Goal: Communication & Community: Answer question/provide support

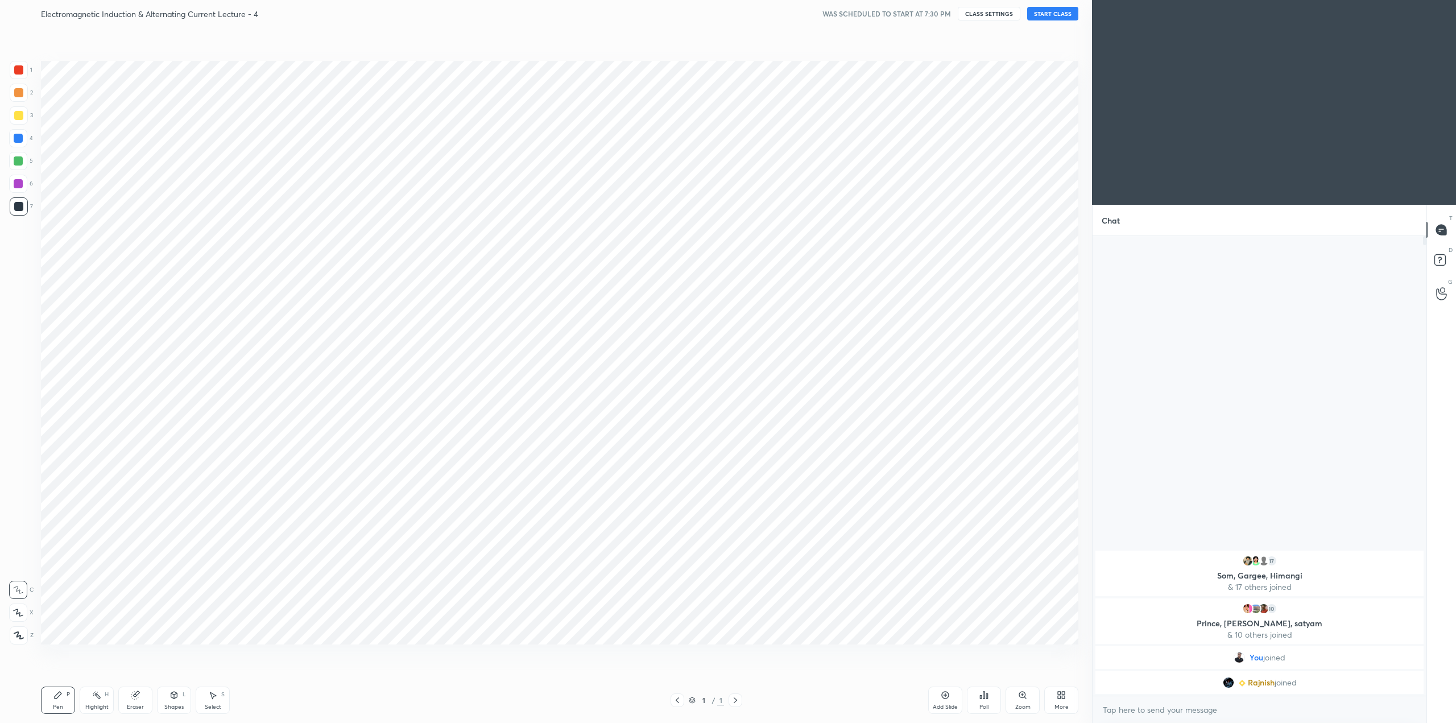
scroll to position [56211, 55815]
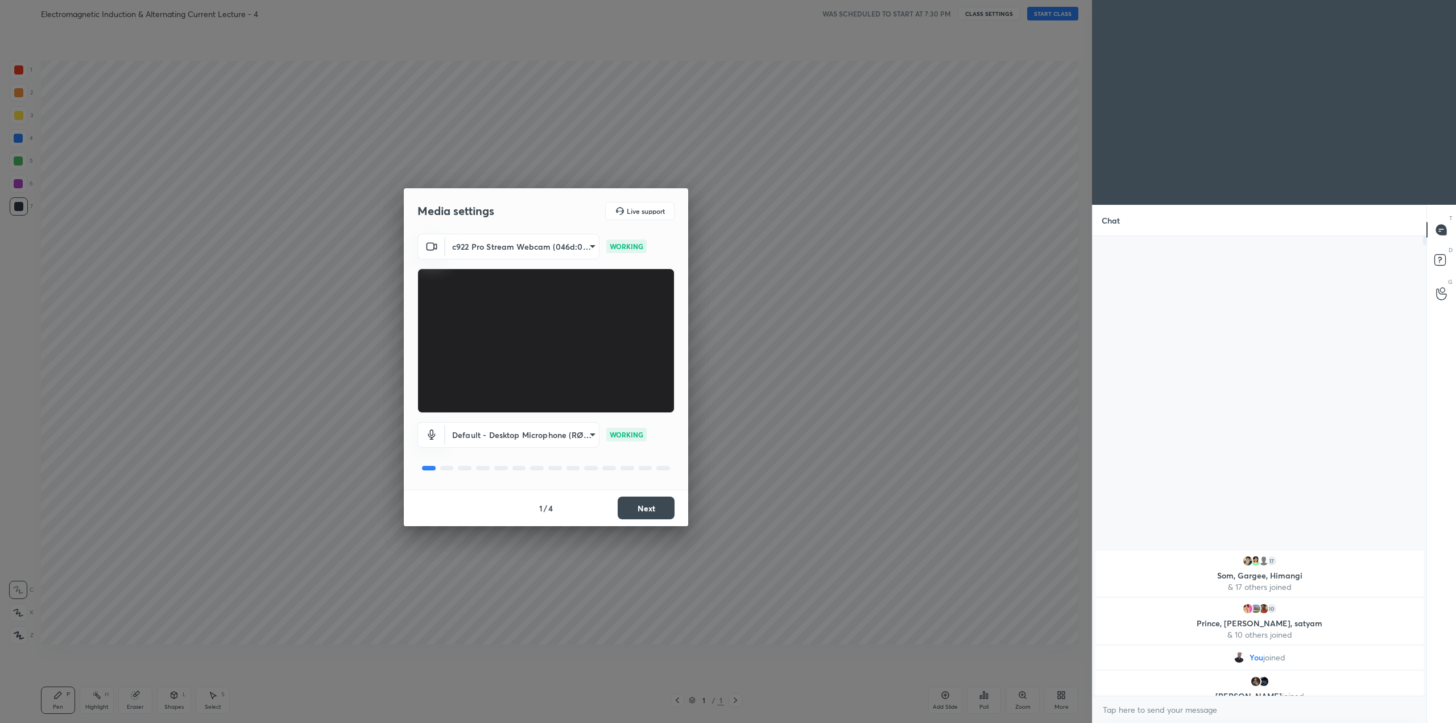
click at [641, 505] on button "Next" at bounding box center [646, 507] width 57 height 23
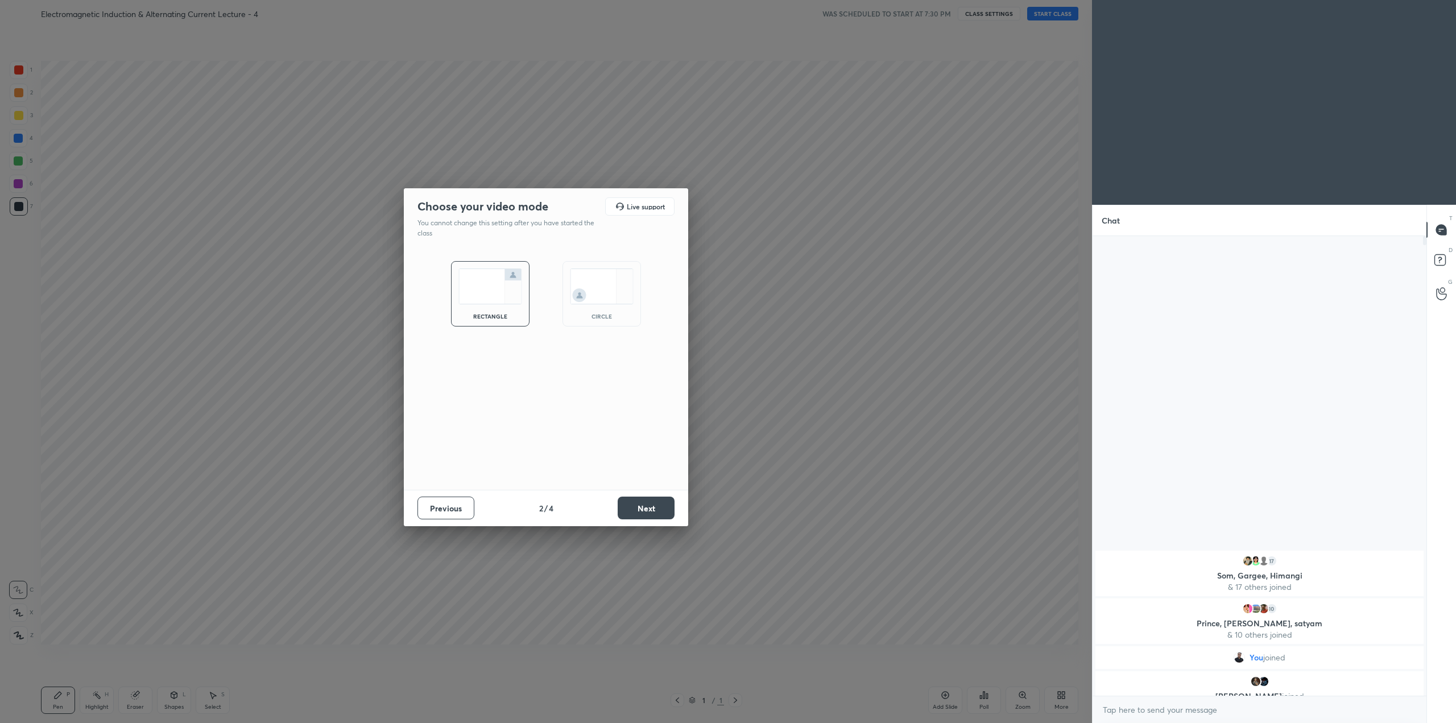
click at [613, 299] on img at bounding box center [602, 286] width 64 height 36
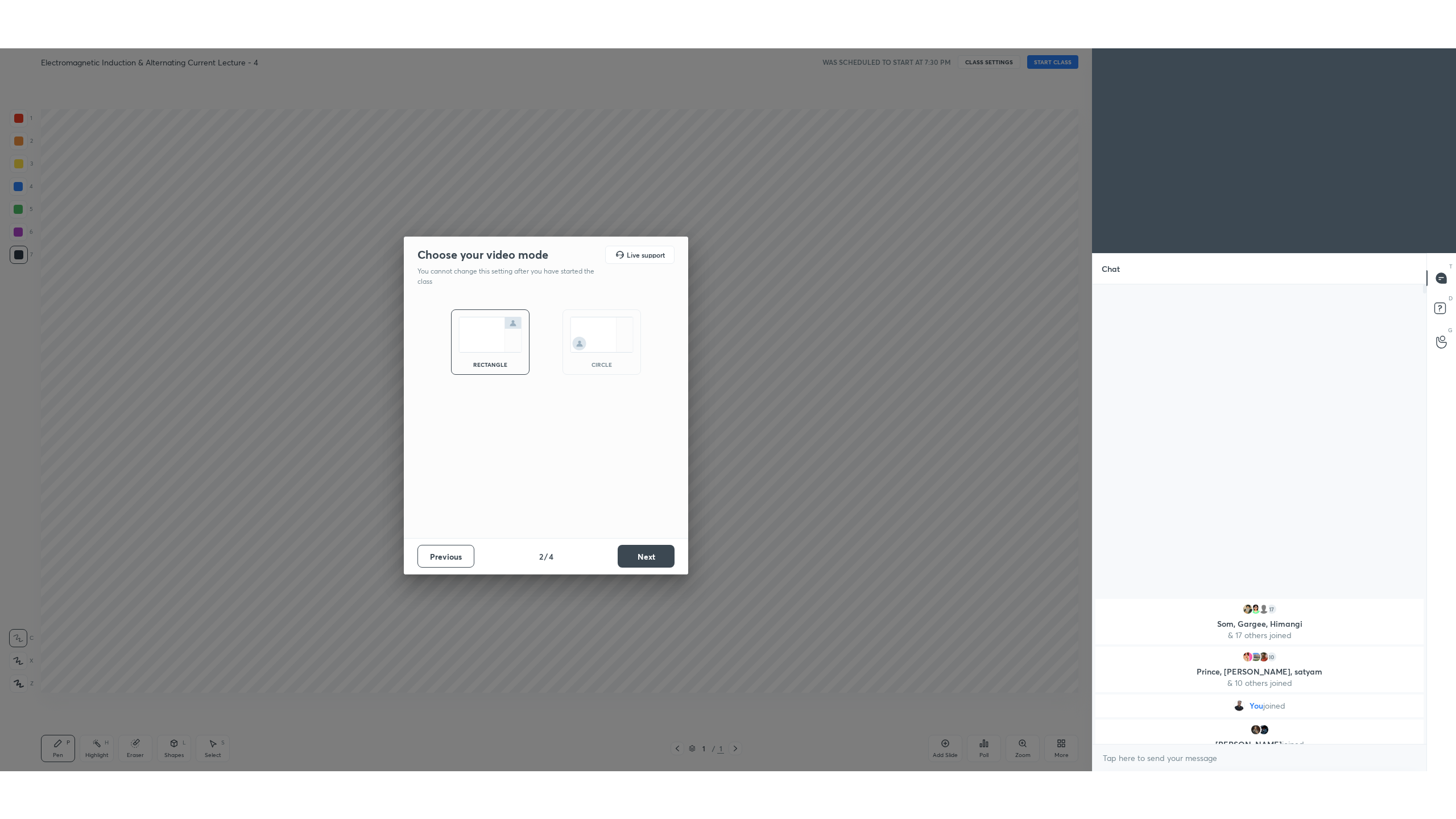
scroll to position [578, 330]
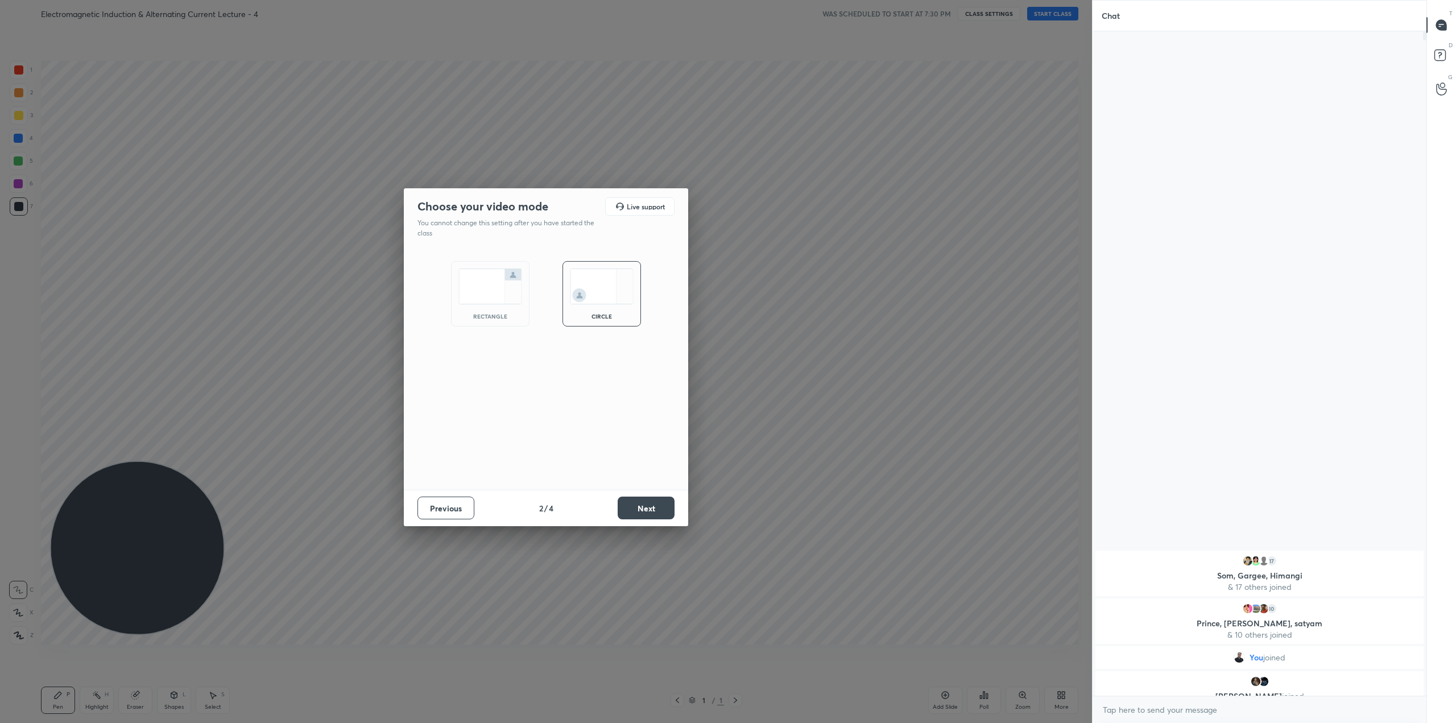
click at [661, 503] on button "Next" at bounding box center [646, 507] width 57 height 23
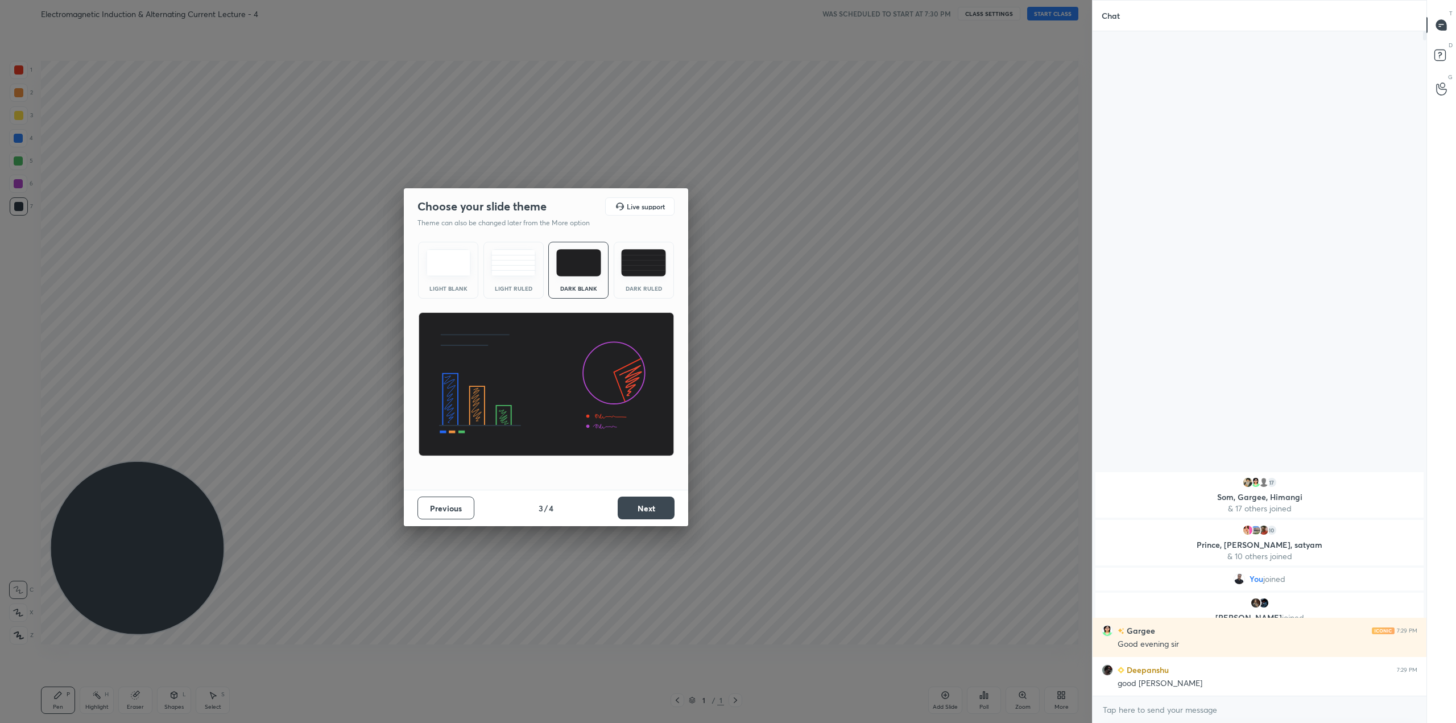
click at [649, 505] on button "Next" at bounding box center [646, 507] width 57 height 23
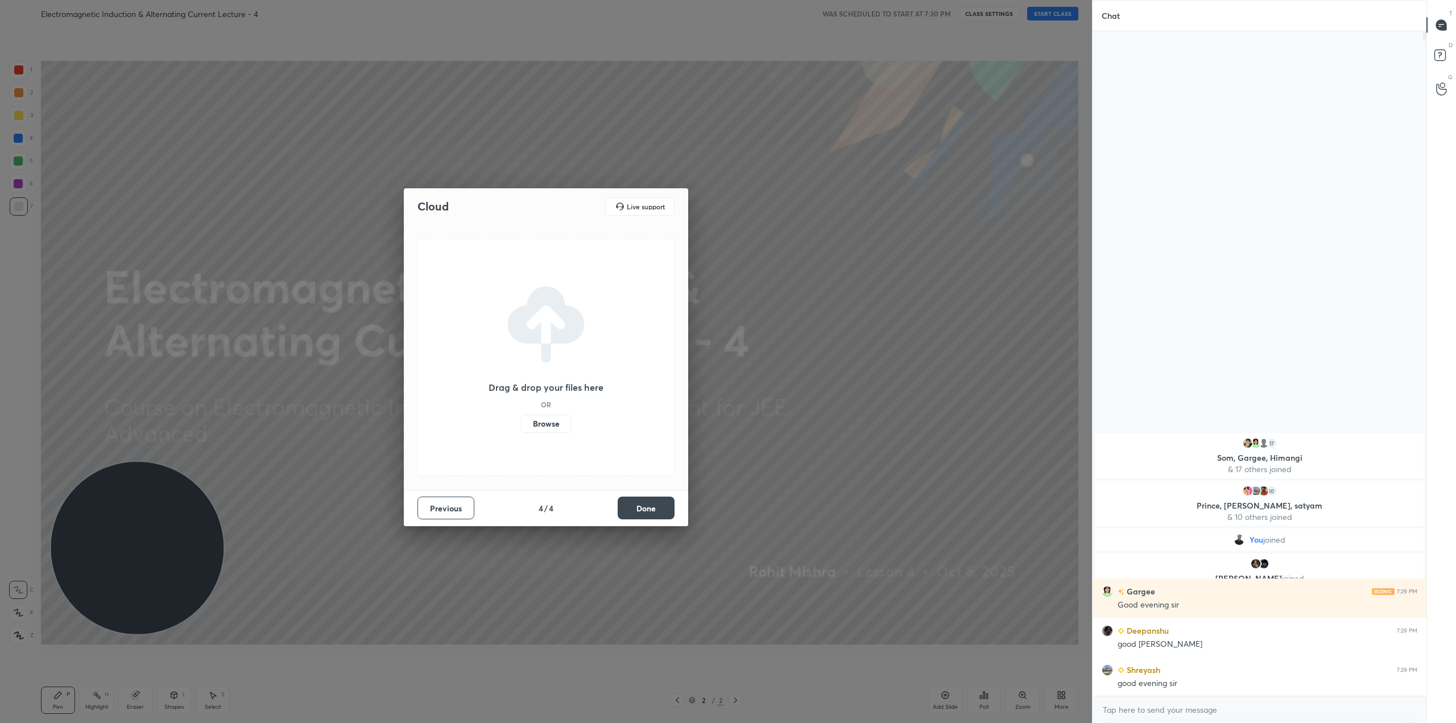
click at [554, 420] on label "Browse" at bounding box center [546, 424] width 51 height 18
click at [521, 420] on input "Browse" at bounding box center [521, 424] width 0 height 18
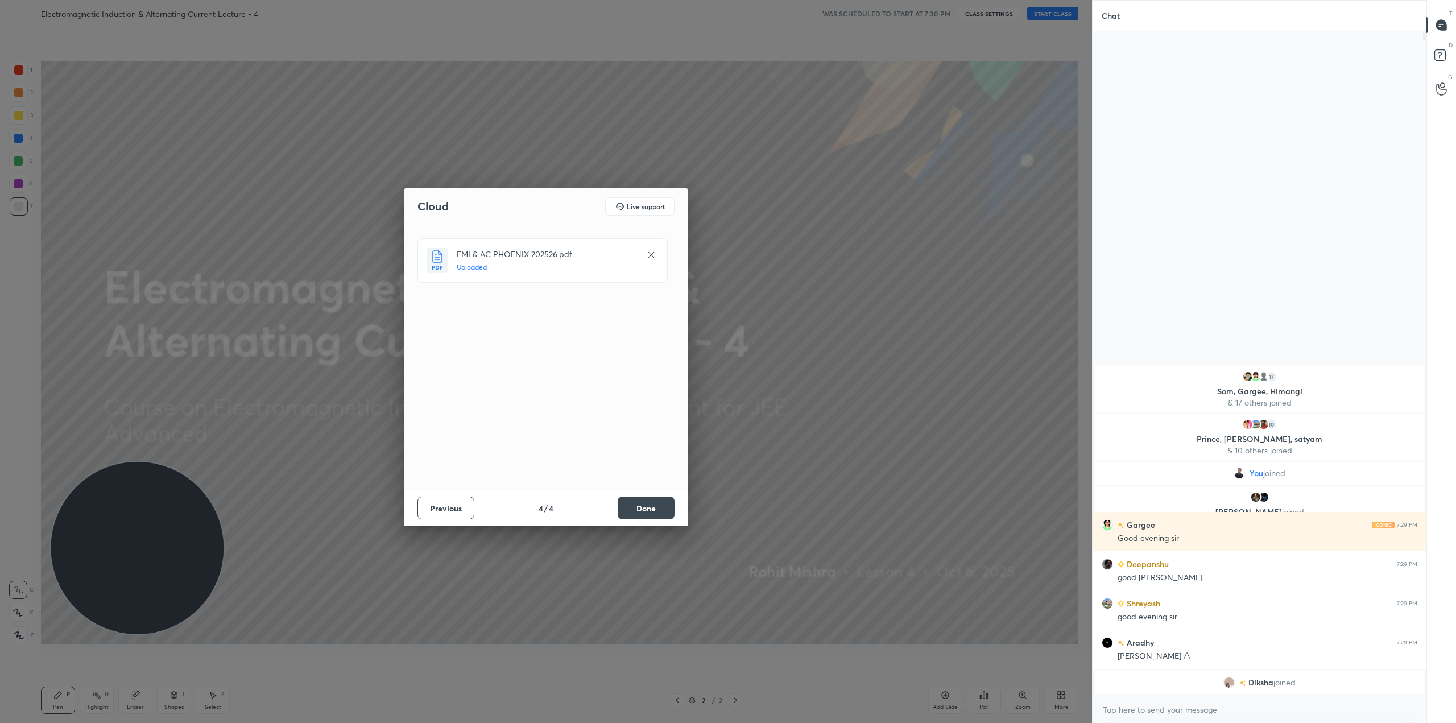
click at [657, 509] on button "Done" at bounding box center [646, 507] width 57 height 23
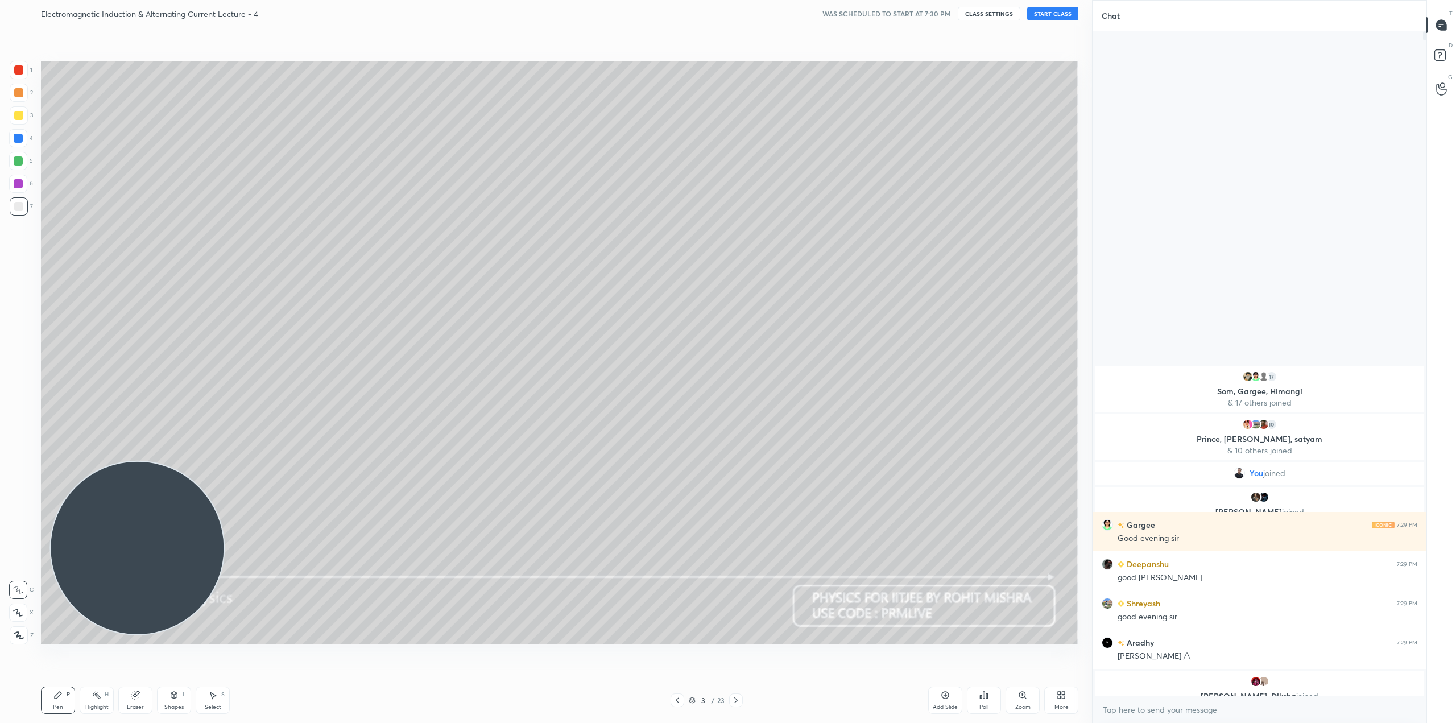
click at [674, 702] on icon at bounding box center [677, 699] width 9 height 9
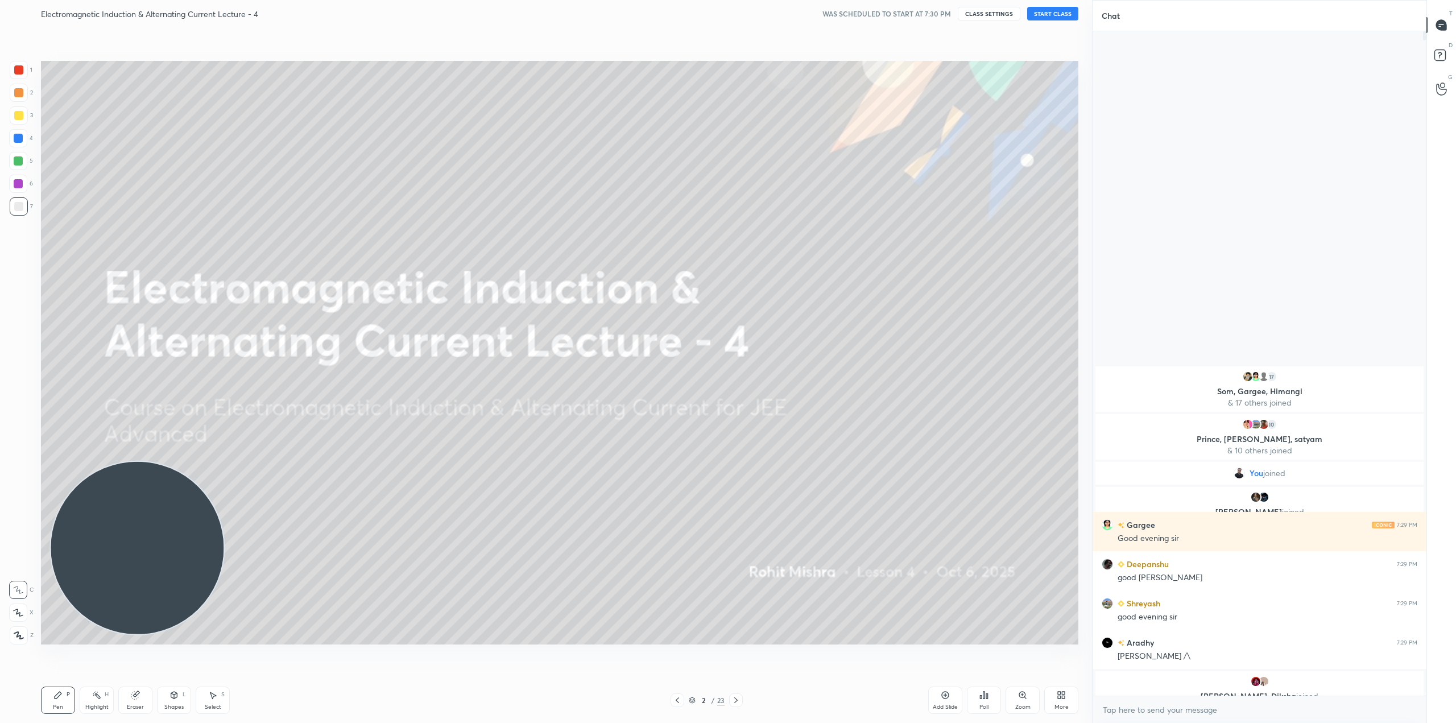
click at [1064, 695] on icon at bounding box center [1060, 694] width 9 height 9
click at [1045, 617] on div "Full screen" at bounding box center [1047, 620] width 28 height 6
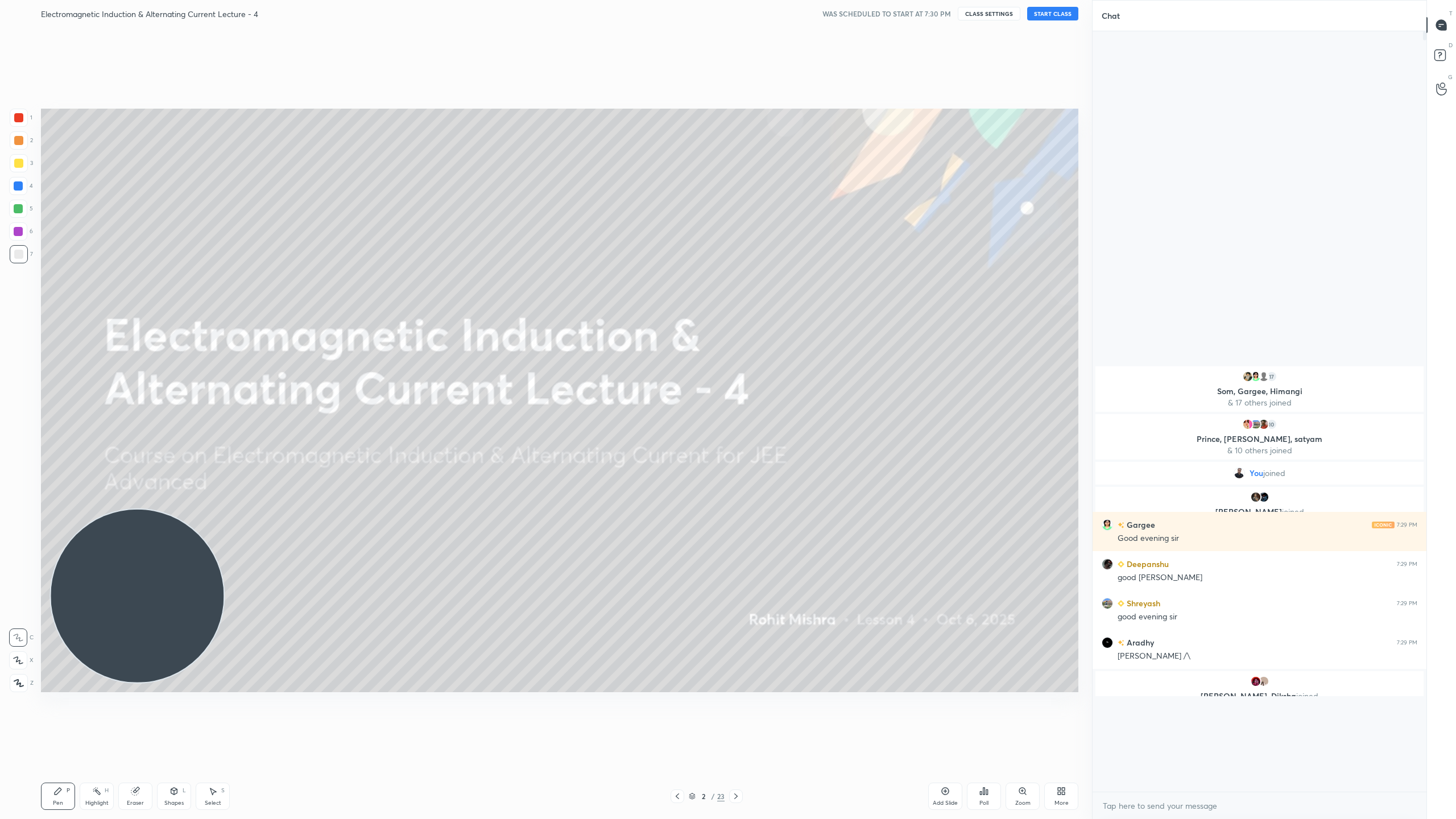
scroll to position [673, 330]
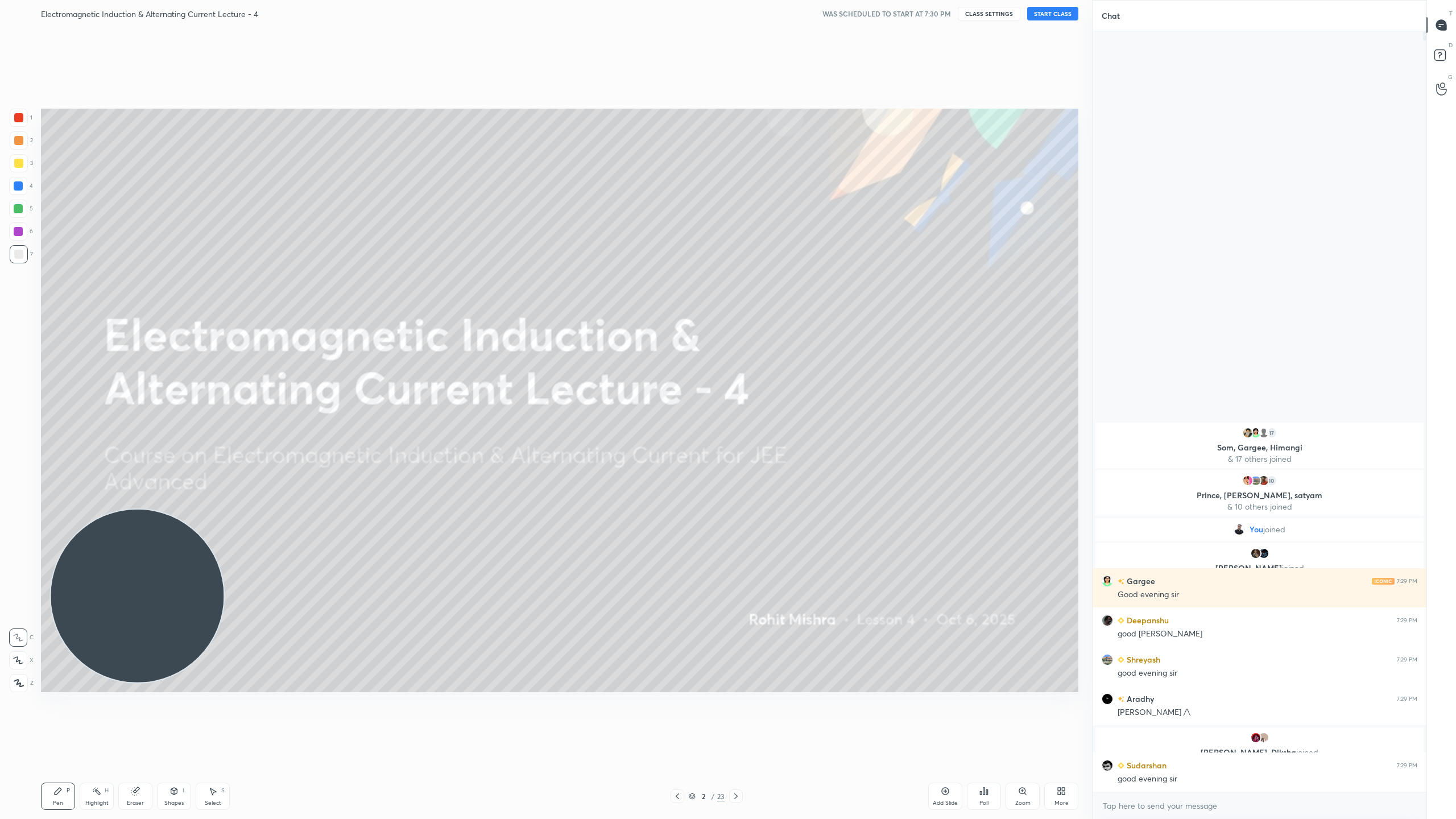
click at [1065, 722] on div "More" at bounding box center [1061, 803] width 14 height 6
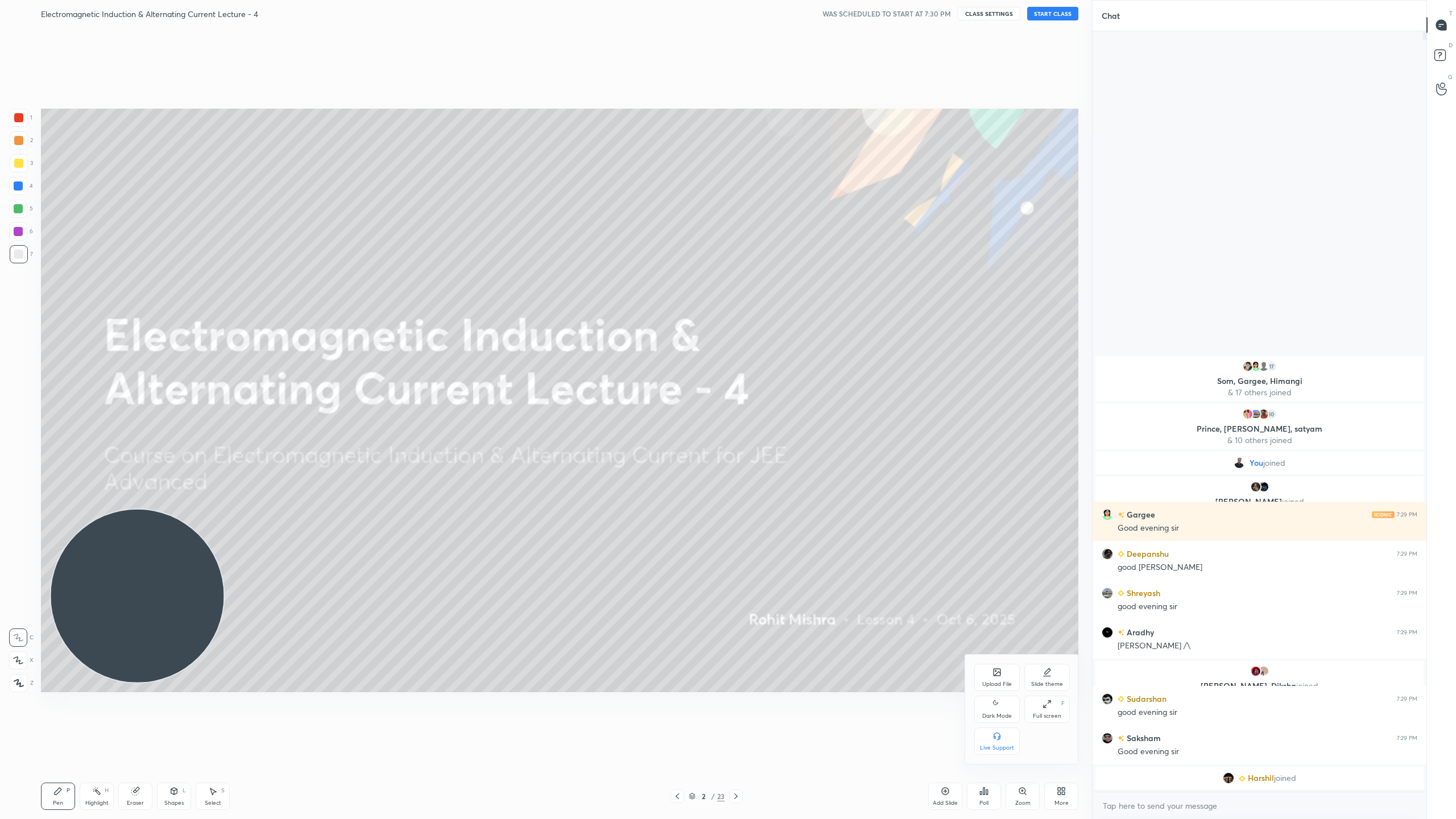
click at [998, 714] on div "Dark Mode" at bounding box center [997, 716] width 30 height 6
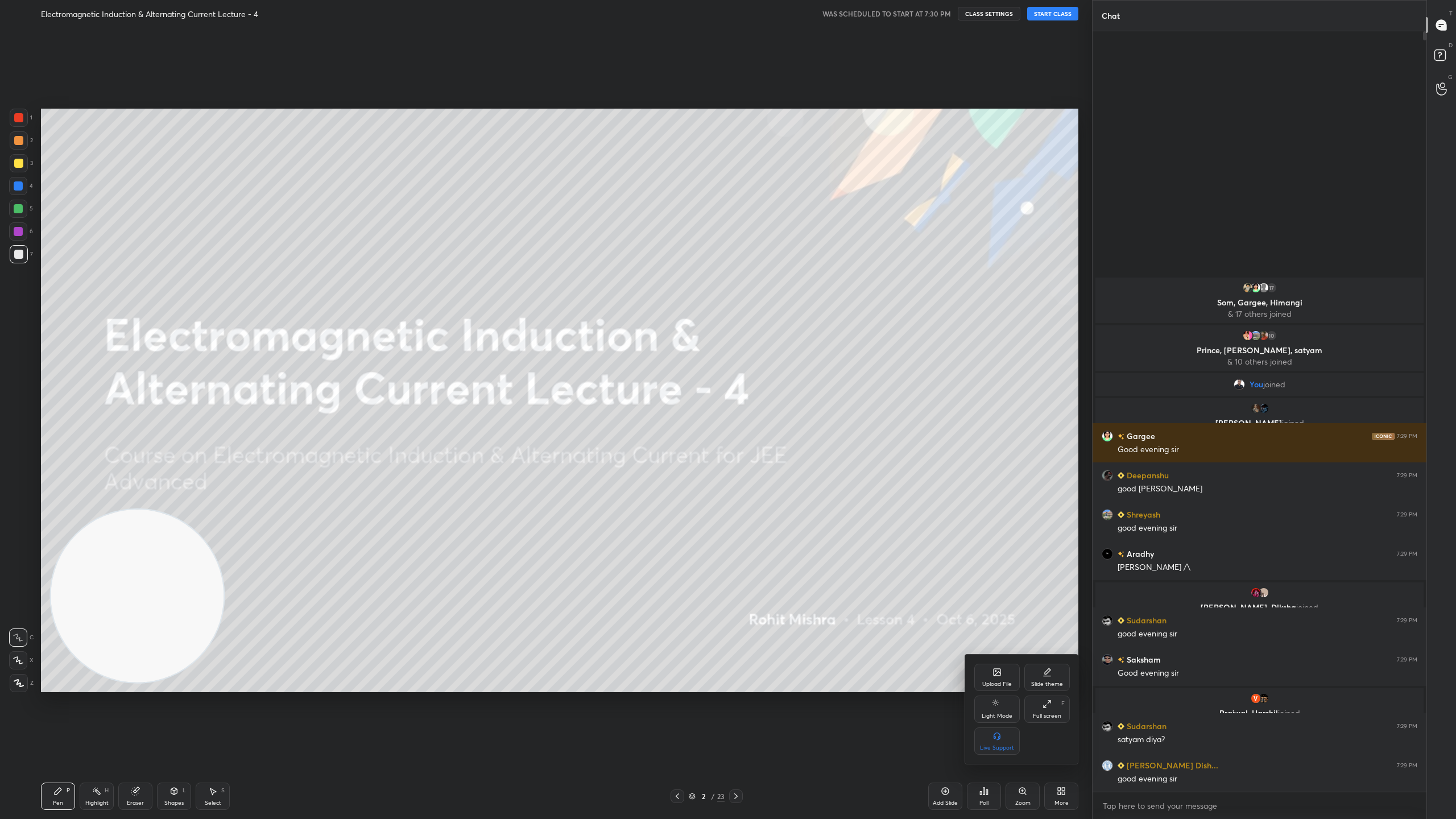
click at [940, 722] on div at bounding box center [728, 409] width 1456 height 819
click at [644, 80] on div "Setting up your live class" at bounding box center [559, 400] width 1046 height 746
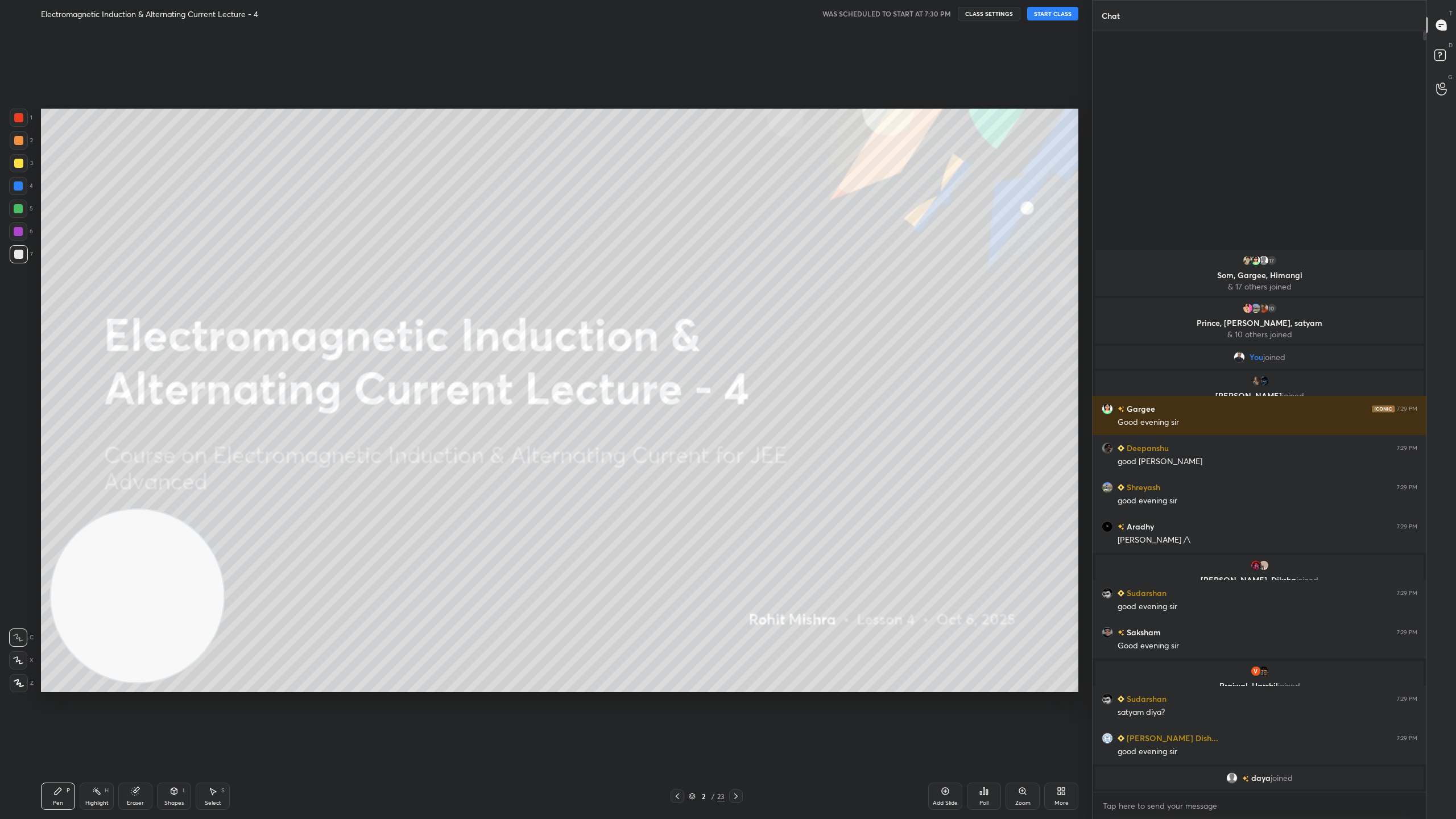
click at [777, 71] on div "Setting up your live class" at bounding box center [559, 400] width 1046 height 746
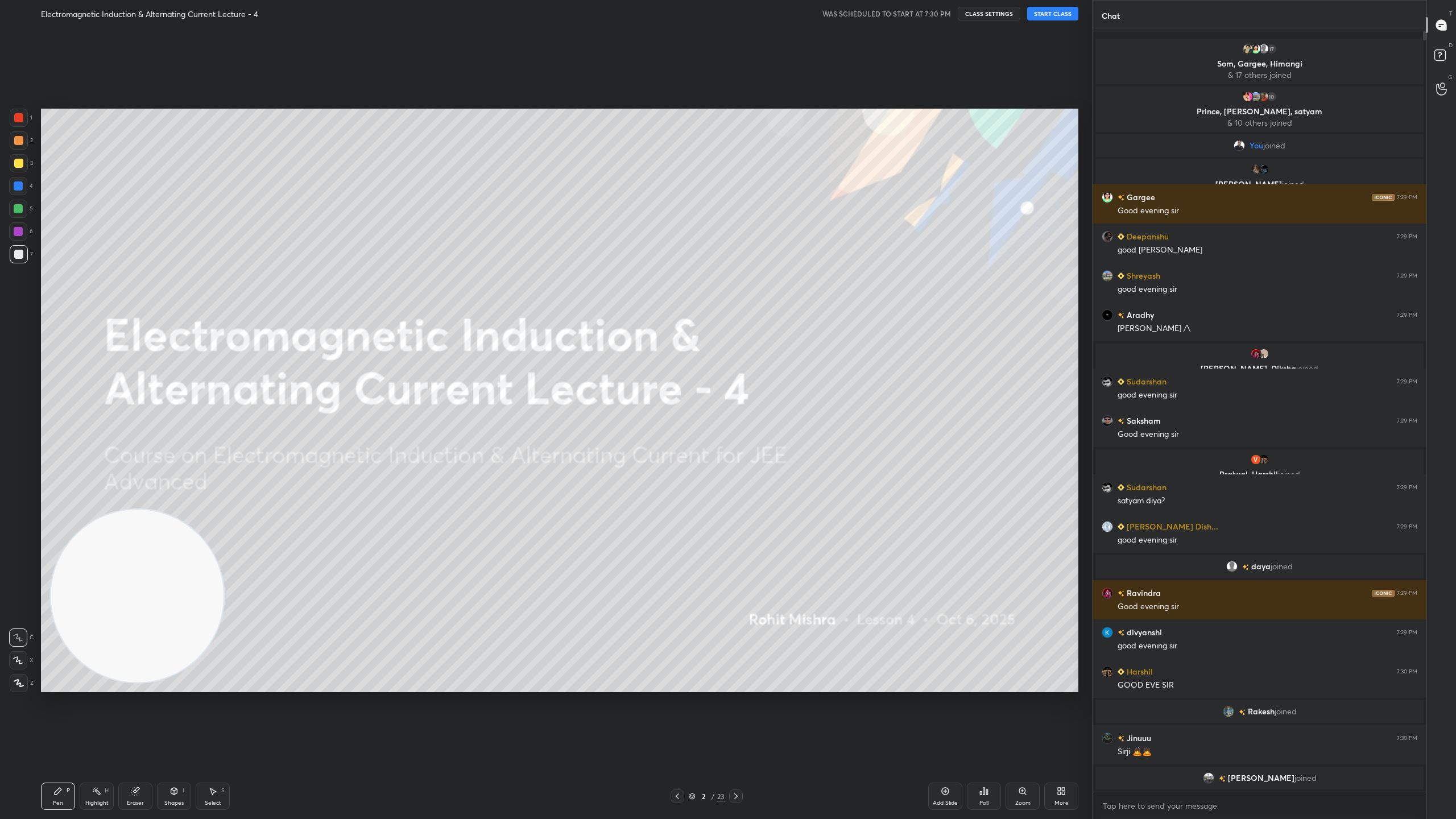
click at [1056, 9] on button "START CLASS" at bounding box center [1052, 14] width 51 height 14
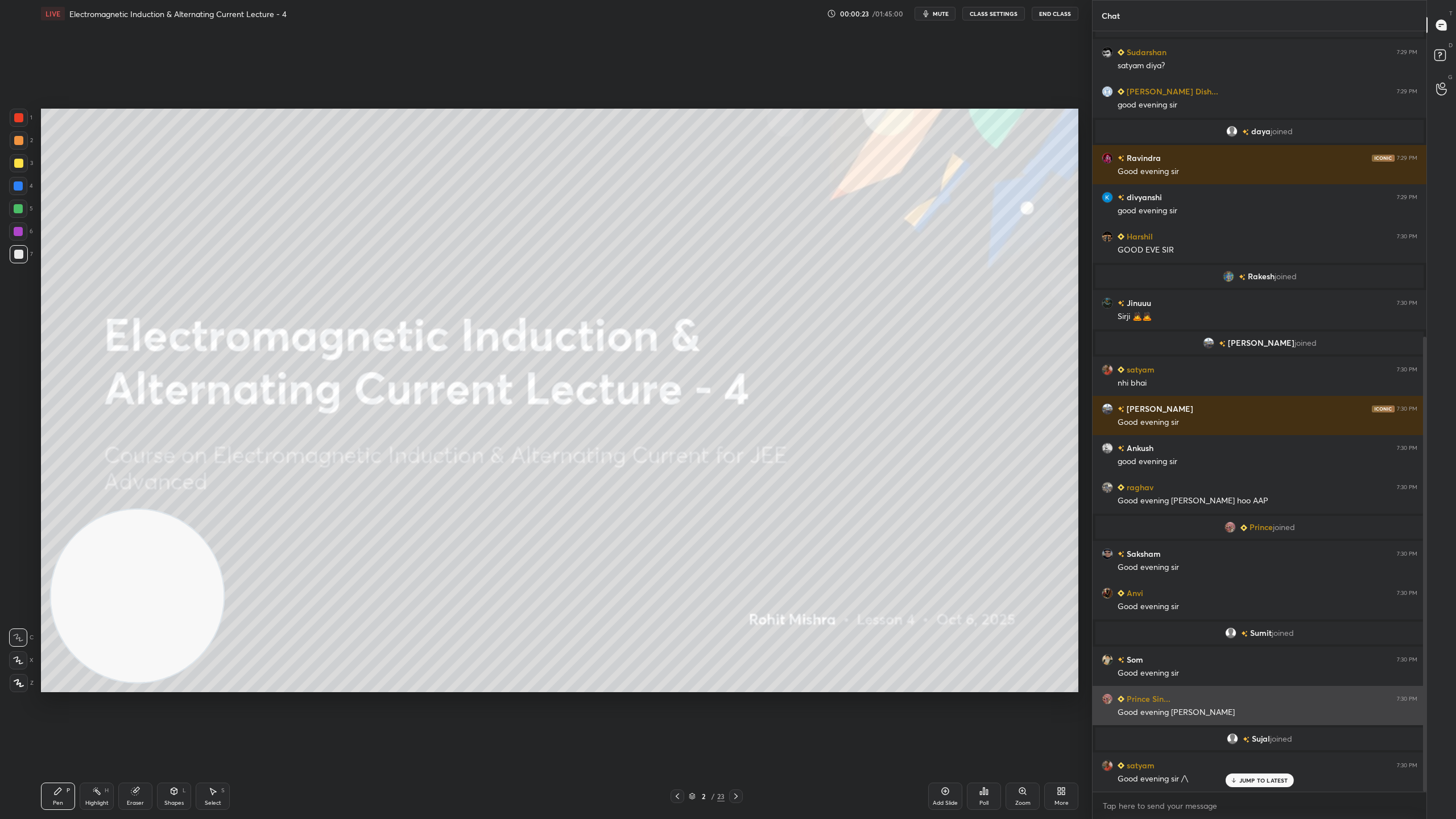
scroll to position [509, 0]
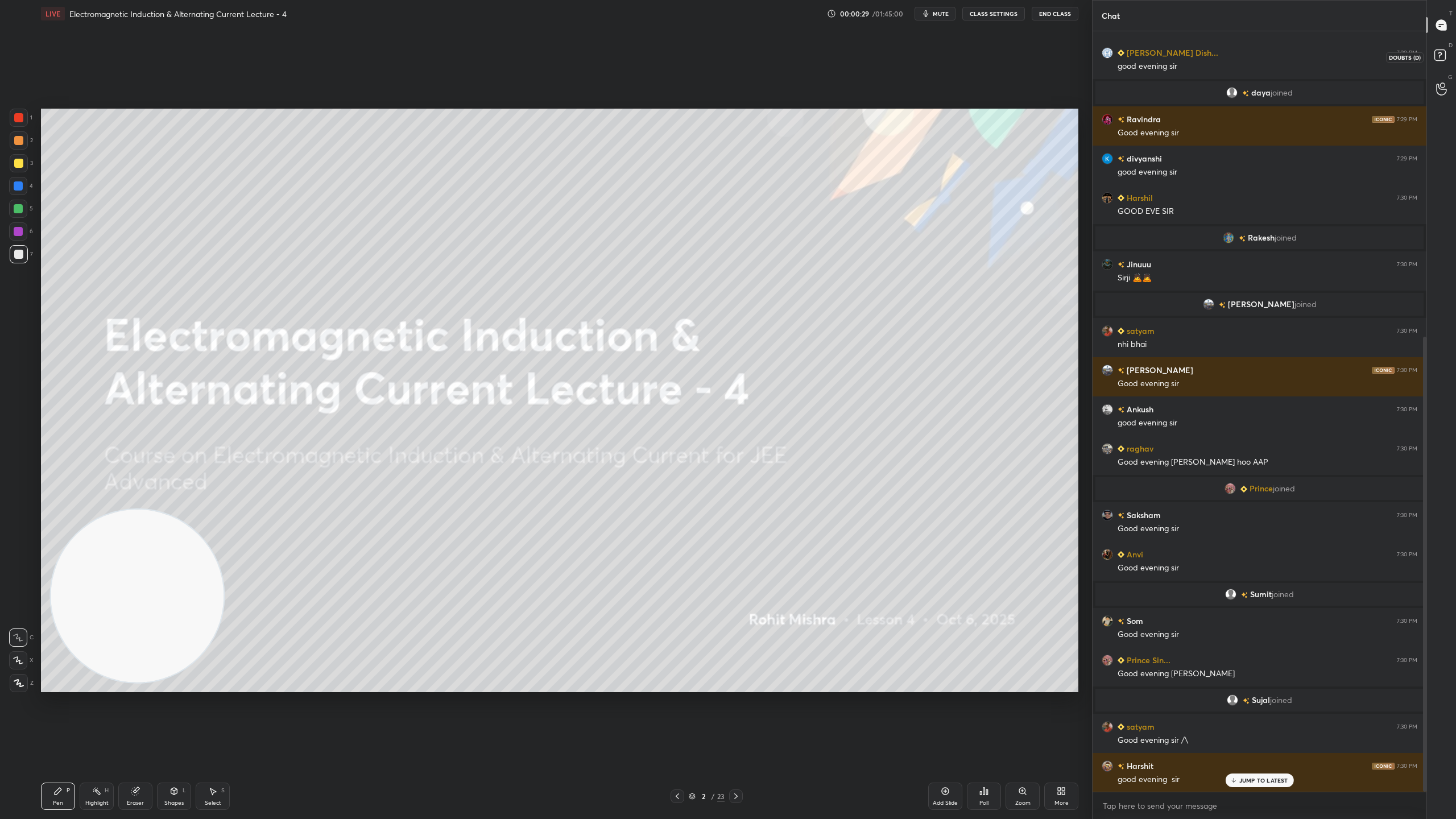
click at [1443, 53] on rect at bounding box center [1439, 55] width 11 height 11
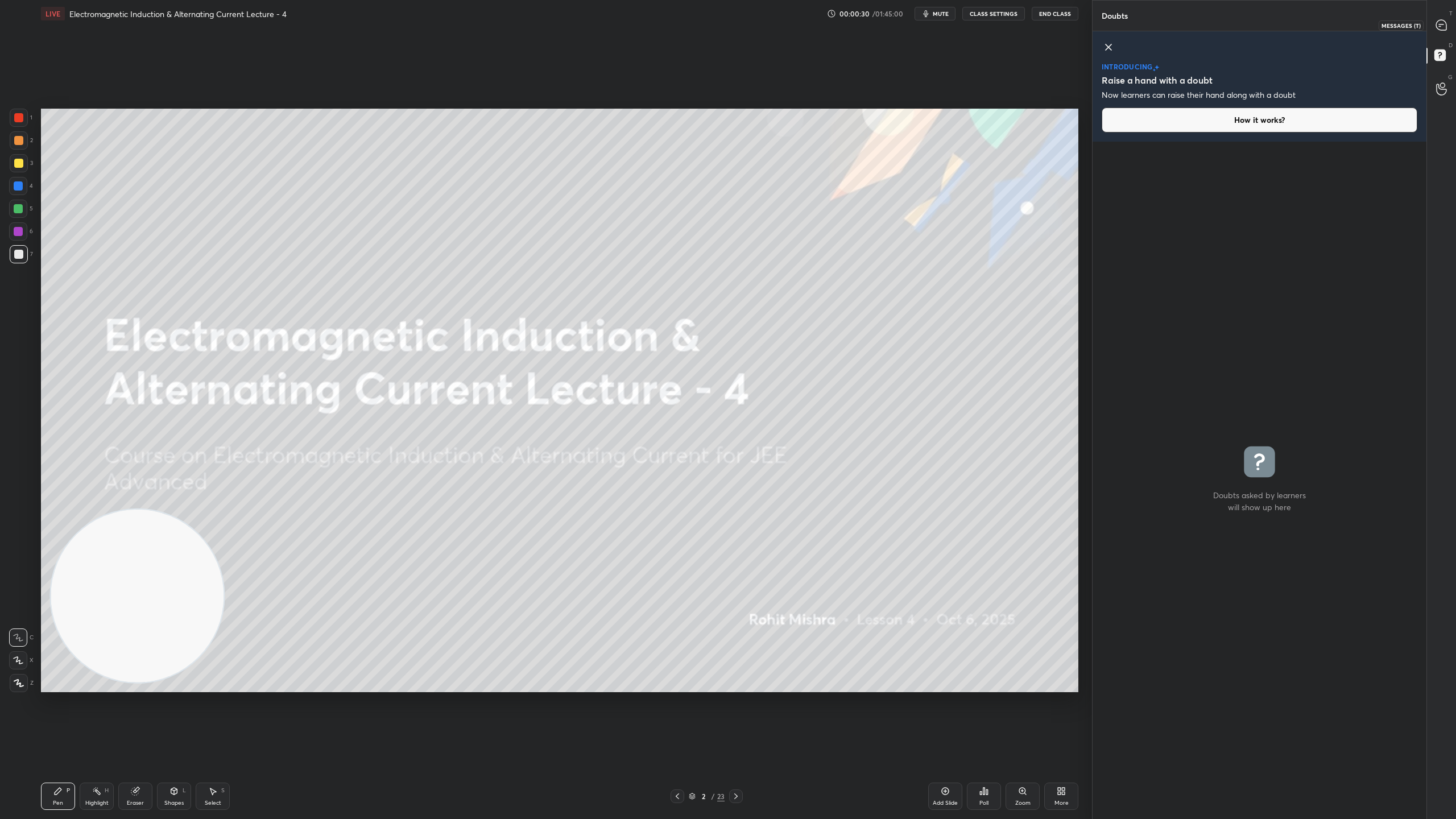
click at [1445, 31] on div at bounding box center [1441, 25] width 23 height 20
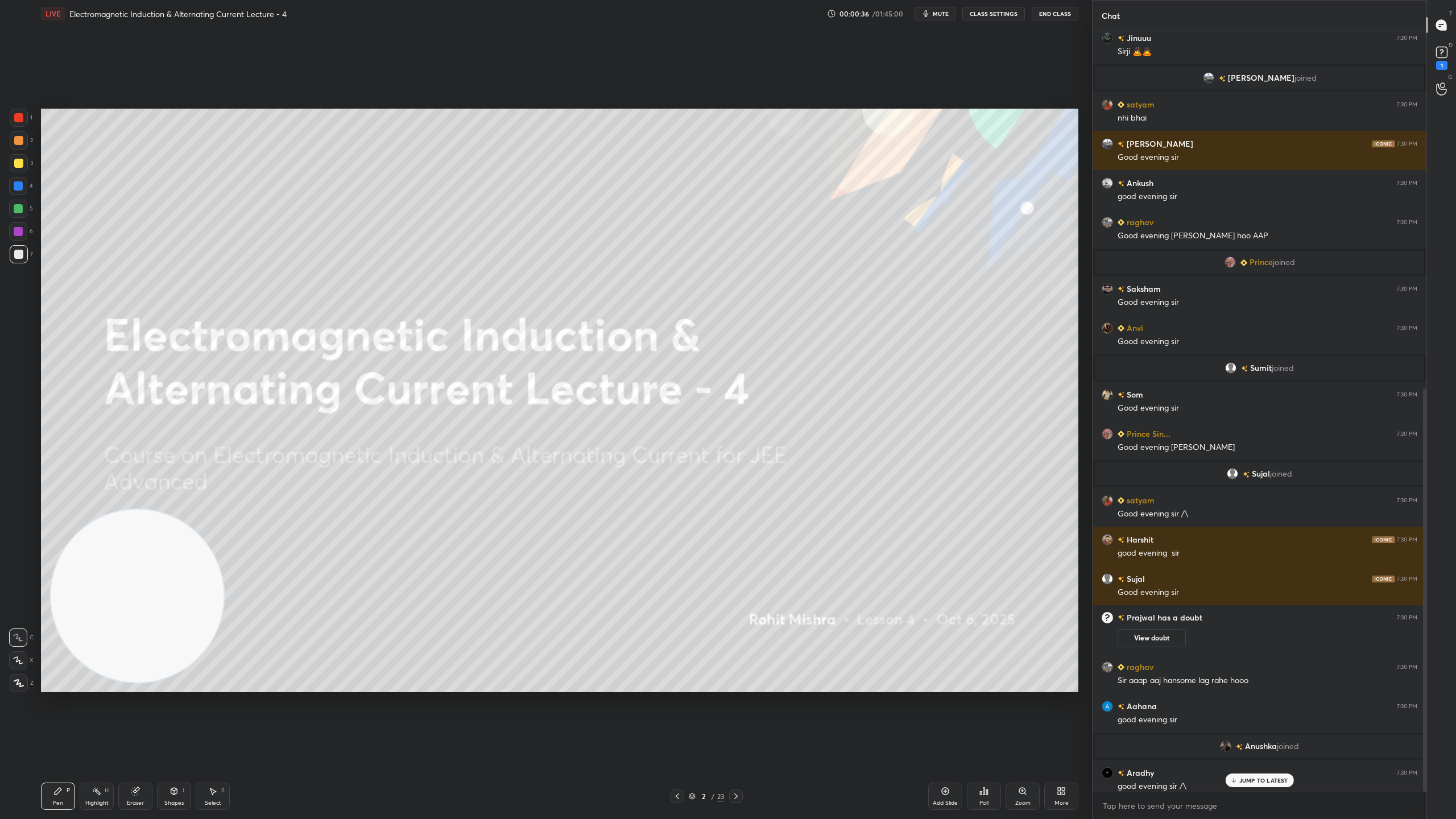
scroll to position [673, 0]
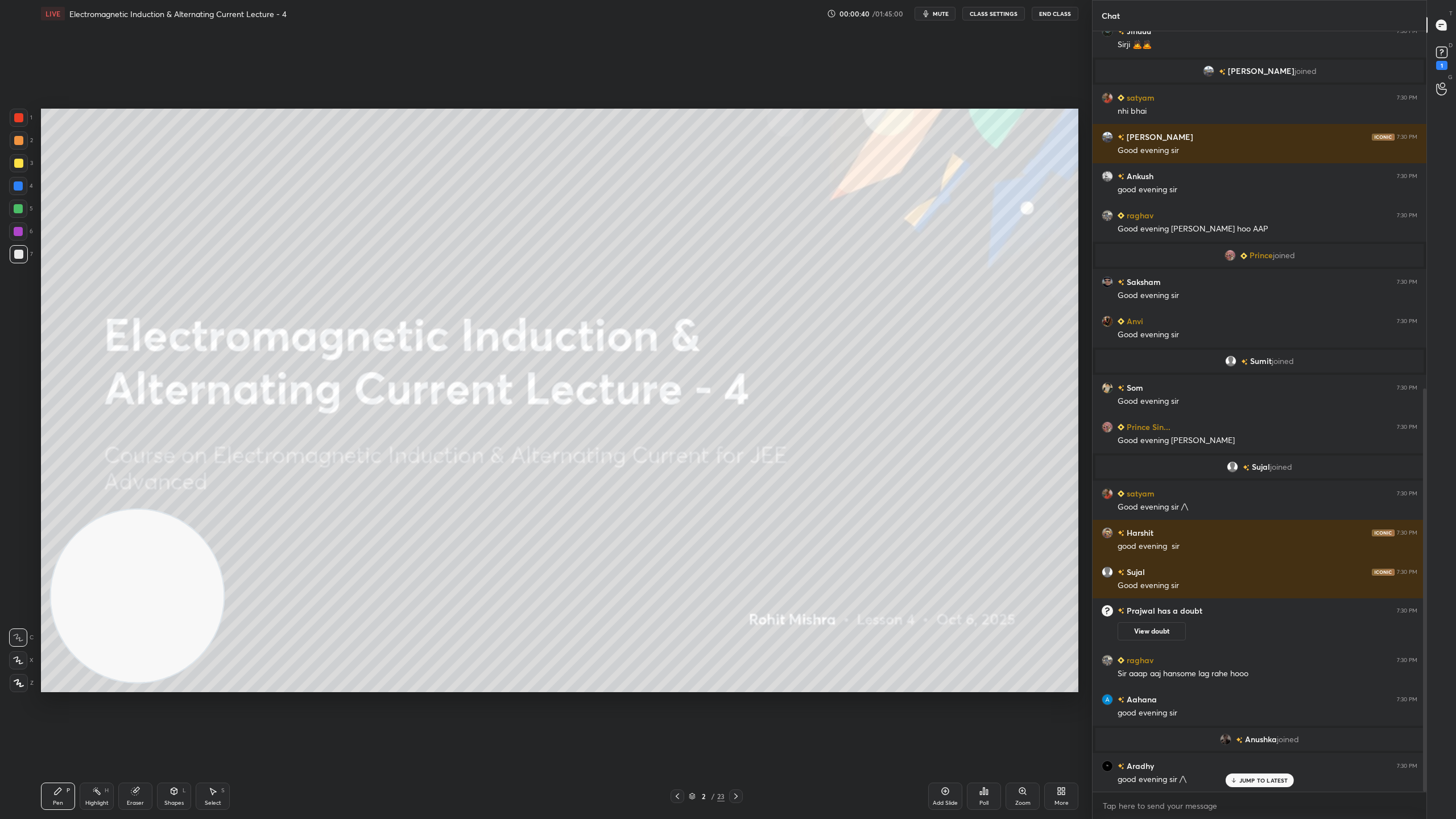
click at [692, 722] on icon at bounding box center [692, 798] width 6 height 2
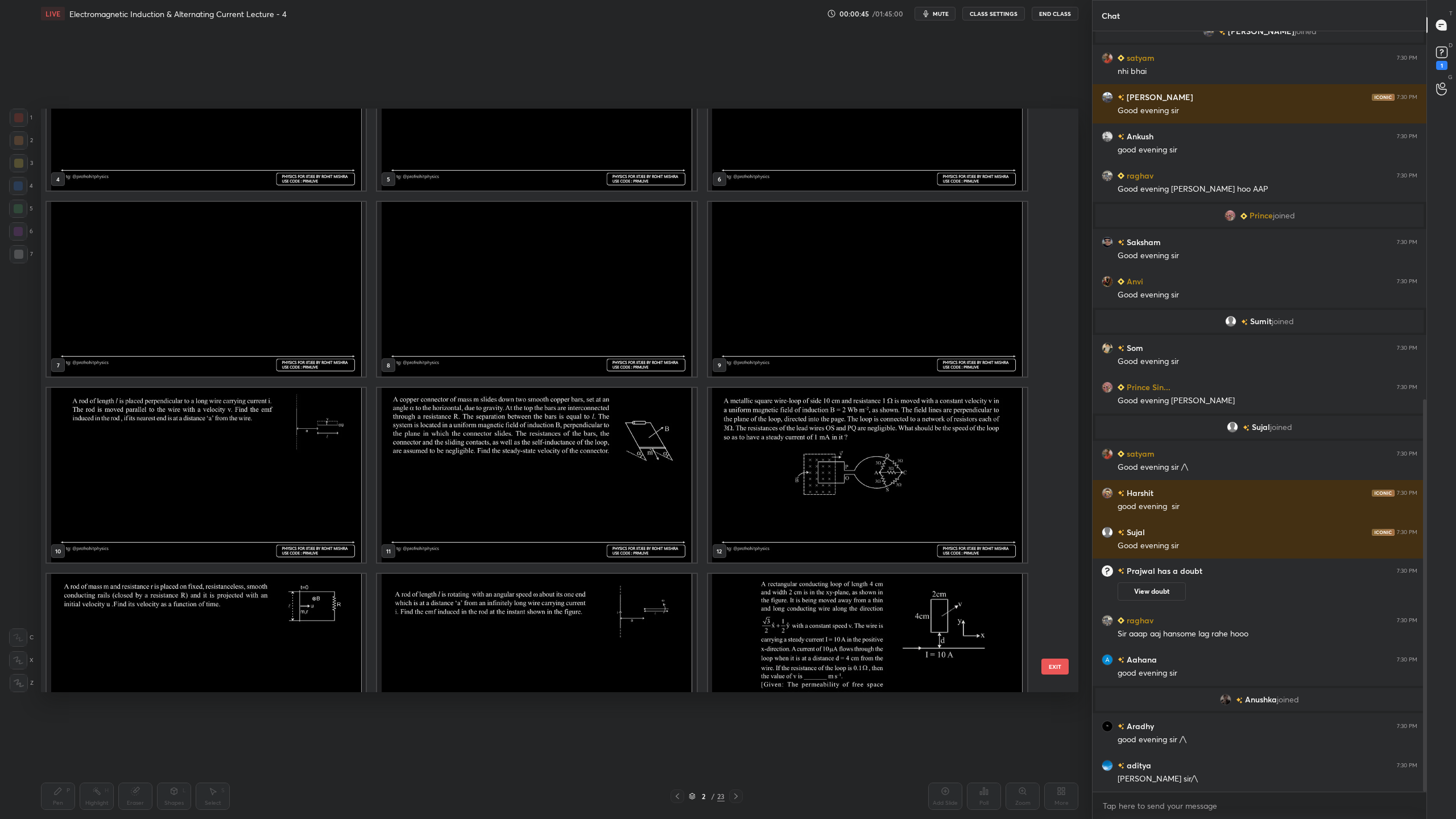
scroll to position [0, 0]
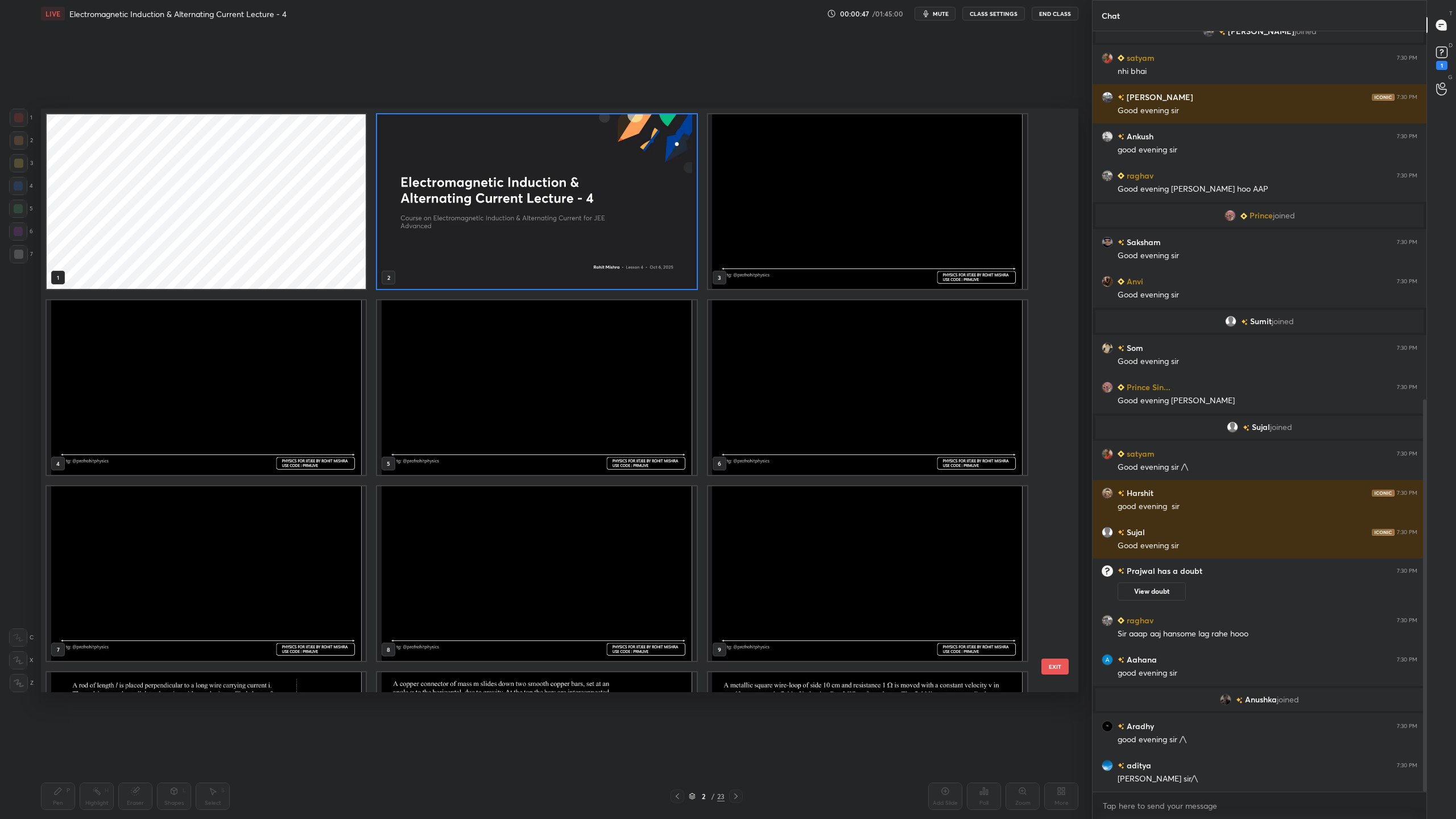
click at [624, 231] on img "grid" at bounding box center [536, 201] width 319 height 175
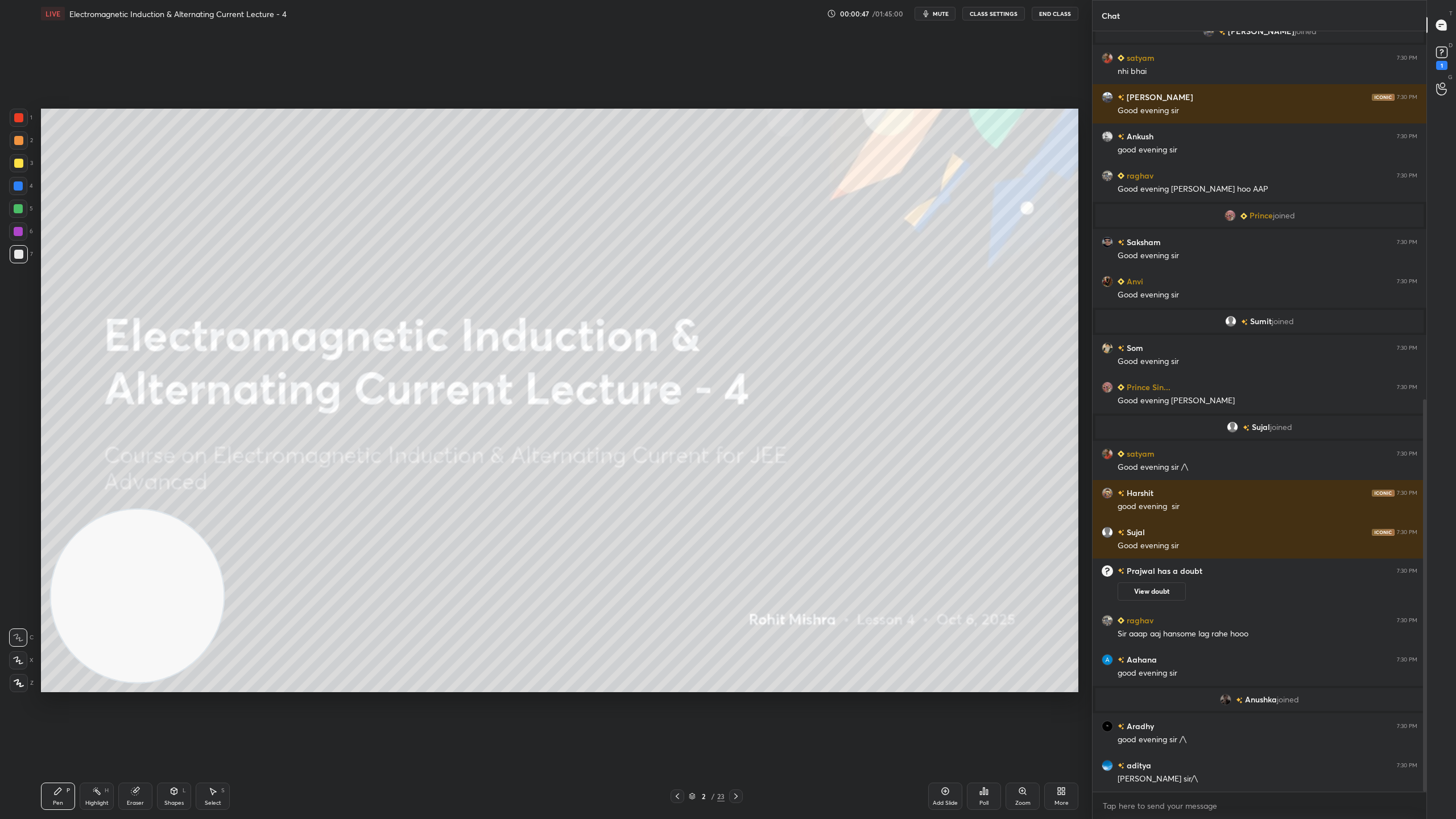
click at [624, 231] on img "grid" at bounding box center [536, 201] width 319 height 175
click at [1440, 45] on icon at bounding box center [1441, 52] width 17 height 17
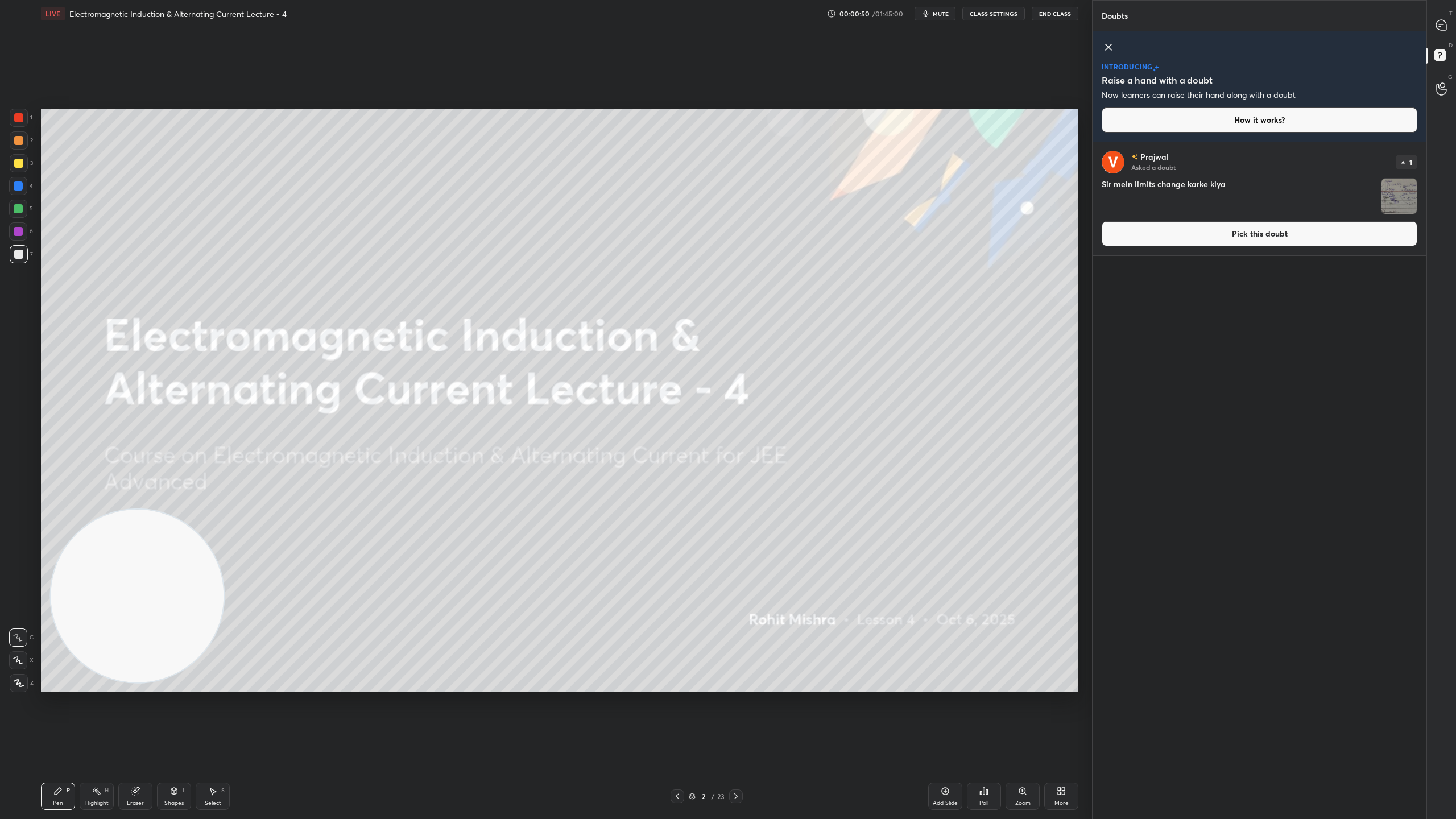
click at [1402, 192] on img "grid" at bounding box center [1398, 196] width 35 height 35
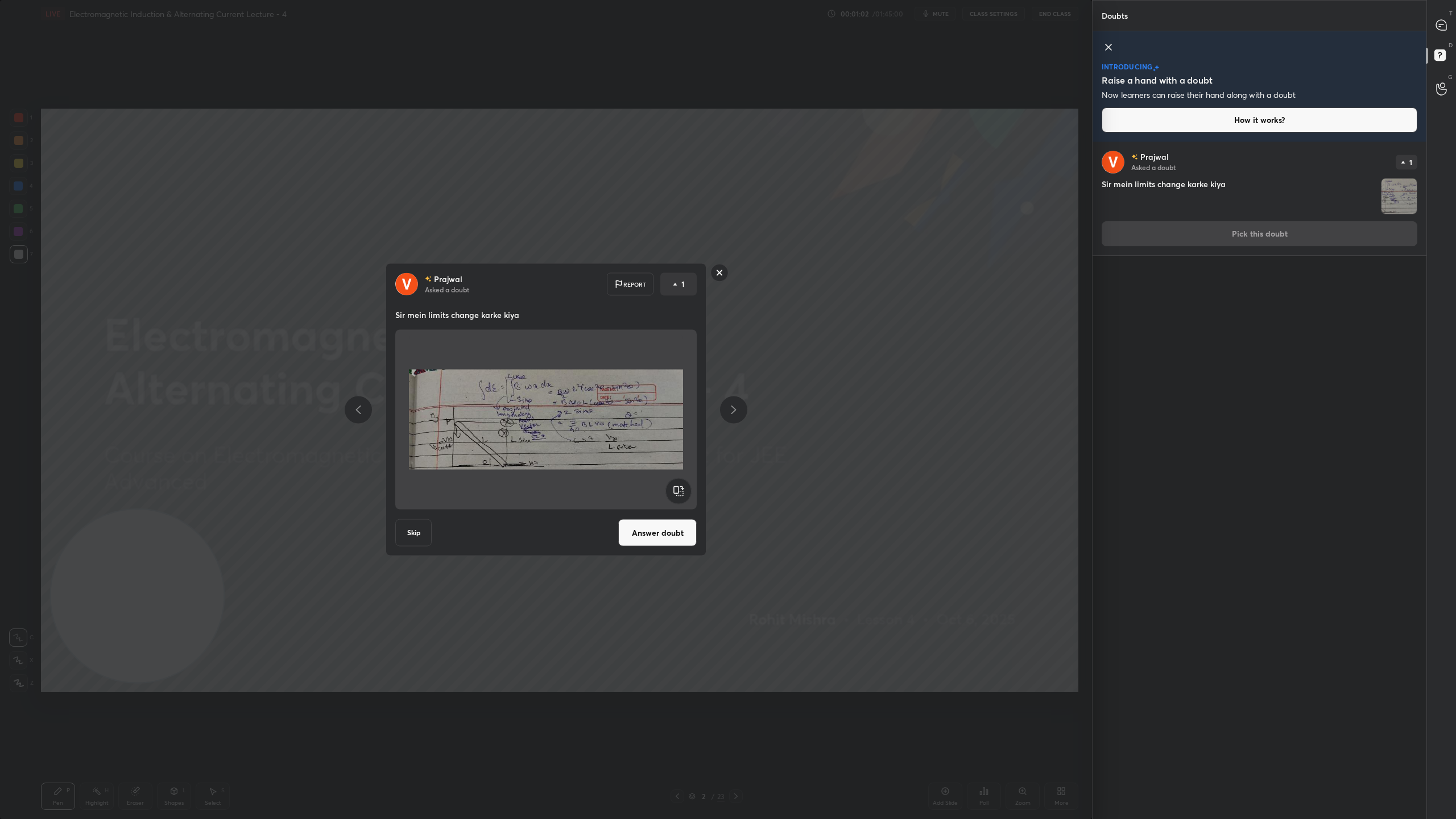
click at [712, 273] on rect at bounding box center [720, 273] width 18 height 18
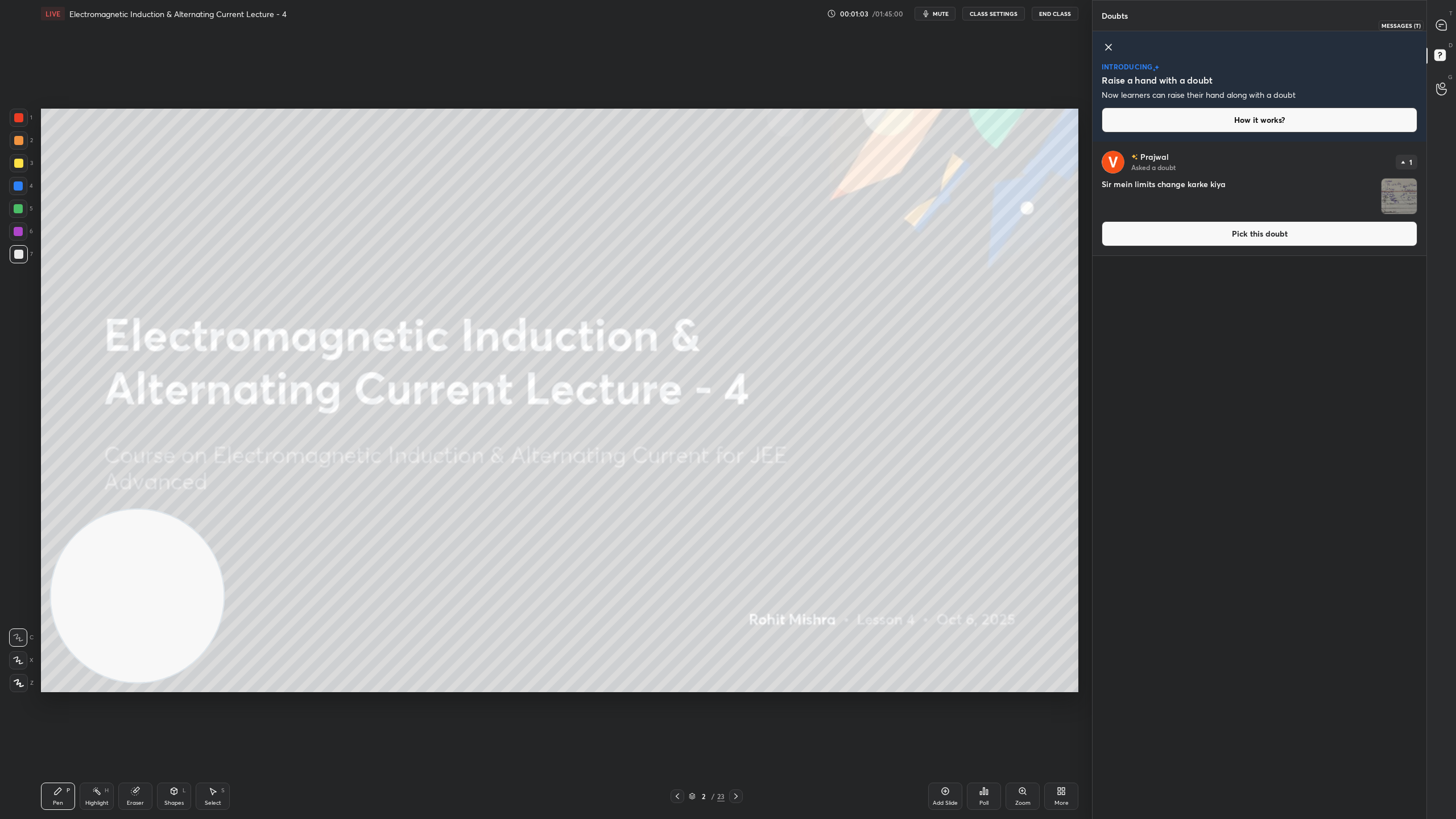
click at [1445, 24] on icon at bounding box center [1441, 25] width 10 height 10
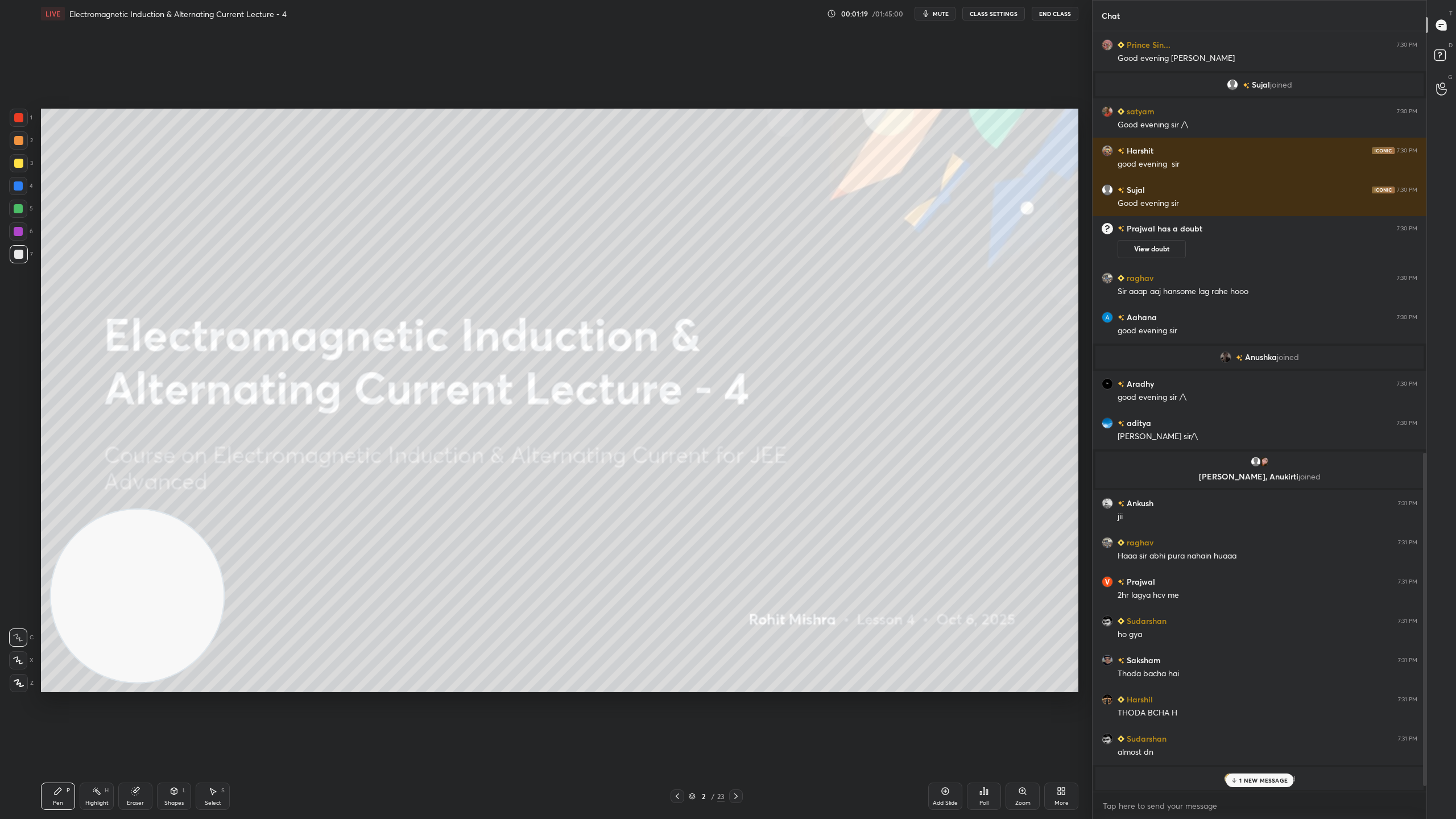
scroll to position [985, 0]
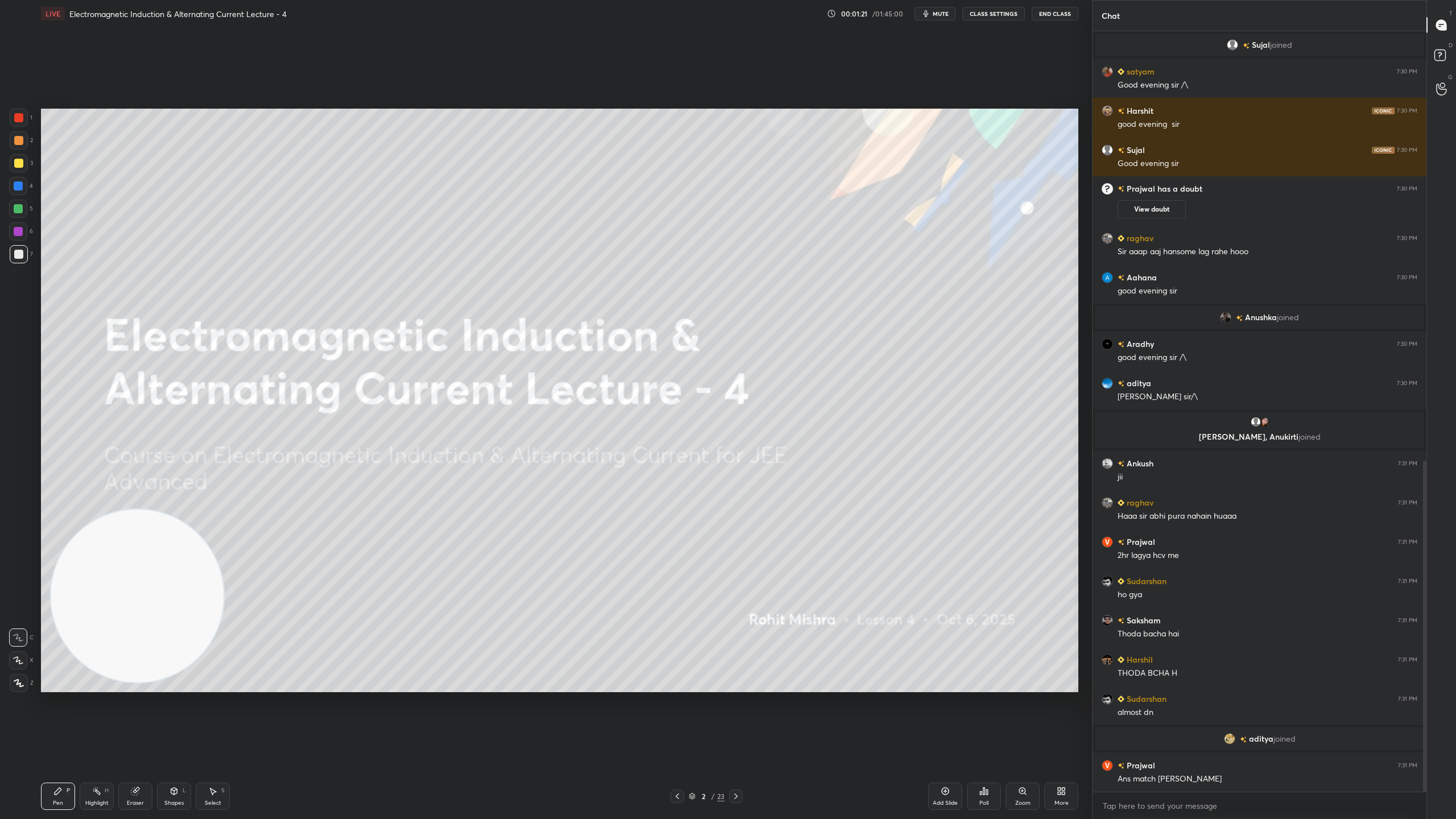
click at [691, 722] on icon at bounding box center [692, 796] width 7 height 7
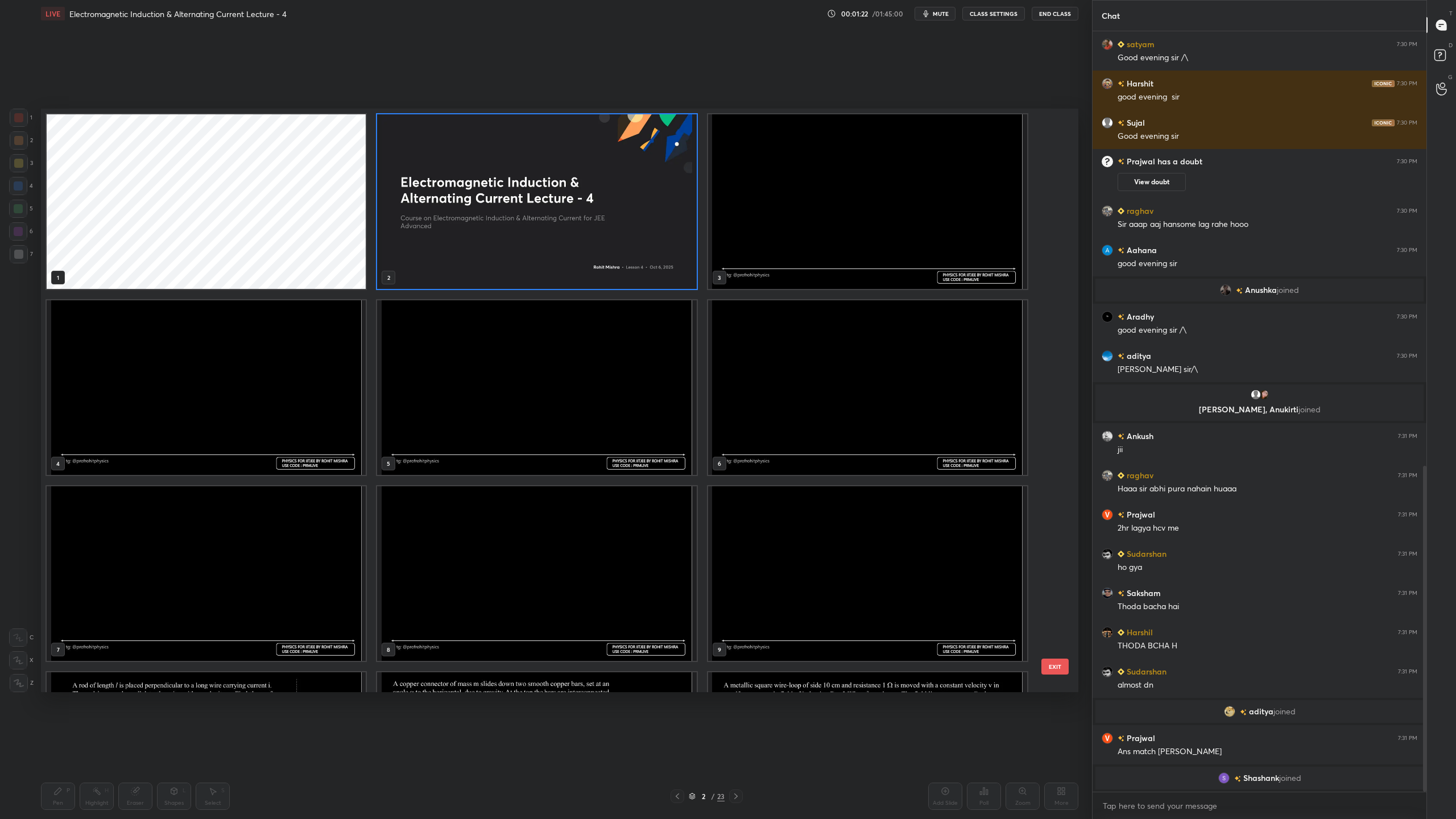
scroll to position [284, 0]
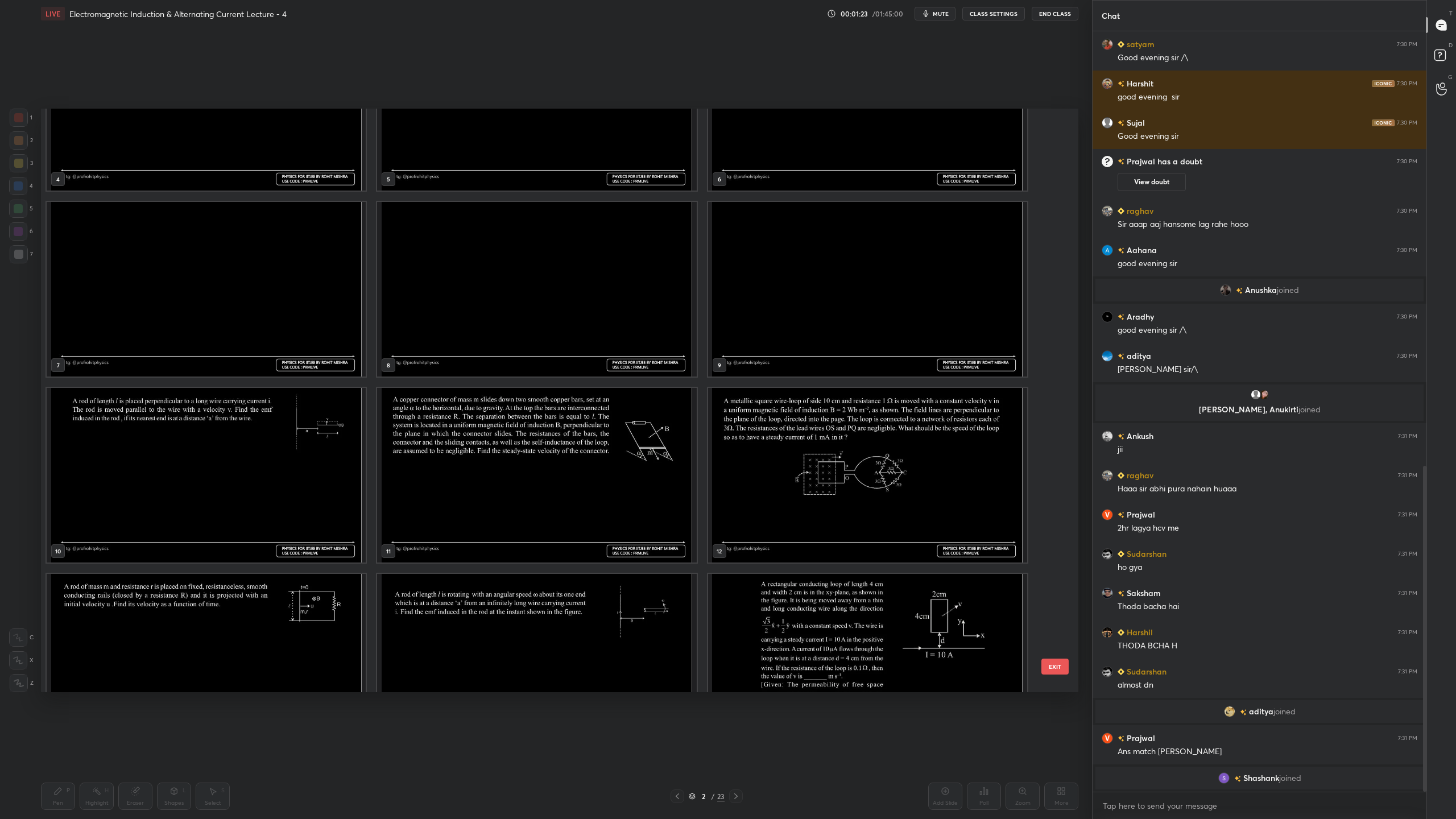
click at [270, 501] on img "grid" at bounding box center [206, 475] width 319 height 175
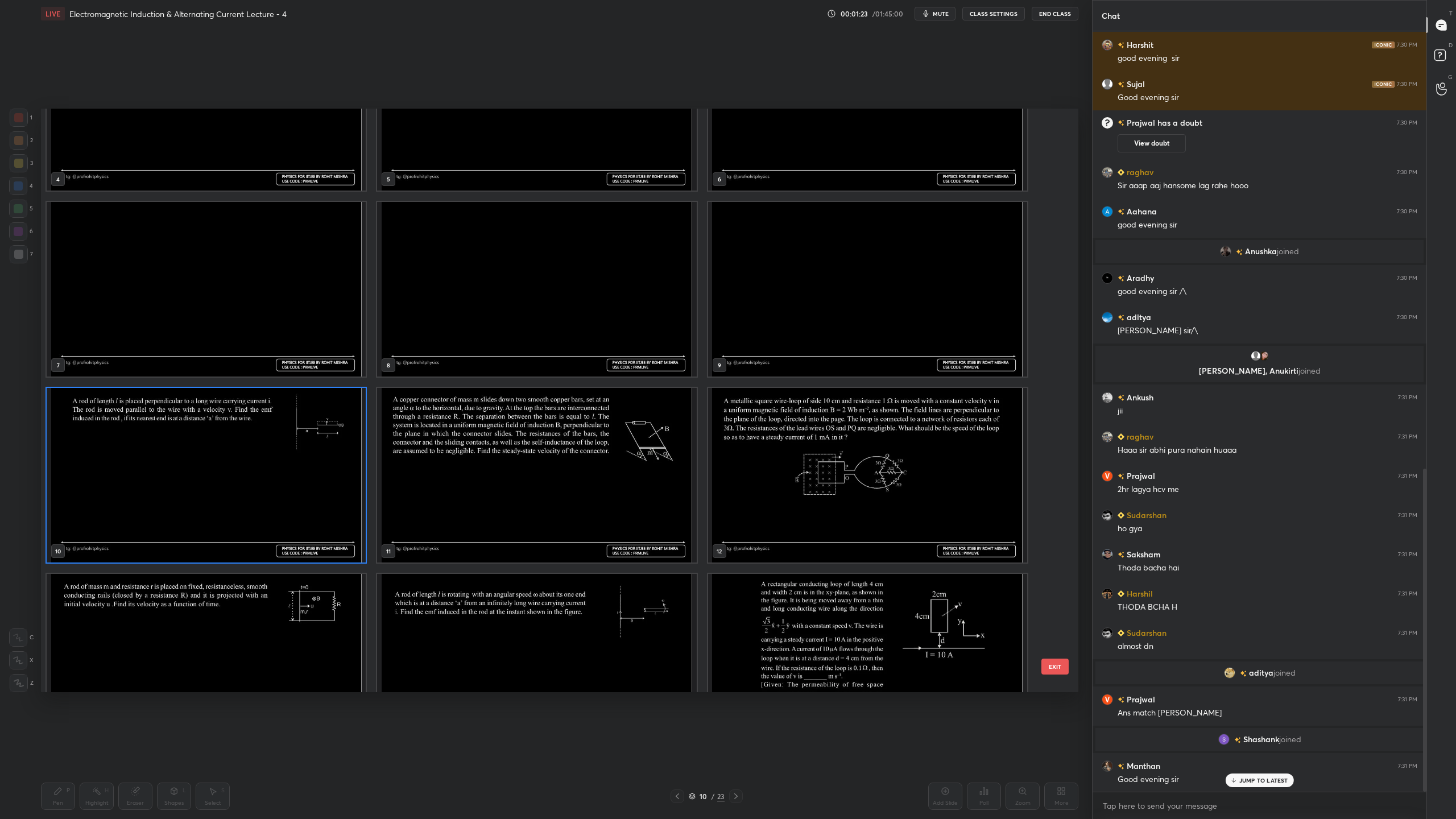
click at [270, 501] on img "grid" at bounding box center [206, 475] width 319 height 175
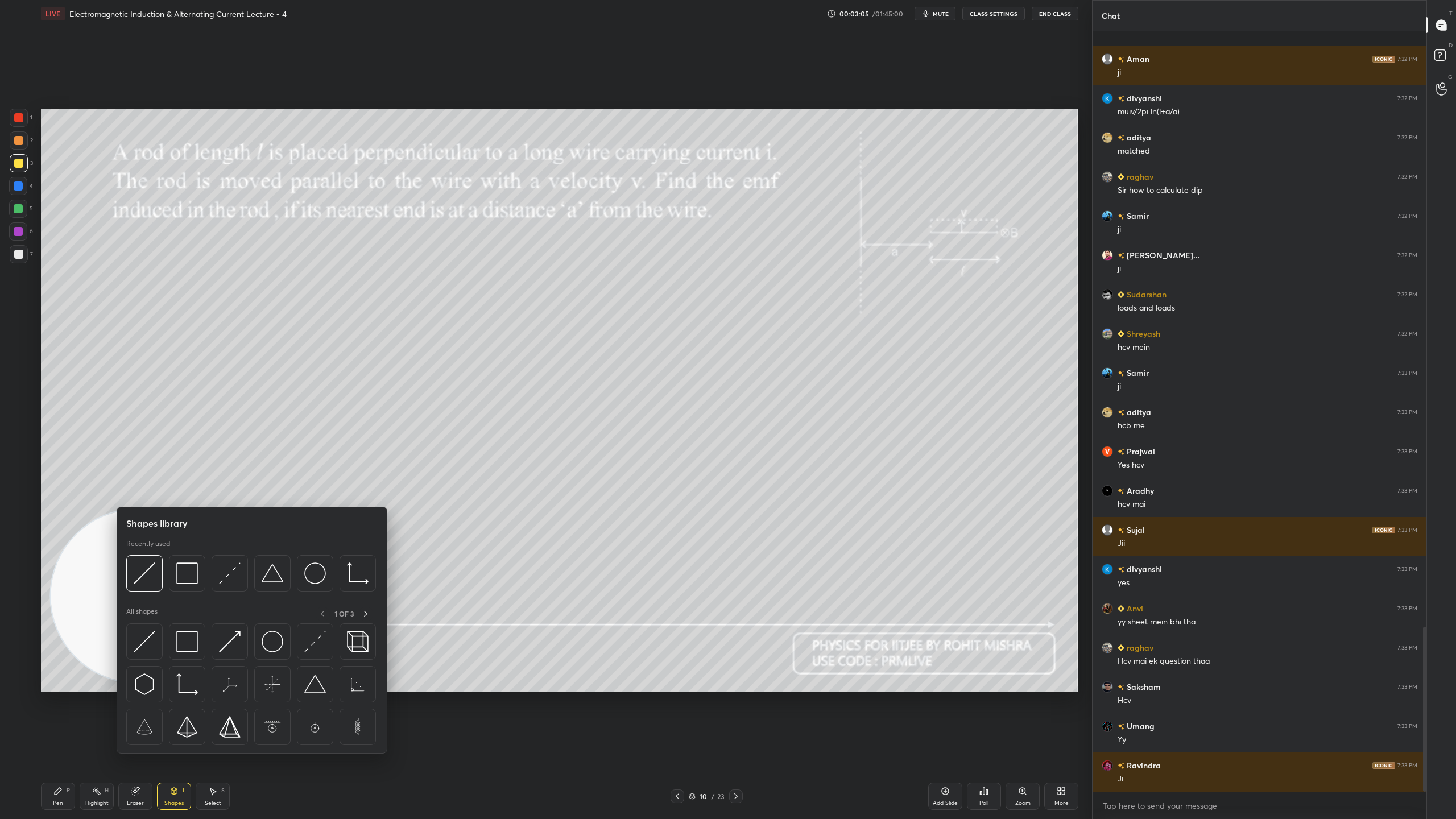
scroll to position [2741, 0]
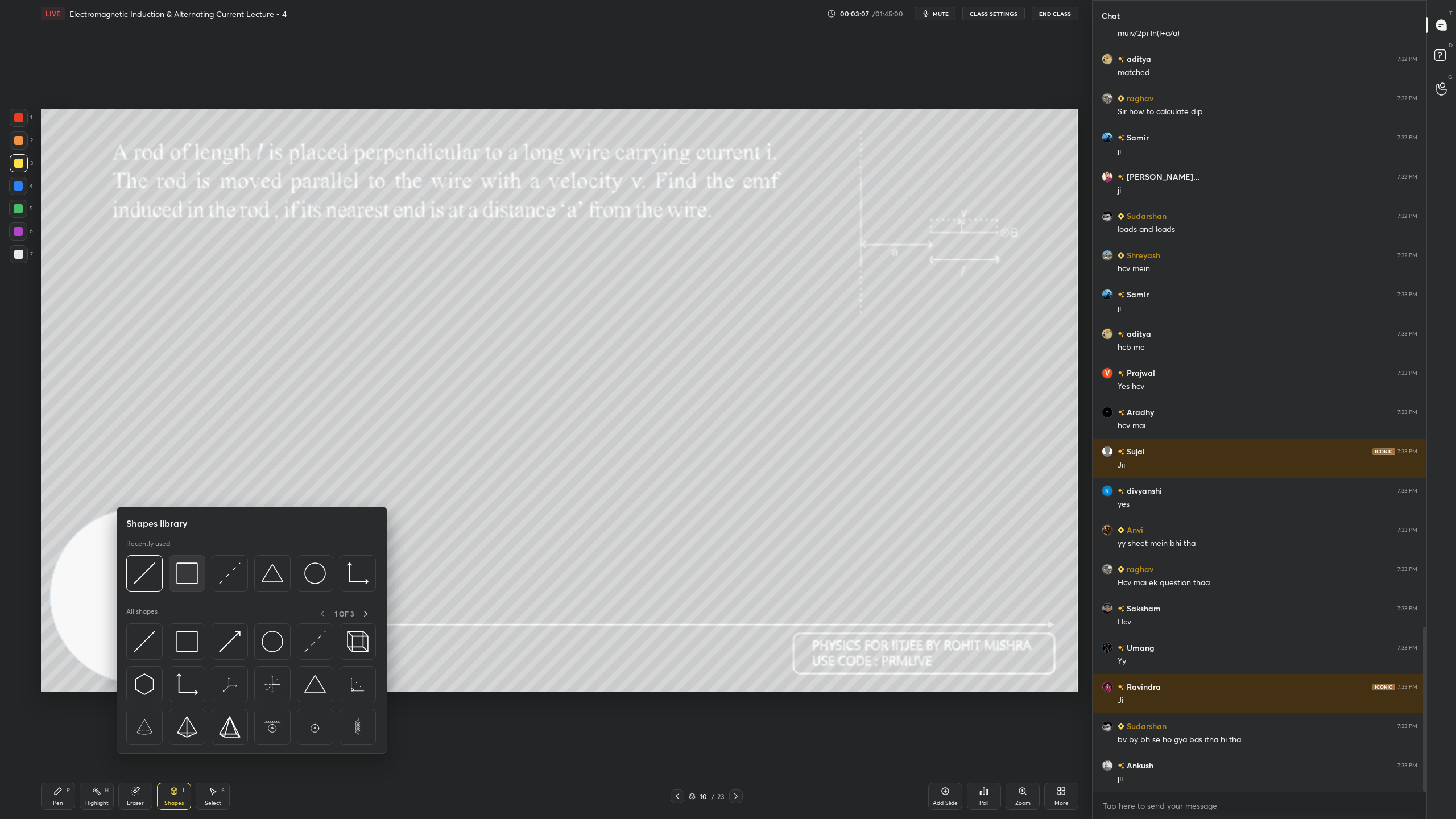
click at [194, 562] on img at bounding box center [187, 573] width 22 height 22
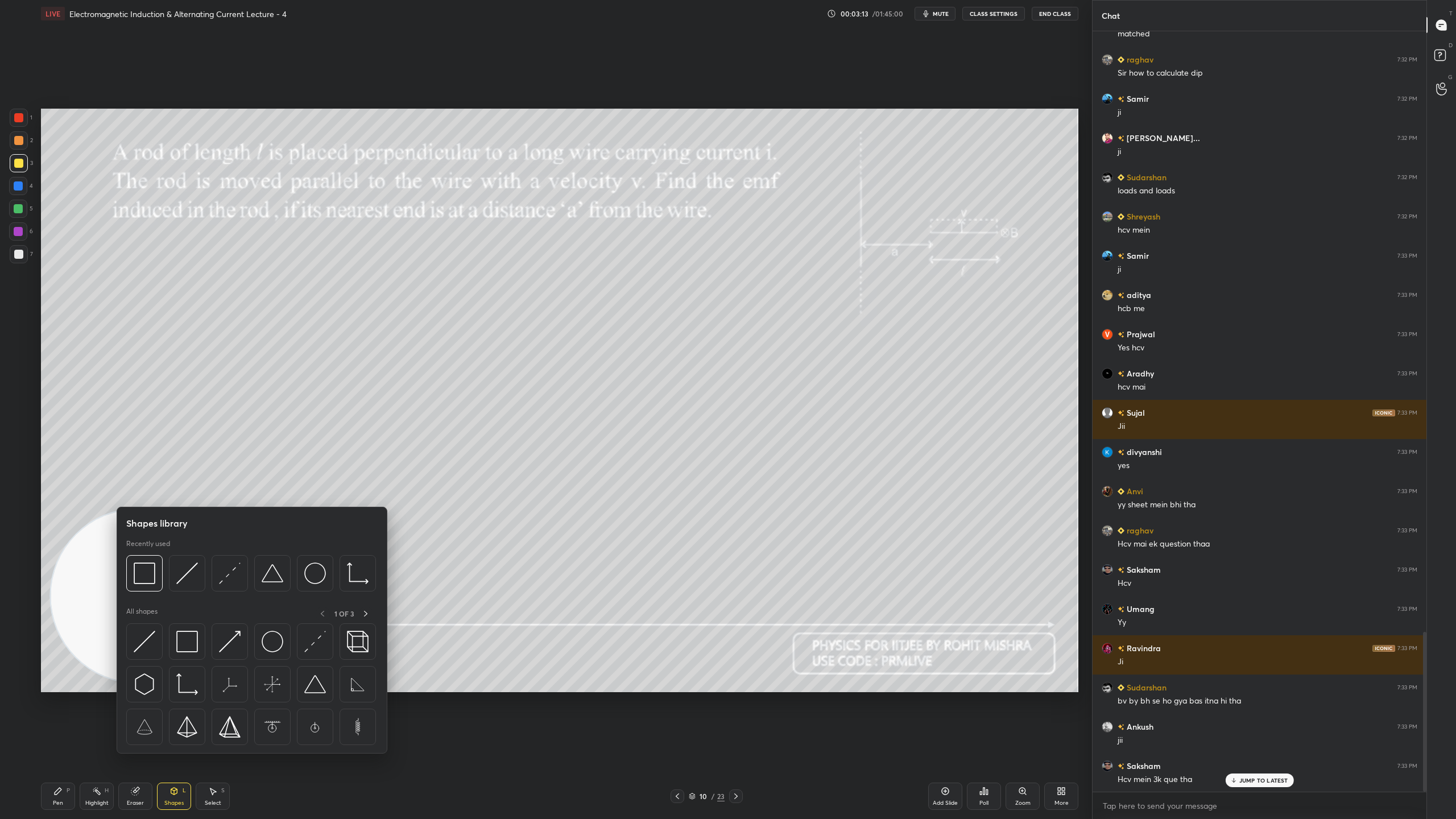
click at [196, 570] on img at bounding box center [187, 573] width 22 height 22
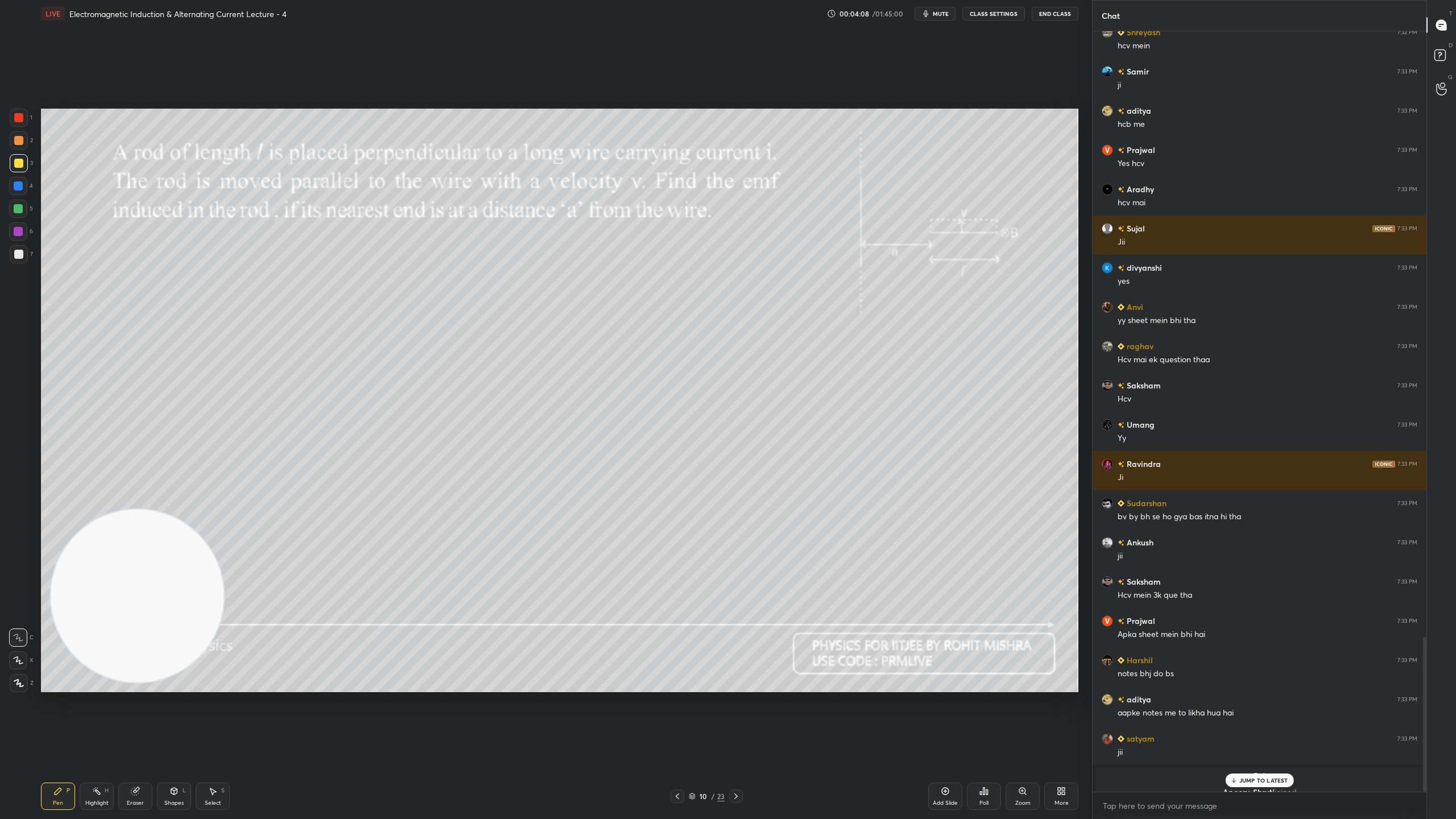
scroll to position [2977, 0]
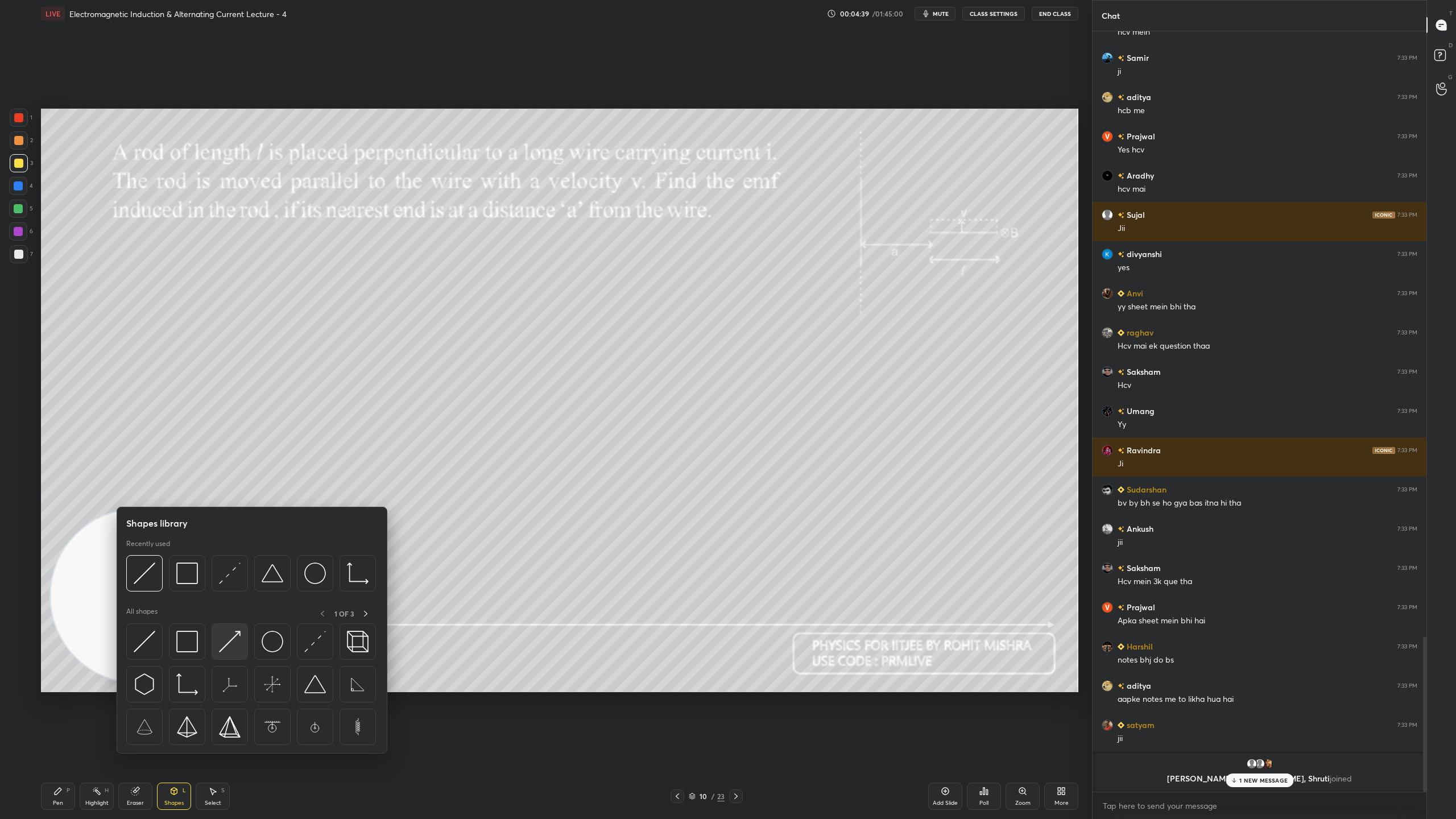
click at [235, 641] on img at bounding box center [230, 642] width 22 height 22
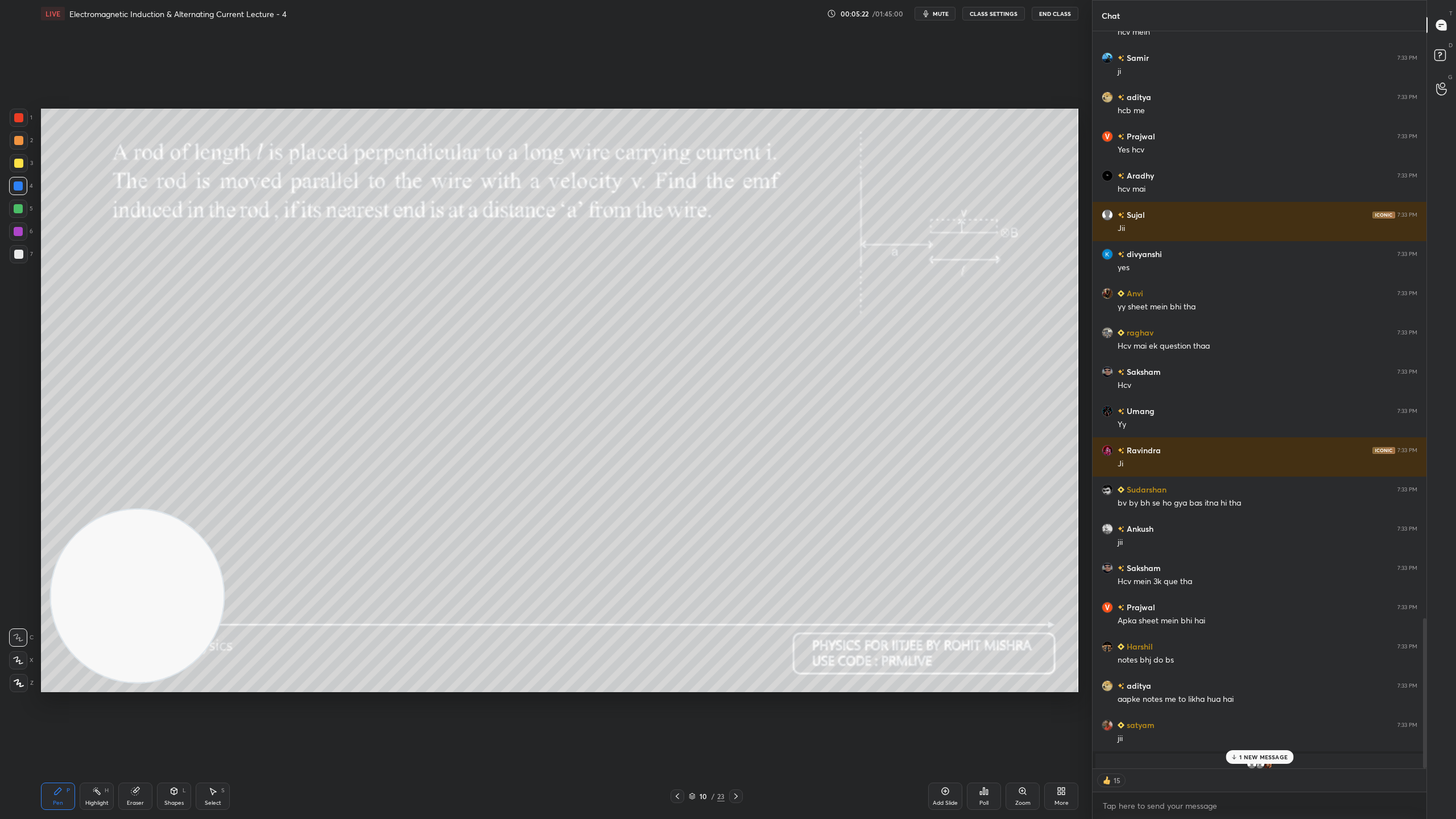
scroll to position [3001, 0]
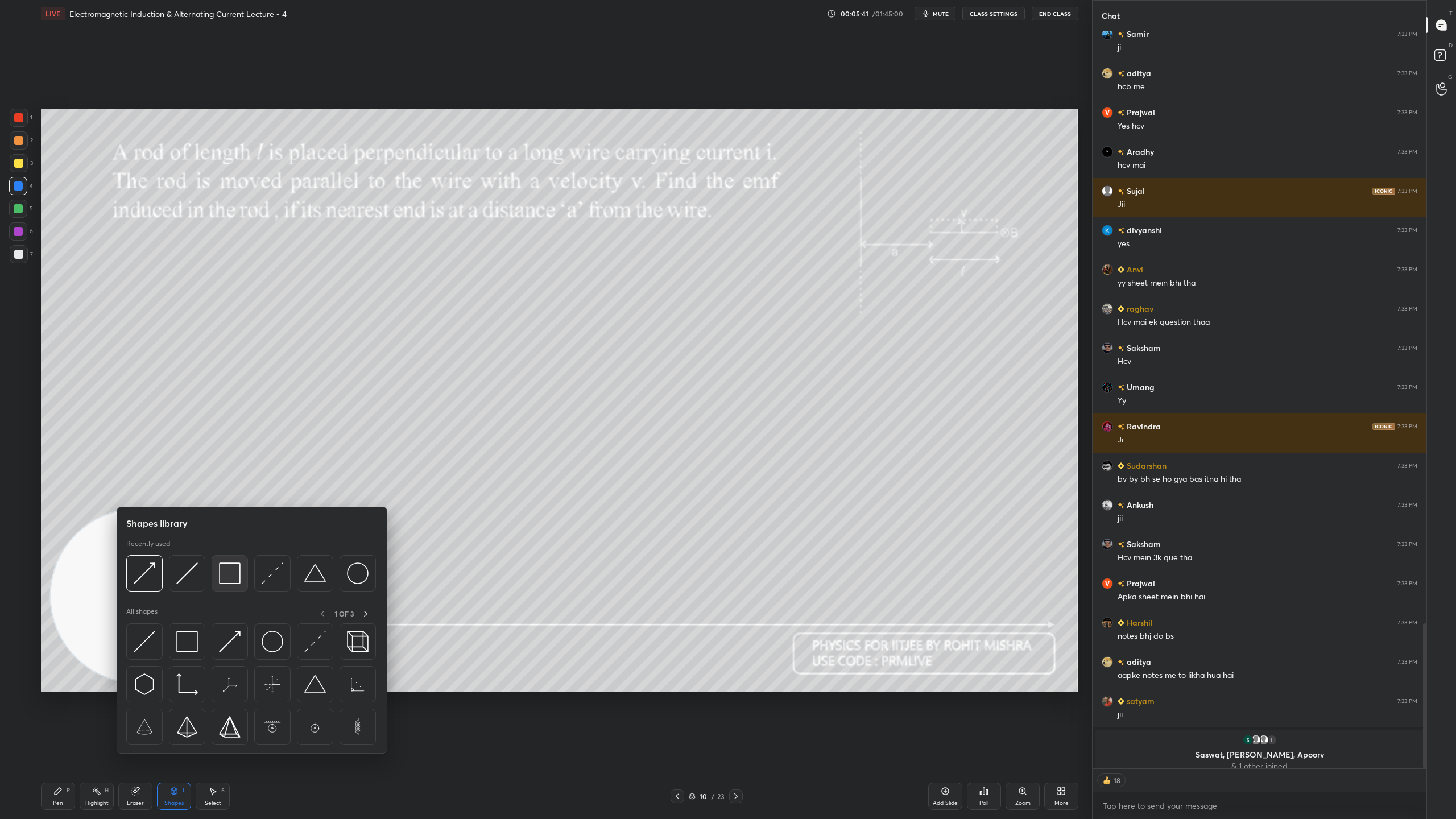
click at [228, 573] on img at bounding box center [230, 573] width 22 height 22
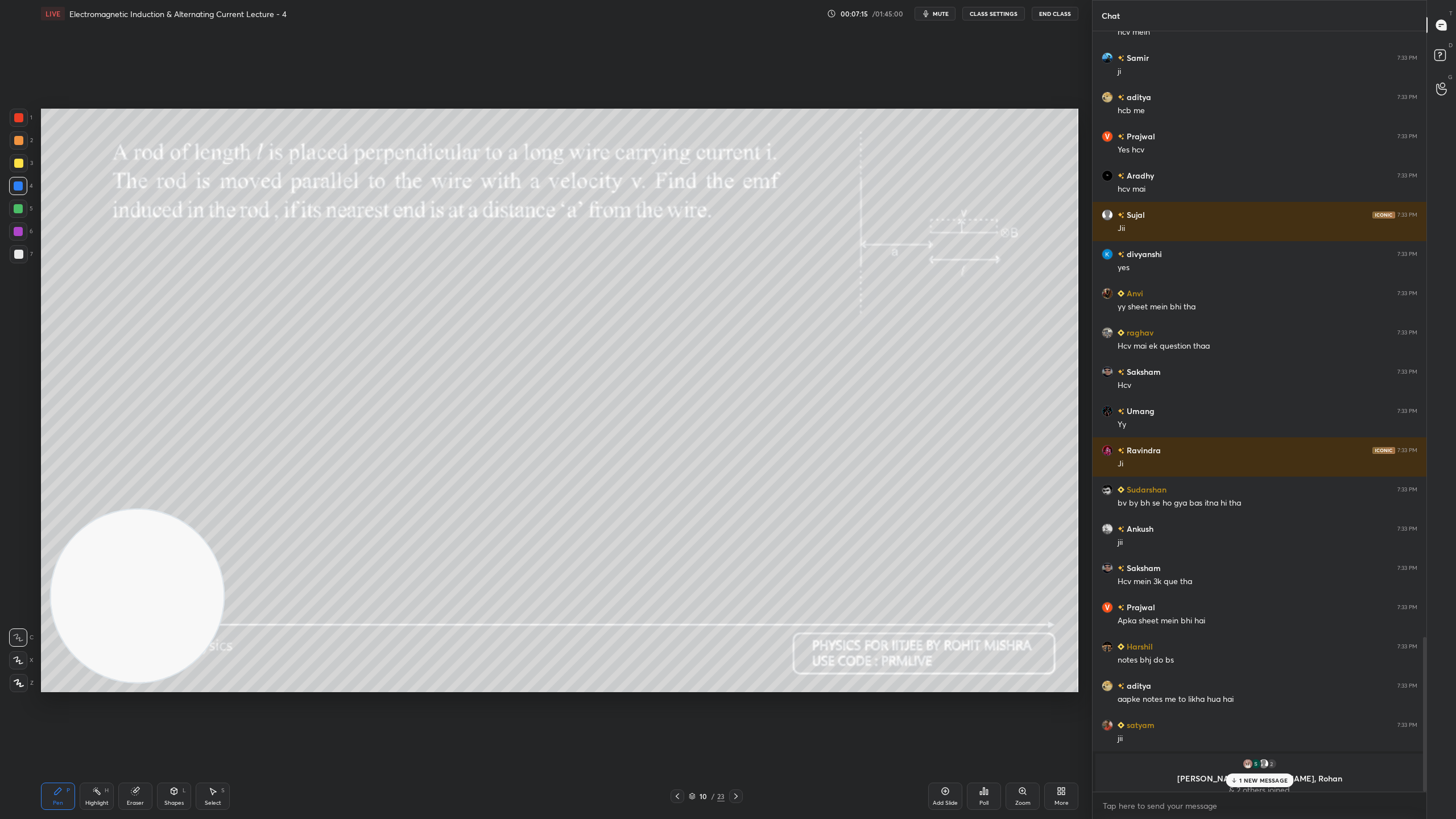
scroll to position [2571, 0]
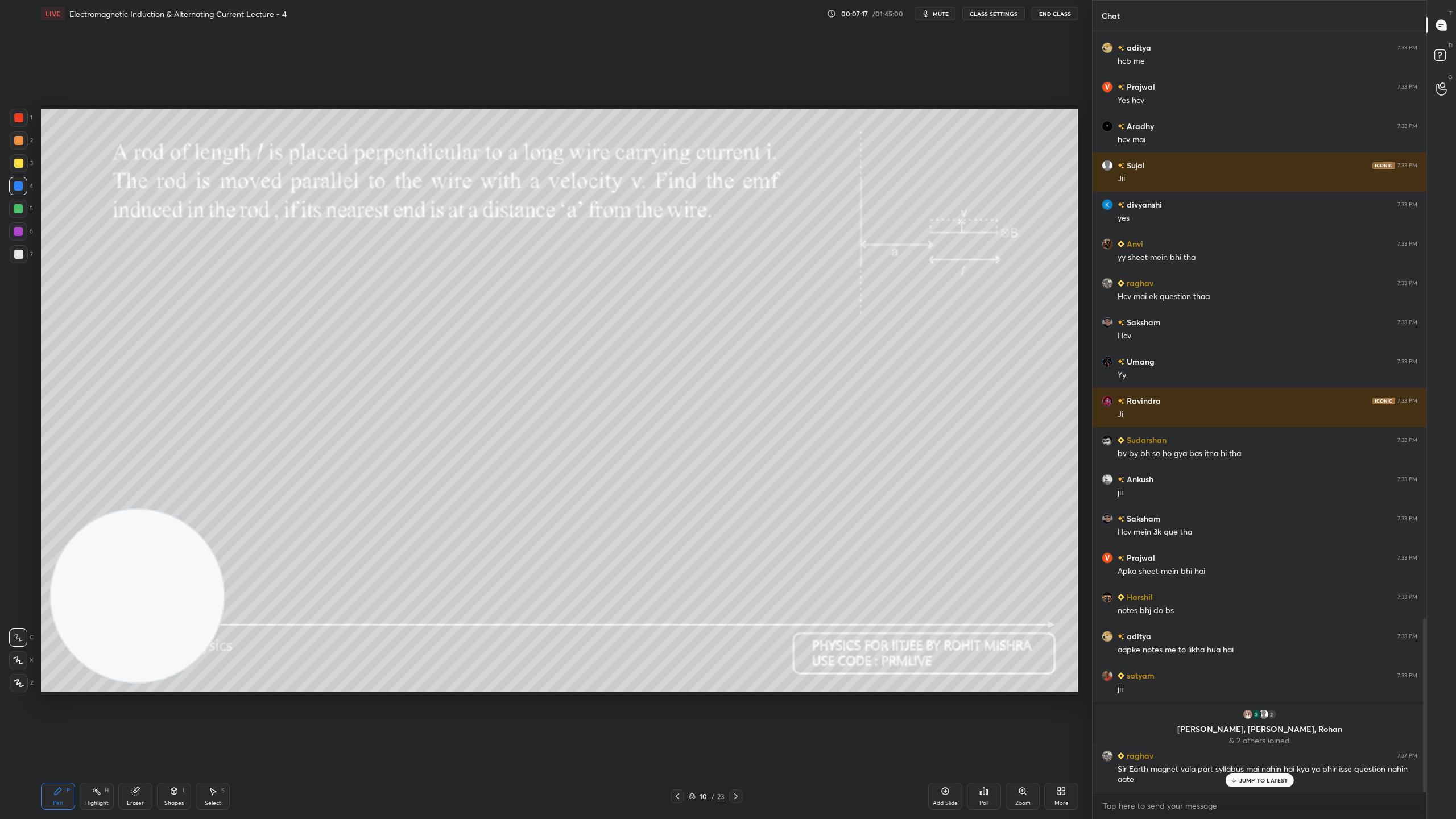
click at [1279, 722] on div "JUMP TO LATEST" at bounding box center [1259, 780] width 68 height 14
click at [1437, 55] on rect at bounding box center [1439, 55] width 11 height 11
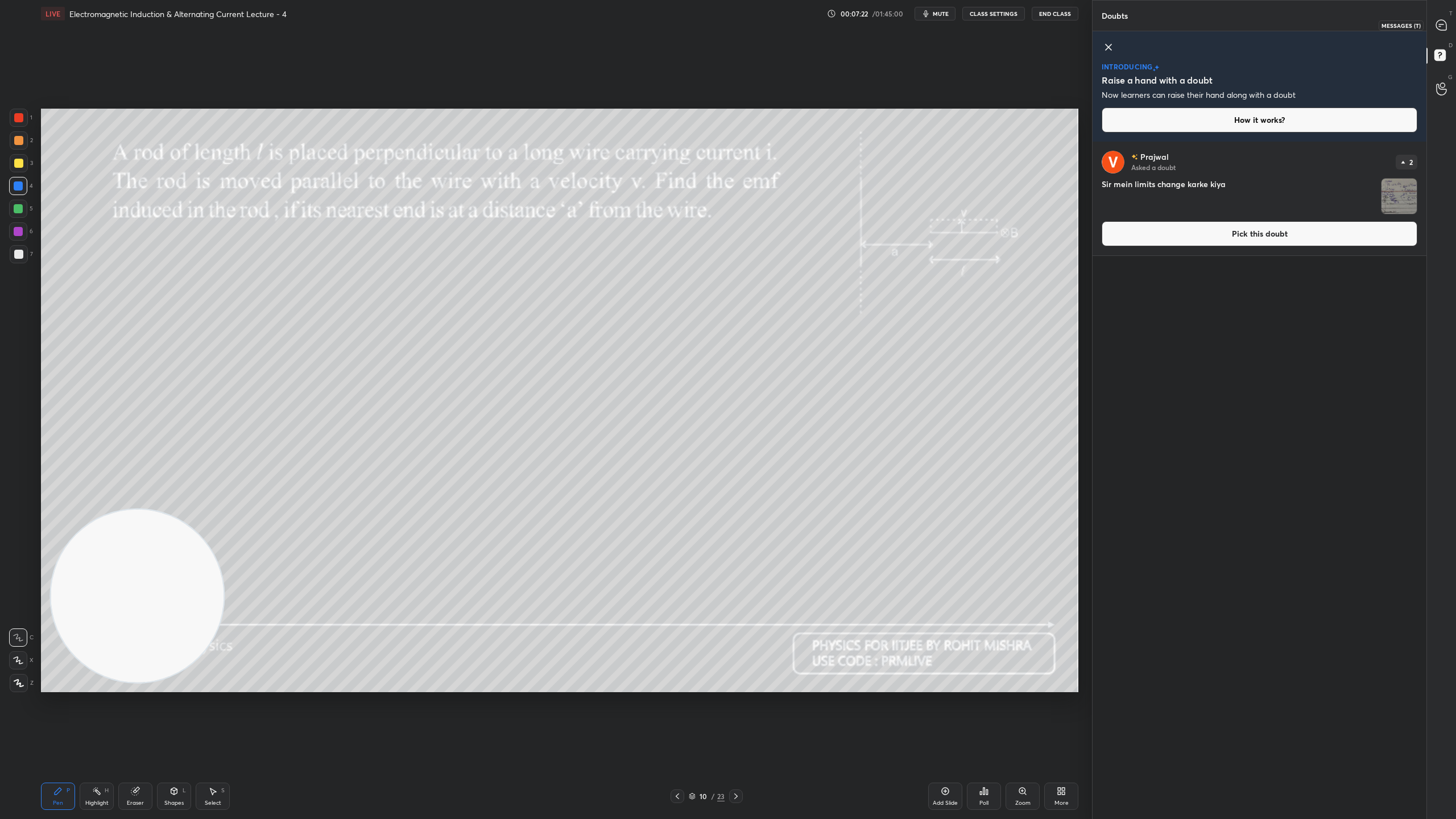
click at [1441, 17] on div at bounding box center [1441, 25] width 23 height 20
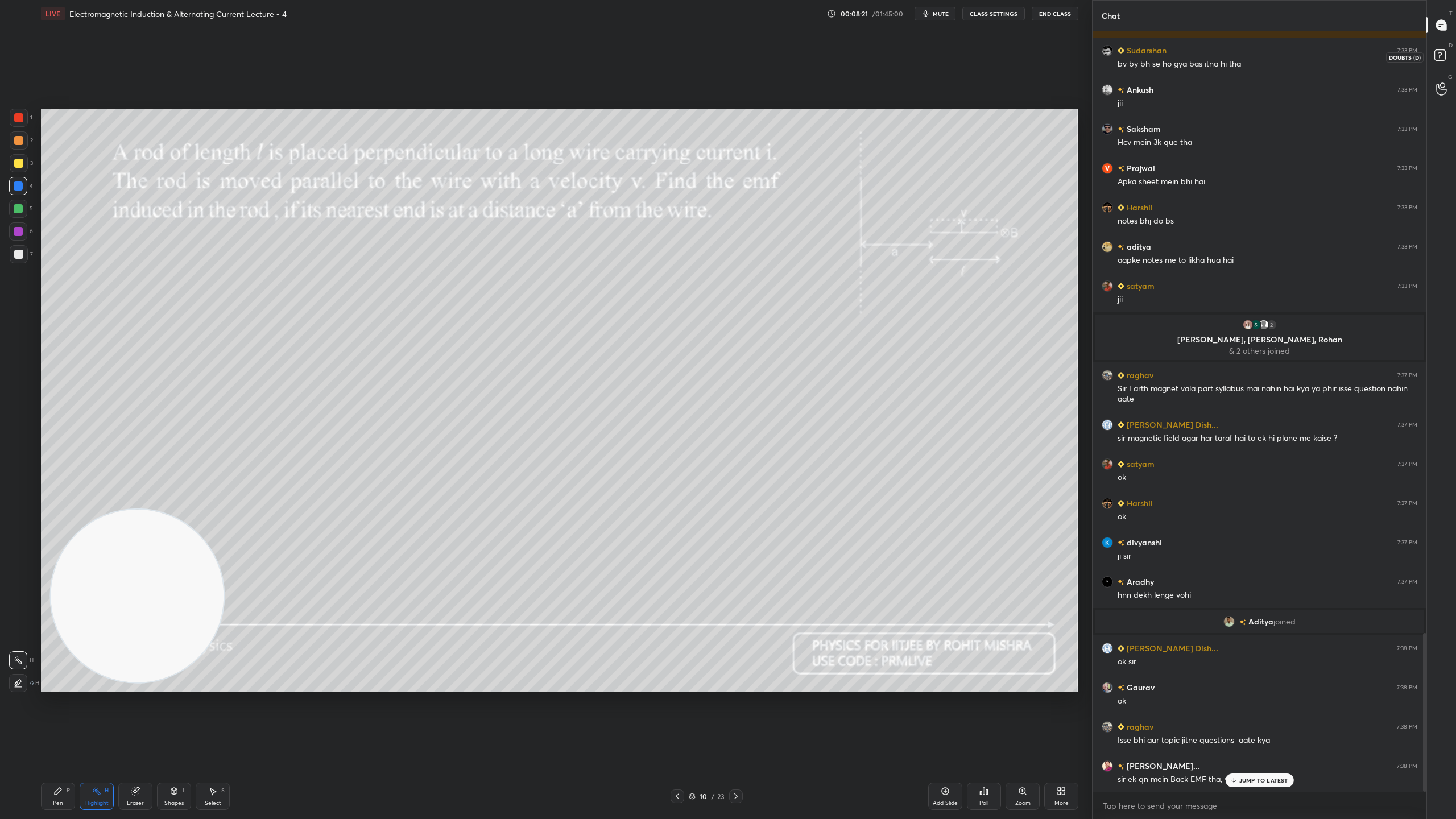
scroll to position [3, 3]
click at [1439, 50] on rect at bounding box center [1439, 55] width 11 height 11
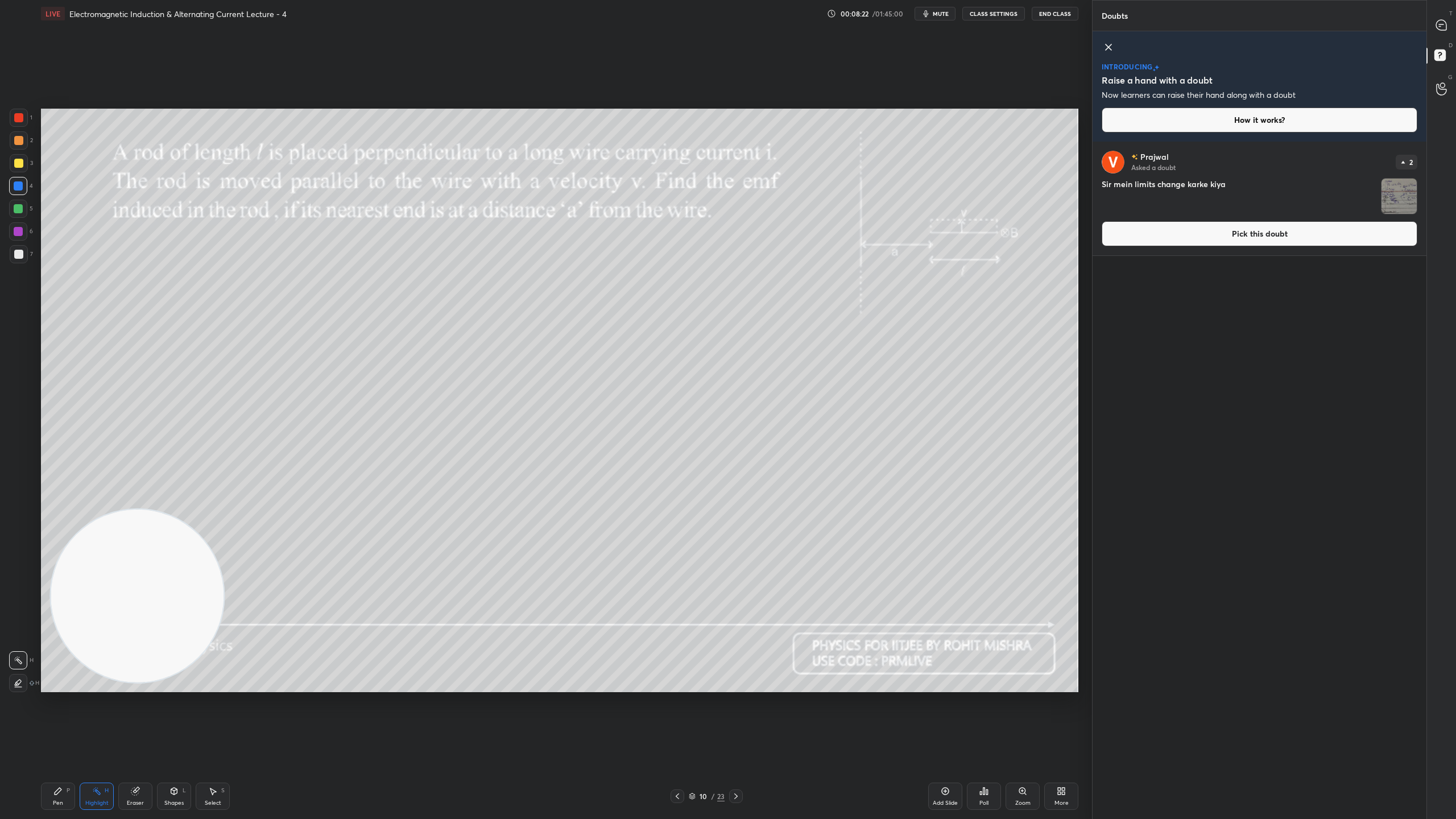
click at [1444, 14] on div "T Messages (T)" at bounding box center [1441, 25] width 29 height 32
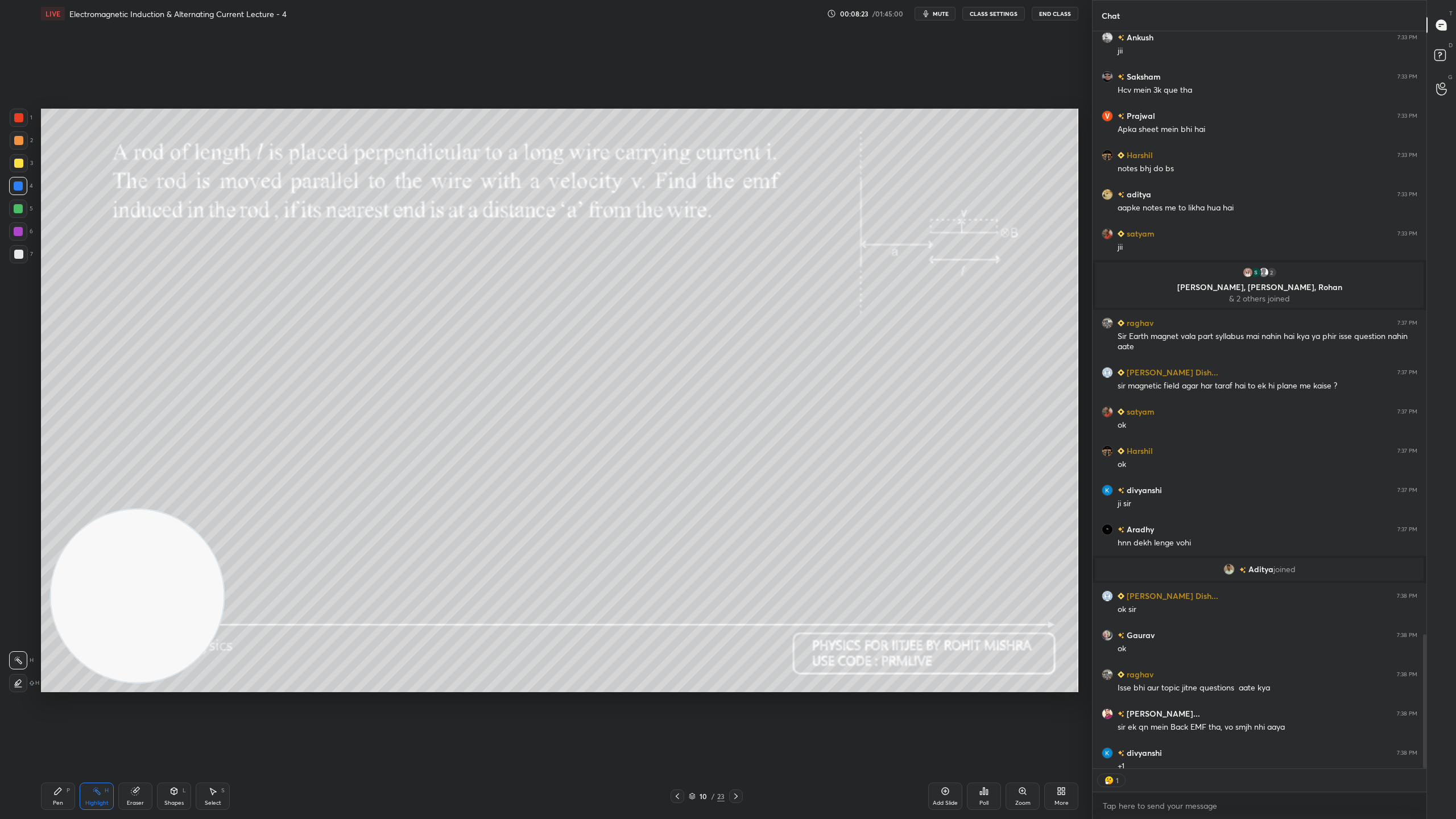
scroll to position [3310, 0]
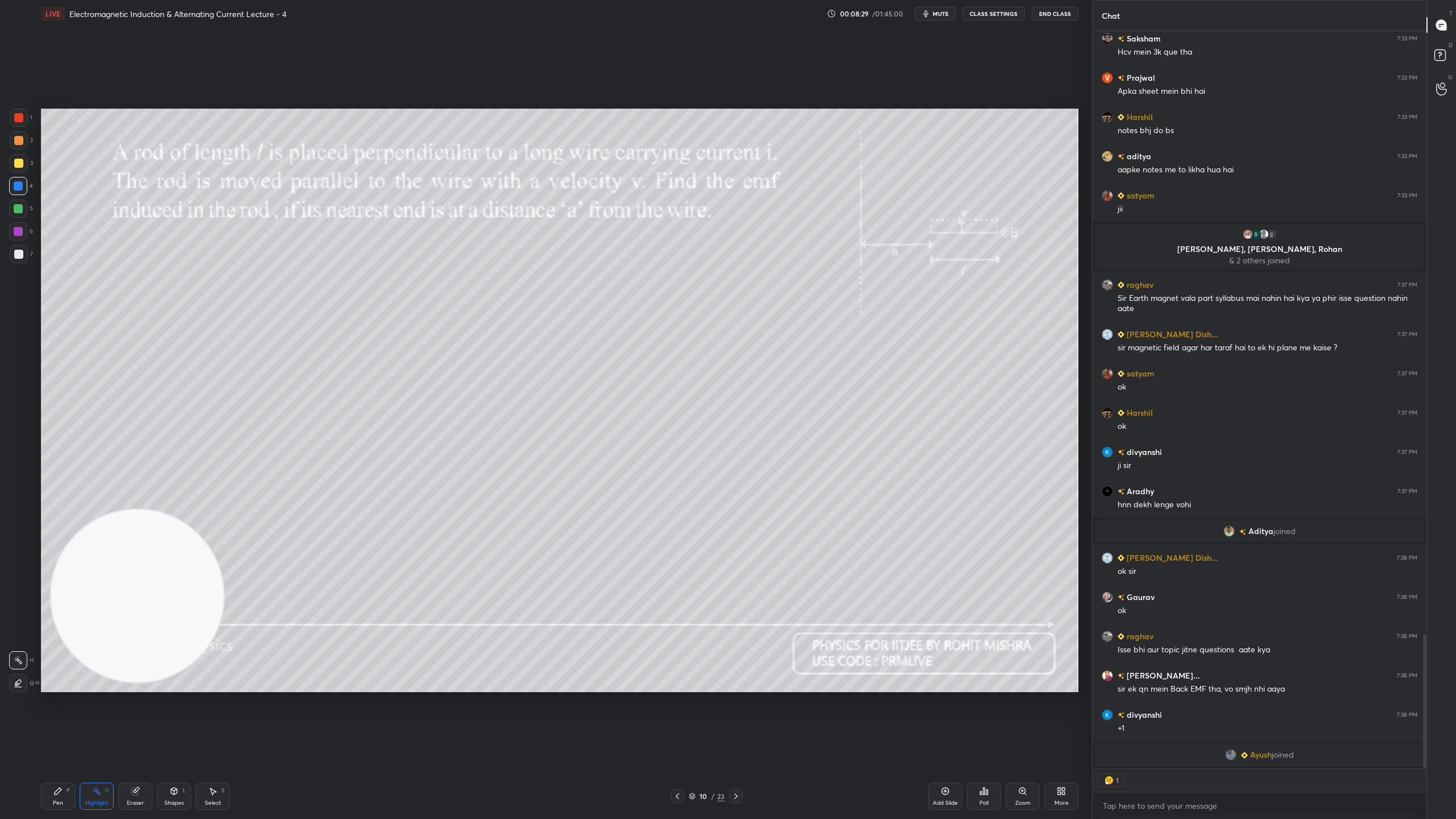
click at [736, 722] on icon at bounding box center [735, 796] width 3 height 6
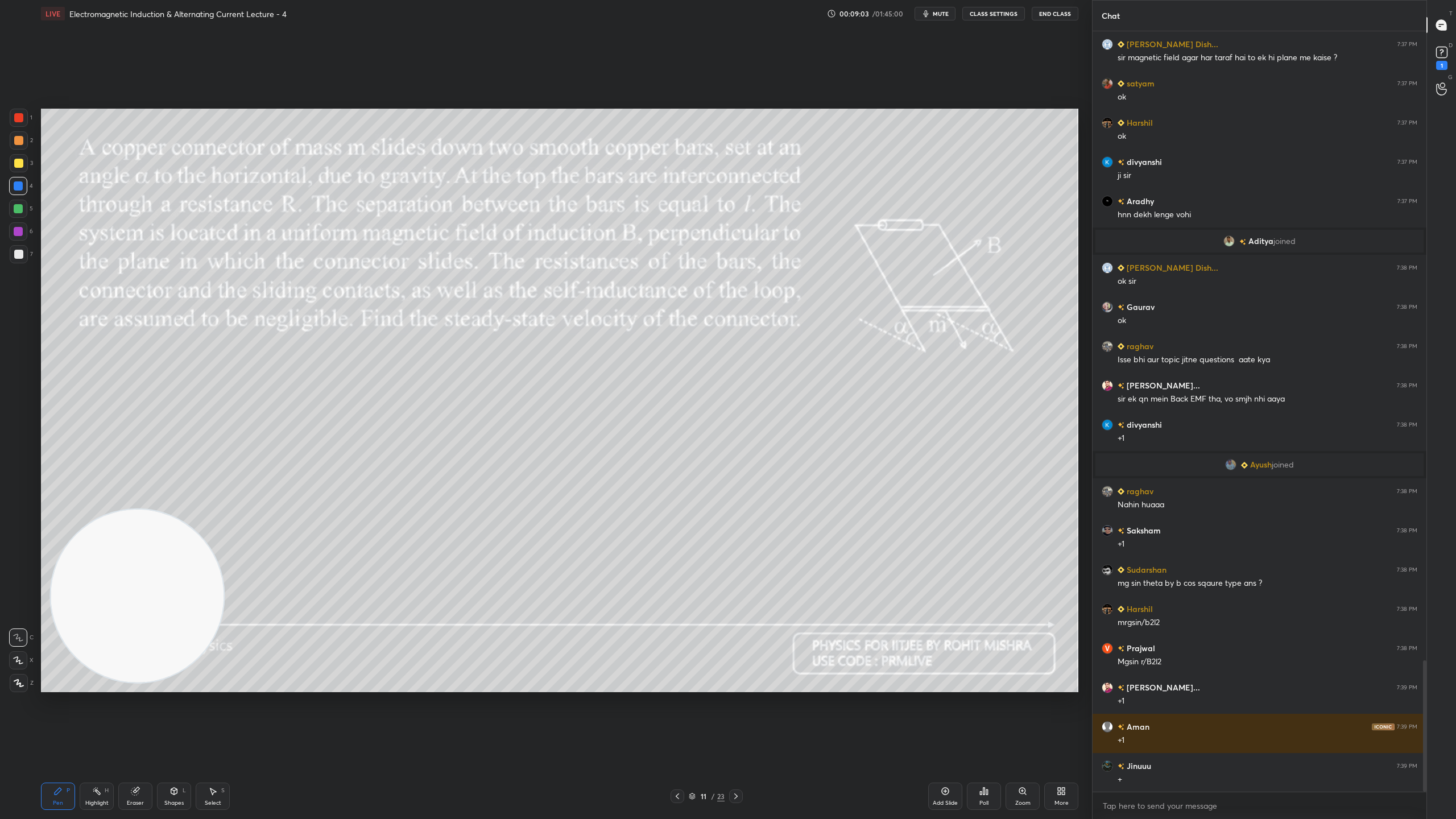
scroll to position [3640, 0]
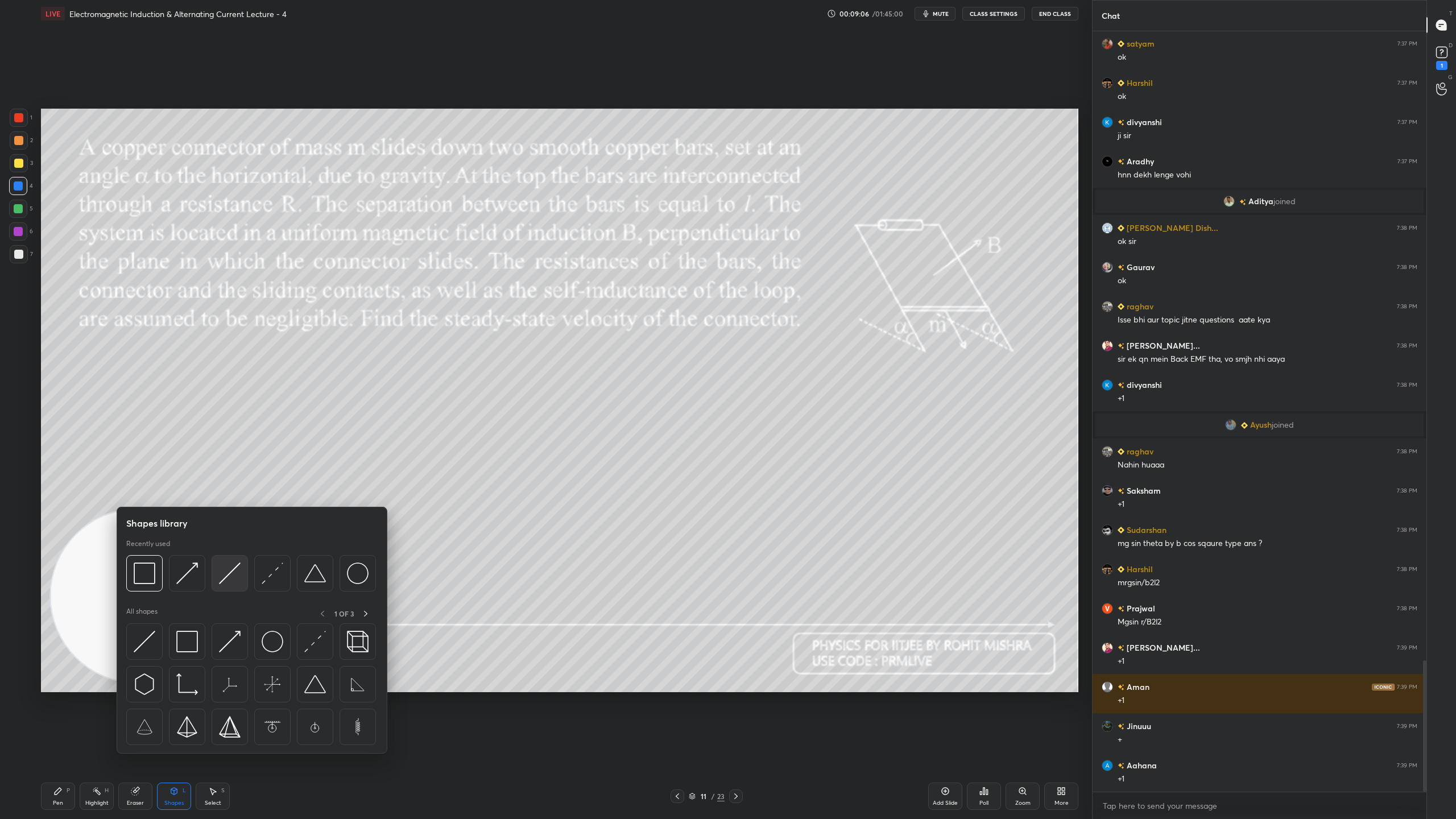
click at [237, 570] on img at bounding box center [230, 573] width 22 height 22
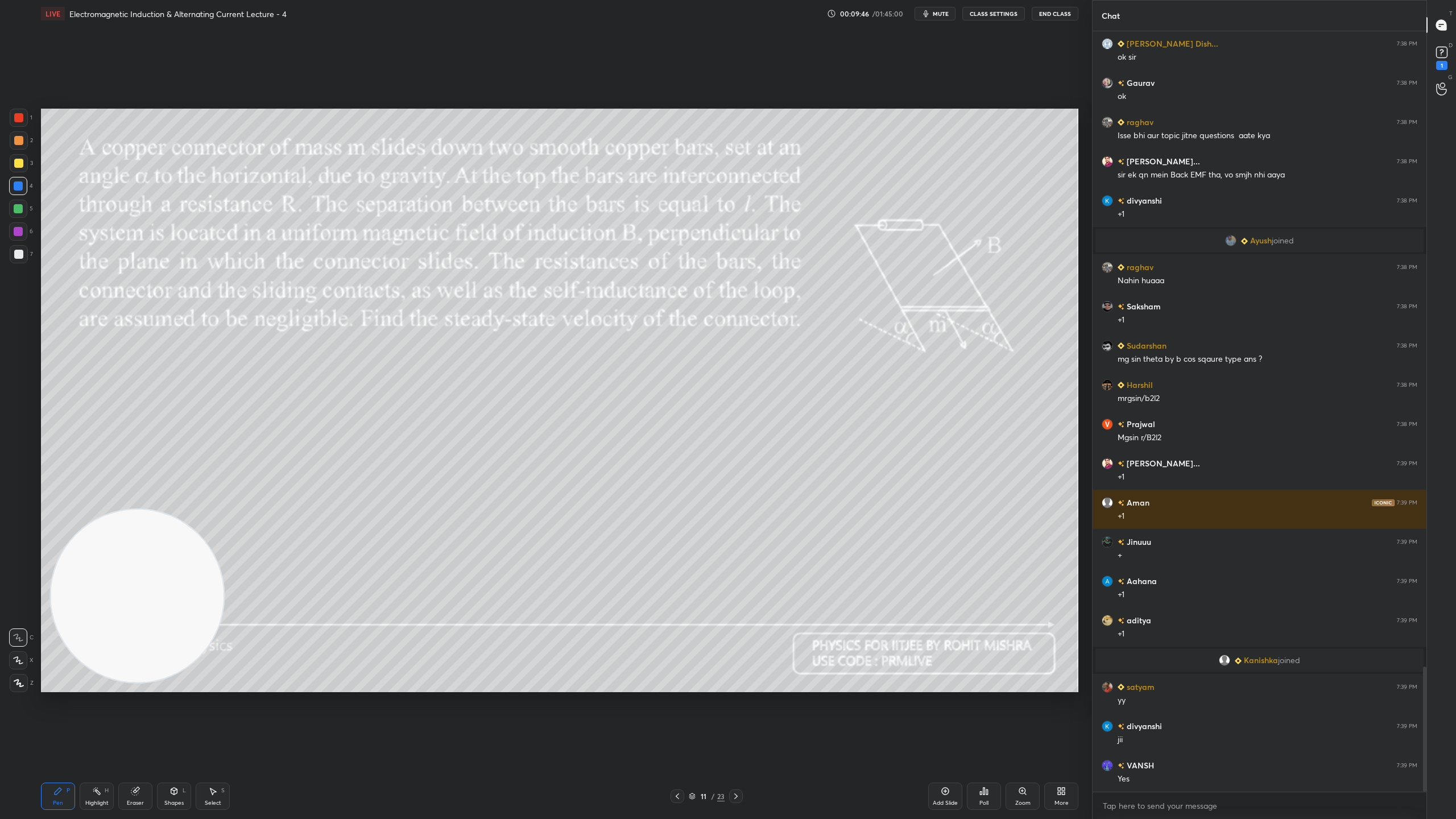
scroll to position [3863, 0]
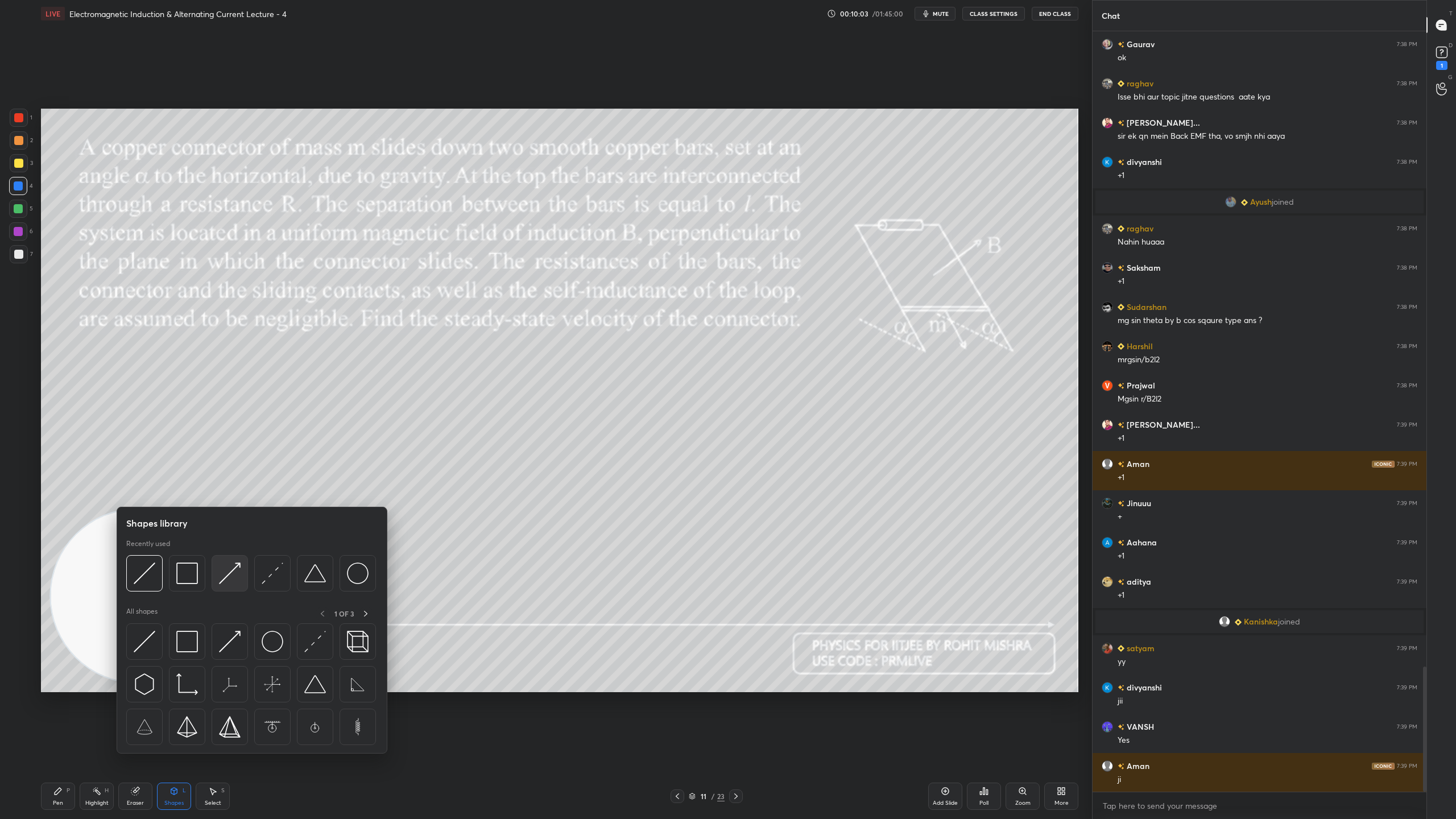
click at [234, 572] on img at bounding box center [230, 573] width 22 height 22
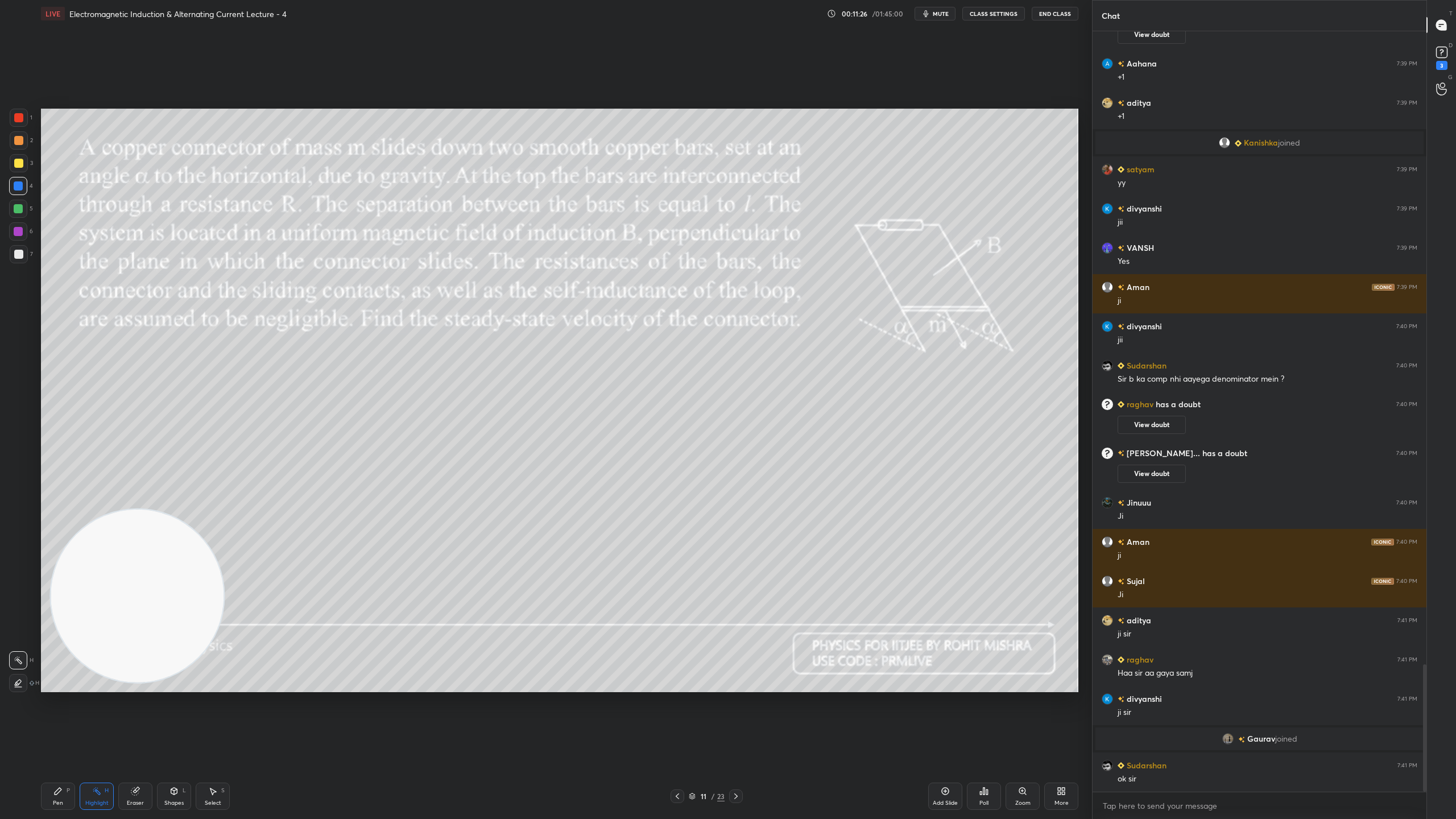
scroll to position [3803, 0]
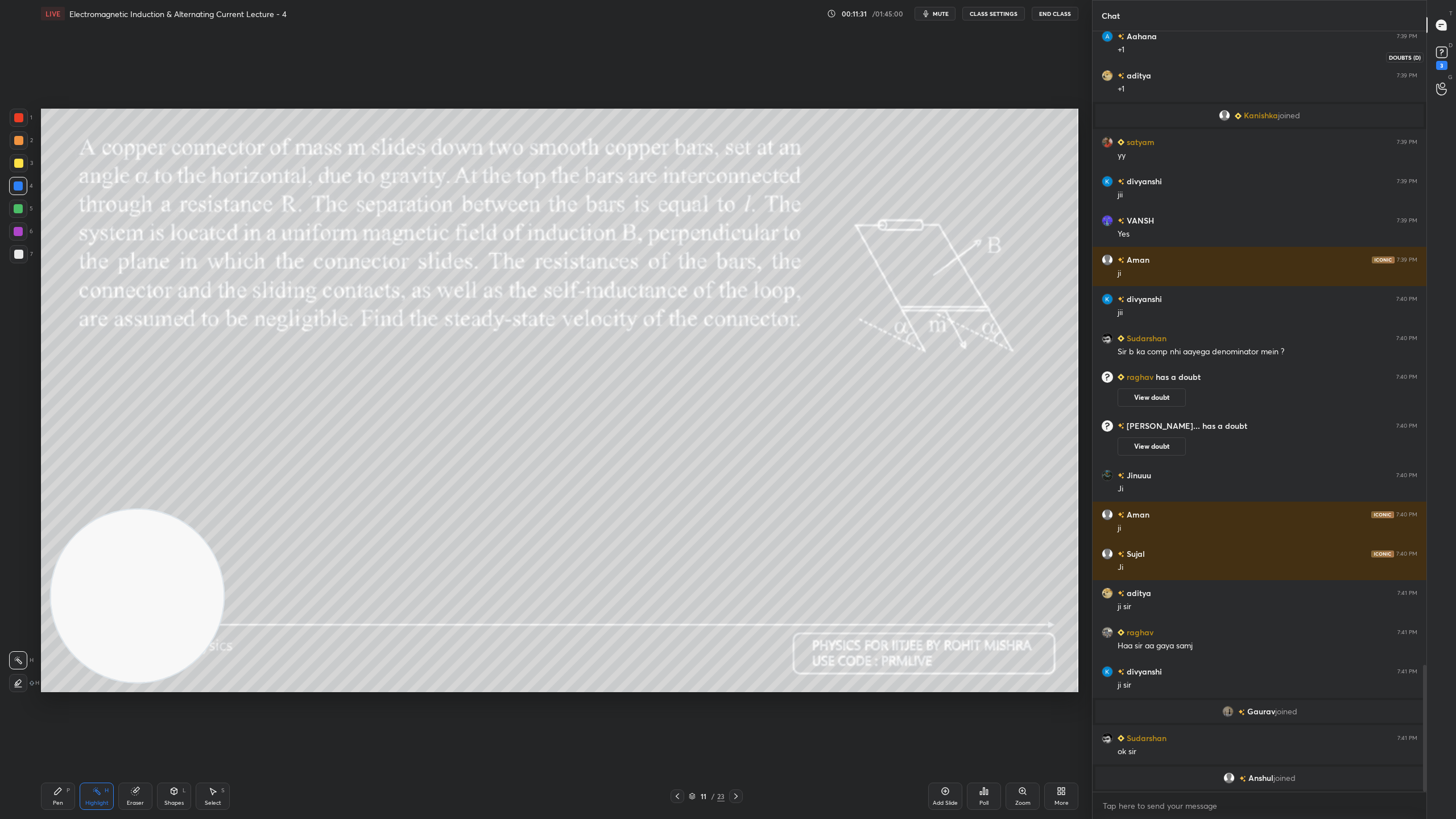
click at [1445, 48] on rect at bounding box center [1441, 52] width 11 height 11
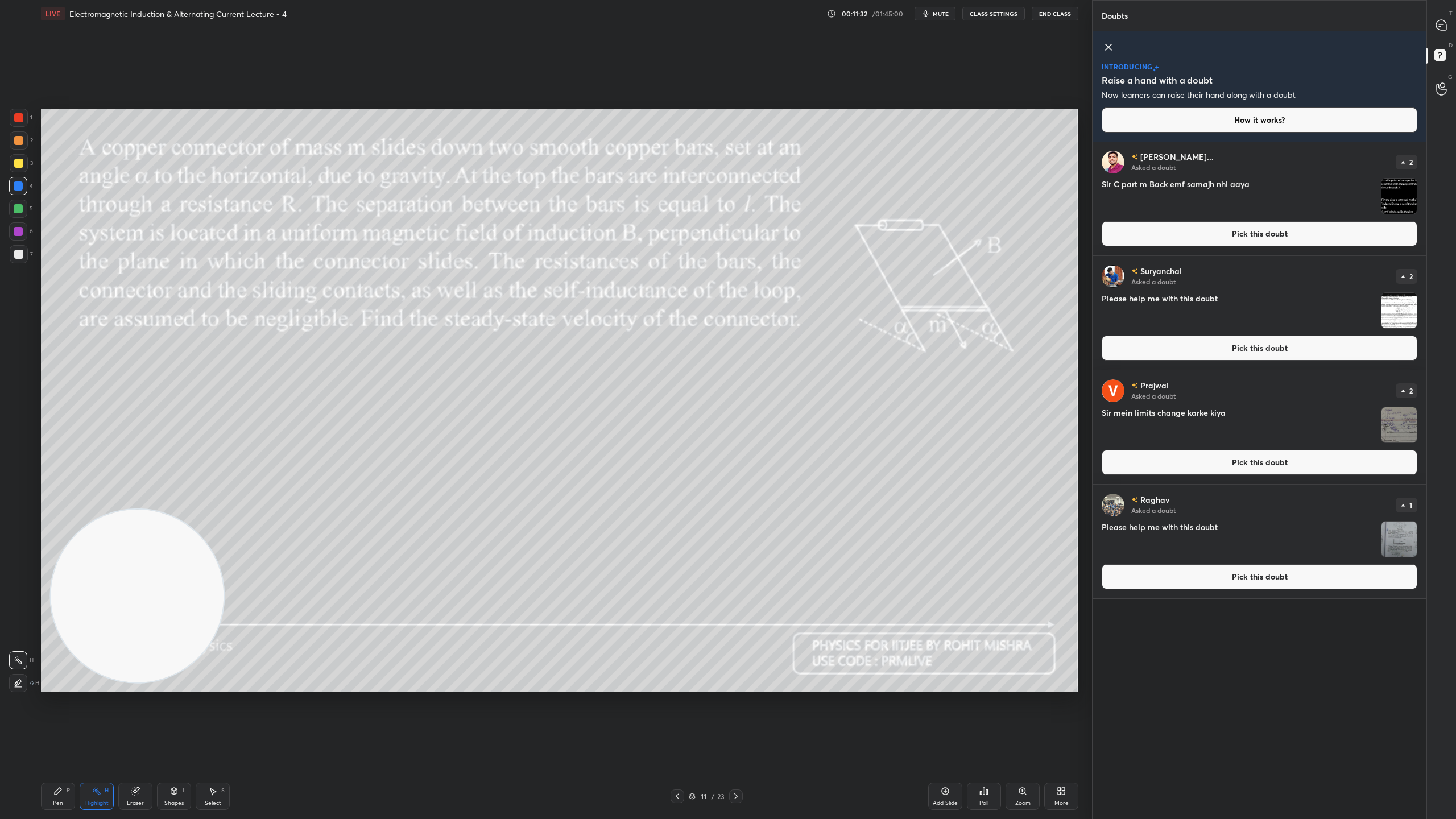
click at [1395, 200] on img "grid" at bounding box center [1398, 196] width 35 height 35
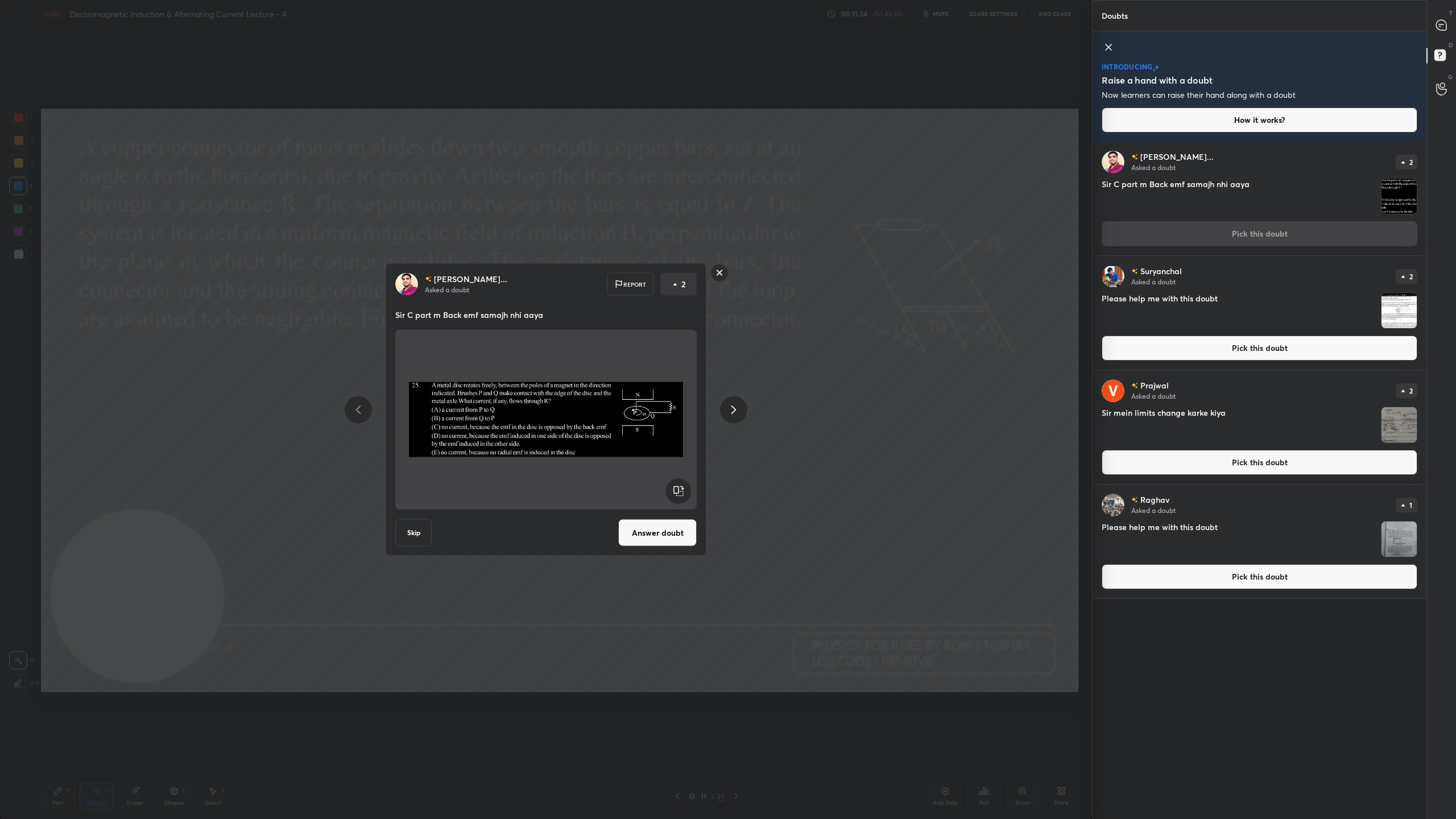
click at [668, 539] on button "Answer doubt" at bounding box center [657, 532] width 78 height 27
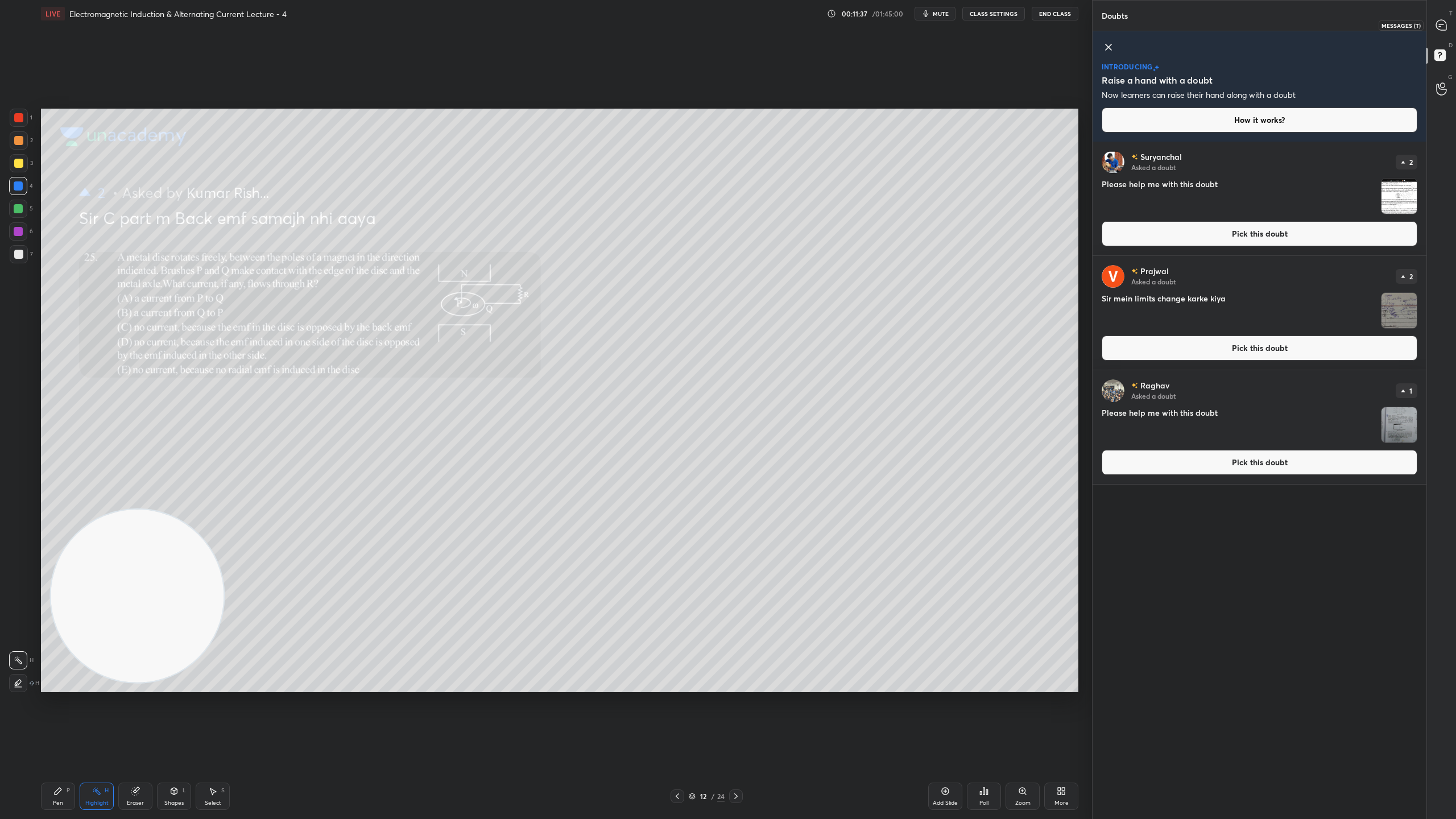
click at [1447, 20] on icon at bounding box center [1441, 25] width 12 height 12
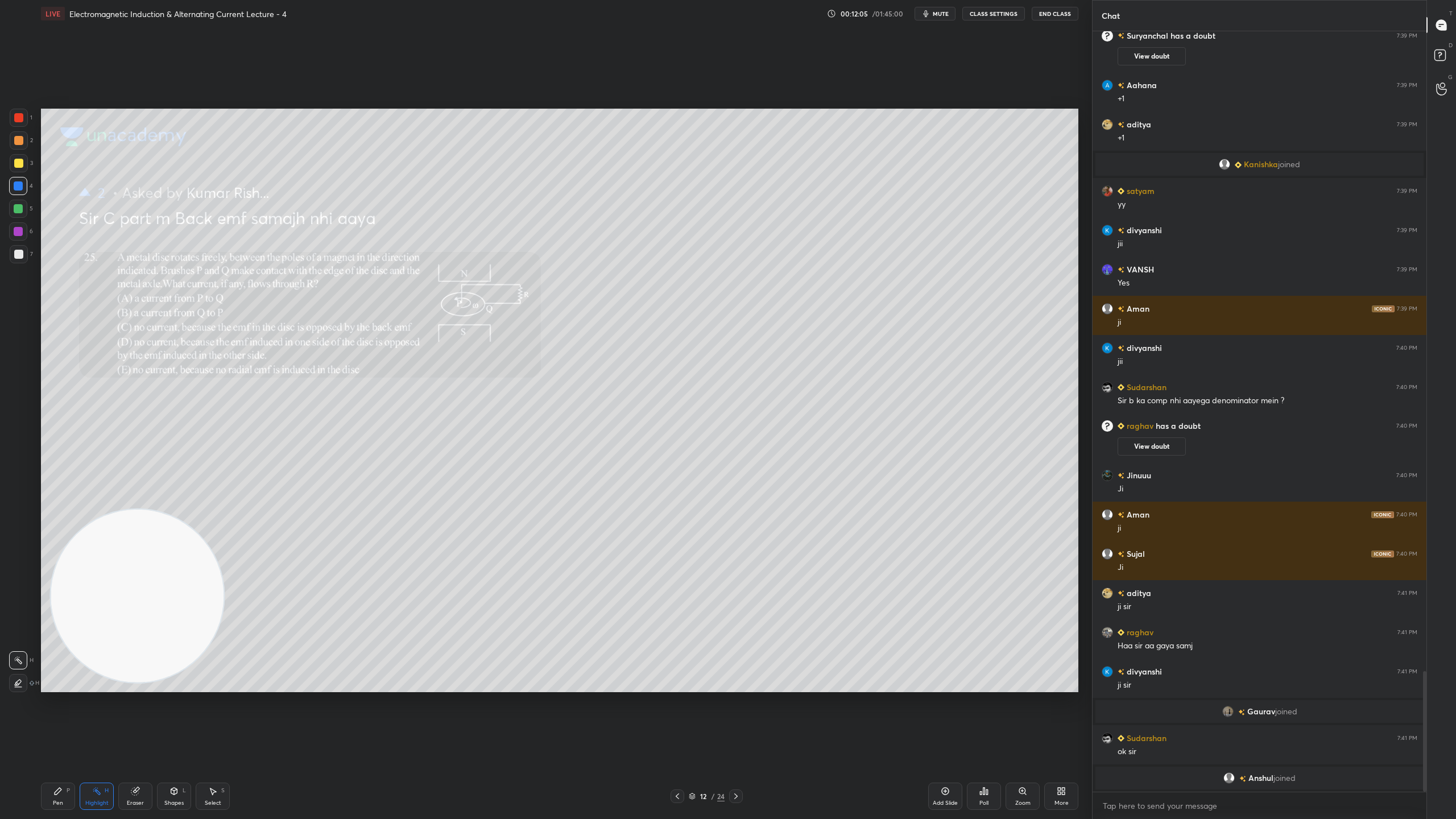
scroll to position [4085, 0]
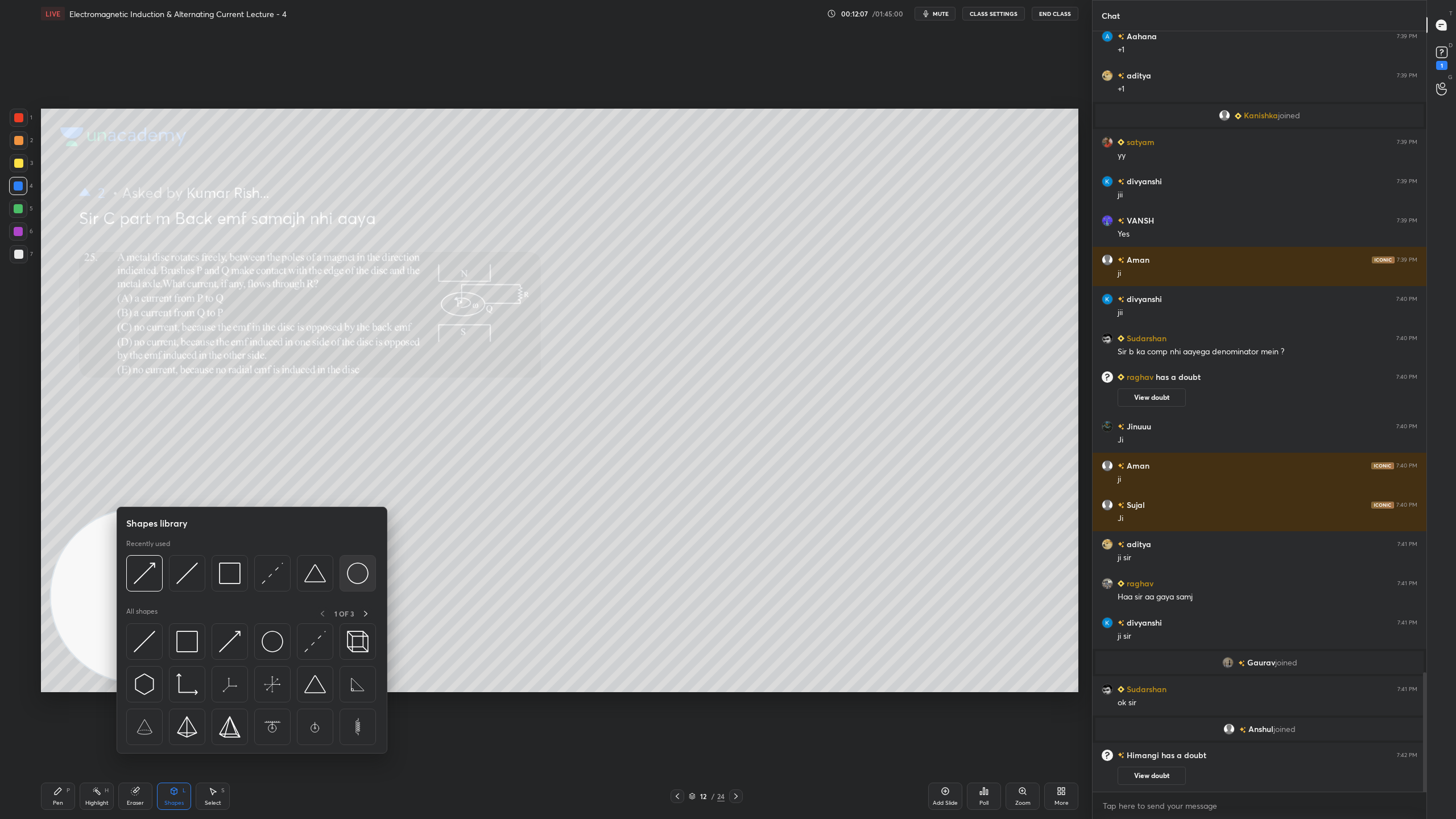
click at [358, 571] on img at bounding box center [358, 573] width 22 height 22
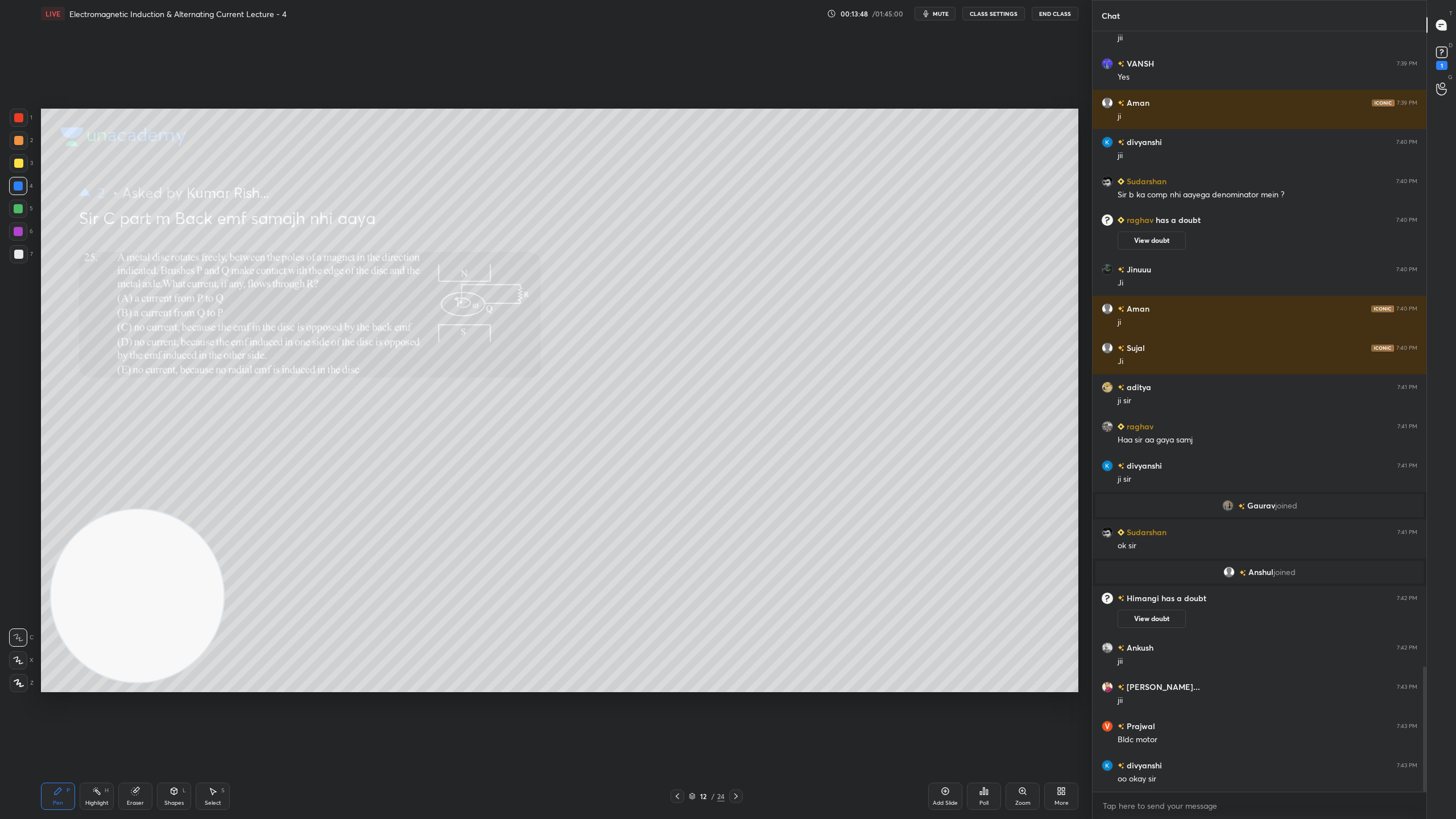
scroll to position [3892, 0]
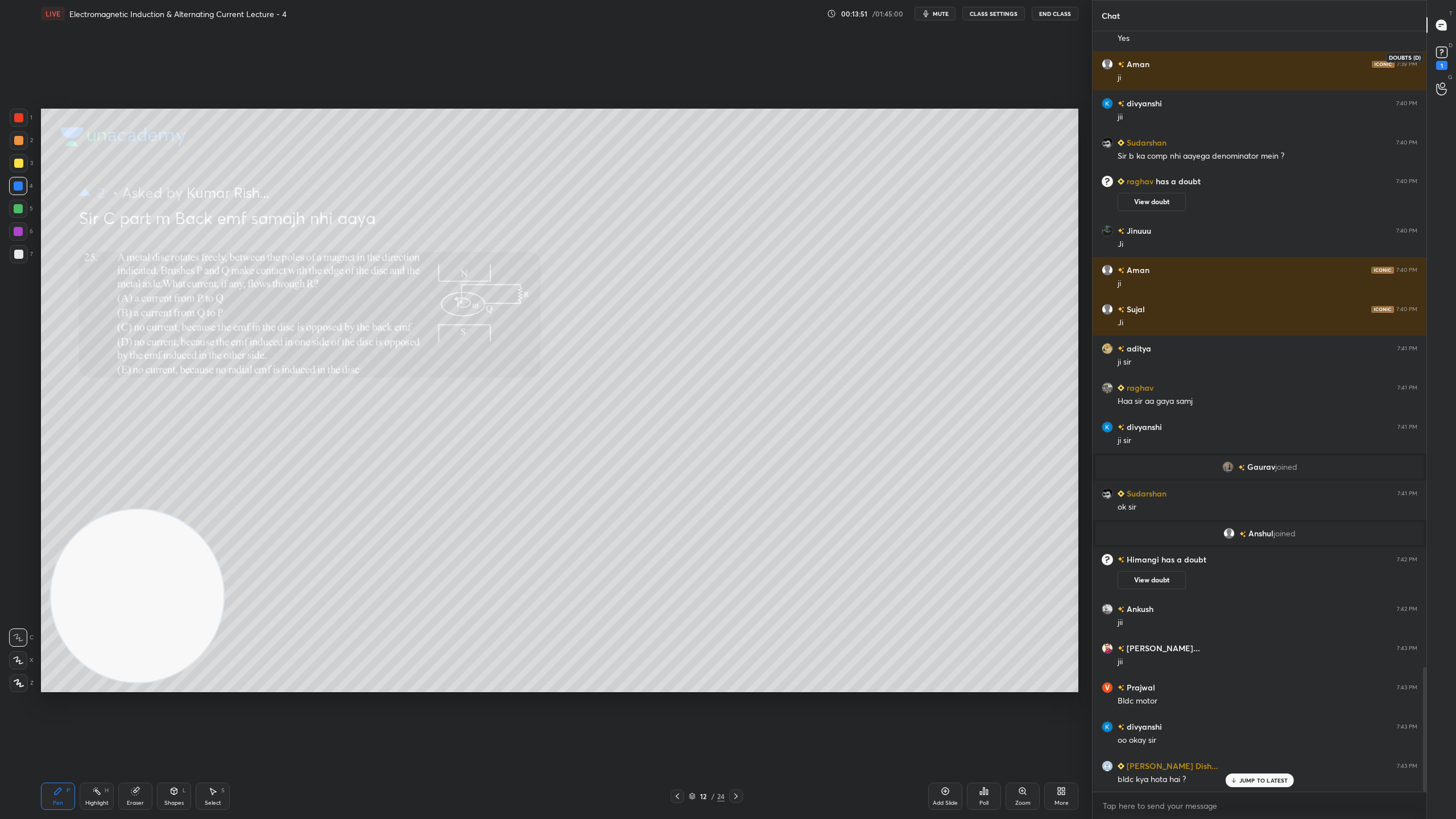
click at [1443, 45] on icon at bounding box center [1441, 52] width 17 height 17
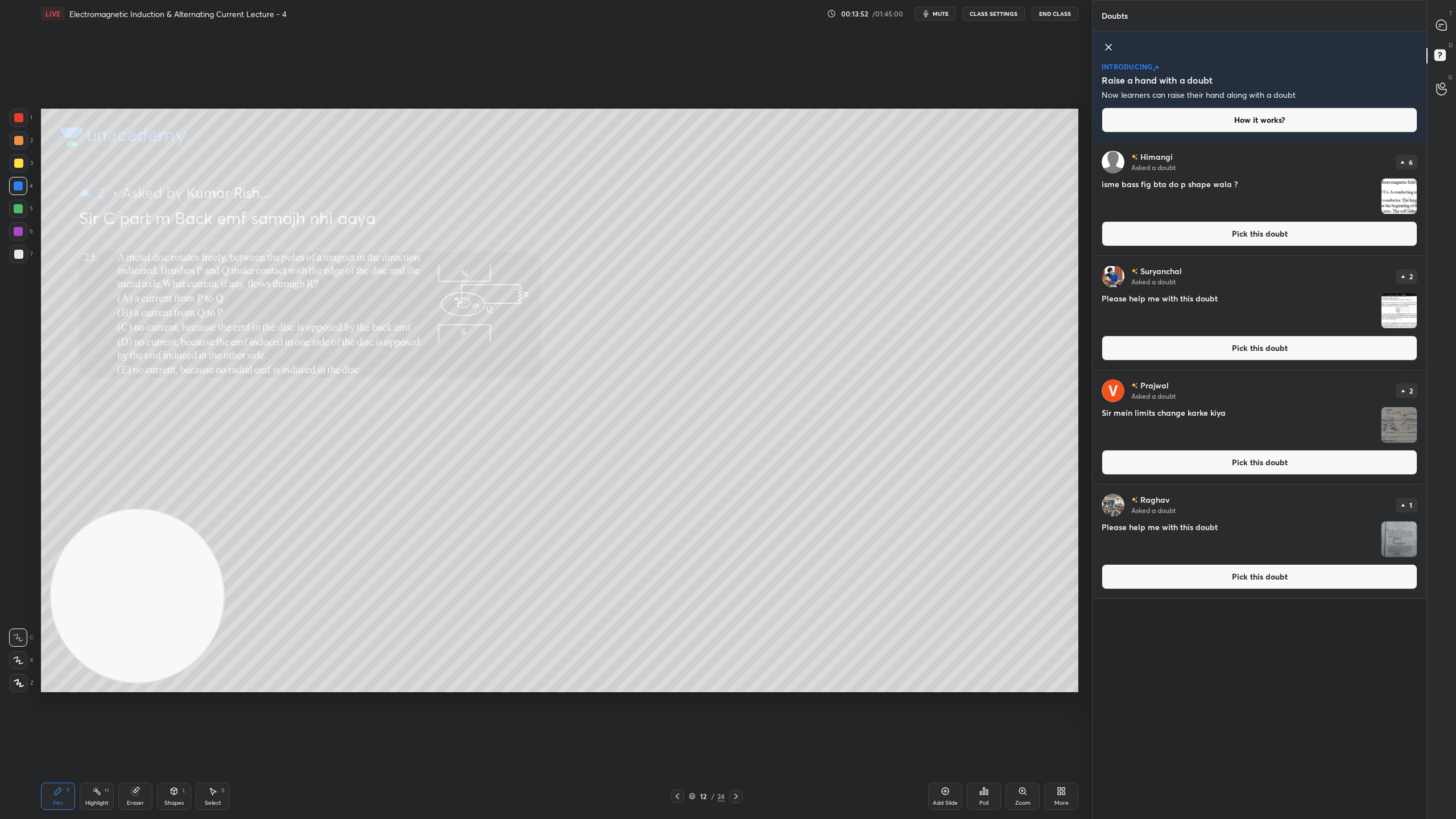
click at [1406, 192] on img "grid" at bounding box center [1398, 196] width 35 height 35
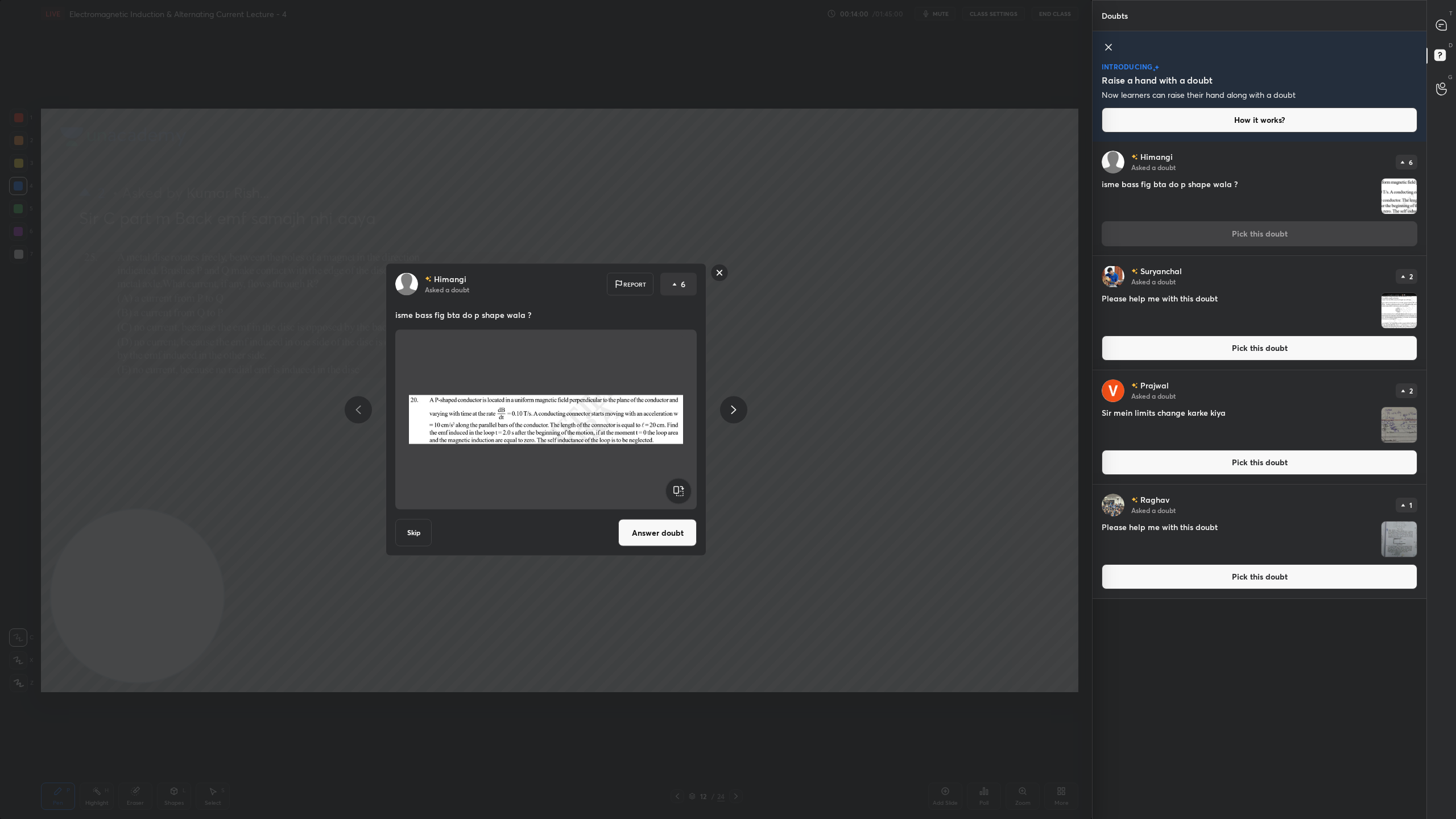
click at [664, 530] on button "Answer doubt" at bounding box center [657, 532] width 78 height 27
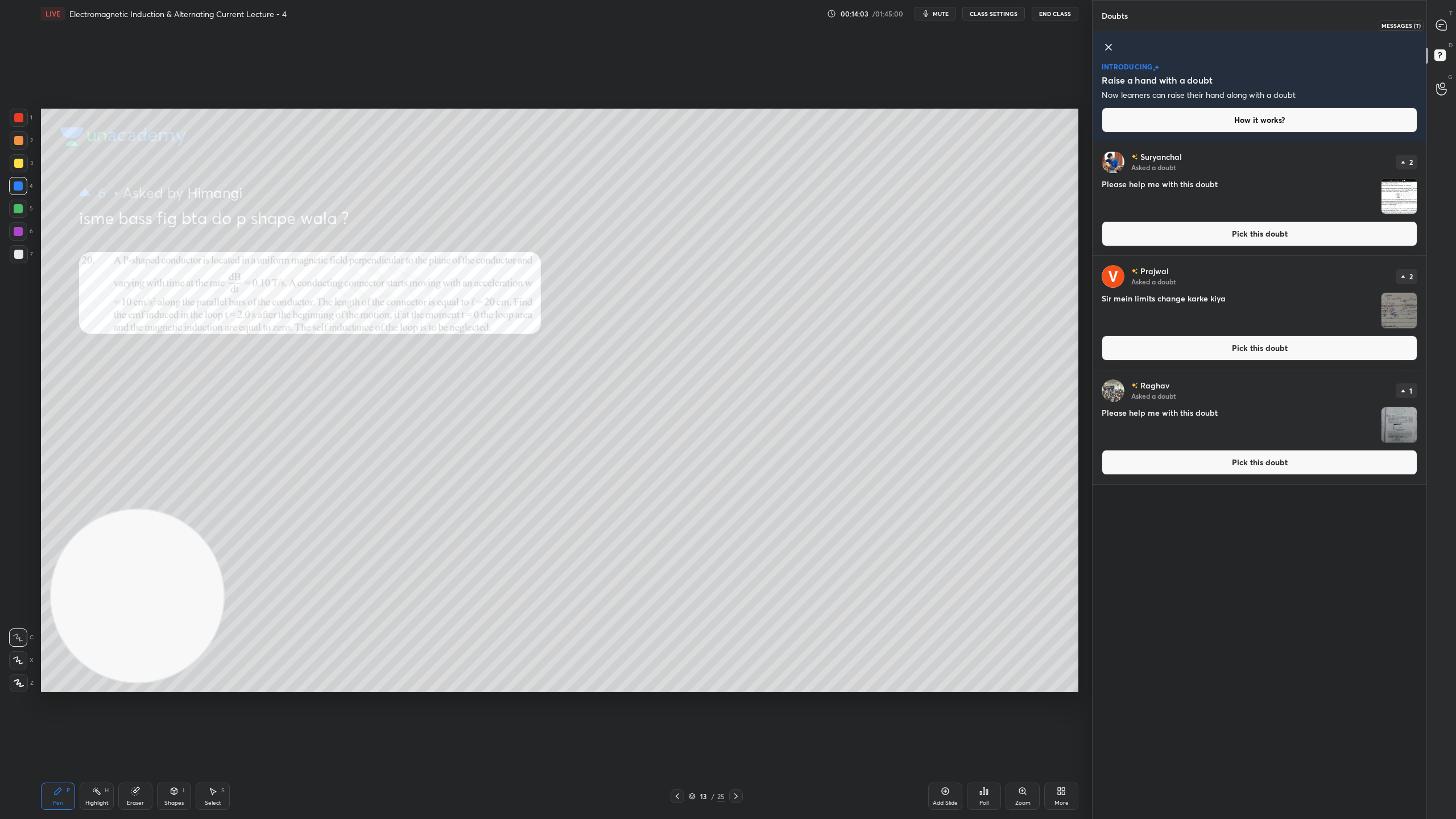
click at [1444, 22] on icon at bounding box center [1441, 25] width 10 height 10
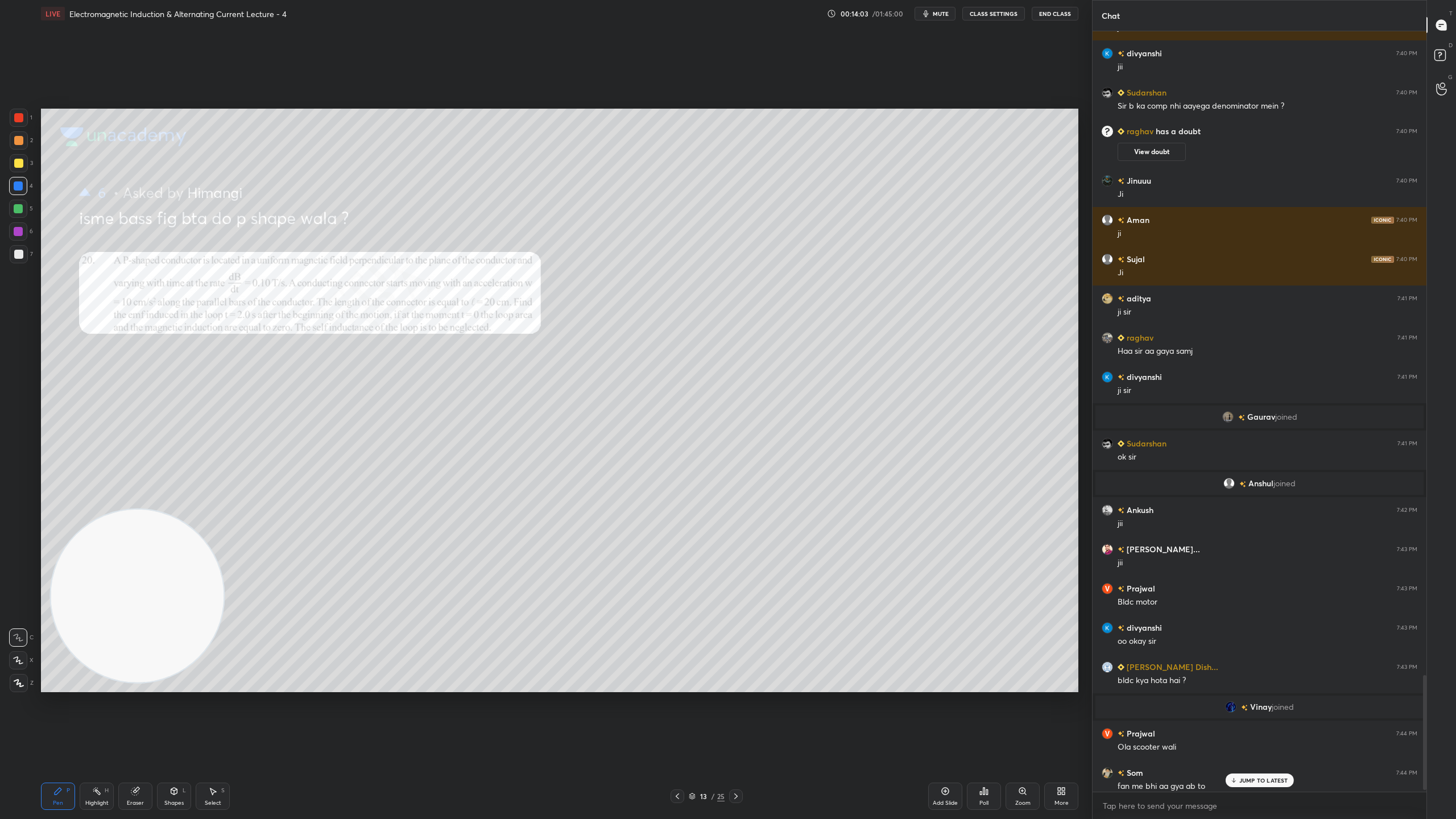
scroll to position [4294, 0]
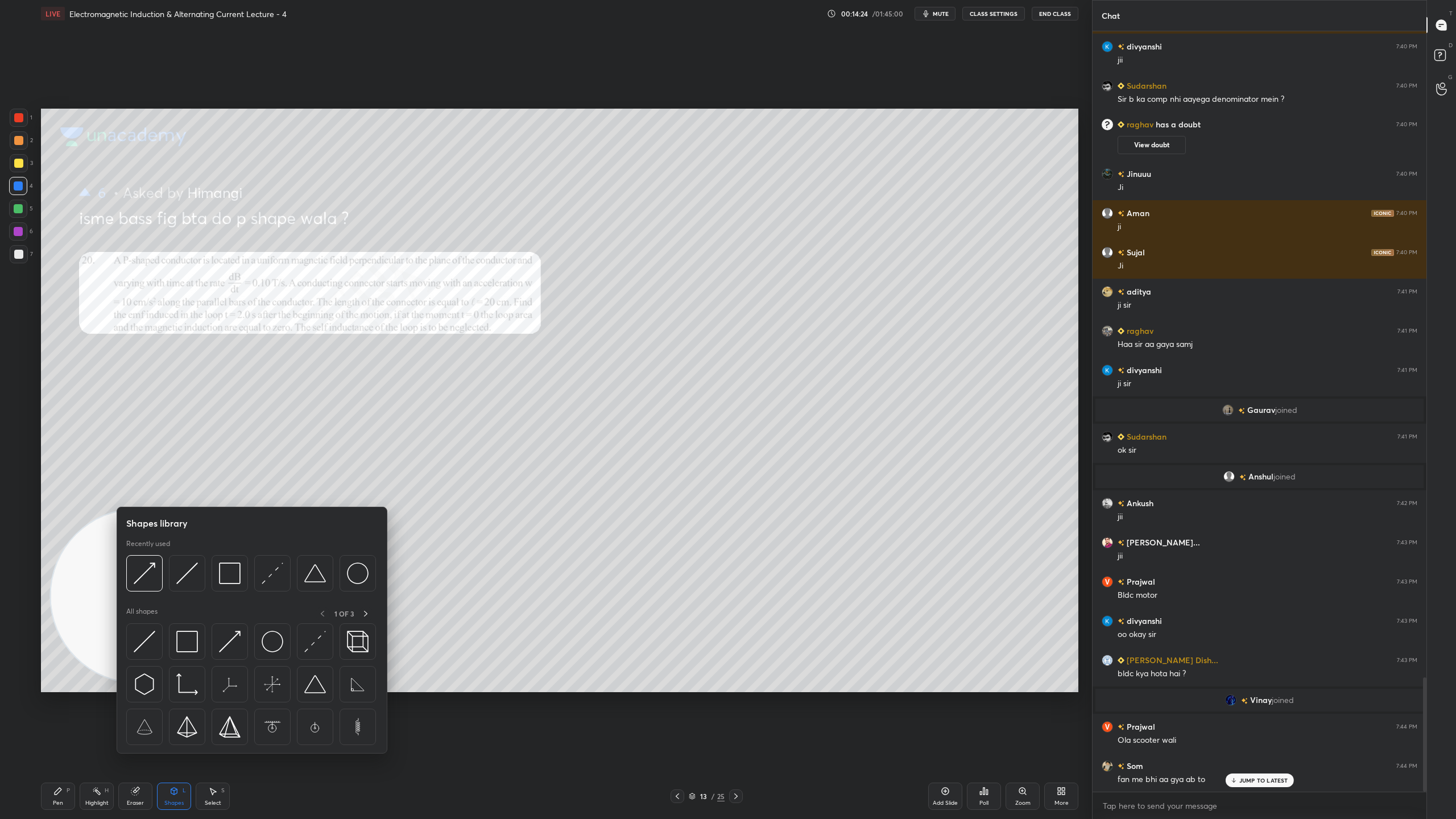
click at [200, 561] on div at bounding box center [187, 573] width 36 height 36
click at [239, 566] on img at bounding box center [230, 573] width 22 height 22
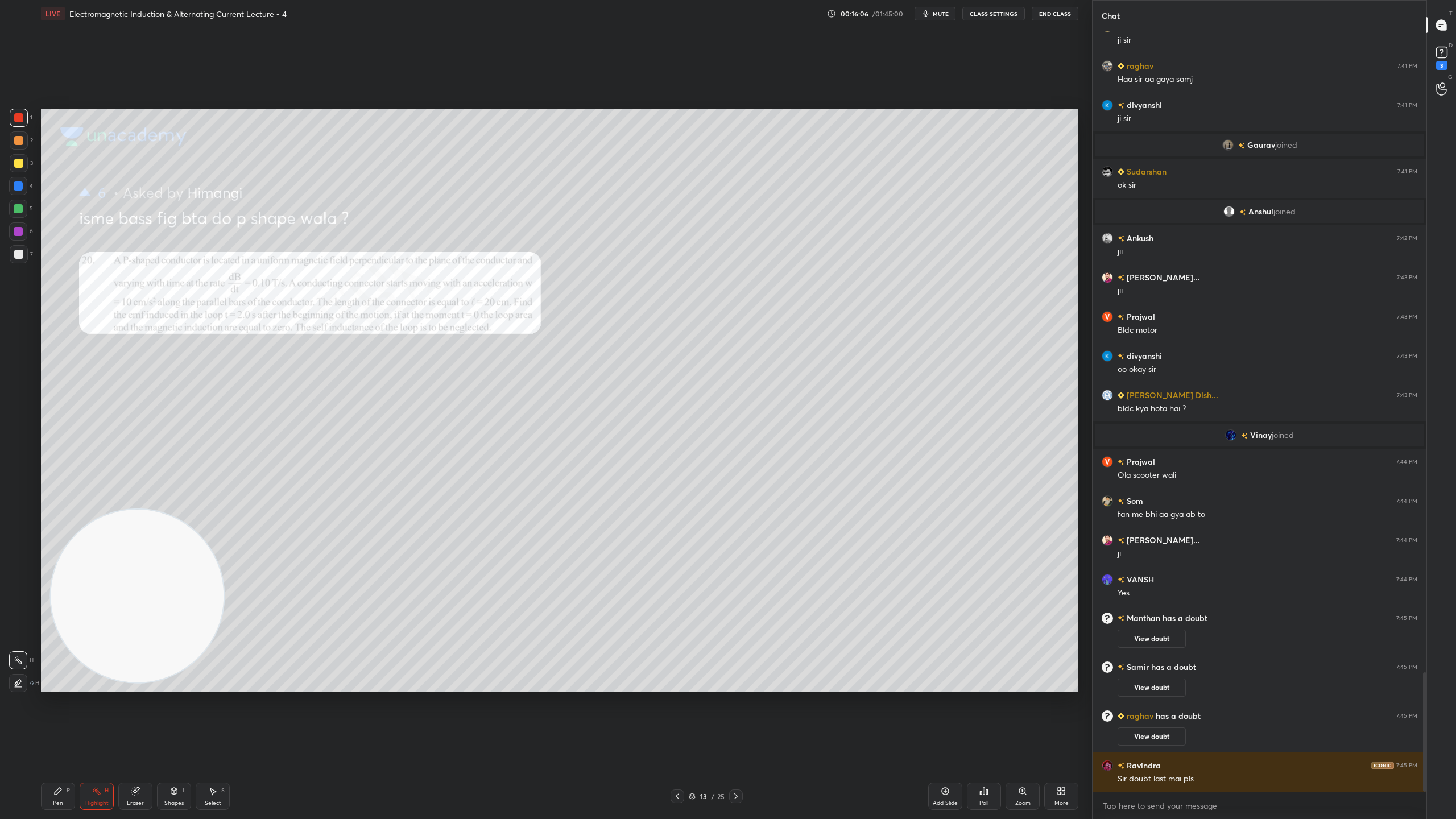
scroll to position [4135, 0]
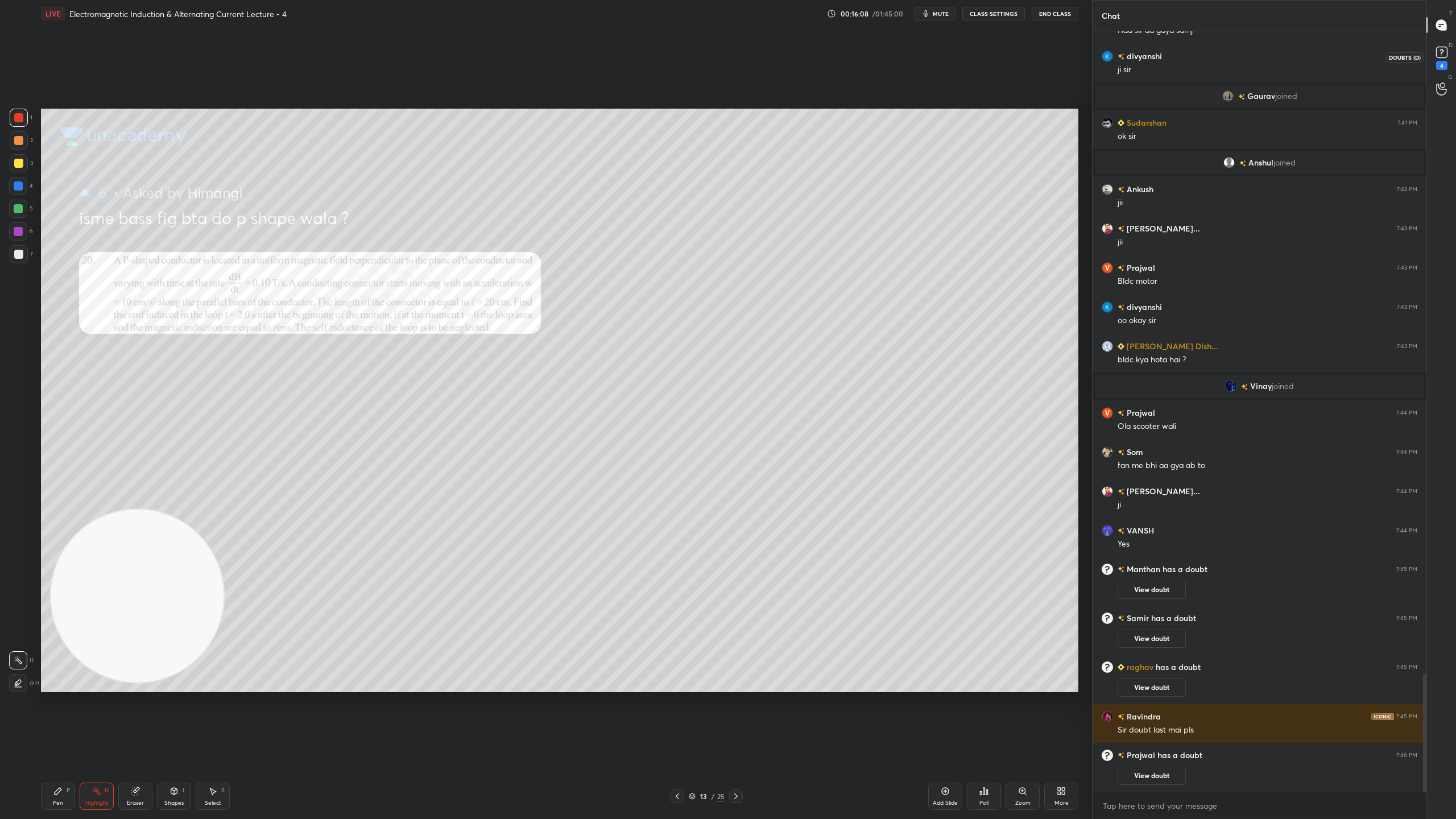
click at [1448, 53] on icon at bounding box center [1441, 52] width 17 height 17
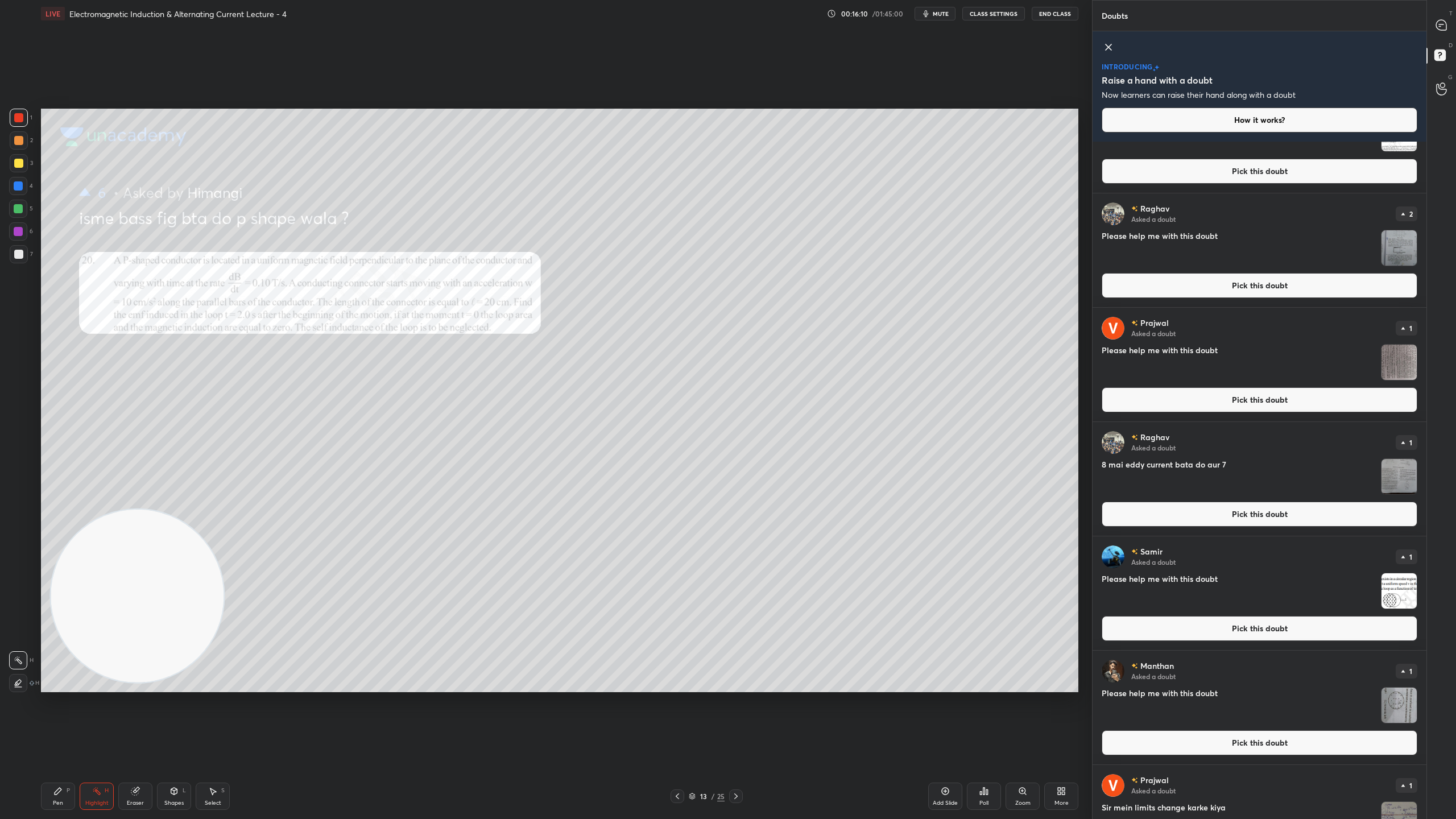
scroll to position [0, 0]
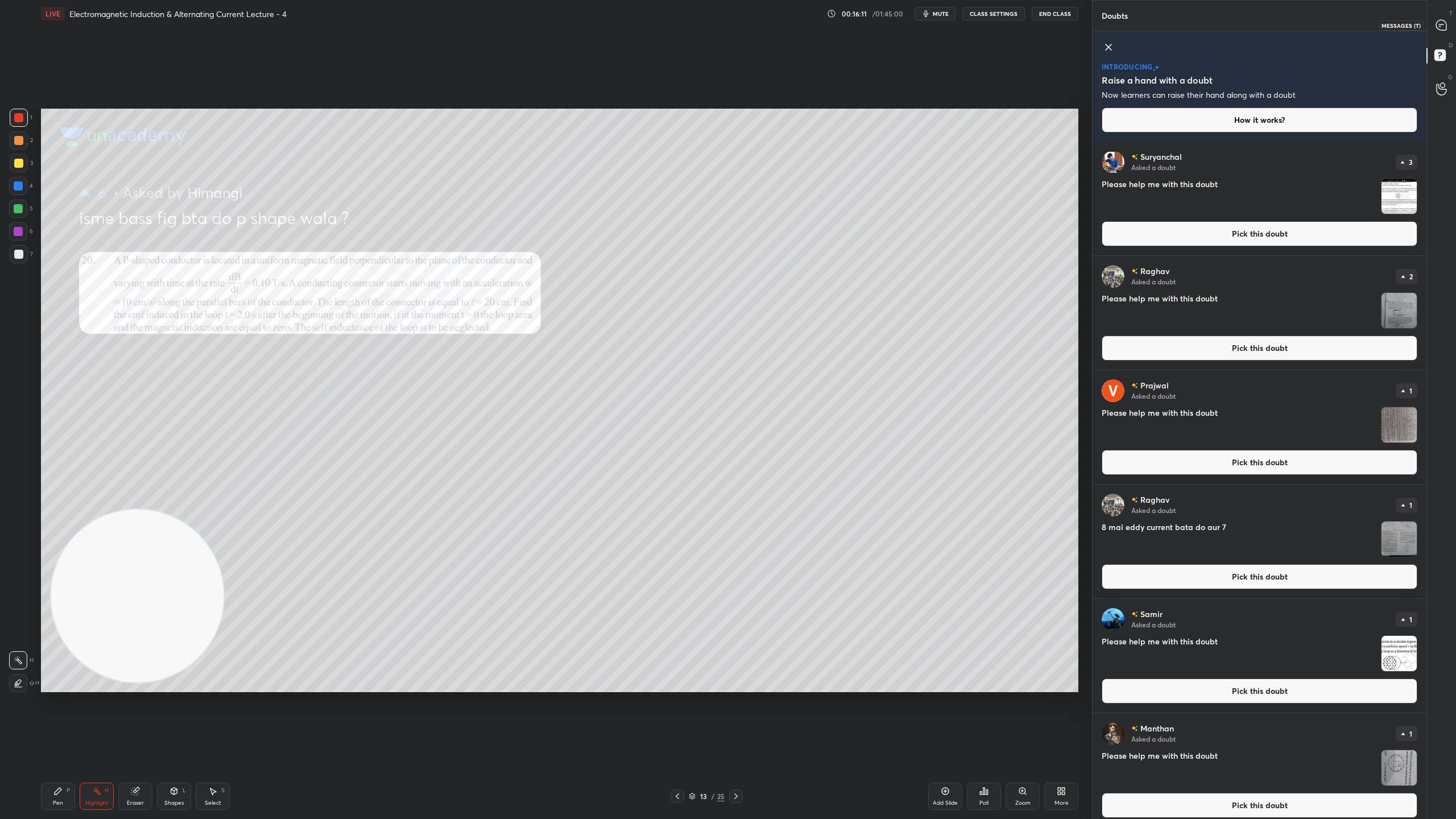
click at [1443, 18] on div at bounding box center [1441, 25] width 23 height 20
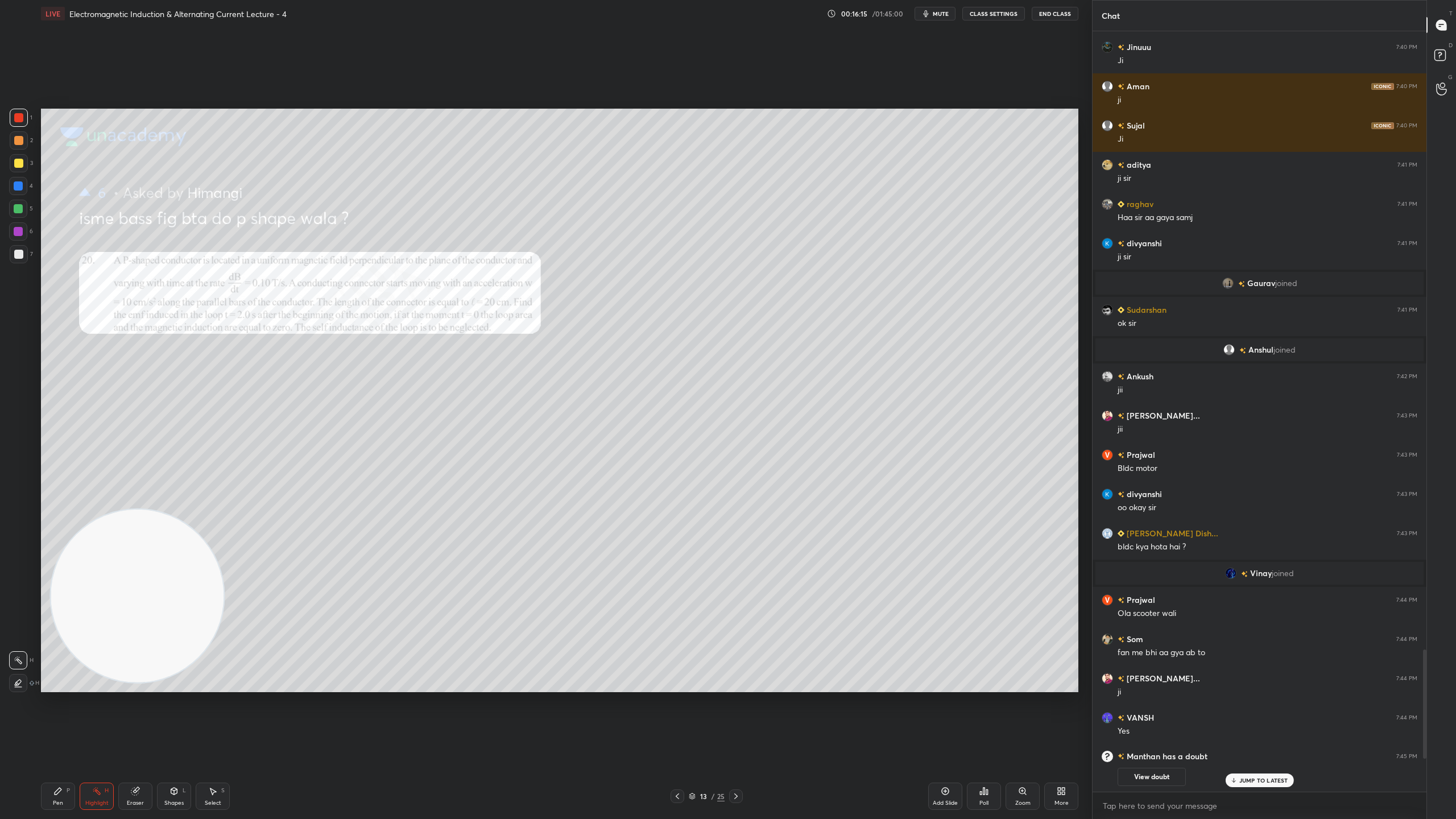
scroll to position [4718, 0]
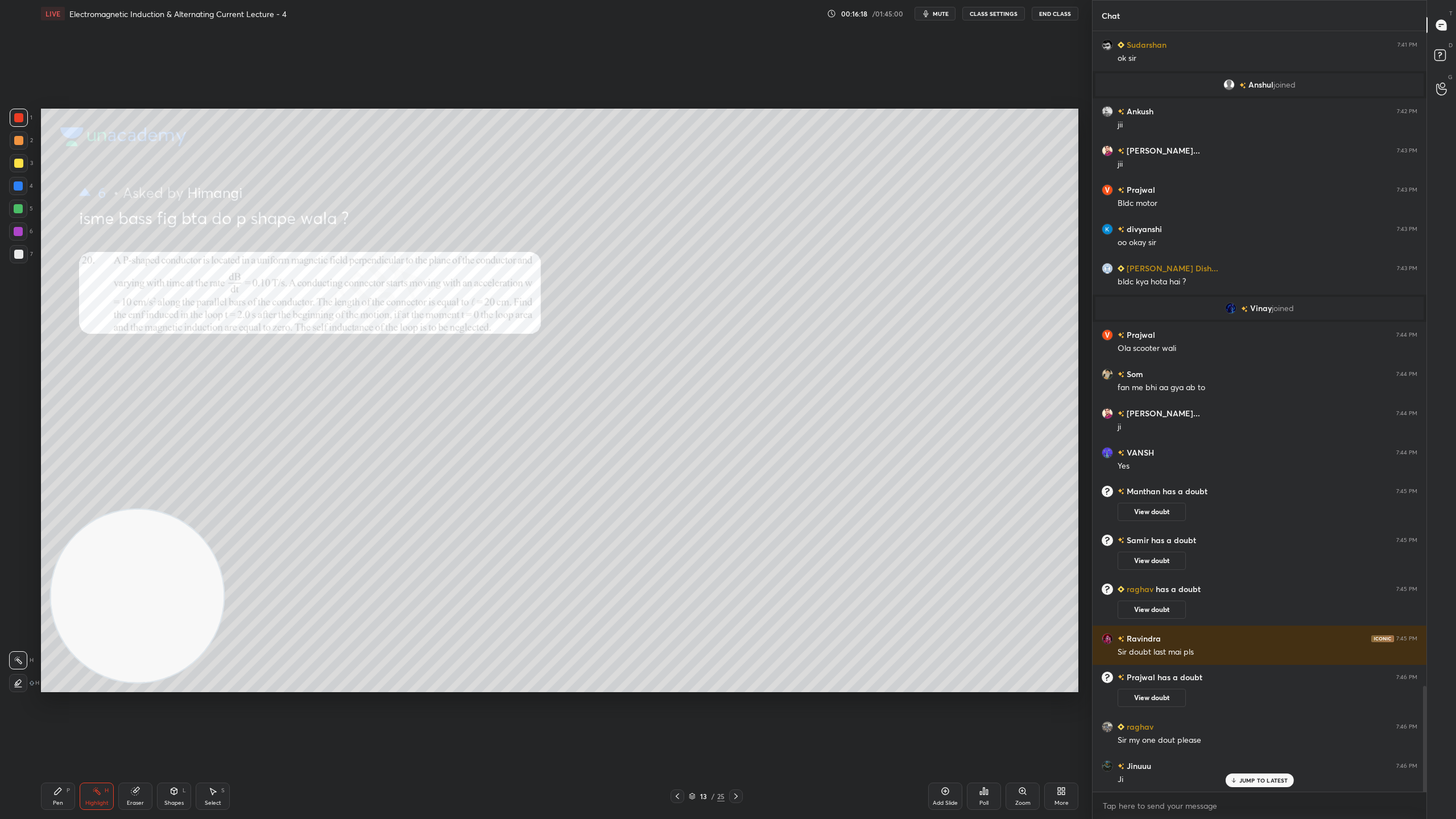
click at [694, 722] on icon at bounding box center [692, 796] width 7 height 7
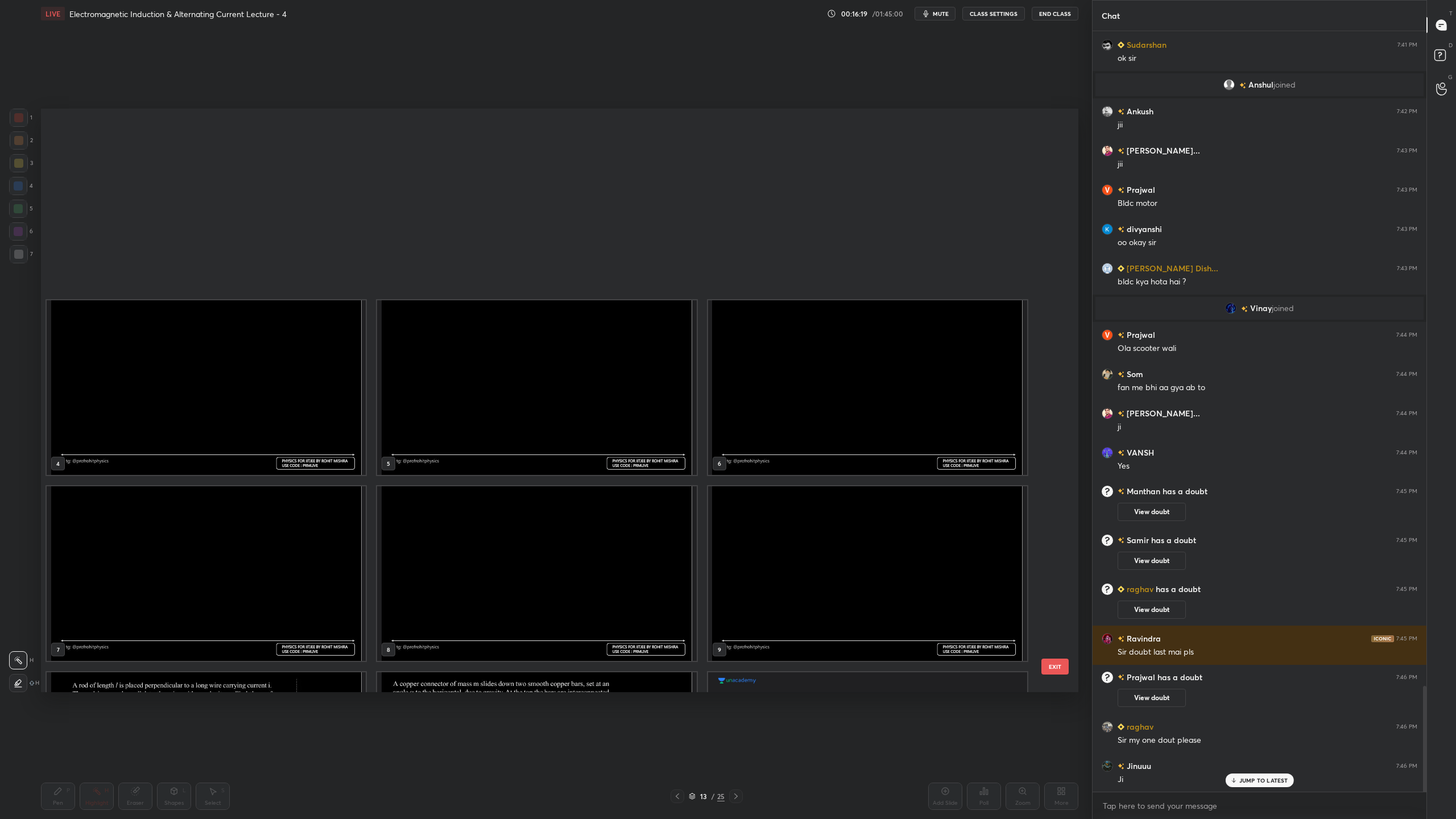
scroll to position [580, 1031]
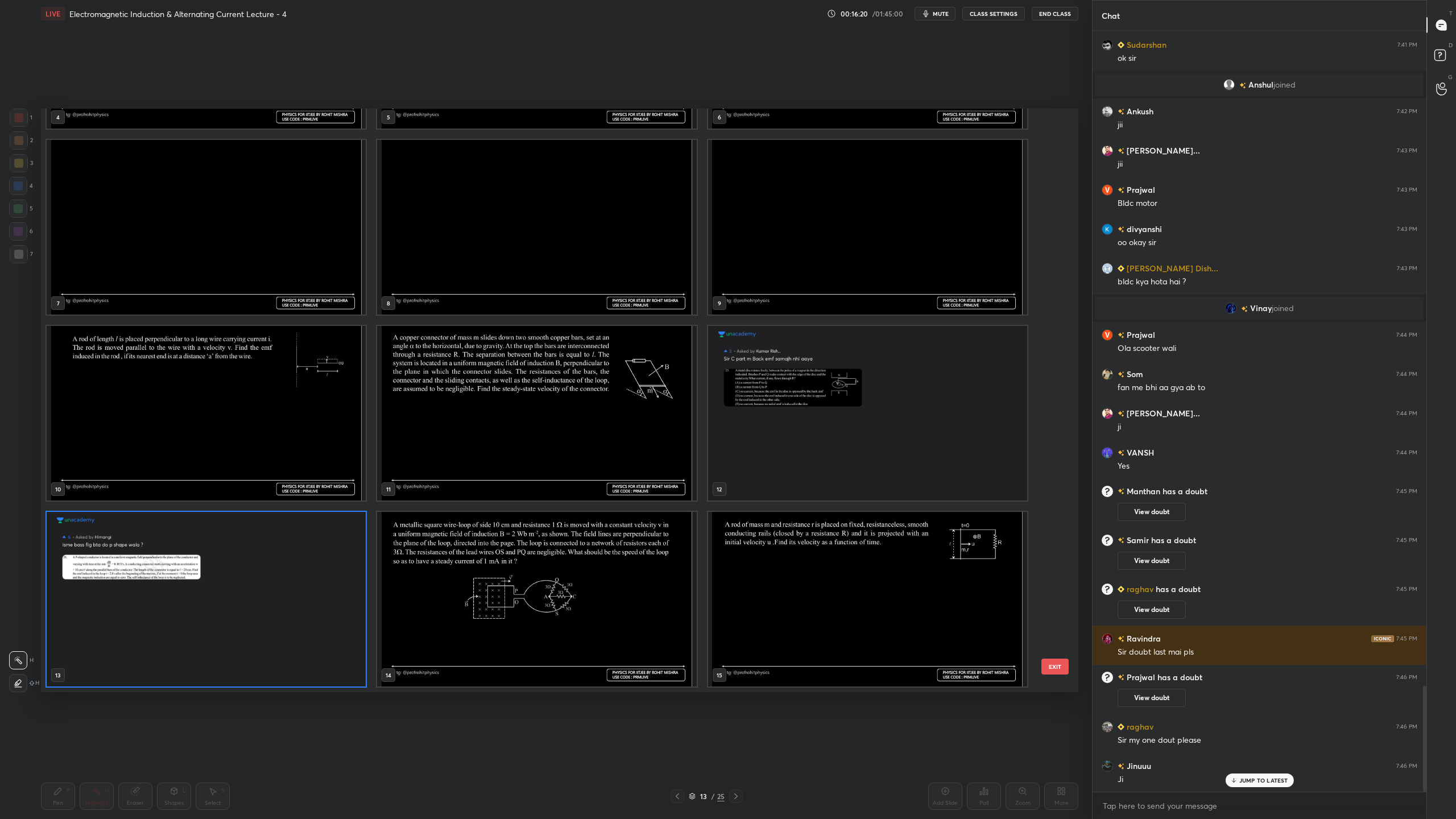
click at [545, 424] on img "grid" at bounding box center [536, 413] width 319 height 175
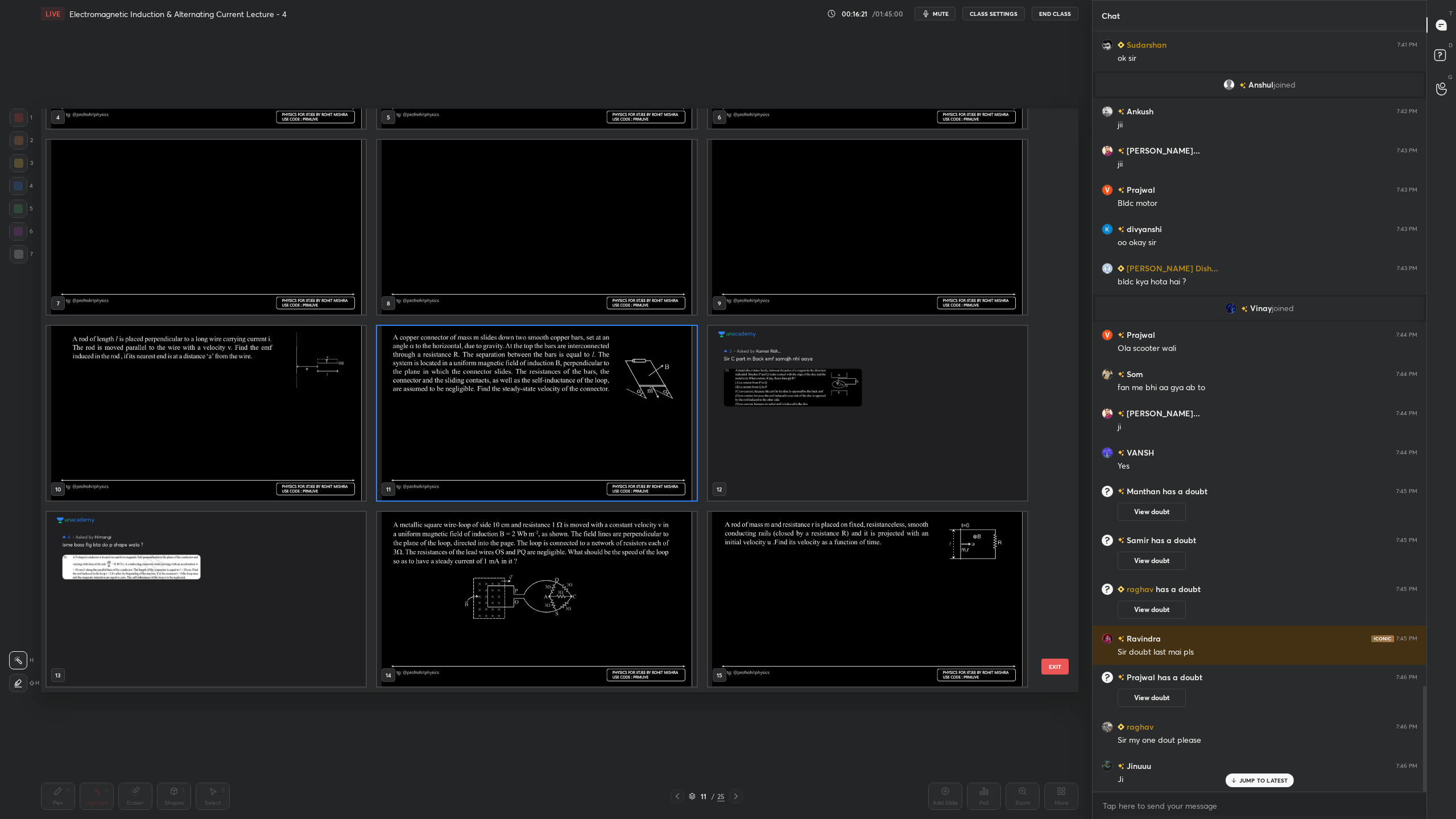
click at [545, 424] on img "grid" at bounding box center [536, 413] width 319 height 175
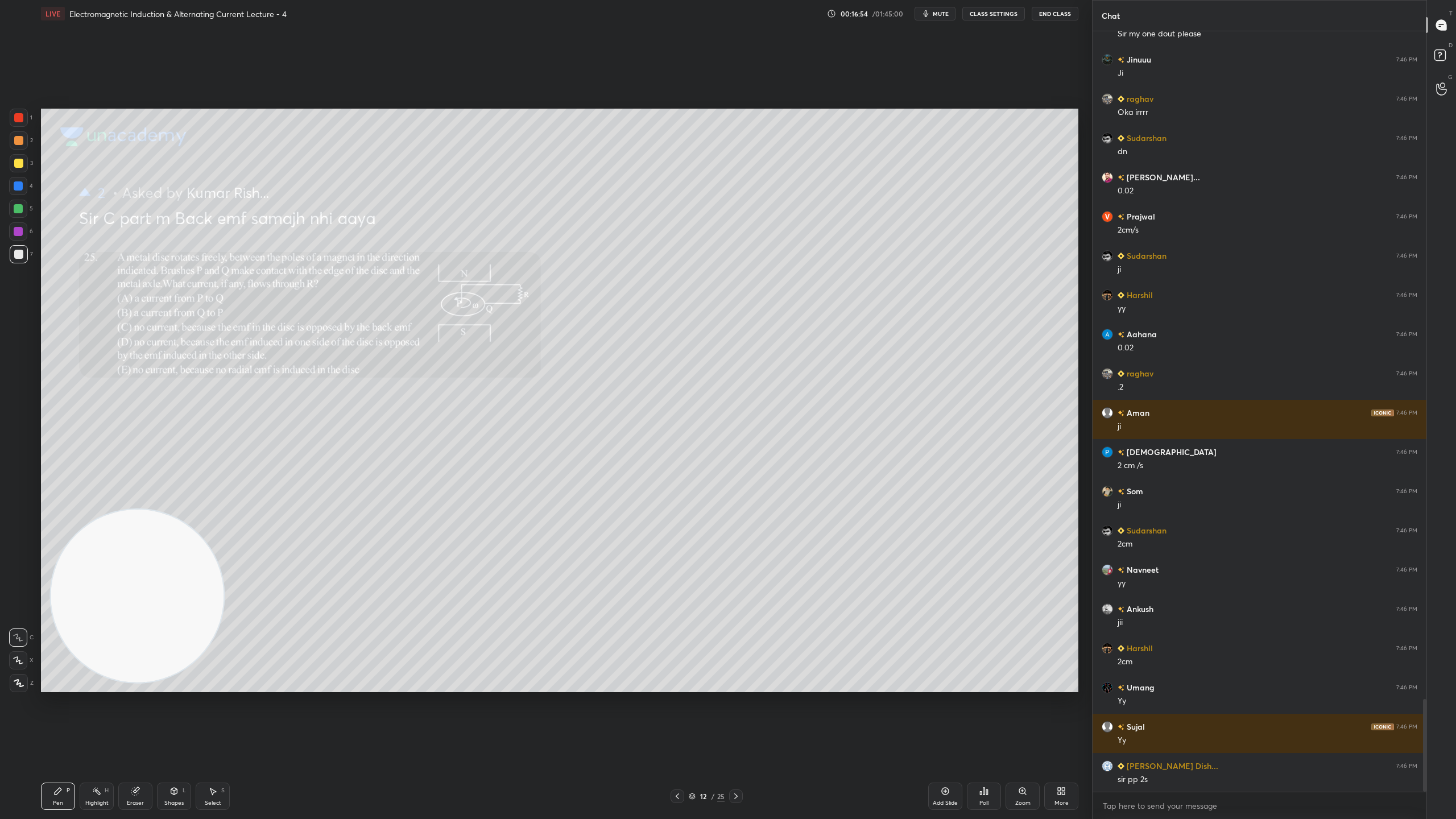
scroll to position [5464, 0]
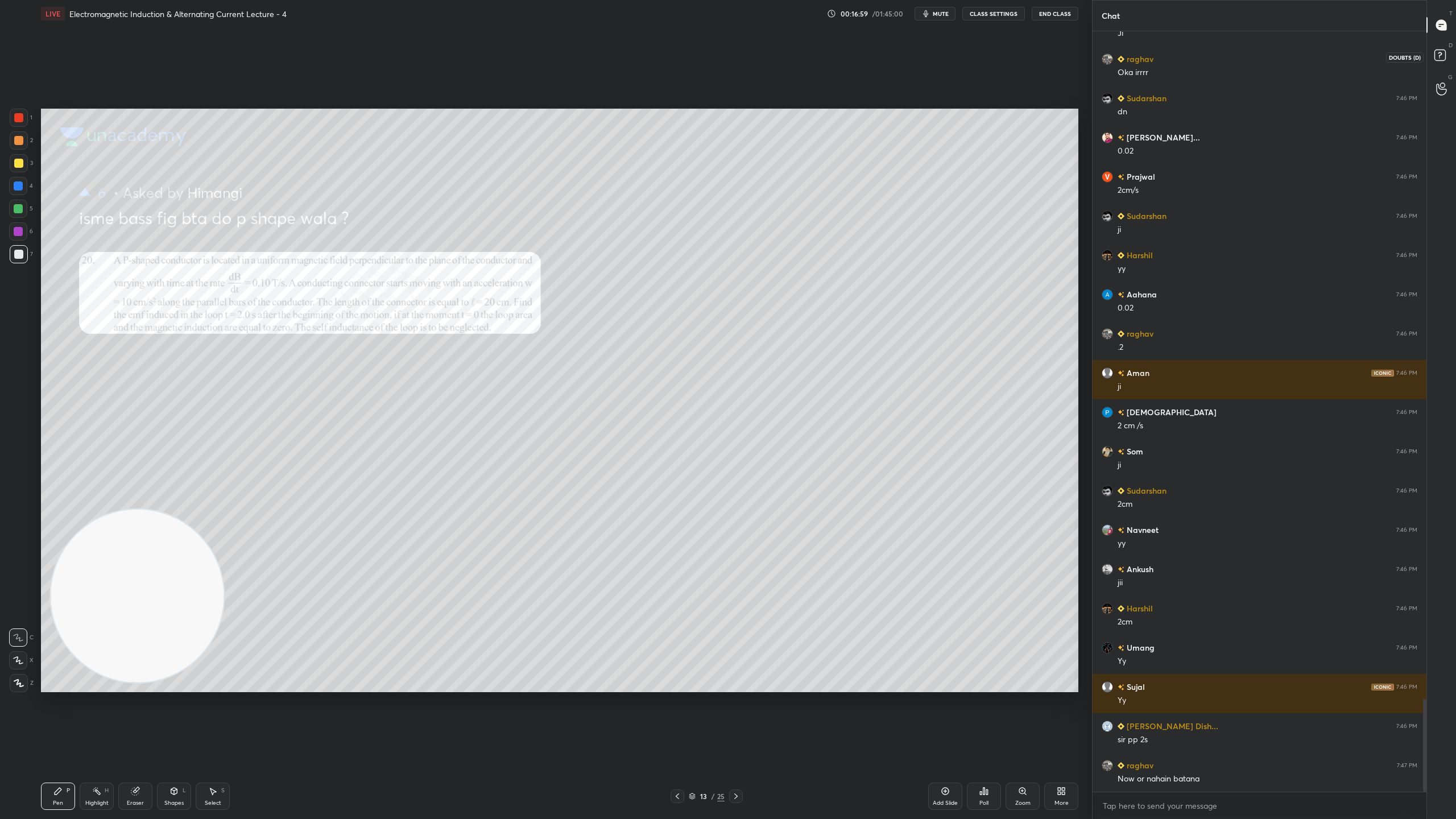
click at [1442, 55] on rect at bounding box center [1439, 55] width 11 height 11
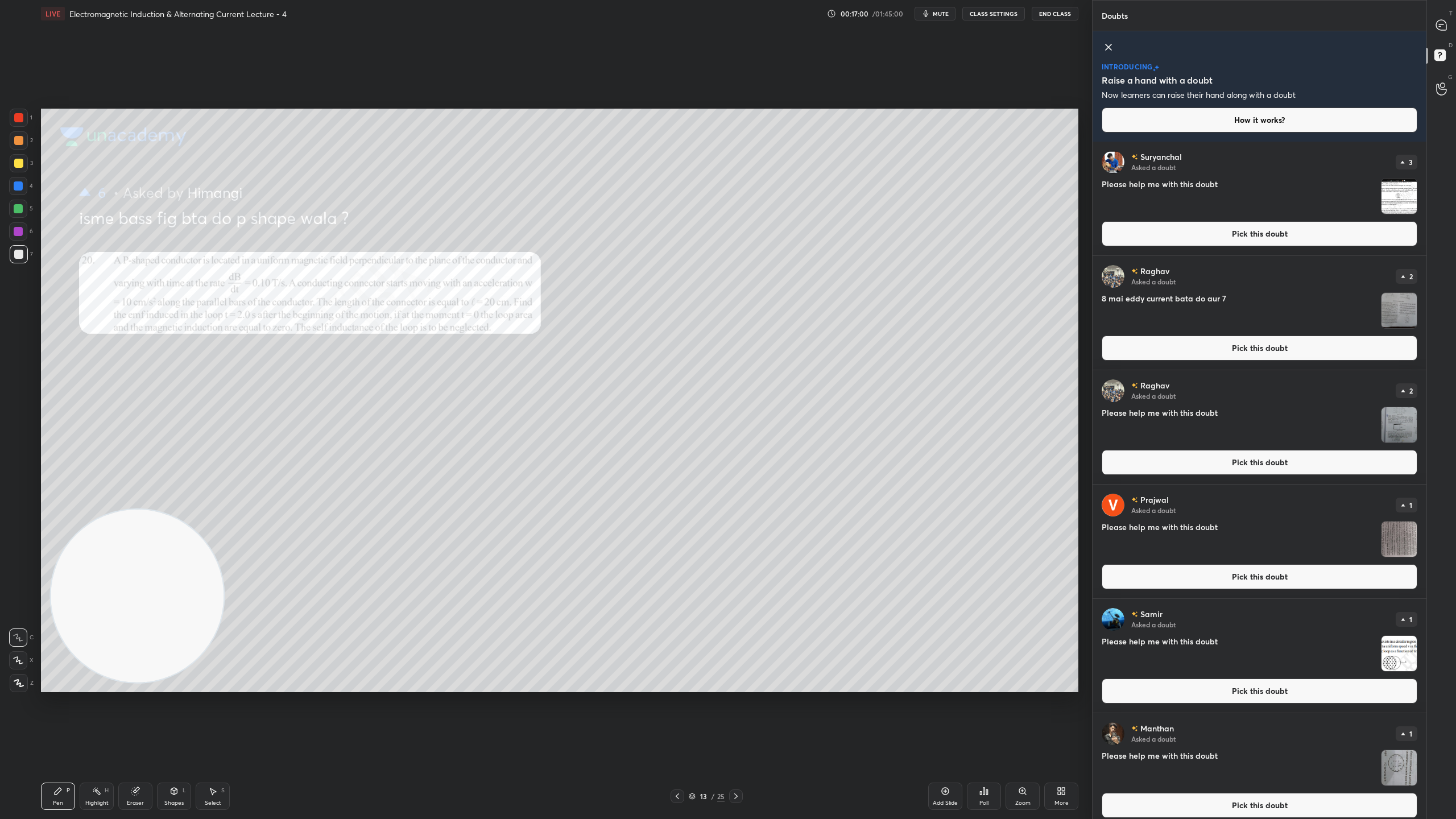
click at [1395, 189] on img "grid" at bounding box center [1398, 196] width 35 height 35
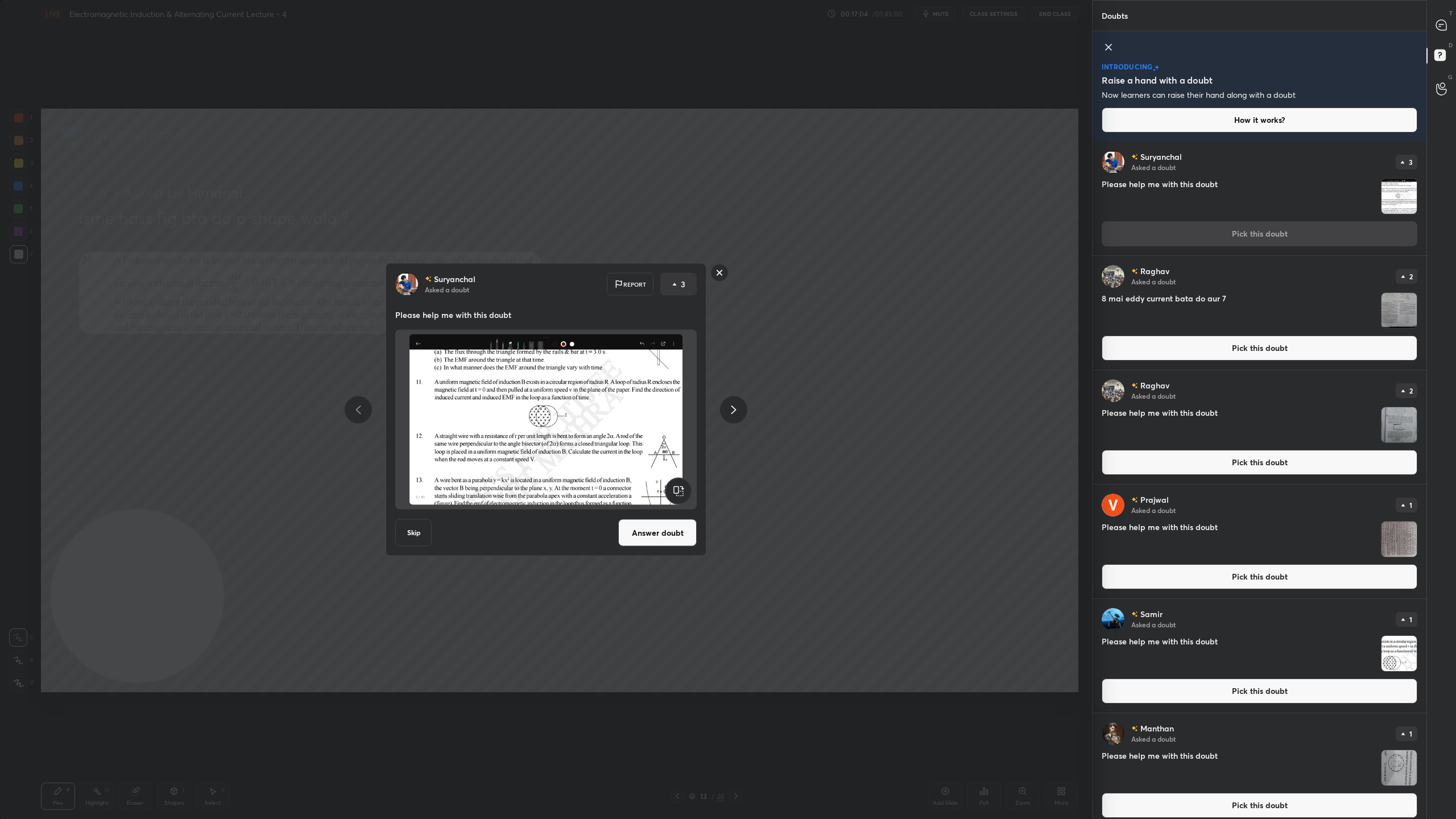
click at [716, 270] on rect at bounding box center [720, 273] width 18 height 18
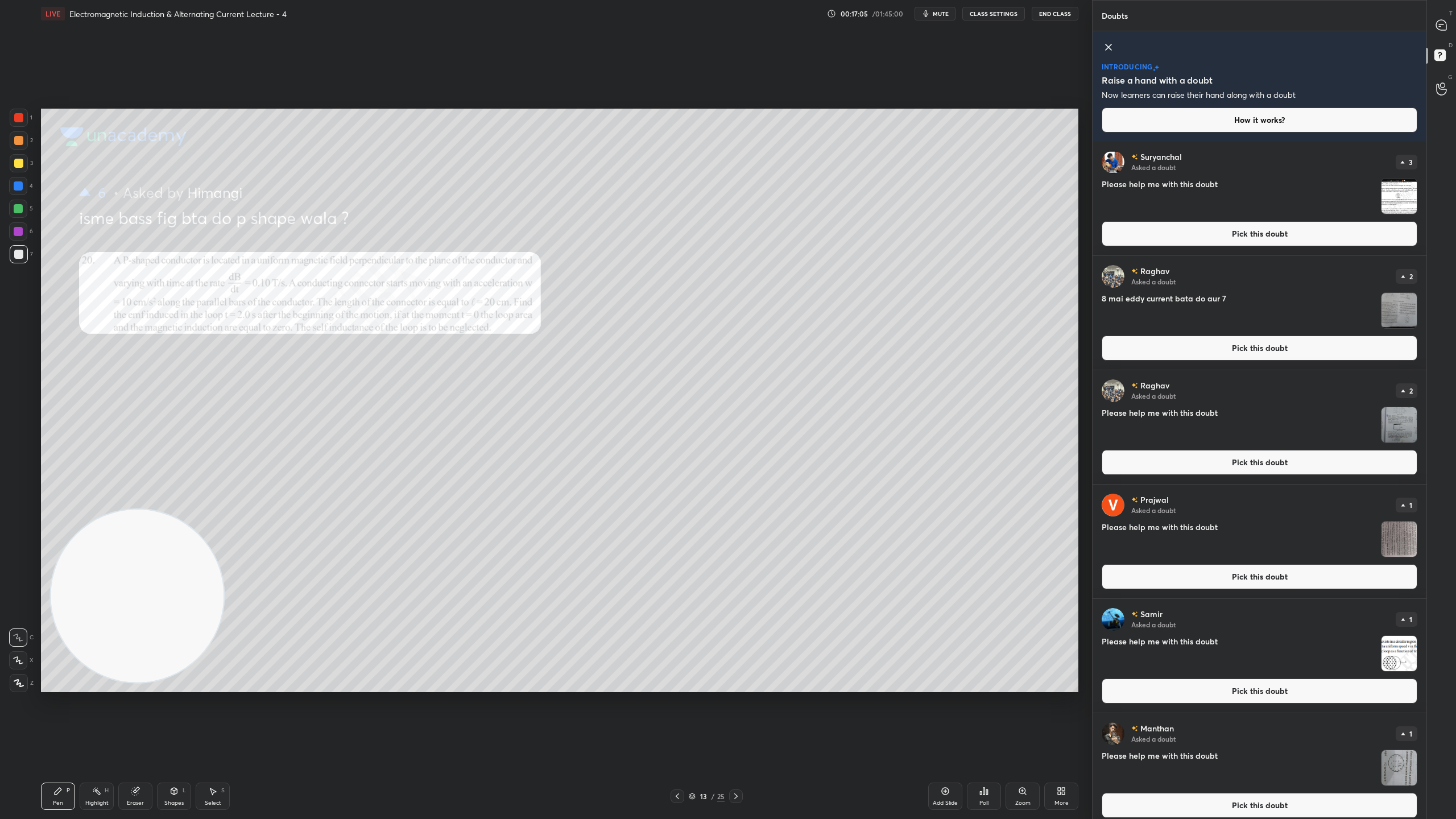
click at [1386, 301] on img "grid" at bounding box center [1398, 310] width 35 height 35
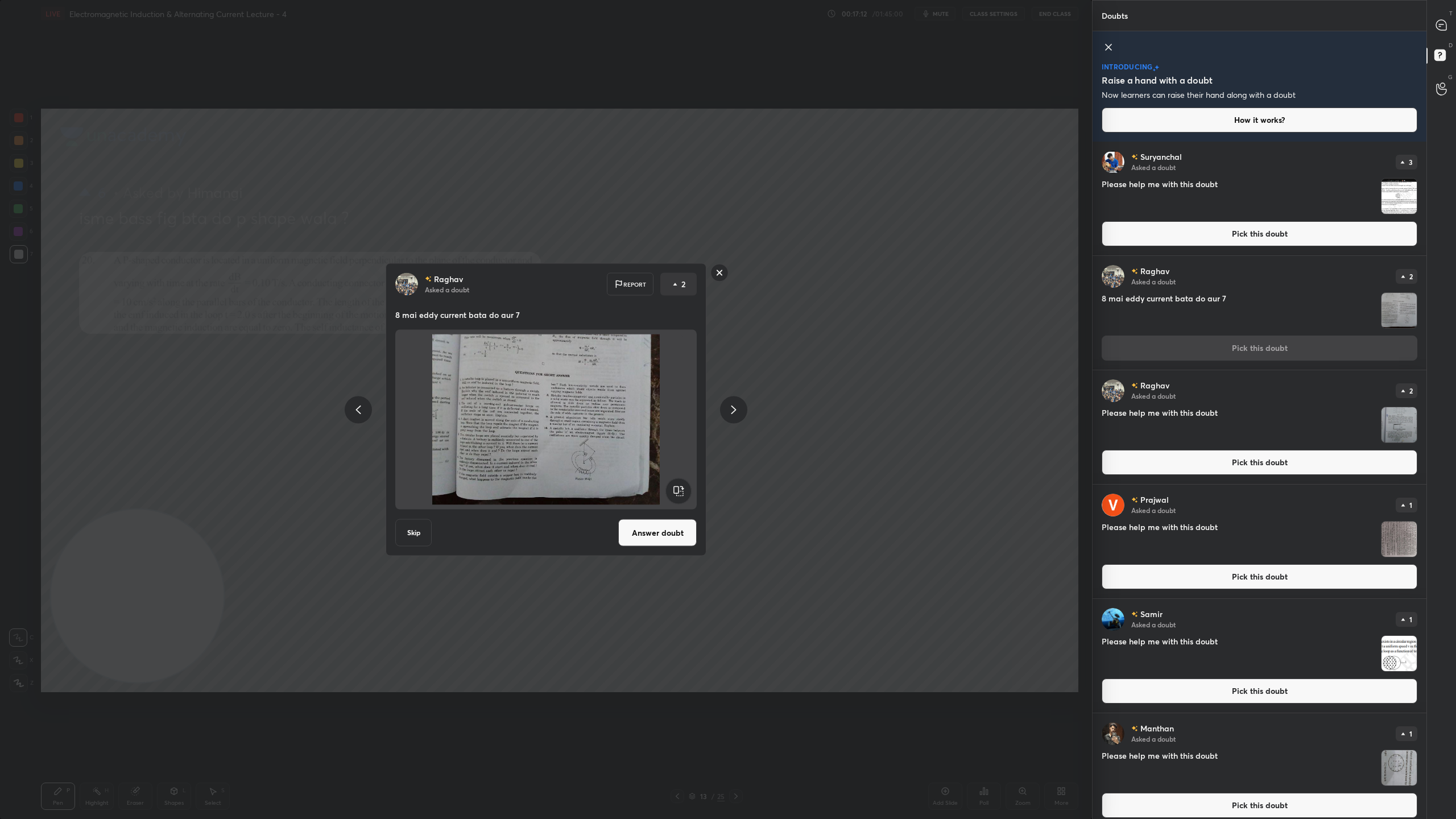
click at [716, 271] on rect at bounding box center [720, 273] width 18 height 18
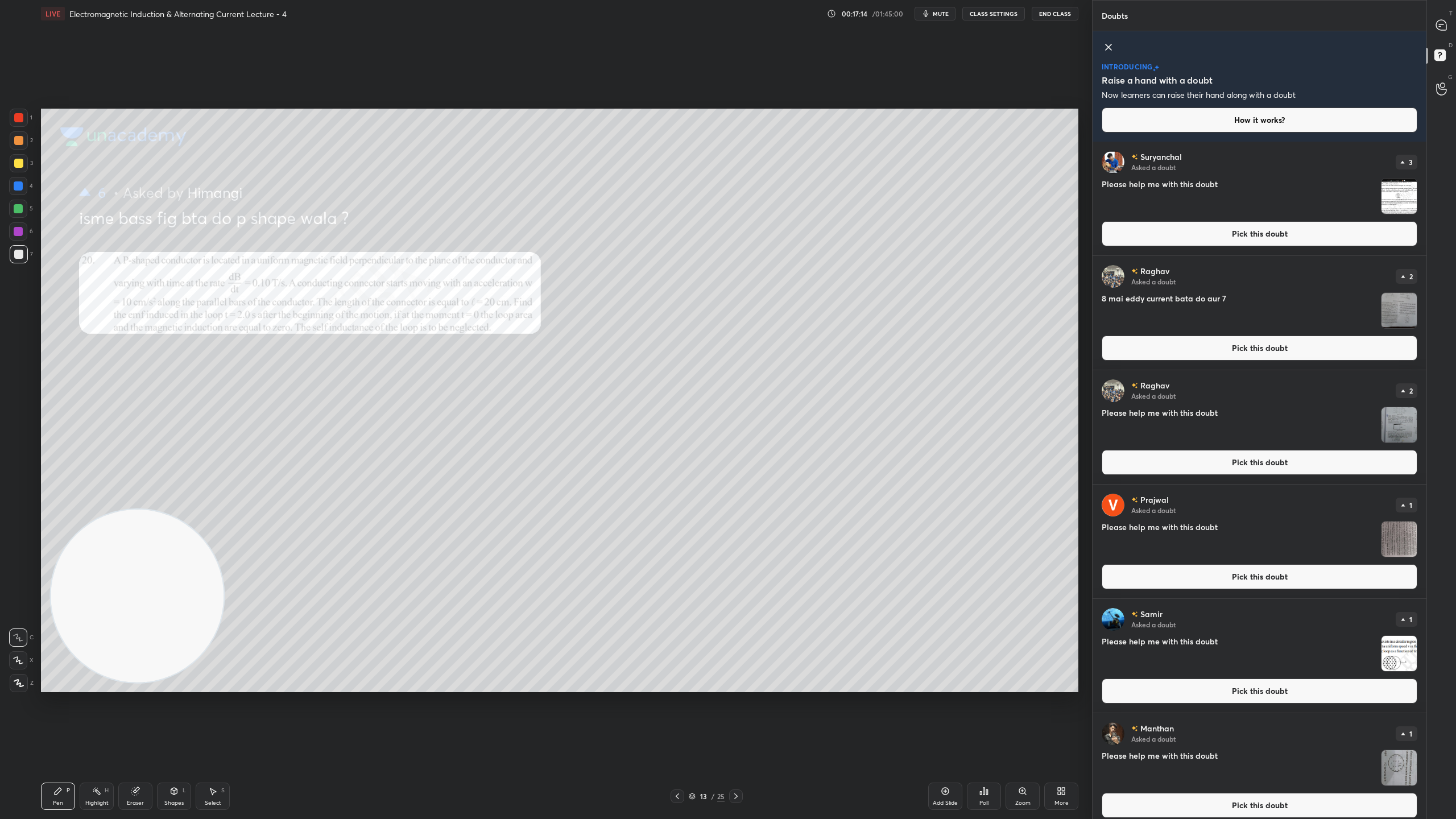
click at [1398, 415] on img "grid" at bounding box center [1398, 424] width 35 height 35
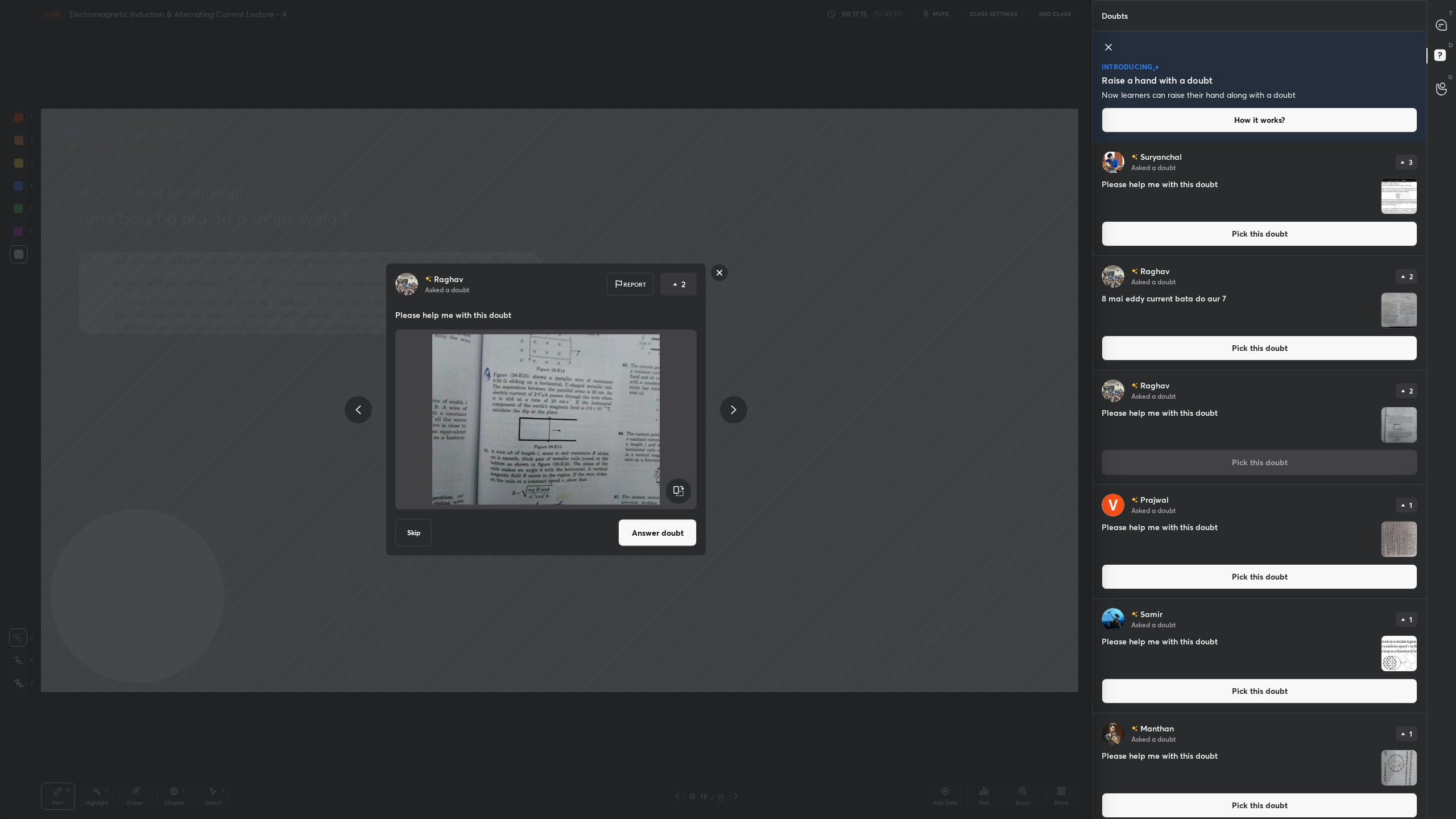
click at [714, 271] on rect at bounding box center [720, 273] width 18 height 18
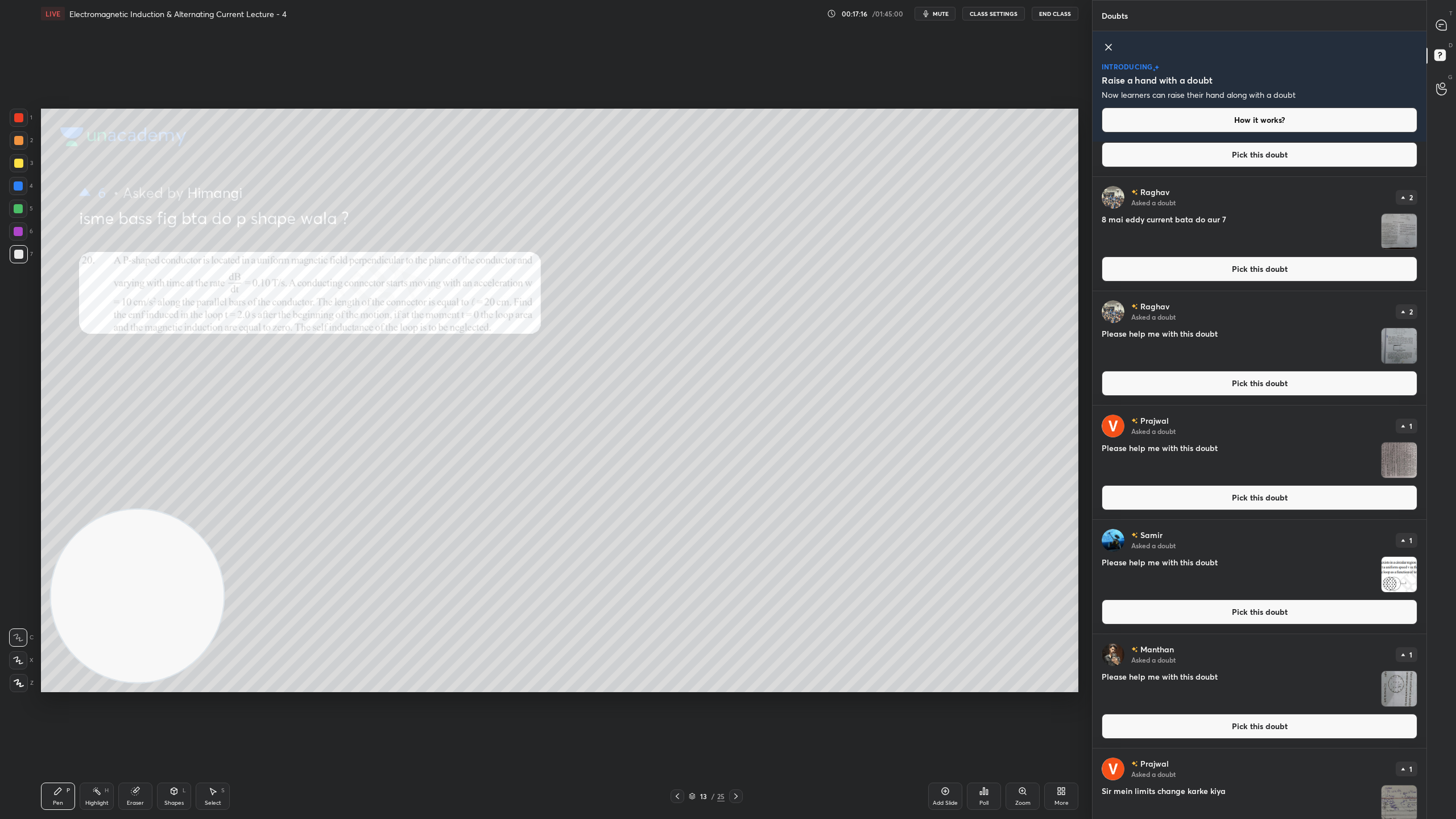
scroll to position [123, 0]
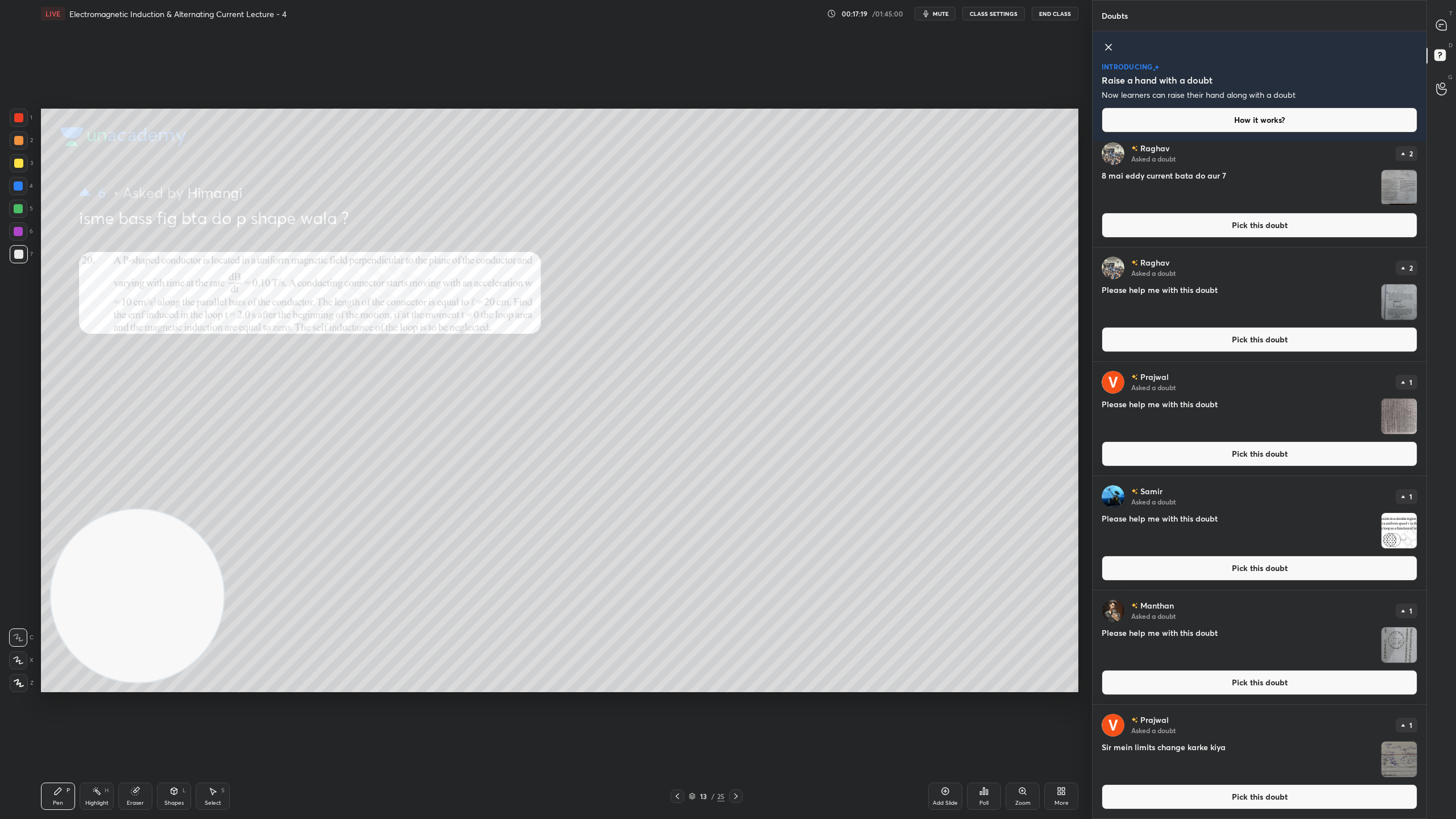
click at [1400, 722] on img "grid" at bounding box center [1398, 758] width 35 height 35
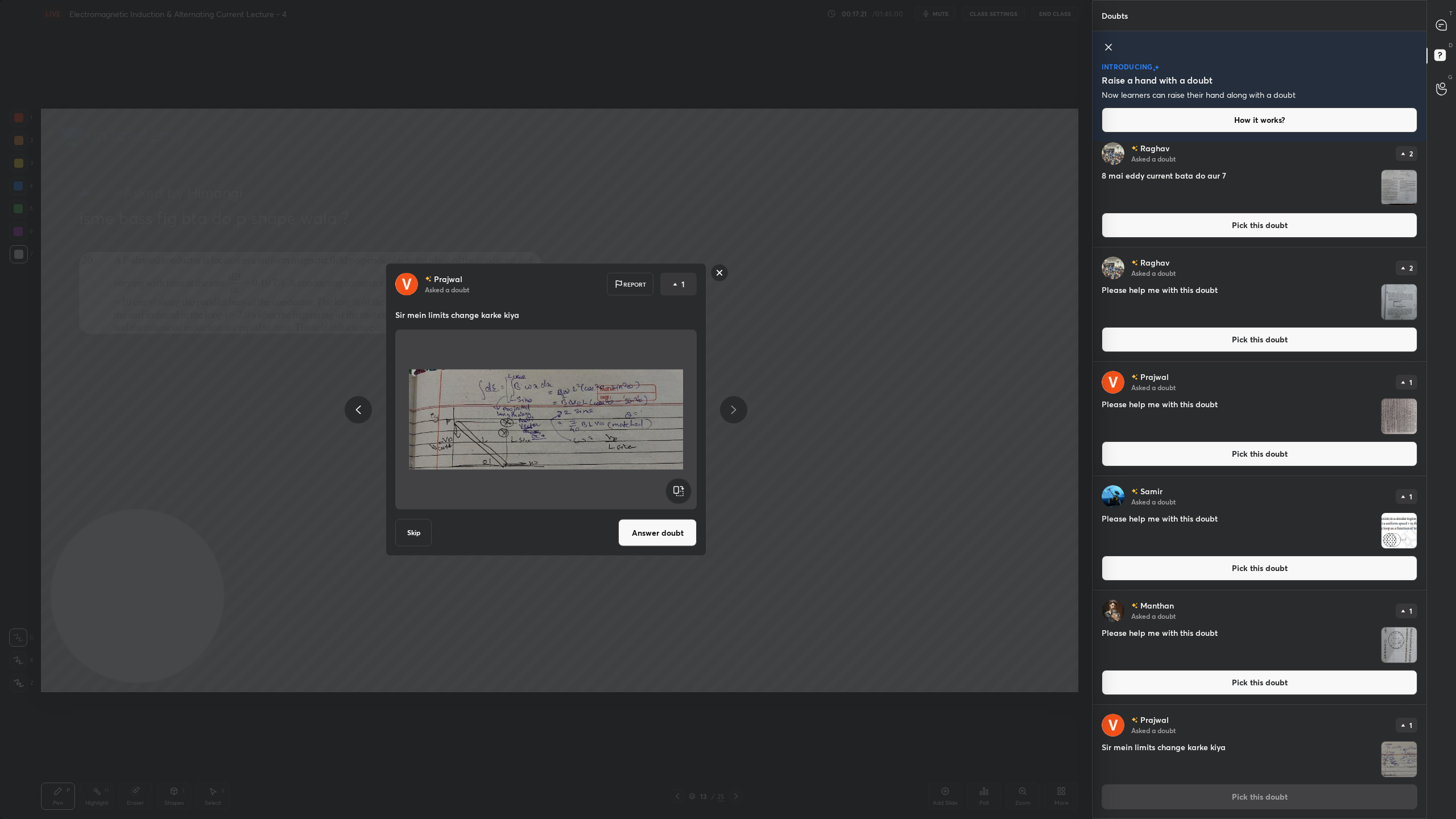
click at [720, 273] on rect at bounding box center [720, 273] width 18 height 18
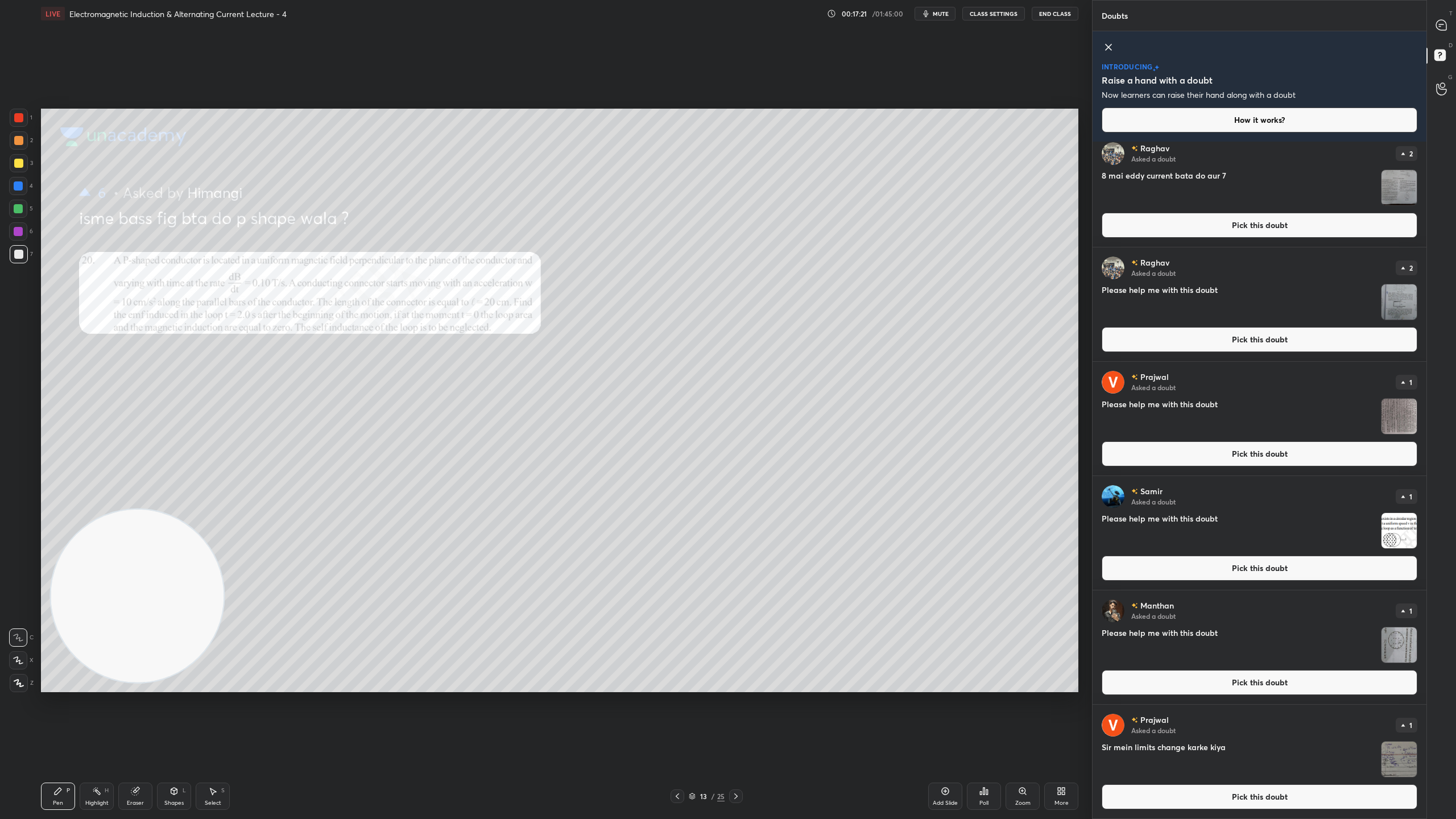
scroll to position [0, 0]
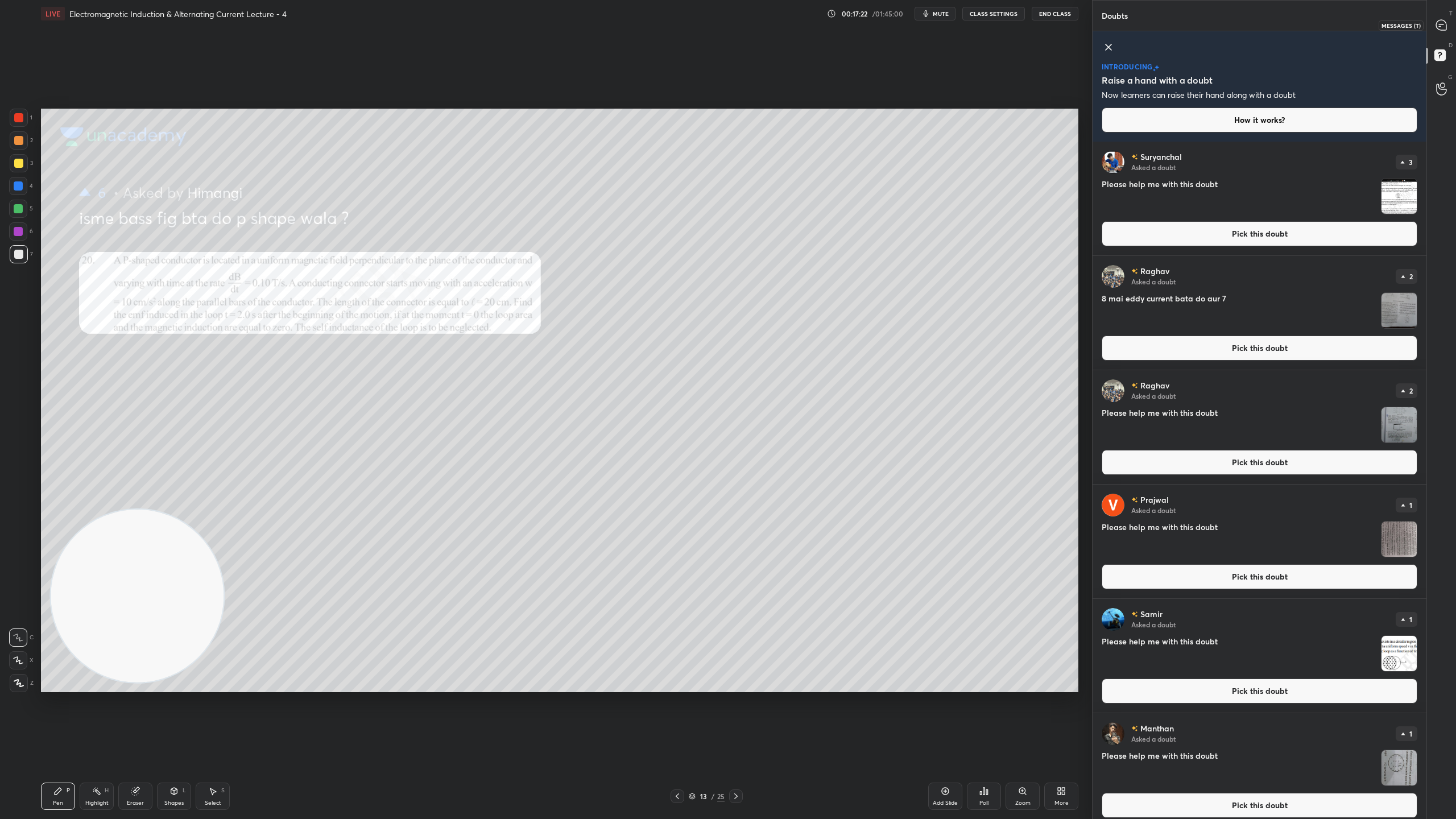
click at [1443, 20] on icon at bounding box center [1441, 25] width 10 height 10
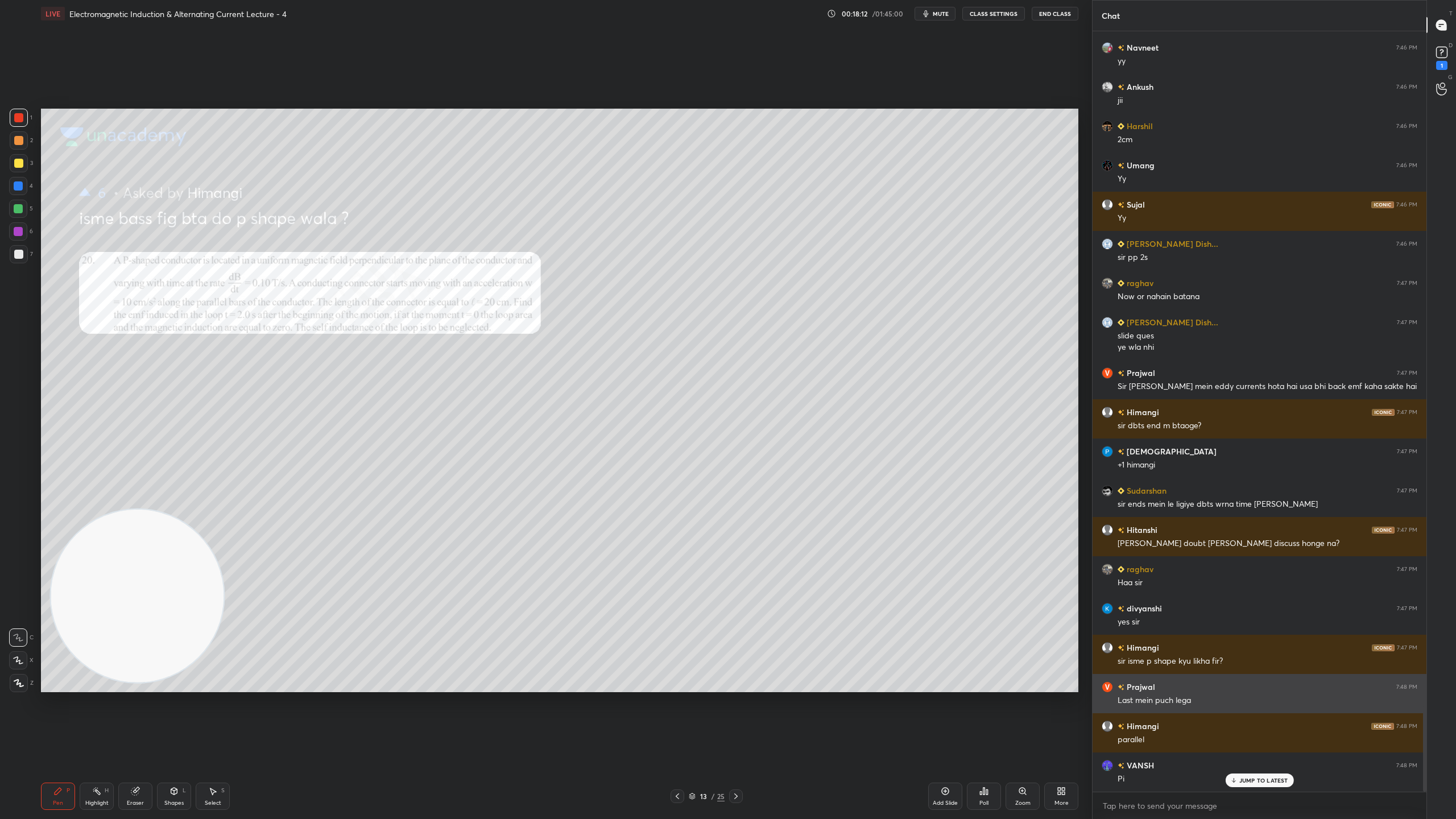
scroll to position [5985, 0]
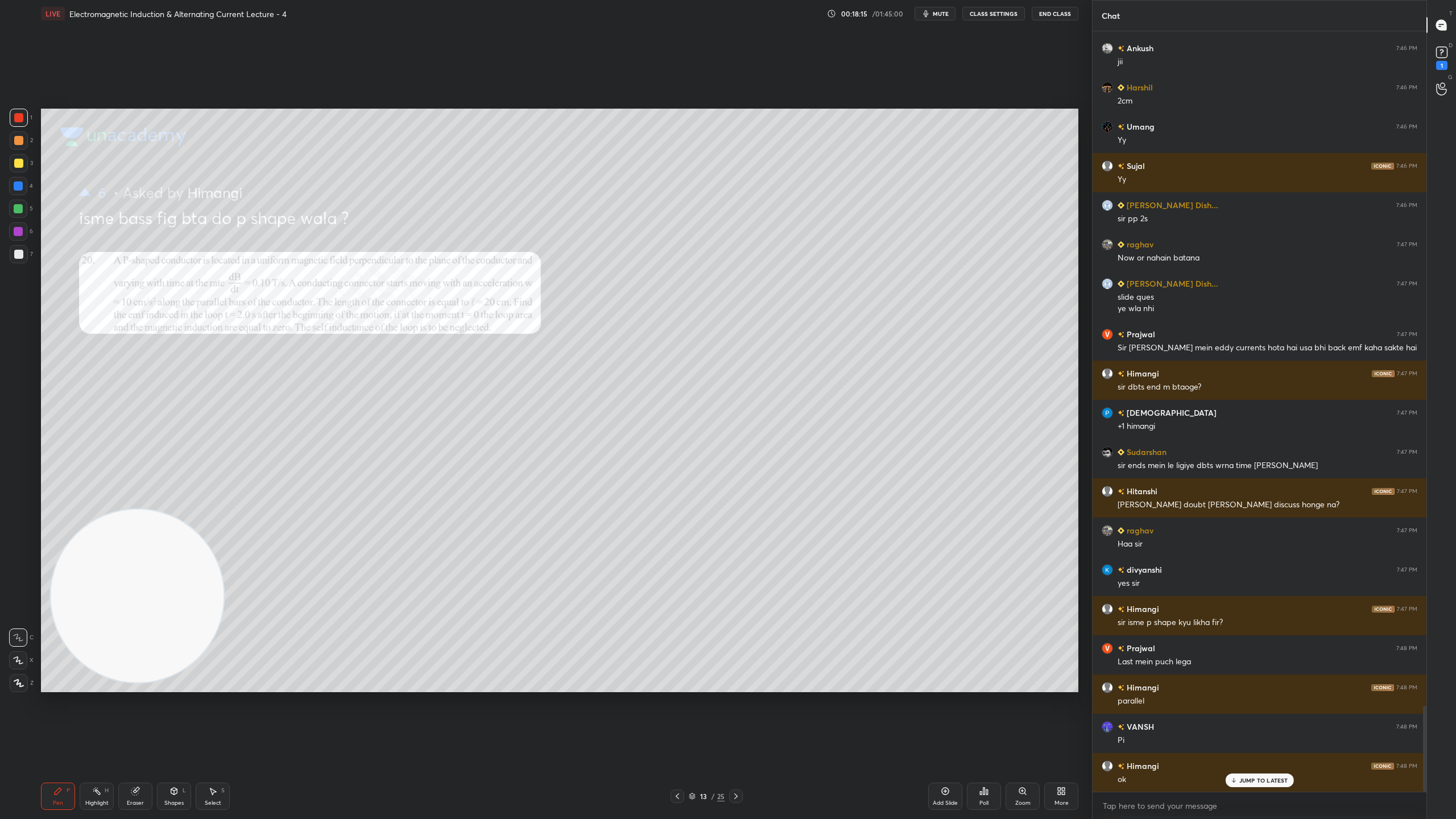
click at [1267, 722] on p "JUMP TO LATEST" at bounding box center [1263, 780] width 49 height 7
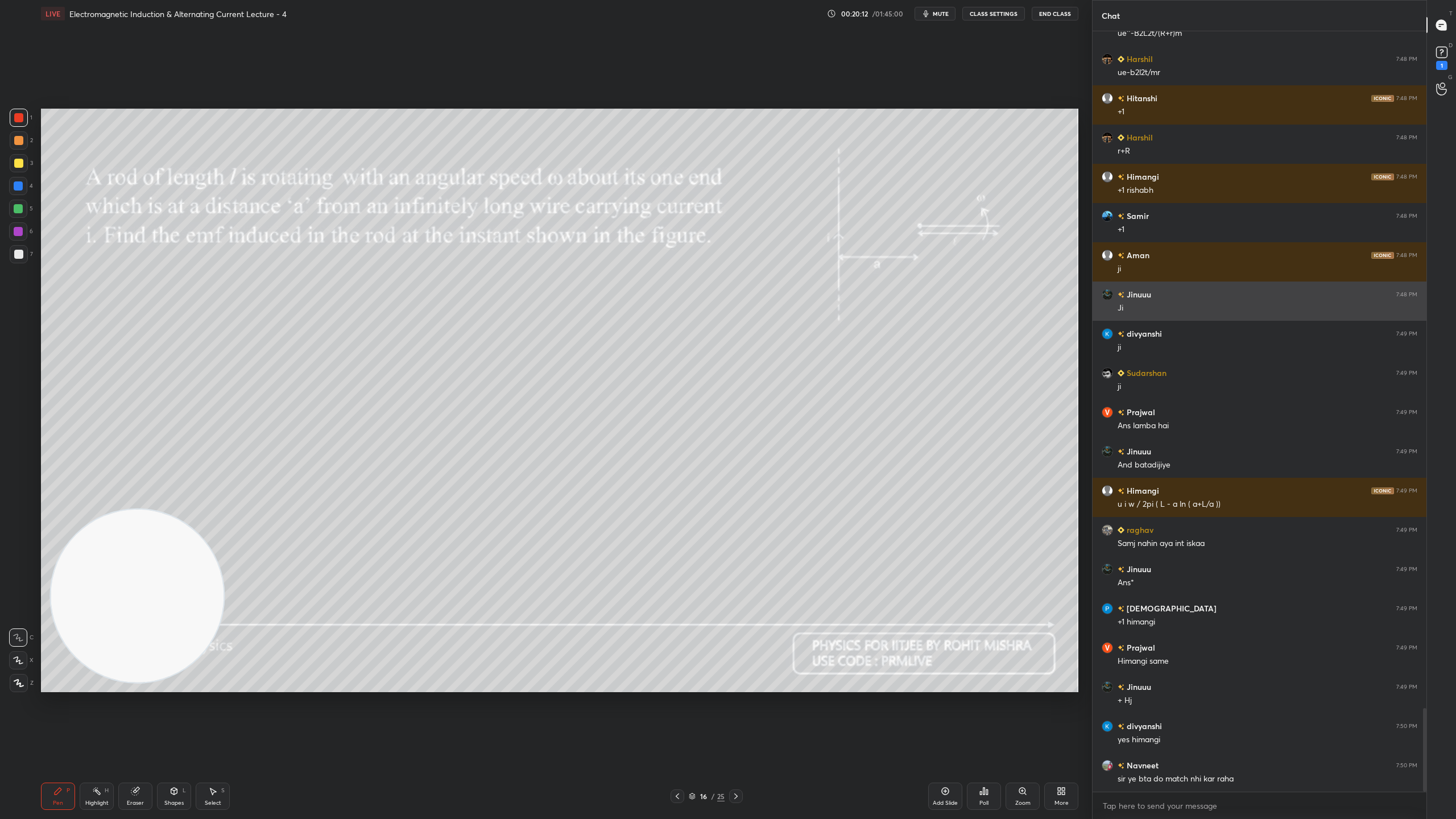
scroll to position [6172, 0]
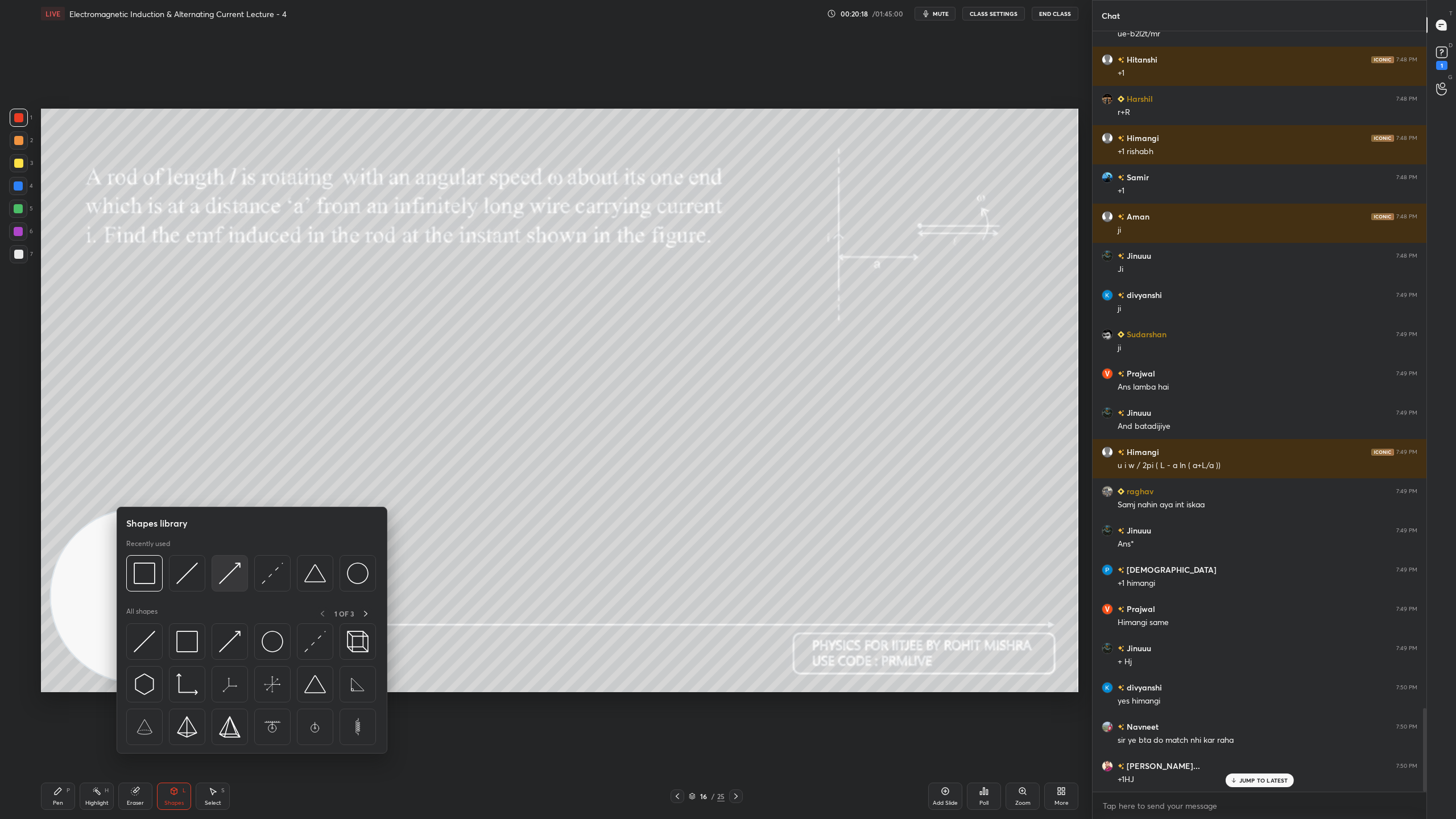
click at [231, 583] on img at bounding box center [230, 573] width 22 height 22
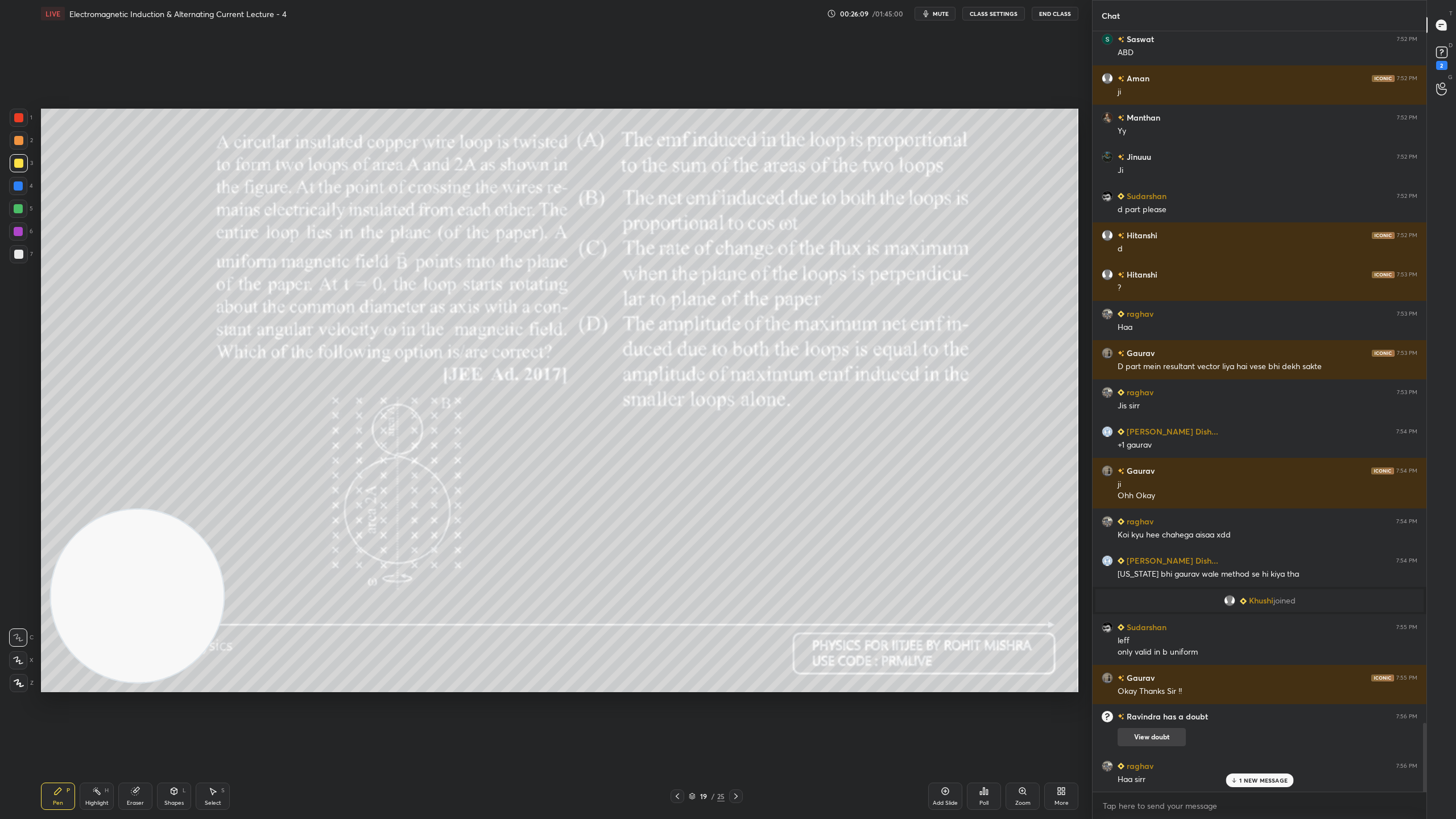
scroll to position [7691, 0]
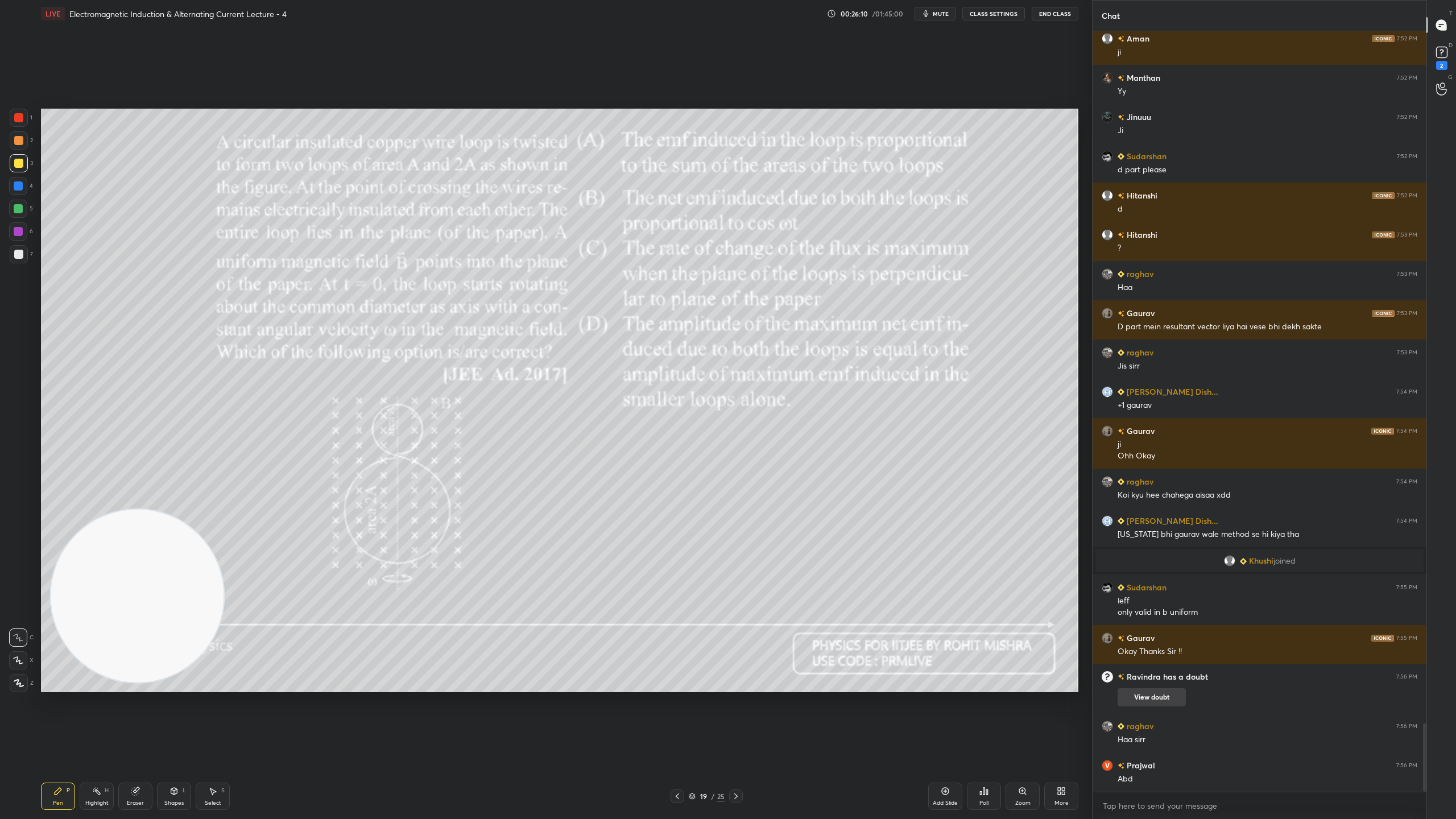
click at [1161, 722] on div "Haa sirr" at bounding box center [1267, 739] width 300 height 11
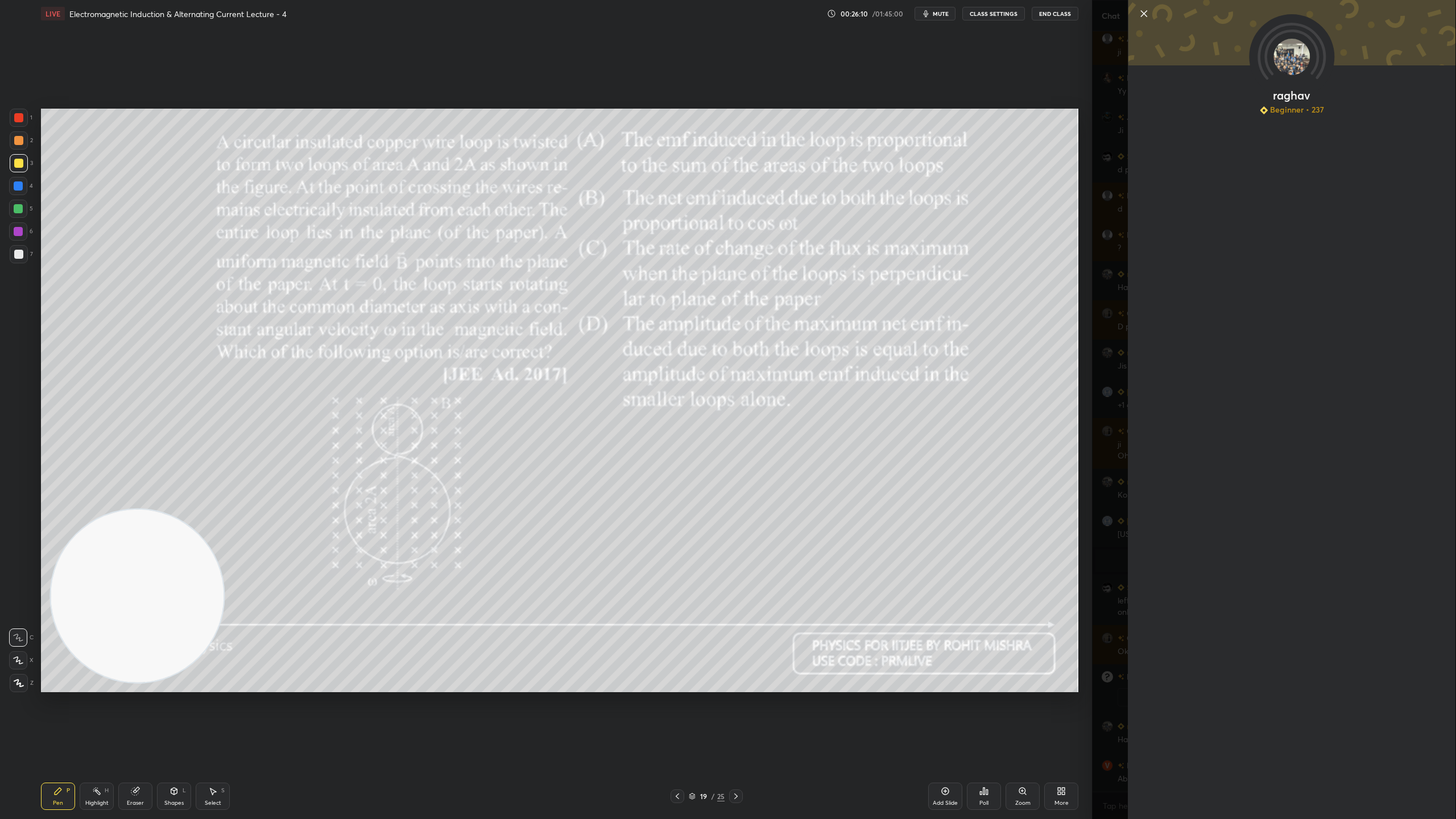
scroll to position [7730, 0]
click at [1143, 14] on icon at bounding box center [1144, 14] width 6 height 6
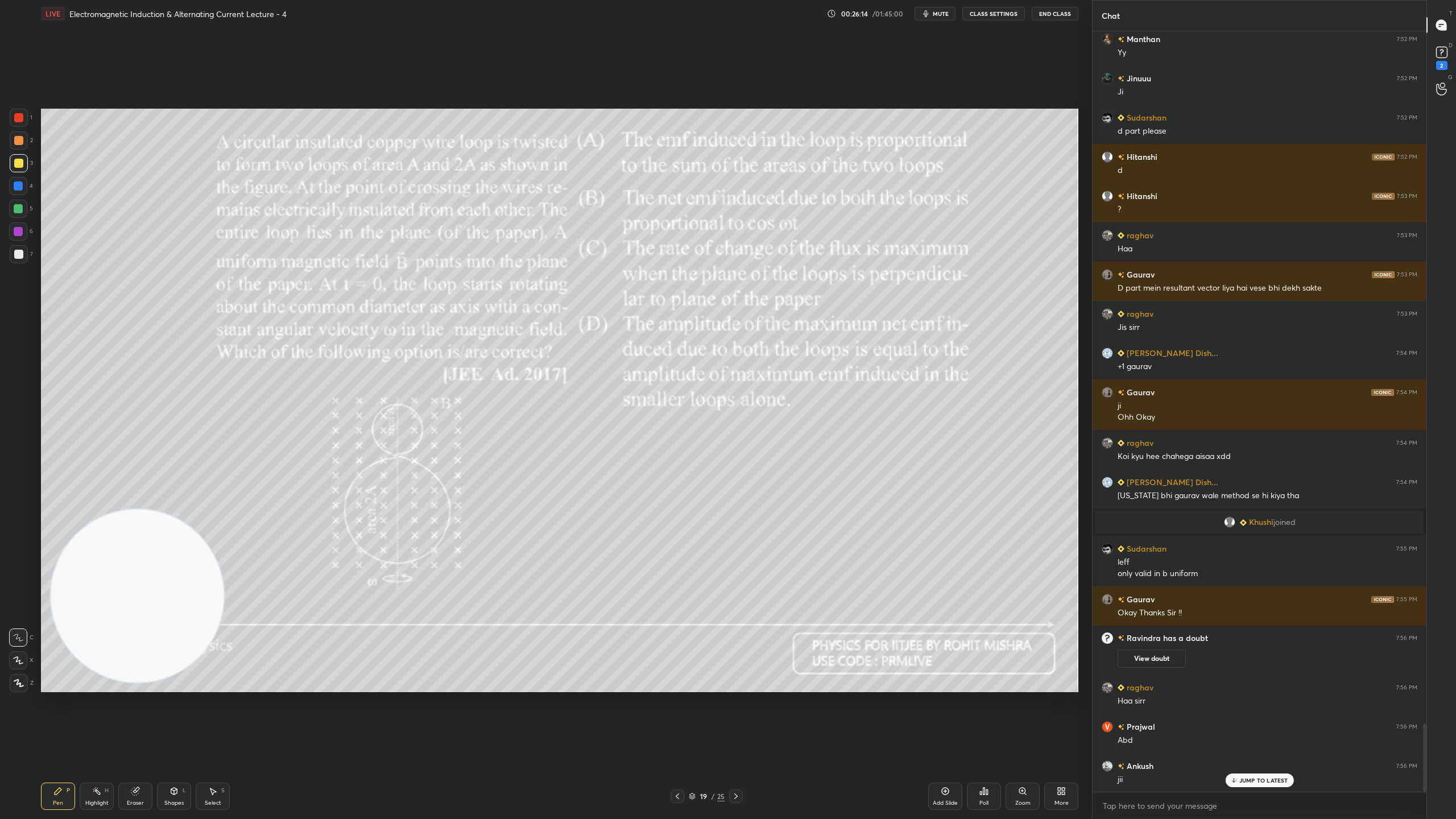
click at [971, 722] on div "Setting up your live class Poll for secs No correct answer Start poll" at bounding box center [559, 400] width 1046 height 746
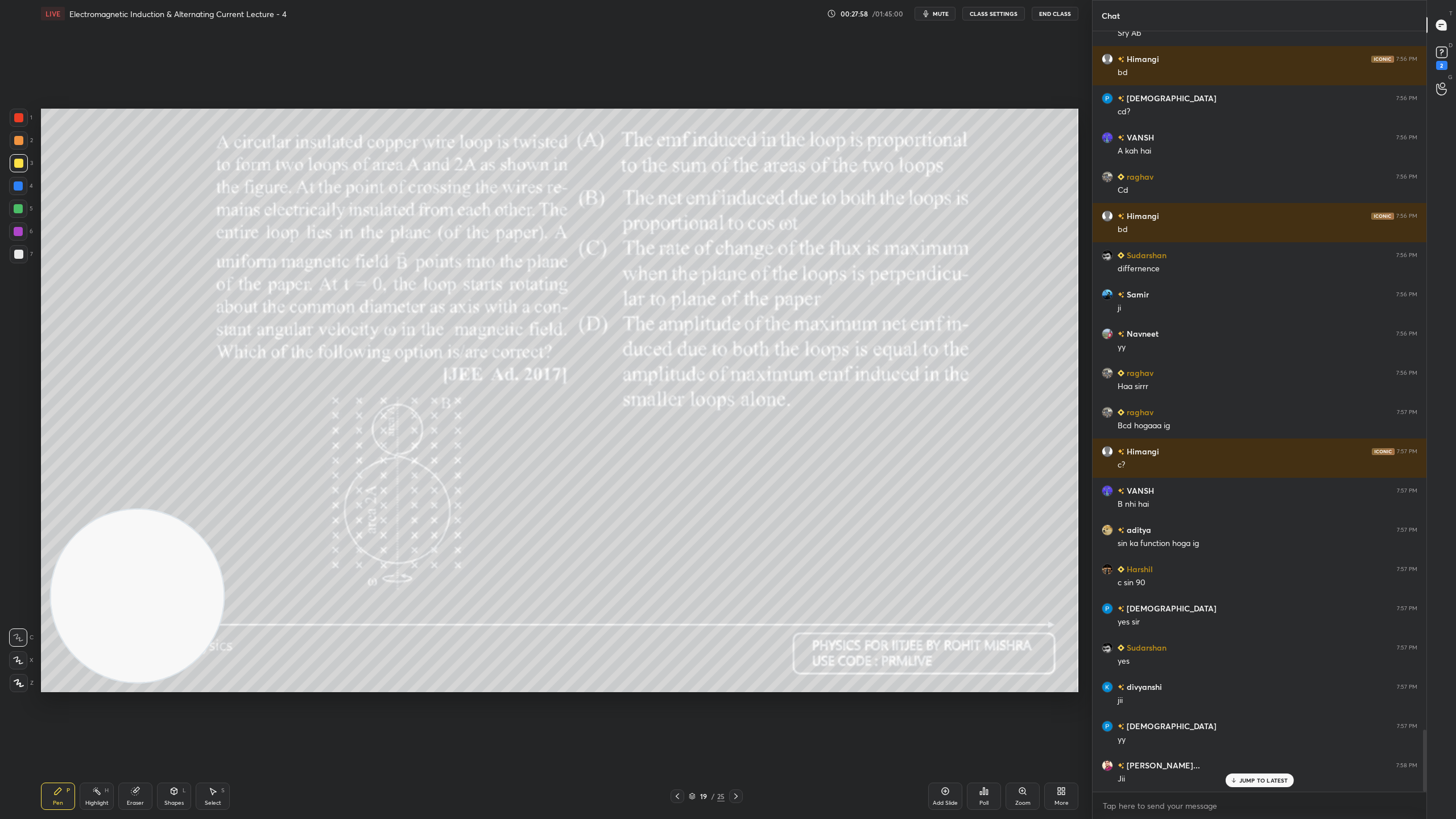
scroll to position [8550, 0]
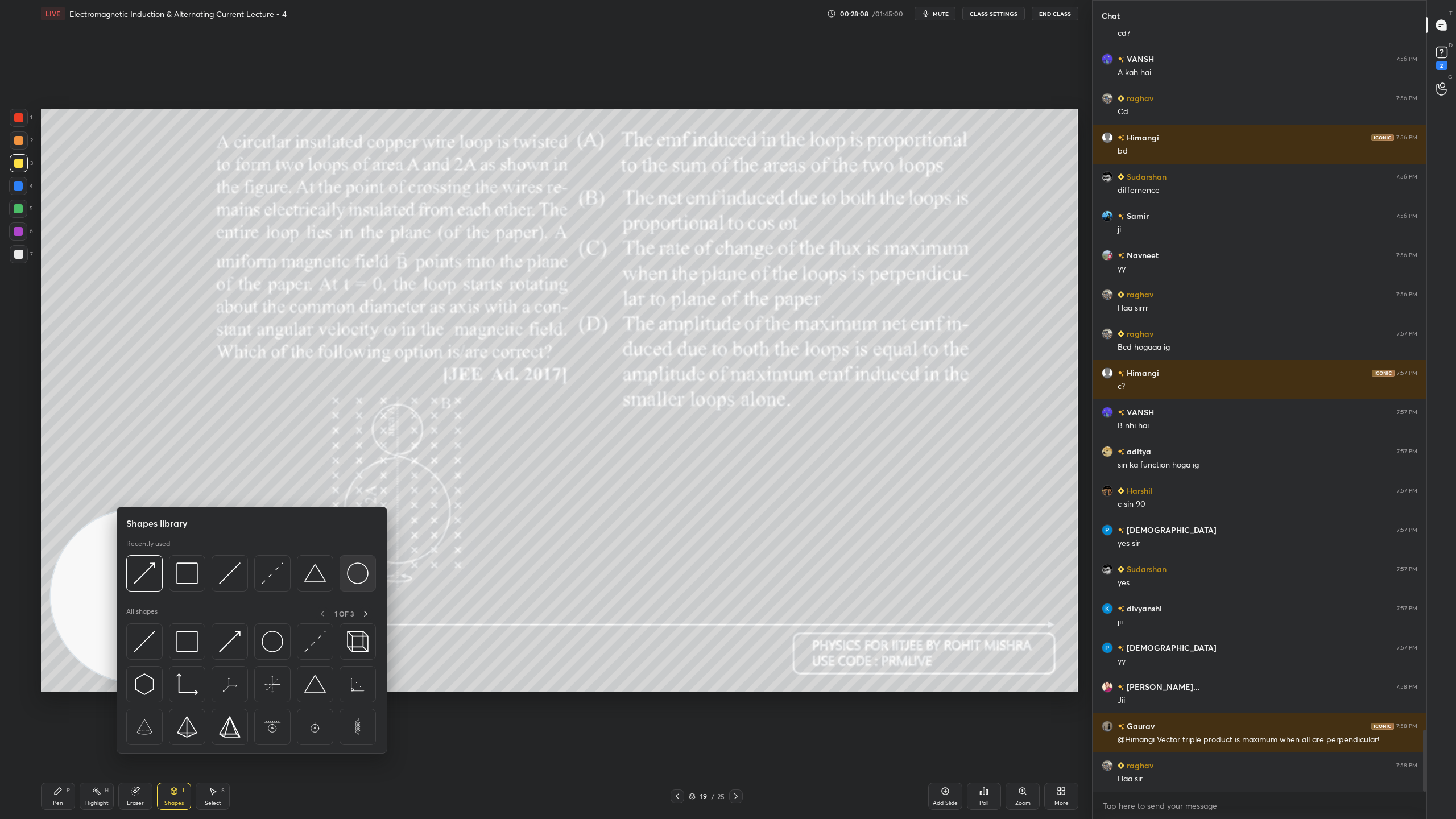
click at [357, 574] on img at bounding box center [358, 573] width 22 height 22
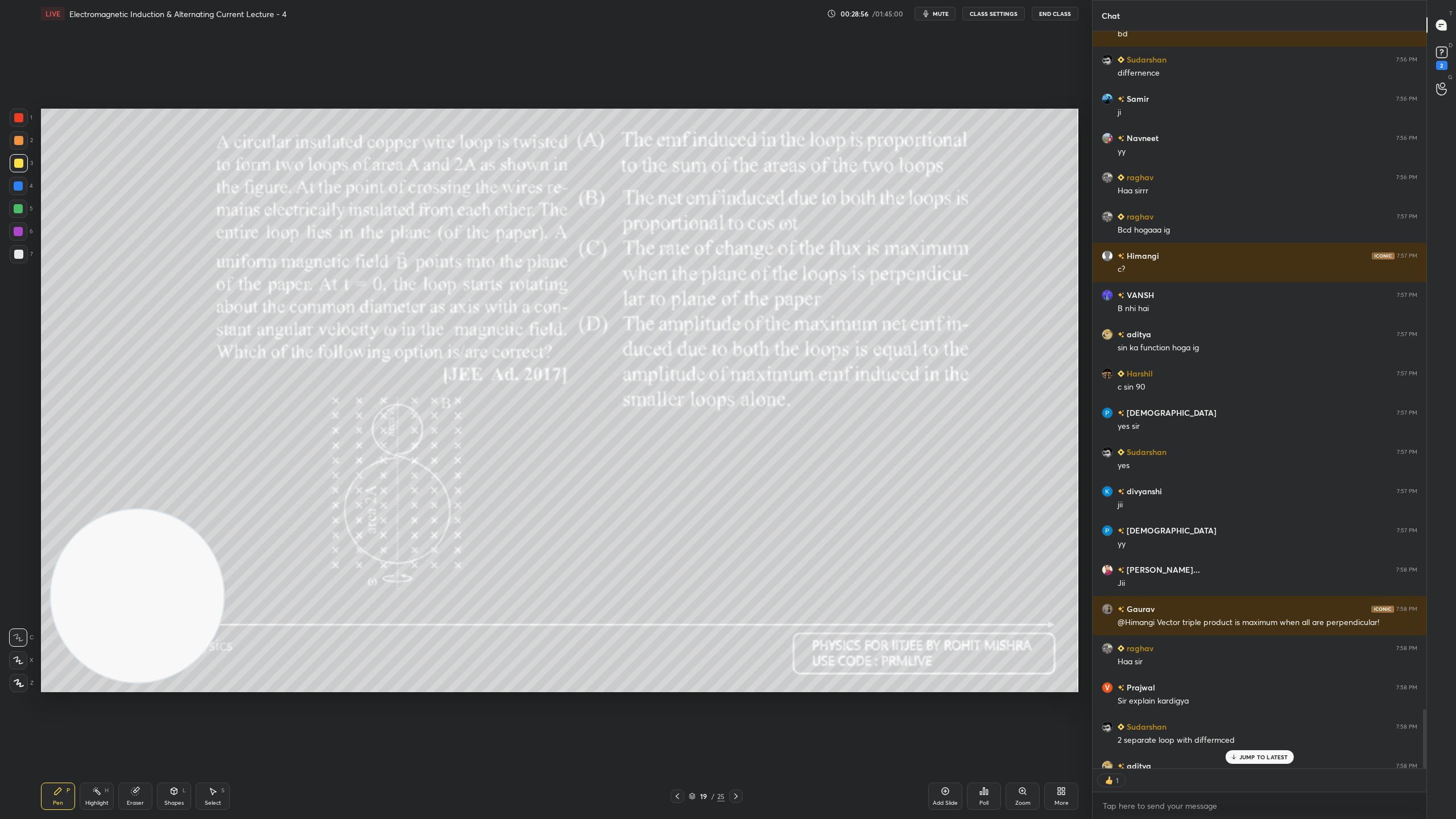
scroll to position [3, 3]
type textarea "x"
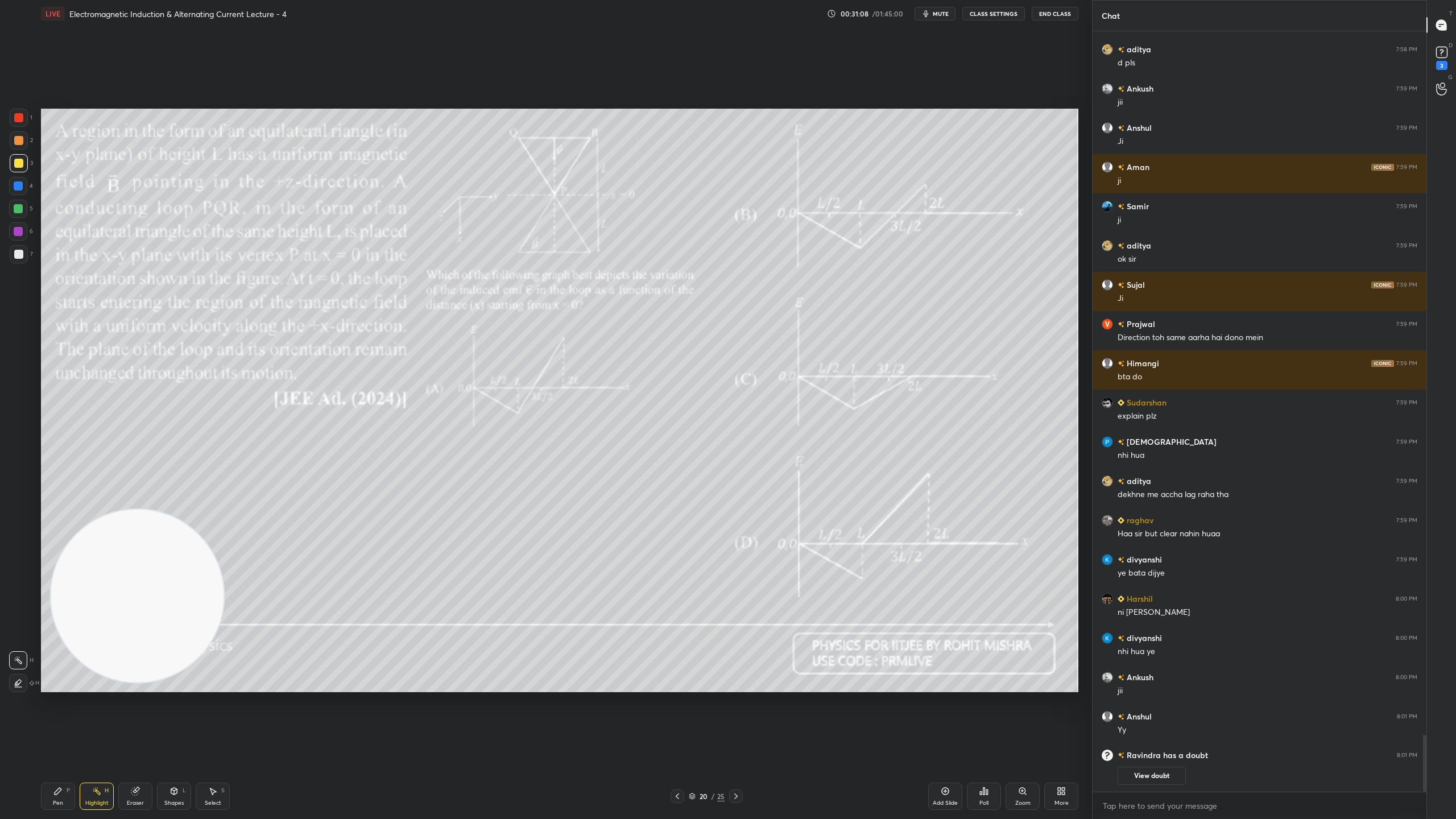
scroll to position [8986, 0]
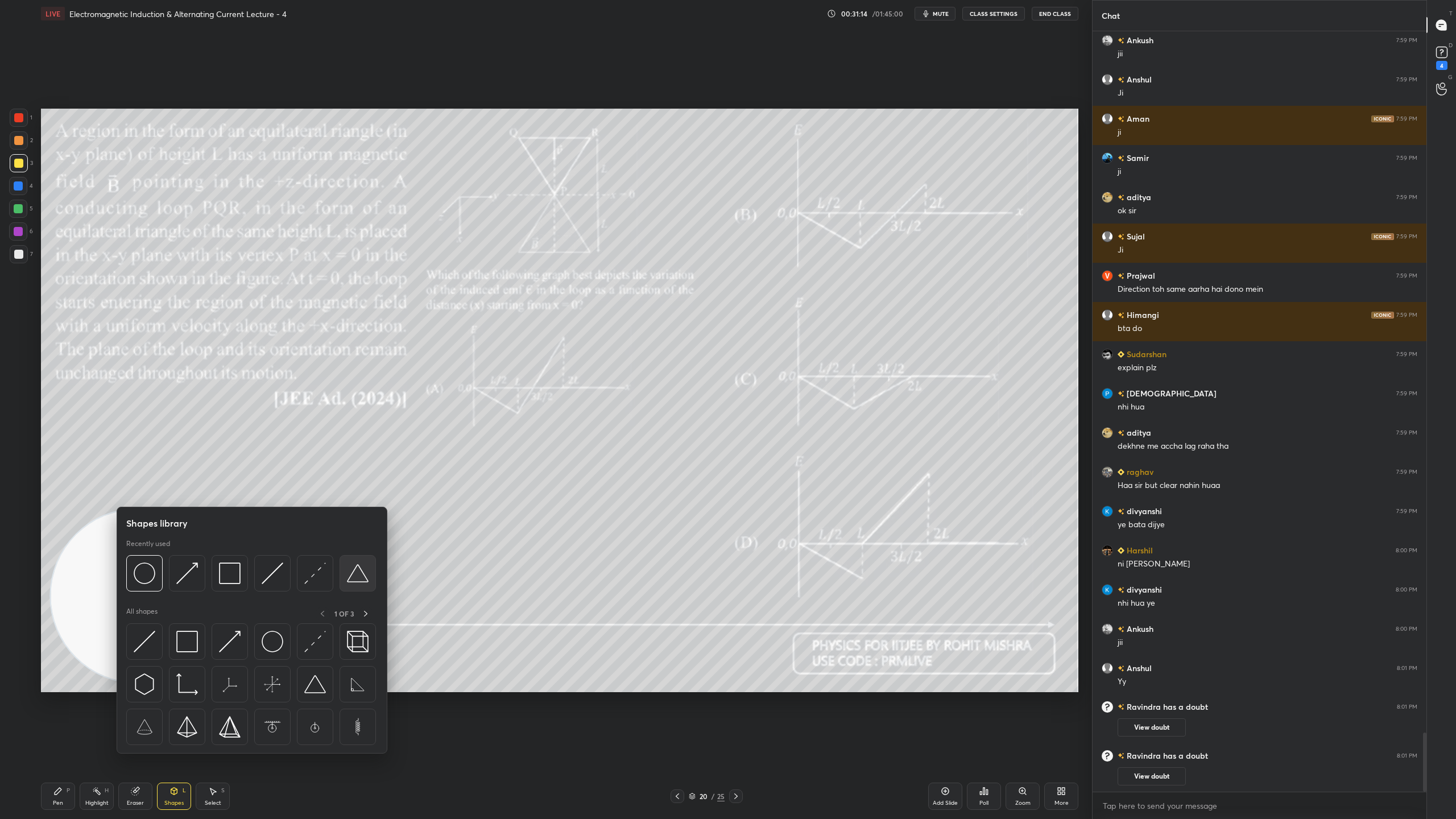
click at [355, 574] on img at bounding box center [358, 573] width 22 height 22
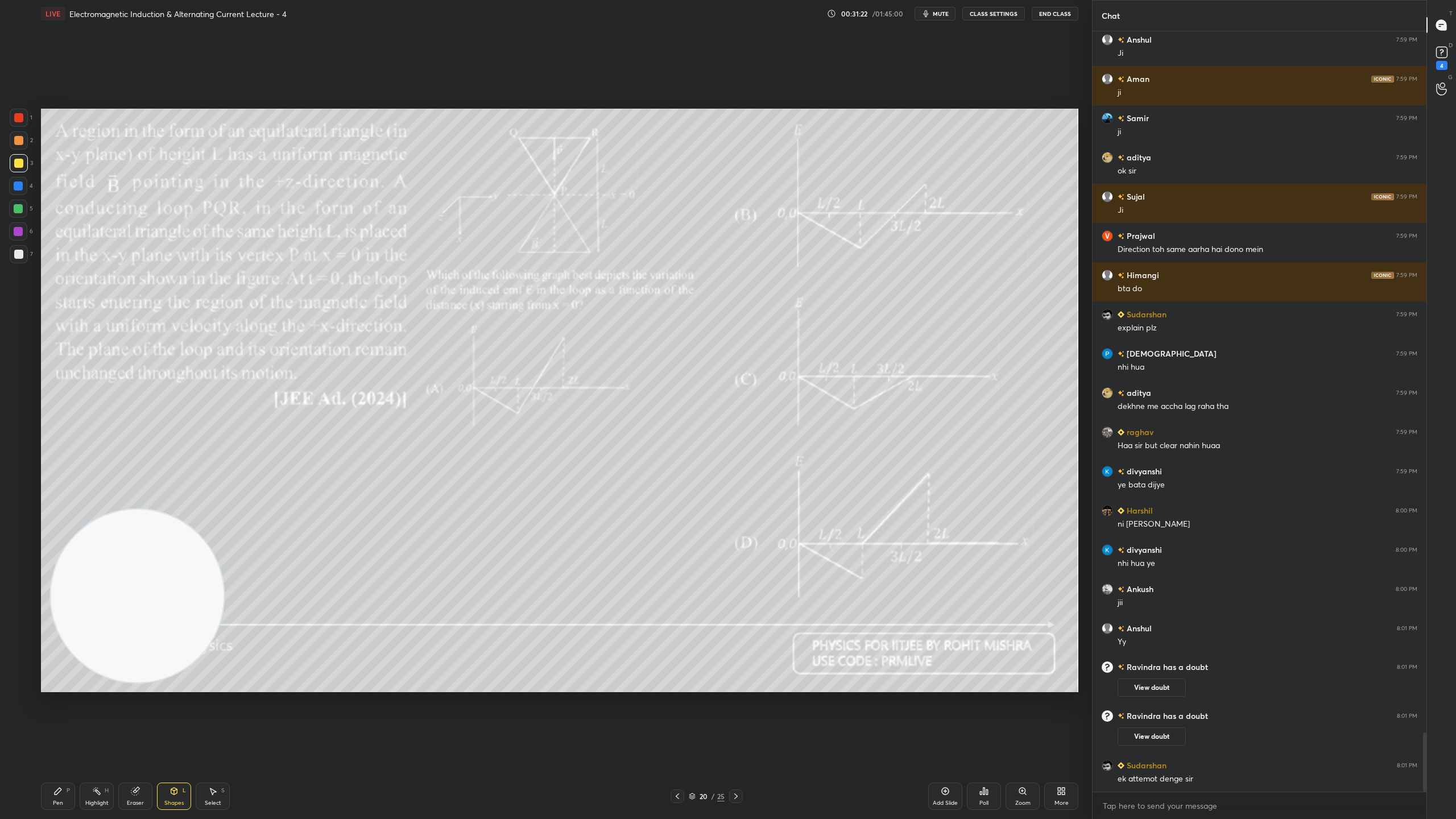
scroll to position [9065, 0]
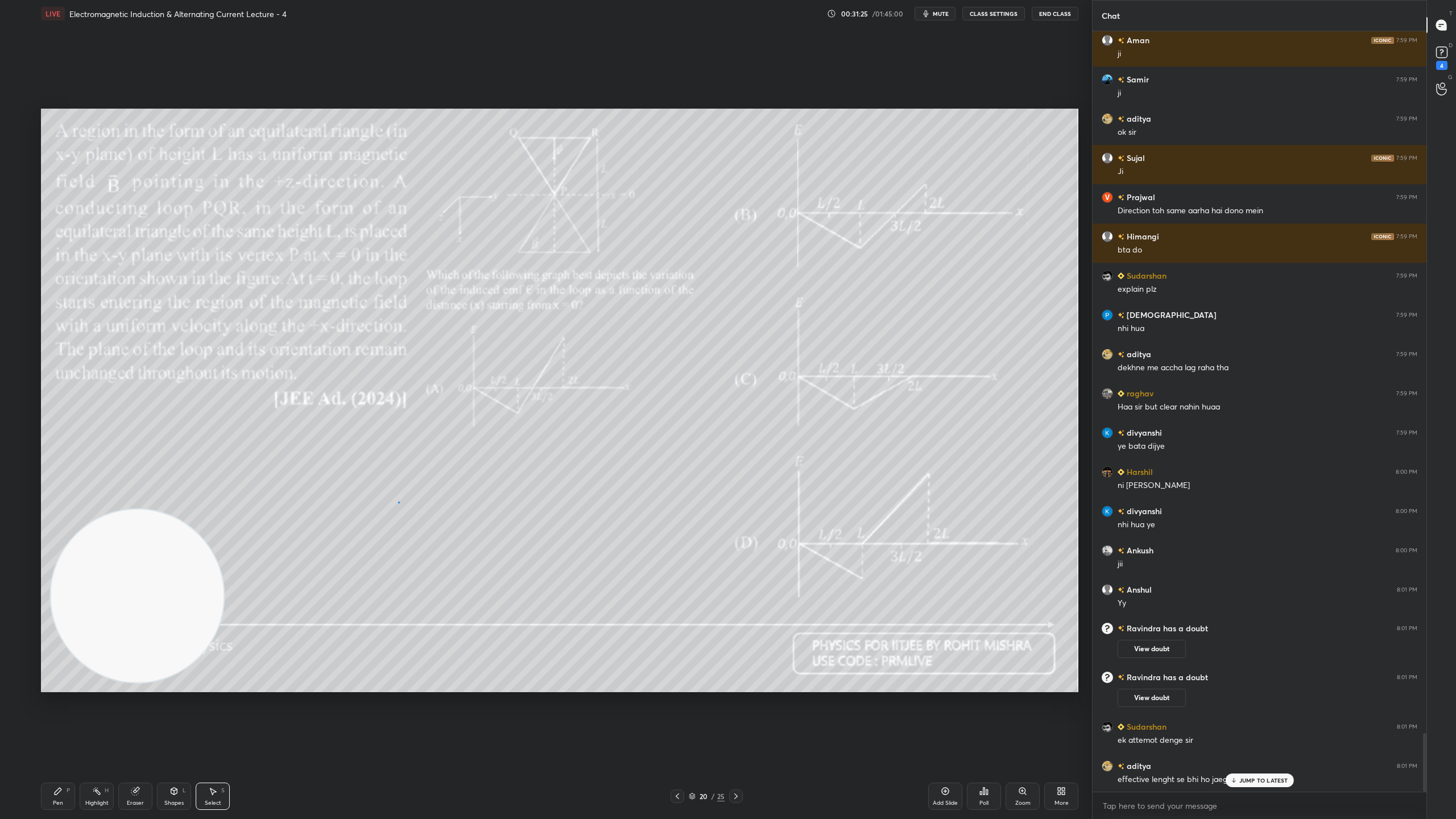
drag, startPoint x: 398, startPoint y: 502, endPoint x: 491, endPoint y: 559, distance: 109.5
click at [490, 570] on div "0 ° Undo Copy Duplicate Duplicate to new slide Delete" at bounding box center [559, 400] width 1037 height 583
drag, startPoint x: 478, startPoint y: 547, endPoint x: 463, endPoint y: 577, distance: 33.1
click at [463, 577] on div "0 ° Undo Copy Duplicate Duplicate to new slide Delete" at bounding box center [559, 400] width 1037 height 583
click at [540, 531] on p "Duplicate" at bounding box center [543, 530] width 30 height 9
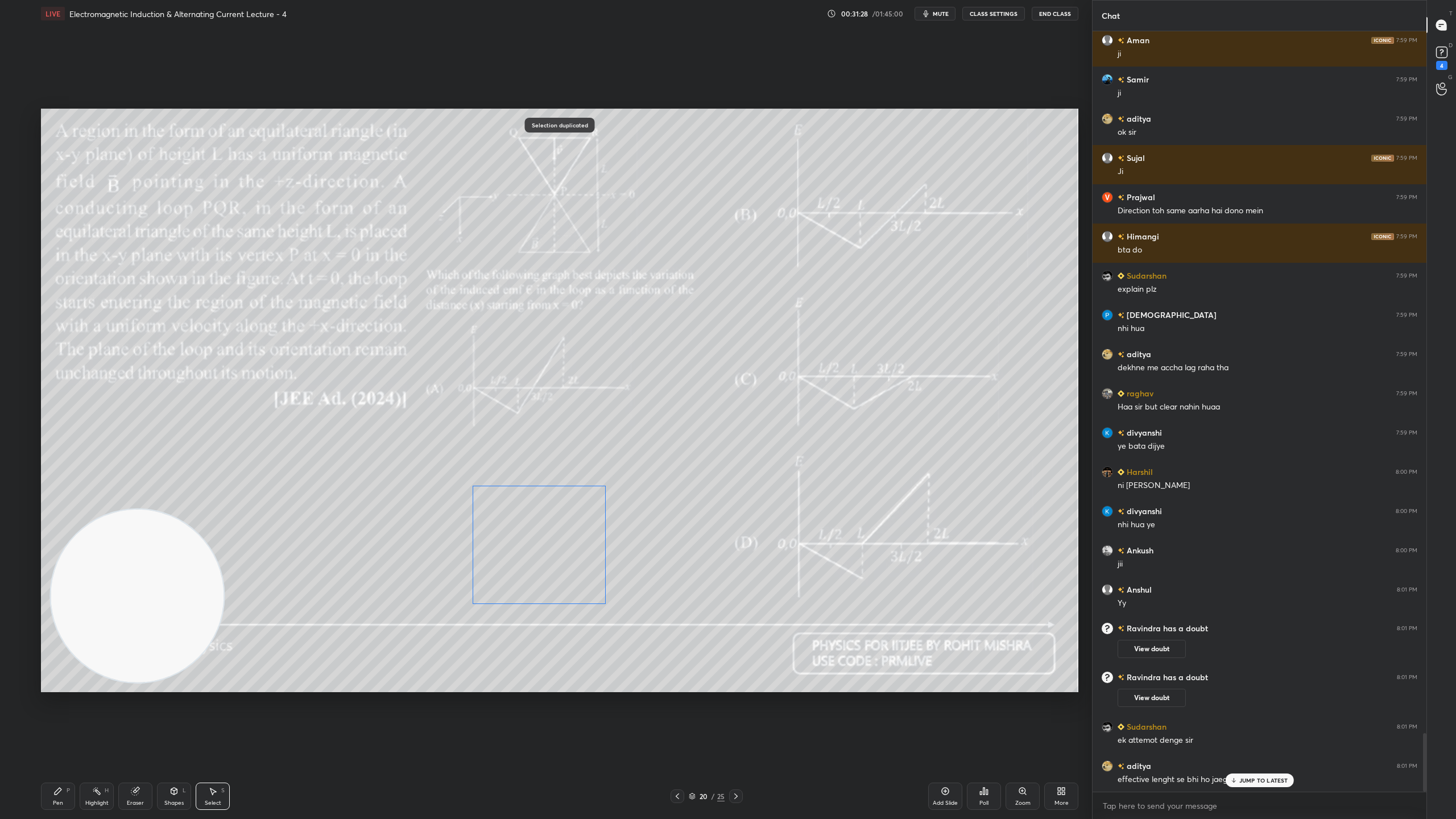
click at [568, 522] on div "0 ° Undo Copy Duplicate Duplicate to new slide Delete" at bounding box center [559, 400] width 1037 height 583
drag, startPoint x: 518, startPoint y: 598, endPoint x: 542, endPoint y: 498, distance: 103.4
click at [542, 498] on div "180 ° Undo Copy Duplicate Duplicate to new slide Delete" at bounding box center [559, 400] width 1037 height 583
drag, startPoint x: 548, startPoint y: 527, endPoint x: 440, endPoint y: 442, distance: 136.8
click at [445, 444] on div "180 ° Undo Copy Duplicate Duplicate to new slide Delete" at bounding box center [559, 400] width 1037 height 583
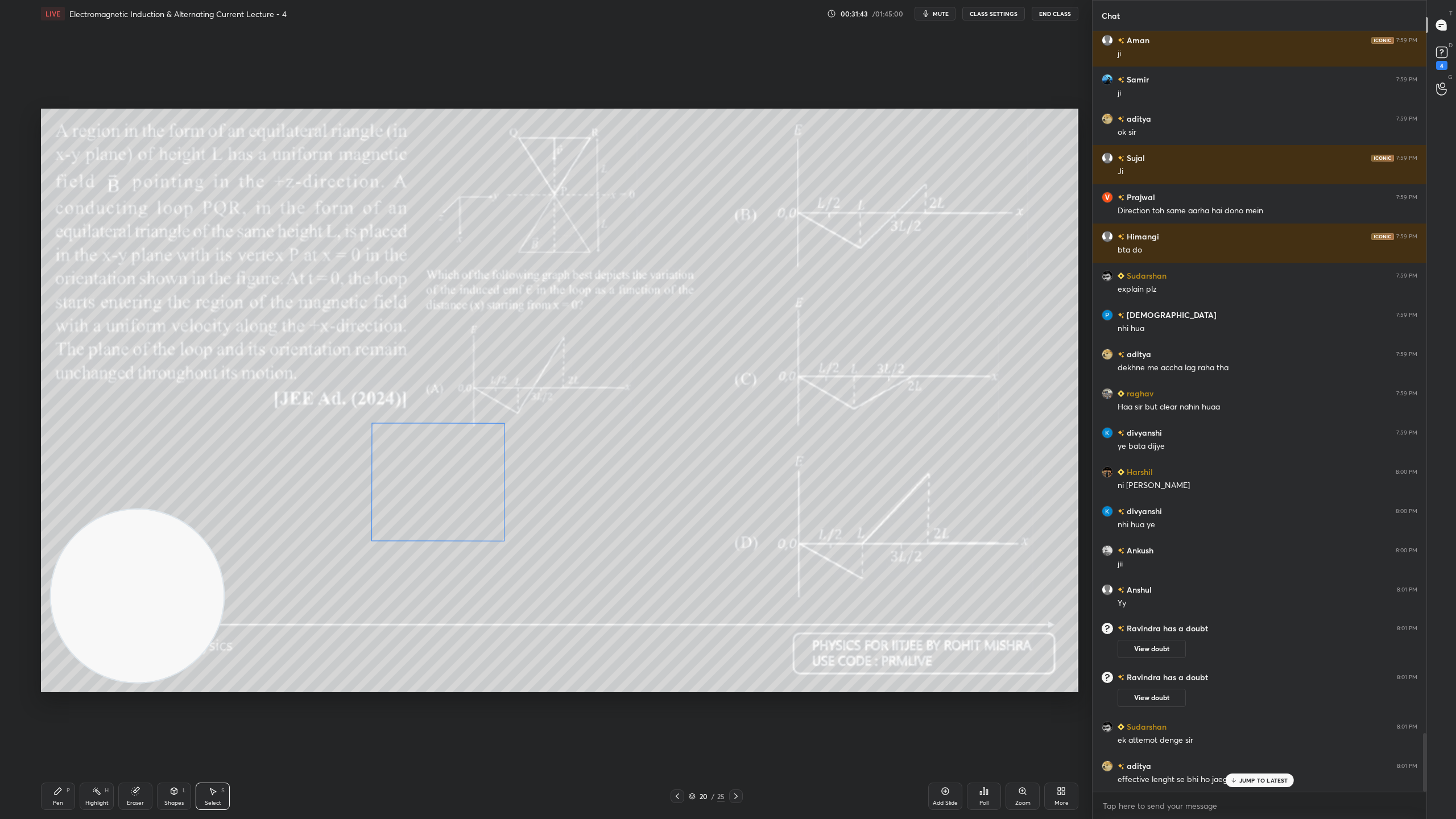
drag, startPoint x: 445, startPoint y: 452, endPoint x: 442, endPoint y: 479, distance: 27.4
click at [442, 479] on div "180 ° Undo Copy Duplicate Duplicate to new slide Delete" at bounding box center [559, 400] width 1037 height 583
click at [534, 547] on div "180 ° Undo Copy Duplicate Duplicate to new slide Delete" at bounding box center [559, 400] width 1037 height 583
drag, startPoint x: 477, startPoint y: 476, endPoint x: 499, endPoint y: 503, distance: 34.3
click at [500, 503] on div "0 ° Undo Copy Duplicate Duplicate to new slide Delete" at bounding box center [559, 400] width 1037 height 583
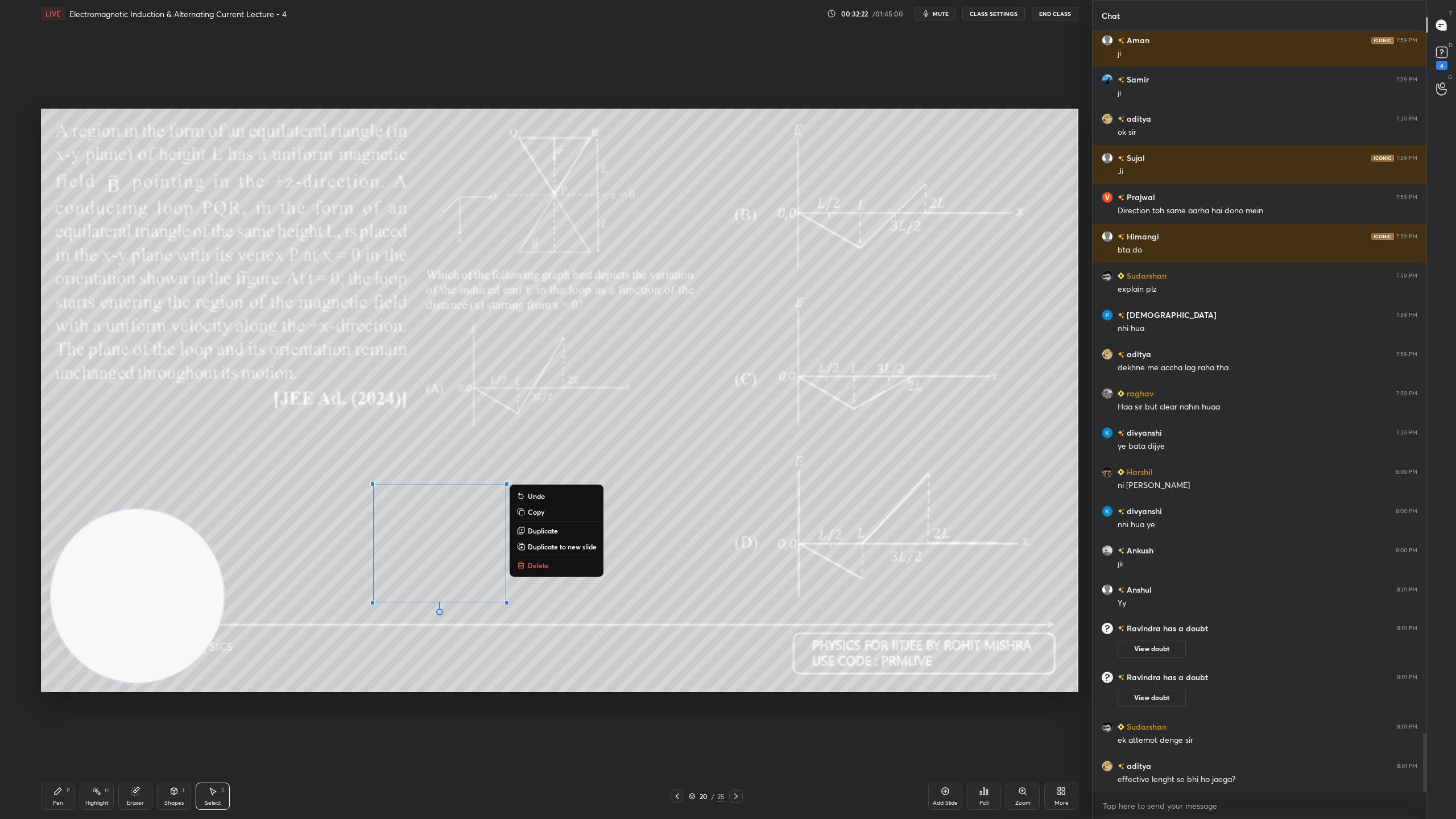
scroll to position [9105, 0]
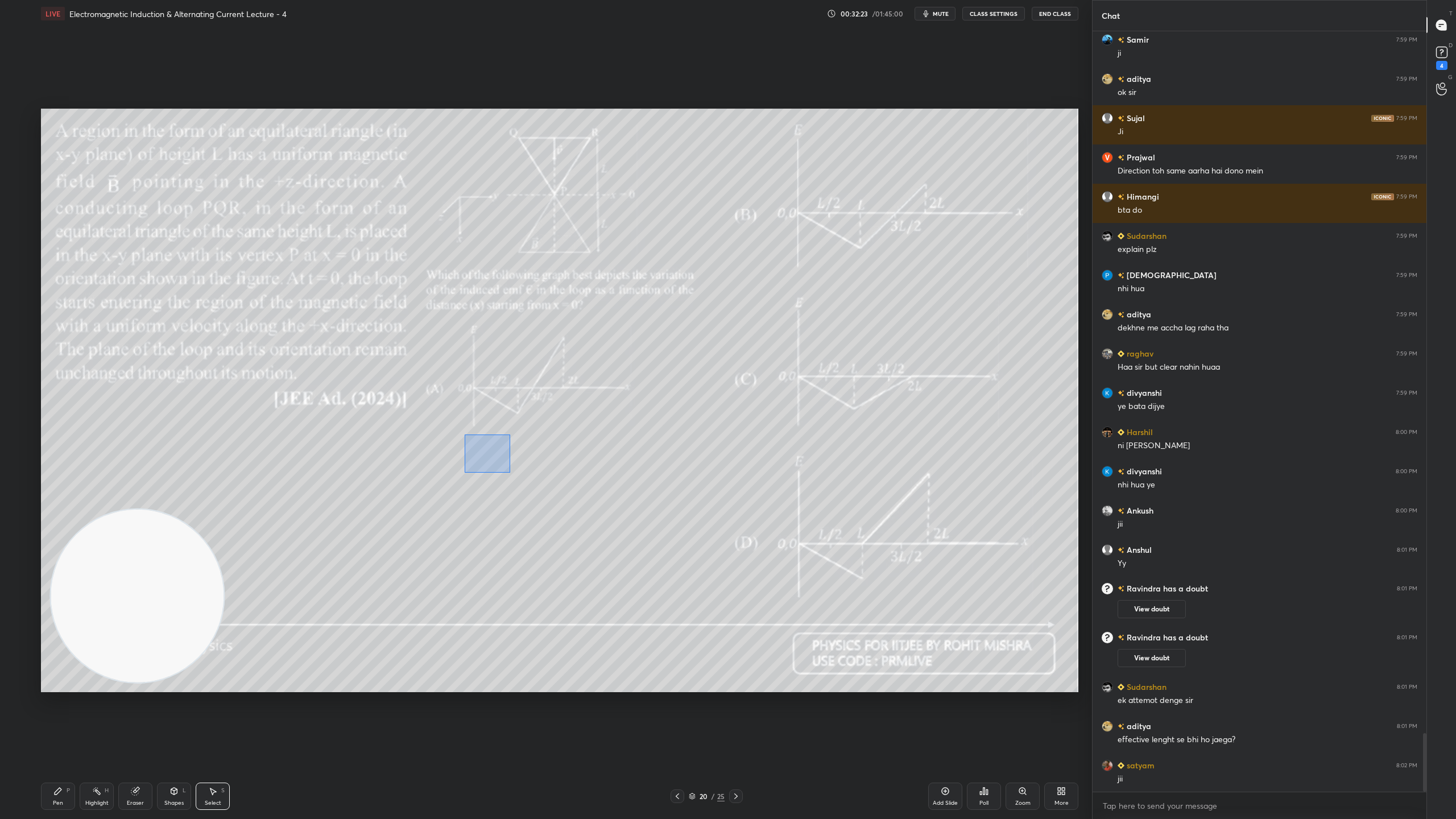
drag, startPoint x: 503, startPoint y: 469, endPoint x: 513, endPoint y: 471, distance: 10.5
click at [518, 475] on div "0 ° Undo Copy Duplicate Duplicate to new slide Delete" at bounding box center [559, 400] width 1037 height 583
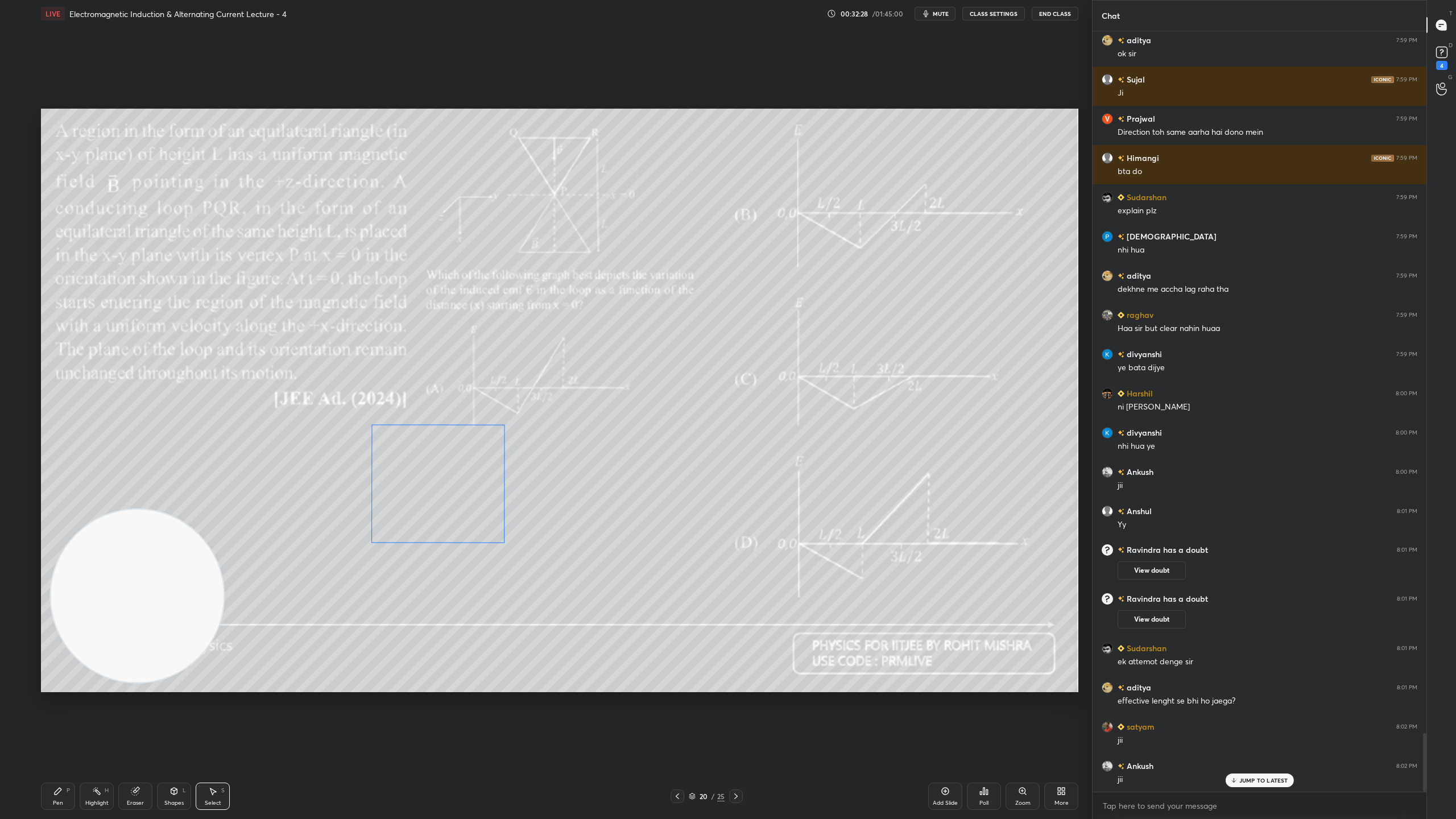
click at [472, 464] on div "180 ° Undo Copy Duplicate Duplicate to new slide Delete" at bounding box center [559, 400] width 1037 height 583
click at [644, 449] on div "180 ° Undo Copy Duplicate Duplicate to new slide Delete" at bounding box center [559, 400] width 1037 height 583
click at [563, 523] on div "0 ° Undo Copy Duplicate Duplicate to new slide Delete" at bounding box center [559, 400] width 1037 height 583
drag, startPoint x: 533, startPoint y: 532, endPoint x: 577, endPoint y: 528, distance: 44.0
click at [579, 527] on div "0 ° Undo Copy Duplicate Duplicate to new slide Delete" at bounding box center [559, 400] width 1037 height 583
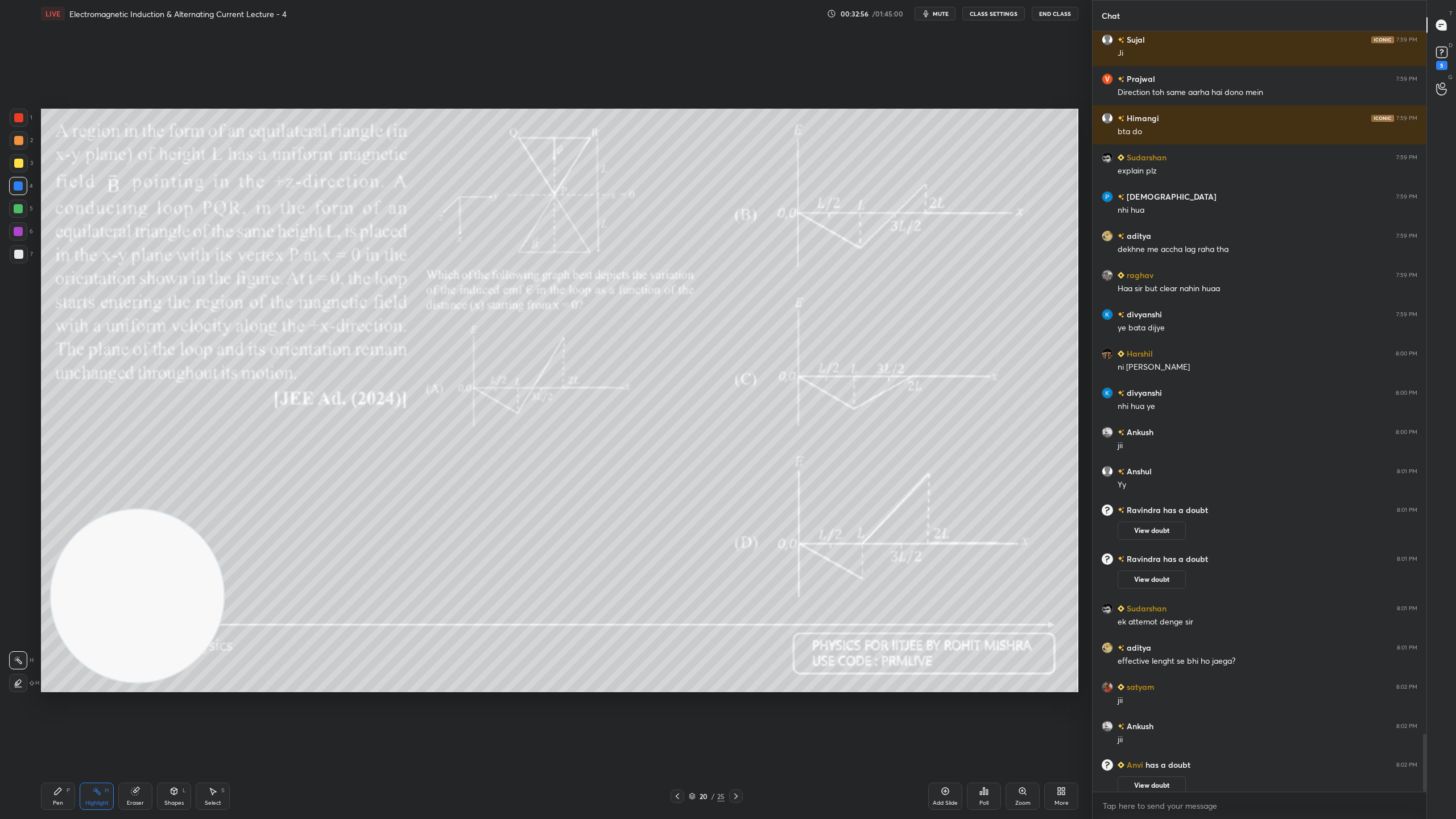
scroll to position [9196, 0]
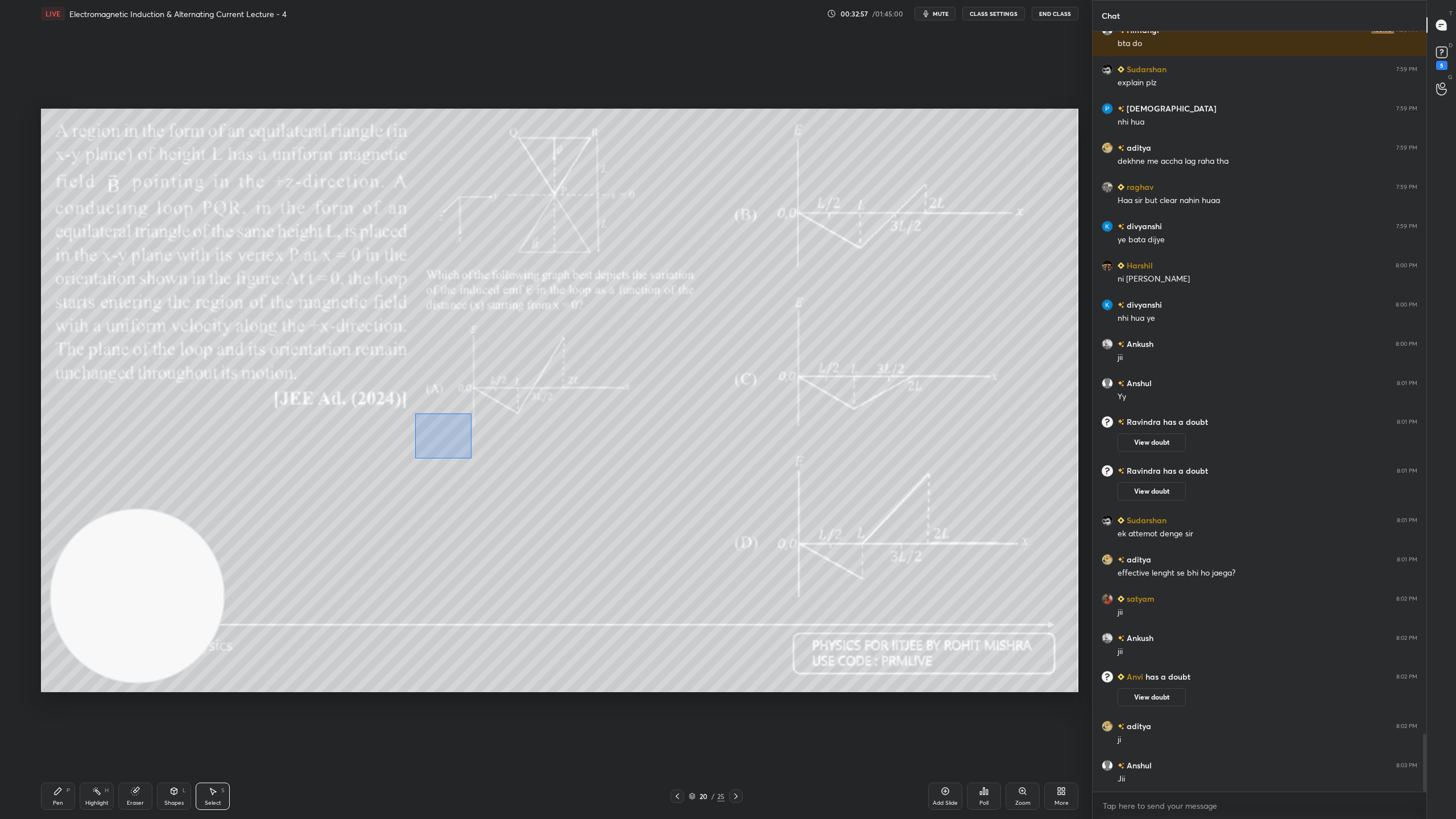
drag, startPoint x: 457, startPoint y: 444, endPoint x: 486, endPoint y: 455, distance: 31.1
click at [484, 461] on div "0 ° Undo Copy Duplicate Duplicate to new slide Delete" at bounding box center [559, 400] width 1037 height 583
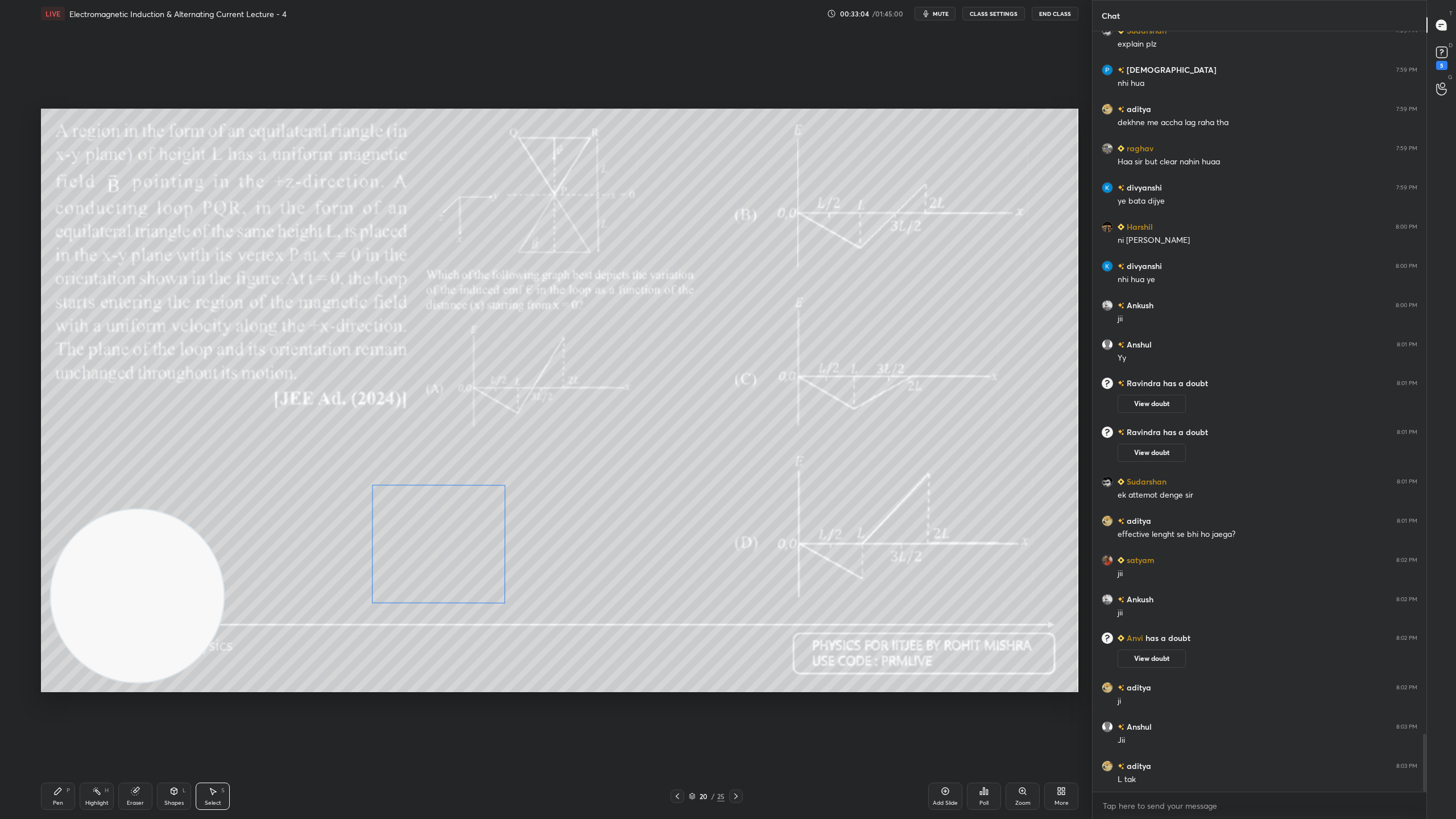
drag, startPoint x: 458, startPoint y: 446, endPoint x: 459, endPoint y: 505, distance: 59.2
click at [459, 505] on div "180 ° Undo Copy Duplicate Duplicate to new slide Delete" at bounding box center [559, 400] width 1037 height 583
click at [511, 462] on div "180 ° Undo Copy Duplicate Duplicate to new slide Delete" at bounding box center [559, 400] width 1037 height 583
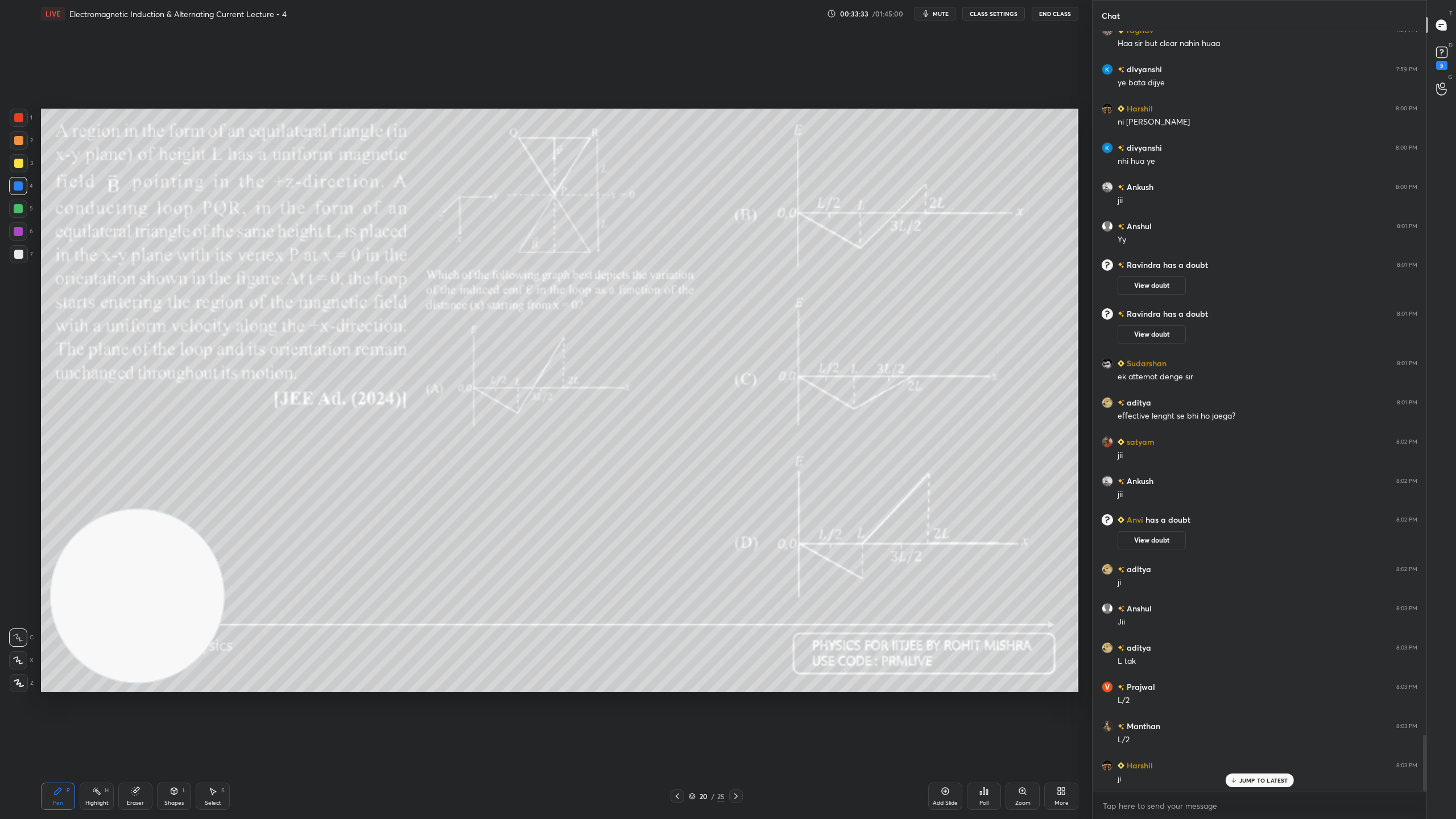
scroll to position [9370, 0]
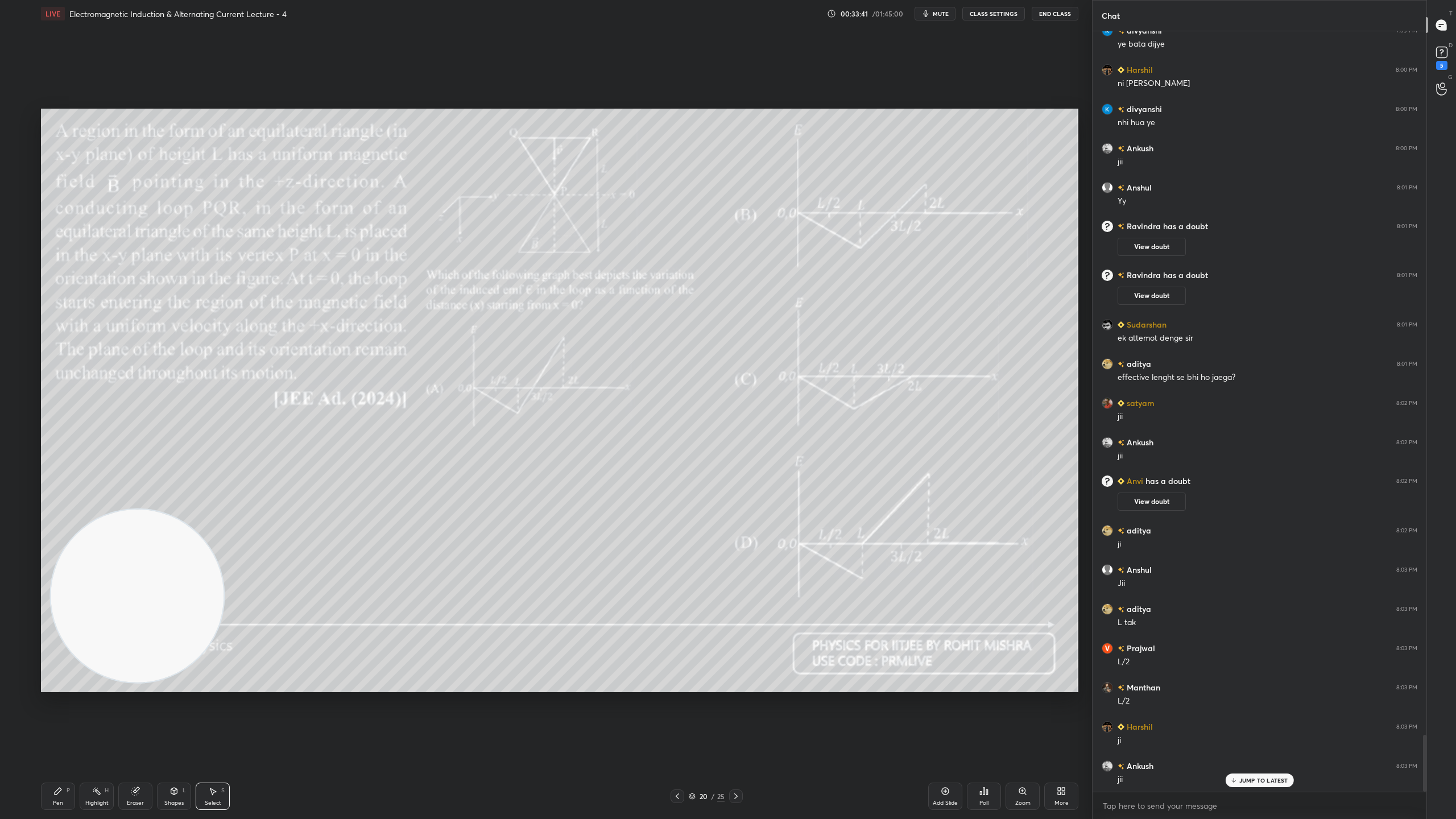
click at [511, 513] on div "0 ° Undo Copy Duplicate Duplicate to new slide Delete" at bounding box center [559, 400] width 1037 height 583
drag, startPoint x: 475, startPoint y: 501, endPoint x: 503, endPoint y: 508, distance: 28.3
click at [476, 499] on div "0 ° Undo Copy Duplicate Duplicate to new slide Delete" at bounding box center [559, 400] width 1037 height 583
drag, startPoint x: 545, startPoint y: 587, endPoint x: 538, endPoint y: 579, distance: 10.9
click at [544, 587] on div "0 ° Undo Copy Duplicate Duplicate to new slide Delete" at bounding box center [559, 400] width 1037 height 583
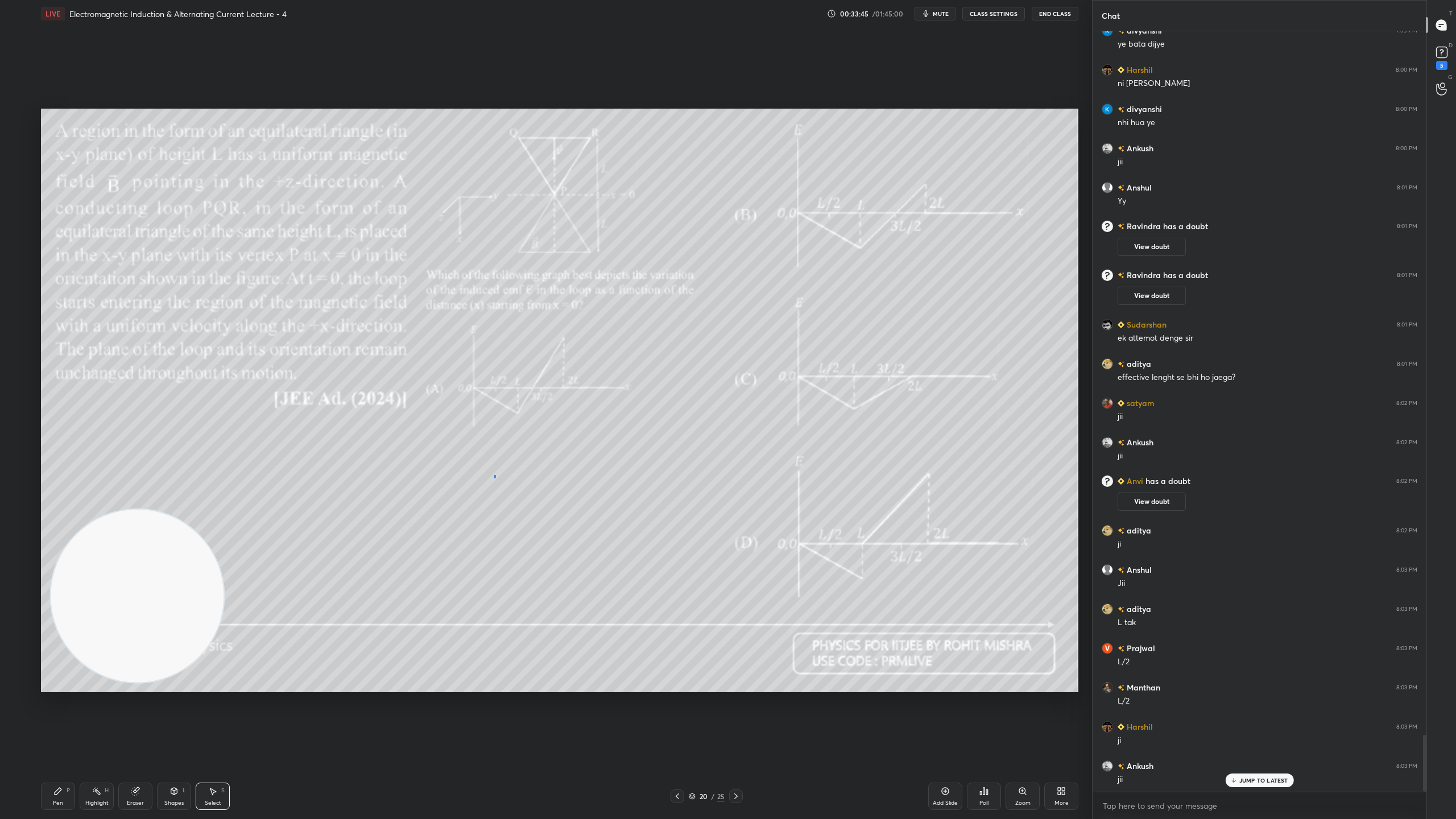
drag, startPoint x: 494, startPoint y: 478, endPoint x: 521, endPoint y: 495, distance: 31.7
click at [516, 500] on div "0 ° Undo Copy Duplicate Duplicate to new slide Delete" at bounding box center [559, 400] width 1037 height 583
click at [484, 499] on div "0 ° Undo Copy Duplicate Duplicate to new slide Delete" at bounding box center [559, 400] width 1037 height 583
click at [562, 588] on div "0 ° Undo Copy Duplicate Duplicate to new slide Delete" at bounding box center [559, 400] width 1037 height 583
drag, startPoint x: 489, startPoint y: 587, endPoint x: 518, endPoint y: 619, distance: 42.6
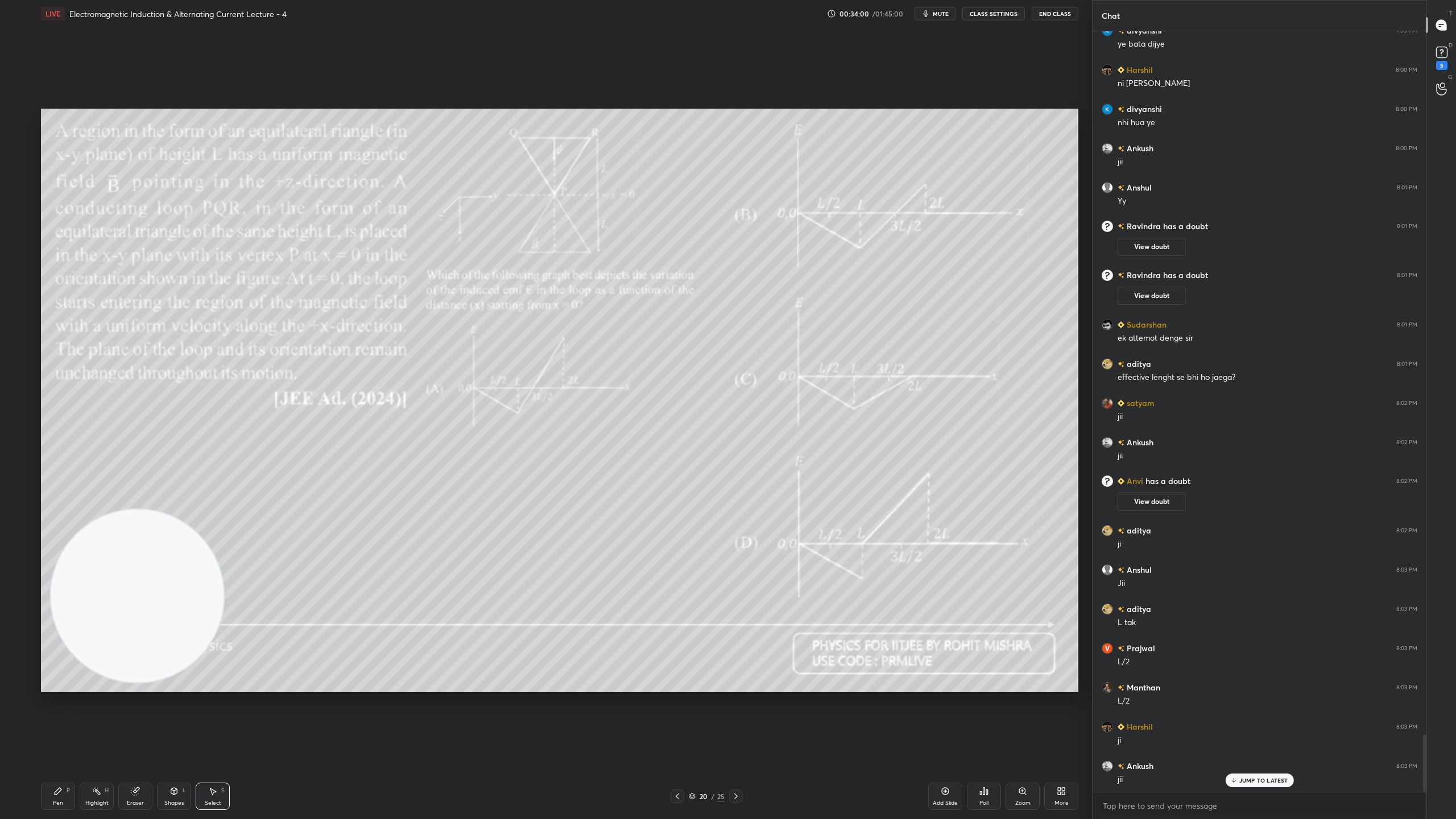
click at [518, 619] on div "0 ° Undo Copy Duplicate Duplicate to new slide Delete" at bounding box center [559, 400] width 1037 height 583
drag, startPoint x: 488, startPoint y: 592, endPoint x: 506, endPoint y: 594, distance: 18.3
click at [490, 590] on div "0 ° Undo Copy Duplicate Duplicate to new slide Delete" at bounding box center [559, 400] width 1037 height 583
click at [566, 599] on div "0 ° Undo Copy Duplicate Duplicate to new slide Delete" at bounding box center [559, 400] width 1037 height 583
drag, startPoint x: 490, startPoint y: 580, endPoint x: 525, endPoint y: 608, distance: 44.9
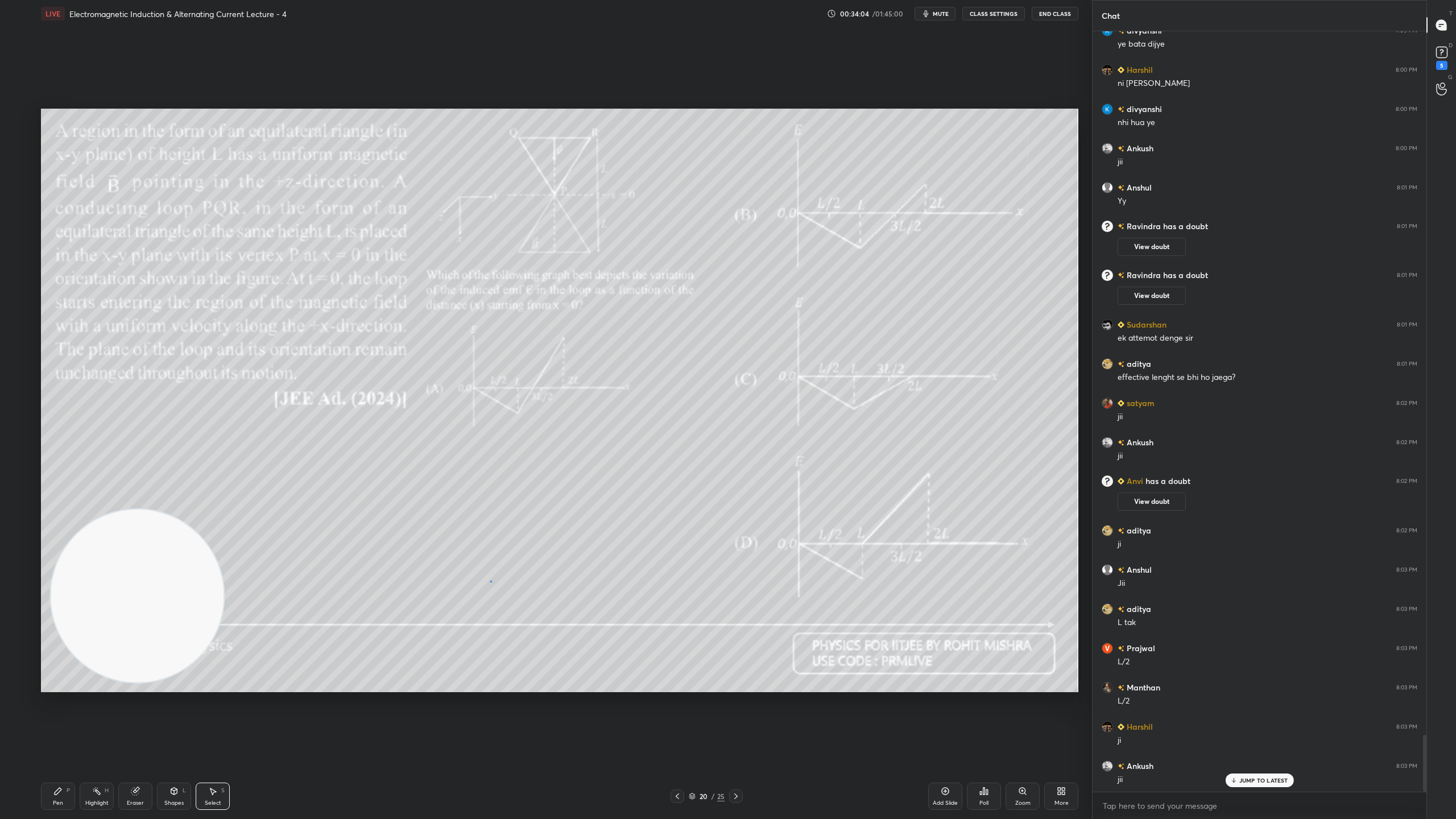
click at [526, 613] on div "0 ° Undo Copy Duplicate Duplicate to new slide Delete" at bounding box center [559, 400] width 1037 height 583
click at [547, 527] on p "Duplicate" at bounding box center [544, 530] width 30 height 9
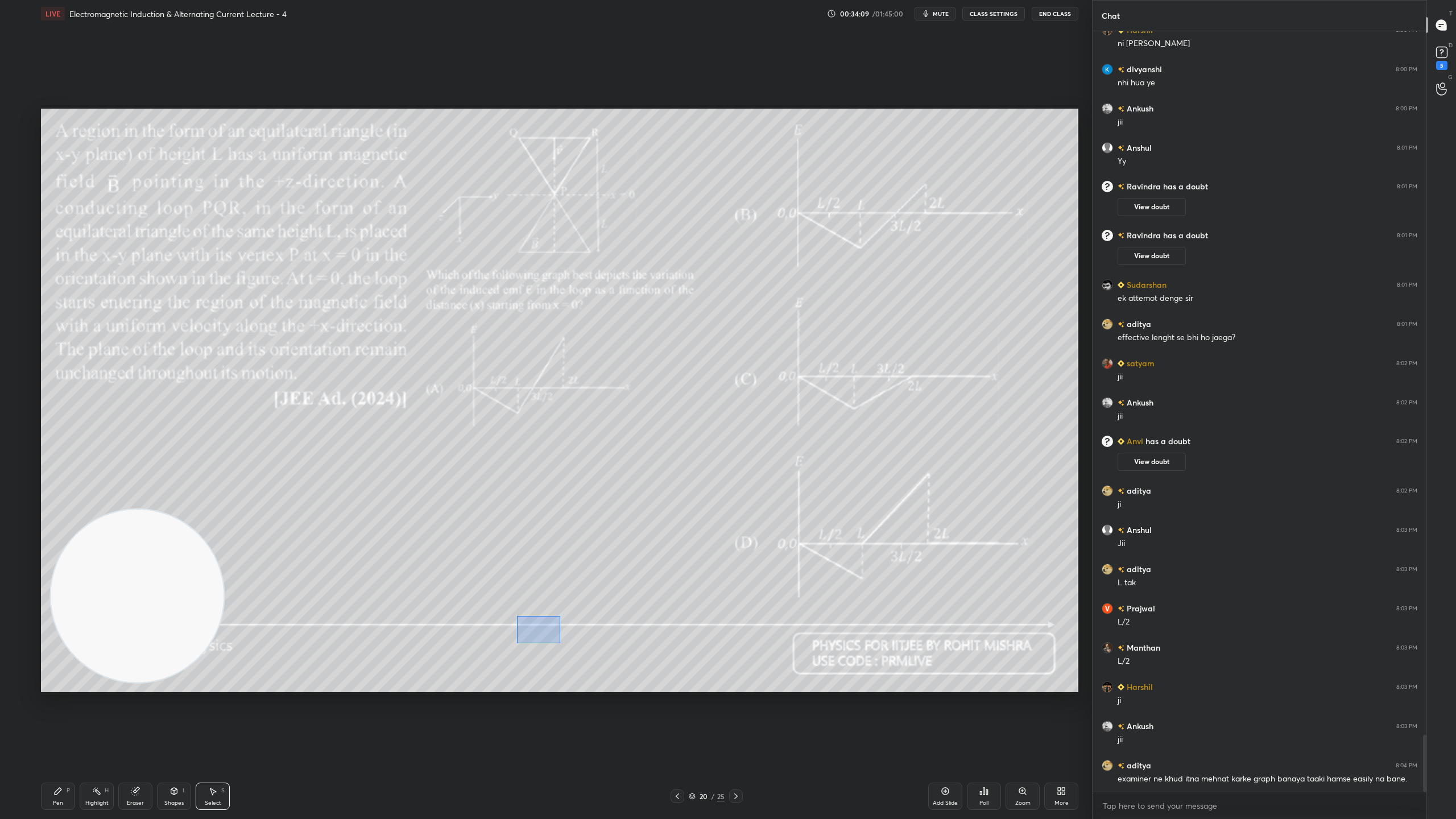
drag, startPoint x: 517, startPoint y: 614, endPoint x: 561, endPoint y: 643, distance: 52.2
click at [561, 643] on div "0 ° Undo Copy Duplicate Duplicate to new slide Delete" at bounding box center [559, 400] width 1037 height 583
drag, startPoint x: 559, startPoint y: 615, endPoint x: 665, endPoint y: 591, distance: 109.0
click at [665, 591] on div "0 ° Undo Copy Duplicate Duplicate to new slide Delete" at bounding box center [559, 400] width 1037 height 583
click at [722, 529] on p "Duplicate" at bounding box center [718, 529] width 30 height 9
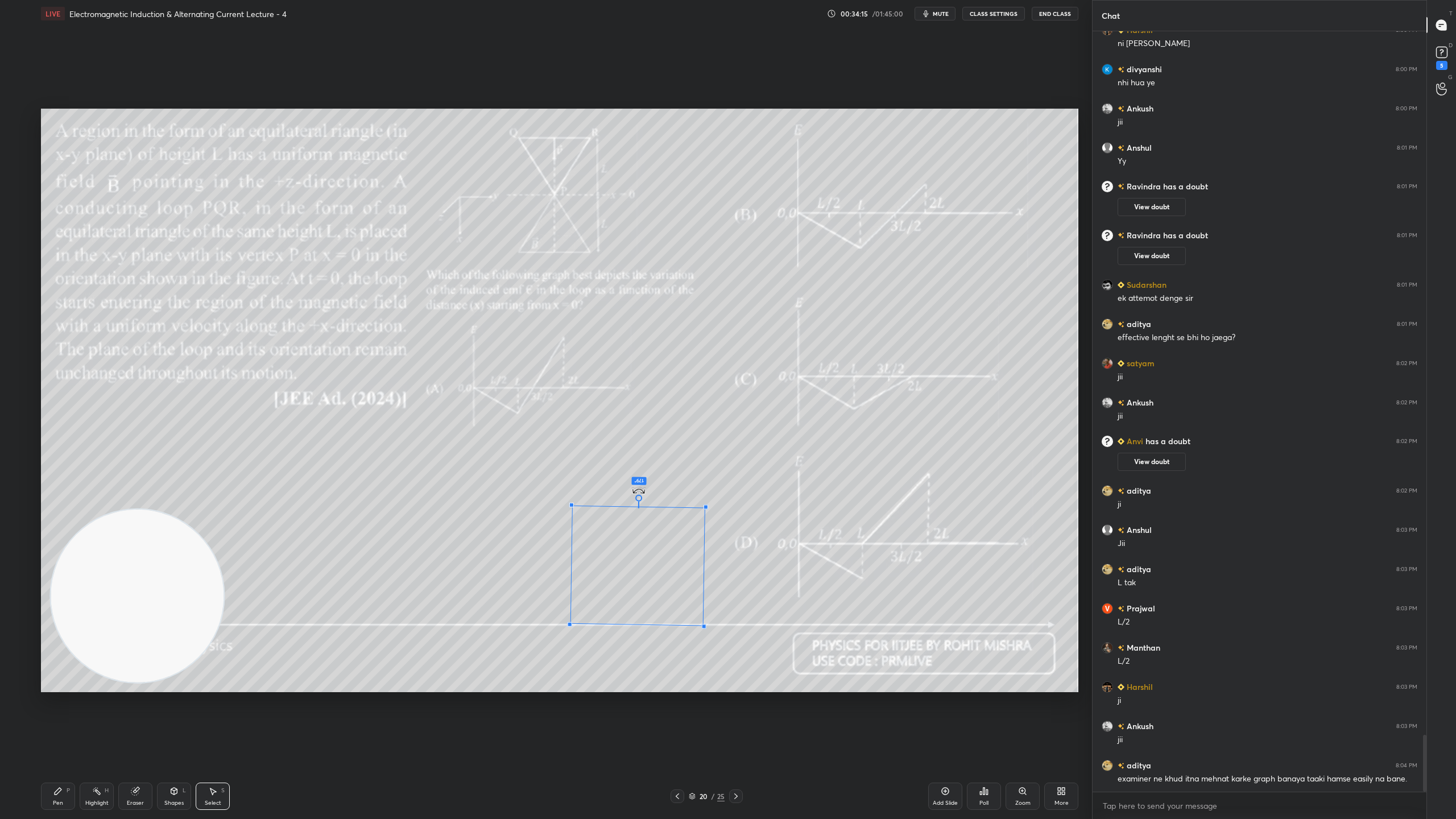
drag, startPoint x: 637, startPoint y: 635, endPoint x: 639, endPoint y: 542, distance: 92.7
click at [639, 542] on div "179 ° Undo Copy Duplicate Duplicate to new slide Delete" at bounding box center [559, 400] width 1037 height 583
drag, startPoint x: 641, startPoint y: 569, endPoint x: 622, endPoint y: 563, distance: 20.3
click at [624, 564] on div "179 ° Undo Copy Duplicate Duplicate to new slide Delete" at bounding box center [559, 400] width 1037 height 583
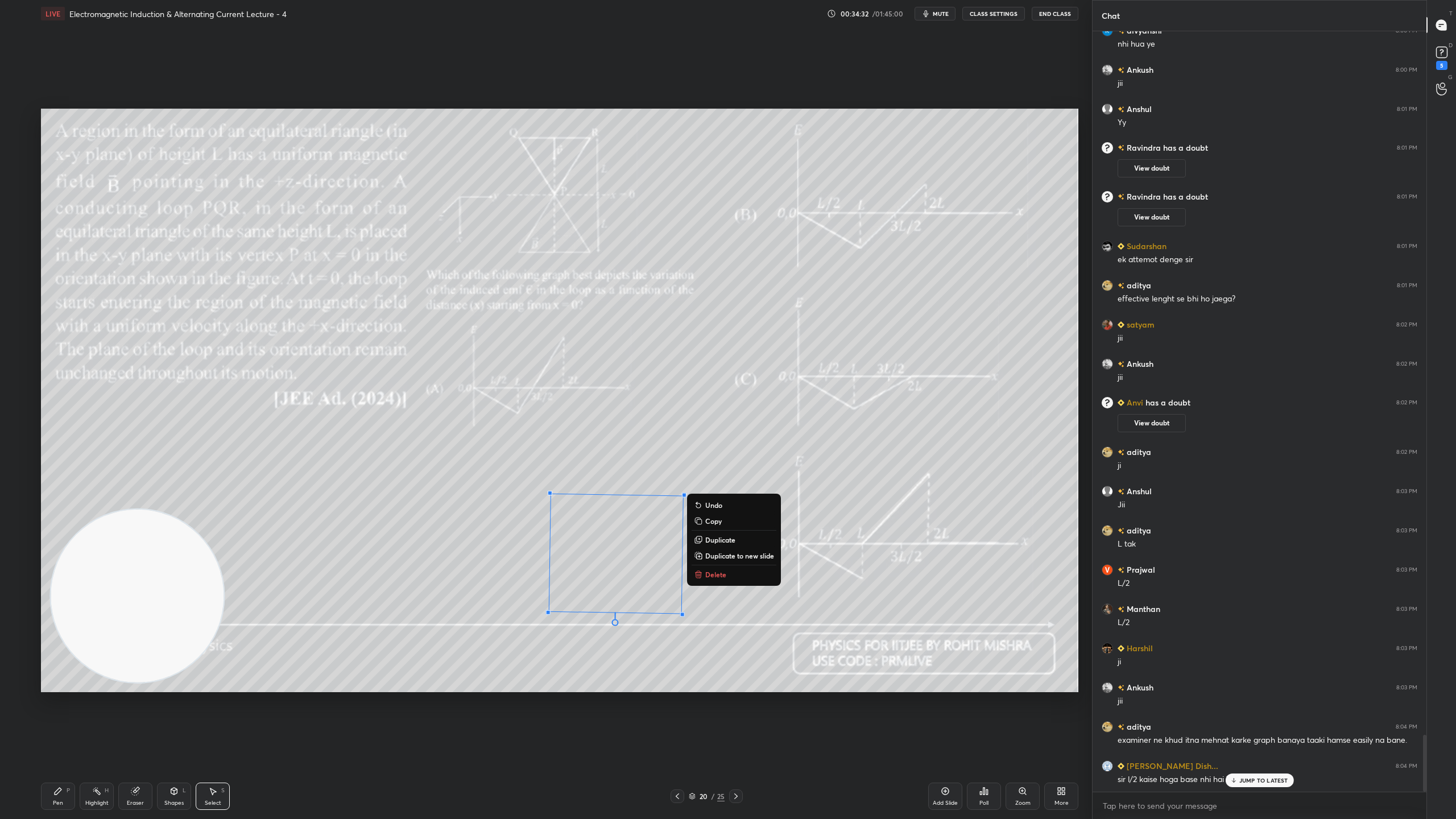
click at [711, 608] on div "179 ° Undo Copy Duplicate Duplicate to new slide Delete" at bounding box center [559, 400] width 1037 height 583
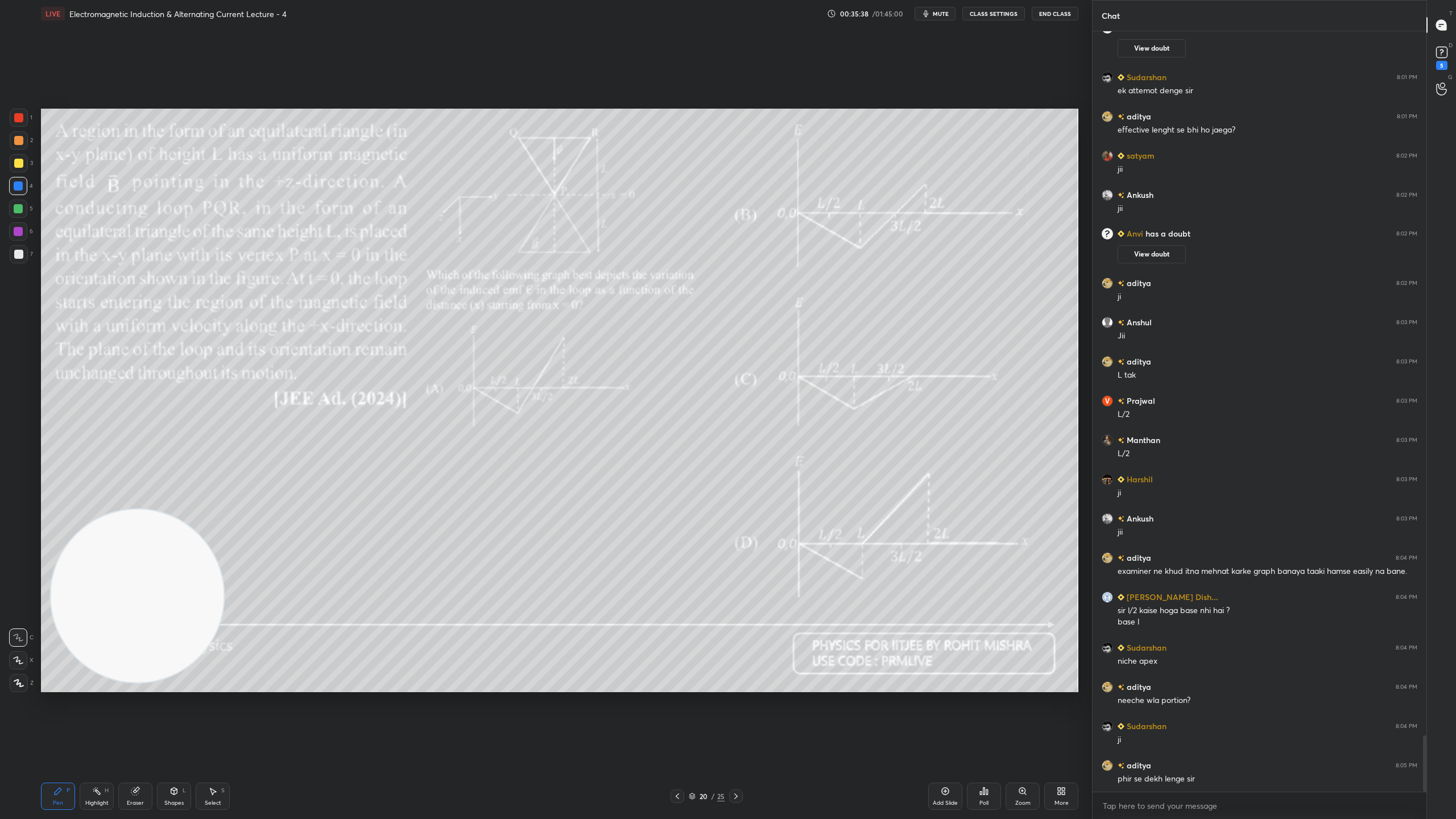
scroll to position [9520, 0]
drag, startPoint x: 676, startPoint y: 495, endPoint x: 685, endPoint y: 519, distance: 25.8
click at [690, 525] on div "0 ° Undo Copy Duplicate Duplicate to new slide Delete" at bounding box center [559, 400] width 1037 height 583
click at [665, 524] on div "0 ° Undo Copy Duplicate Duplicate to new slide Delete" at bounding box center [559, 400] width 1037 height 583
drag, startPoint x: 677, startPoint y: 462, endPoint x: 661, endPoint y: 461, distance: 16.0
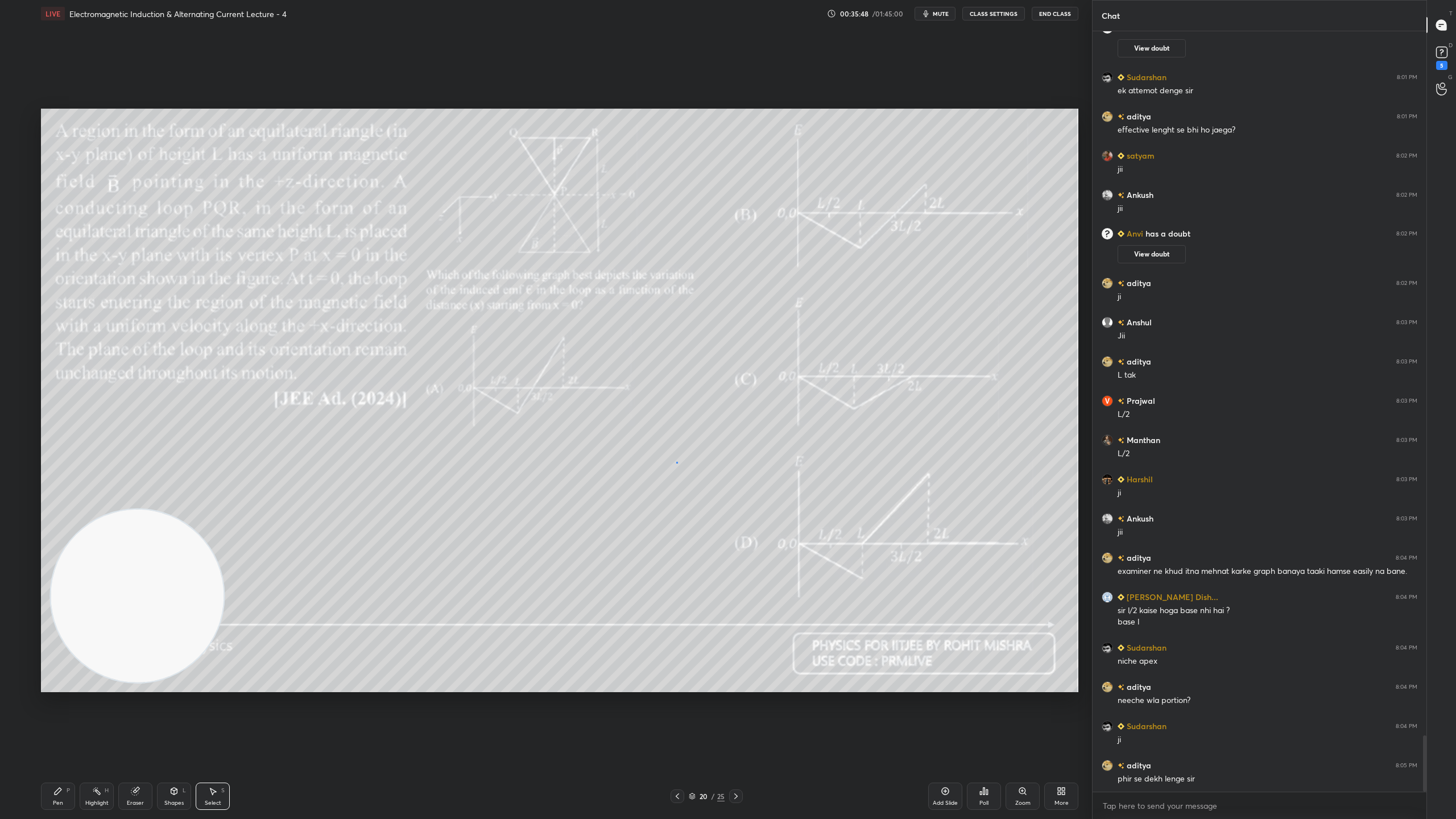
click at [670, 462] on div "0 ° Undo Copy Duplicate Duplicate to new slide Delete" at bounding box center [559, 400] width 1037 height 583
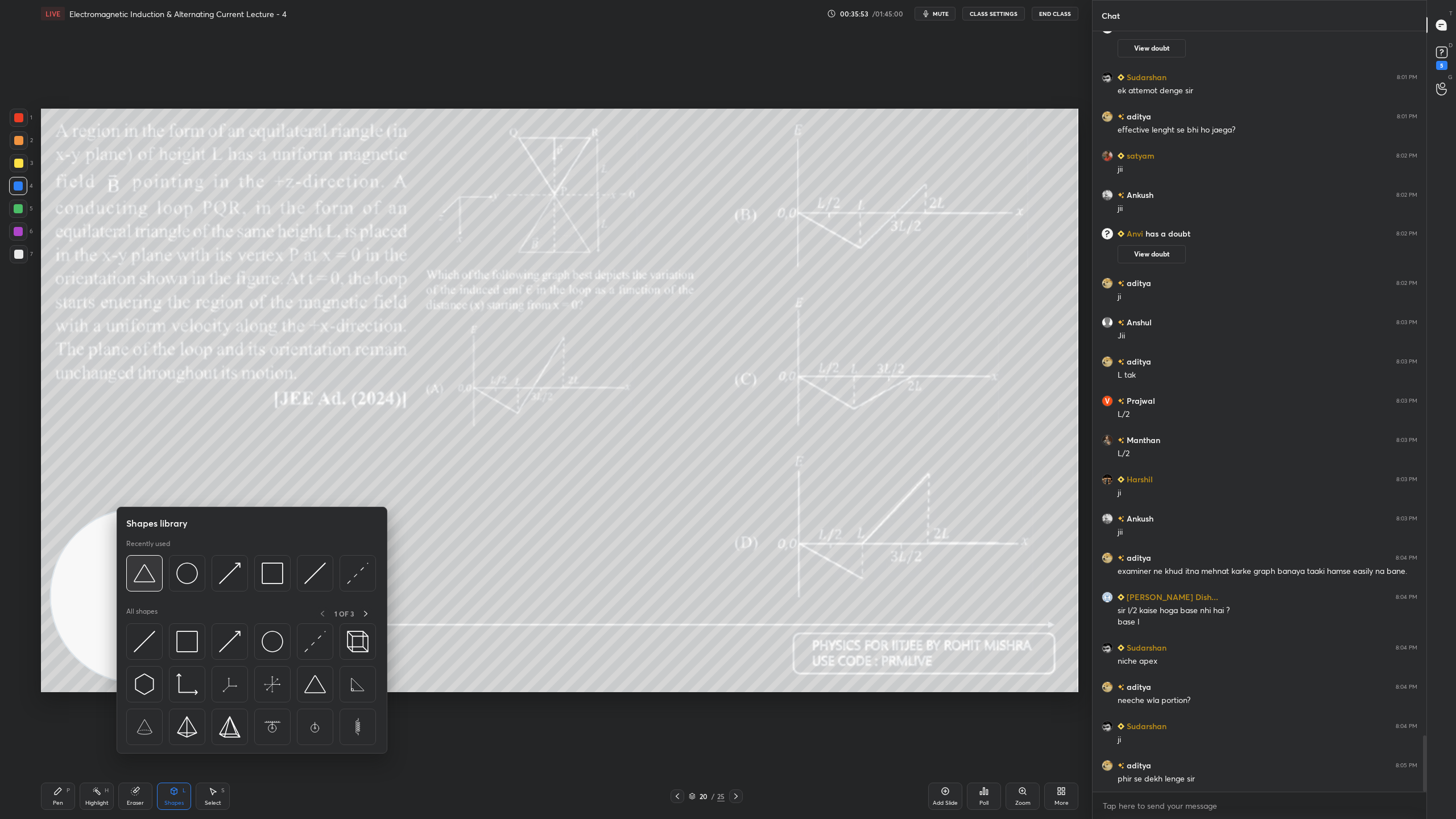
scroll to position [9569, 0]
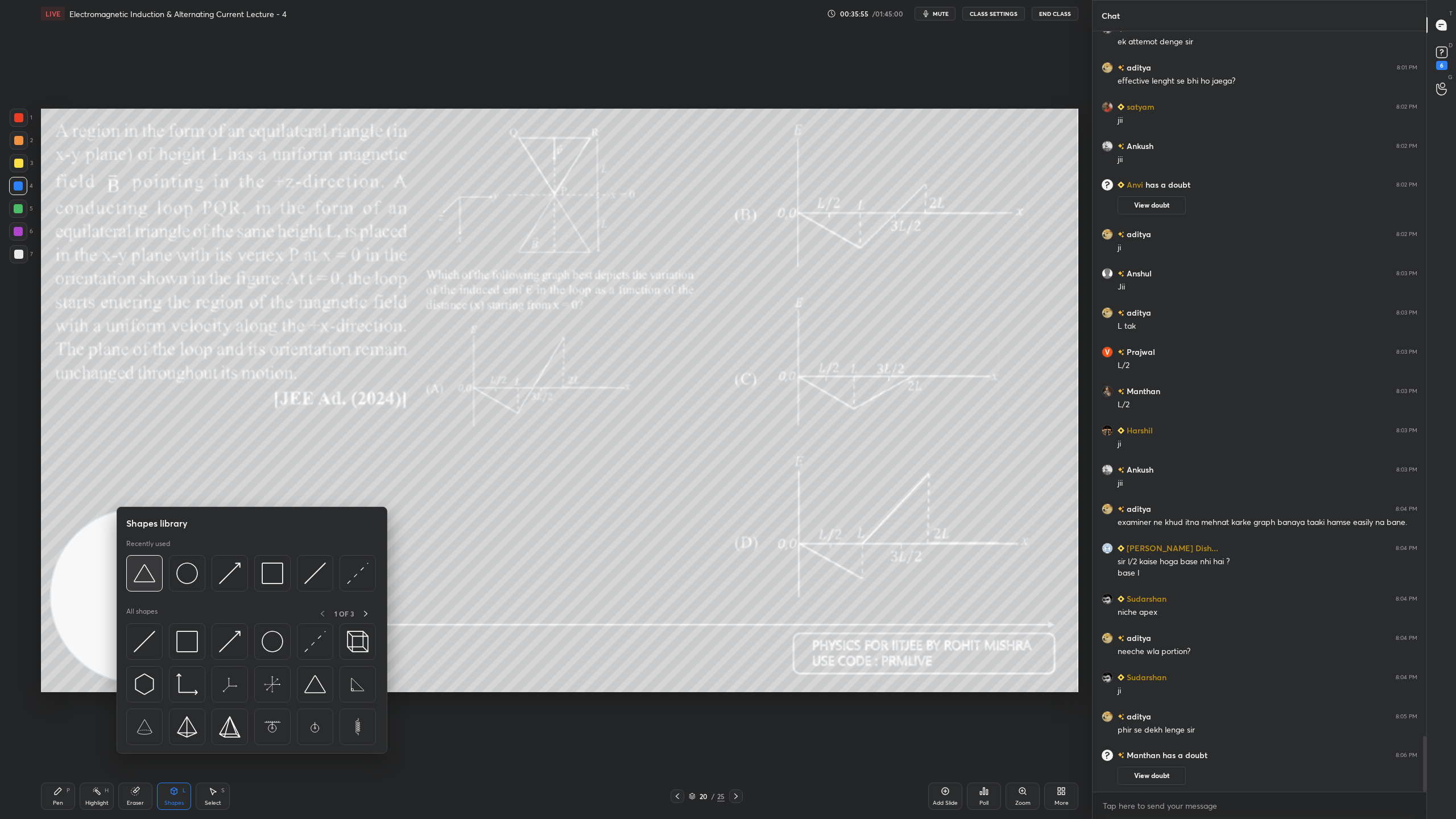
click at [148, 579] on img at bounding box center [145, 573] width 22 height 22
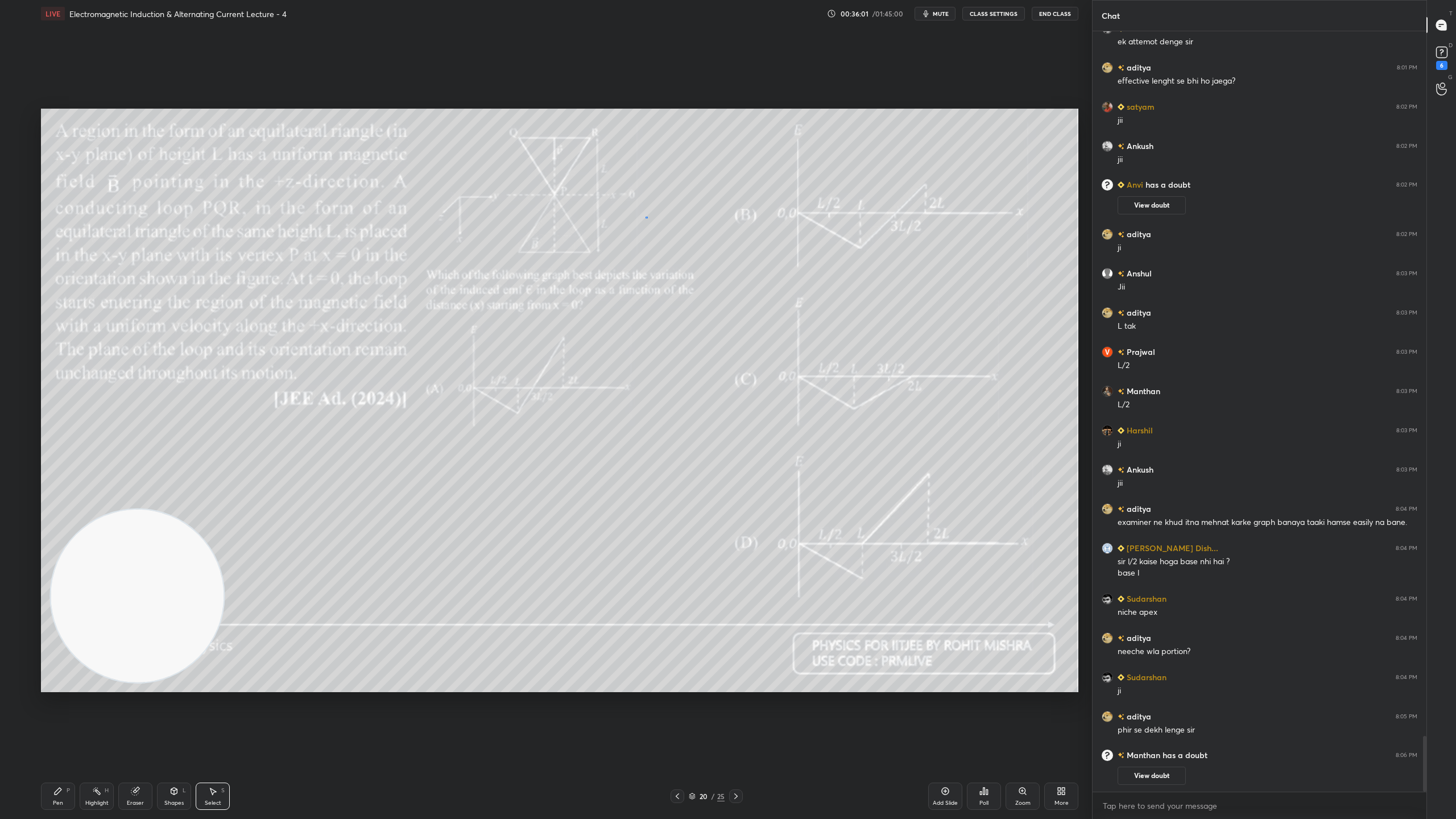
drag, startPoint x: 647, startPoint y: 217, endPoint x: 694, endPoint y: 257, distance: 61.7
click at [695, 262] on div "0 ° Undo Copy Duplicate Duplicate to new slide Delete" at bounding box center [559, 400] width 1037 height 583
drag, startPoint x: 676, startPoint y: 267, endPoint x: 676, endPoint y: 219, distance: 47.8
click at [676, 219] on div "178 ° Undo Copy Duplicate Duplicate to new slide Delete" at bounding box center [559, 400] width 1037 height 583
click at [676, 190] on div "180 ° Undo Copy Duplicate Duplicate to new slide Delete" at bounding box center [559, 400] width 1037 height 583
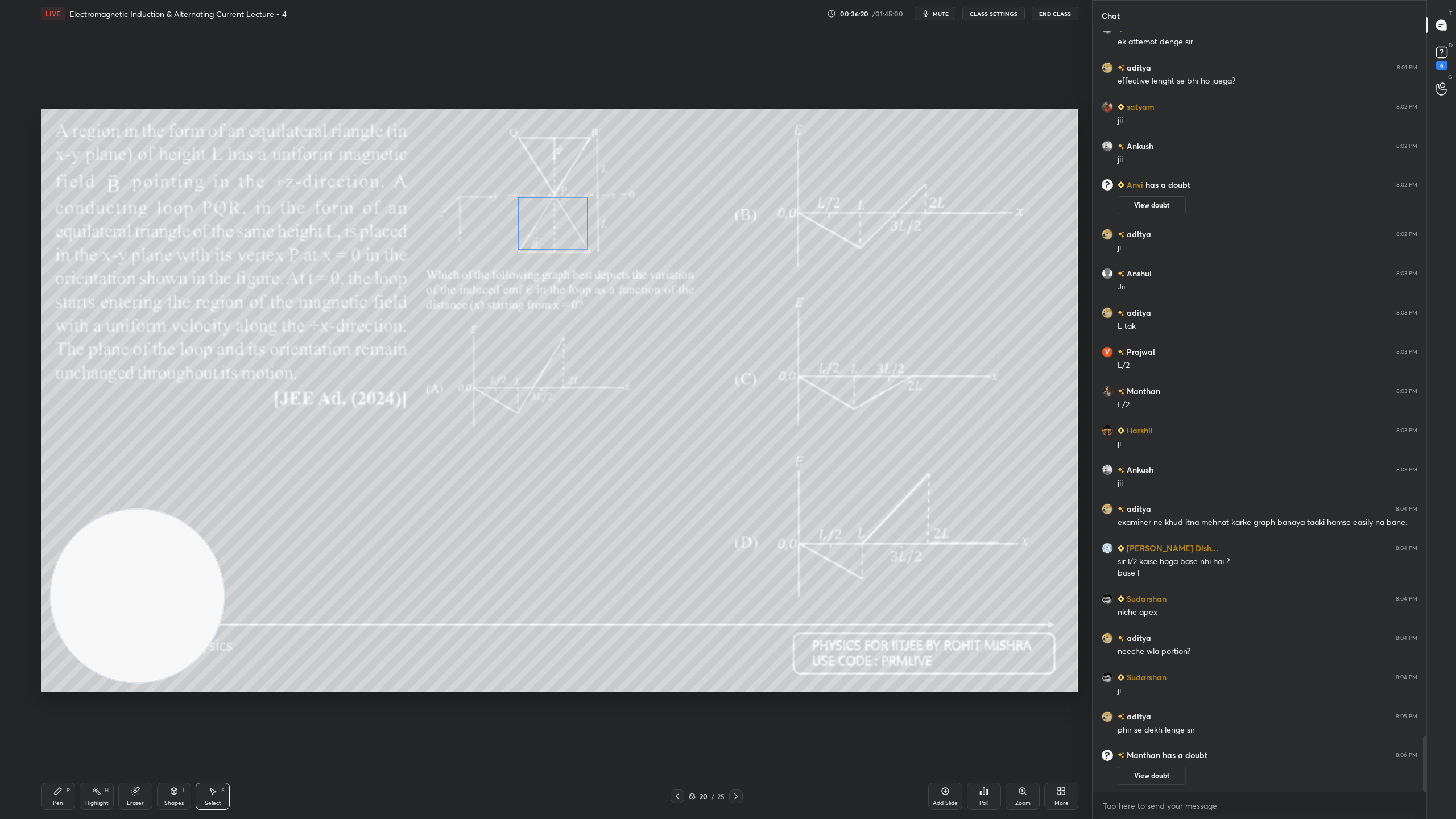
scroll to position [9585, 0]
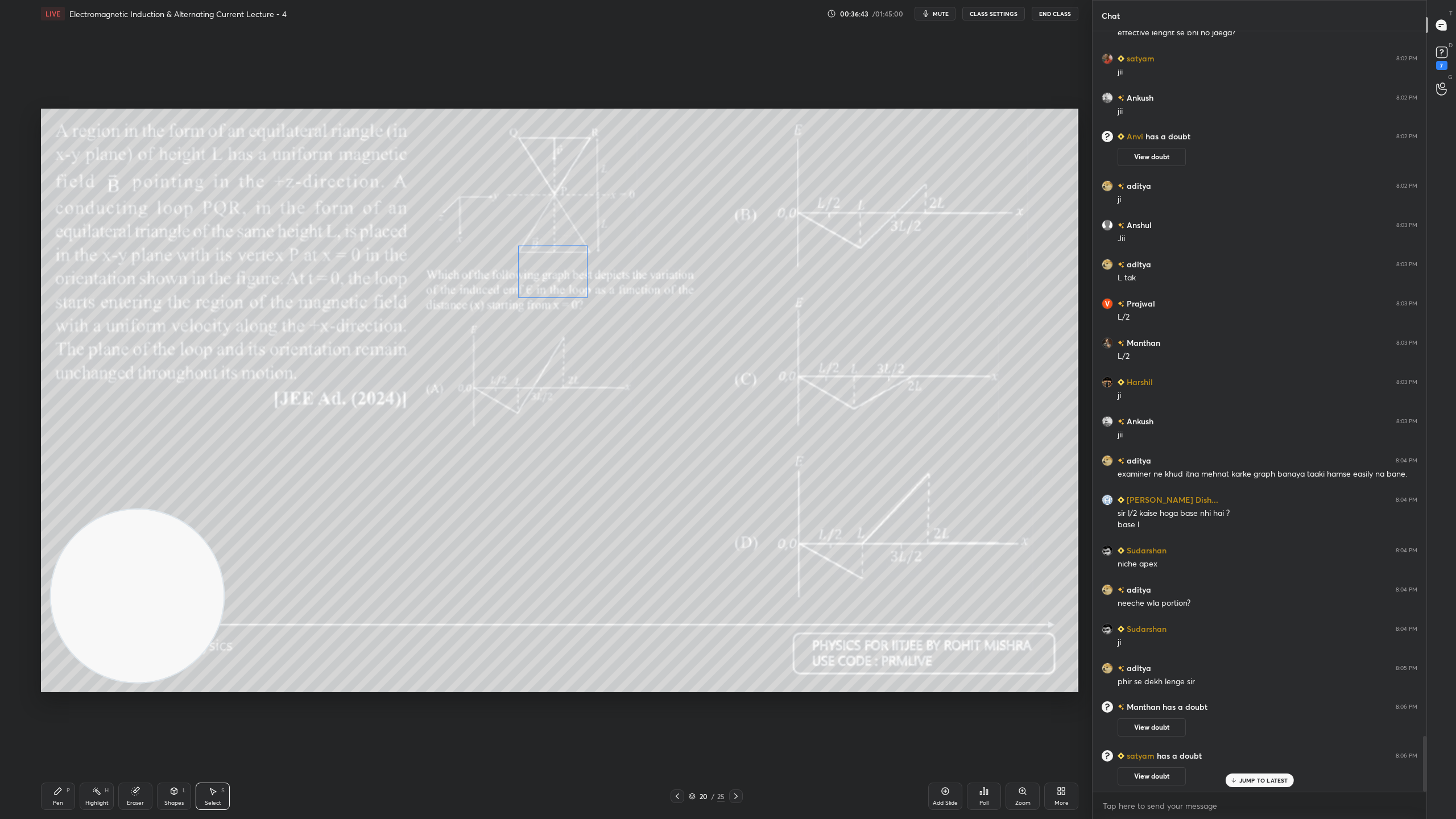
drag, startPoint x: 677, startPoint y: 226, endPoint x: 554, endPoint y: 268, distance: 129.5
click at [554, 268] on div "180 ° Undo Copy Duplicate Duplicate to new slide Delete" at bounding box center [559, 400] width 1037 height 583
click at [560, 260] on div "180 ° Undo Copy Duplicate Duplicate to new slide Delete" at bounding box center [559, 400] width 1037 height 583
click at [550, 425] on div "180 ° Undo Copy Duplicate Duplicate to new slide Delete" at bounding box center [559, 400] width 1037 height 583
click at [923, 180] on div "0 ° Undo Copy Duplicate Duplicate to new slide Delete" at bounding box center [559, 400] width 1037 height 583
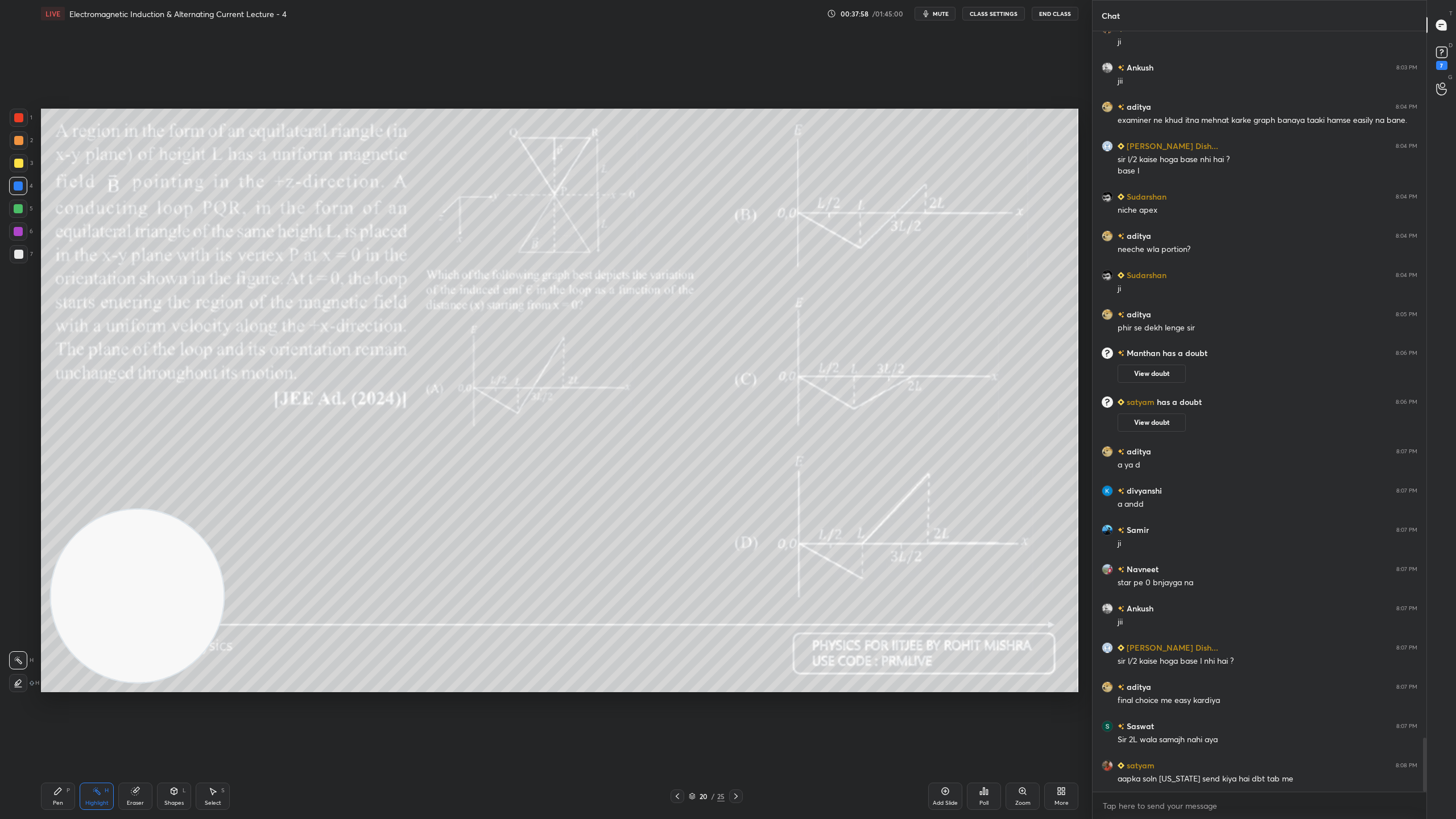
scroll to position [9977, 0]
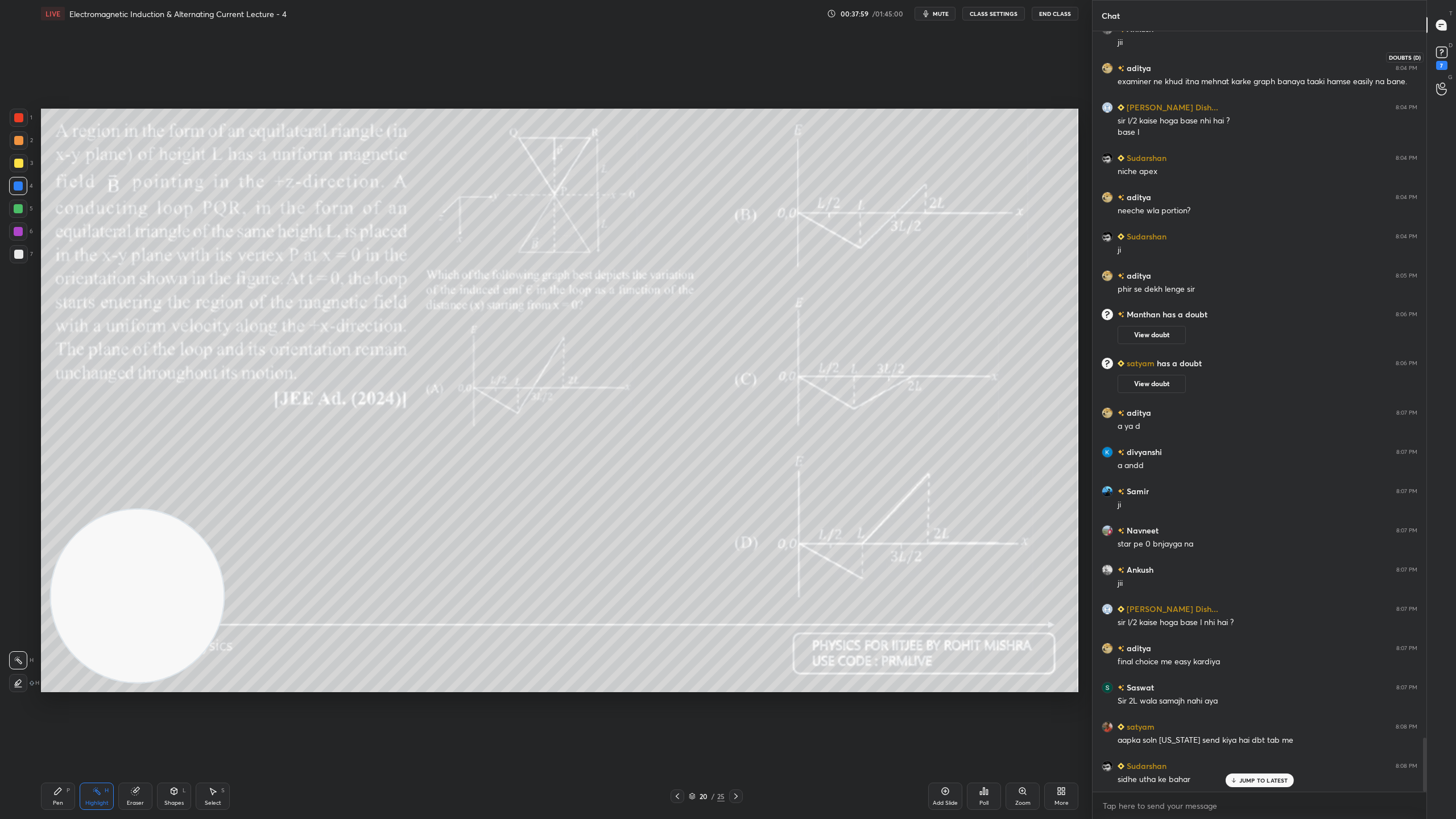
click at [1447, 52] on icon at bounding box center [1441, 52] width 17 height 17
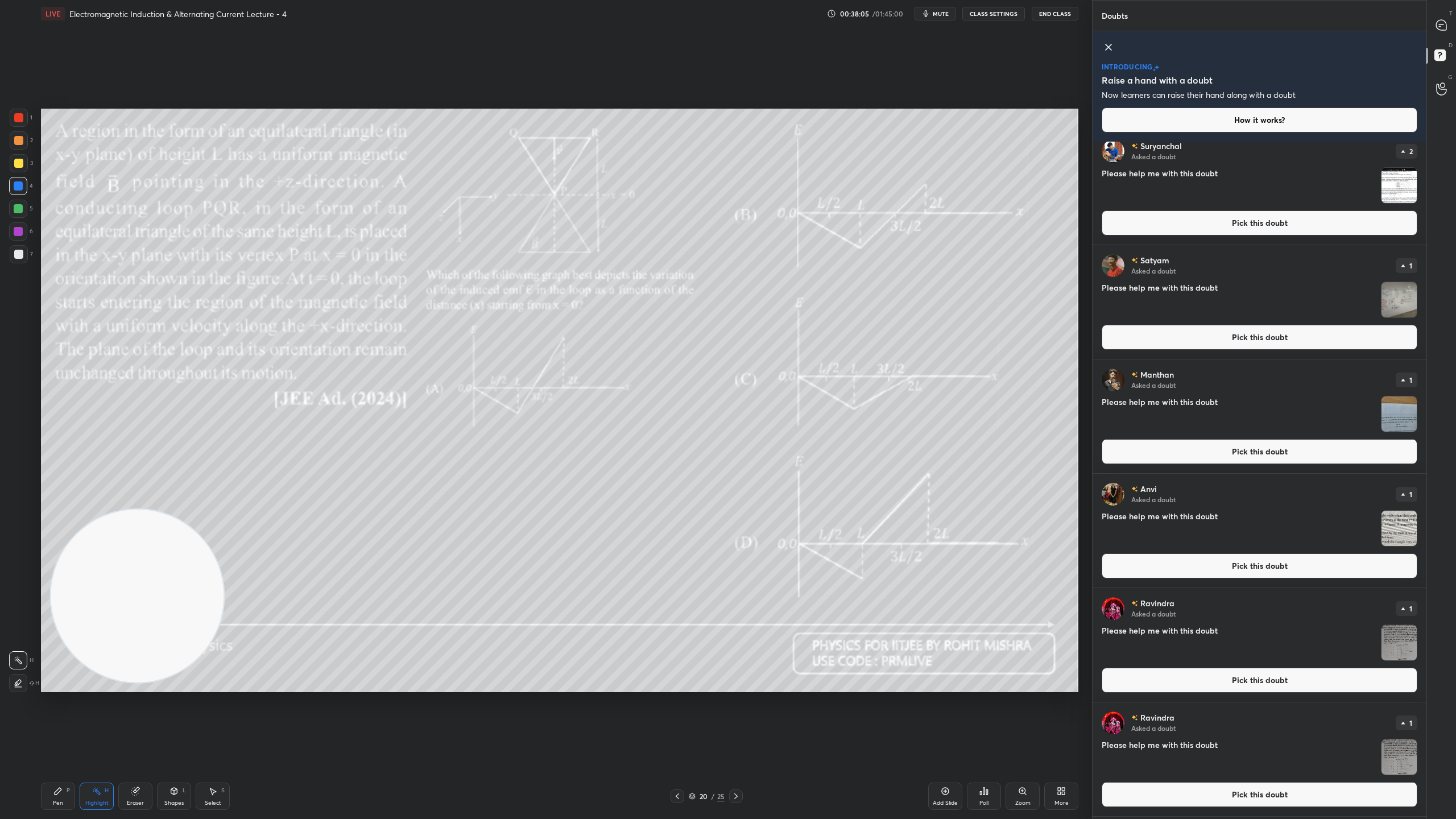
scroll to position [0, 0]
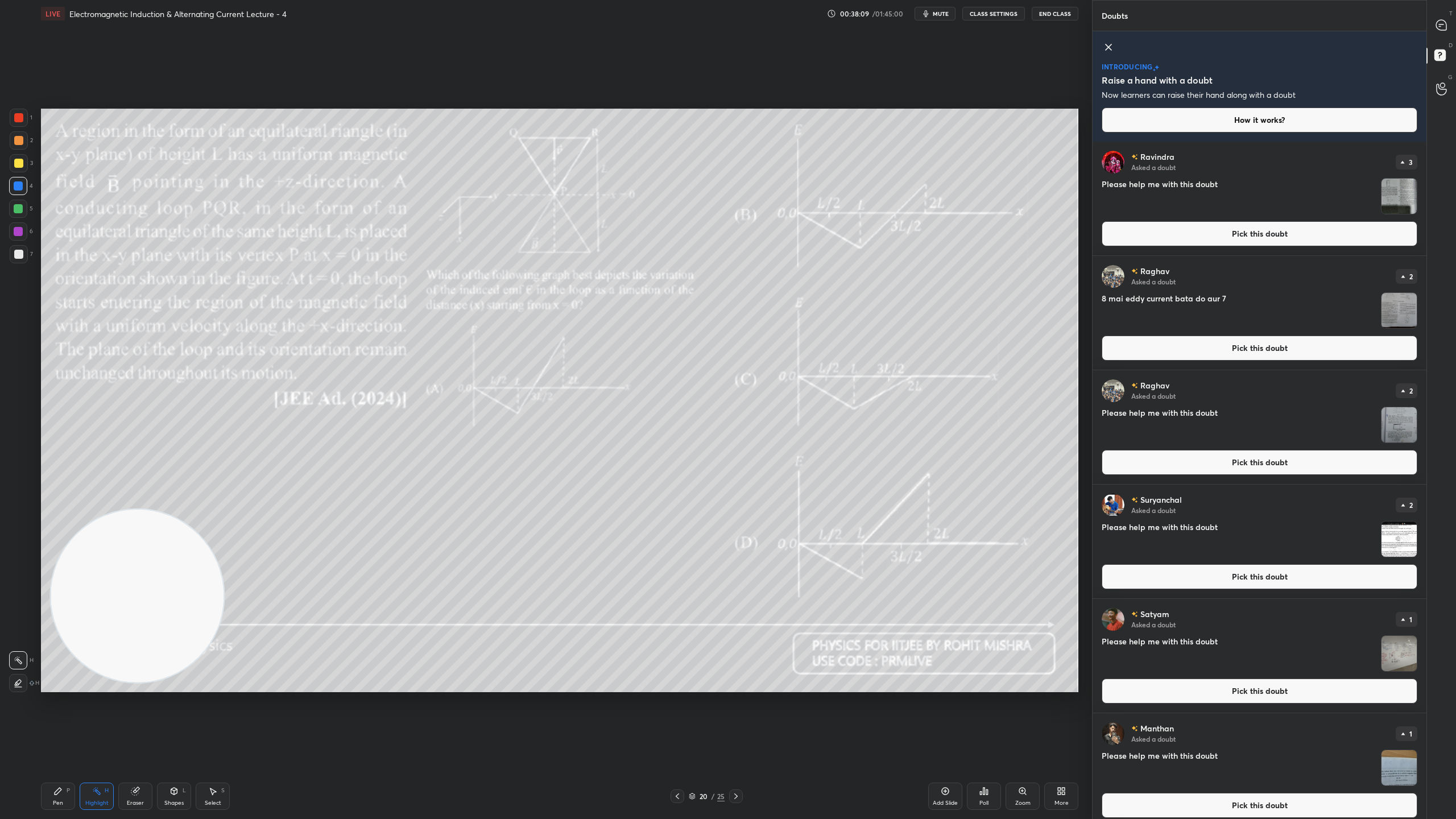
click at [1399, 644] on img "grid" at bounding box center [1398, 653] width 35 height 35
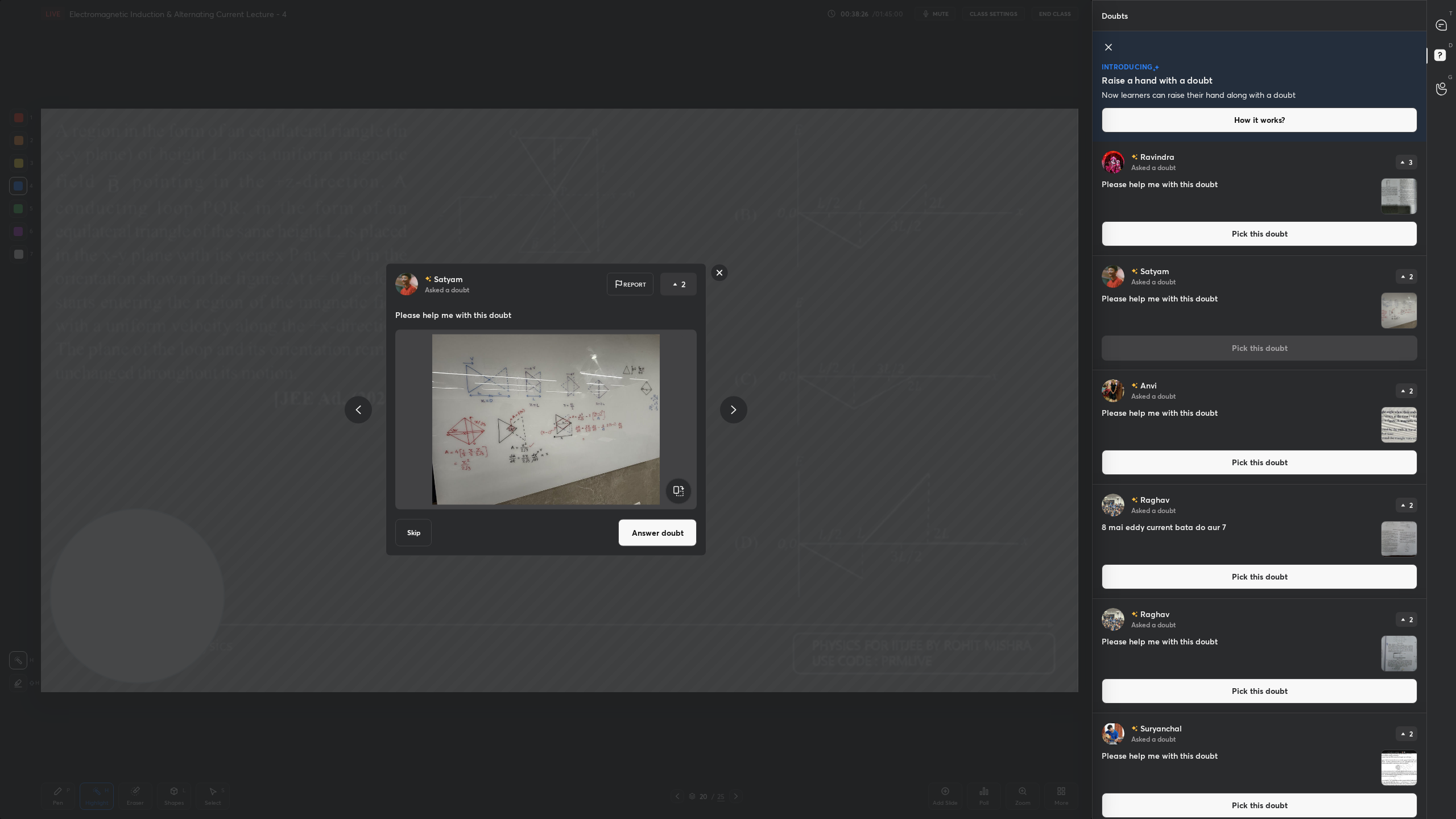
click at [722, 267] on rect at bounding box center [720, 273] width 18 height 18
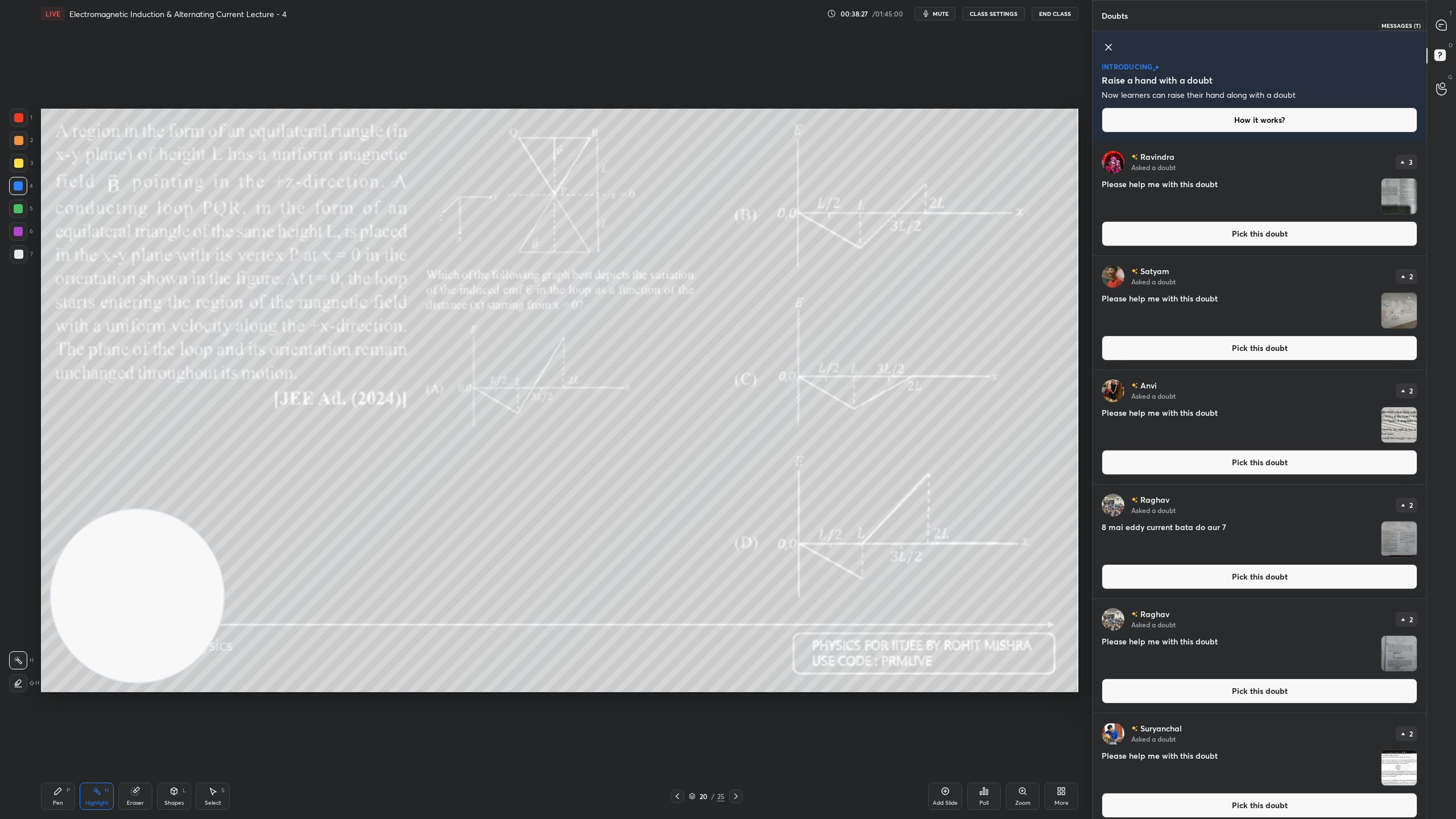
click at [1443, 19] on icon at bounding box center [1441, 25] width 12 height 12
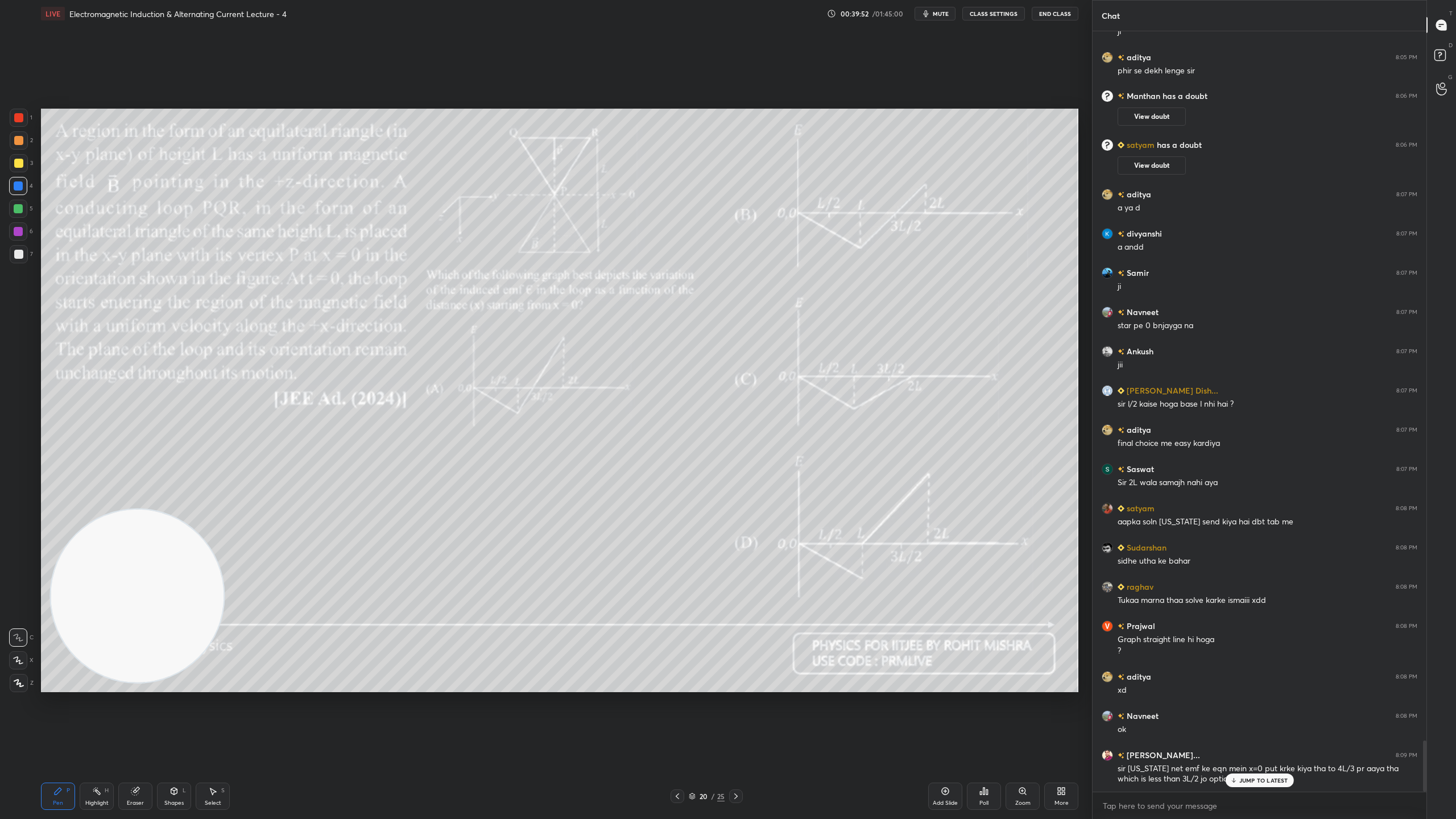
scroll to position [10580, 0]
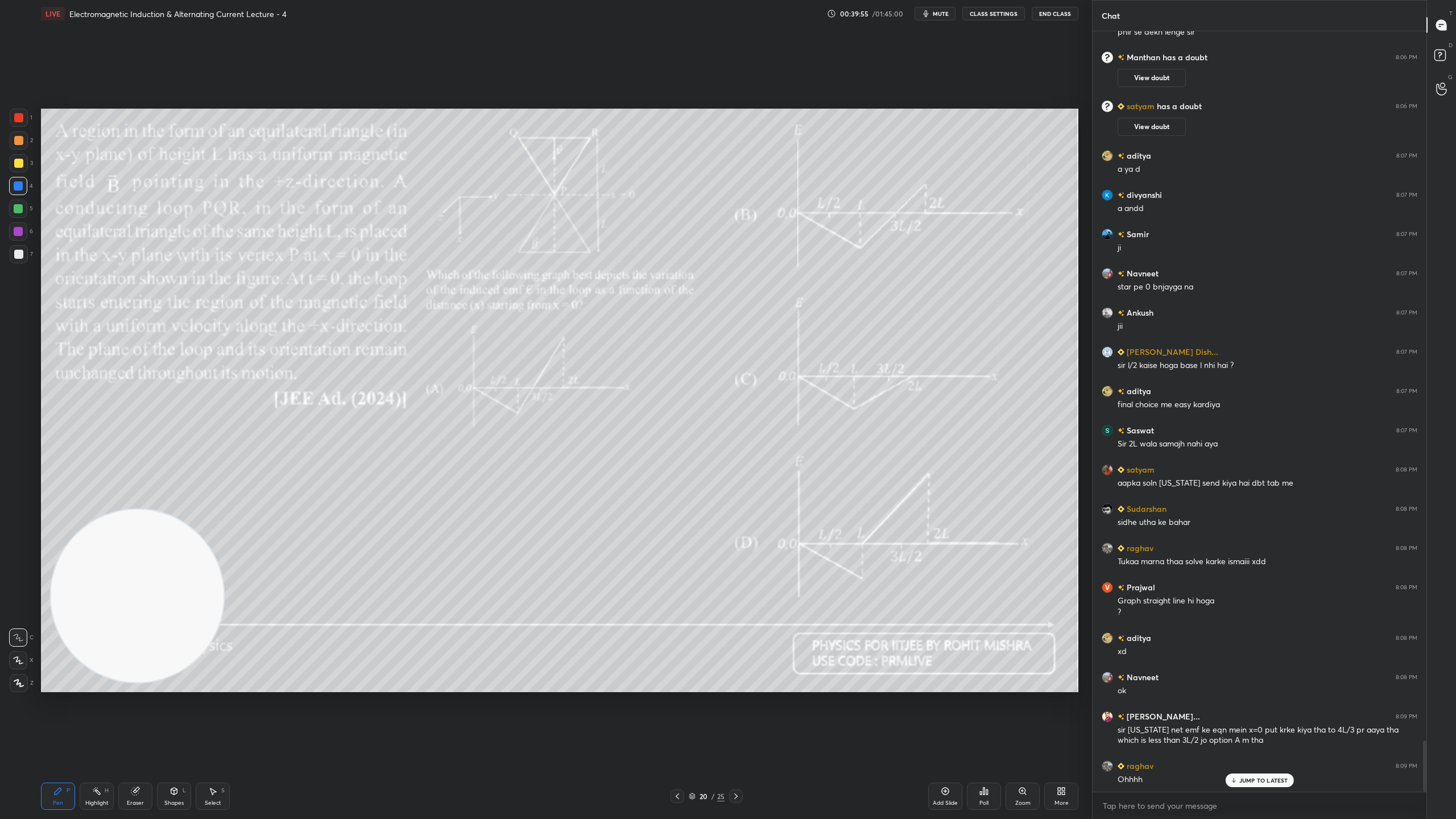
click at [1267, 722] on div "JUMP TO LATEST" at bounding box center [1259, 780] width 68 height 14
click at [1442, 59] on rect at bounding box center [1439, 55] width 11 height 11
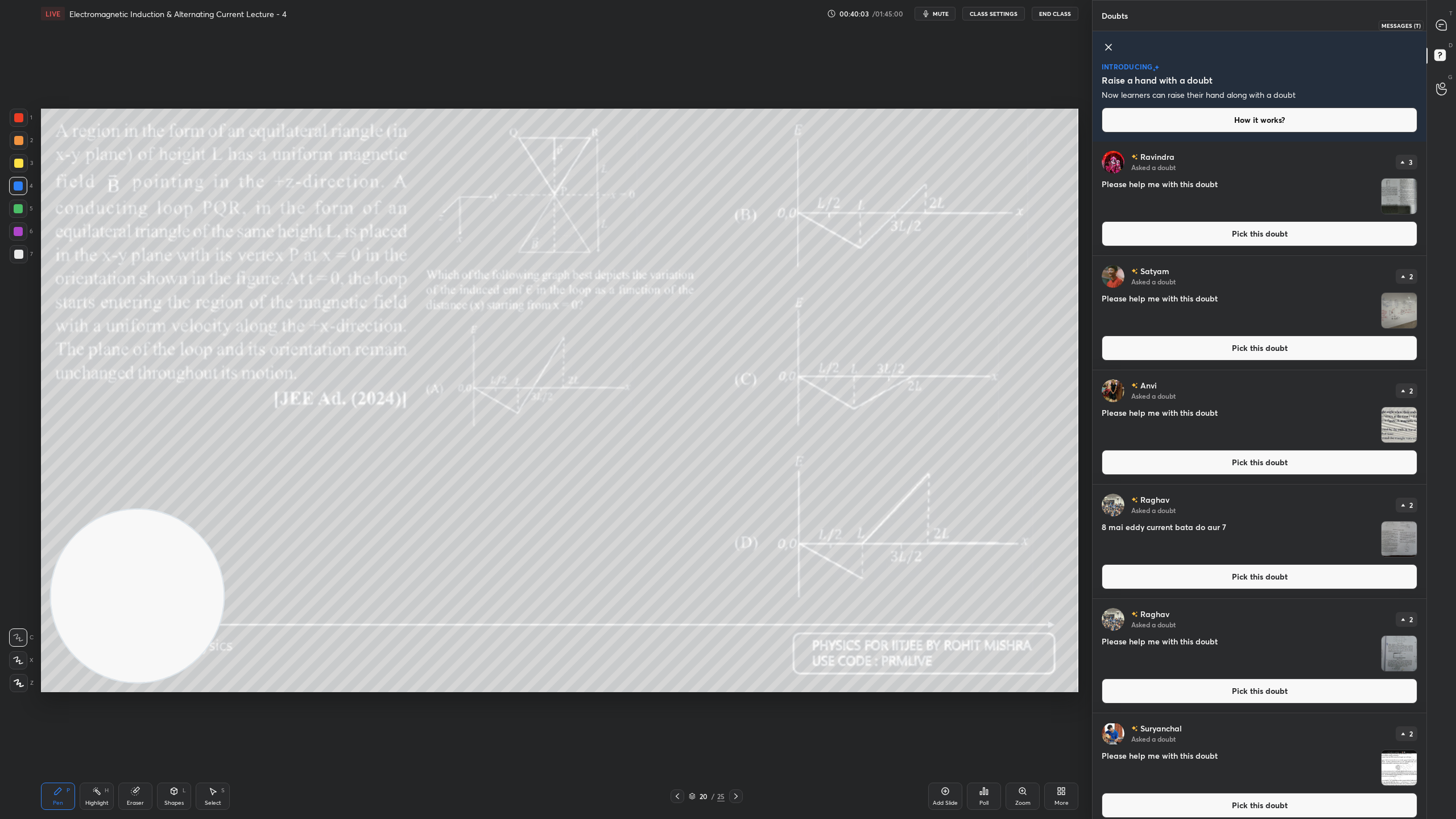
click at [1441, 18] on div at bounding box center [1441, 25] width 23 height 20
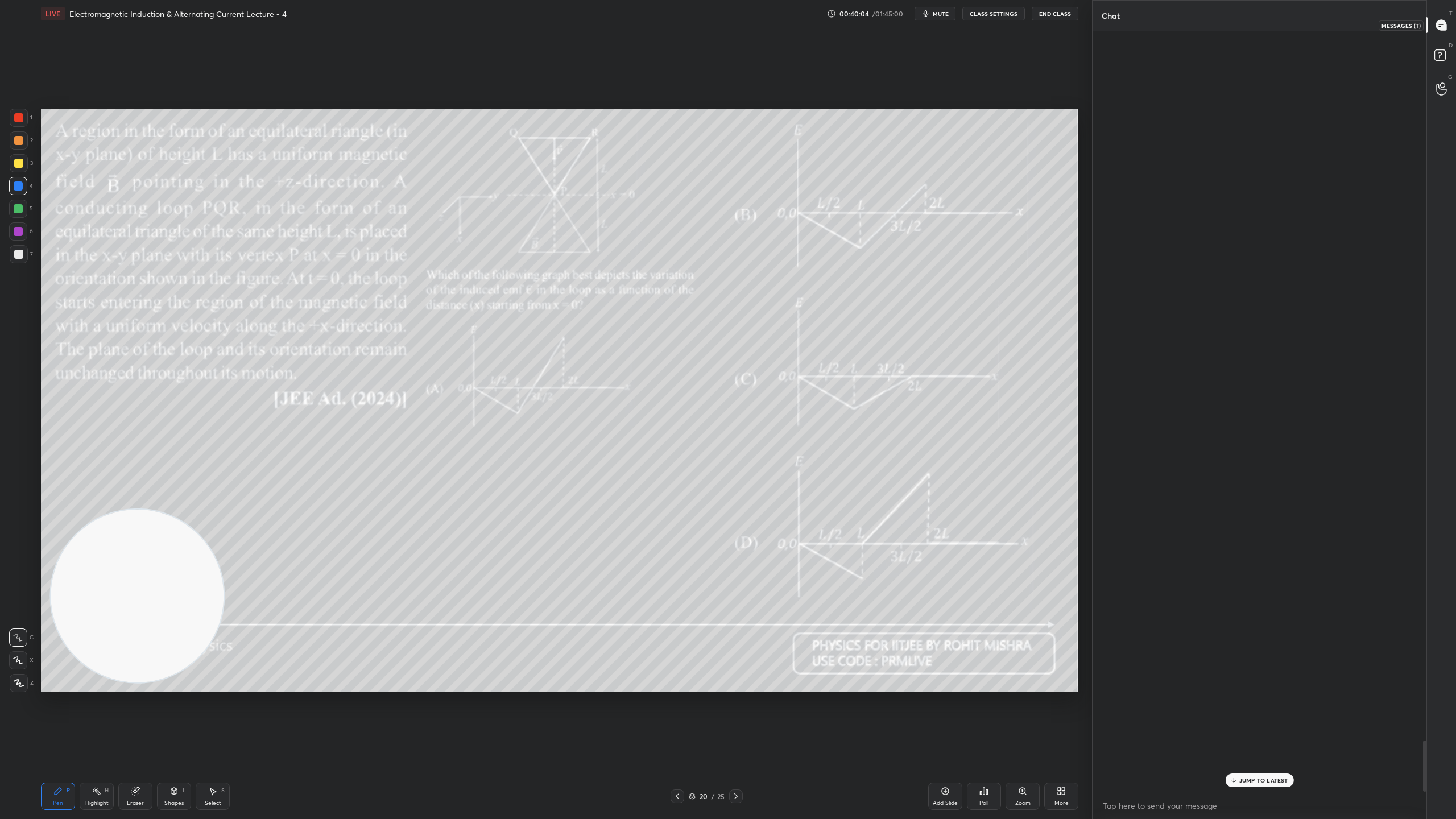
scroll to position [757, 330]
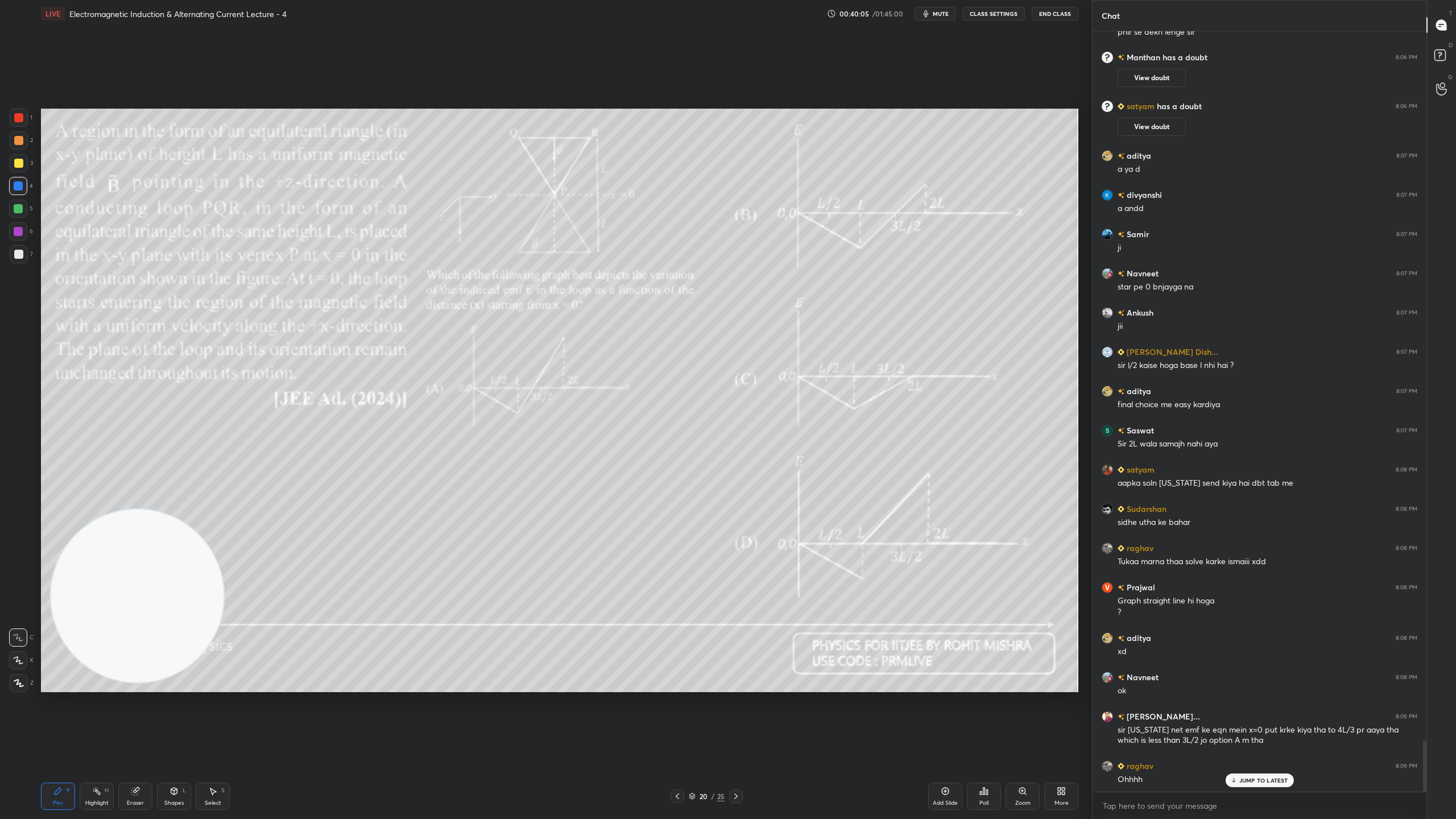
click at [1282, 722] on p "JUMP TO LATEST" at bounding box center [1263, 780] width 49 height 7
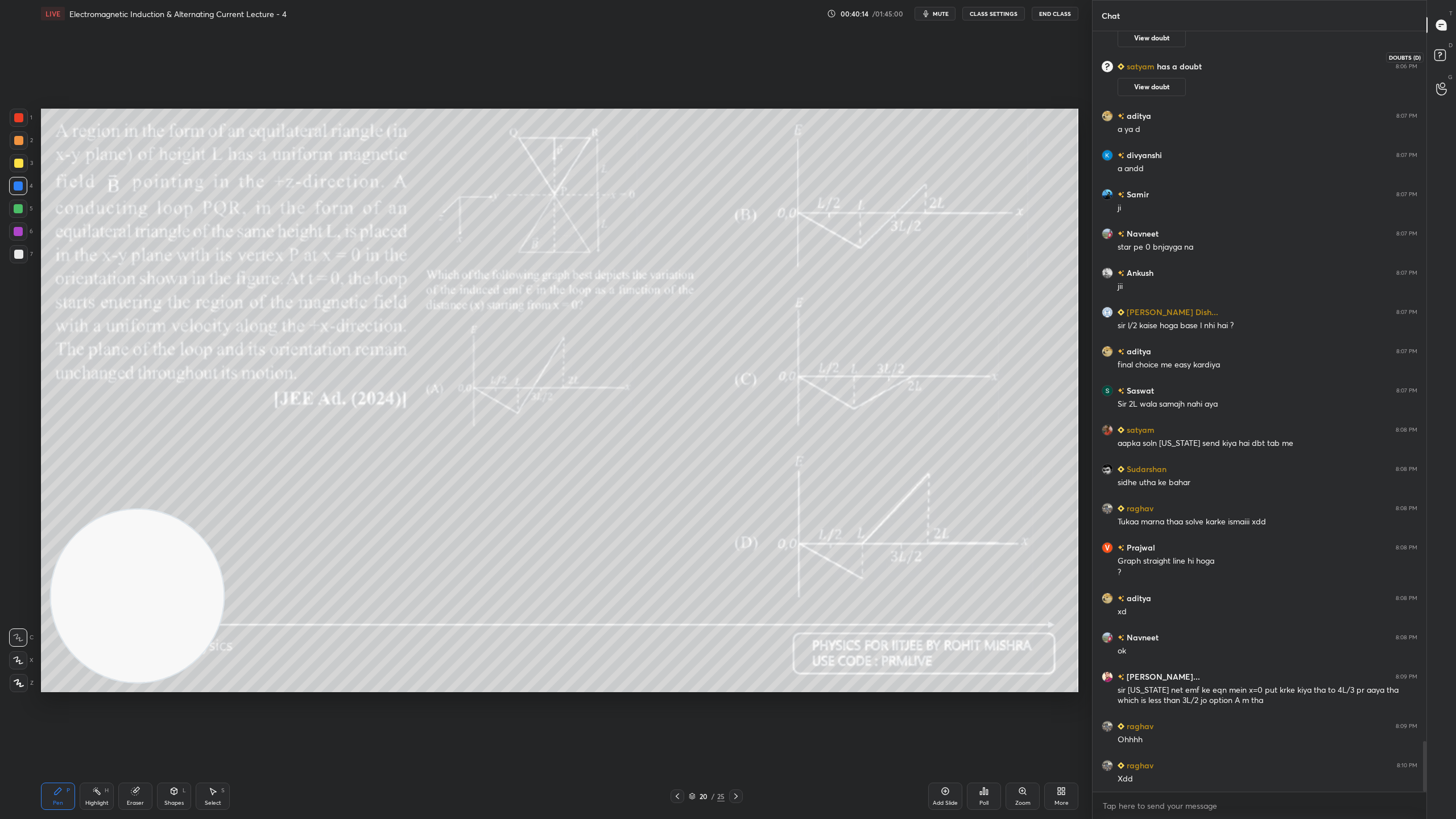
click at [1445, 55] on rect at bounding box center [1439, 55] width 11 height 11
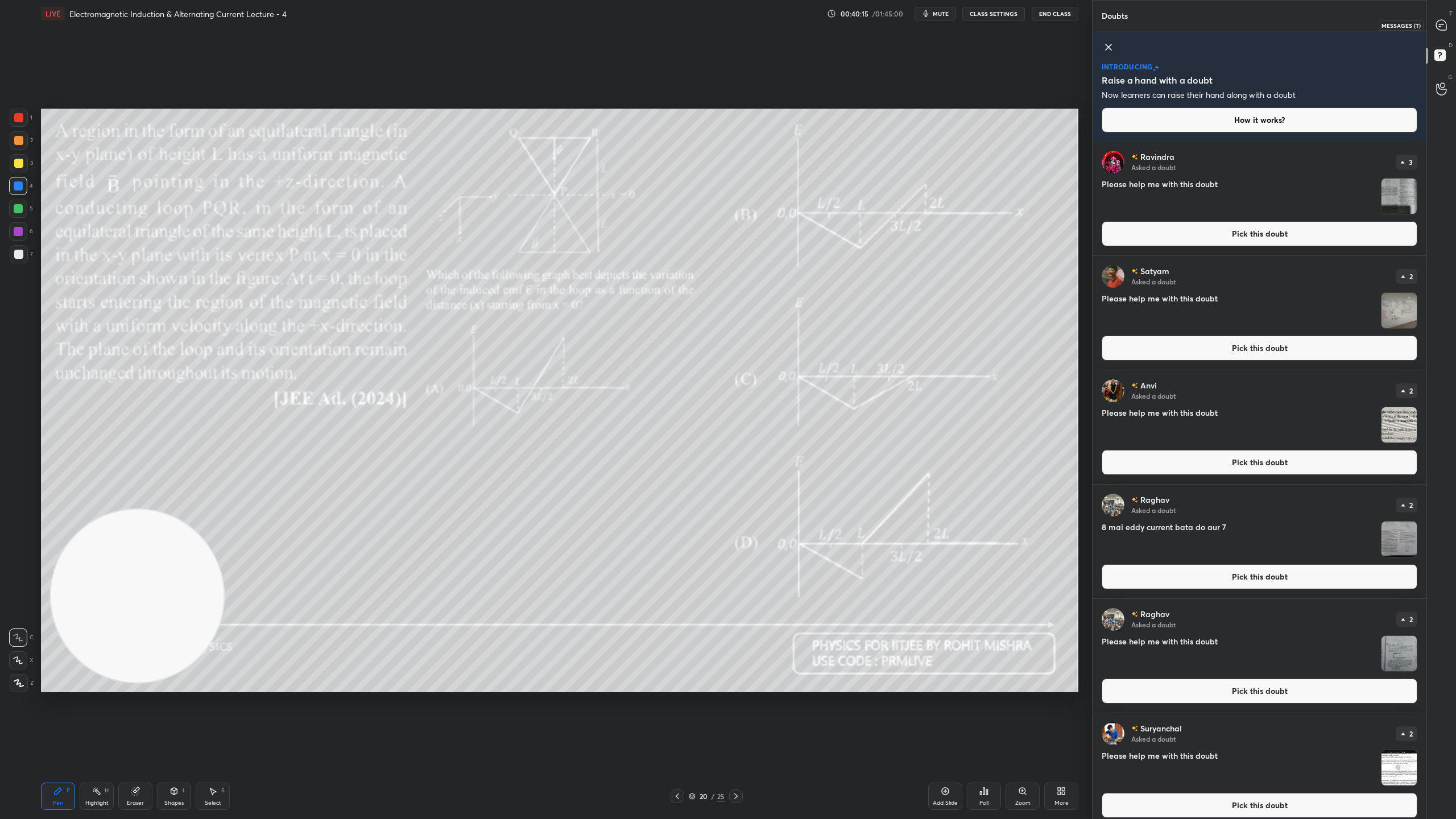
click at [1443, 28] on icon at bounding box center [1441, 25] width 10 height 10
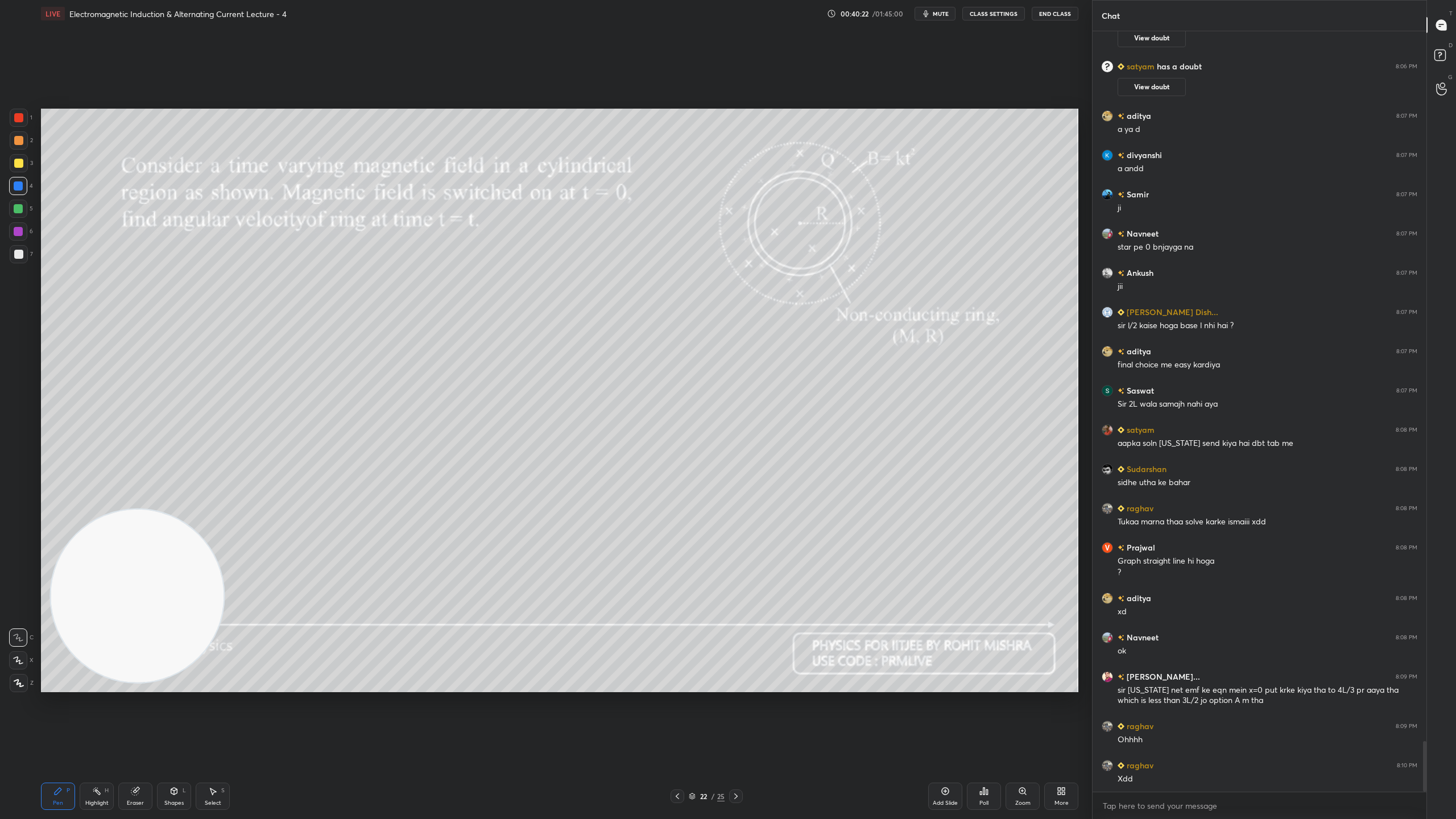
scroll to position [10658, 0]
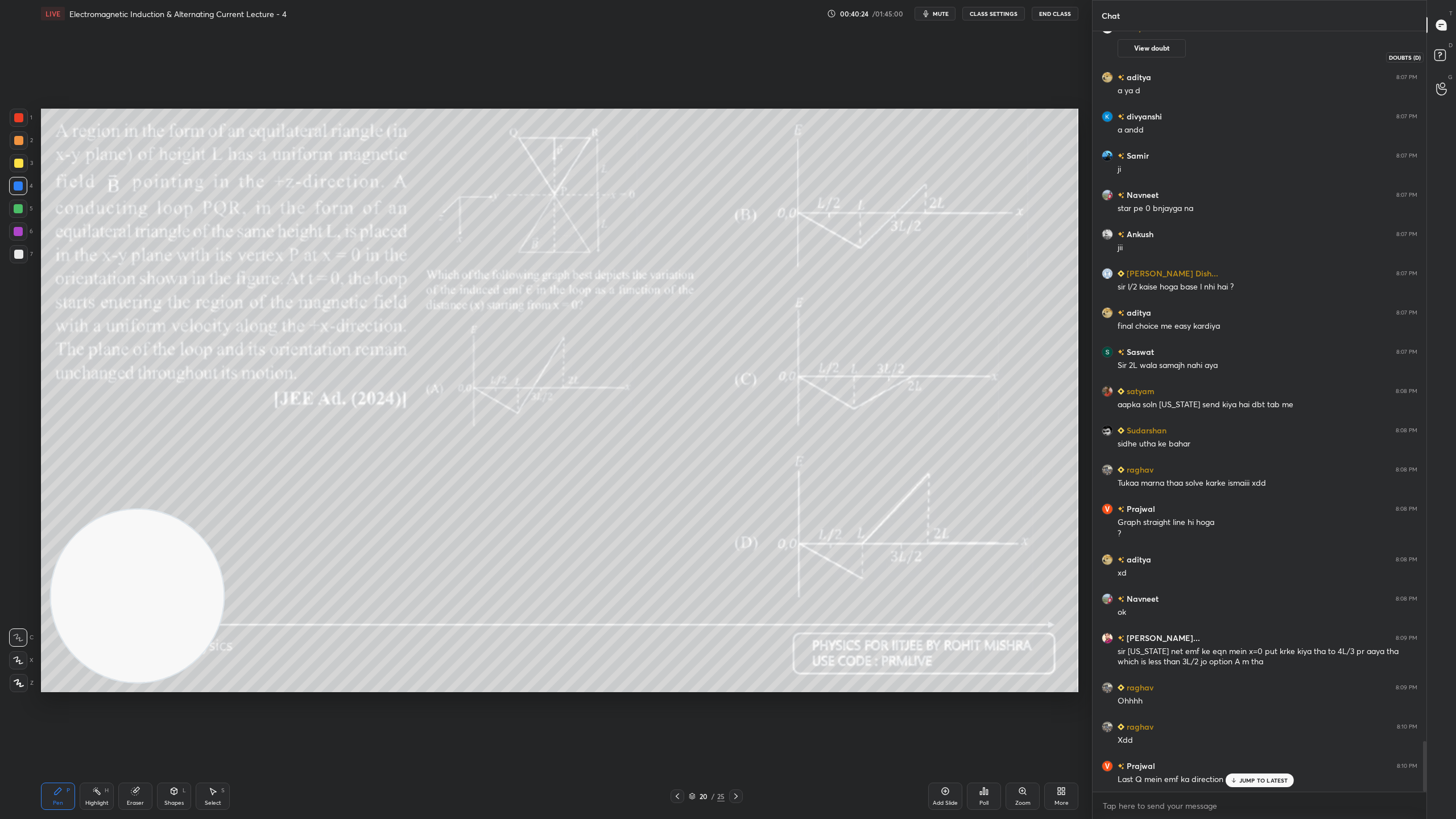
click at [1443, 49] on icon at bounding box center [1441, 57] width 20 height 20
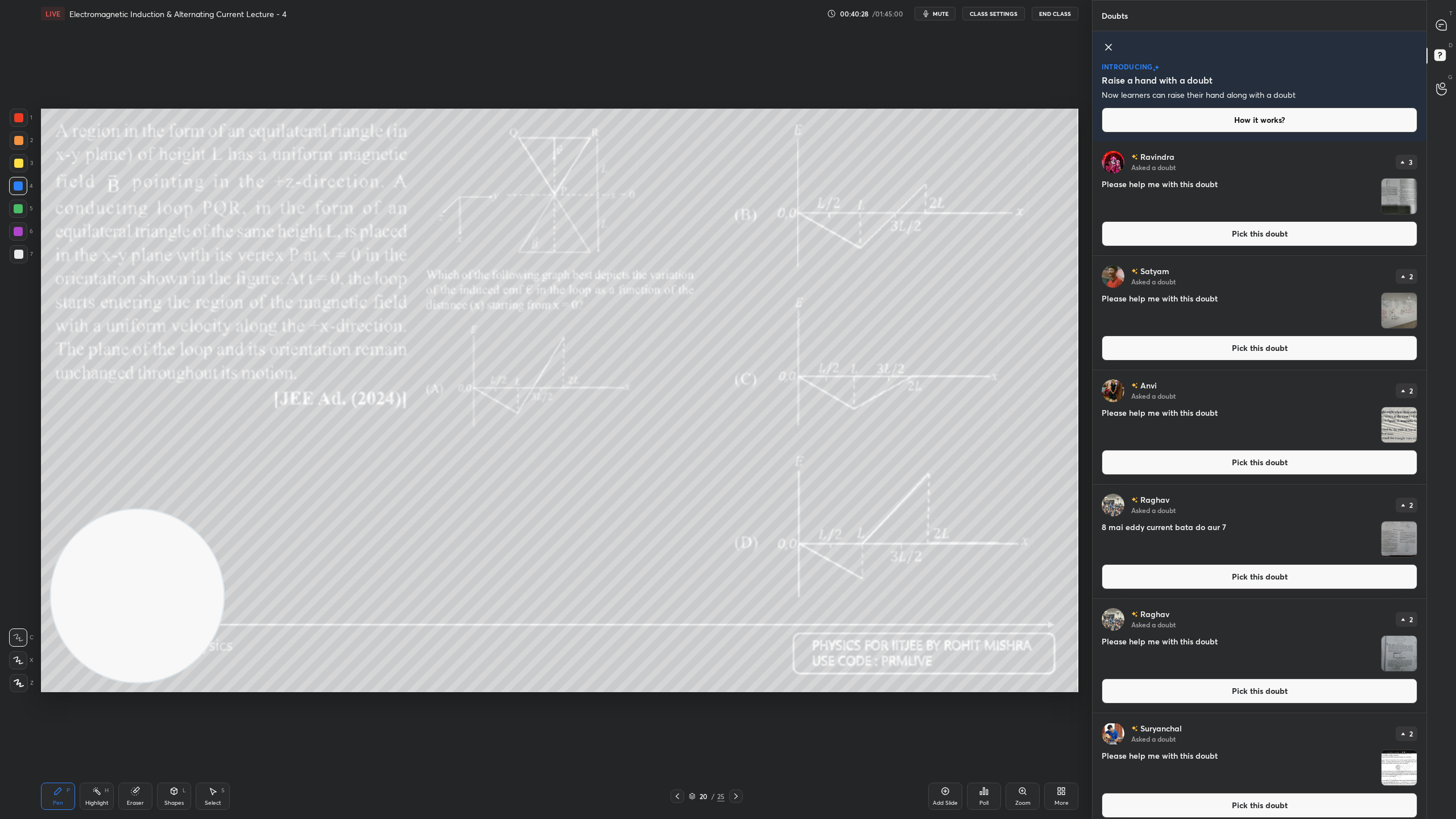
click at [1283, 341] on button "Pick this doubt" at bounding box center [1259, 347] width 316 height 25
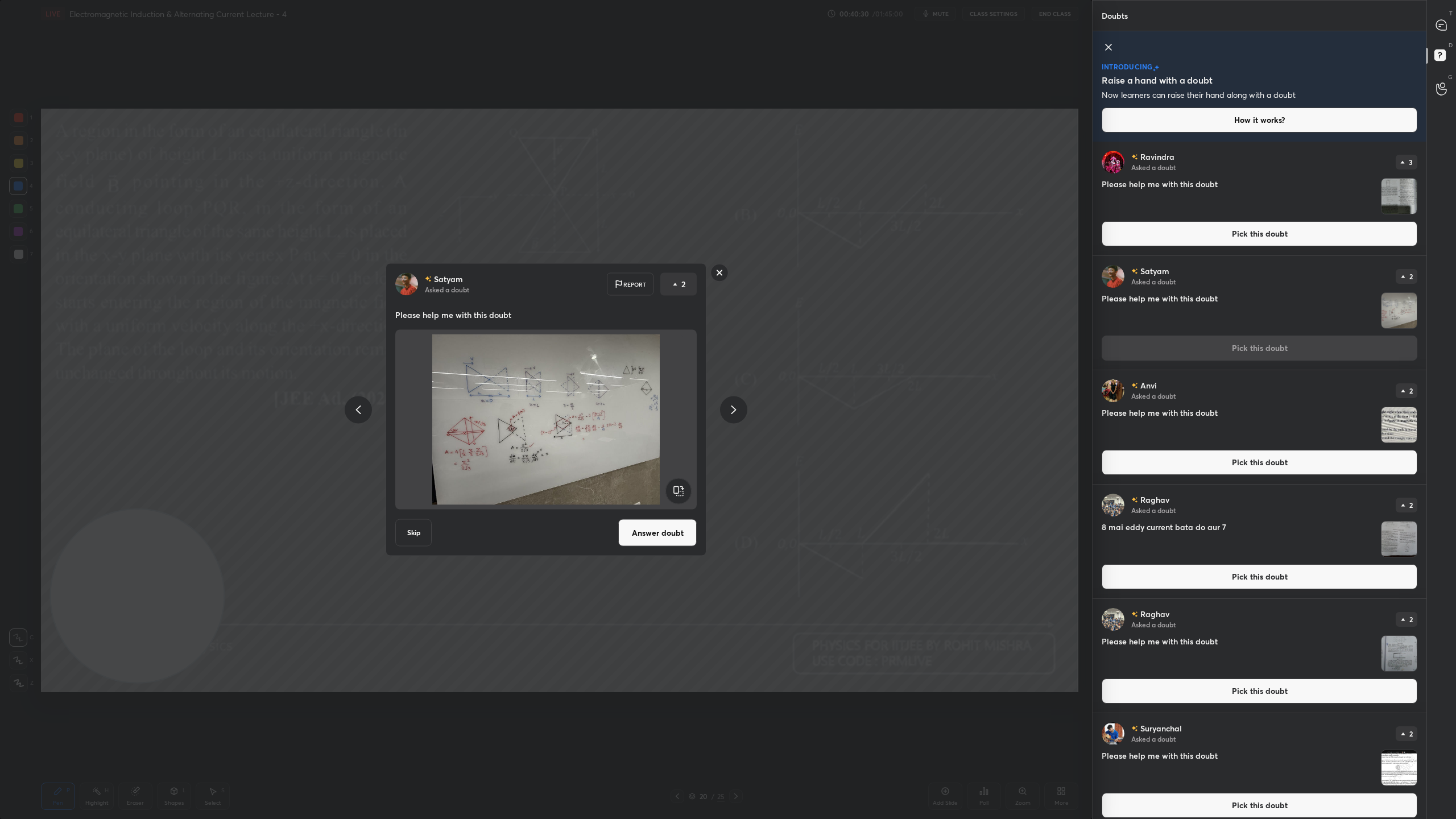
click at [413, 534] on button "Skip" at bounding box center [413, 532] width 36 height 27
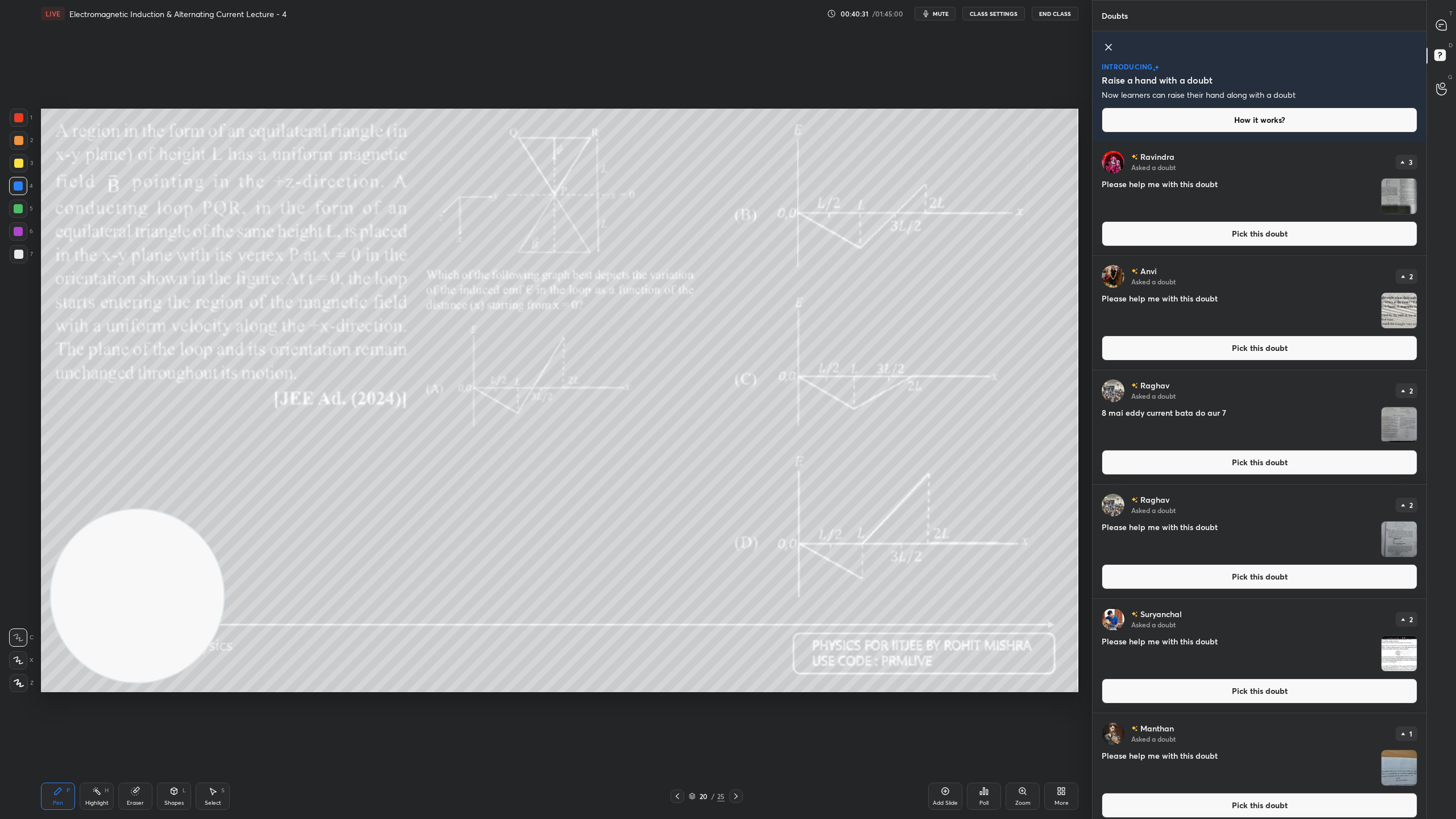
click at [1401, 194] on img "grid" at bounding box center [1398, 196] width 35 height 35
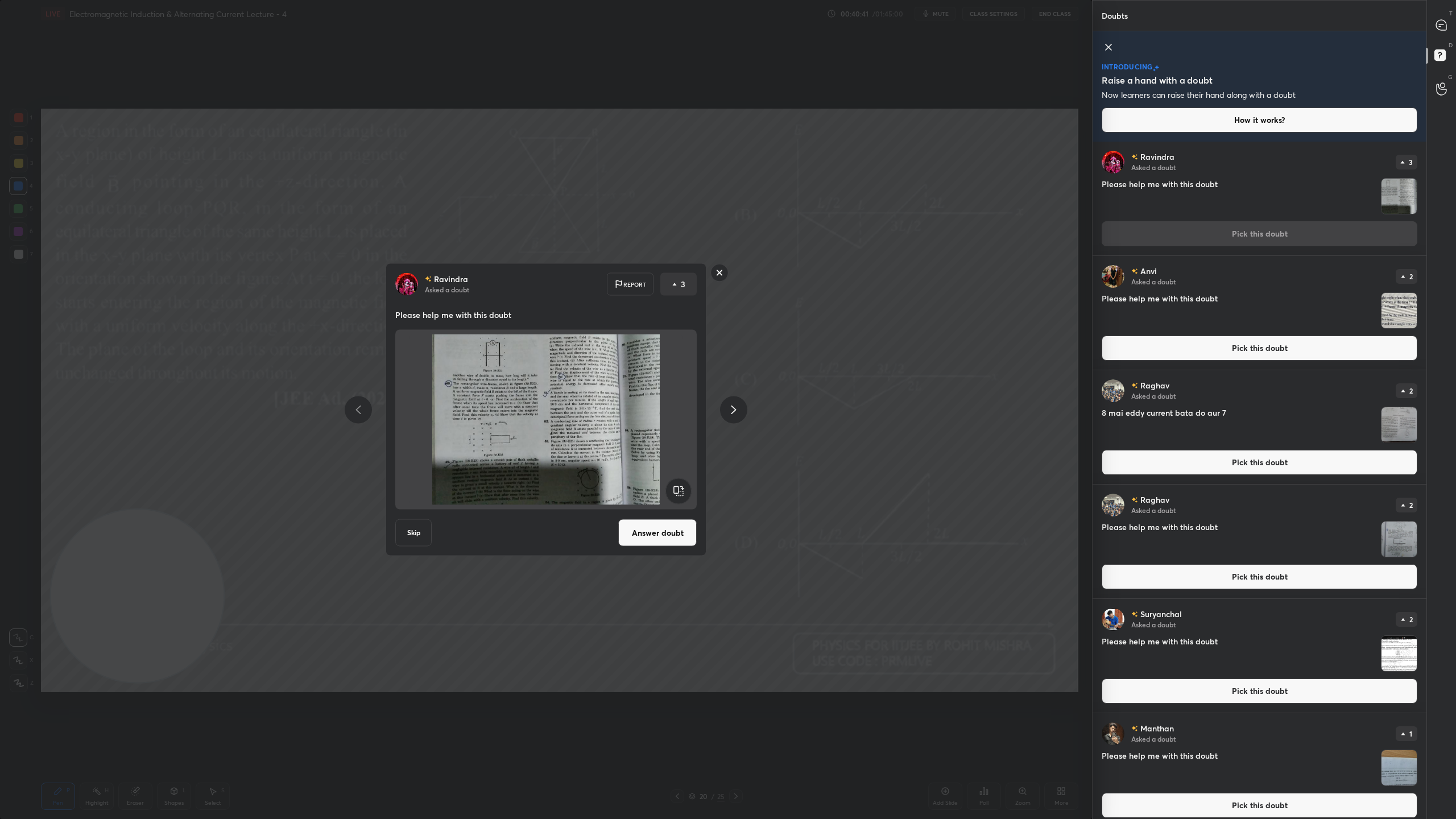
click at [663, 531] on button "Answer doubt" at bounding box center [657, 532] width 78 height 27
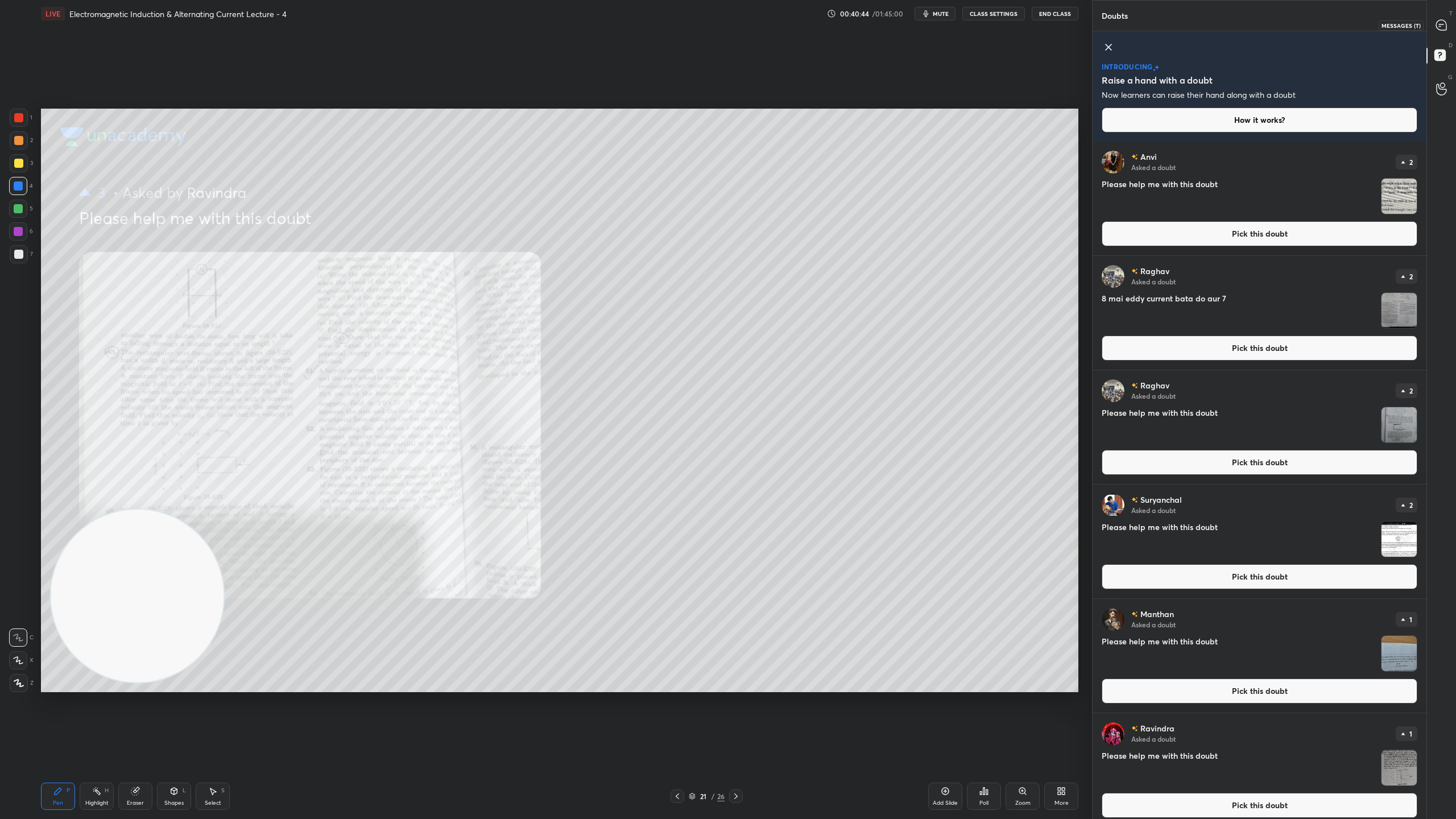
click at [1441, 22] on icon at bounding box center [1441, 25] width 10 height 10
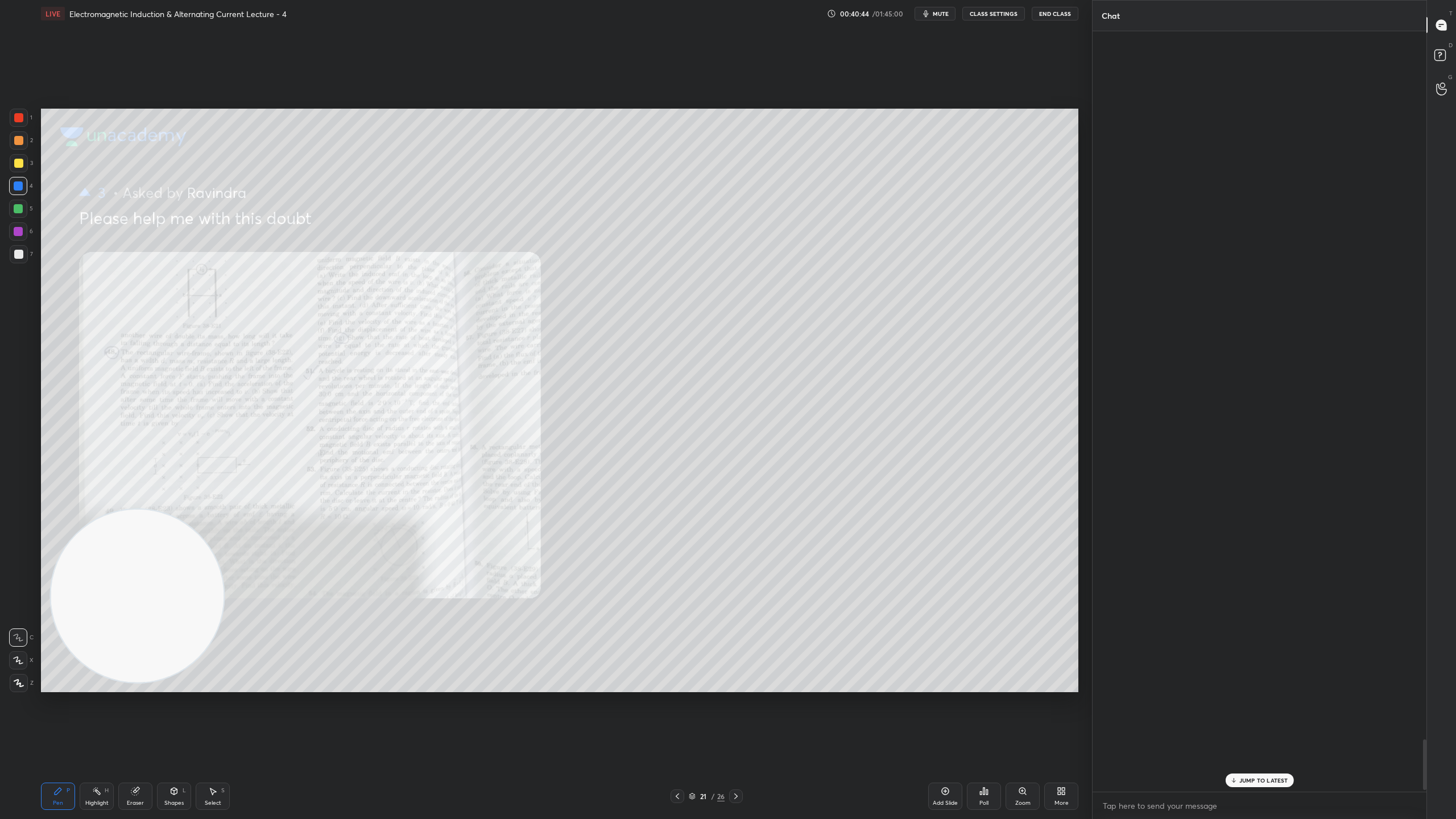
scroll to position [757, 330]
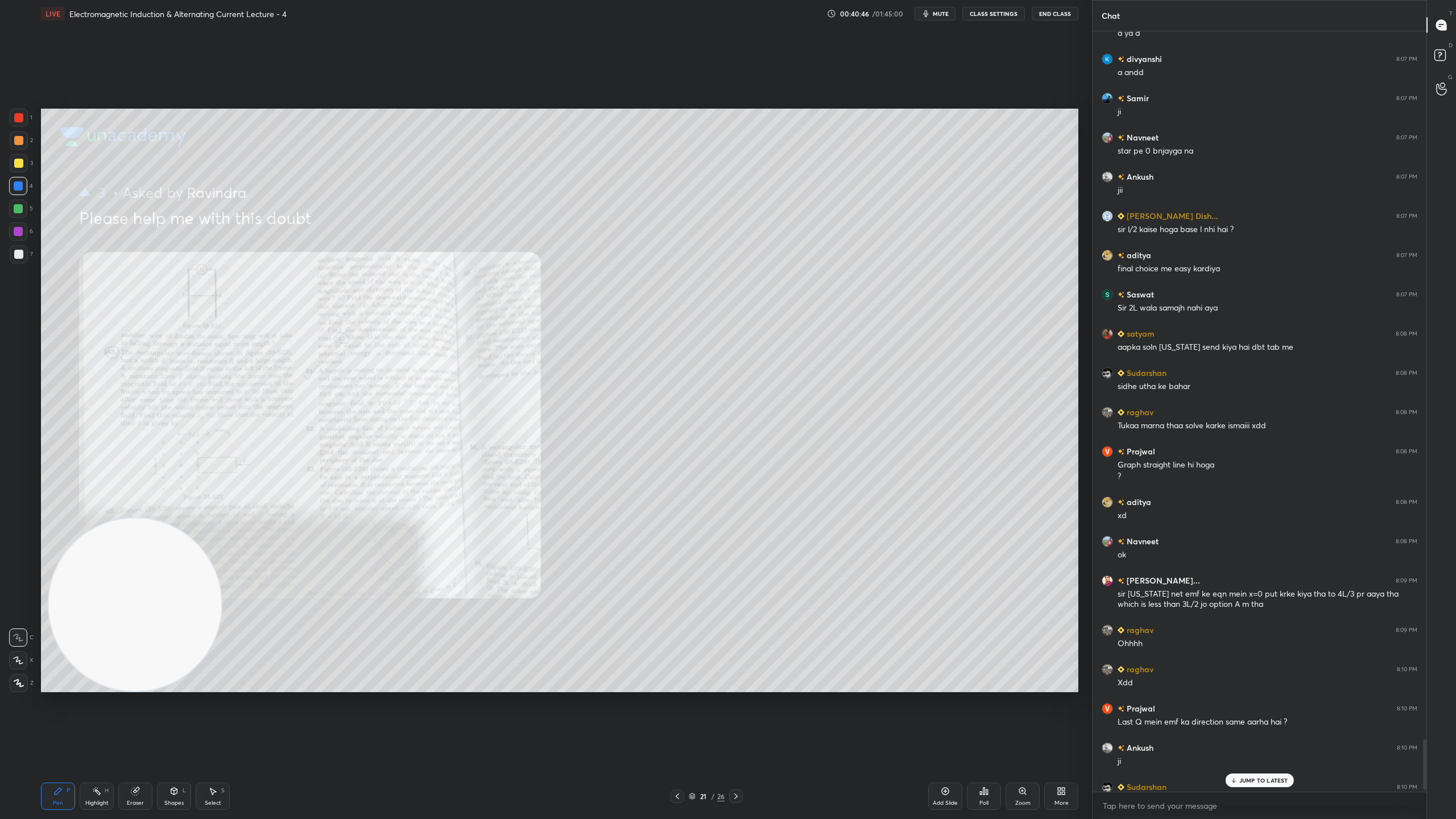
drag, startPoint x: 136, startPoint y: 582, endPoint x: 132, endPoint y: 666, distance: 84.2
click at [134, 665] on video at bounding box center [134, 604] width 173 height 173
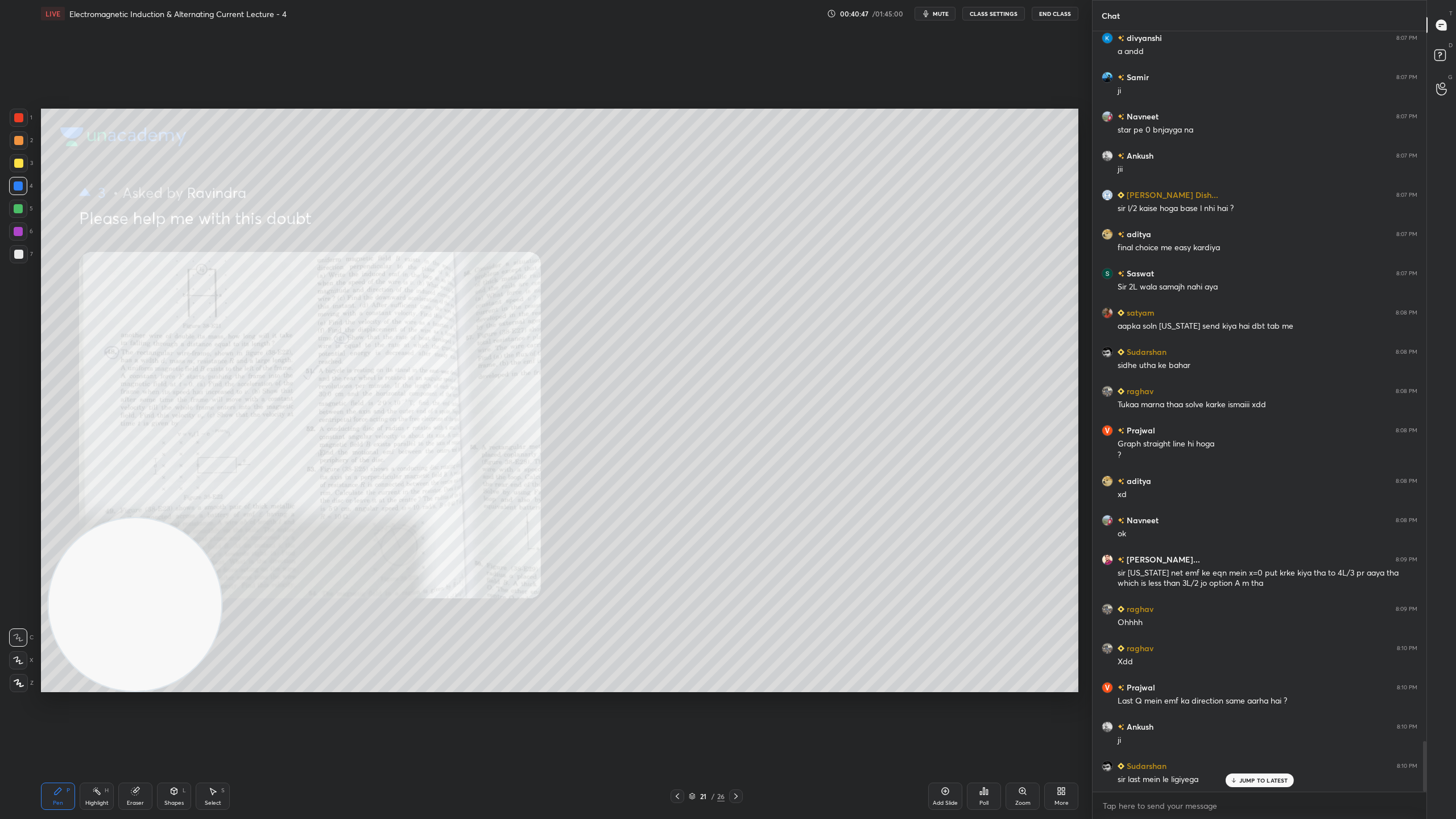
scroll to position [10659, 0]
click at [1261, 722] on p "JUMP TO LATEST" at bounding box center [1263, 780] width 49 height 7
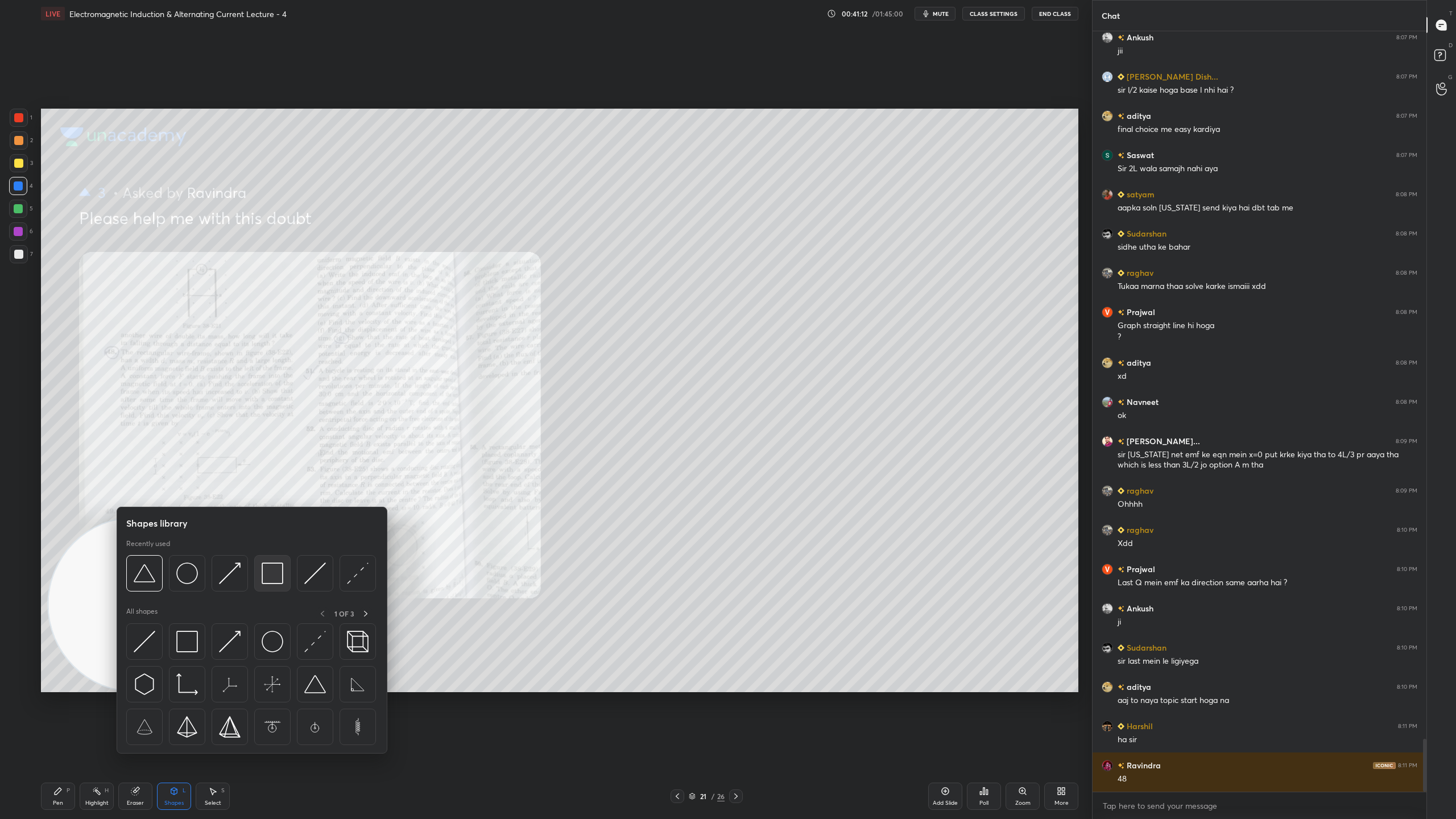
scroll to position [10236, 0]
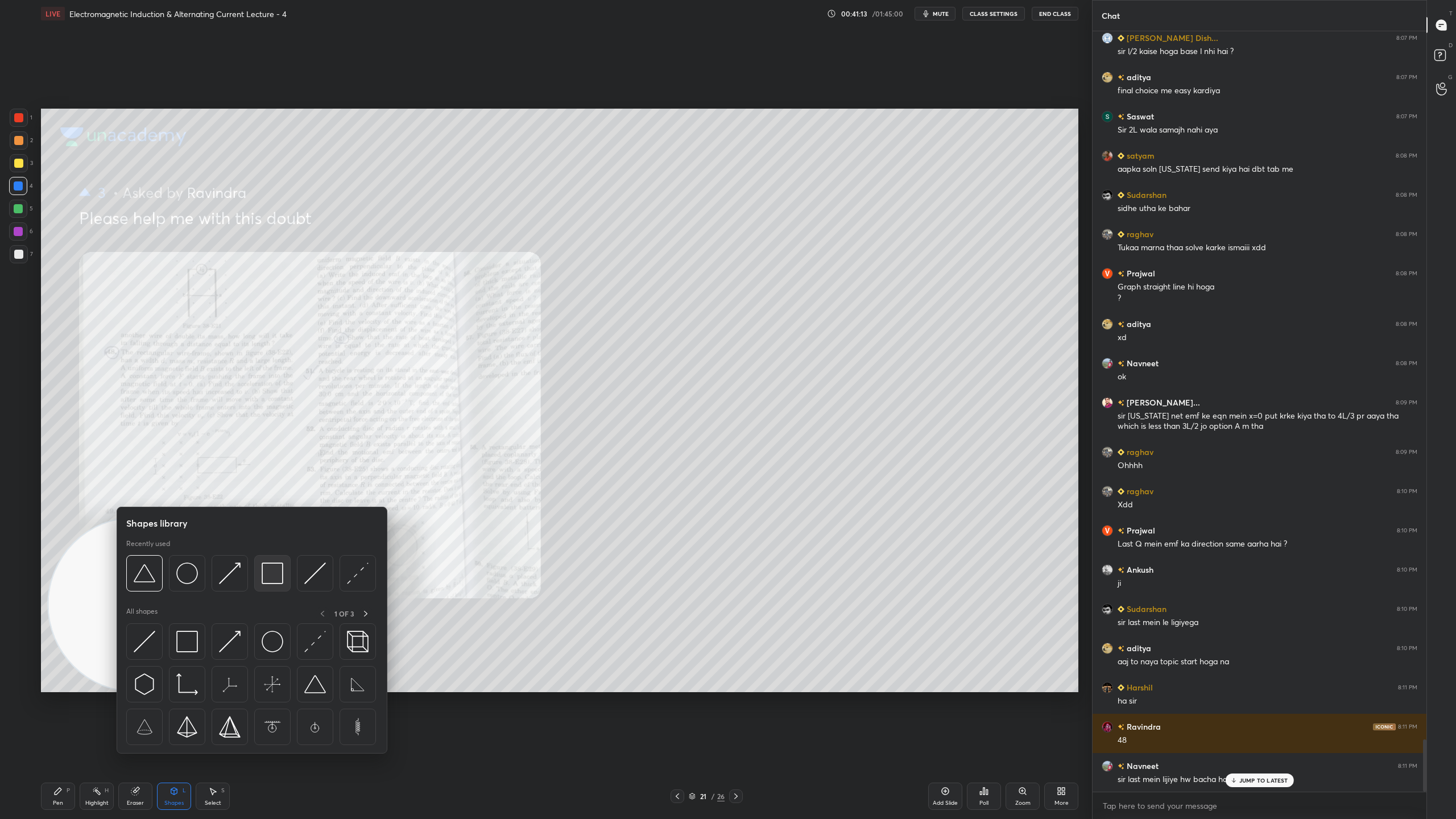
click at [278, 571] on img at bounding box center [273, 573] width 22 height 22
click at [364, 575] on img at bounding box center [358, 573] width 22 height 22
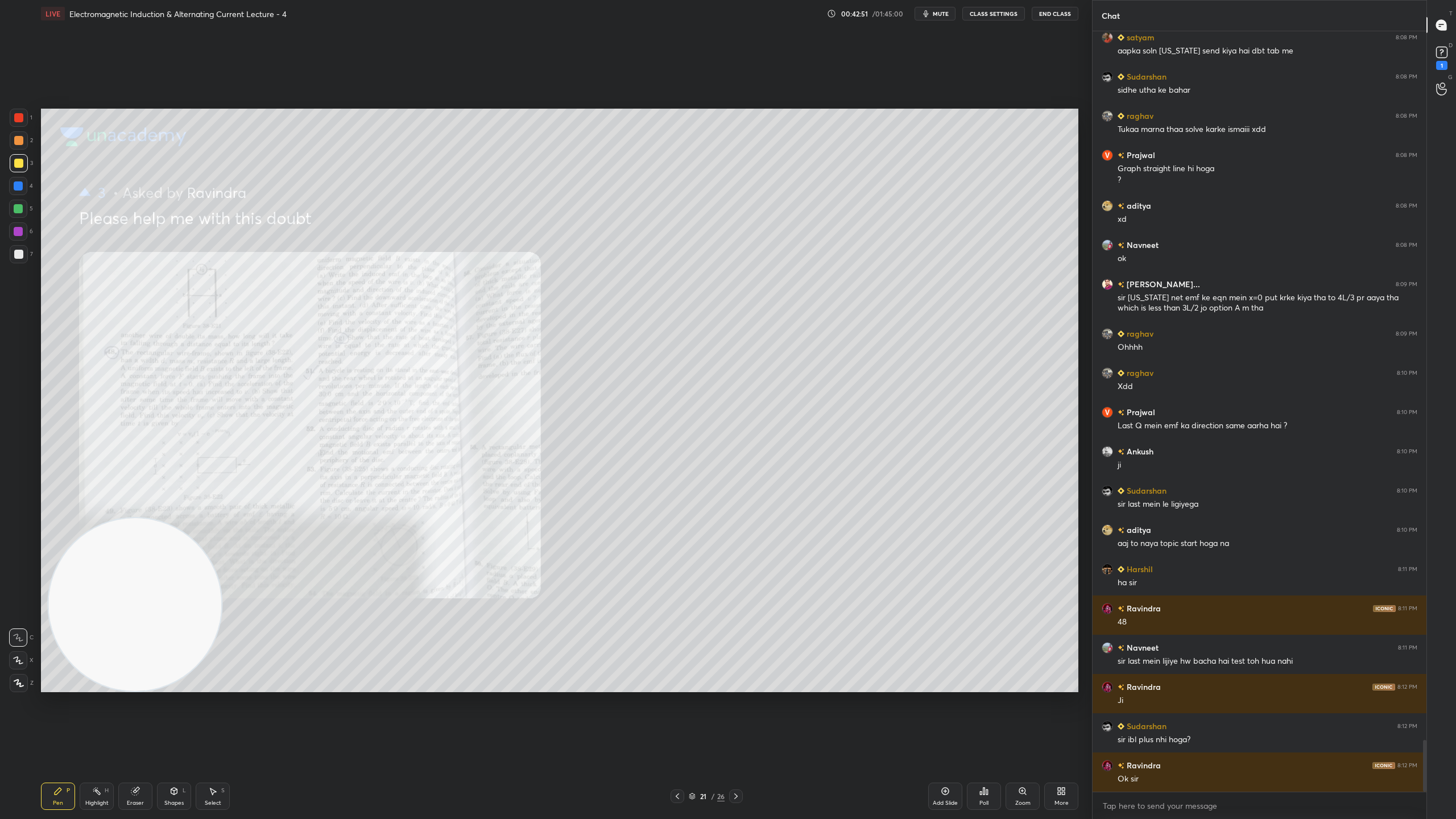
scroll to position [10393, 0]
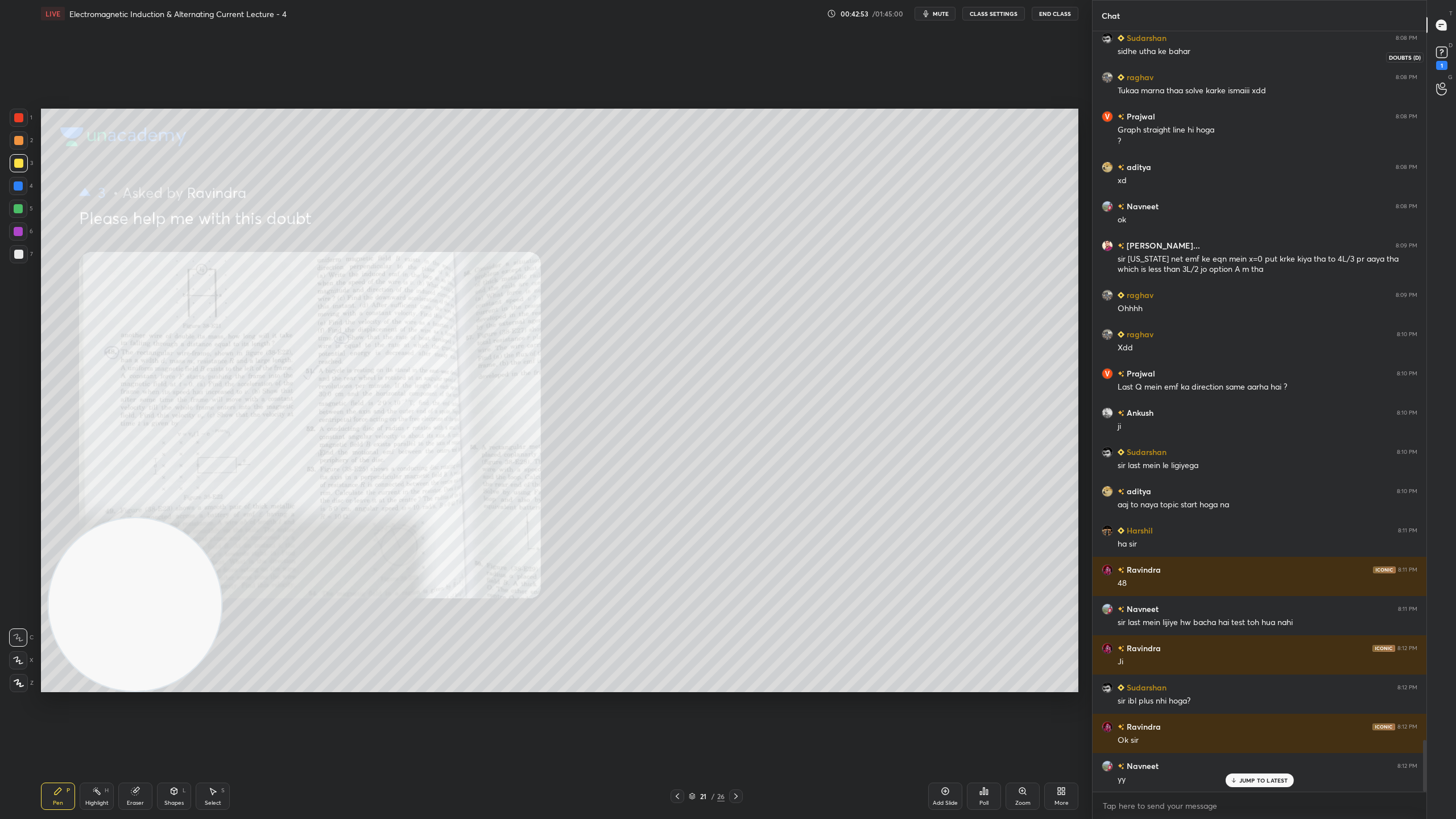
click at [1447, 53] on icon at bounding box center [1441, 52] width 17 height 17
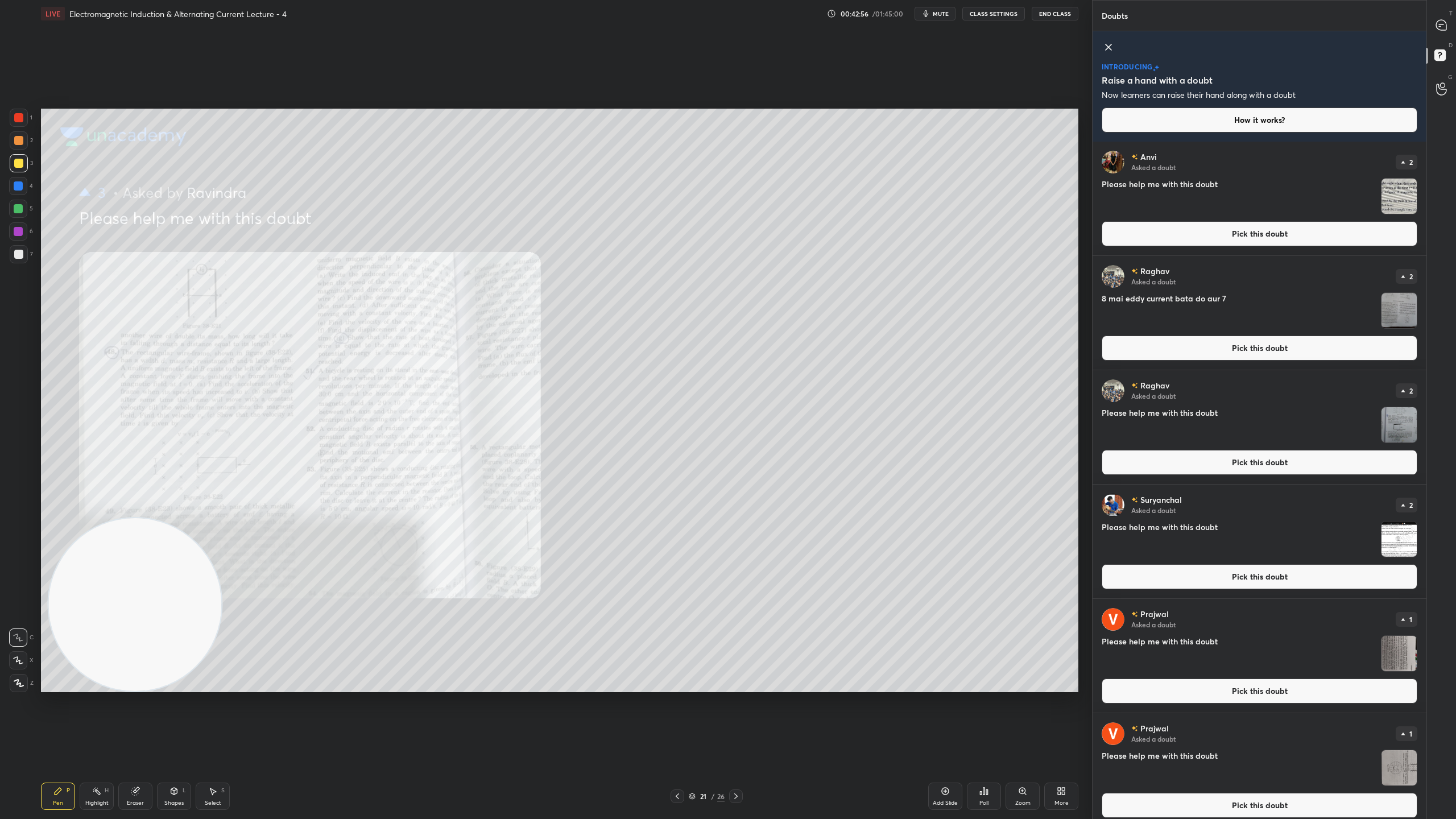
click at [1392, 187] on img "grid" at bounding box center [1398, 196] width 35 height 35
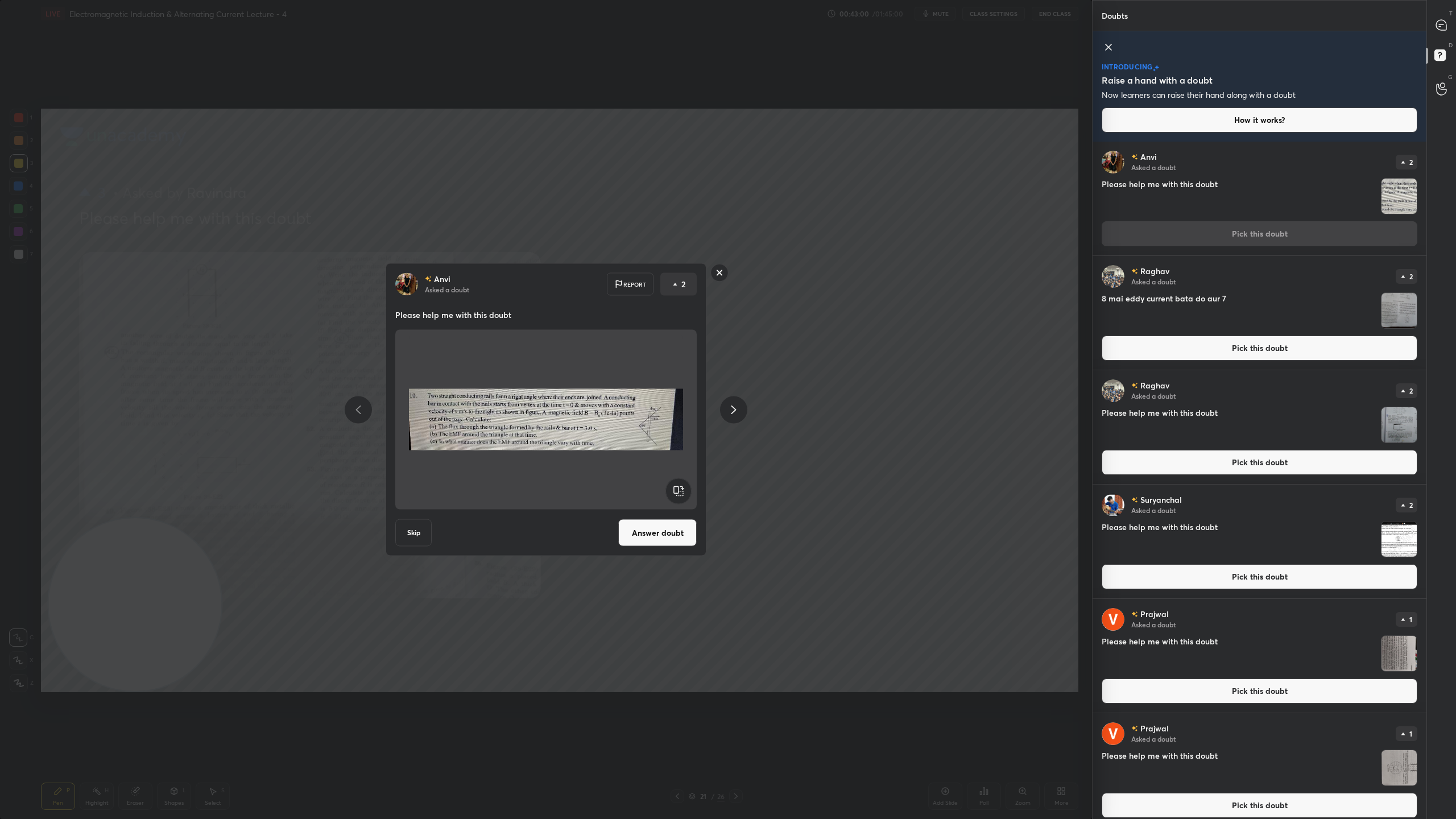
click at [654, 531] on button "Answer doubt" at bounding box center [657, 532] width 78 height 27
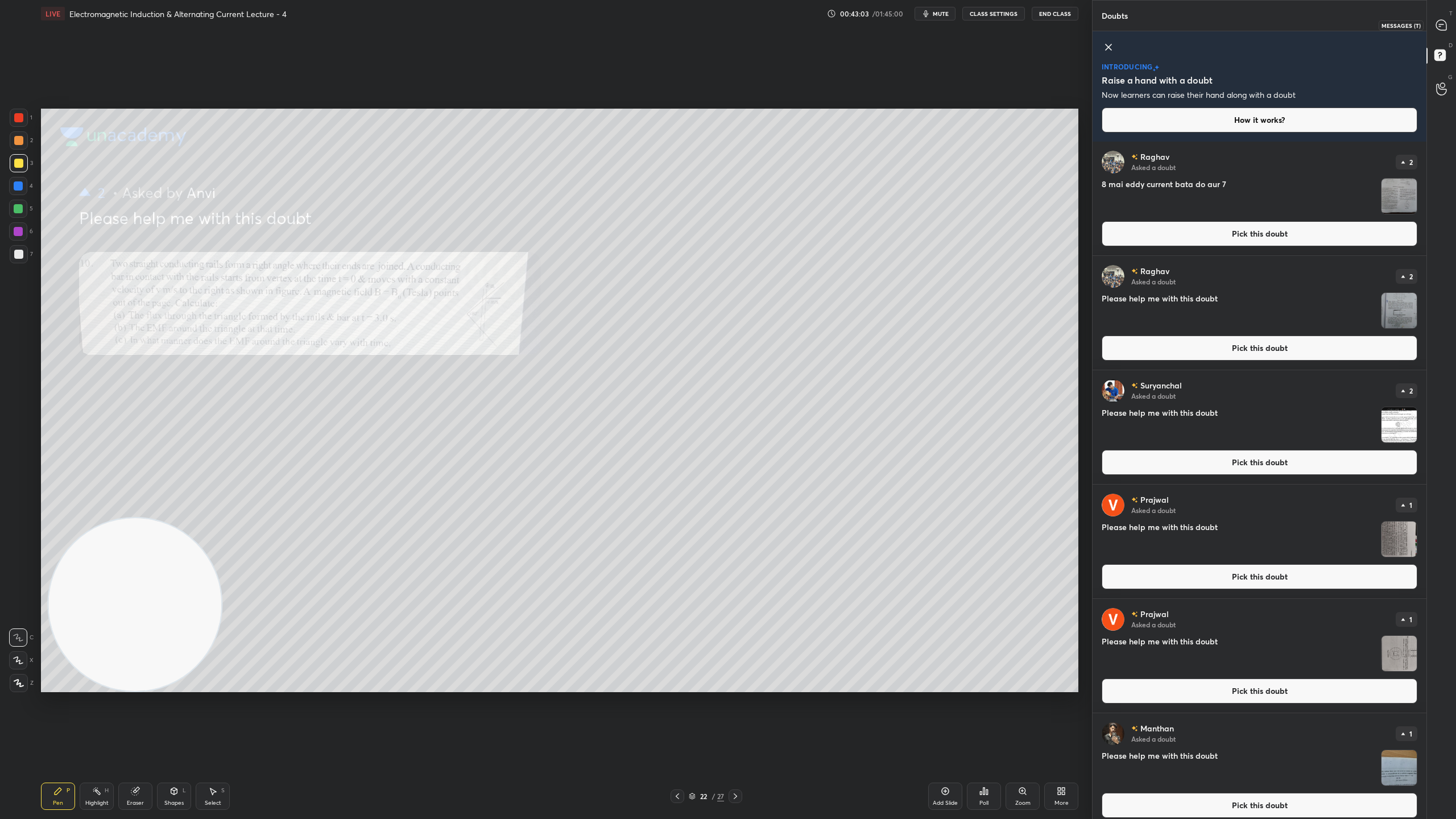
click at [1440, 25] on icon at bounding box center [1441, 25] width 10 height 10
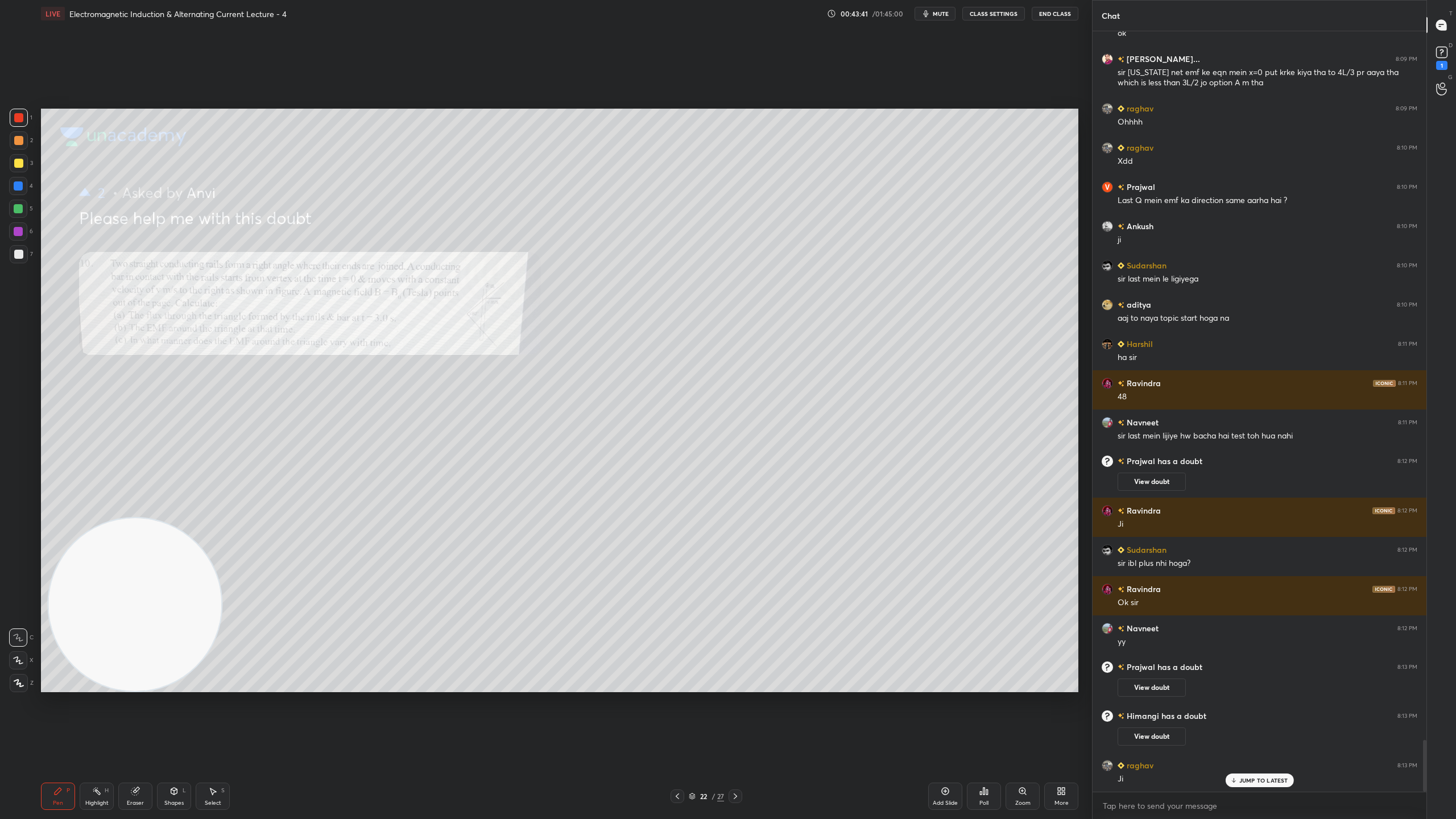
scroll to position [10400, 0]
click at [1165, 722] on button "View doubt" at bounding box center [1151, 737] width 68 height 18
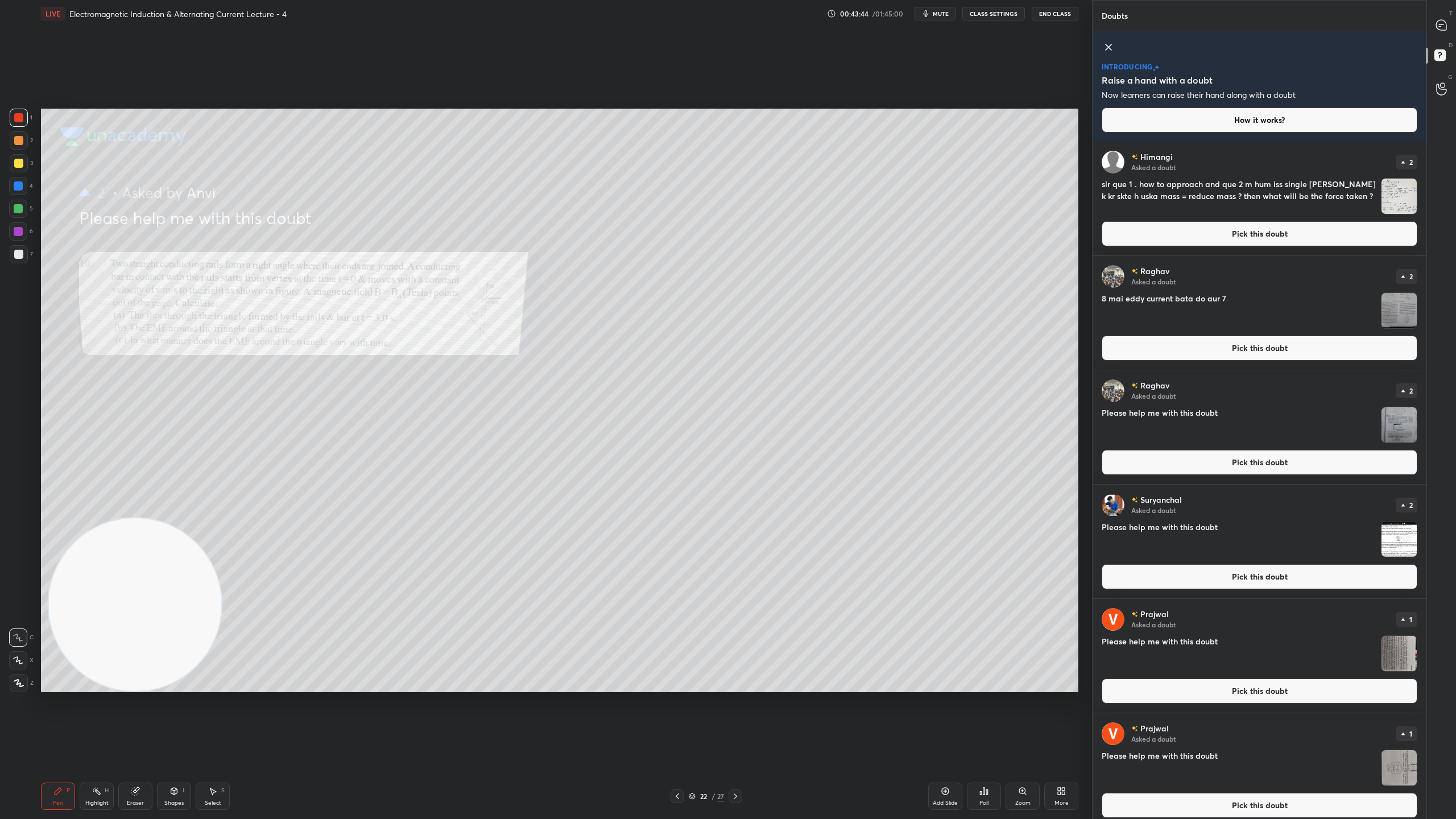
click at [1404, 189] on img "grid" at bounding box center [1398, 196] width 35 height 35
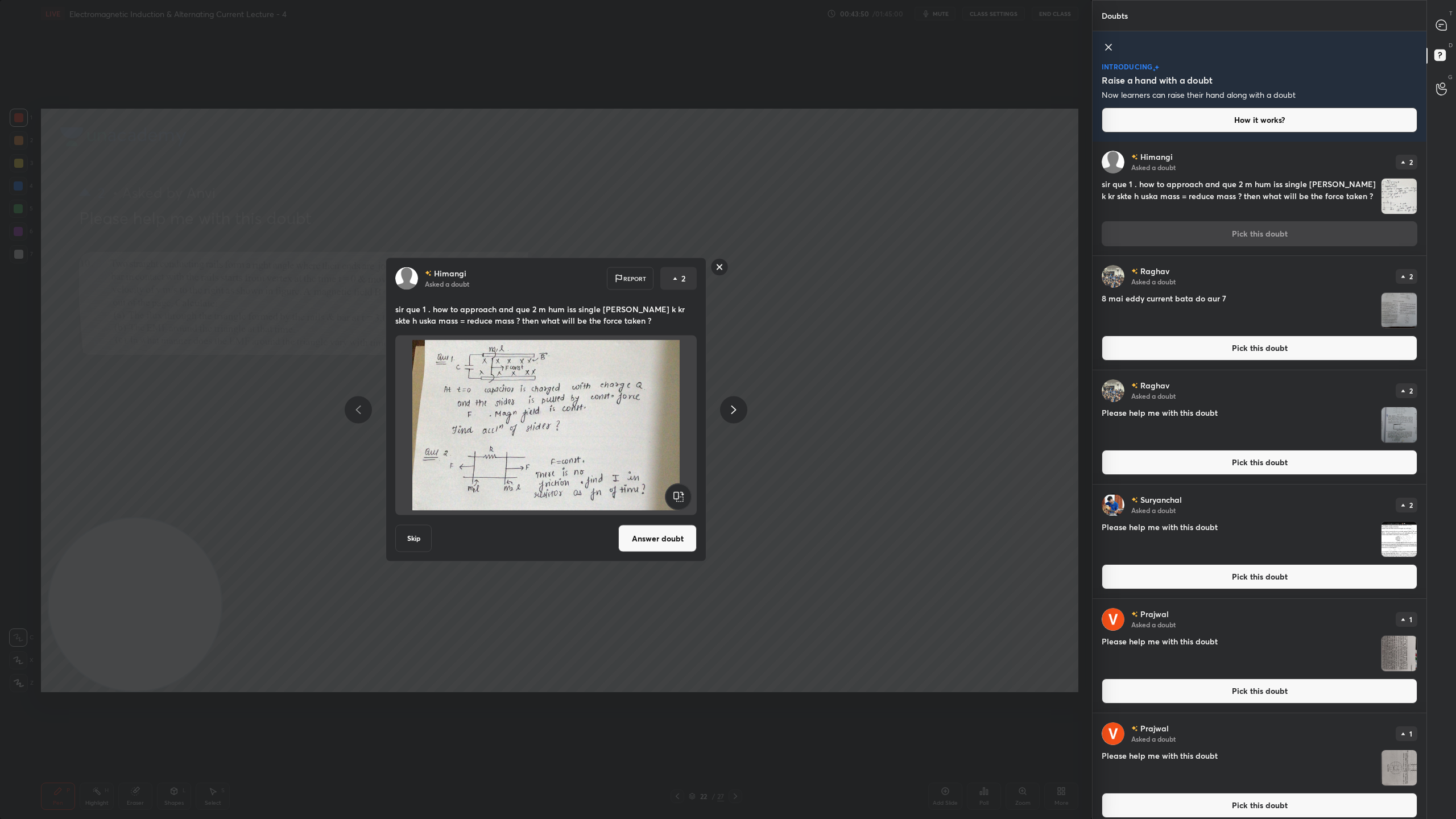
click at [660, 540] on button "Answer doubt" at bounding box center [657, 538] width 78 height 27
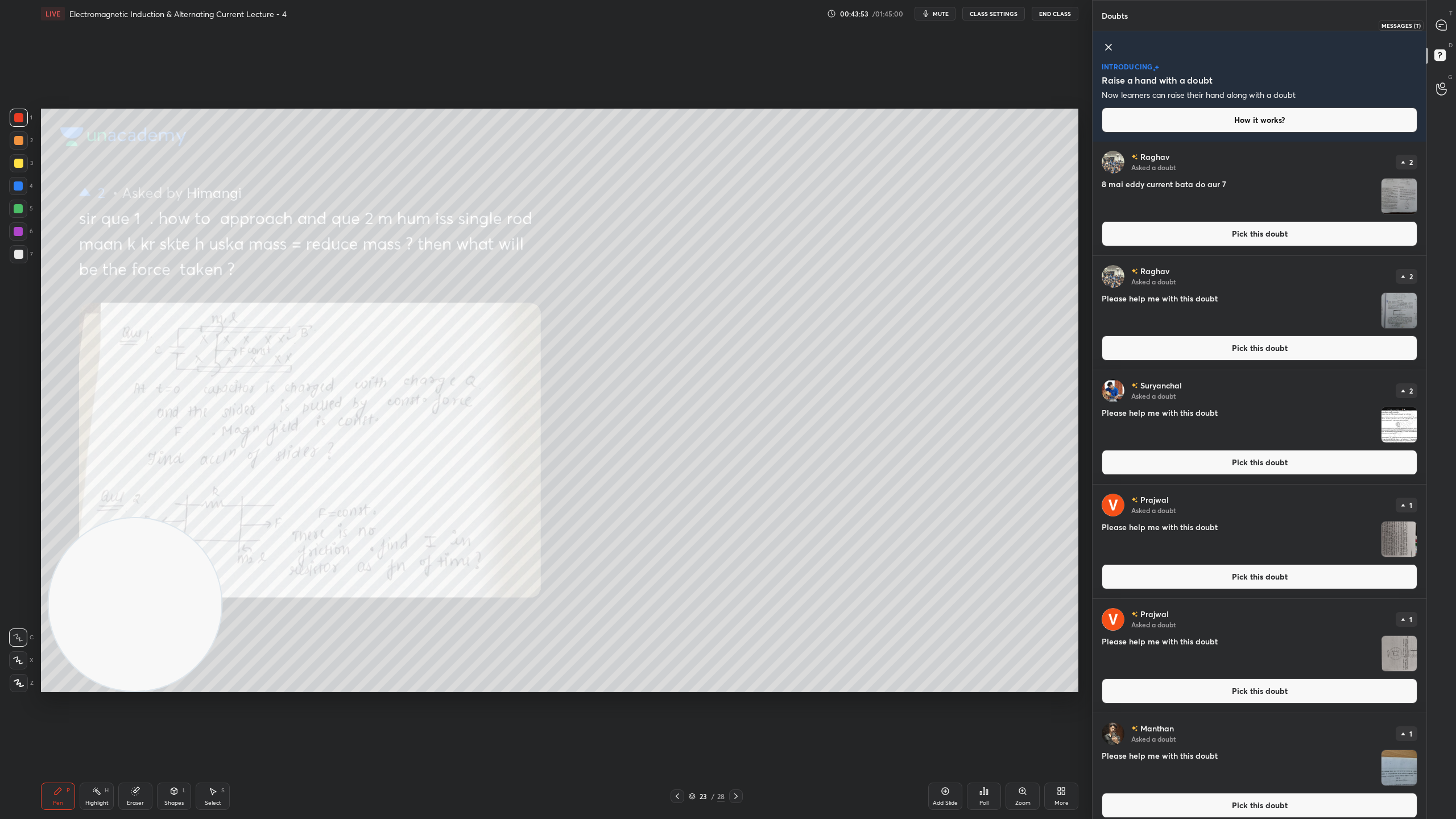
click at [1445, 24] on icon at bounding box center [1441, 25] width 10 height 10
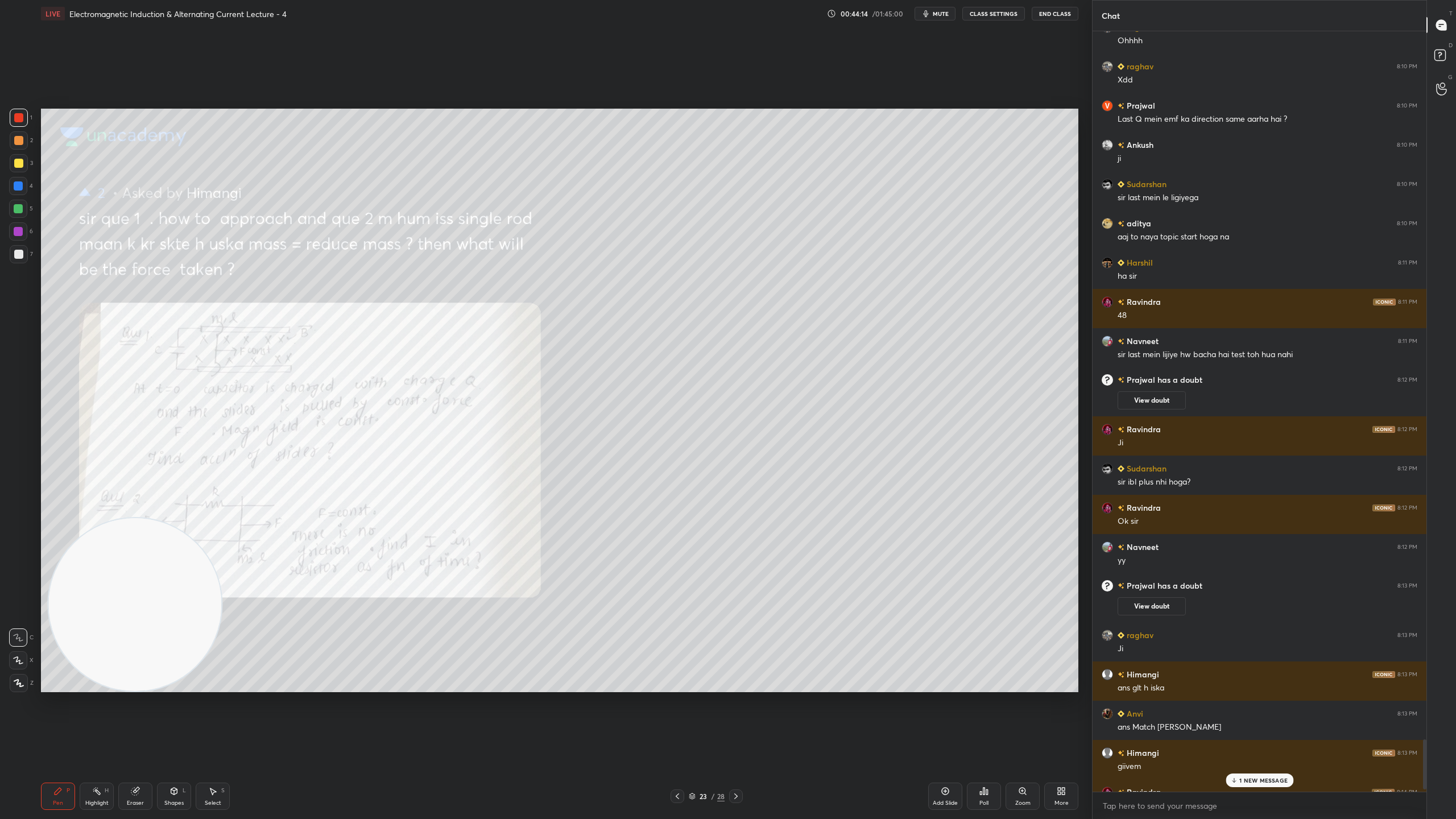
scroll to position [10854, 0]
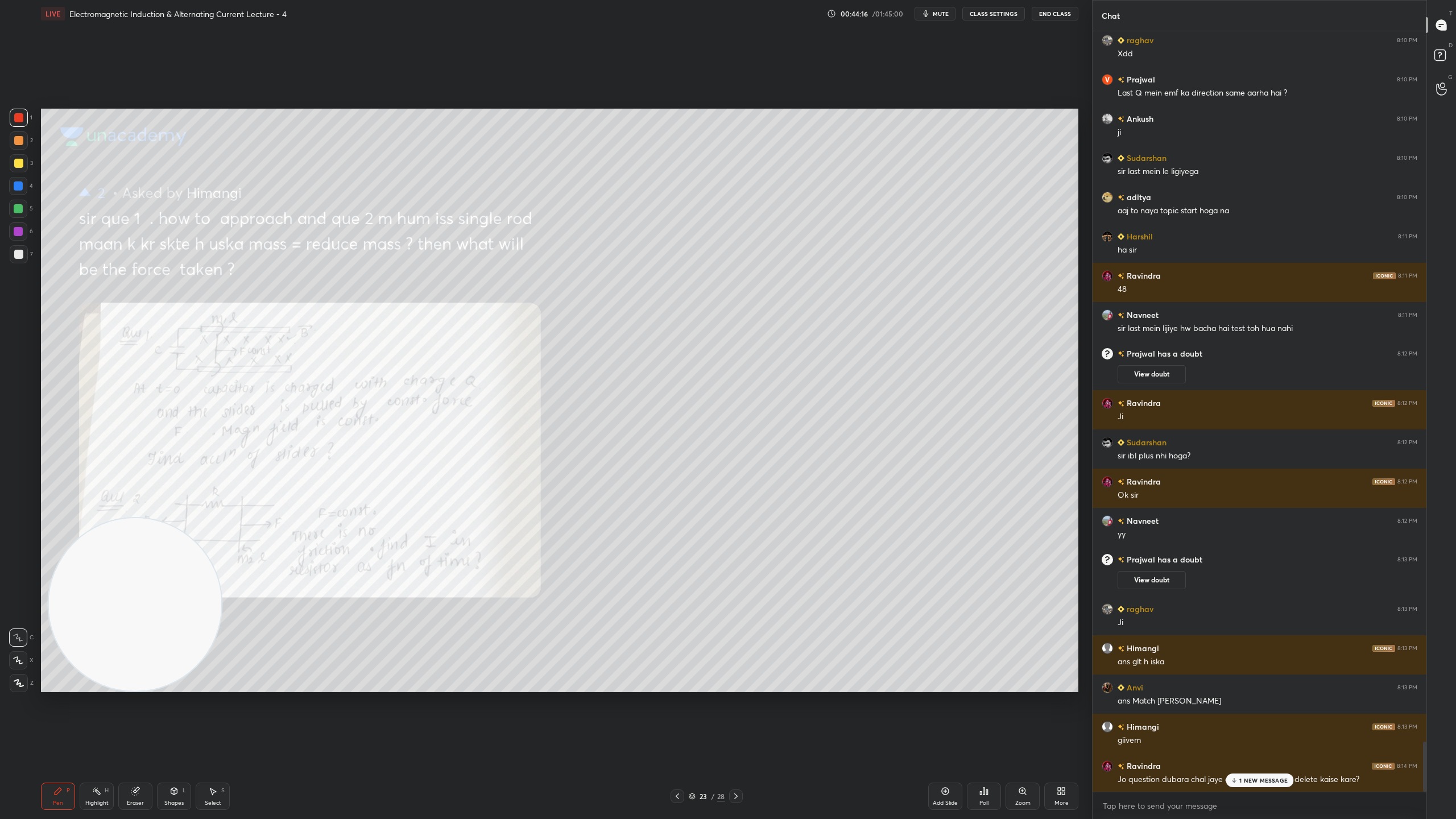
click at [1265, 722] on p "1 NEW MESSAGE" at bounding box center [1263, 780] width 48 height 7
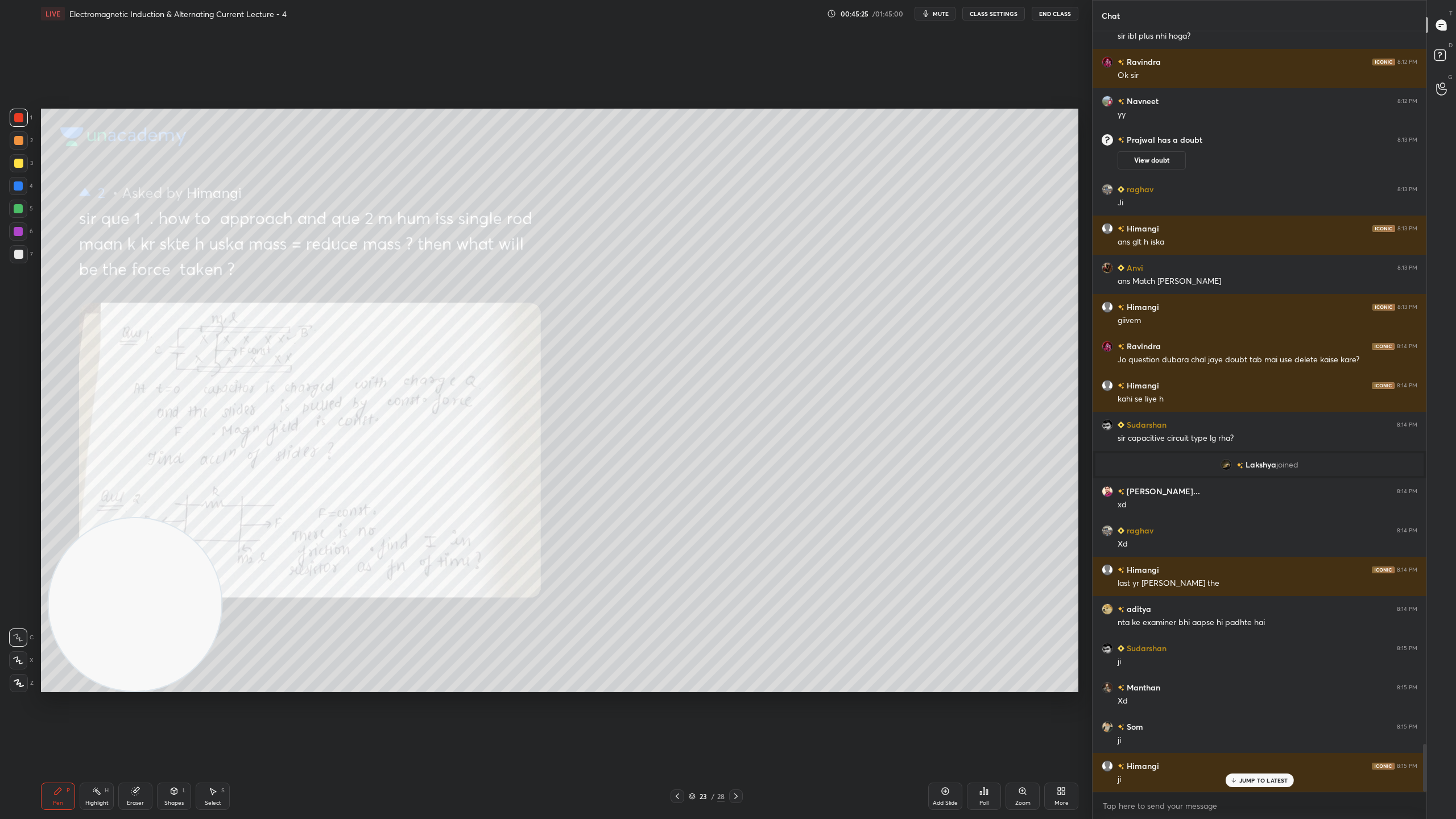
scroll to position [11313, 0]
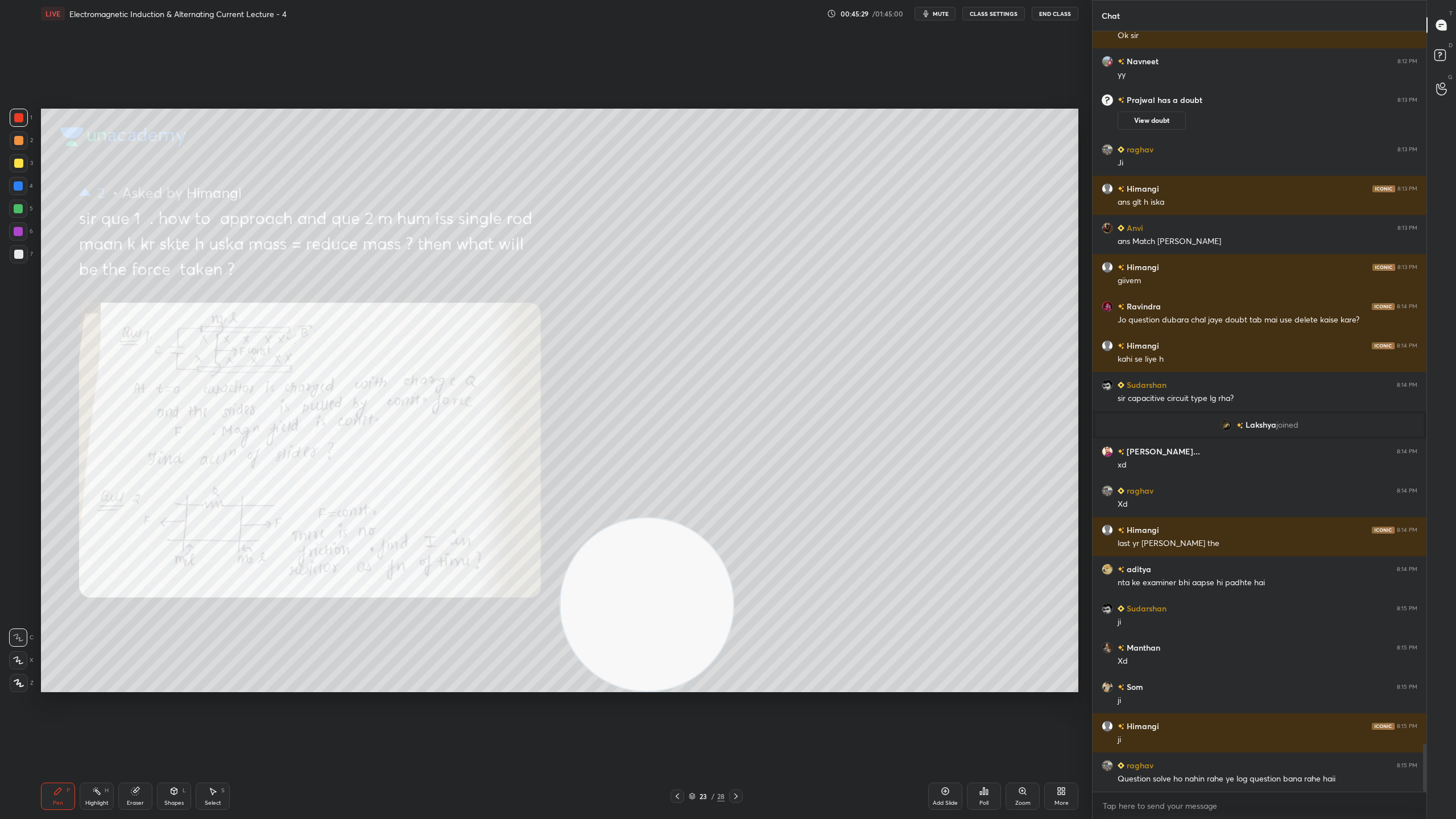
drag, startPoint x: 177, startPoint y: 614, endPoint x: 692, endPoint y: 730, distance: 528.1
click at [693, 722] on div "Setting up your live class Poll for secs No correct answer Start poll" at bounding box center [559, 400] width 1046 height 746
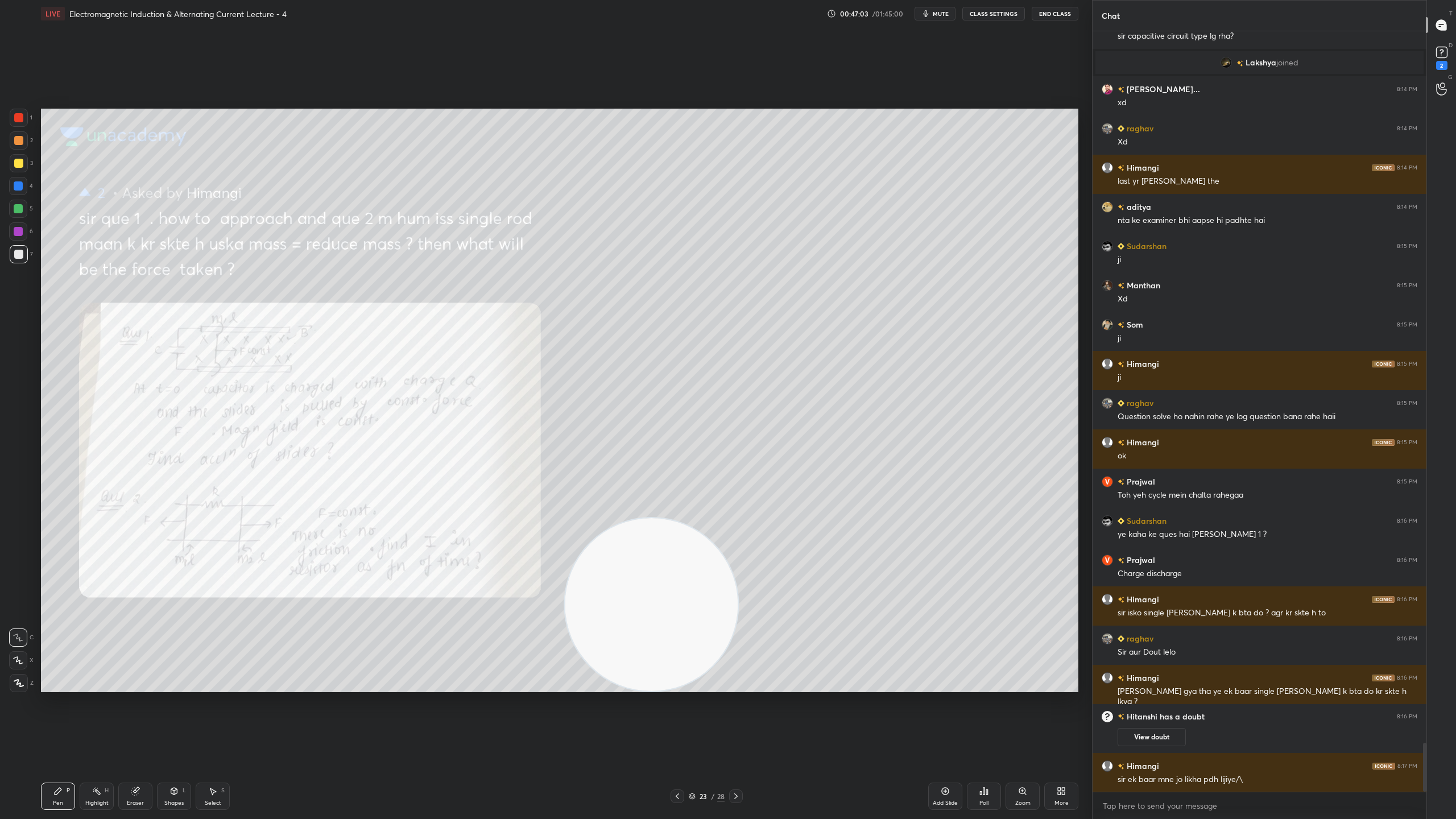
scroll to position [11121, 0]
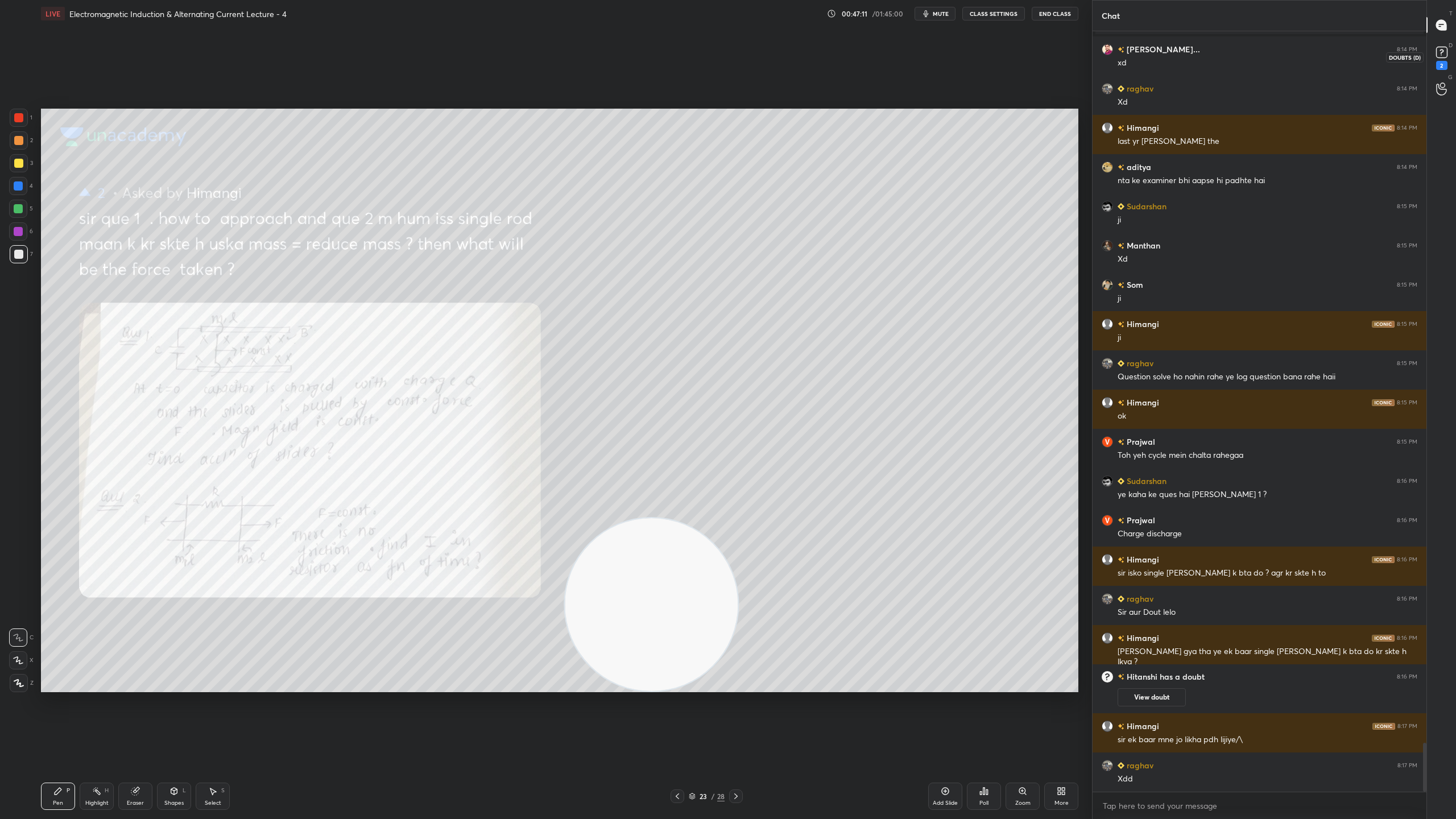
click at [1440, 52] on rect at bounding box center [1441, 52] width 11 height 11
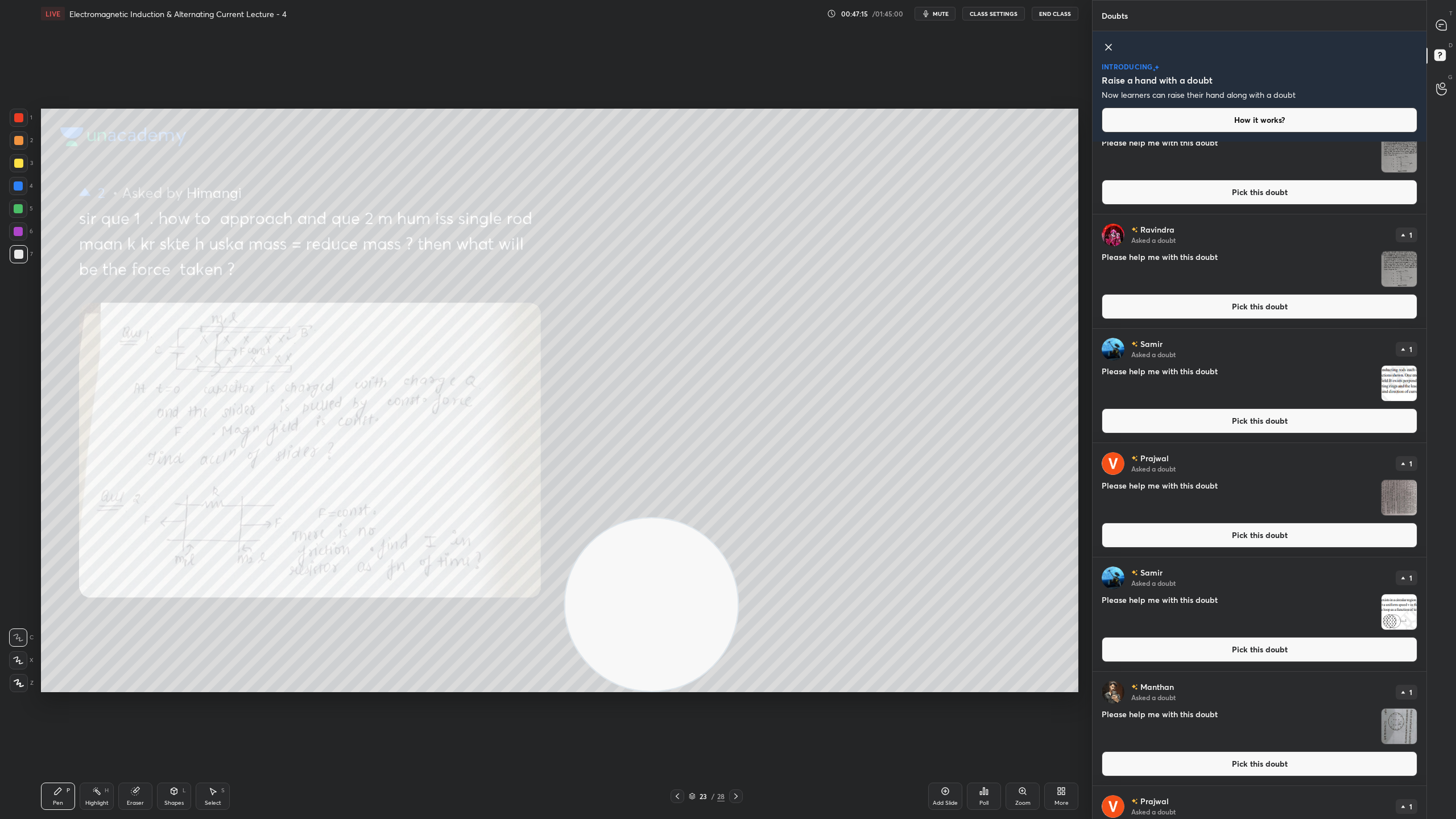
scroll to position [867, 0]
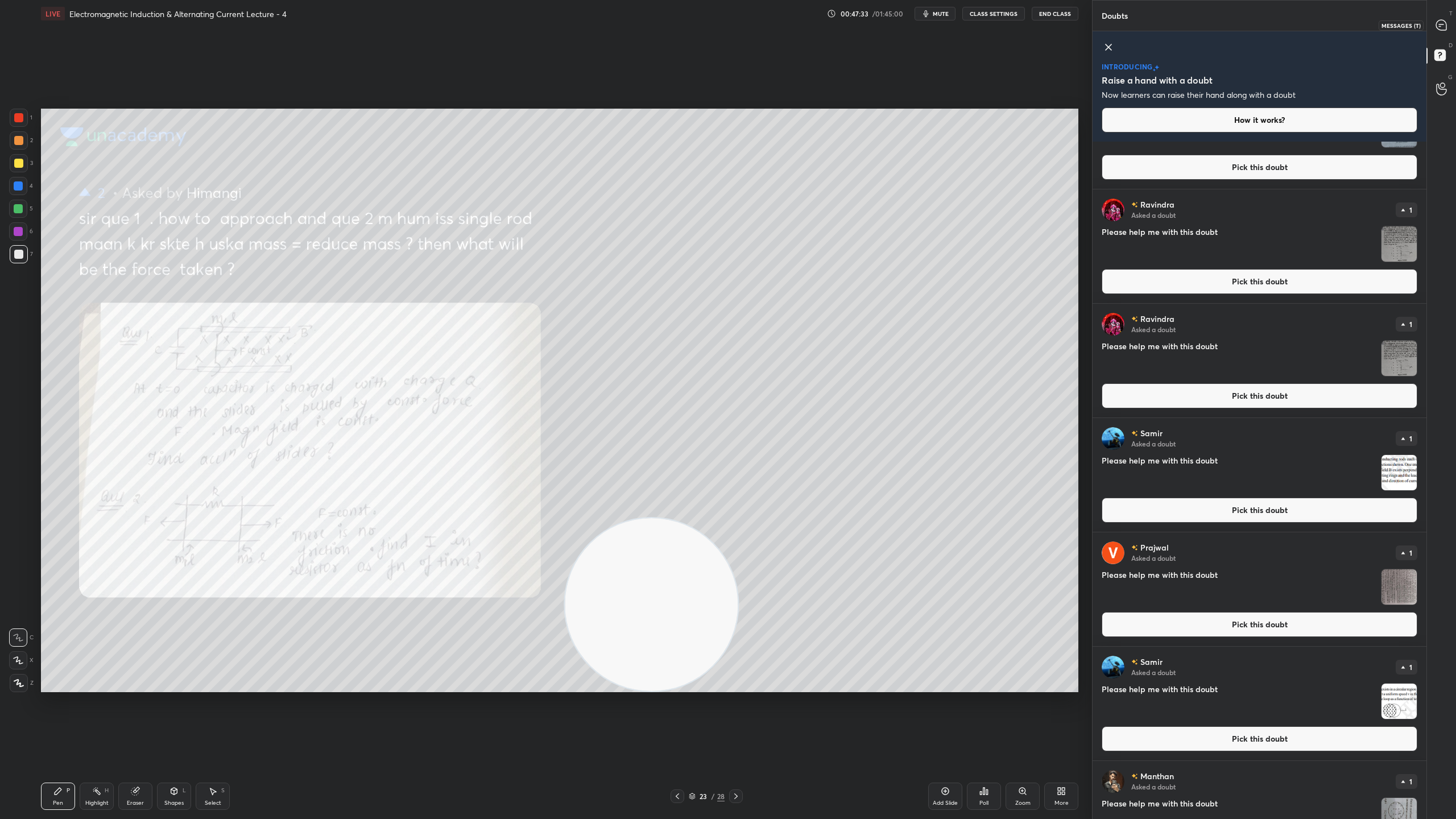
click at [1442, 22] on icon at bounding box center [1441, 25] width 10 height 10
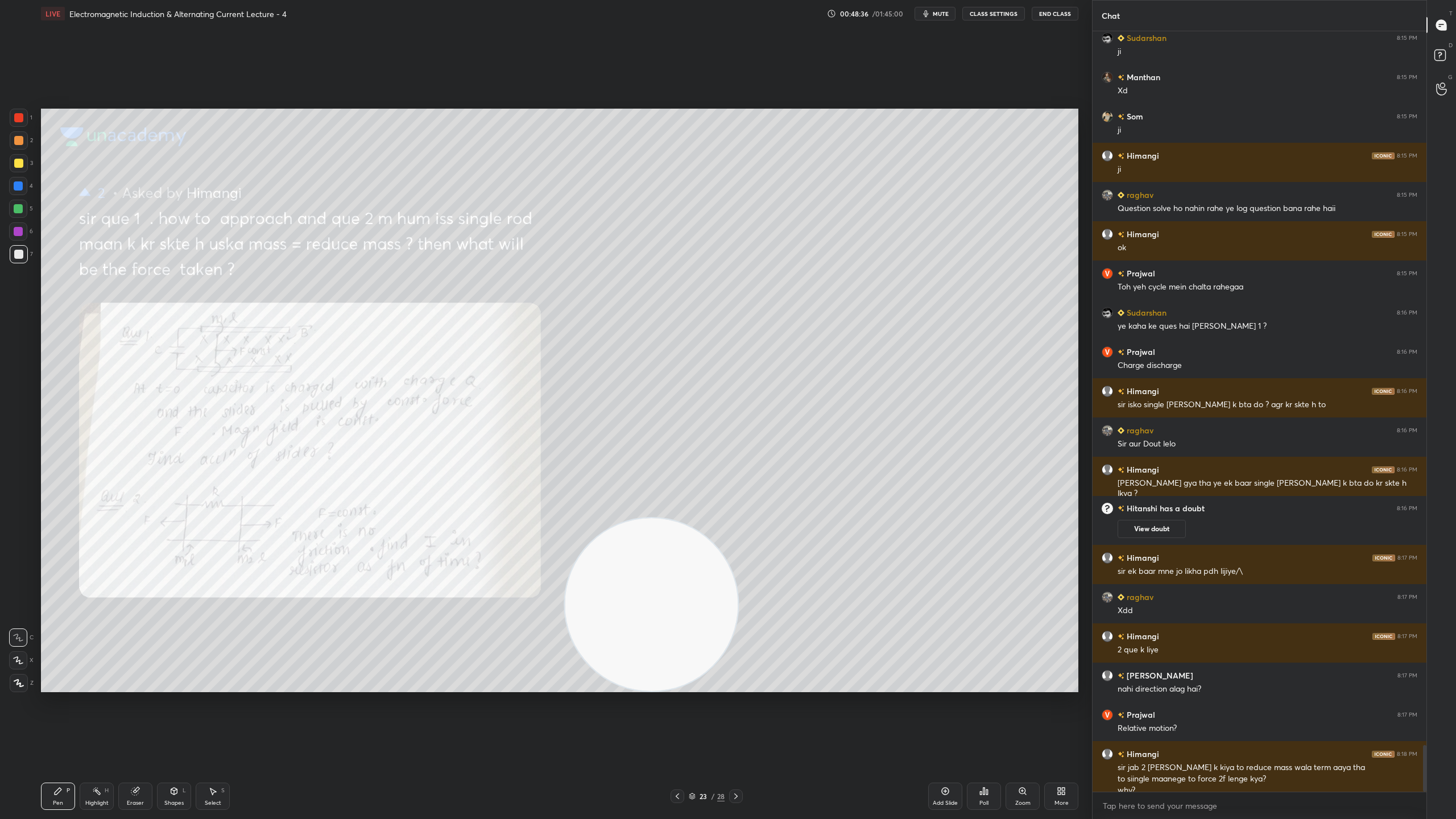
scroll to position [11646, 0]
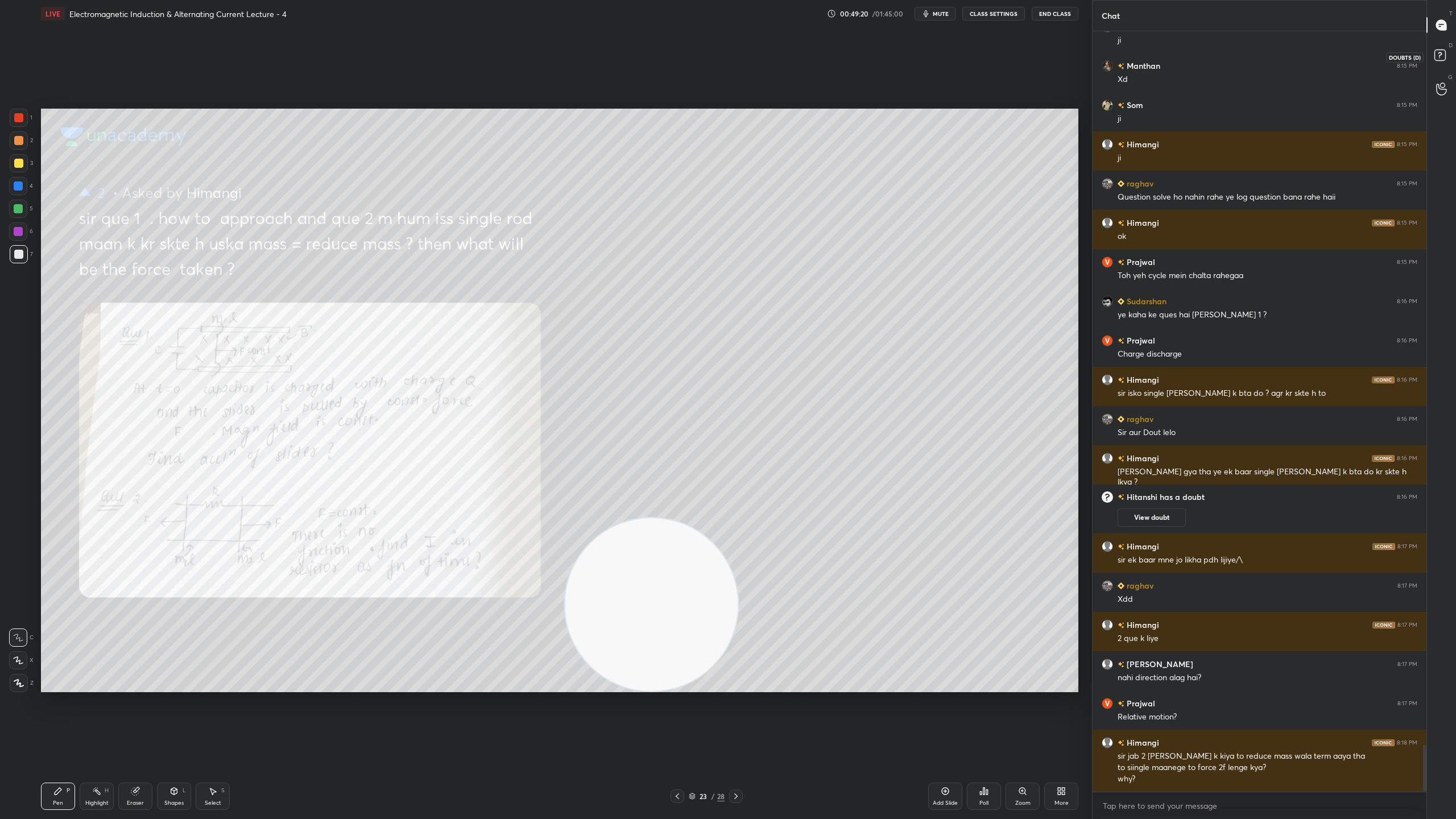
click at [1436, 53] on rect at bounding box center [1439, 55] width 11 height 11
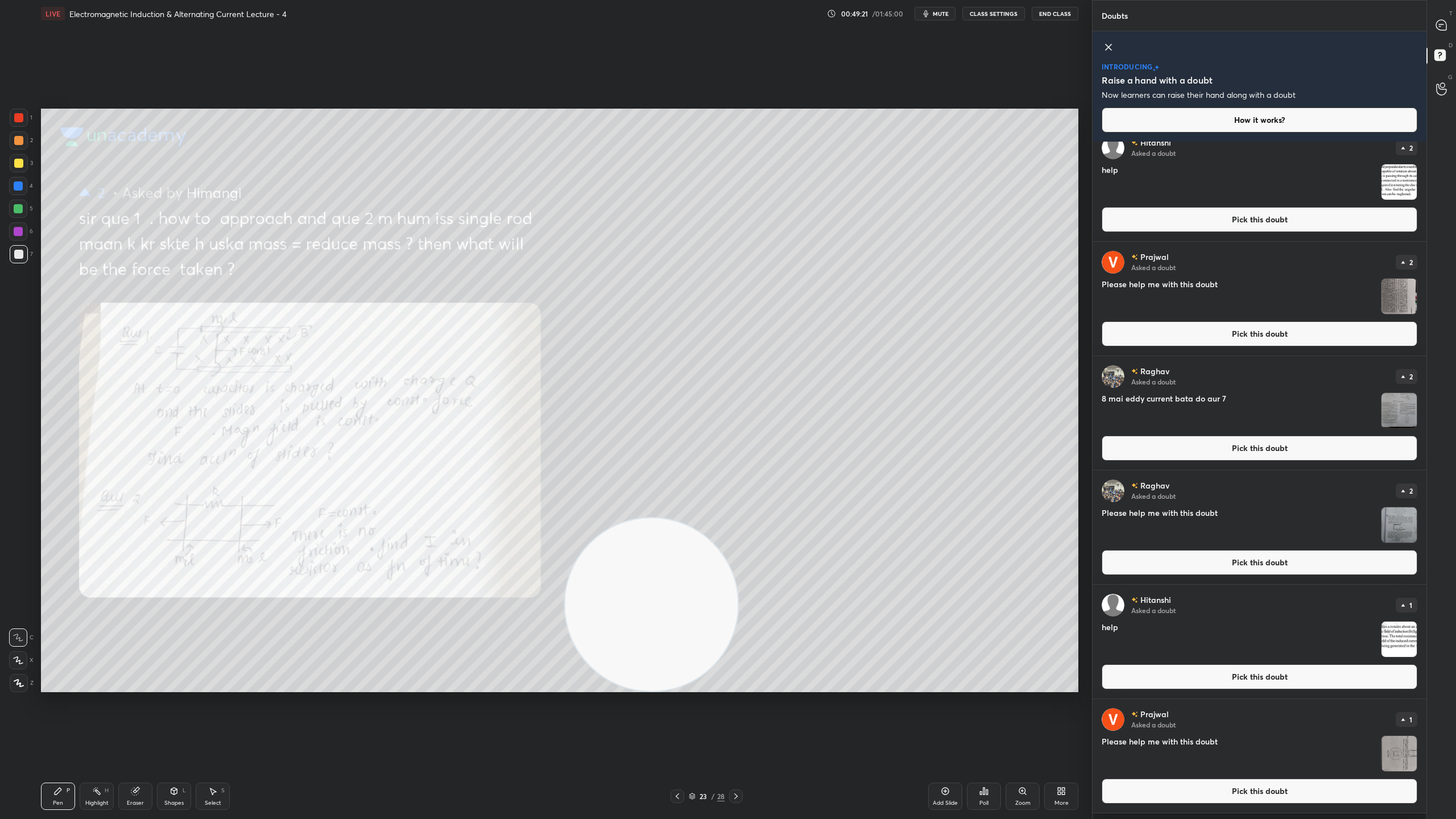
scroll to position [0, 0]
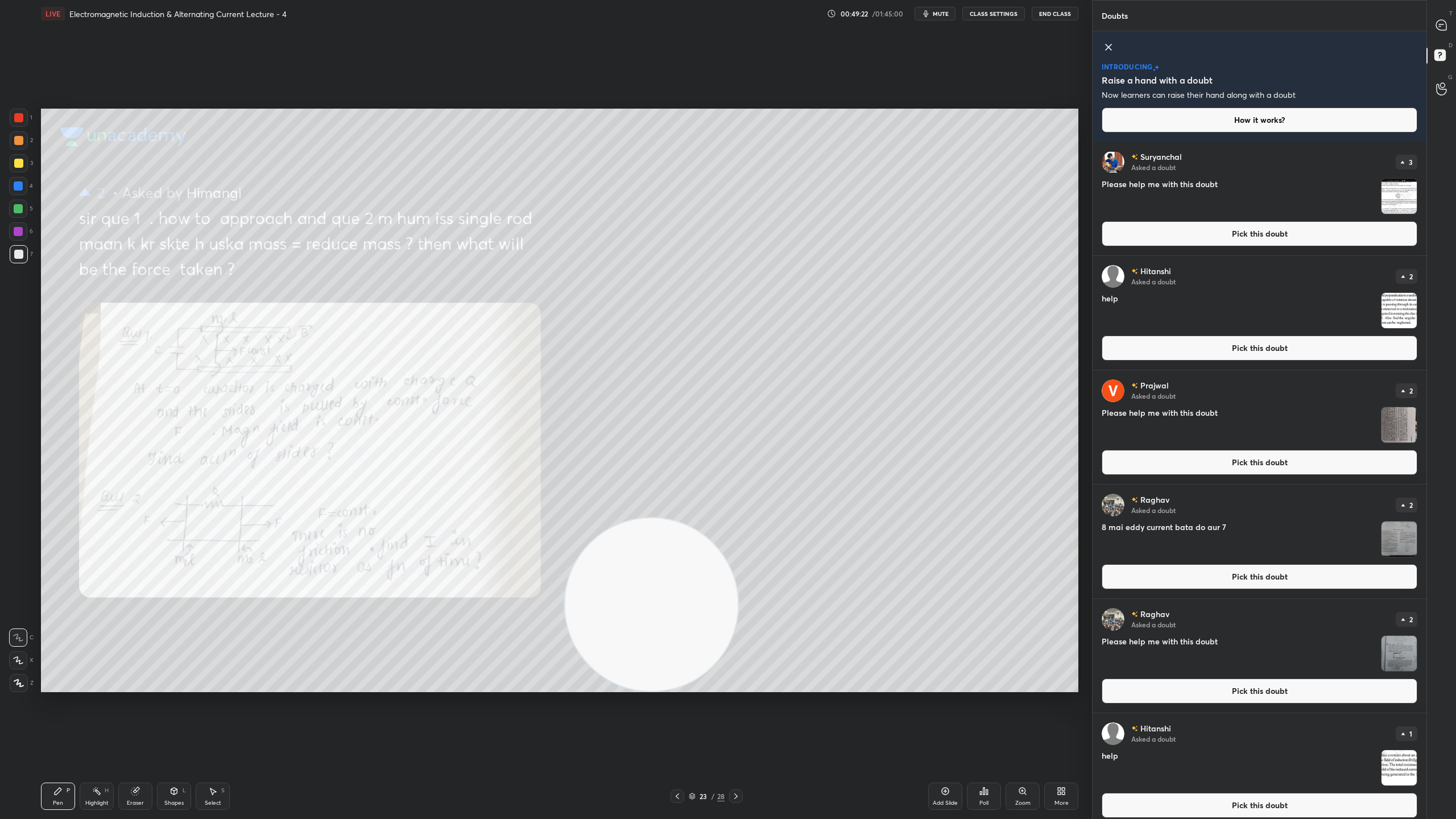
click at [1400, 198] on img "grid" at bounding box center [1398, 196] width 35 height 35
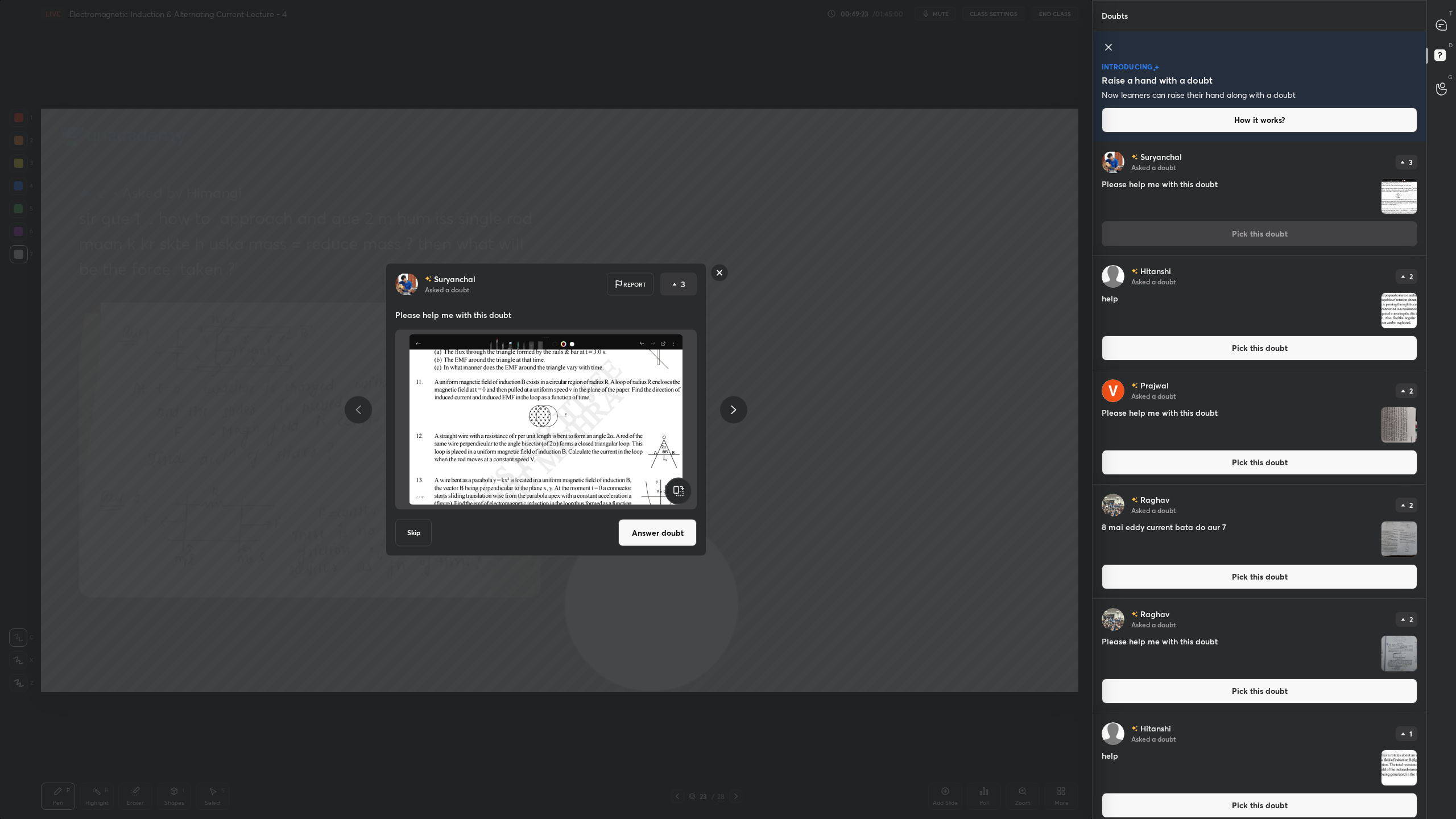
click at [635, 529] on button "Answer doubt" at bounding box center [657, 532] width 78 height 27
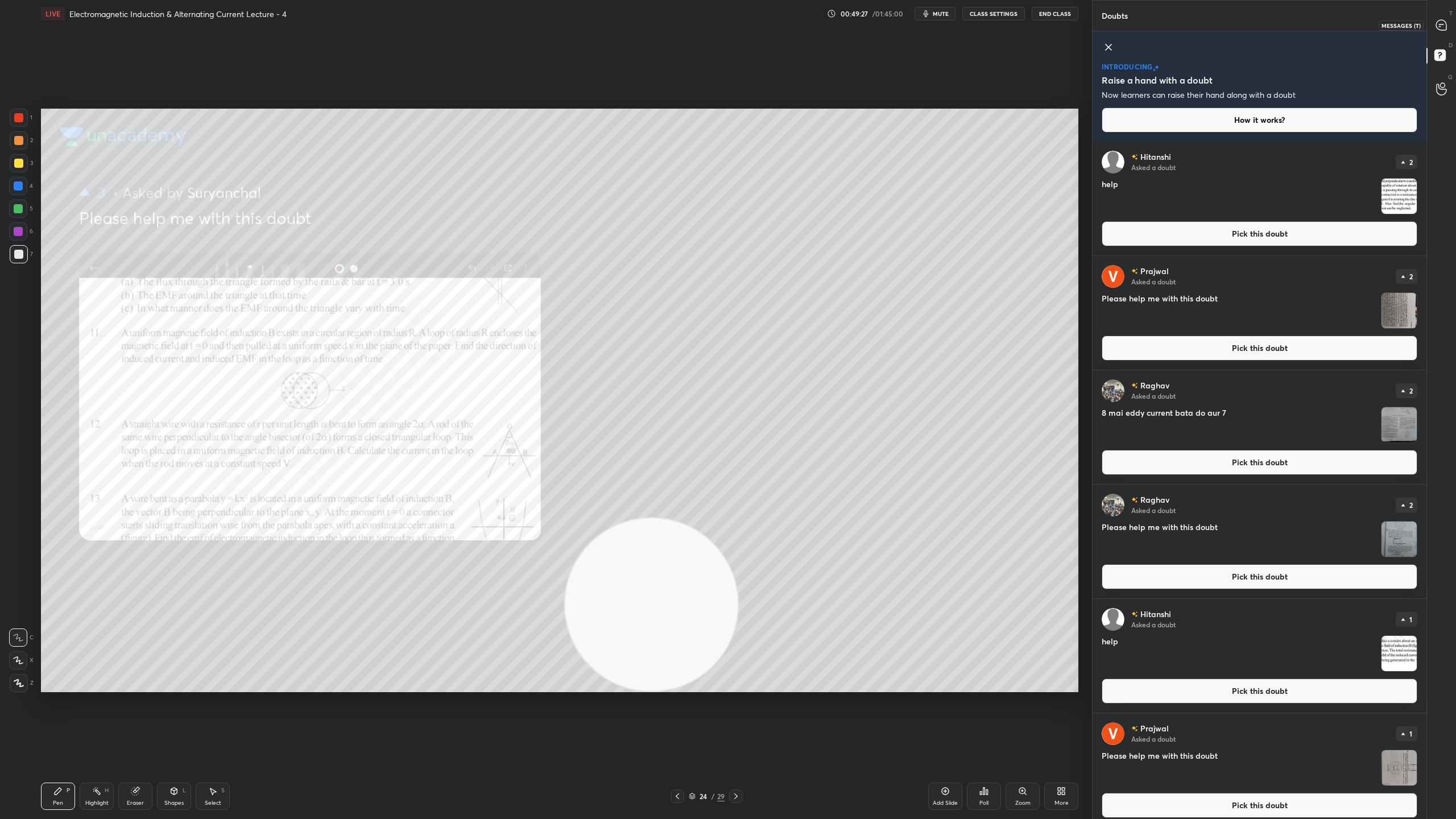
click at [1441, 20] on icon at bounding box center [1441, 25] width 10 height 10
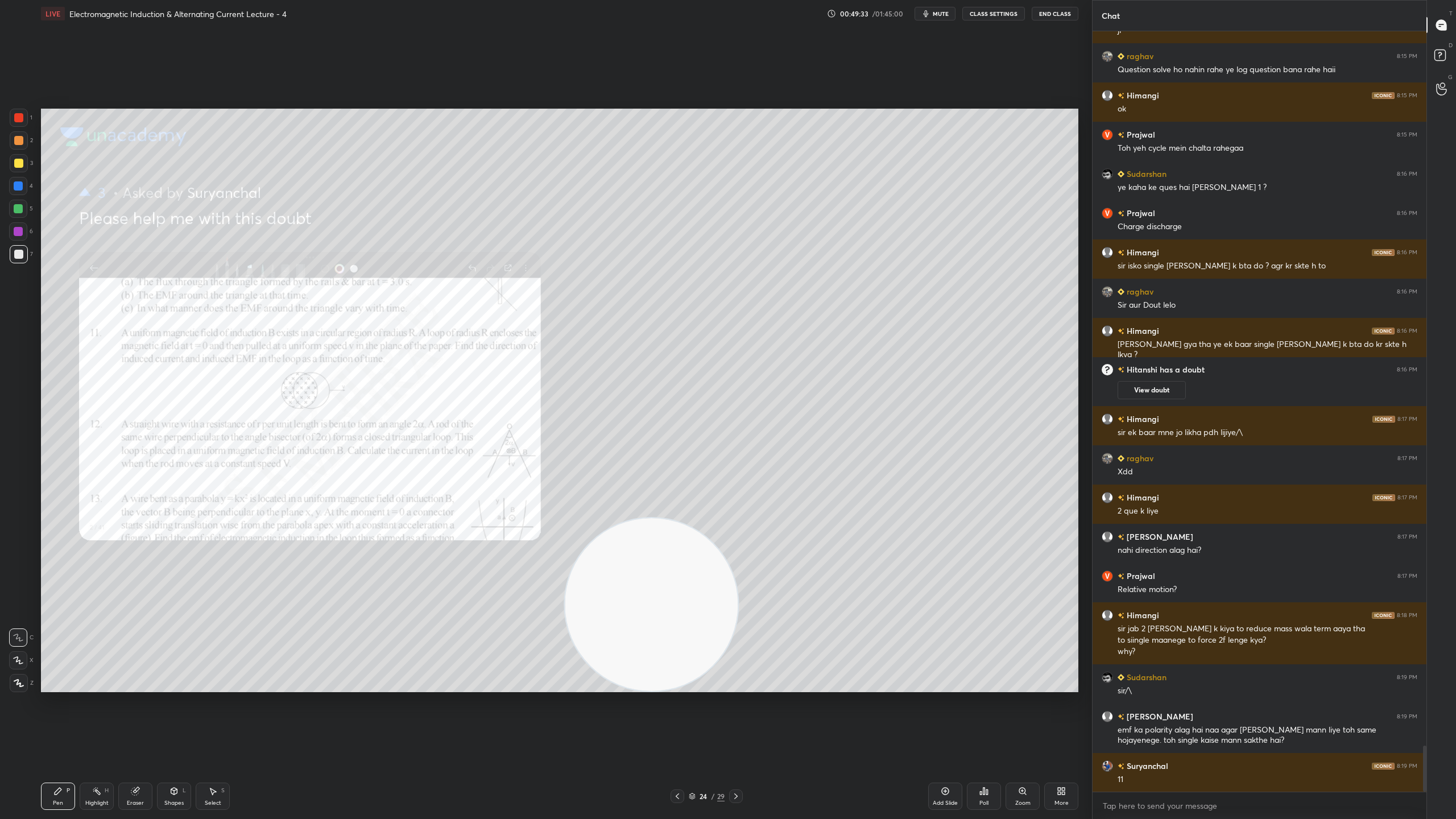
scroll to position [11785, 0]
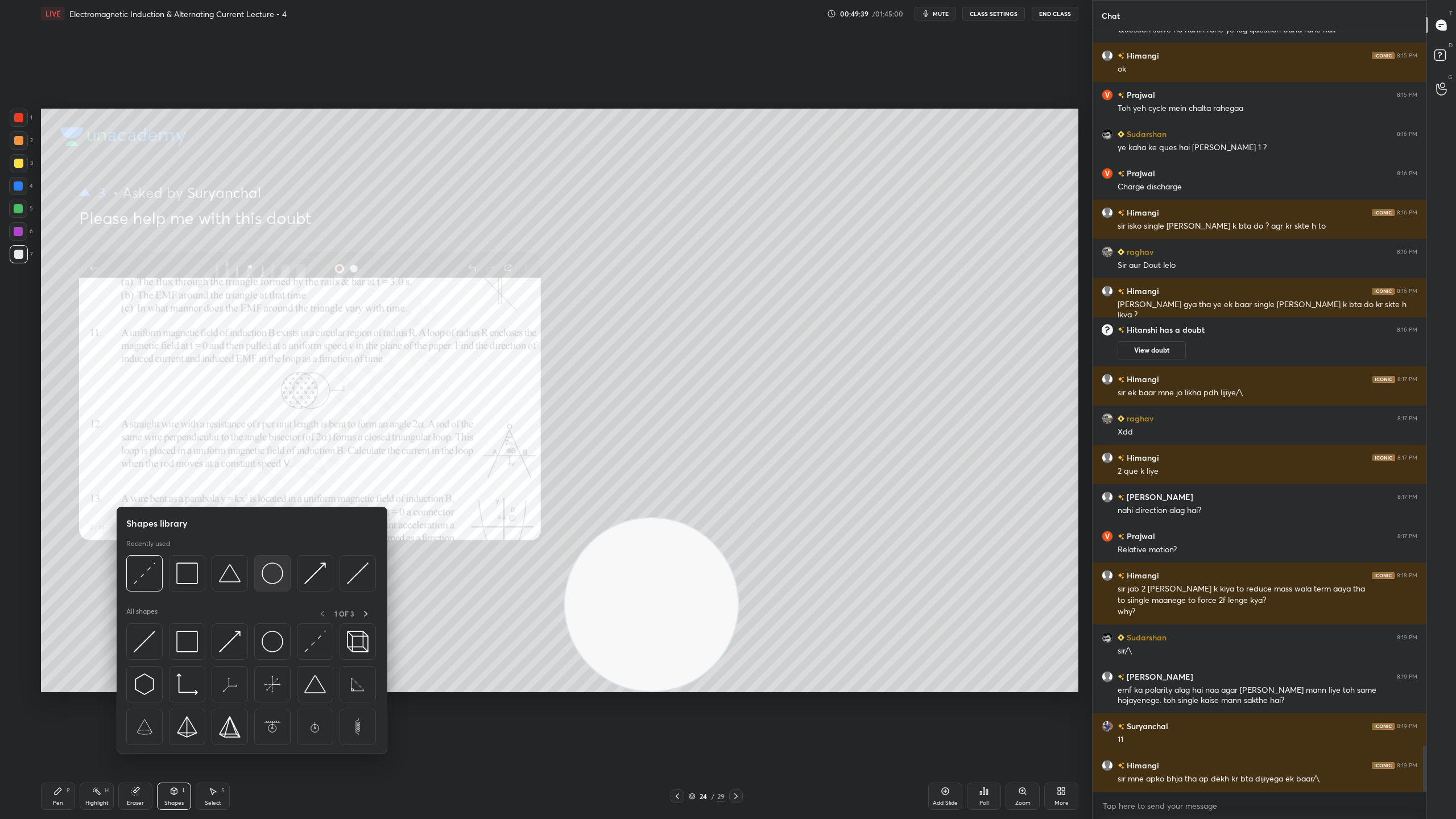
click at [275, 569] on img at bounding box center [273, 573] width 22 height 22
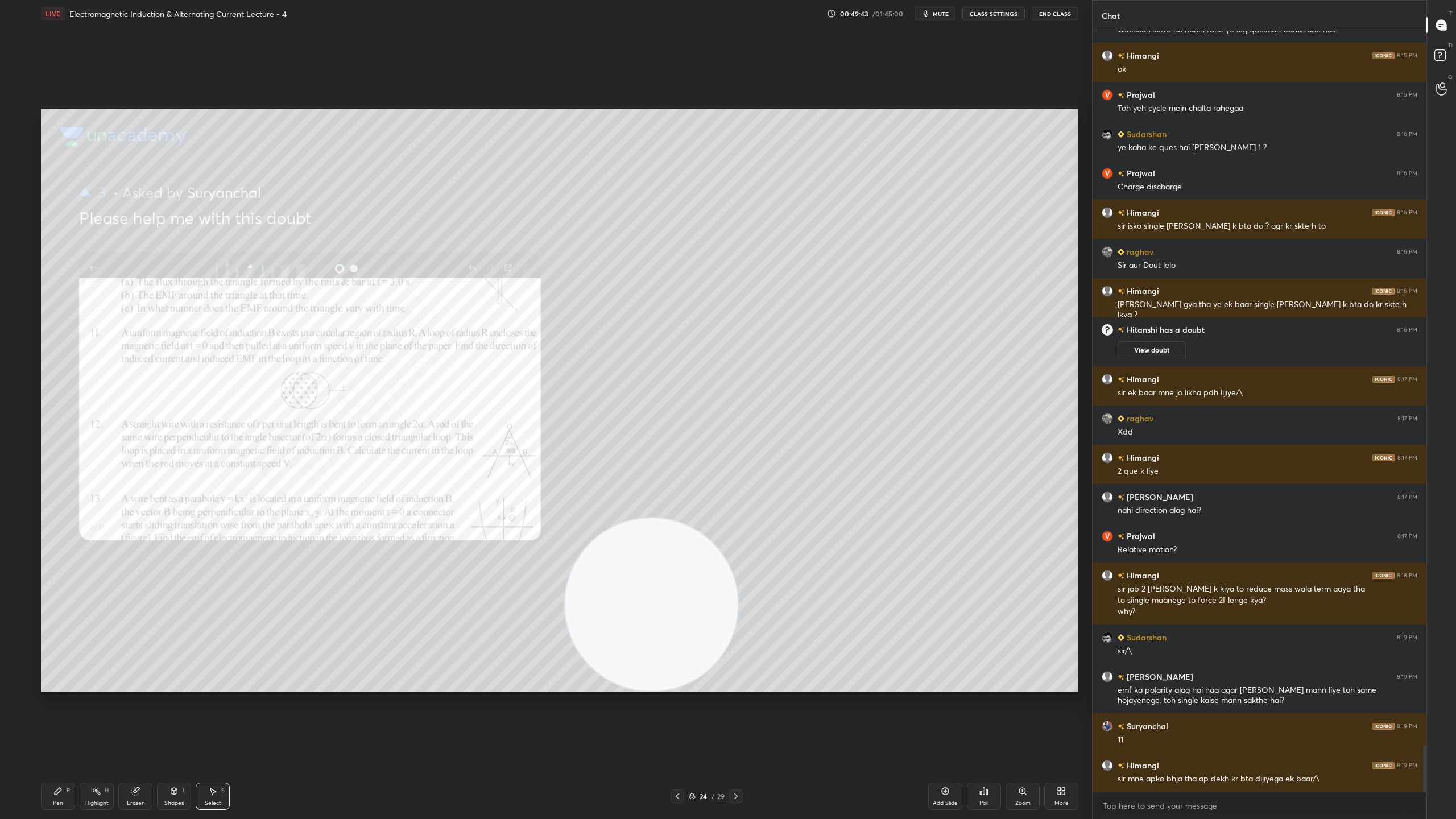
click at [761, 350] on div "0 ° Undo Copy Duplicate Duplicate to new slide Delete" at bounding box center [559, 400] width 1037 height 583
click at [784, 256] on p "Duplicate" at bounding box center [788, 255] width 30 height 9
drag, startPoint x: 728, startPoint y: 280, endPoint x: 792, endPoint y: 258, distance: 68.0
click at [796, 254] on div "0 ° Undo Copy Duplicate Duplicate to new slide Delete" at bounding box center [559, 400] width 1037 height 583
click at [737, 379] on div "0 ° Undo Copy Duplicate Duplicate to new slide Delete" at bounding box center [559, 400] width 1037 height 583
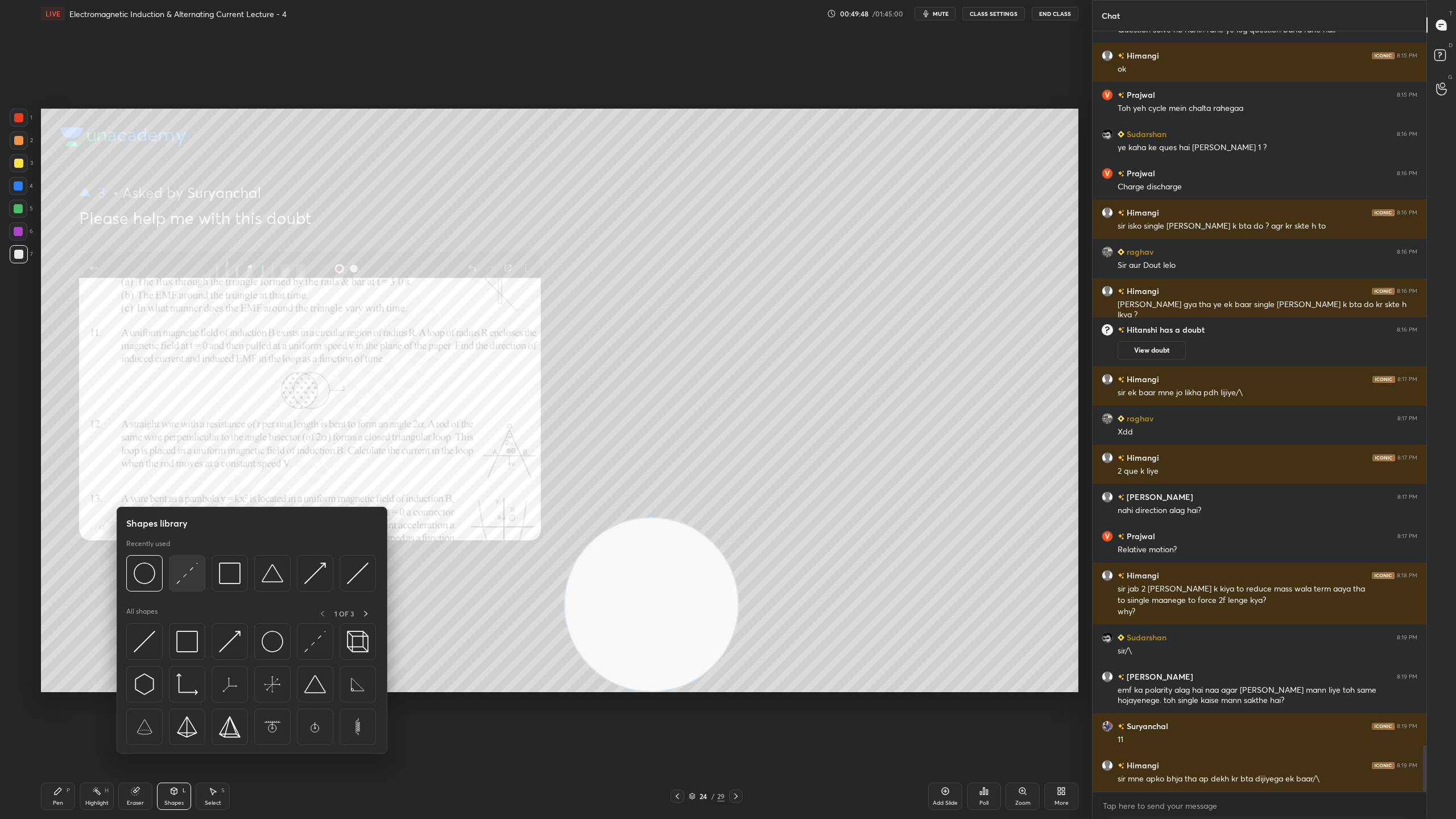
click at [197, 572] on img at bounding box center [187, 573] width 22 height 22
click at [359, 569] on img at bounding box center [358, 573] width 22 height 22
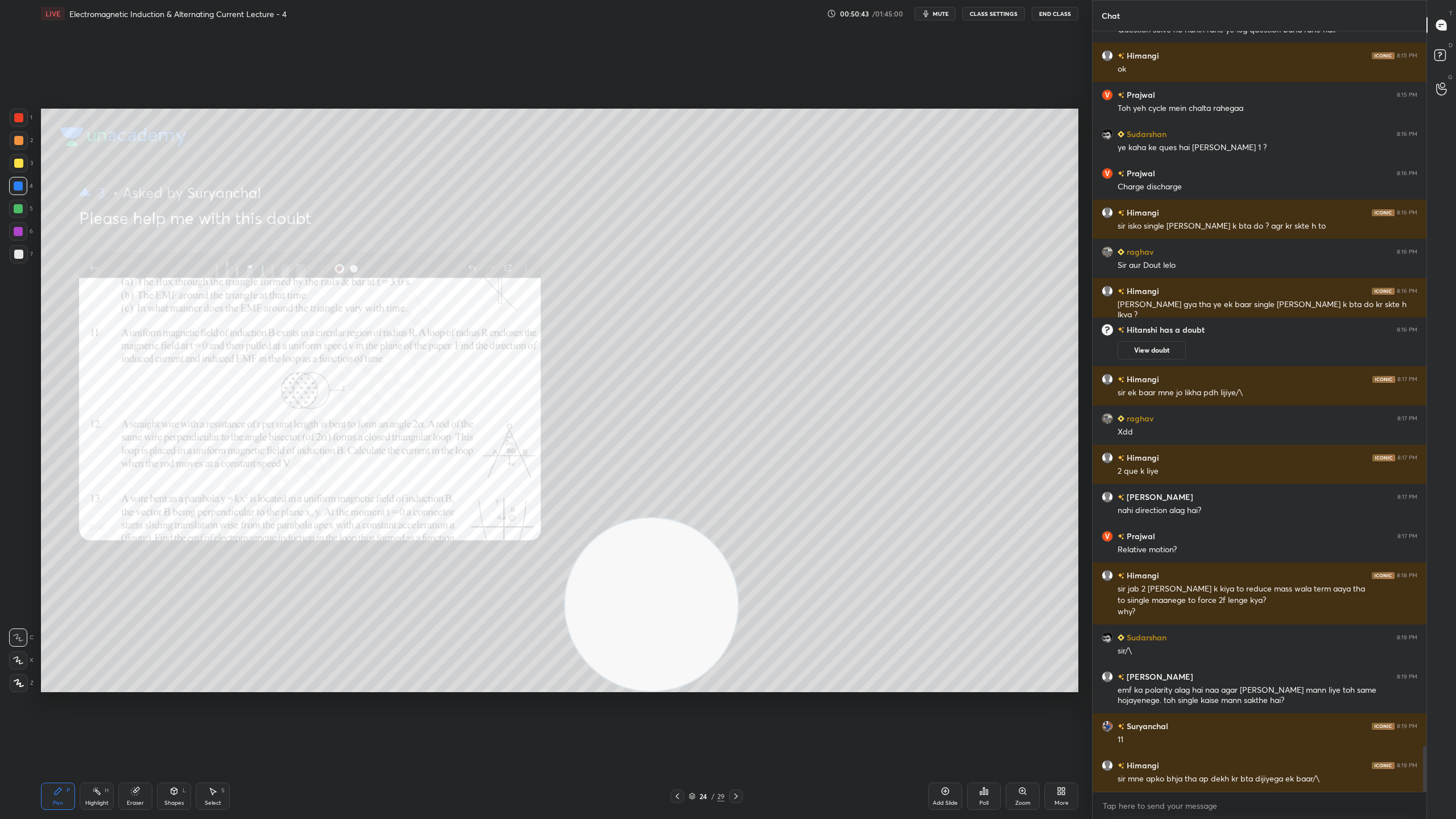
scroll to position [11824, 0]
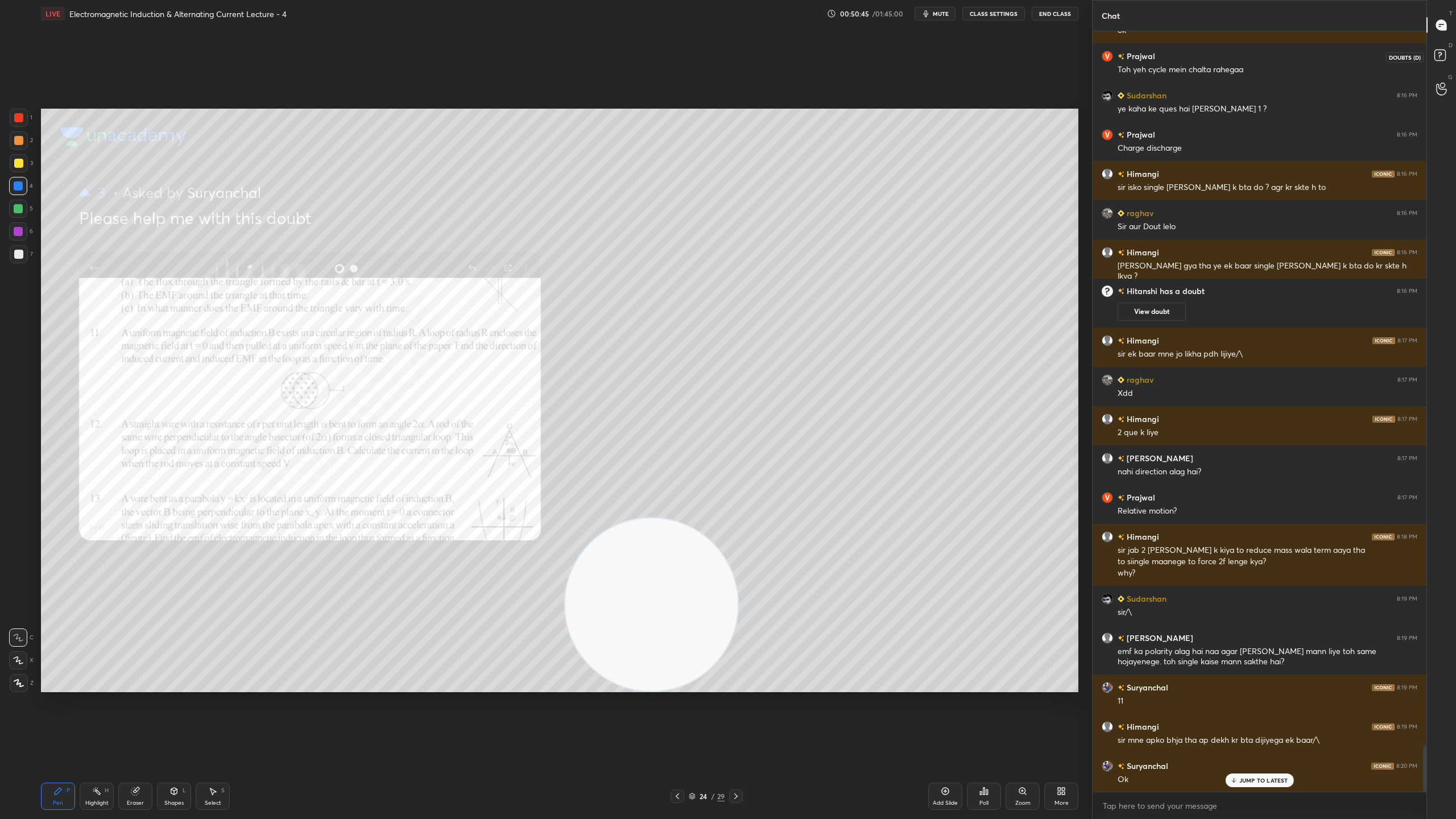
click at [1442, 52] on rect at bounding box center [1439, 55] width 11 height 11
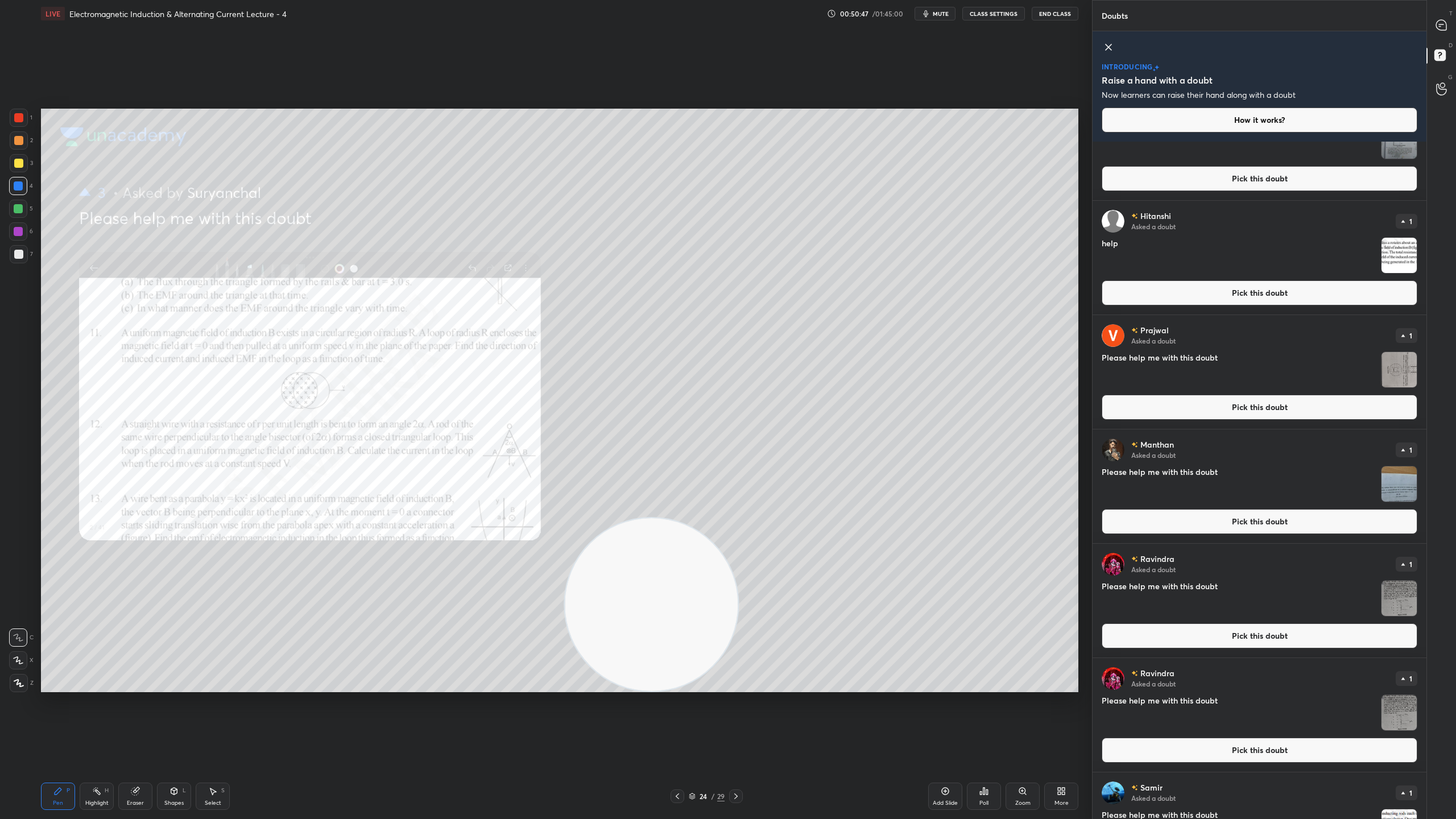
scroll to position [0, 0]
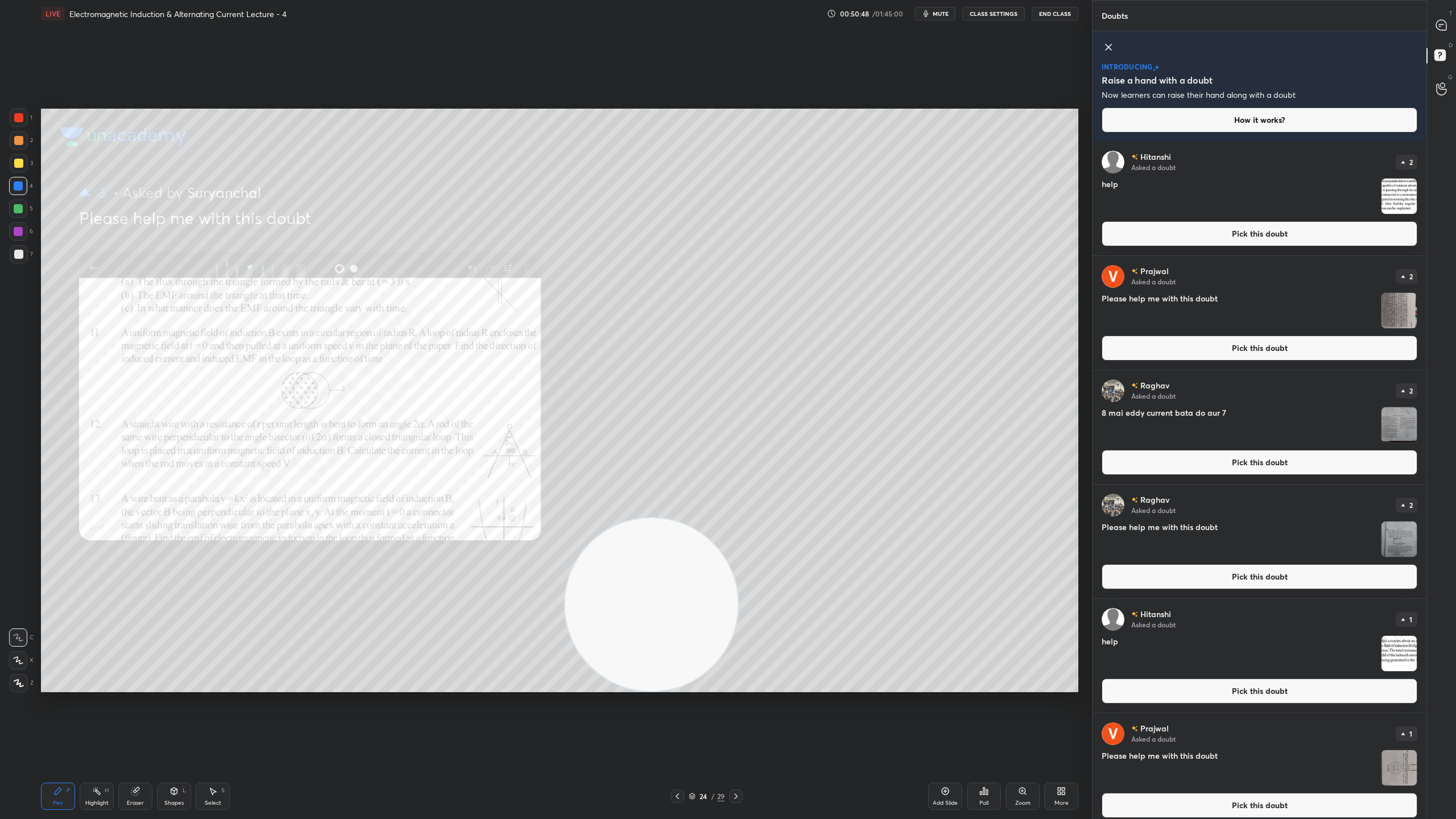
click at [1403, 196] on img "grid" at bounding box center [1398, 196] width 35 height 35
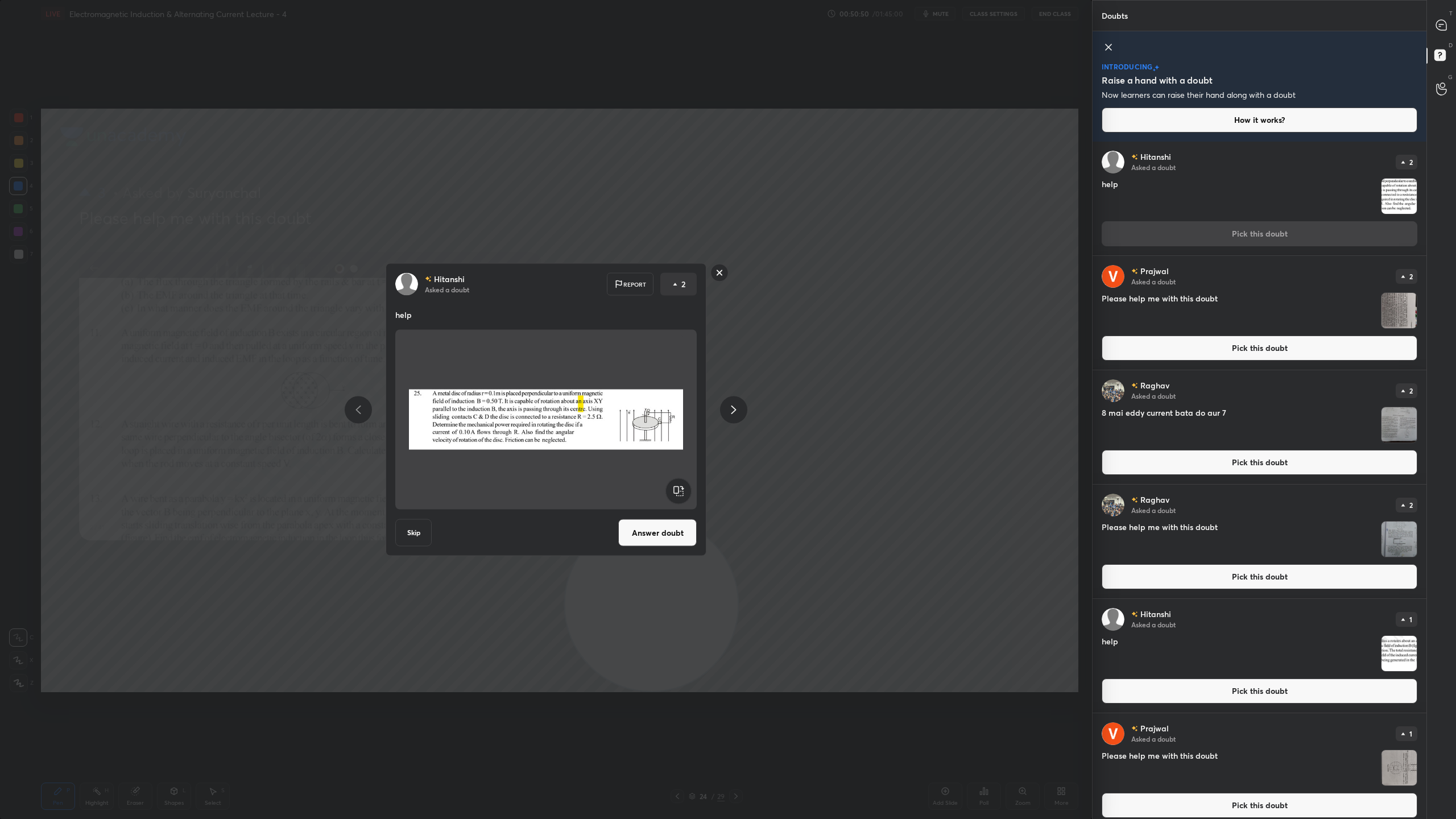
click at [674, 538] on button "Answer doubt" at bounding box center [657, 532] width 78 height 27
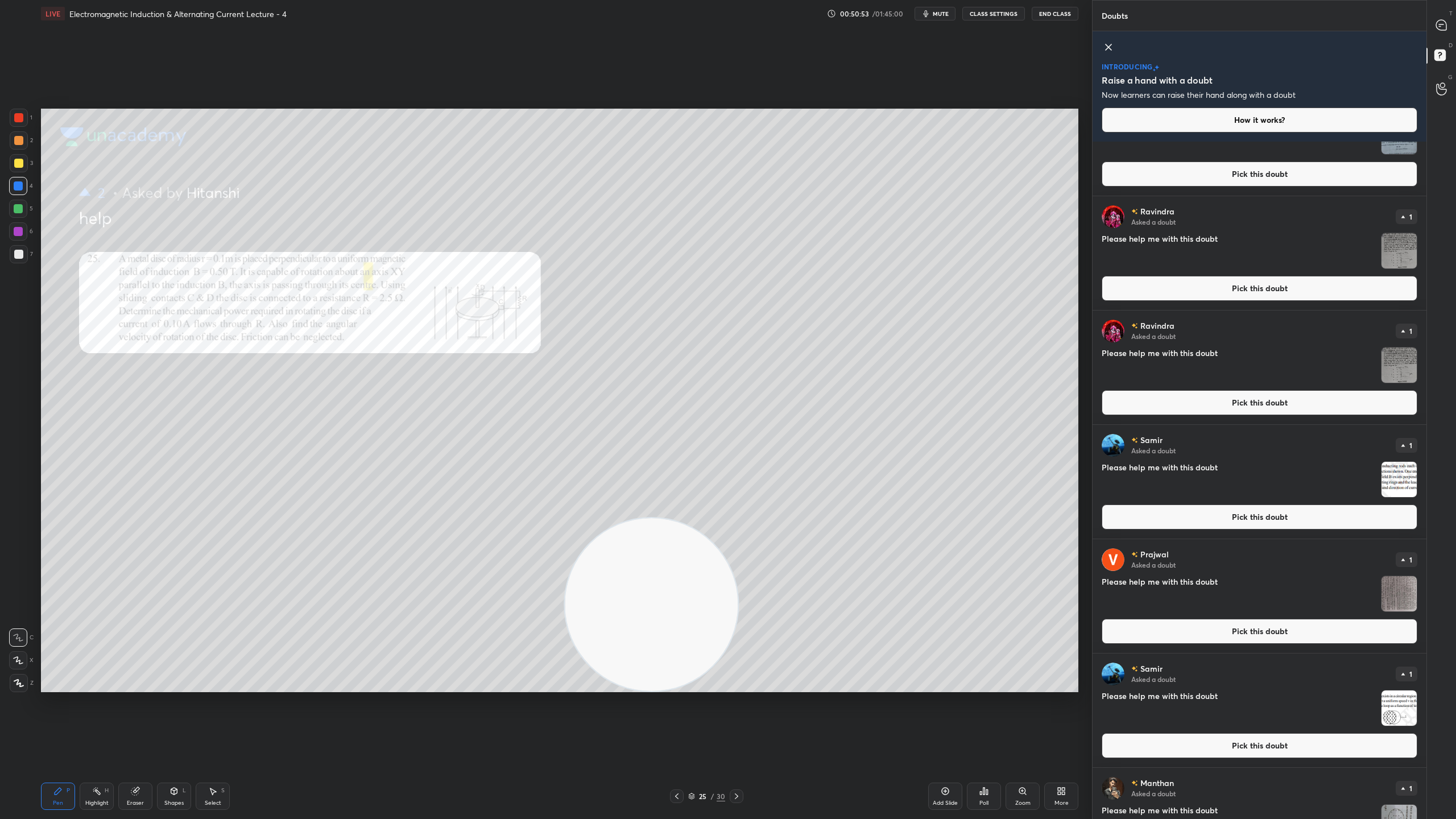
scroll to position [297, 0]
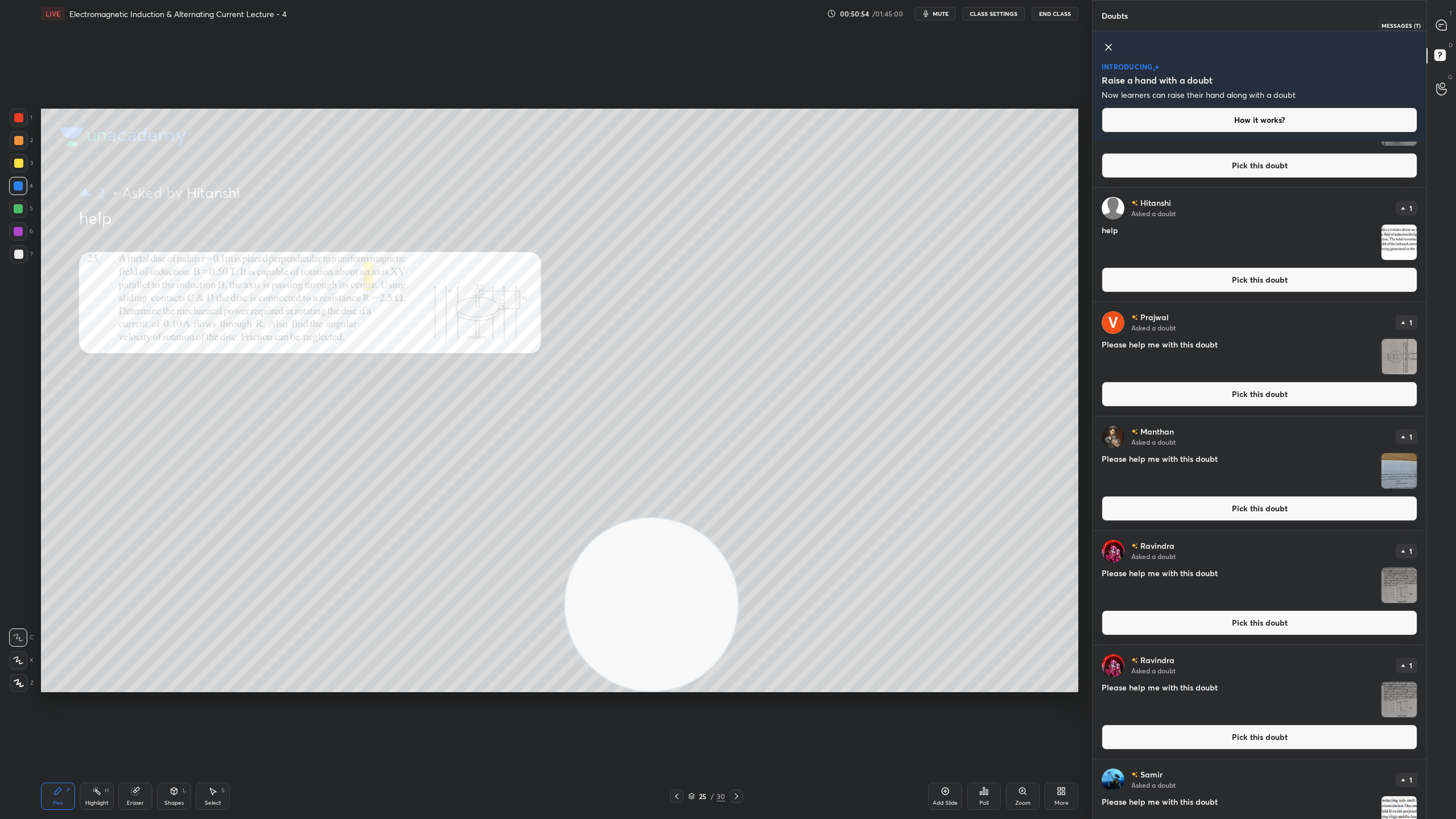
click at [1447, 17] on div at bounding box center [1441, 25] width 23 height 20
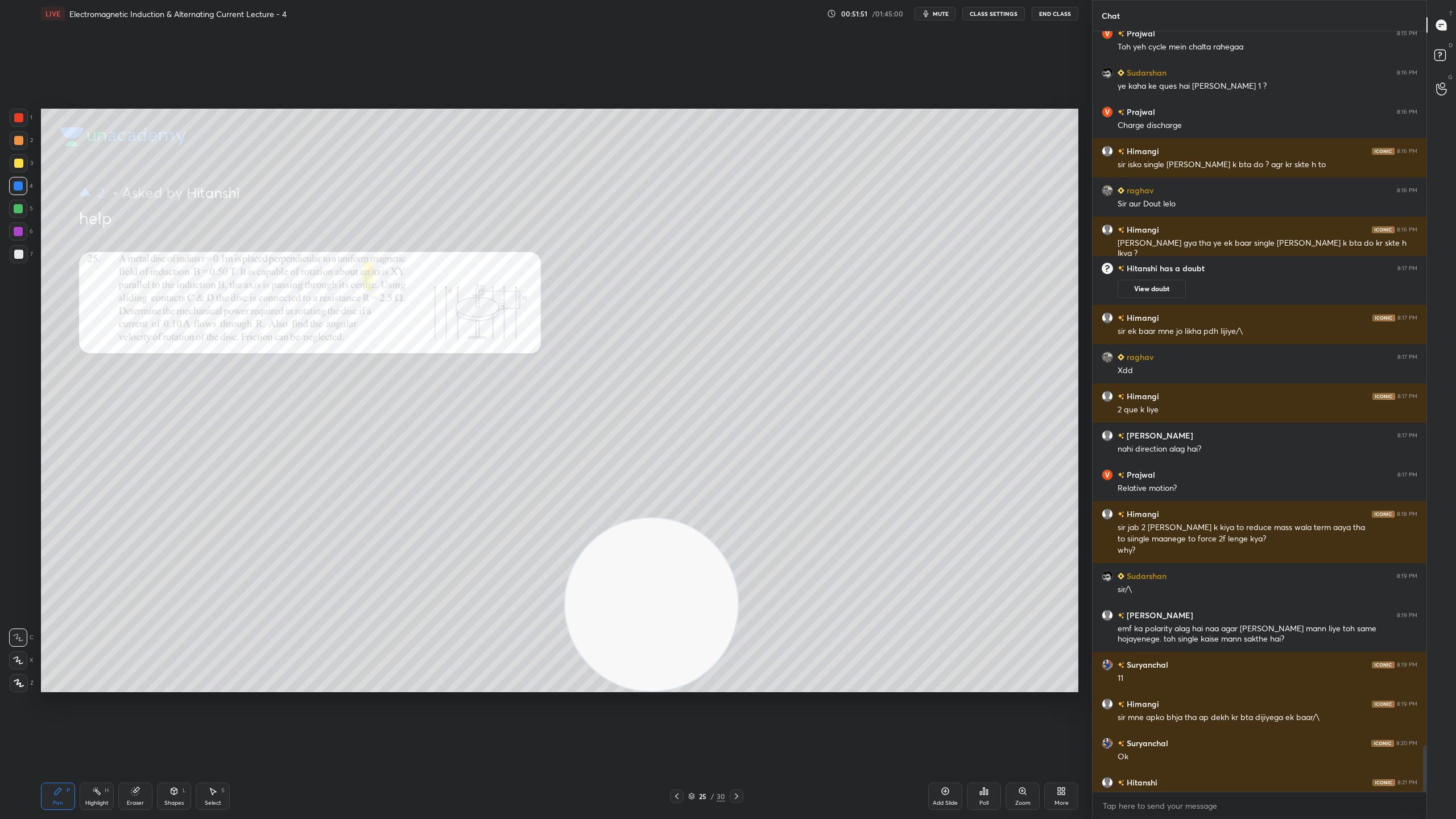
scroll to position [11864, 0]
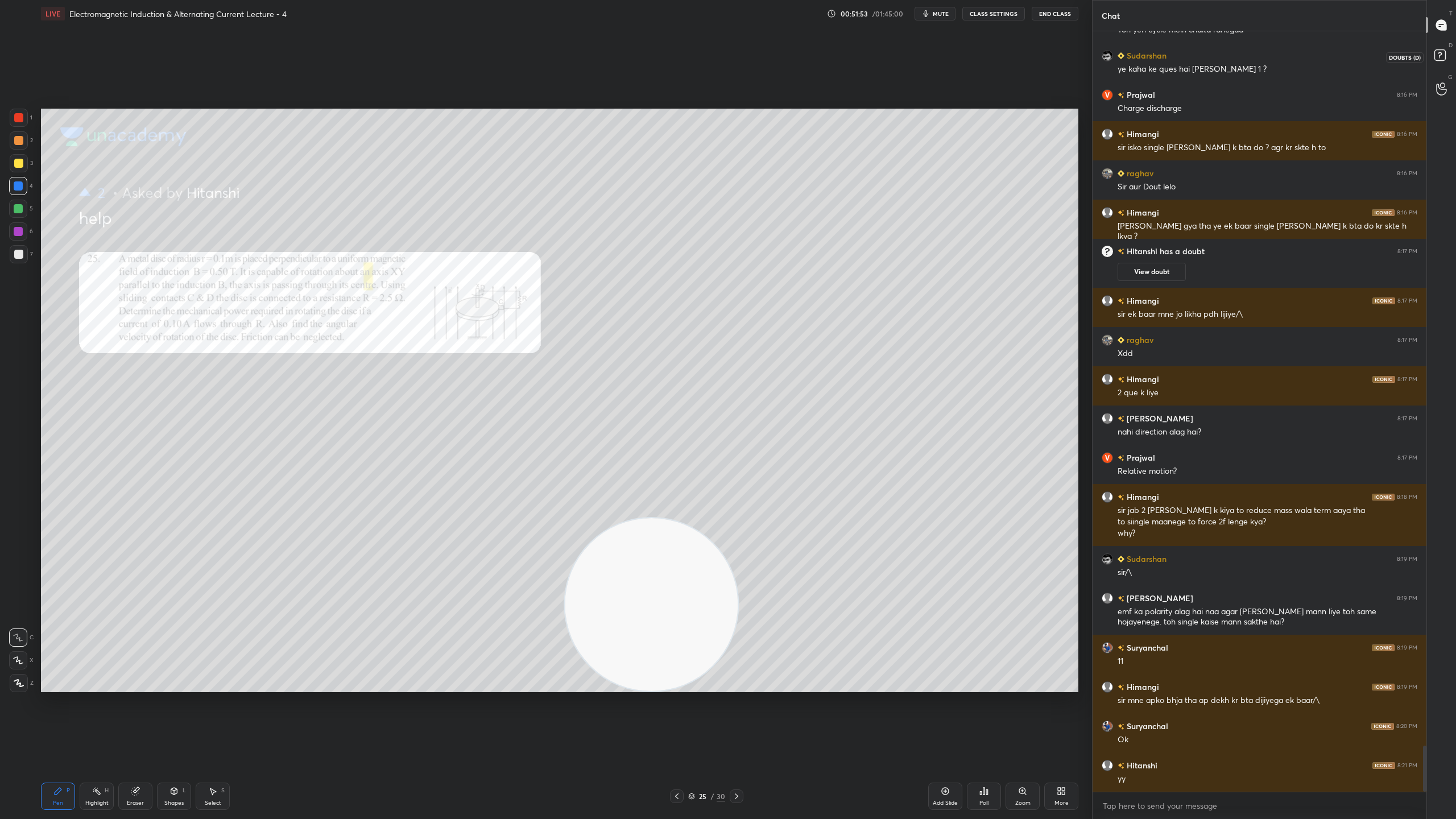
click at [1439, 49] on icon at bounding box center [1441, 57] width 20 height 20
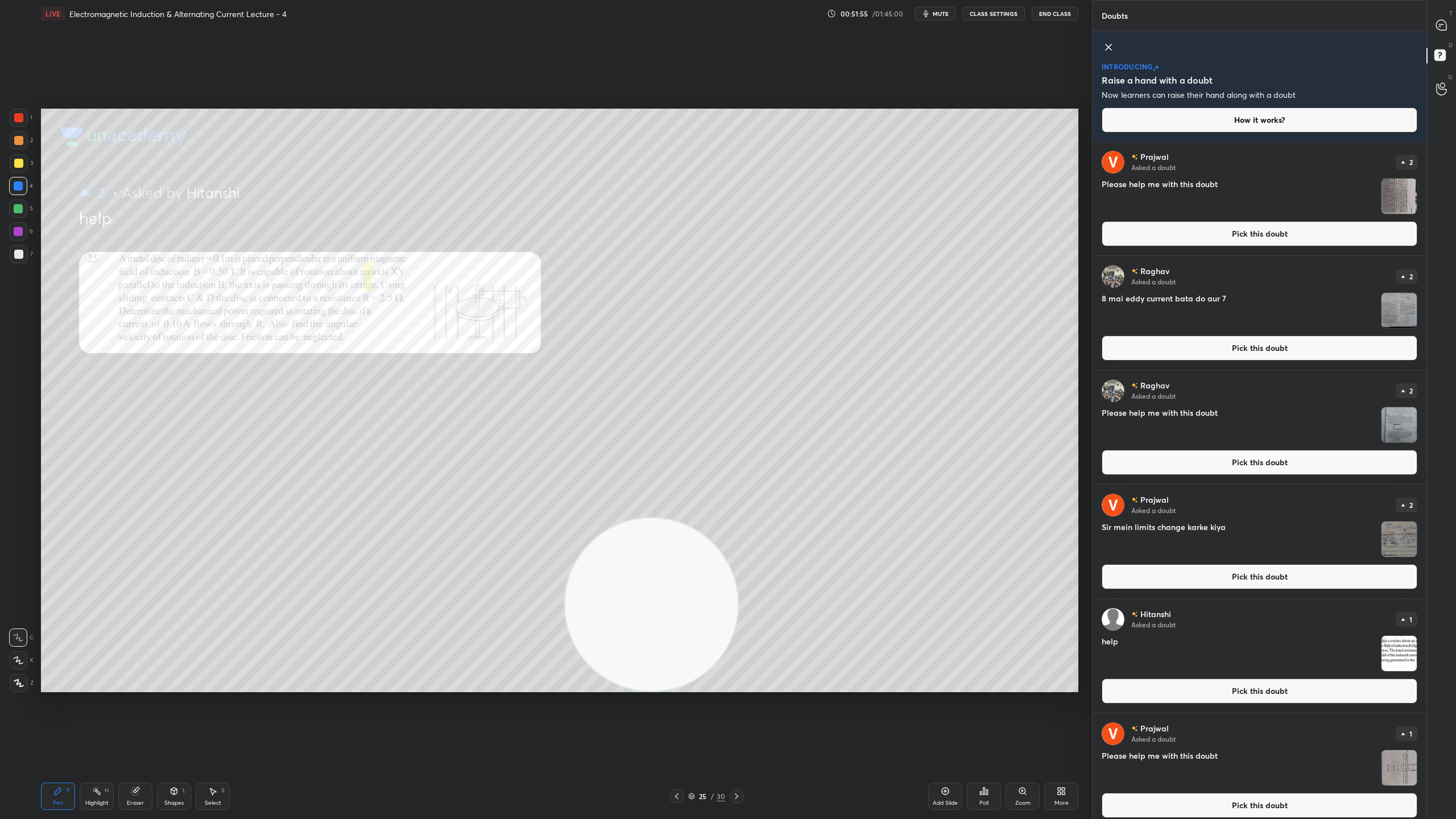
click at [1396, 185] on img "grid" at bounding box center [1398, 196] width 35 height 35
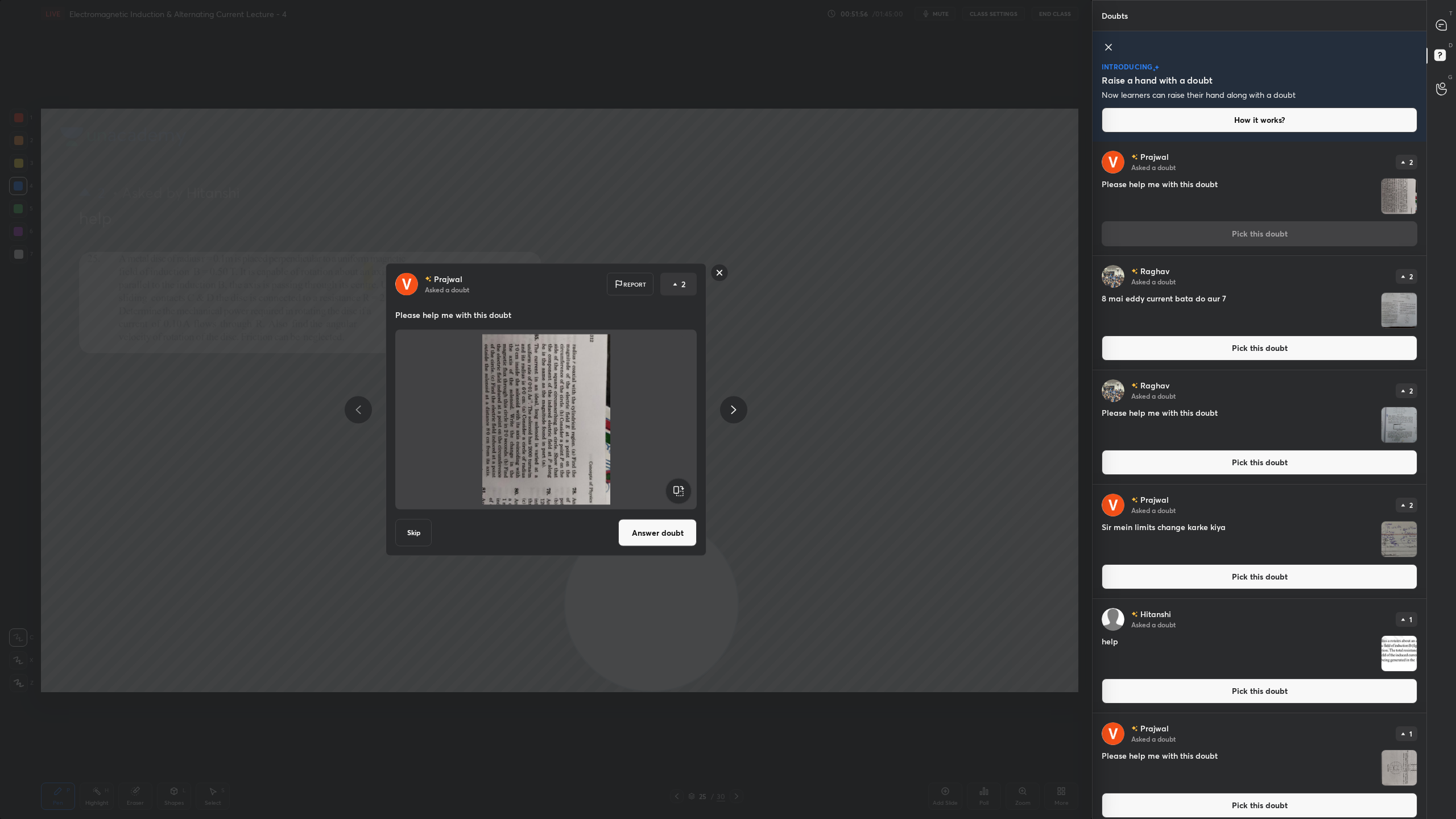
click at [677, 491] on rect at bounding box center [678, 491] width 26 height 26
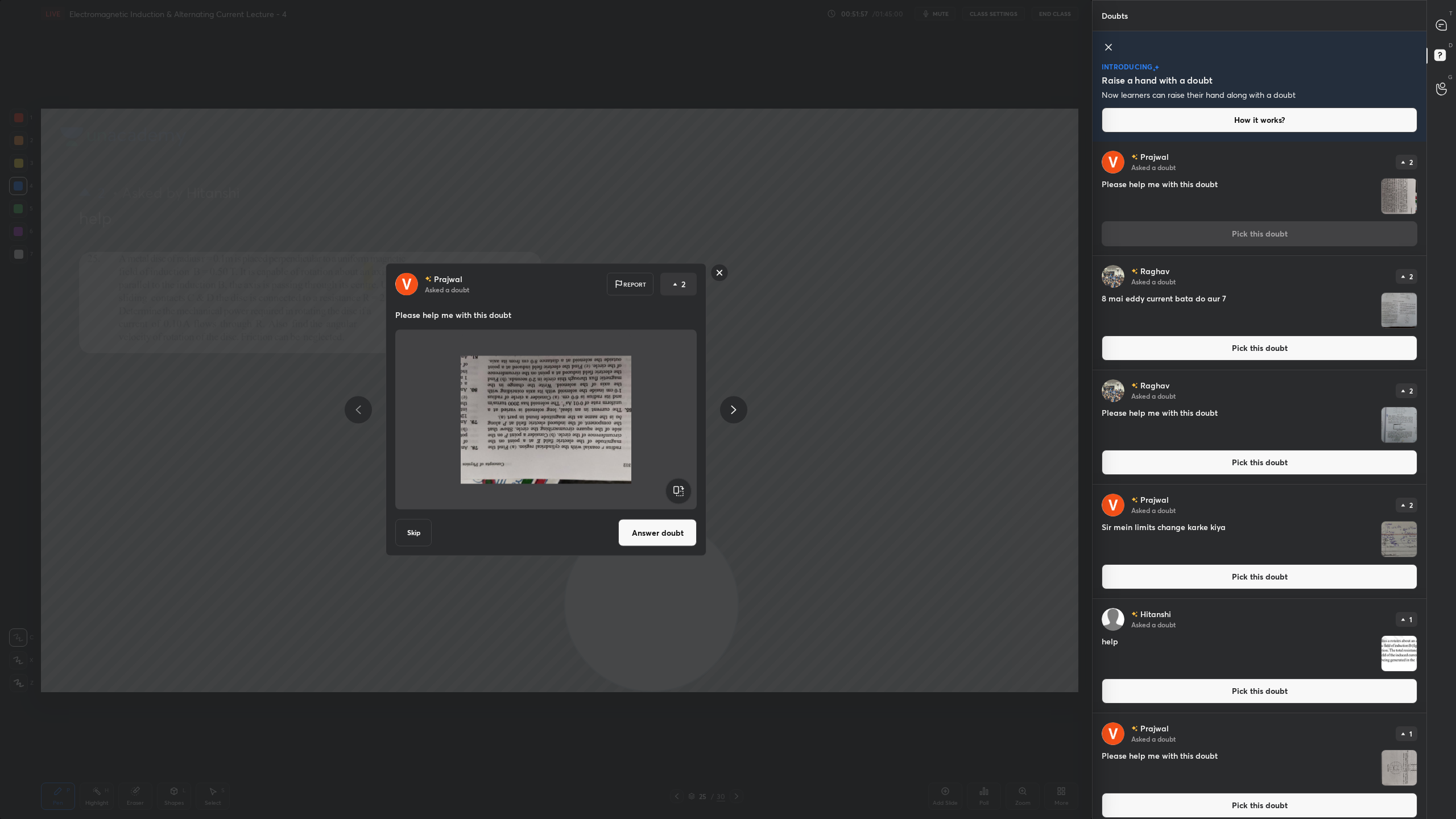
click at [677, 491] on rect at bounding box center [678, 491] width 26 height 26
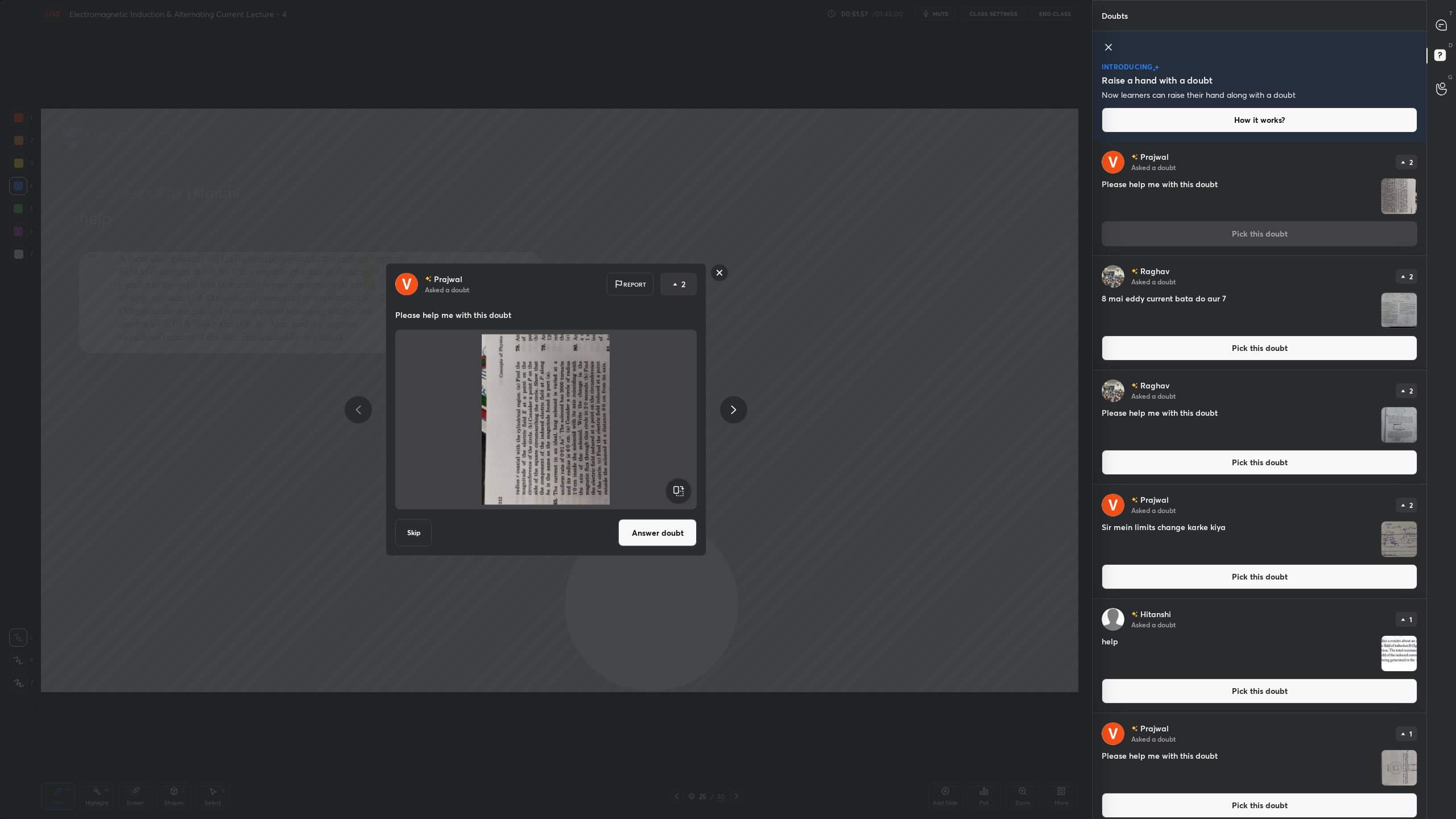
click at [677, 491] on rect at bounding box center [678, 491] width 26 height 26
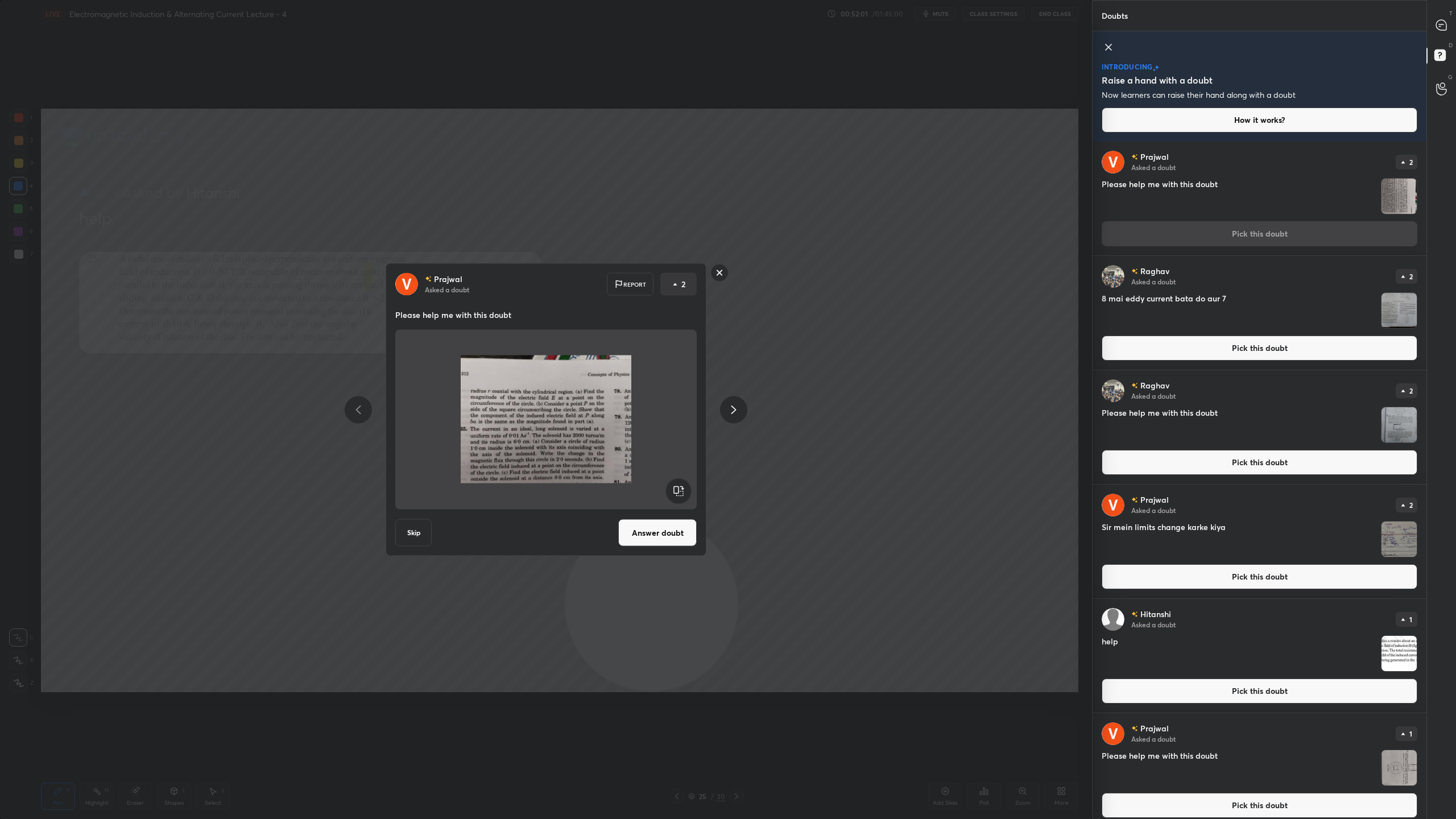
click at [673, 531] on button "Answer doubt" at bounding box center [657, 532] width 78 height 27
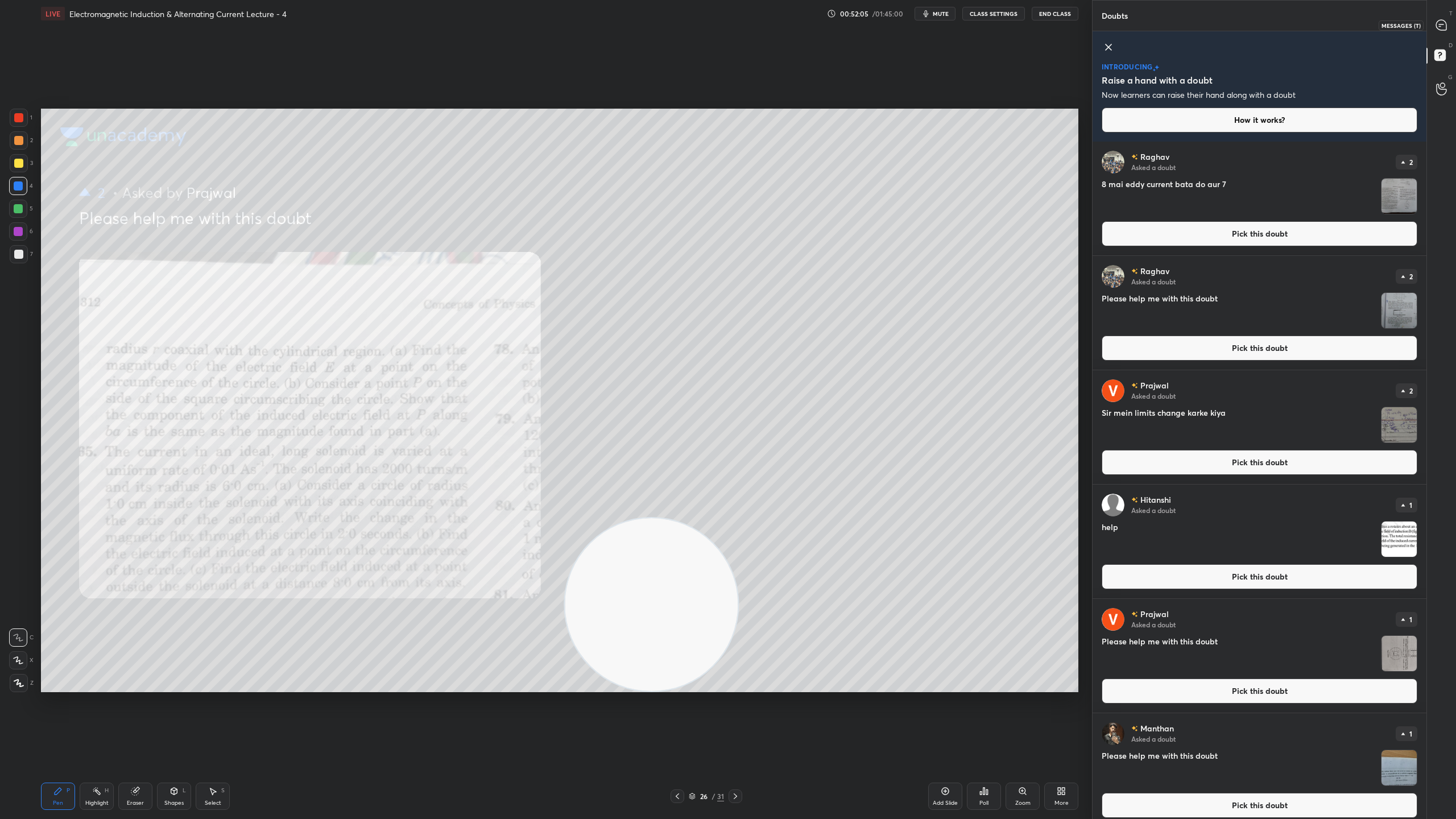
click at [1441, 17] on div at bounding box center [1441, 25] width 23 height 20
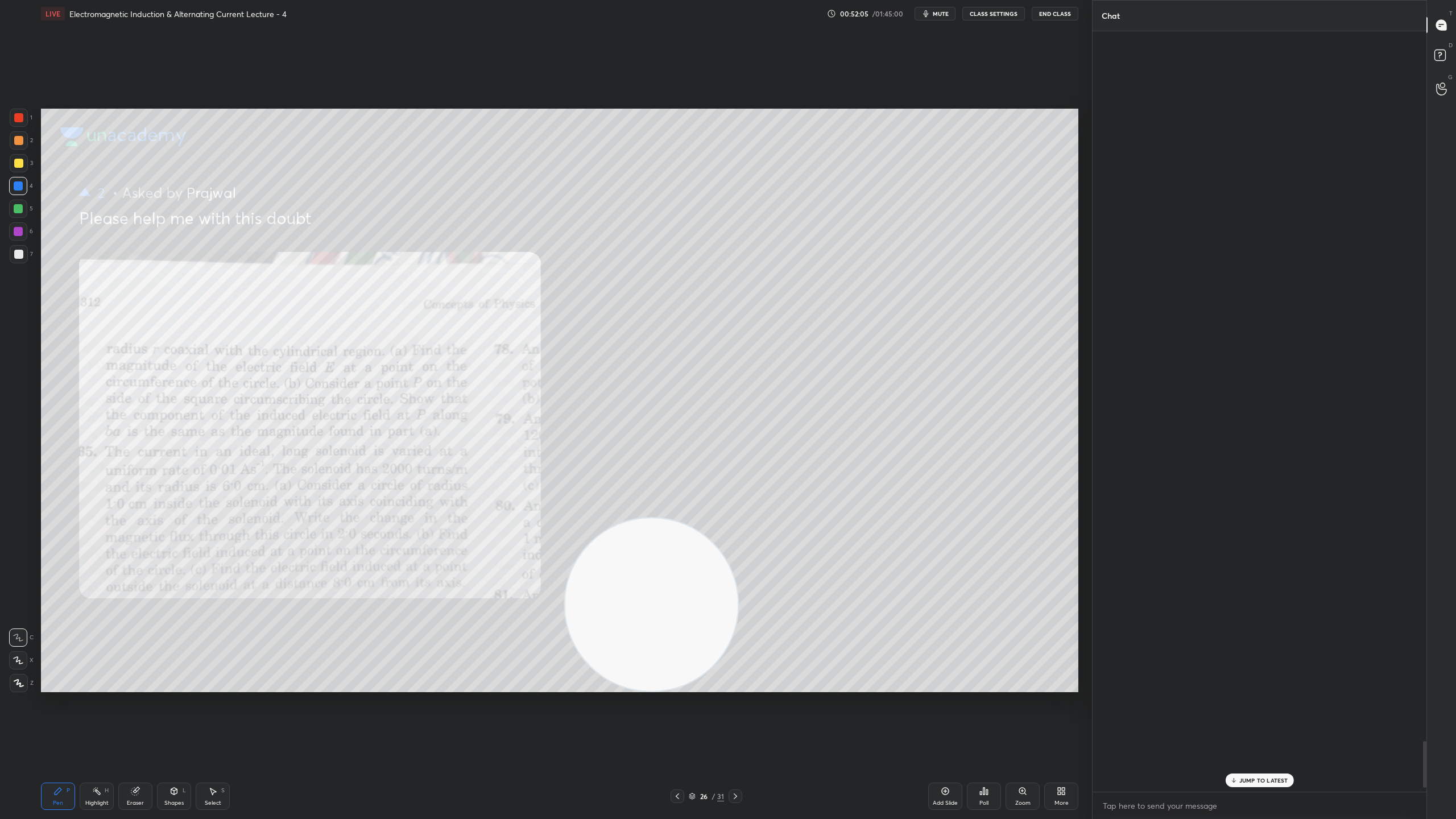
scroll to position [757, 330]
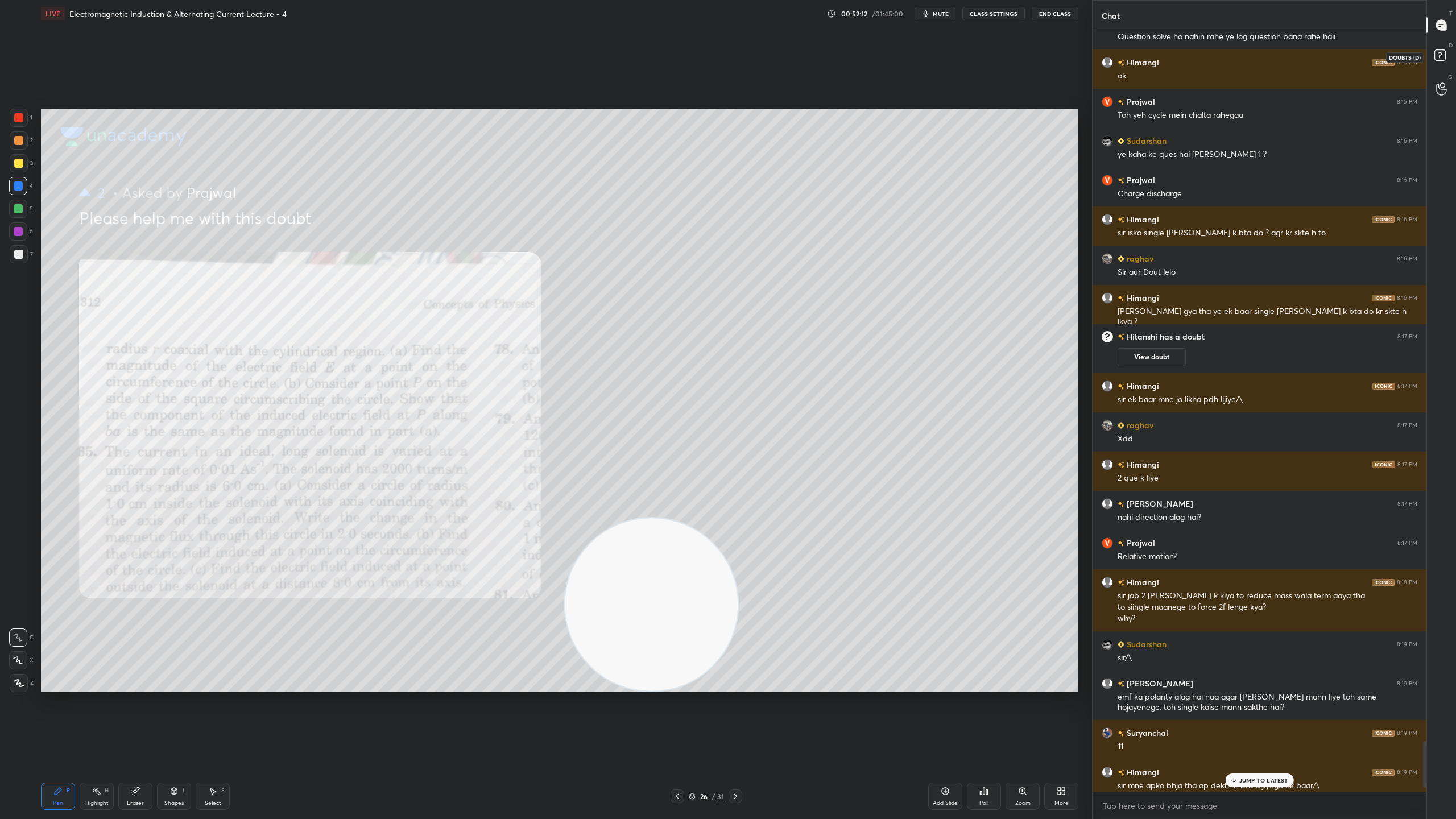
click at [1440, 56] on rect at bounding box center [1439, 55] width 11 height 11
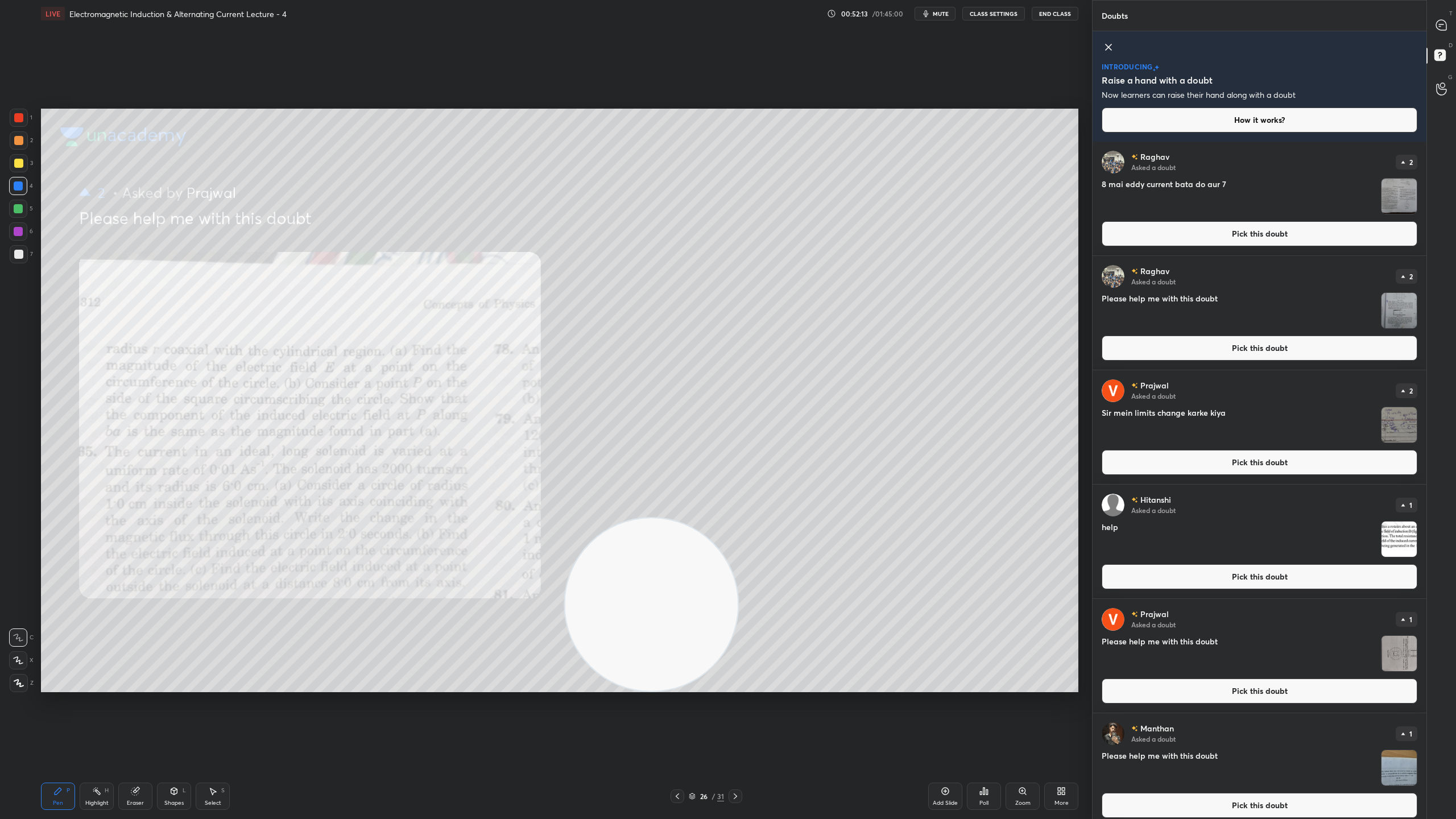
click at [1397, 198] on img "grid" at bounding box center [1398, 196] width 35 height 35
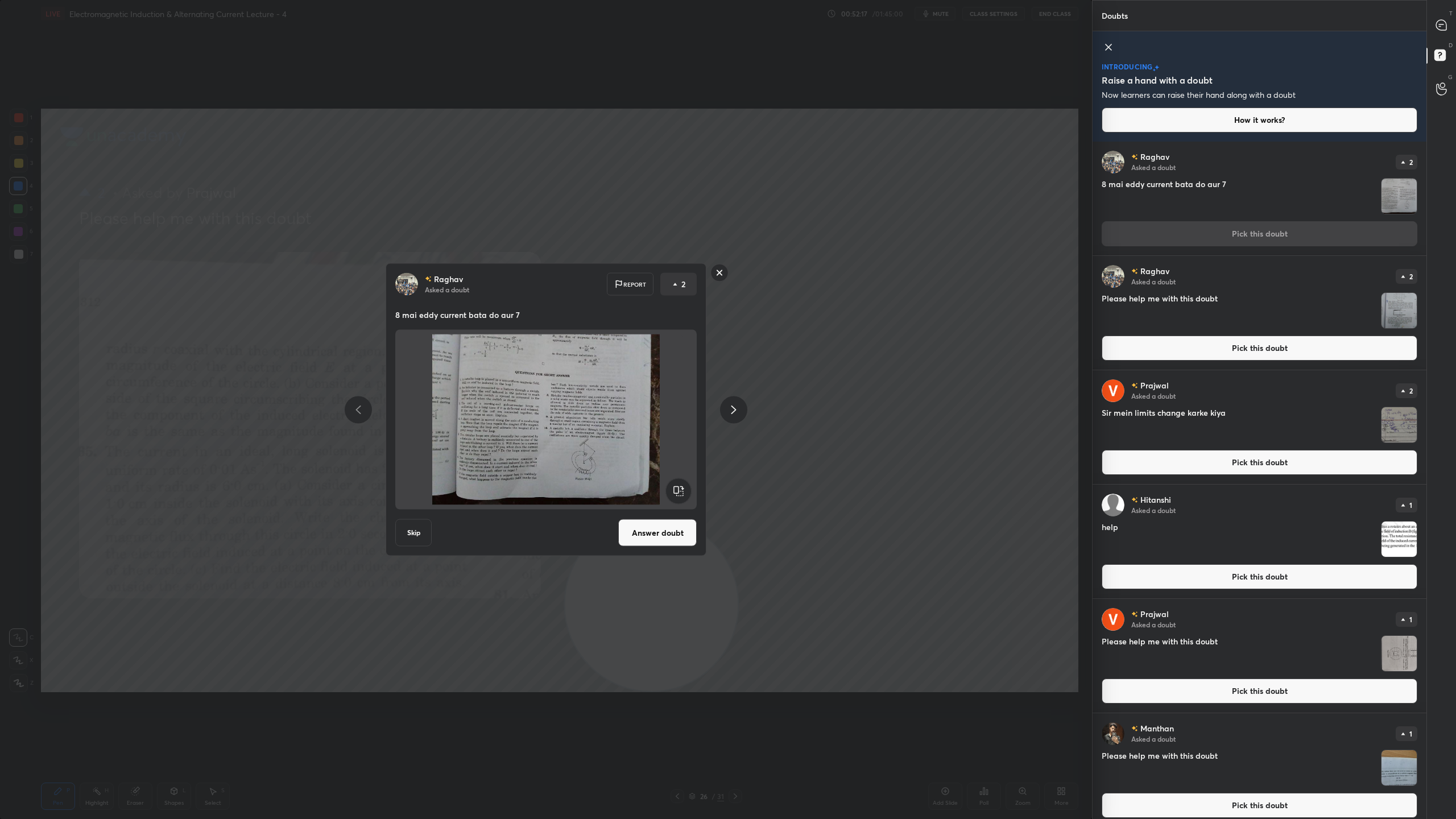
click at [414, 537] on button "Skip" at bounding box center [413, 532] width 36 height 27
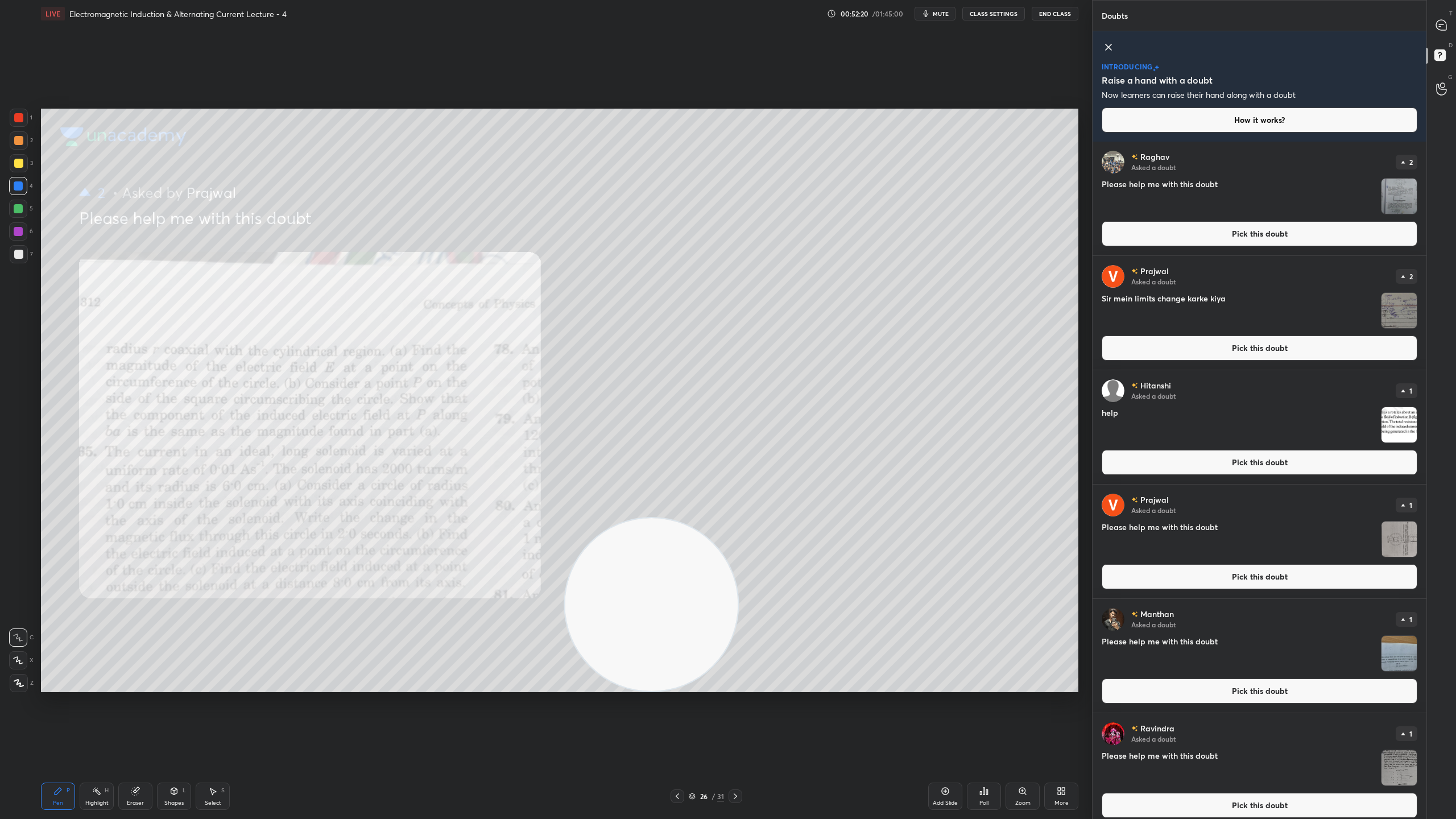
click at [1391, 191] on img "grid" at bounding box center [1398, 196] width 35 height 35
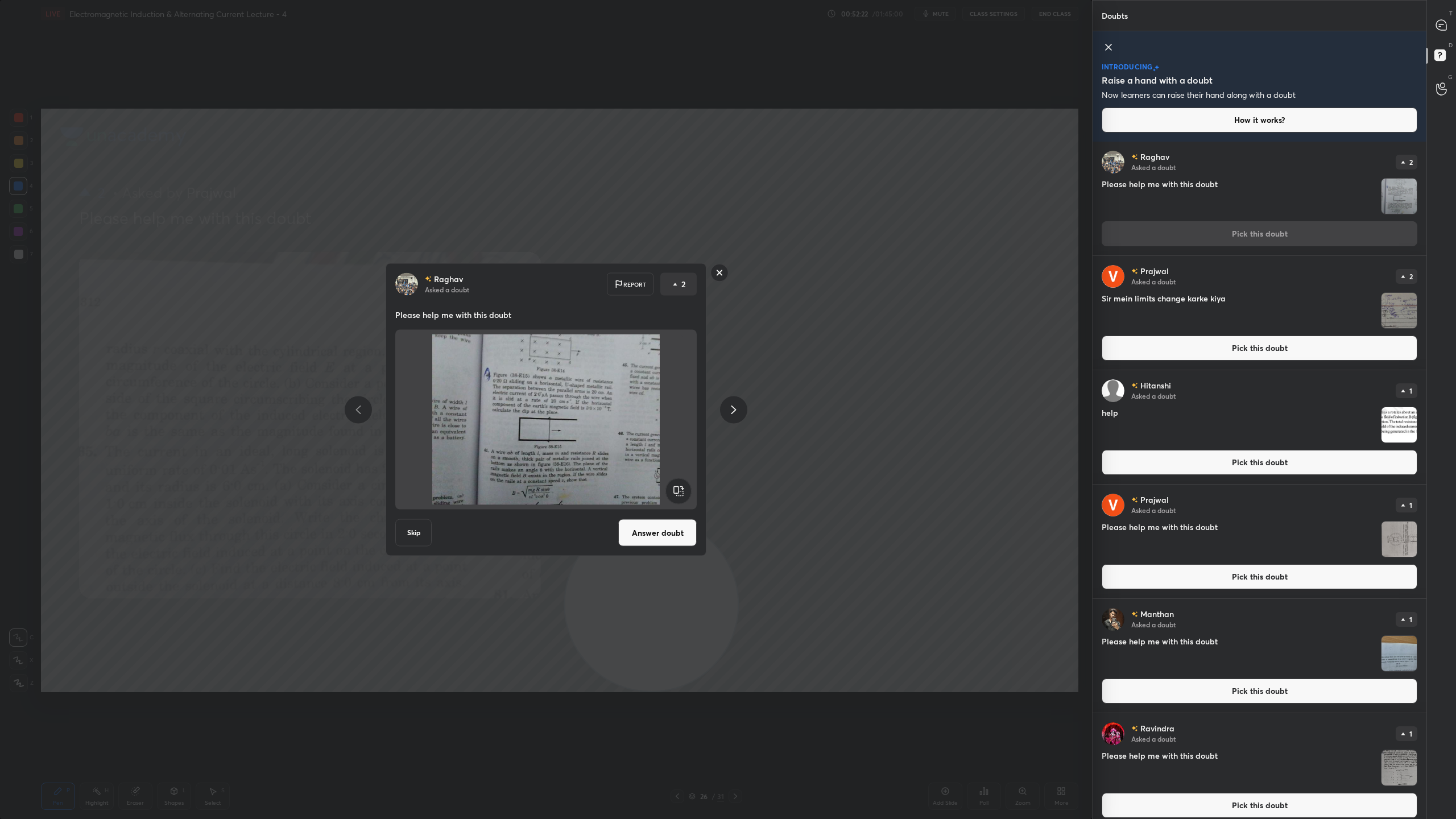
click at [660, 527] on button "Answer doubt" at bounding box center [657, 532] width 78 height 27
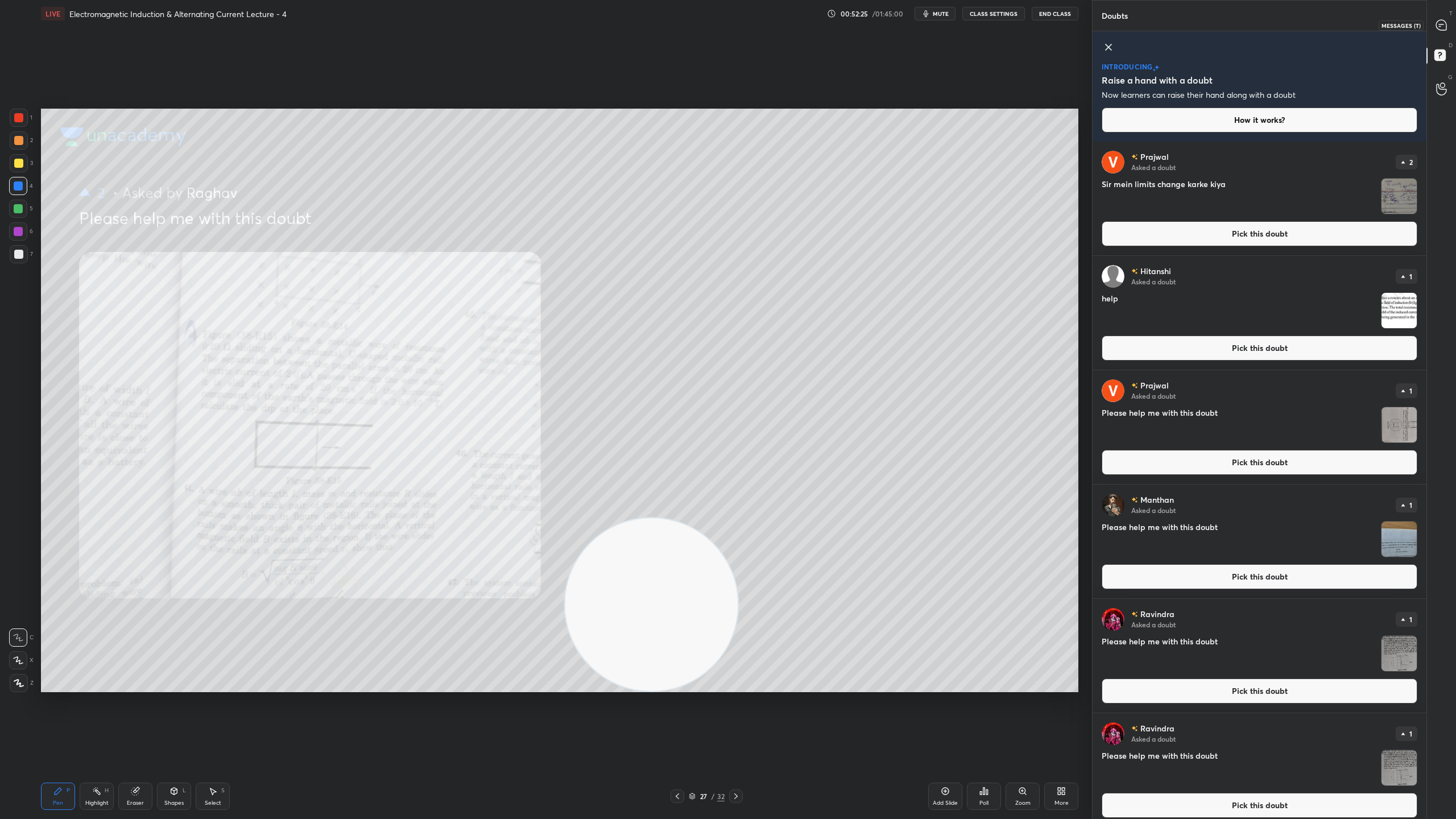
click at [1440, 24] on icon at bounding box center [1441, 25] width 10 height 10
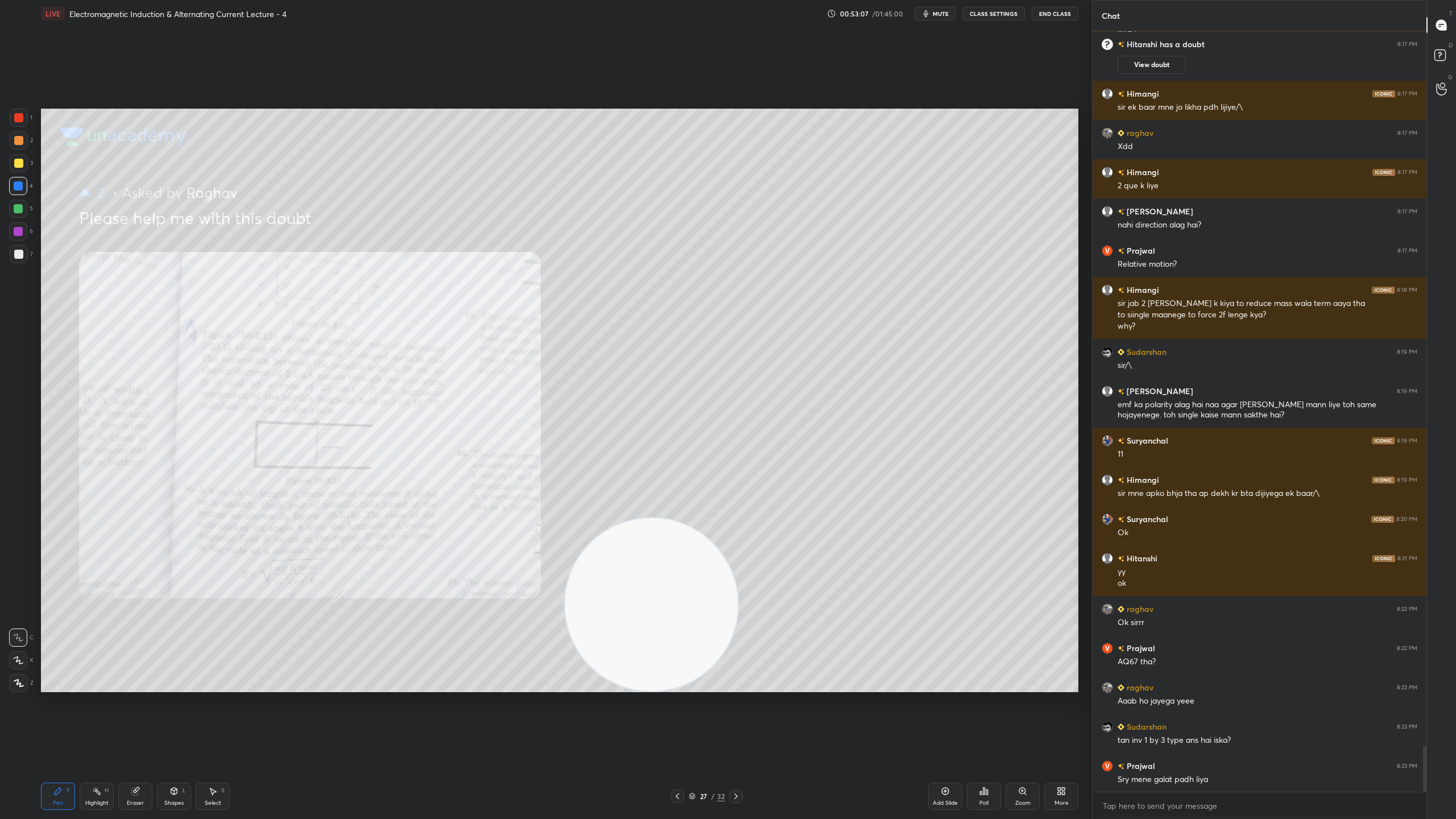
scroll to position [11856, 0]
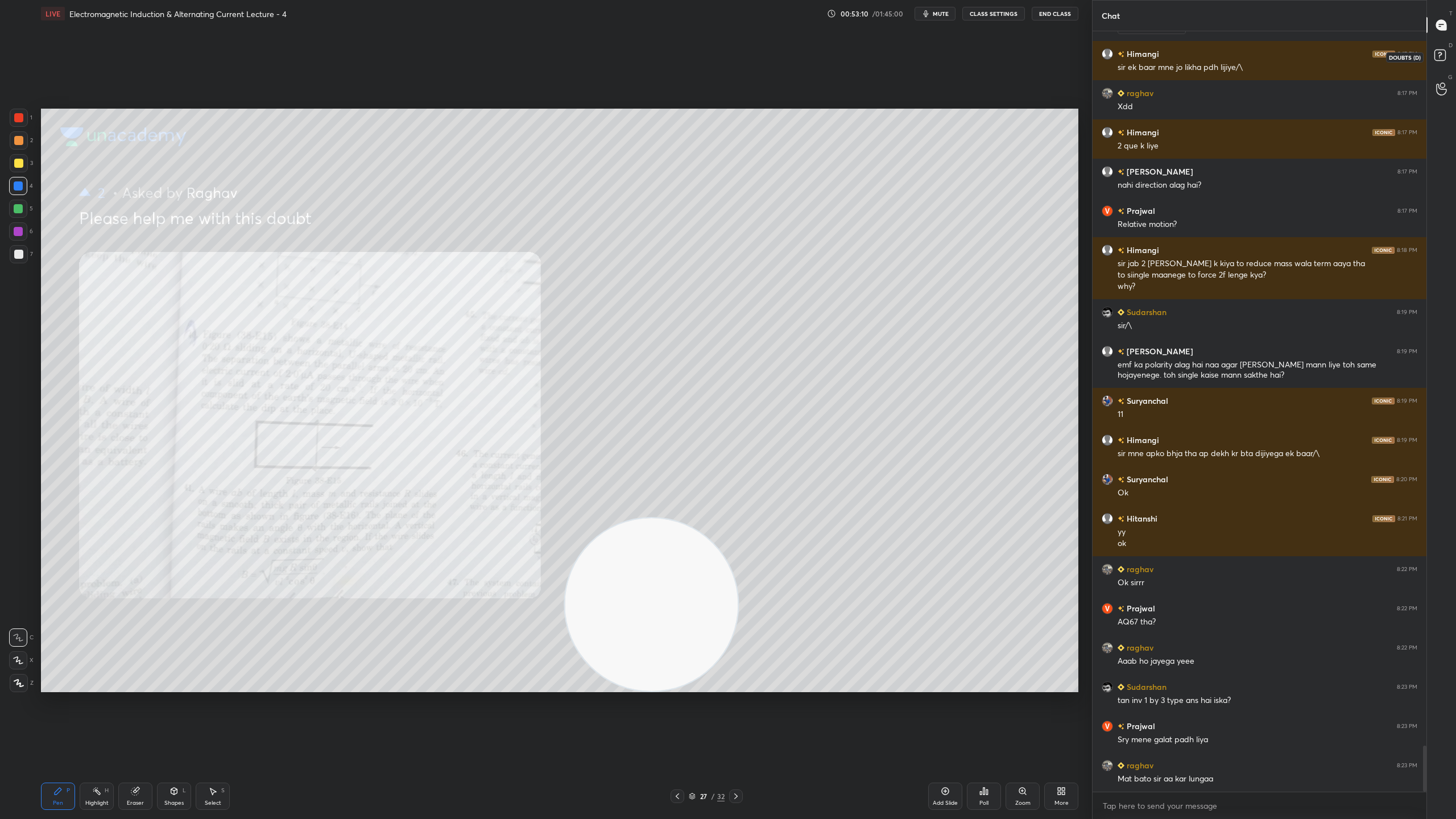
click at [1441, 50] on rect at bounding box center [1439, 55] width 11 height 11
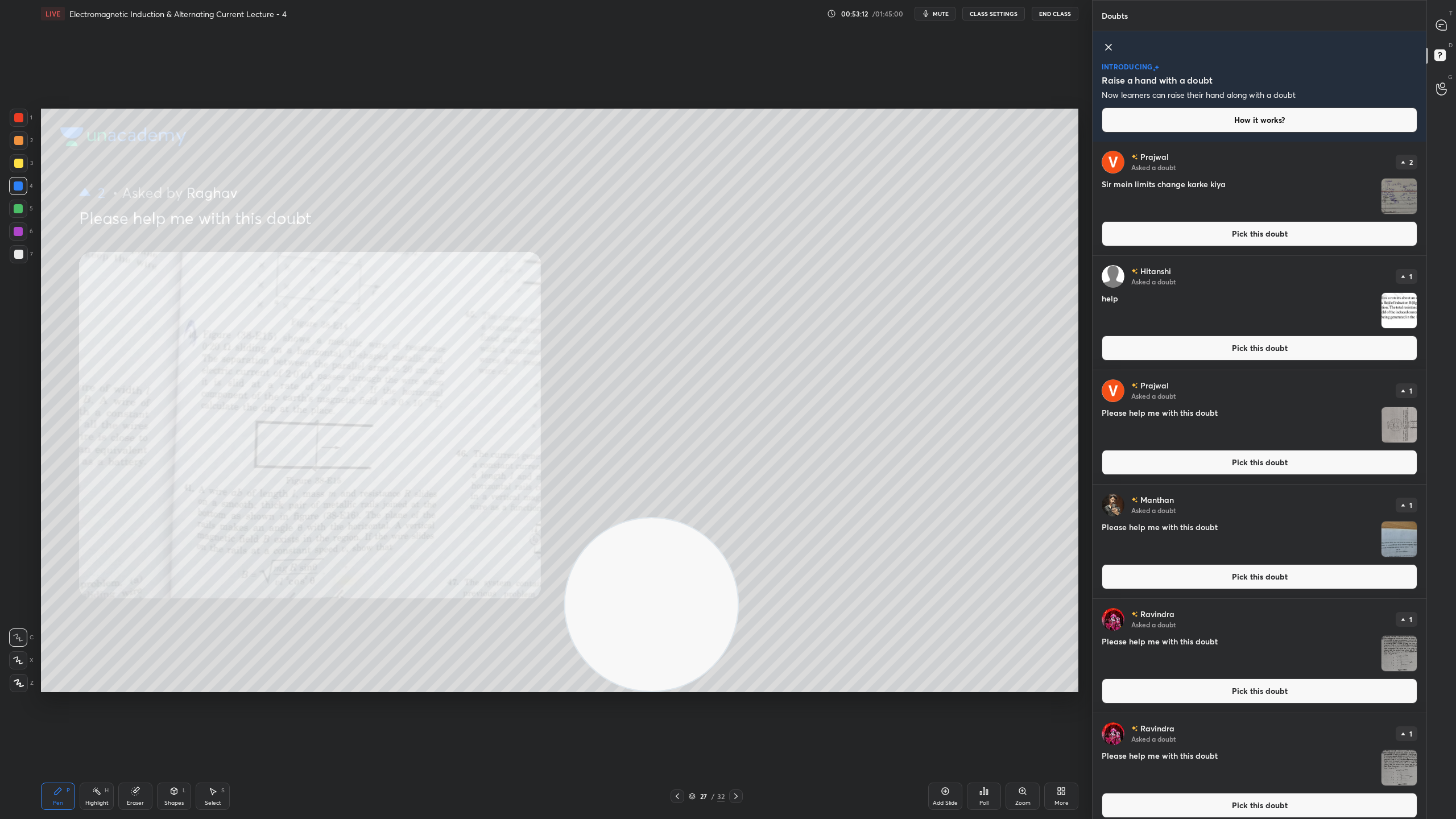
click at [1396, 195] on img "grid" at bounding box center [1398, 196] width 35 height 35
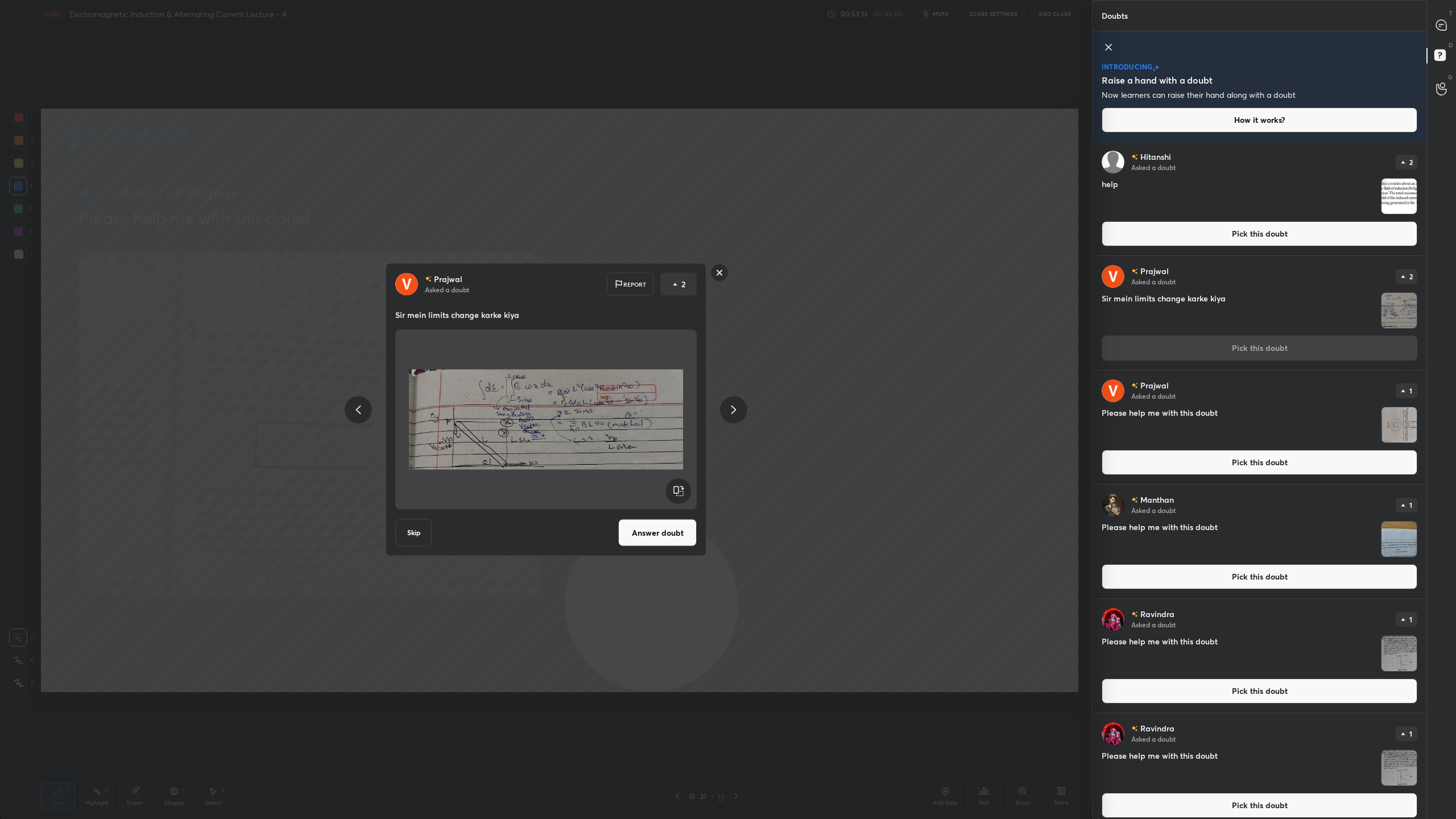
click at [418, 534] on button "Skip" at bounding box center [413, 532] width 36 height 27
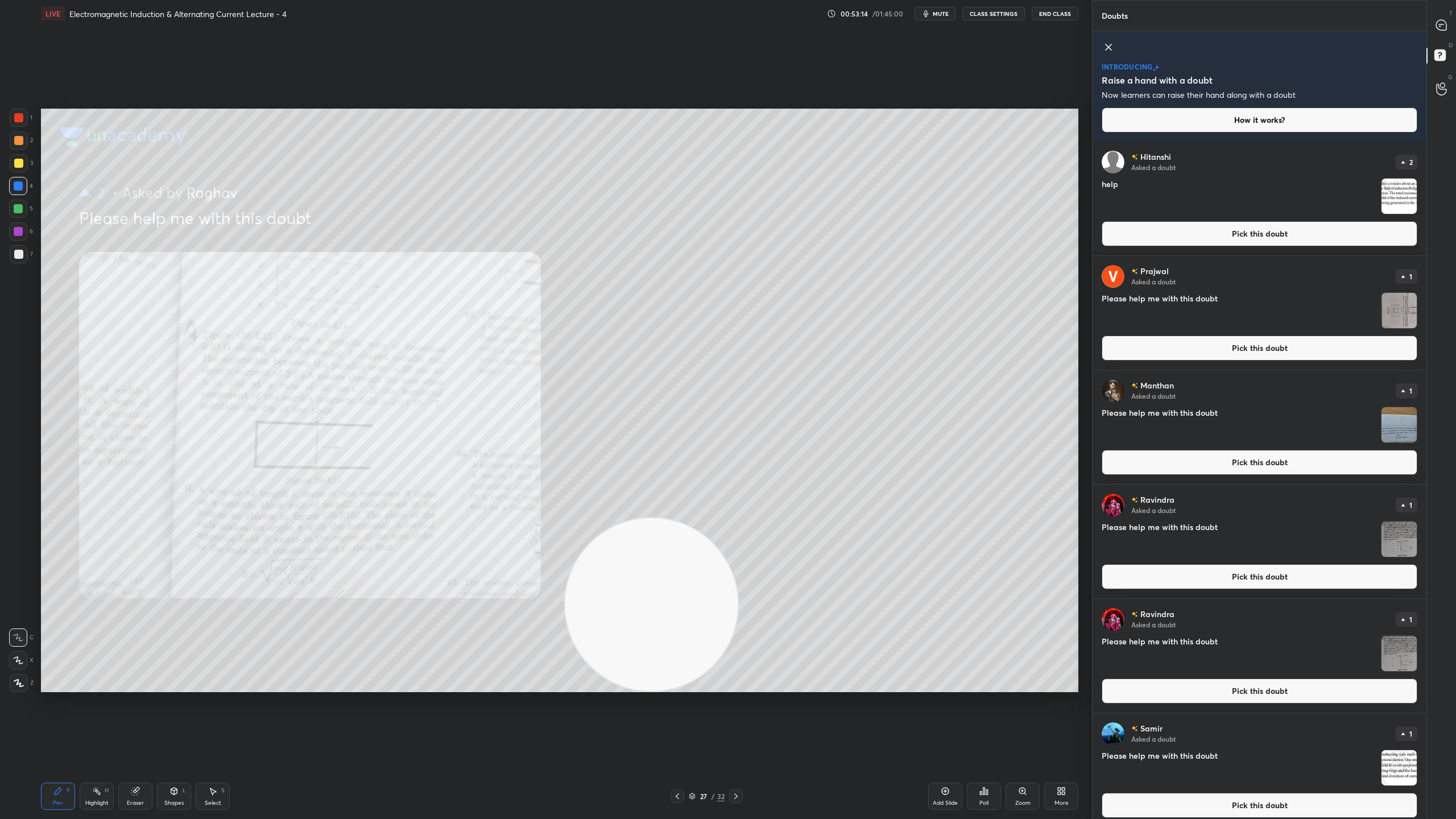
click at [1395, 193] on img "grid" at bounding box center [1398, 196] width 35 height 35
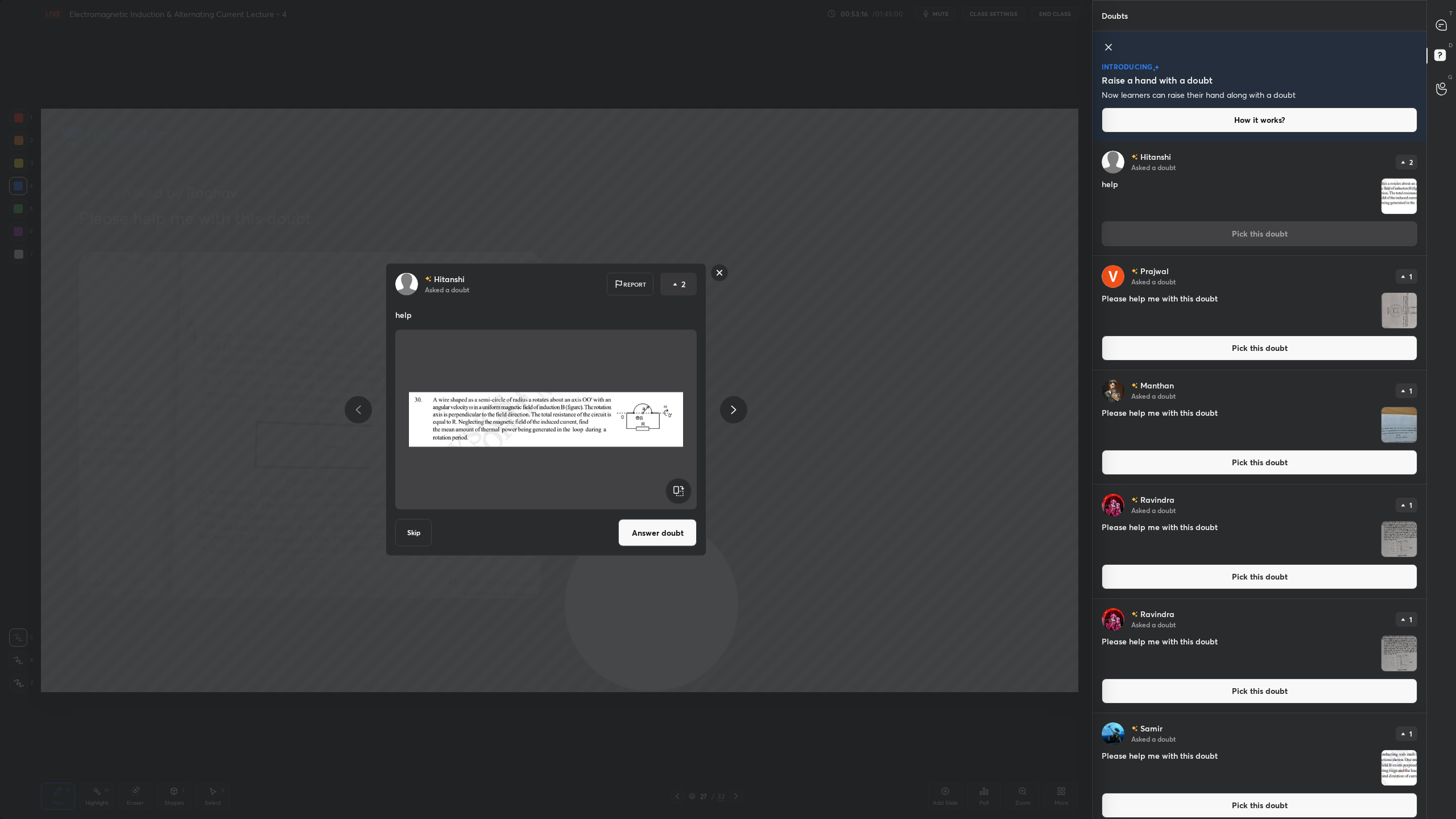
click at [652, 537] on button "Answer doubt" at bounding box center [657, 532] width 78 height 27
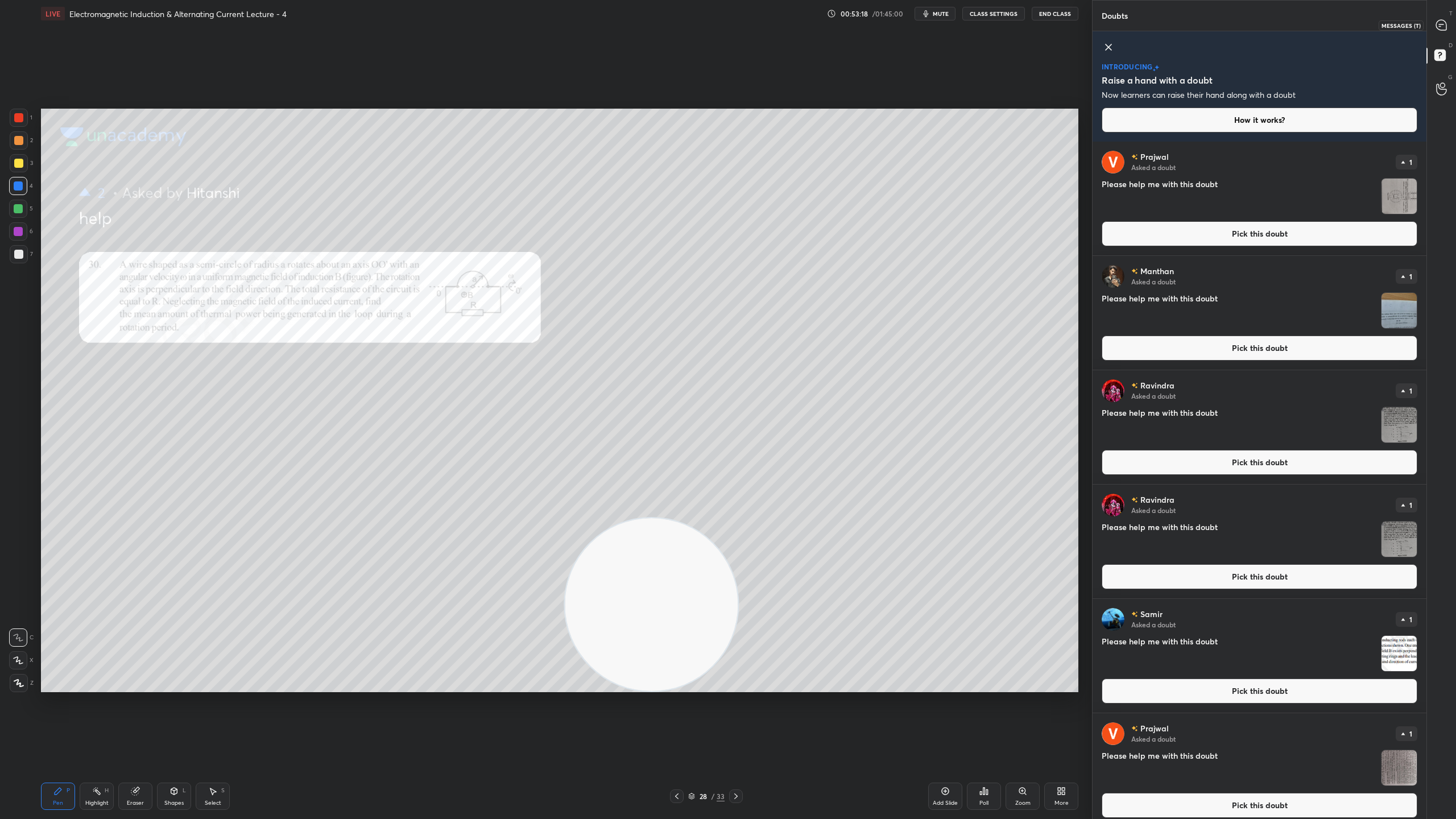
click at [1441, 23] on icon at bounding box center [1441, 25] width 10 height 10
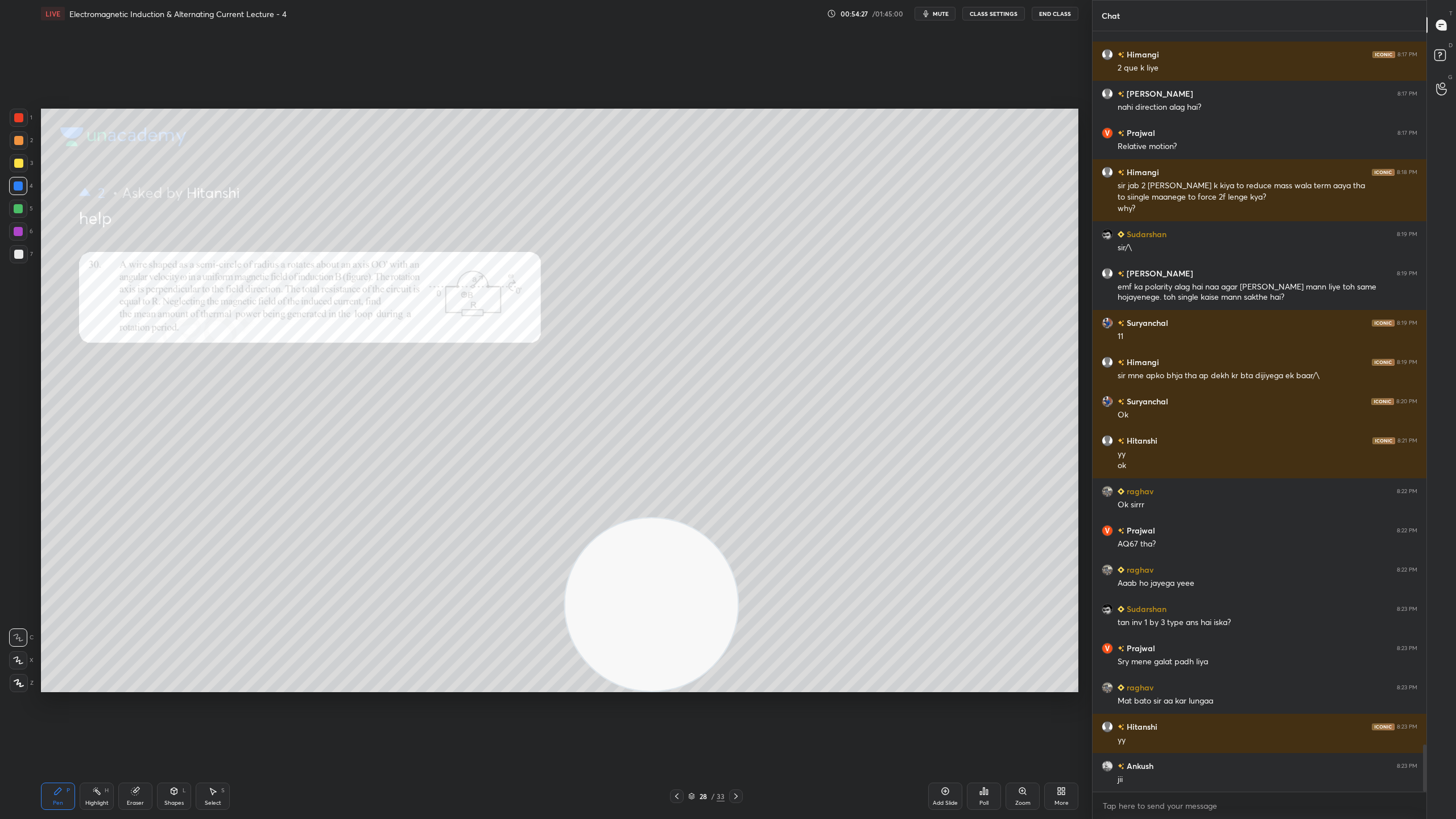
scroll to position [11496, 0]
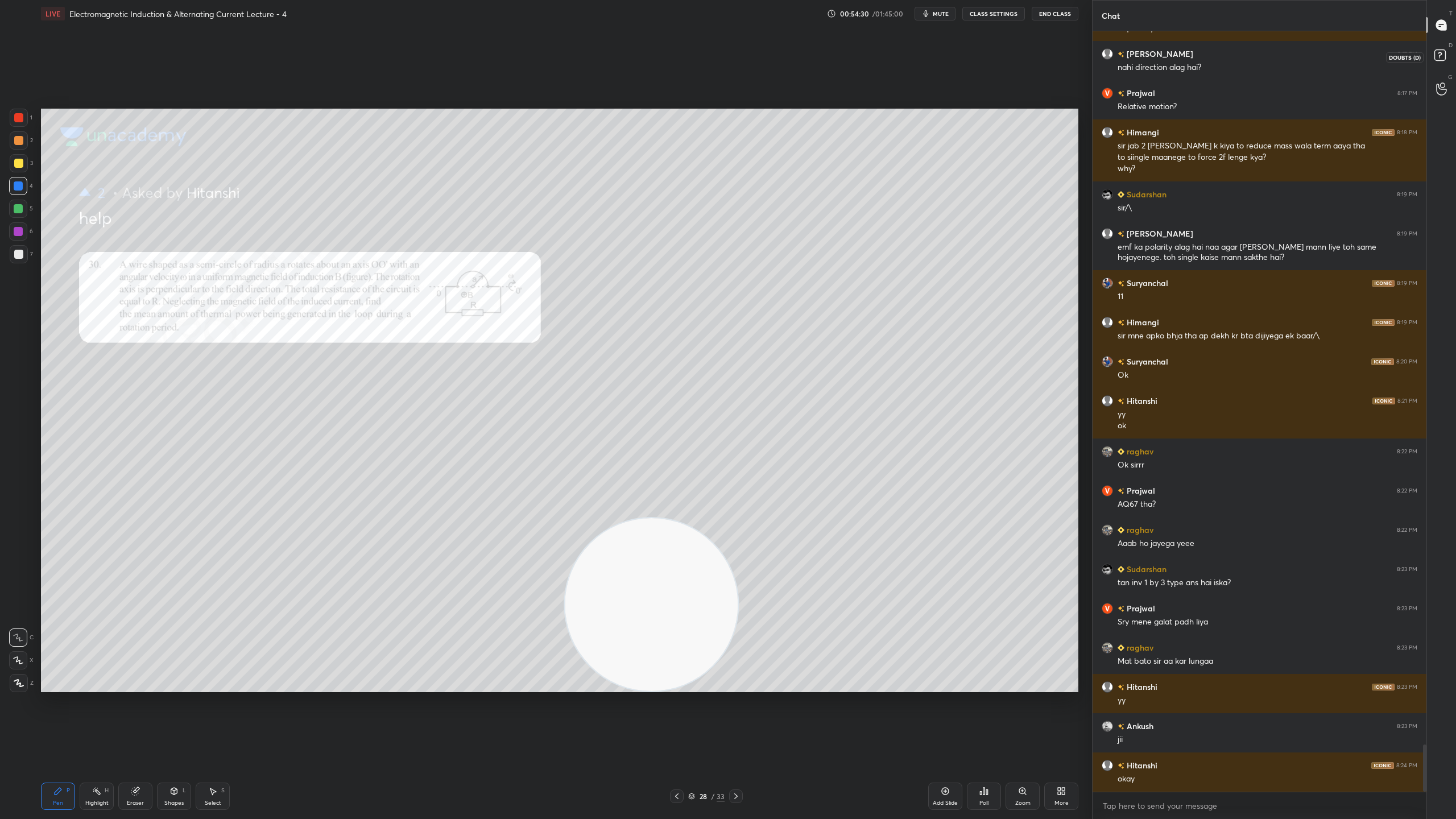
click at [1443, 56] on rect at bounding box center [1439, 55] width 11 height 11
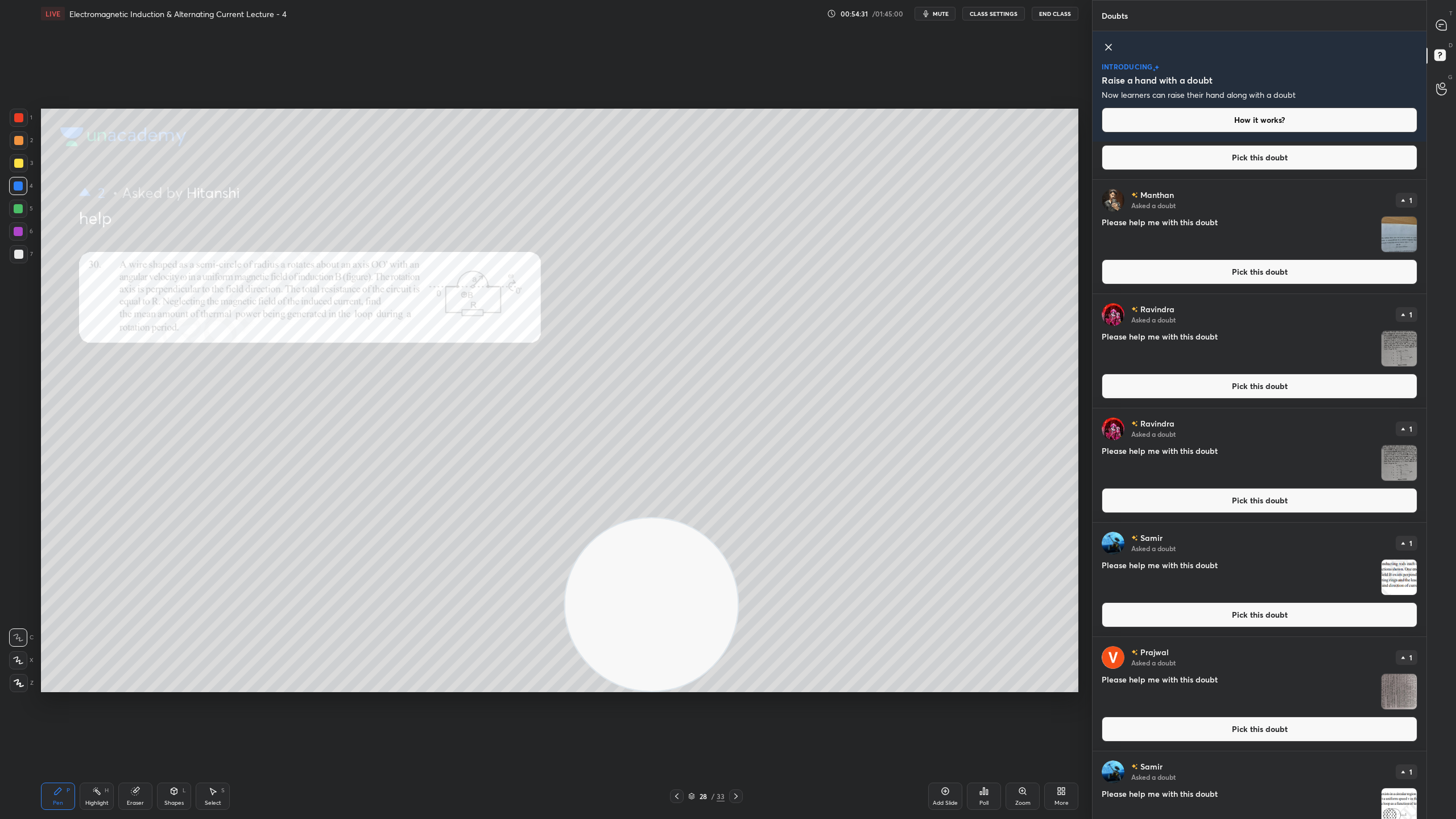
scroll to position [0, 0]
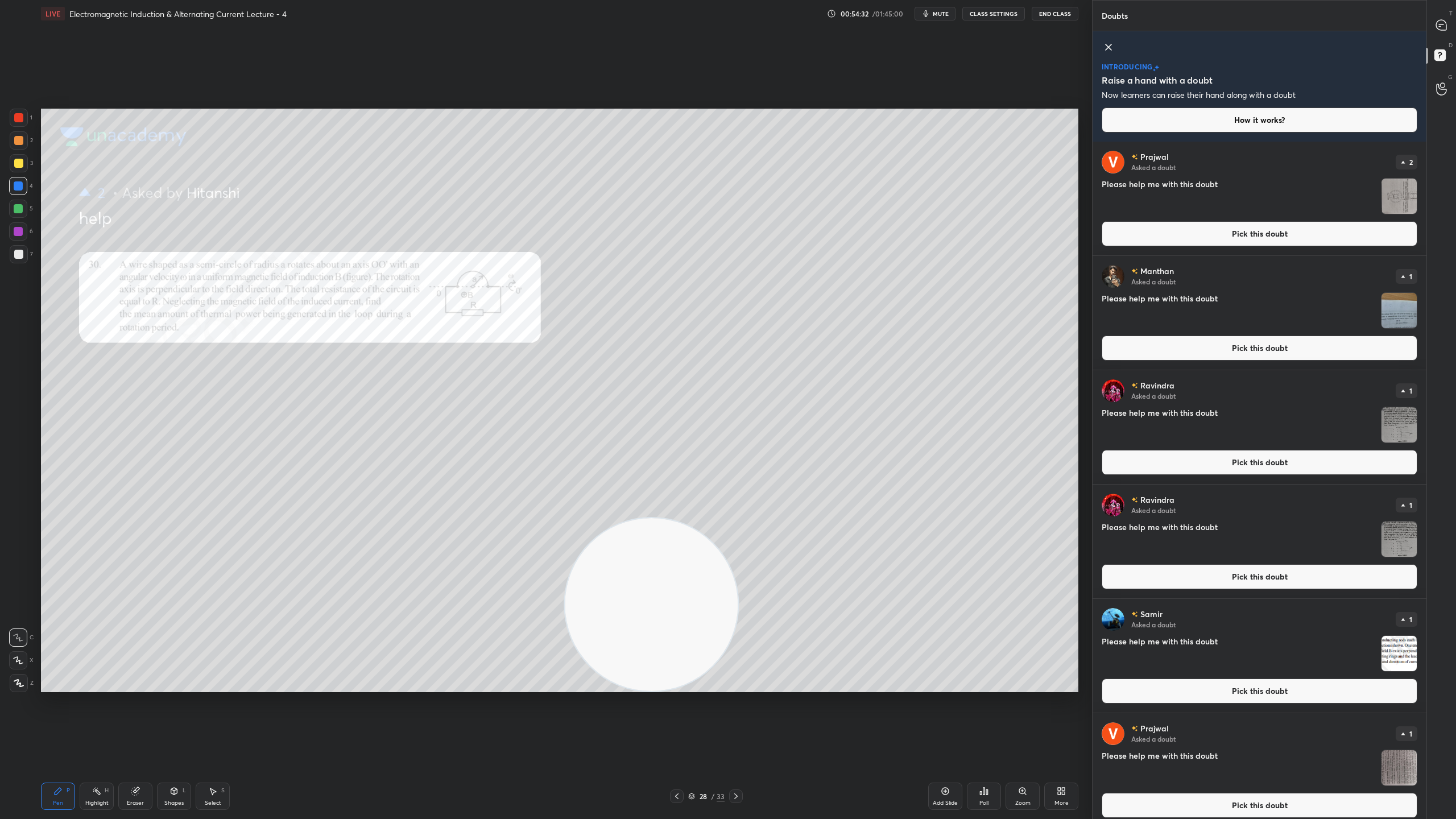
click at [1398, 205] on img "grid" at bounding box center [1398, 196] width 35 height 35
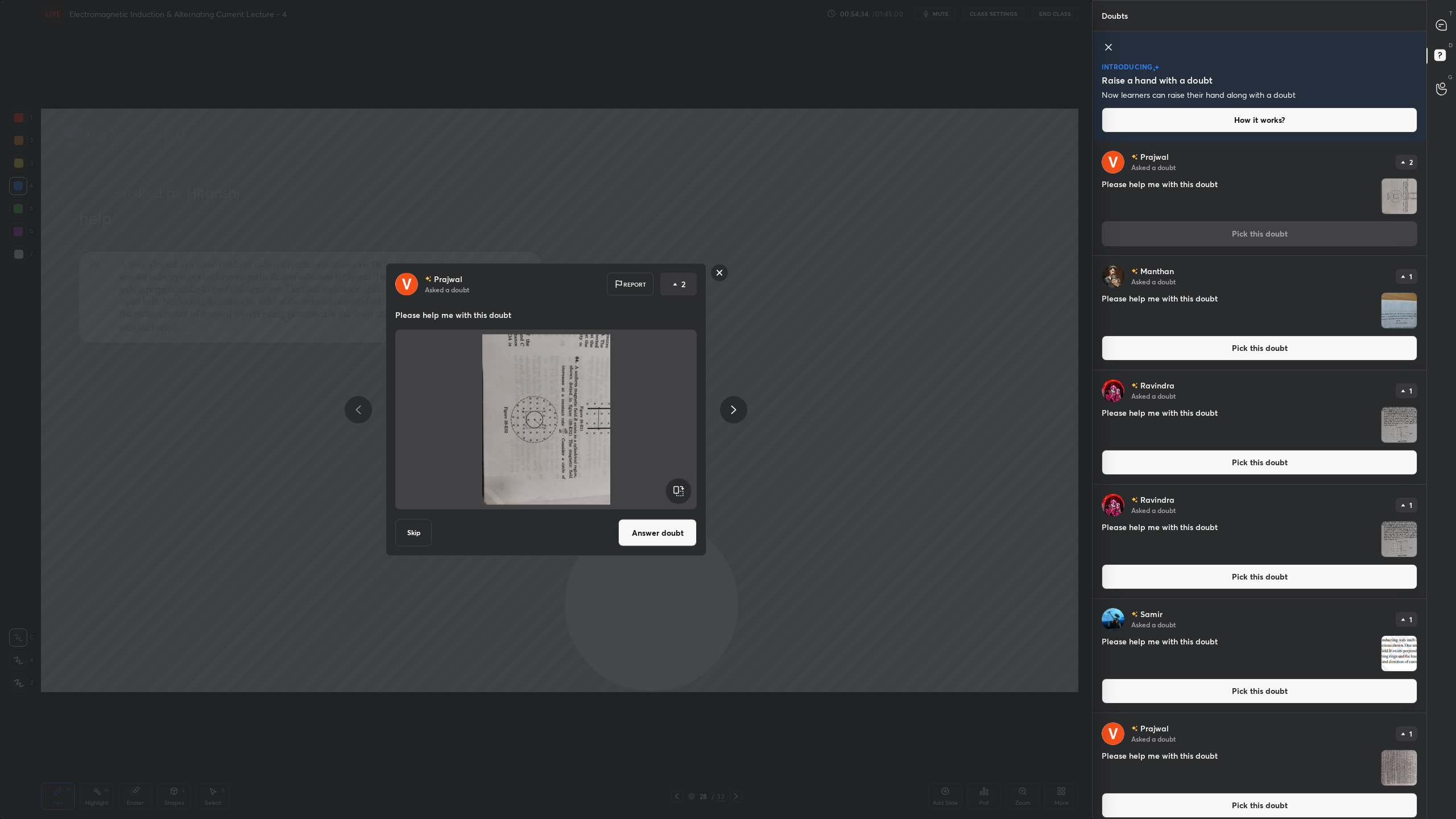
click at [418, 528] on button "Skip" at bounding box center [413, 532] width 36 height 27
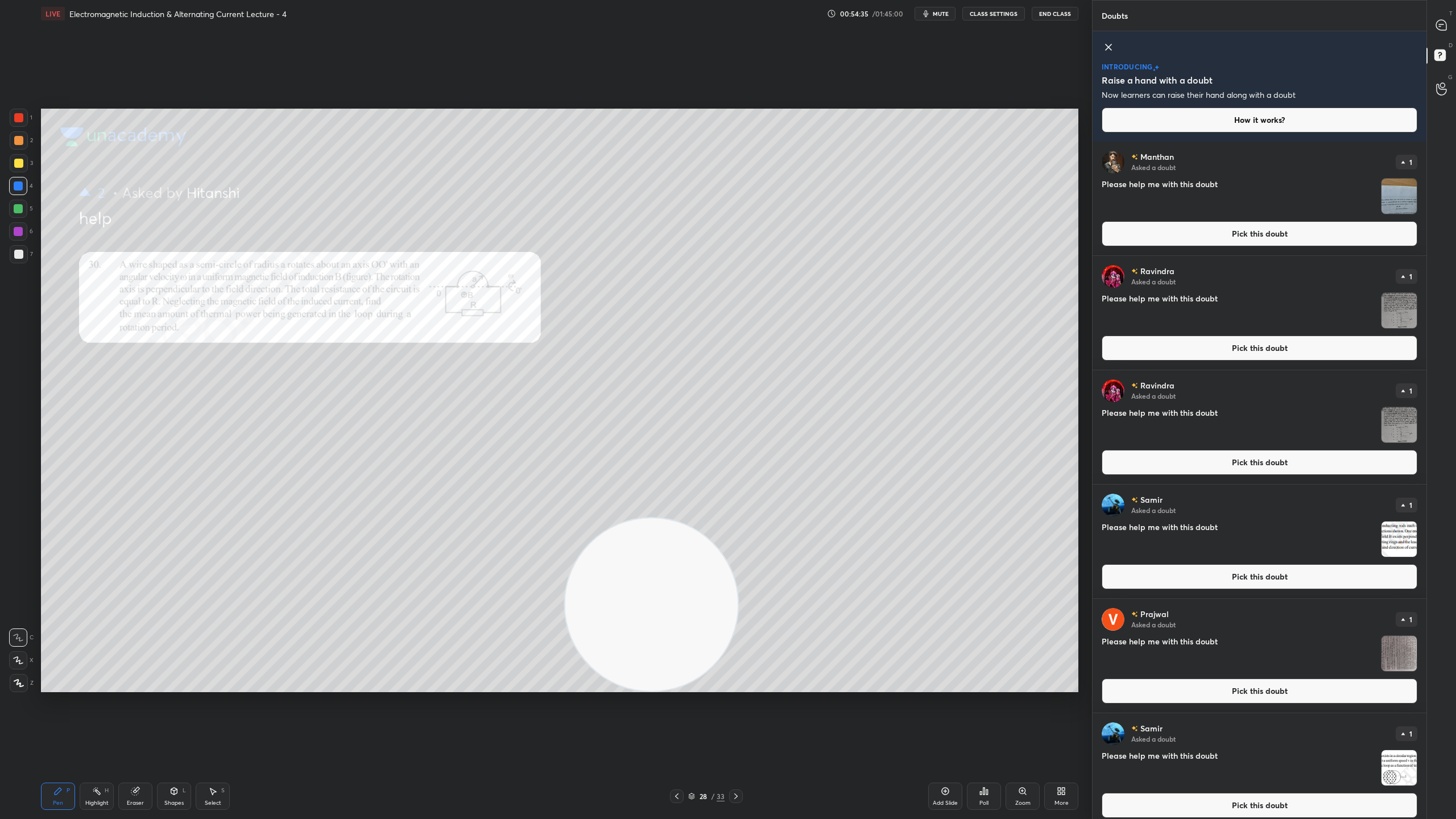
click at [1389, 200] on img "grid" at bounding box center [1398, 196] width 35 height 35
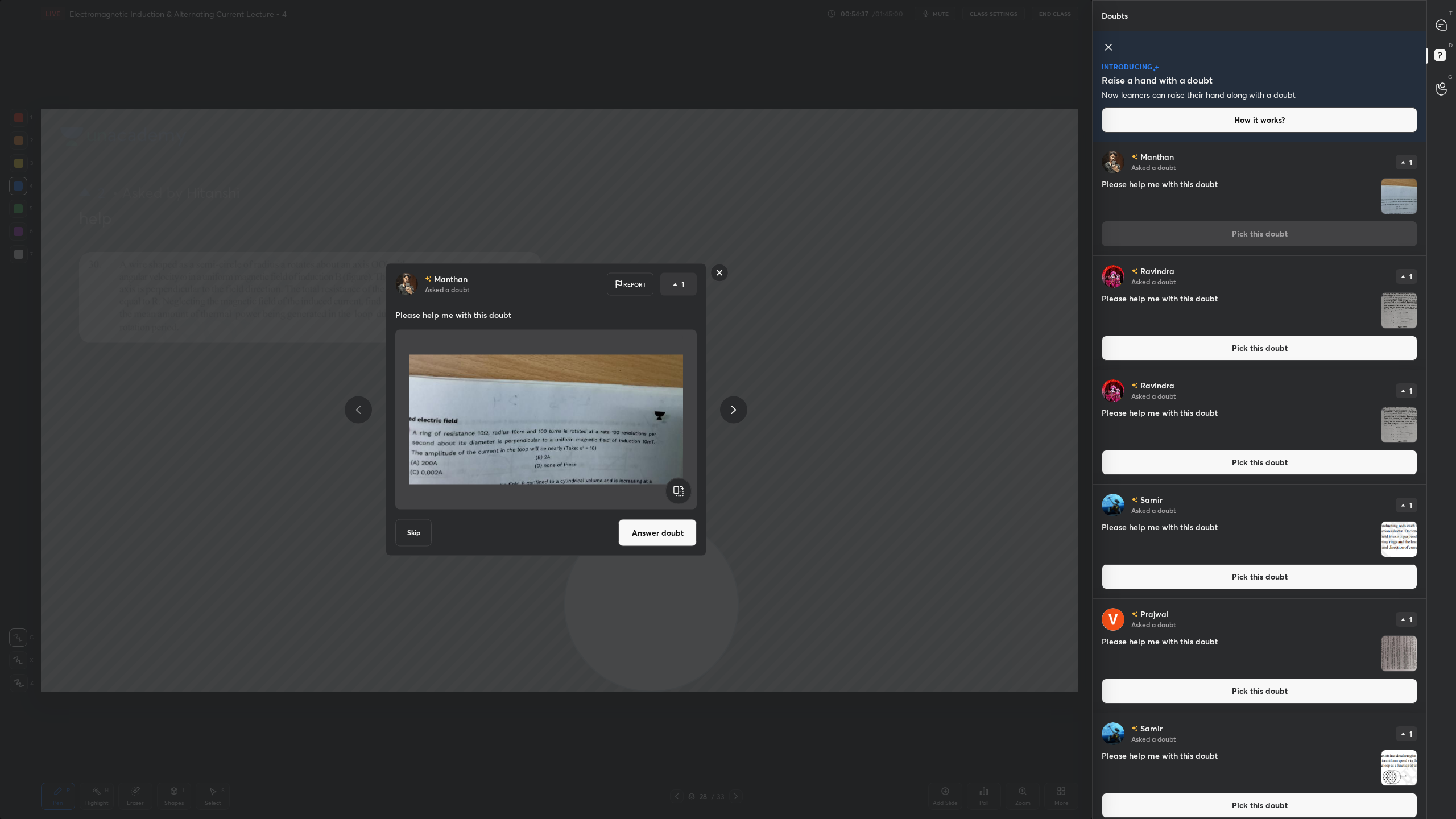
click at [653, 527] on button "Answer doubt" at bounding box center [657, 532] width 78 height 27
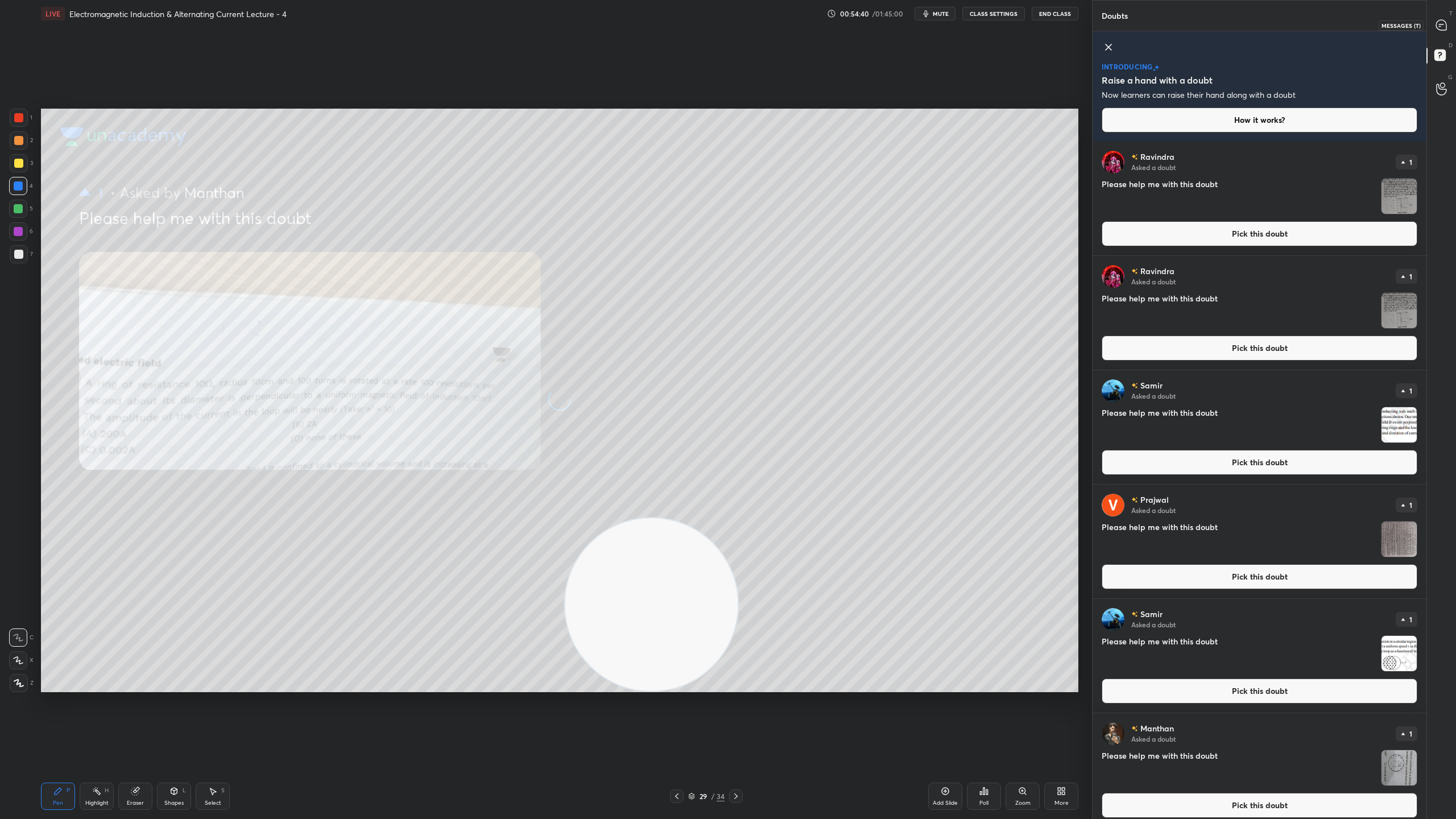
click at [1442, 27] on icon at bounding box center [1441, 25] width 10 height 10
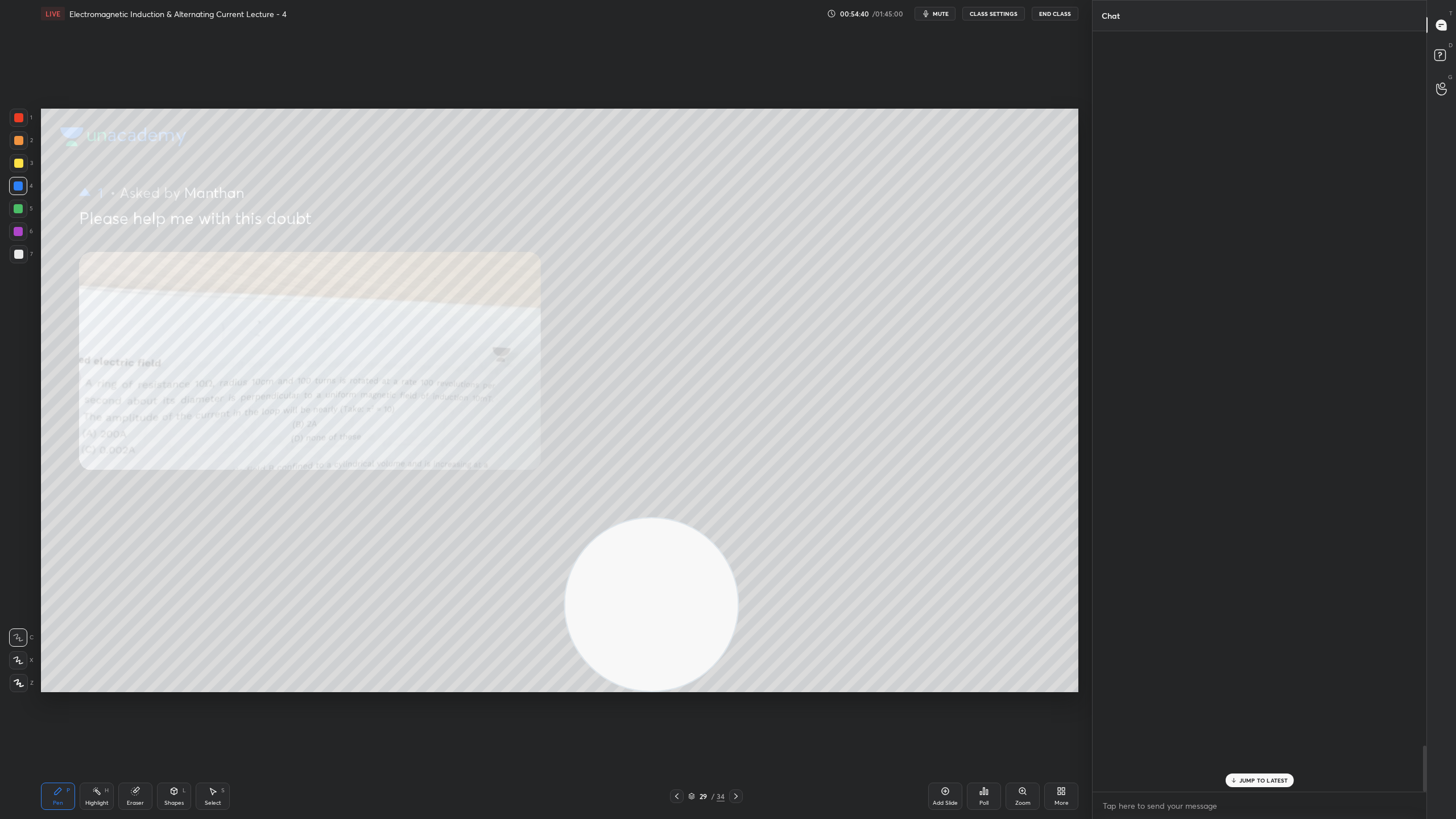
scroll to position [757, 330]
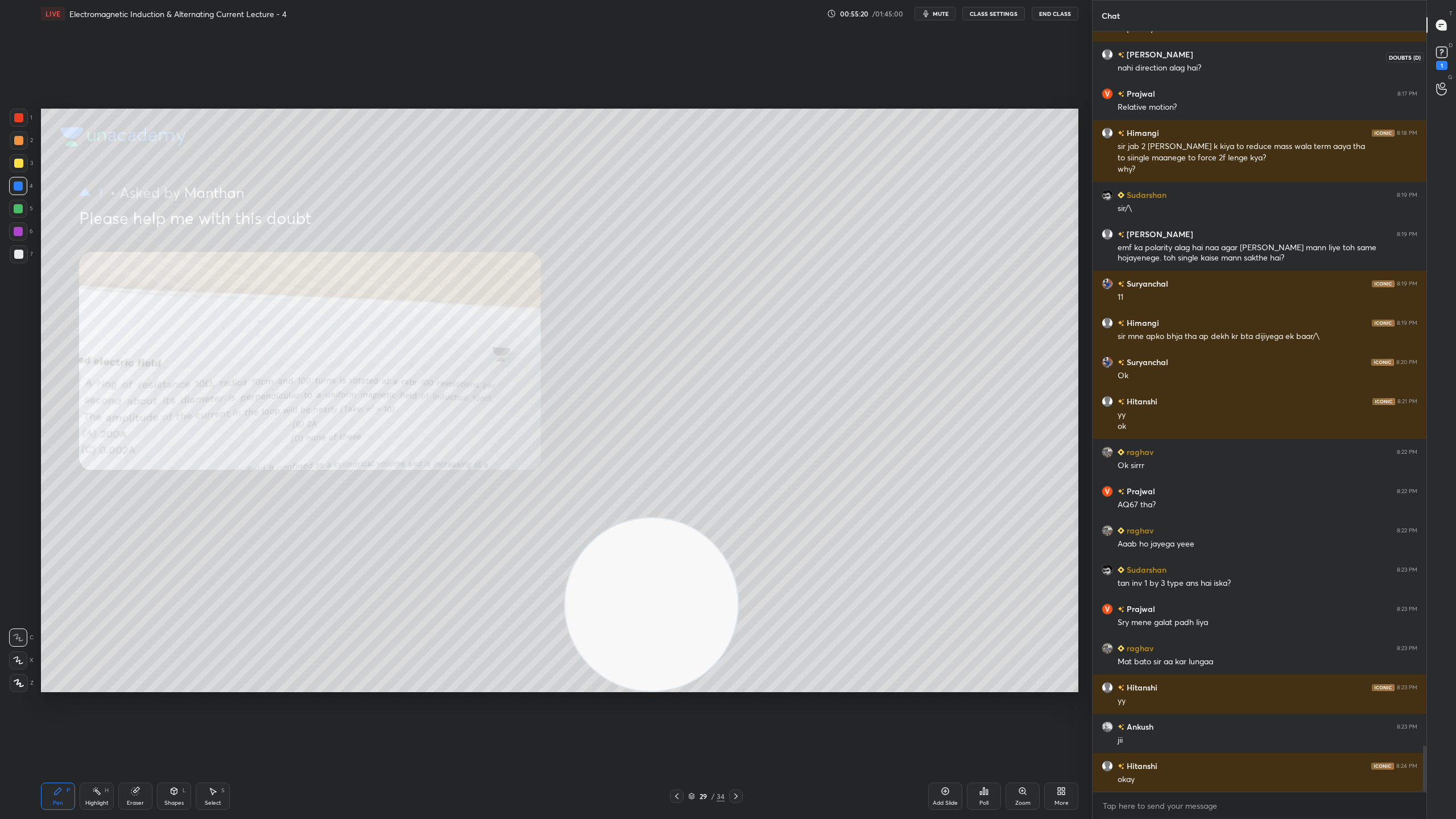
click at [1450, 50] on div "1" at bounding box center [1441, 57] width 23 height 20
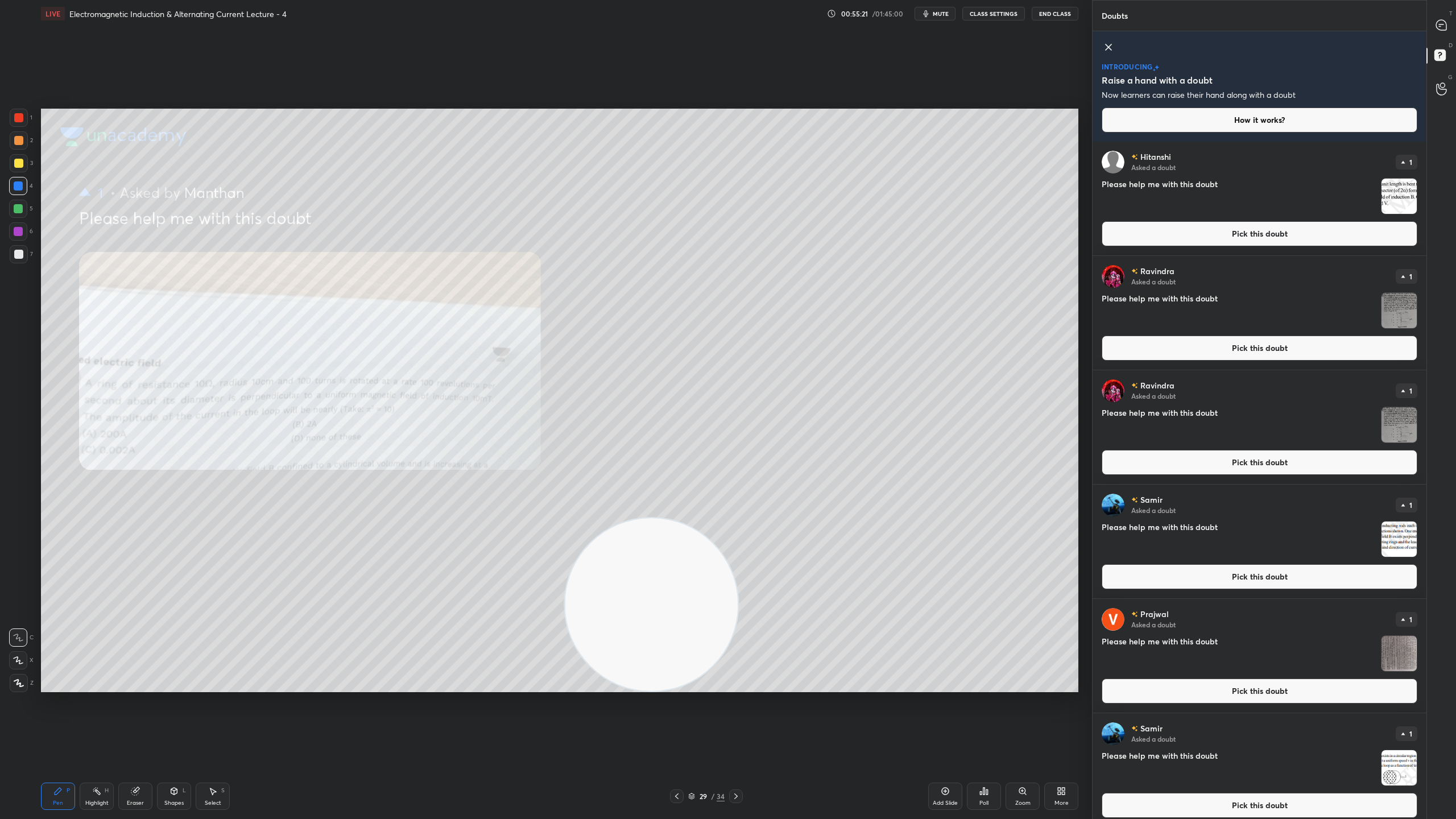
click at [1397, 196] on img "grid" at bounding box center [1398, 196] width 35 height 35
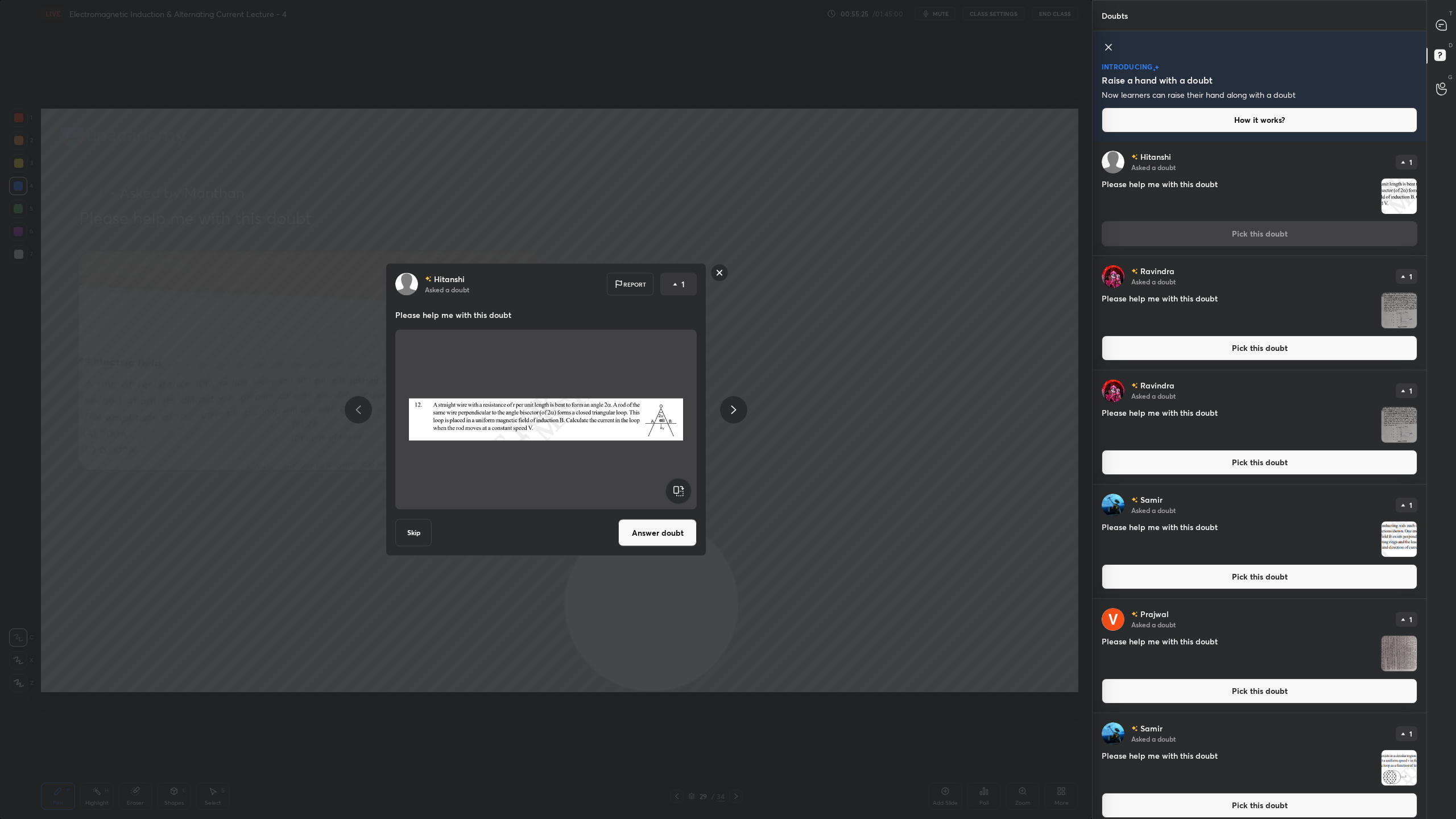
click at [675, 536] on button "Answer doubt" at bounding box center [657, 532] width 78 height 27
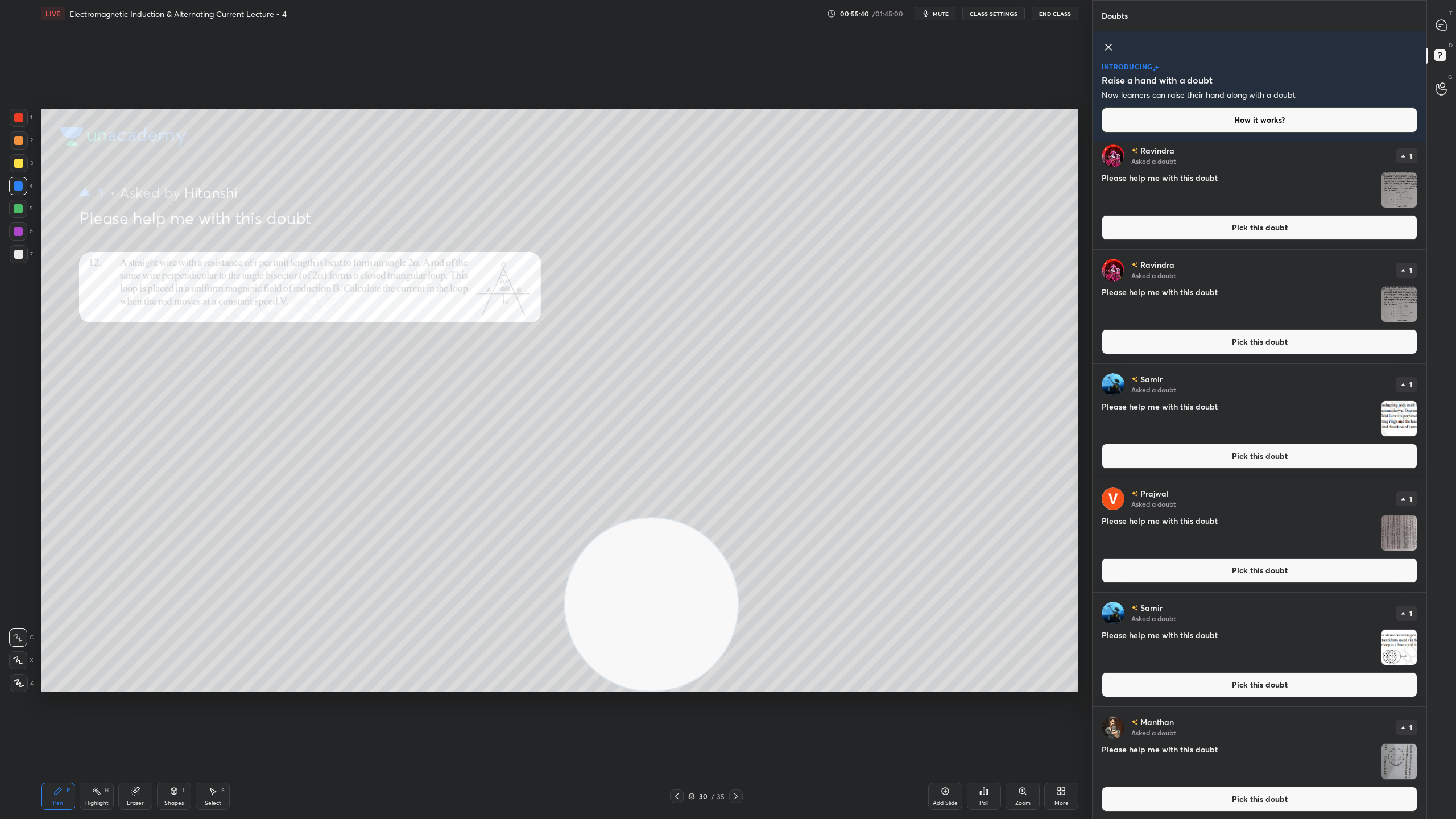
scroll to position [8, 0]
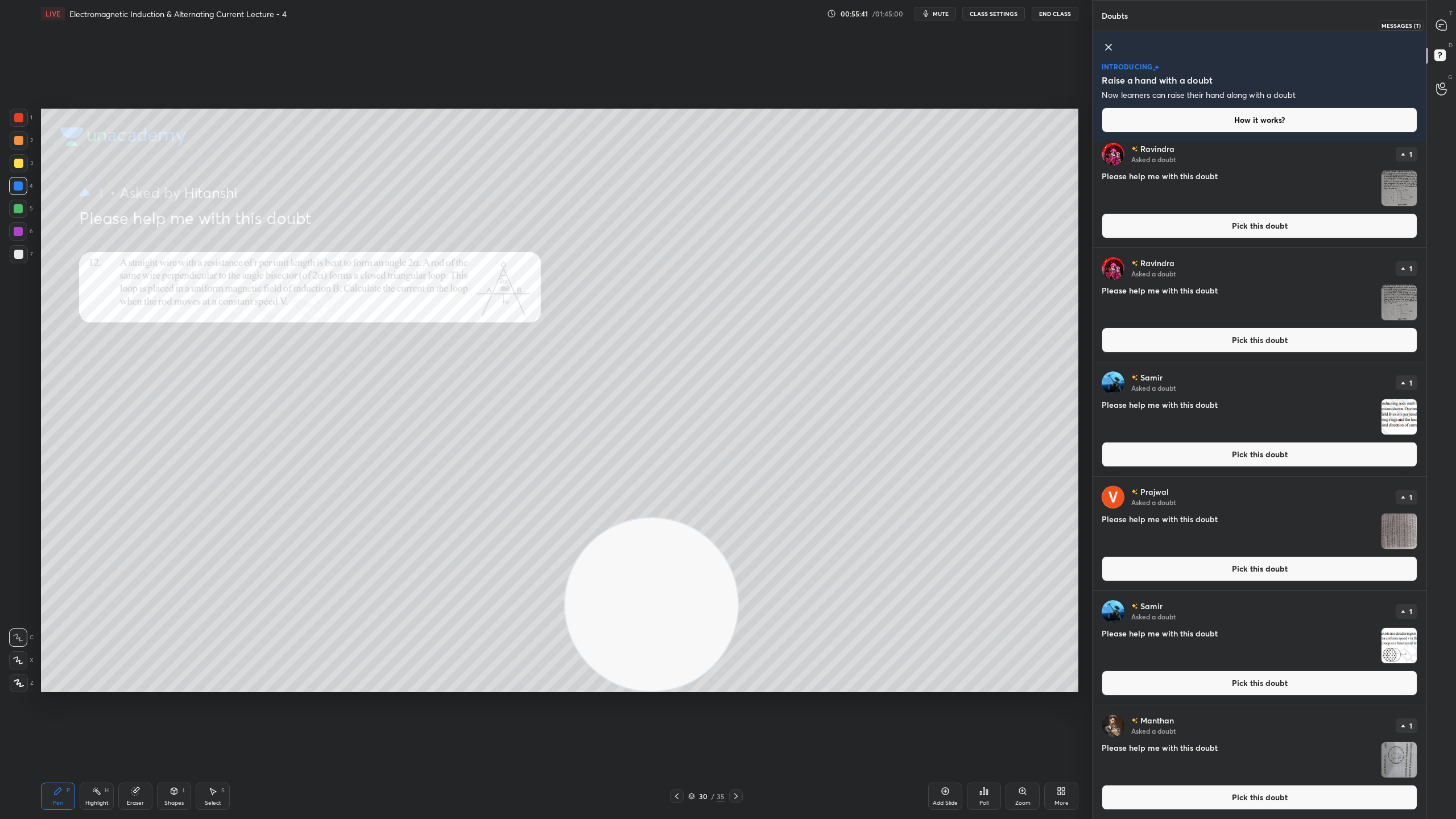
click at [1445, 28] on icon at bounding box center [1441, 25] width 10 height 10
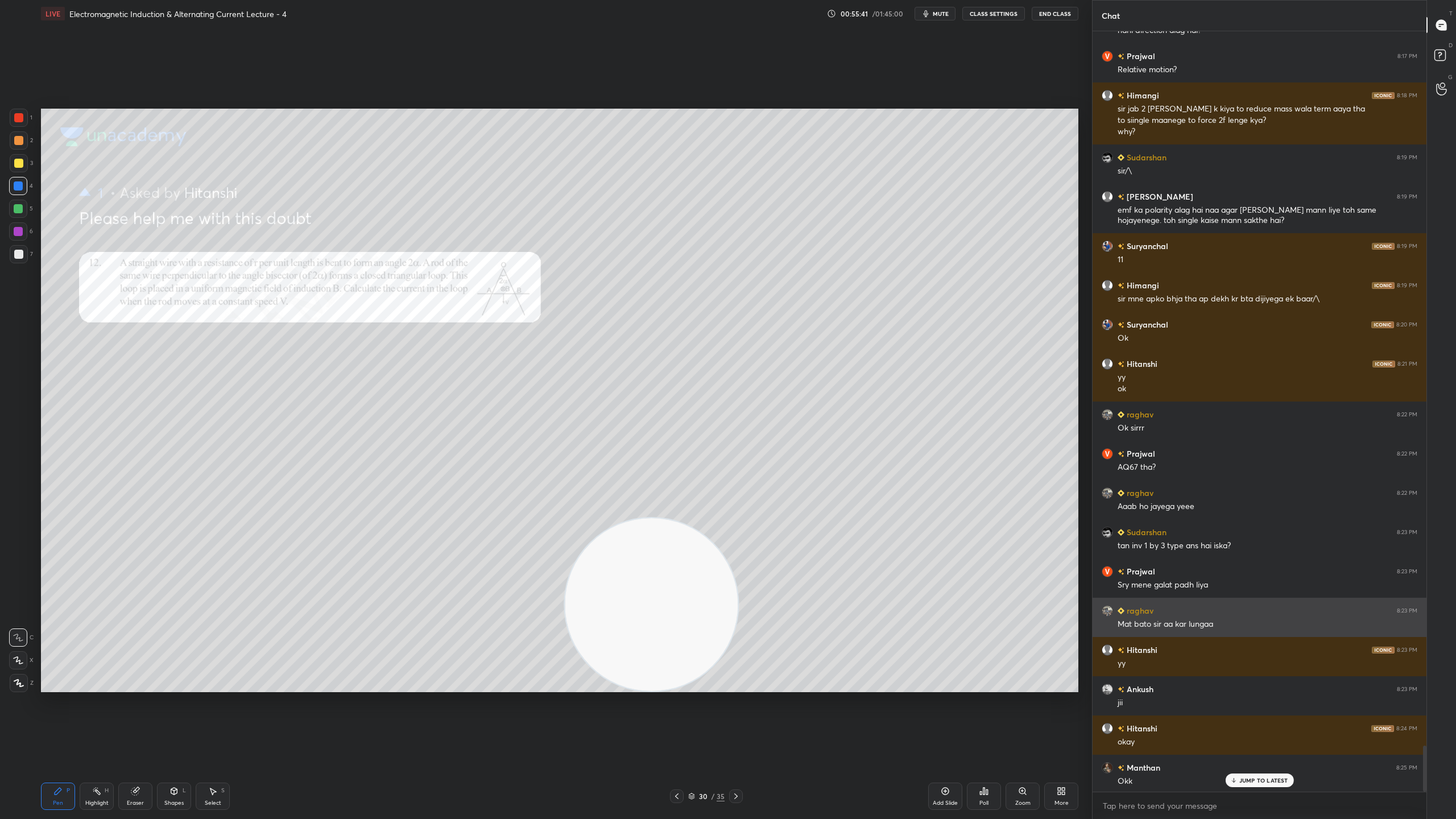
scroll to position [11815, 0]
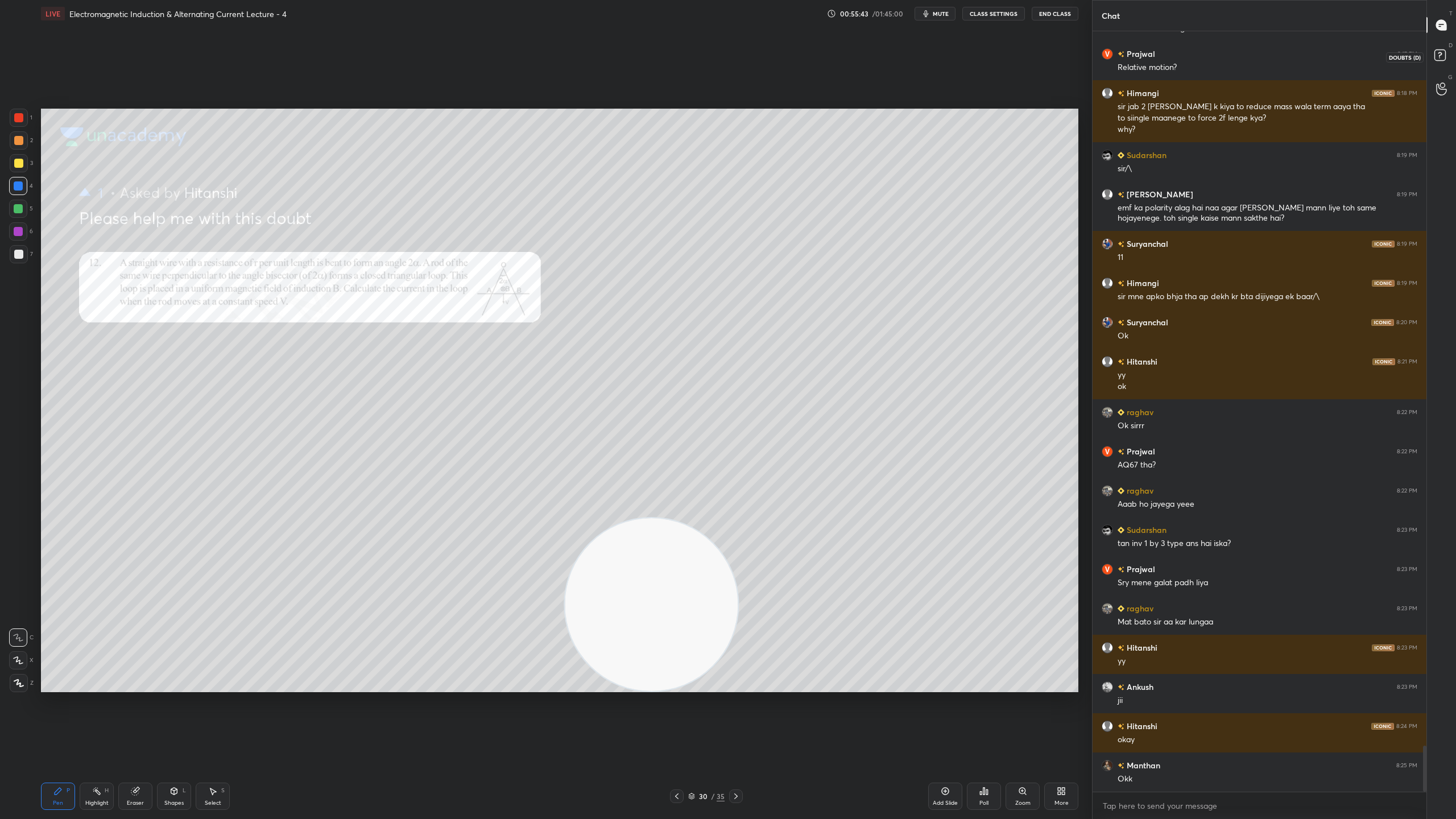
click at [1447, 59] on icon at bounding box center [1441, 57] width 20 height 20
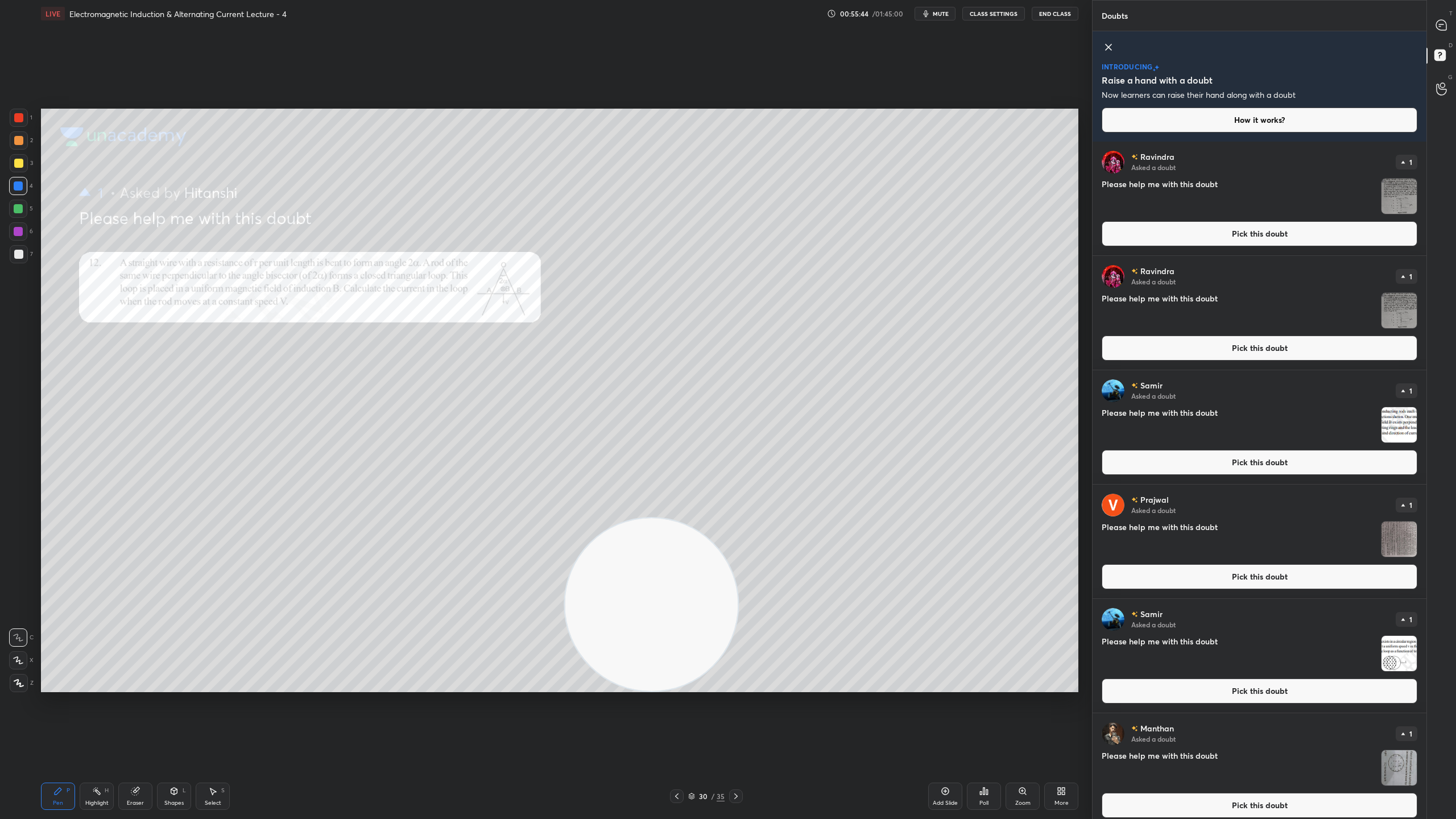
click at [1392, 201] on img "grid" at bounding box center [1398, 196] width 35 height 35
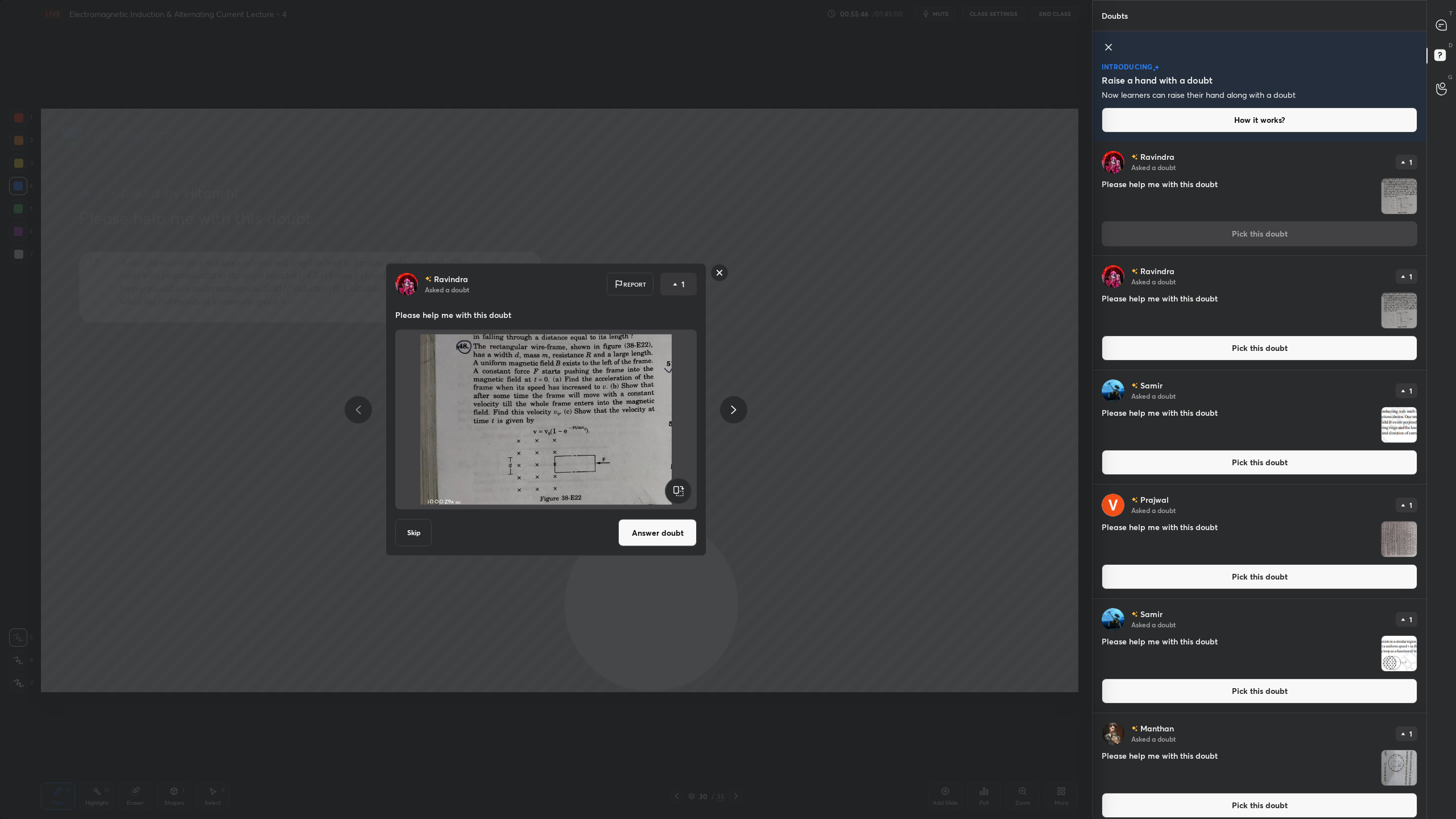
click at [415, 536] on button "Skip" at bounding box center [413, 532] width 36 height 27
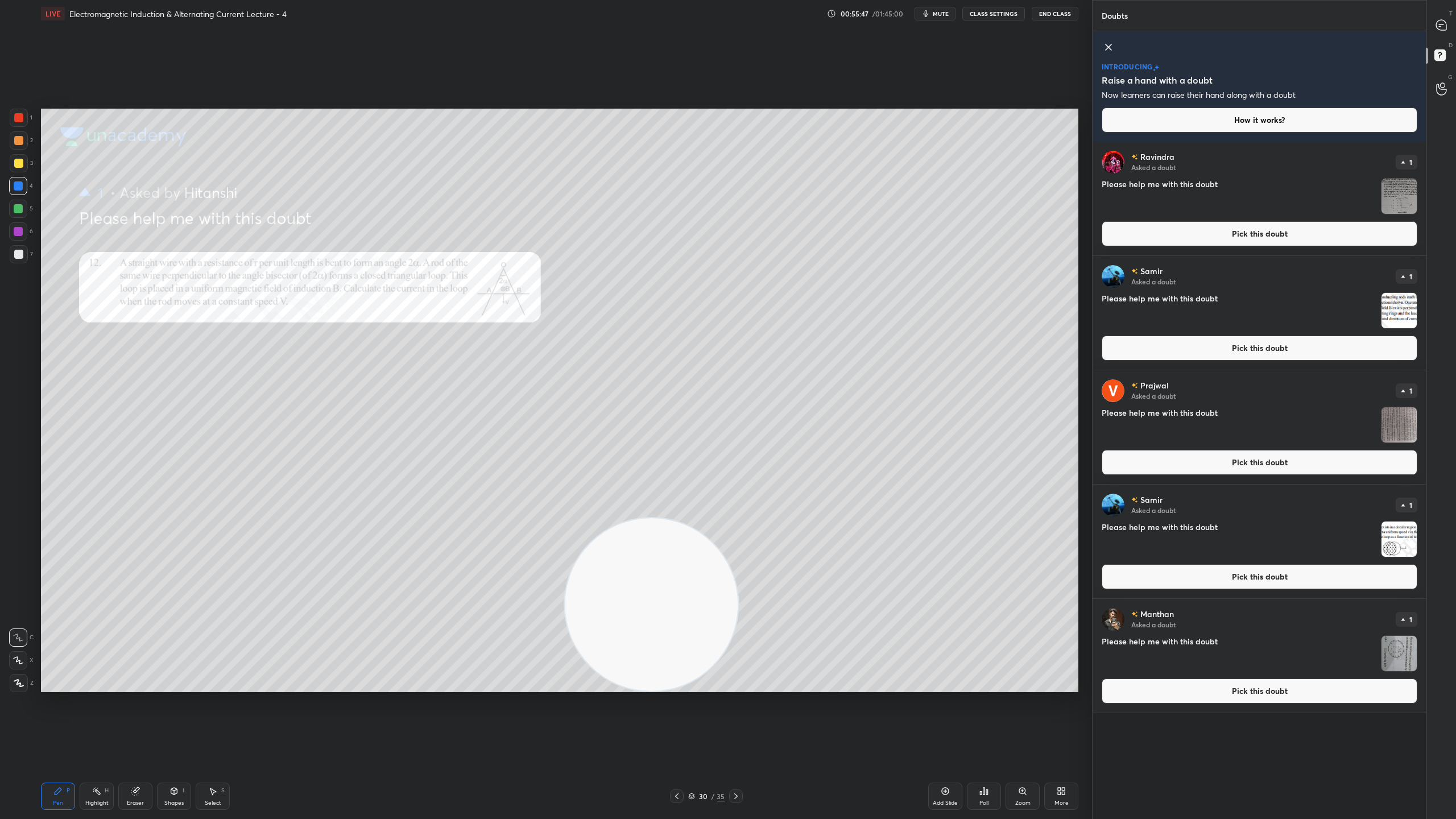
click at [1399, 182] on img "grid" at bounding box center [1398, 196] width 35 height 35
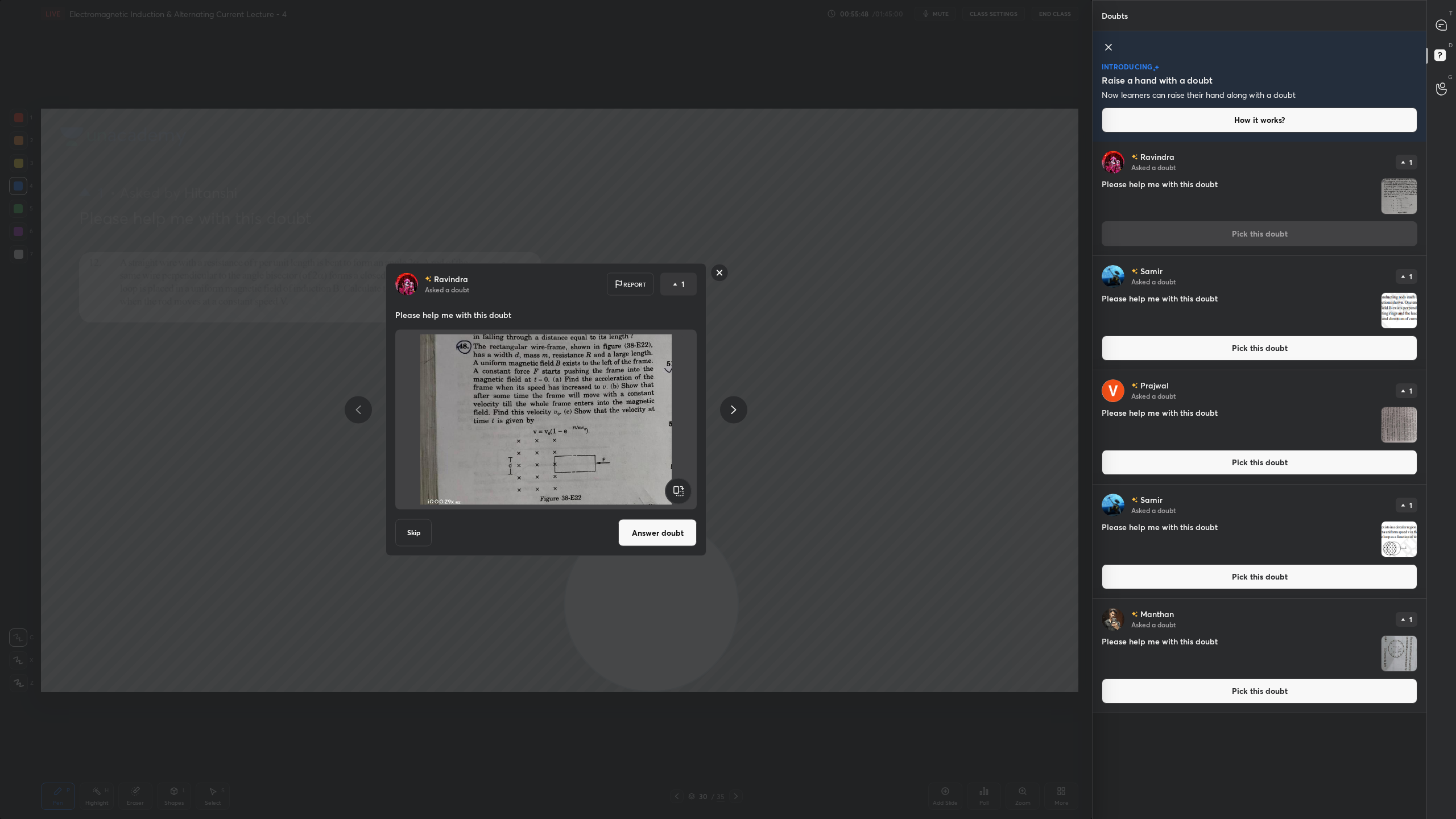
click at [411, 532] on button "Skip" at bounding box center [413, 532] width 36 height 27
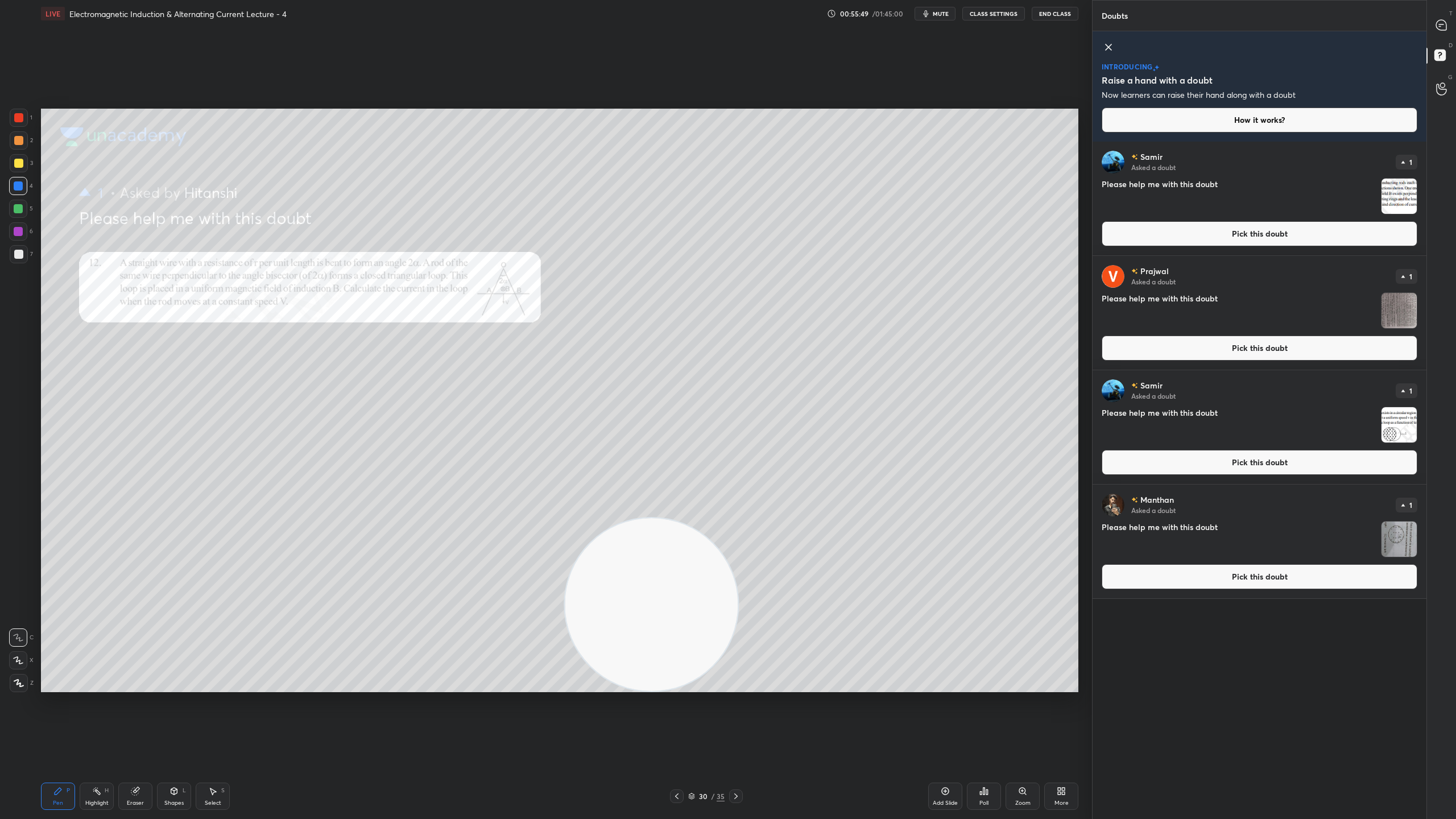
click at [1404, 193] on img "grid" at bounding box center [1398, 196] width 35 height 35
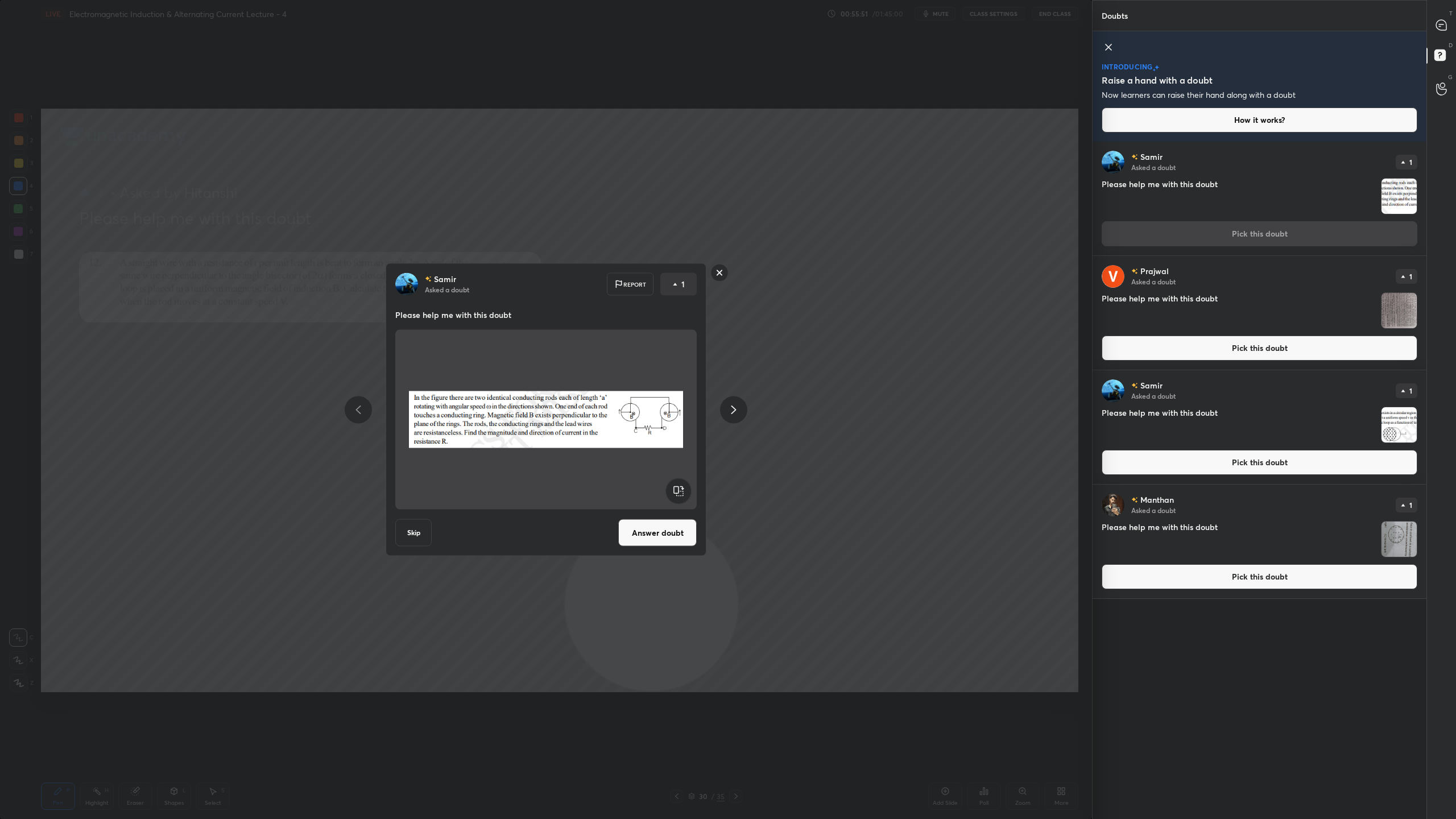
click at [674, 531] on button "Answer doubt" at bounding box center [657, 532] width 78 height 27
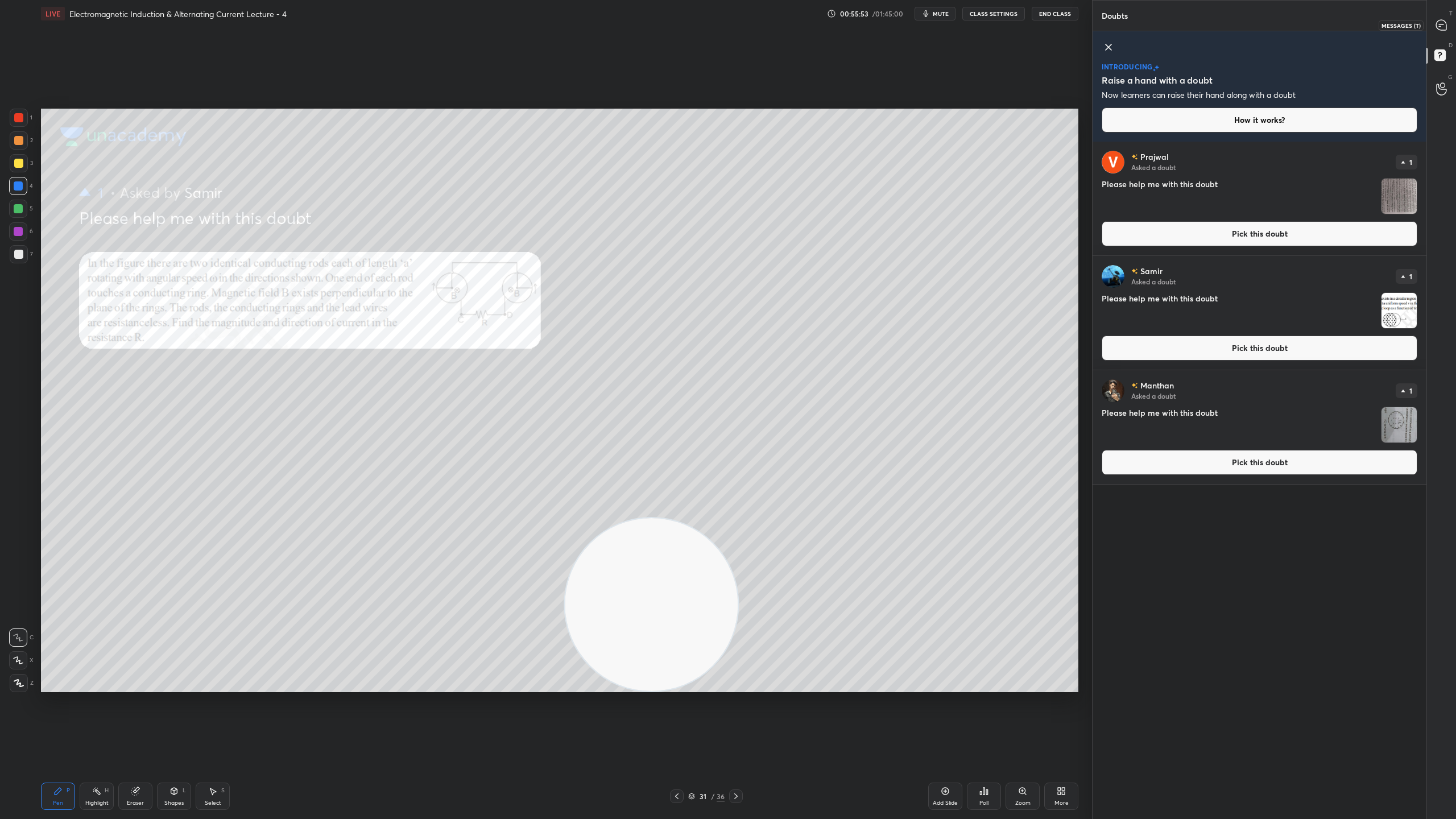
click at [1445, 30] on icon at bounding box center [1441, 25] width 12 height 12
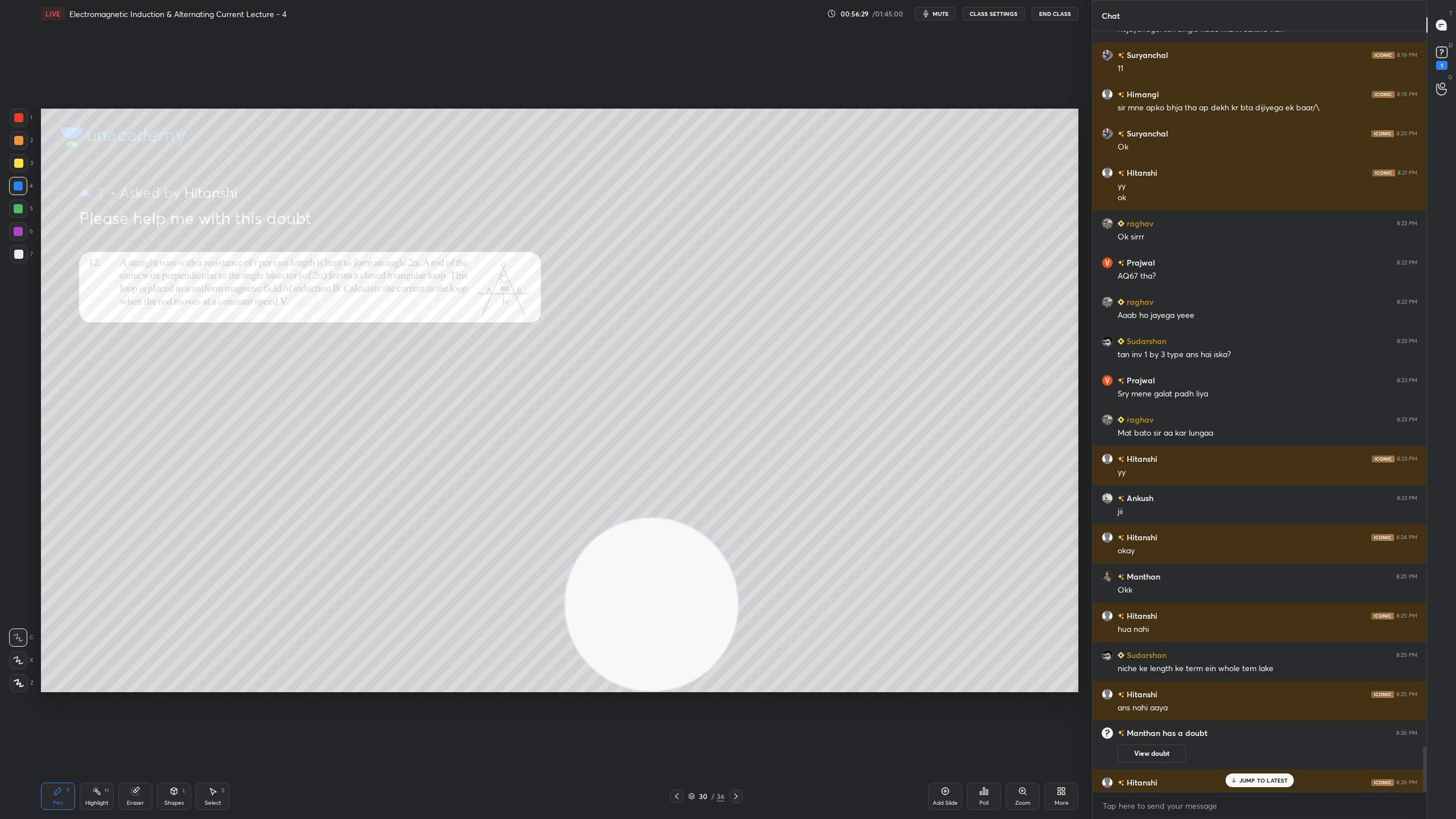
scroll to position [11935, 0]
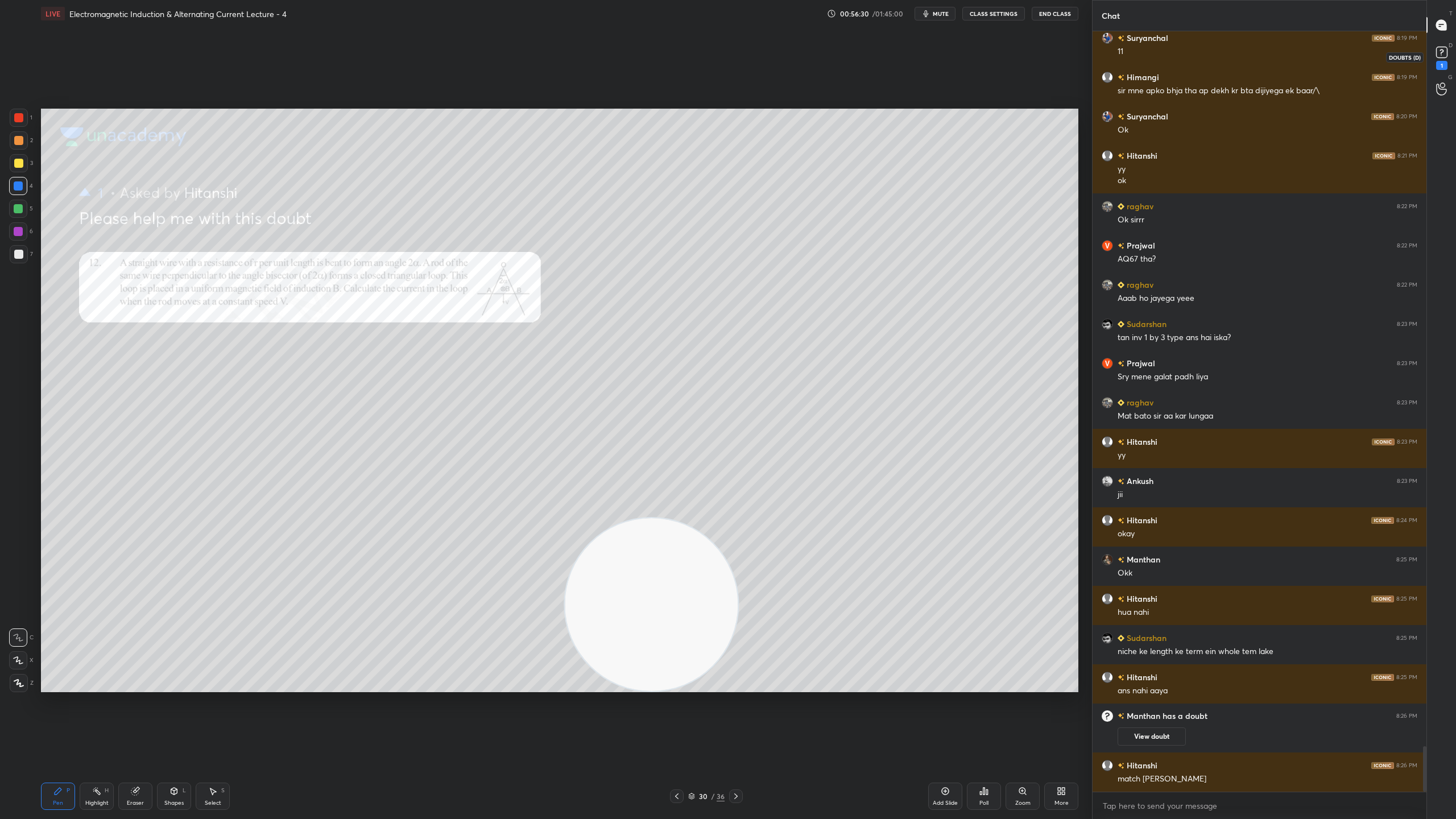
click at [1450, 51] on div "1" at bounding box center [1441, 57] width 23 height 20
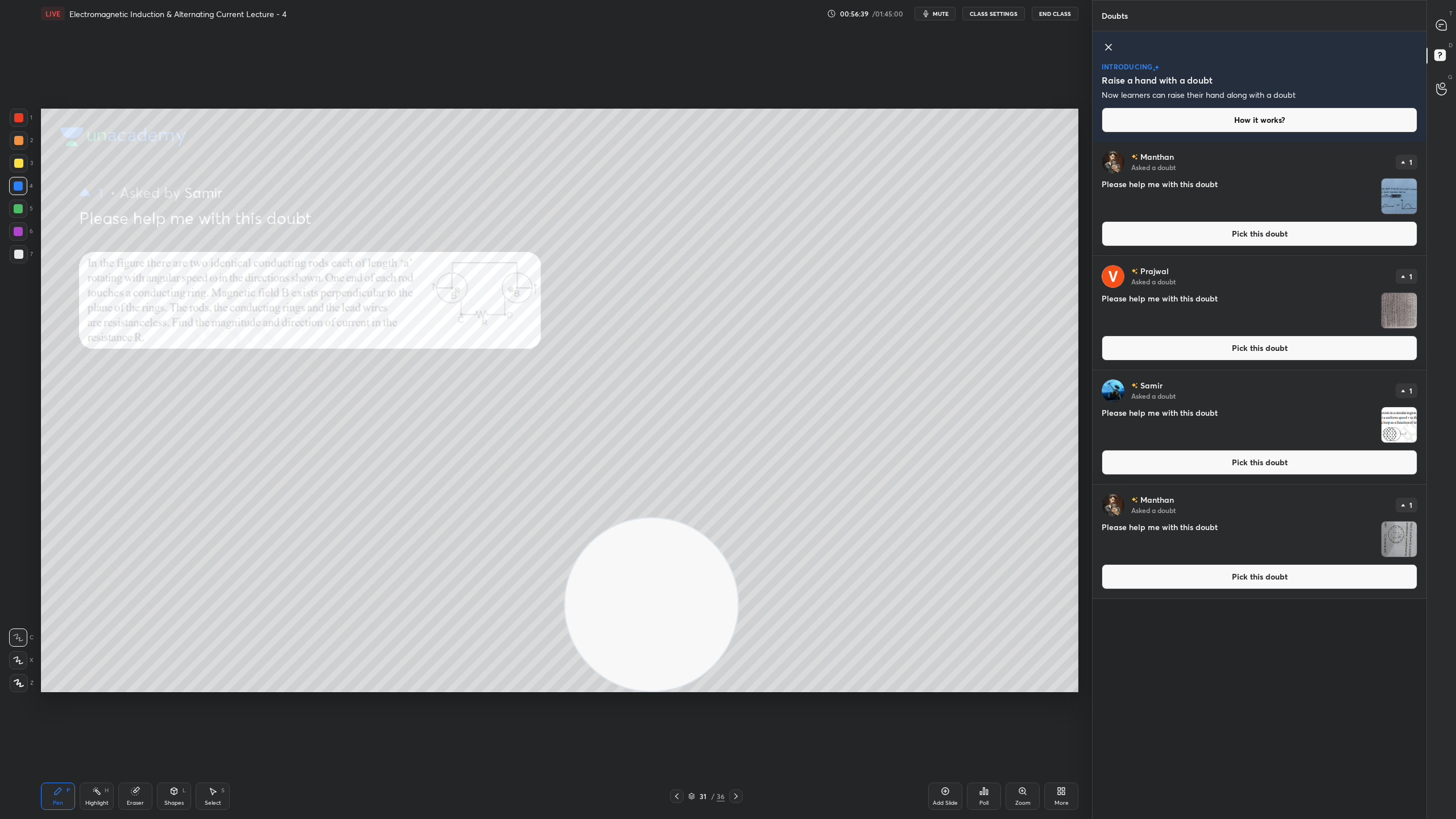
click at [1020, 722] on div "Zoom" at bounding box center [1022, 803] width 15 height 6
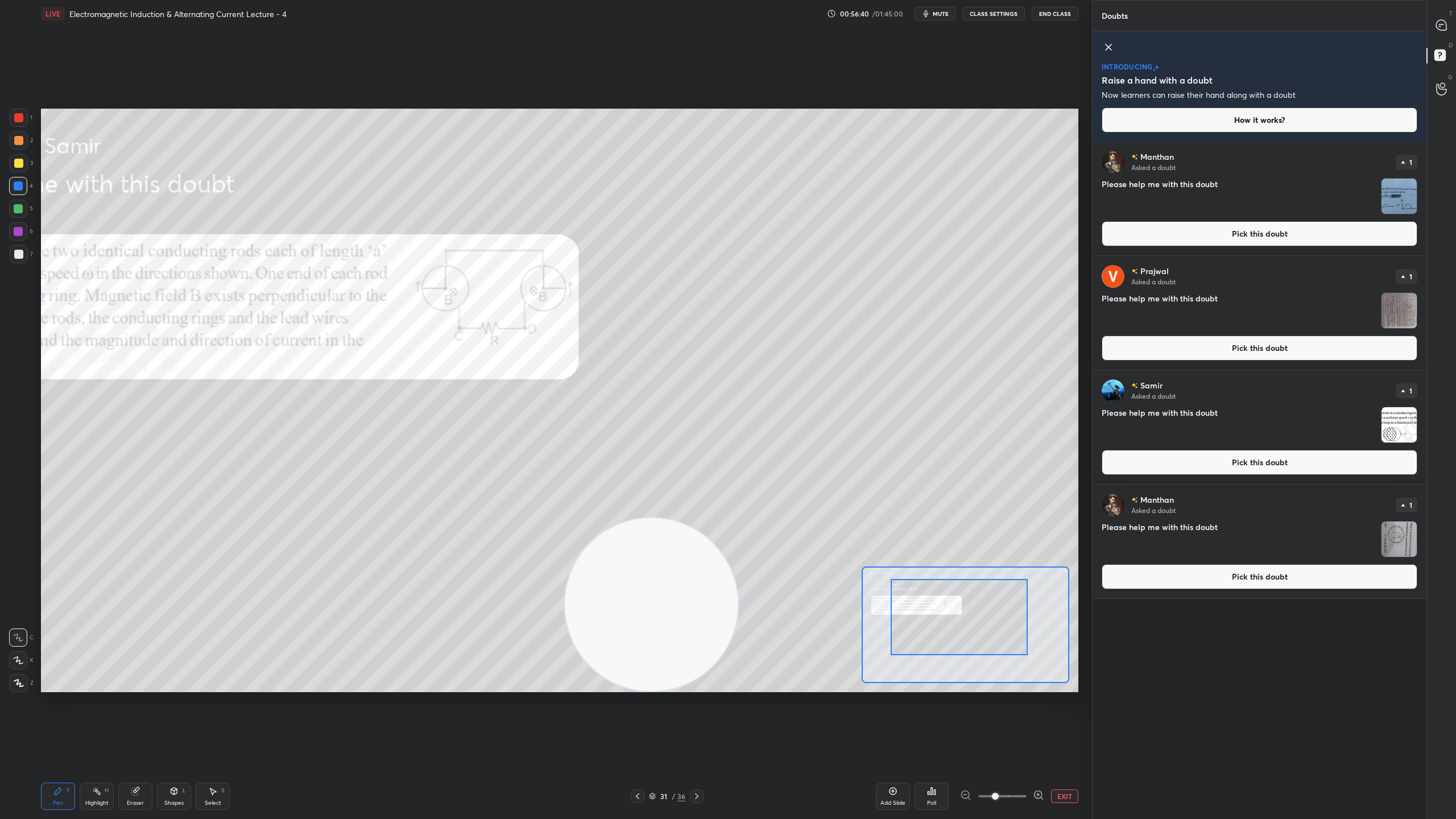
drag, startPoint x: 952, startPoint y: 627, endPoint x: 946, endPoint y: 619, distance: 9.7
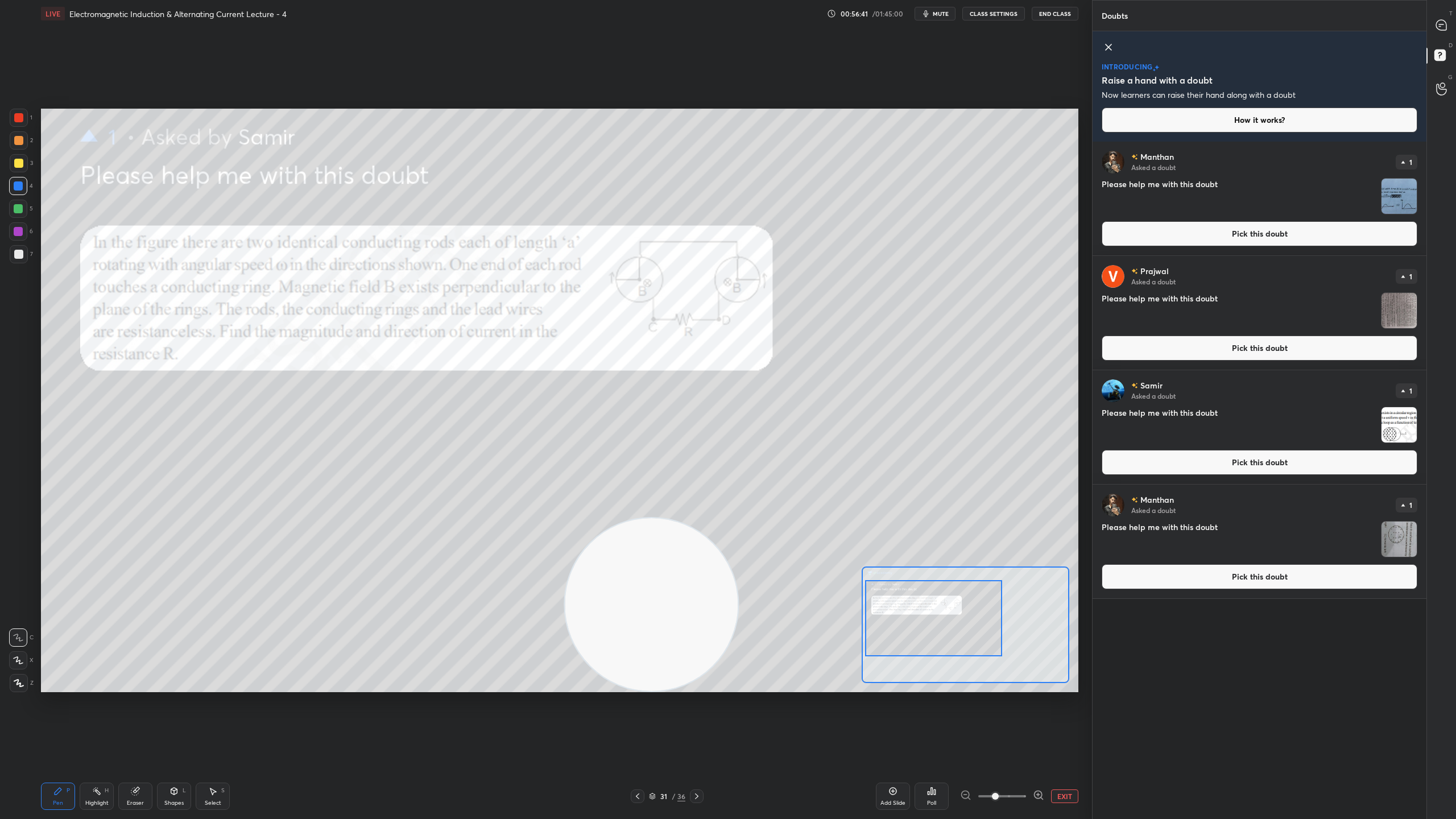
drag, startPoint x: 997, startPoint y: 637, endPoint x: 972, endPoint y: 639, distance: 25.6
click at [972, 639] on div at bounding box center [933, 618] width 137 height 76
click at [1036, 722] on icon at bounding box center [1038, 794] width 11 height 11
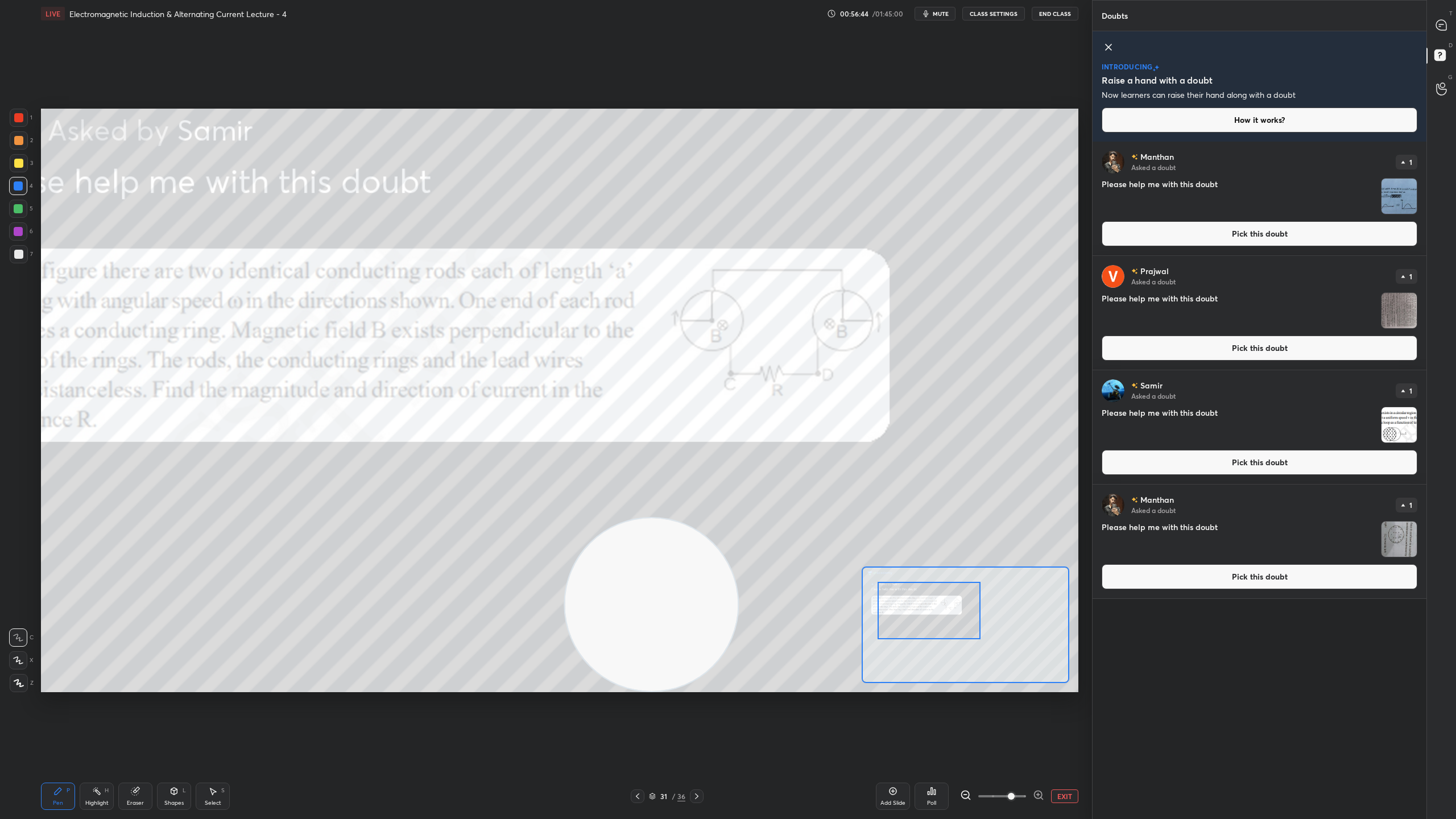
drag, startPoint x: 958, startPoint y: 636, endPoint x: 955, endPoint y: 628, distance: 9.2
click at [954, 628] on div at bounding box center [928, 610] width 102 height 57
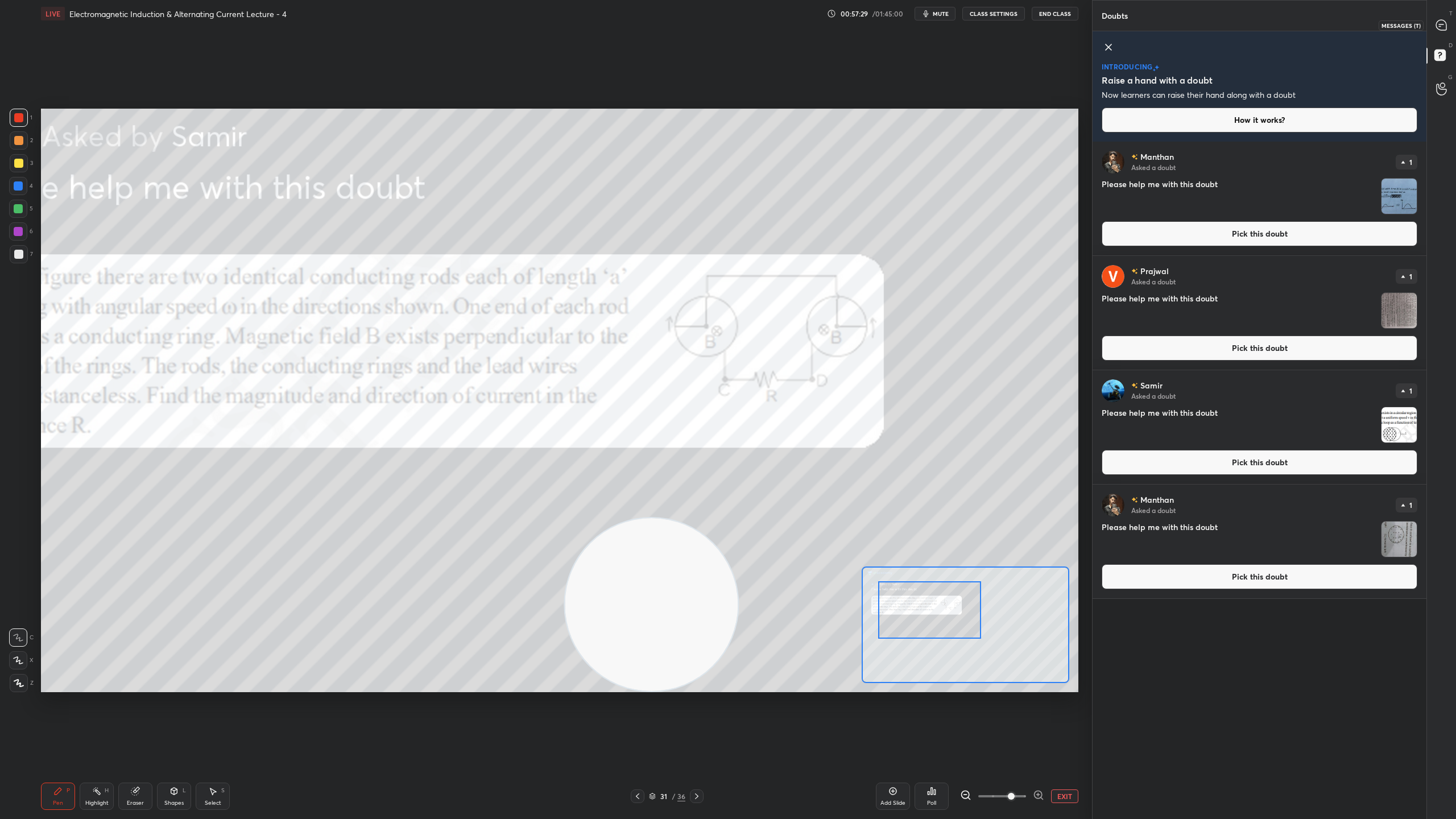
click at [1444, 19] on icon at bounding box center [1441, 25] width 12 height 12
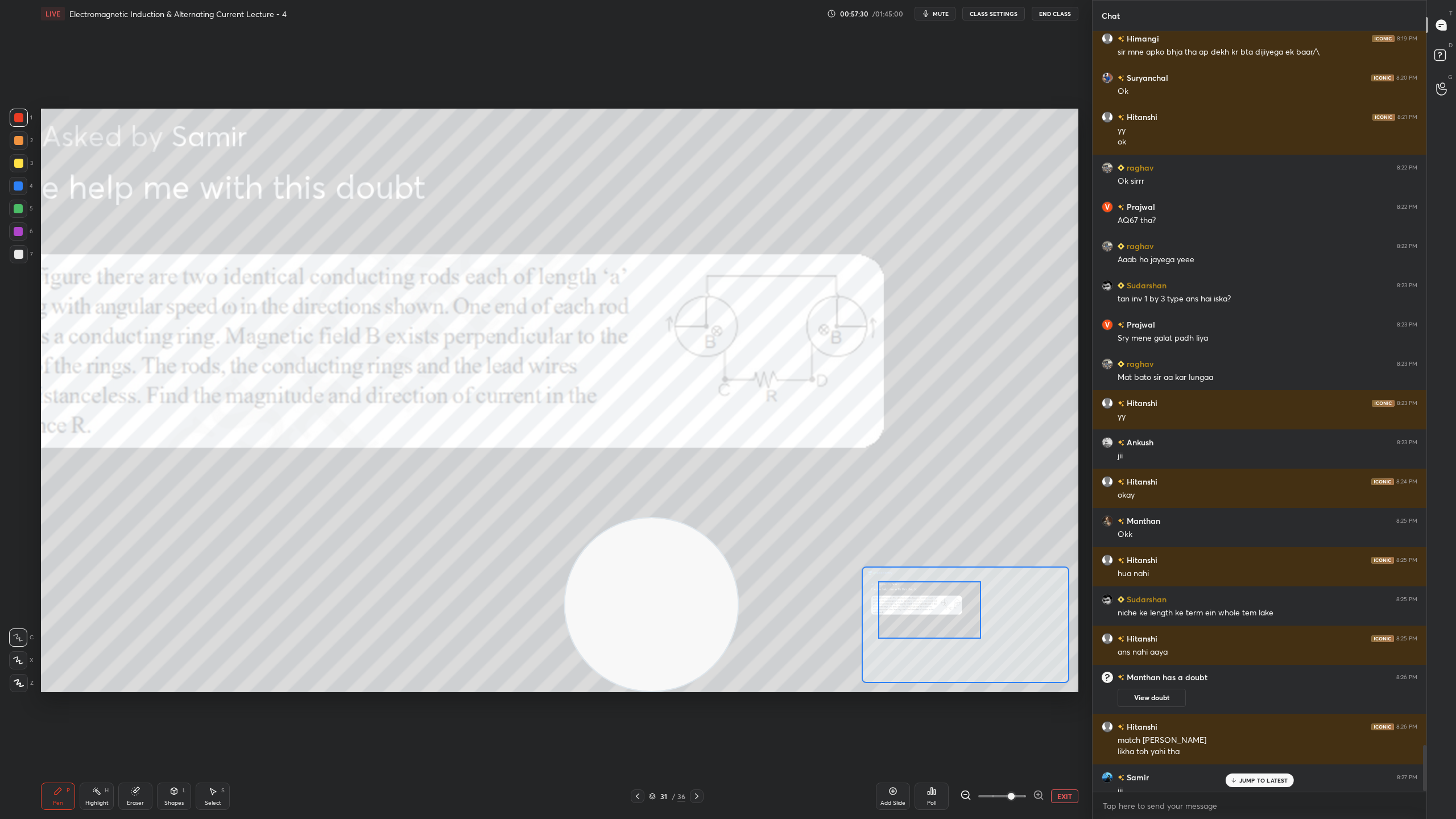
scroll to position [11768, 0]
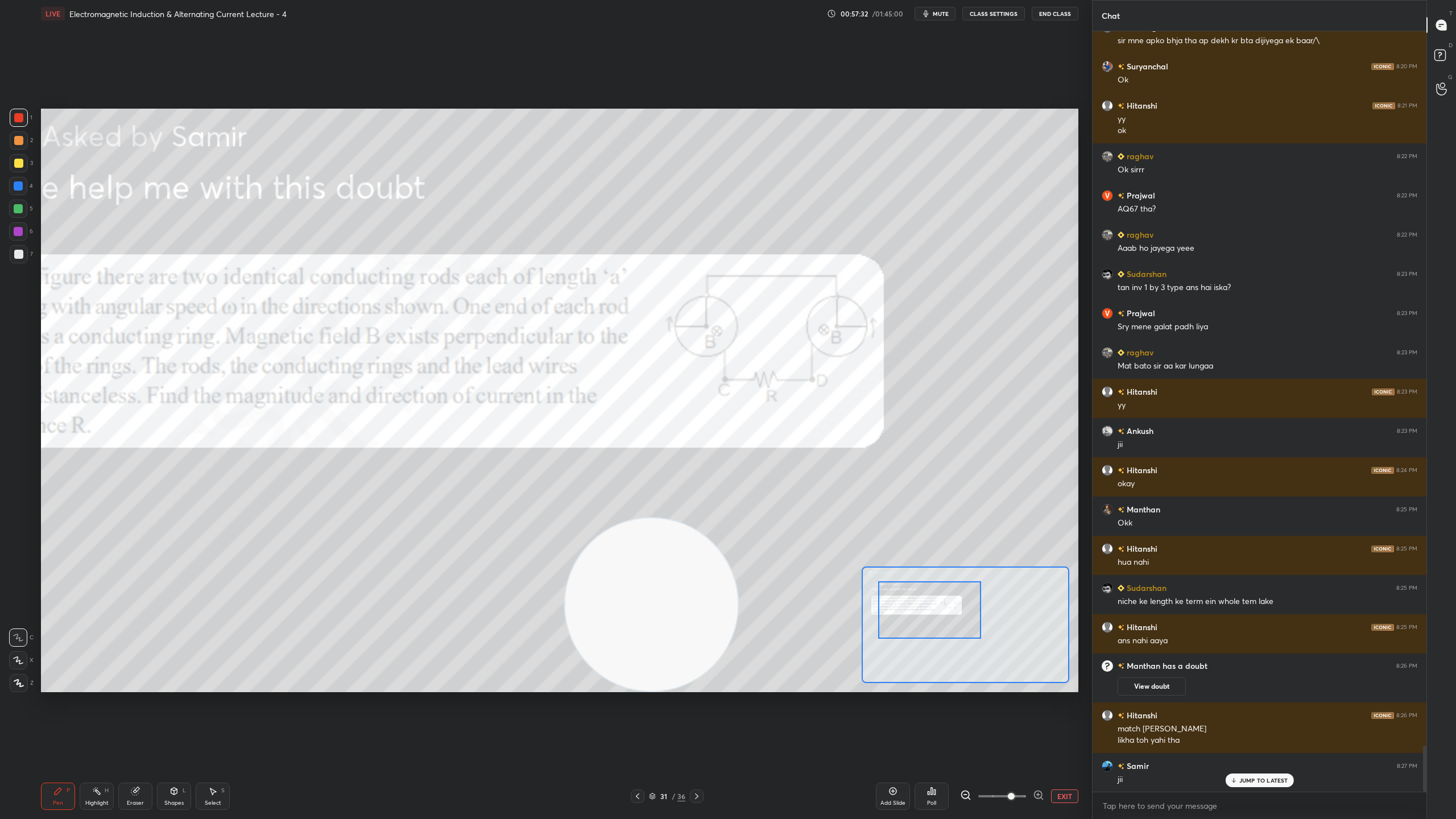
click at [1287, 722] on div "JUMP TO LATEST" at bounding box center [1259, 780] width 68 height 14
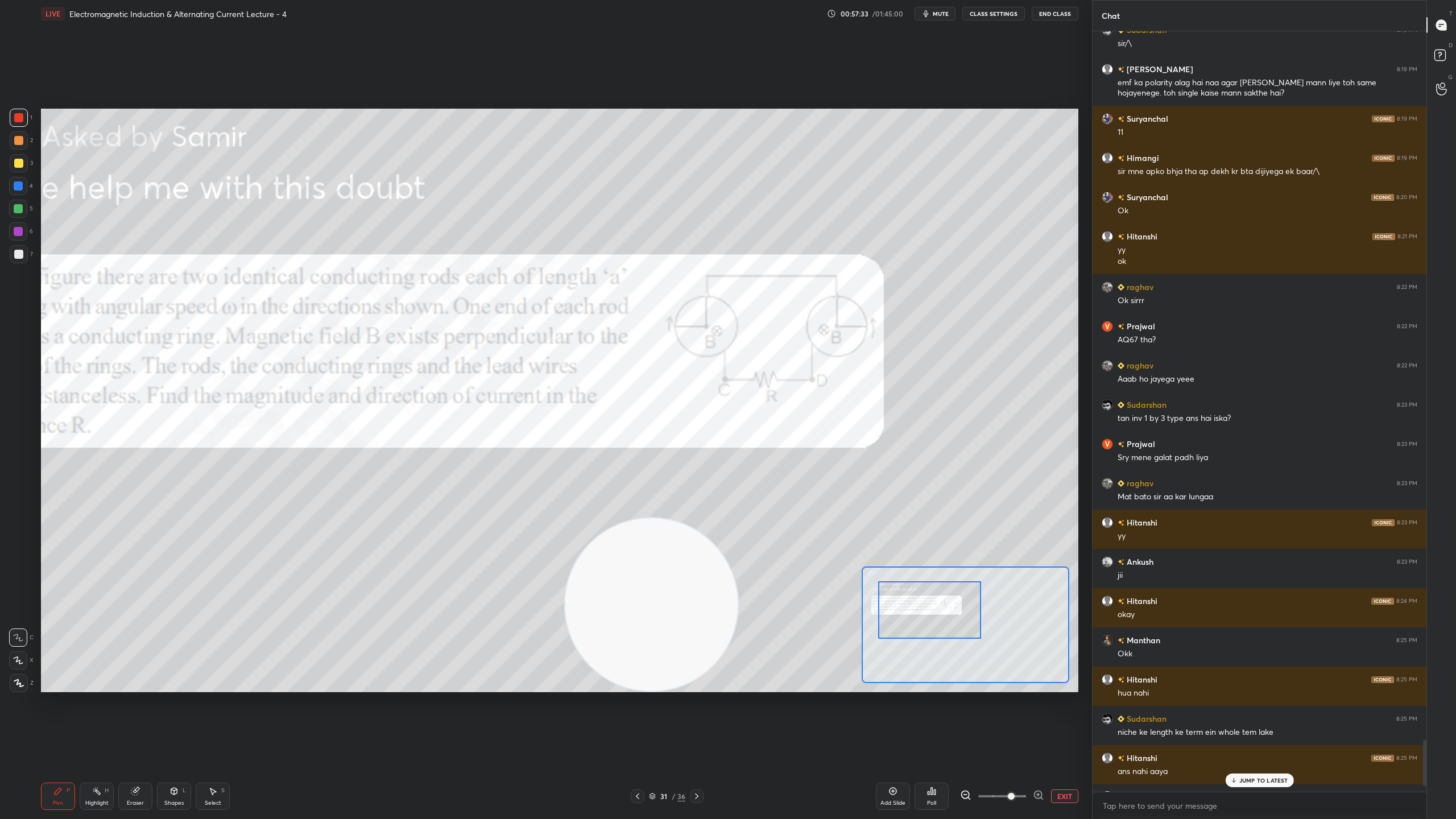
scroll to position [11779, 0]
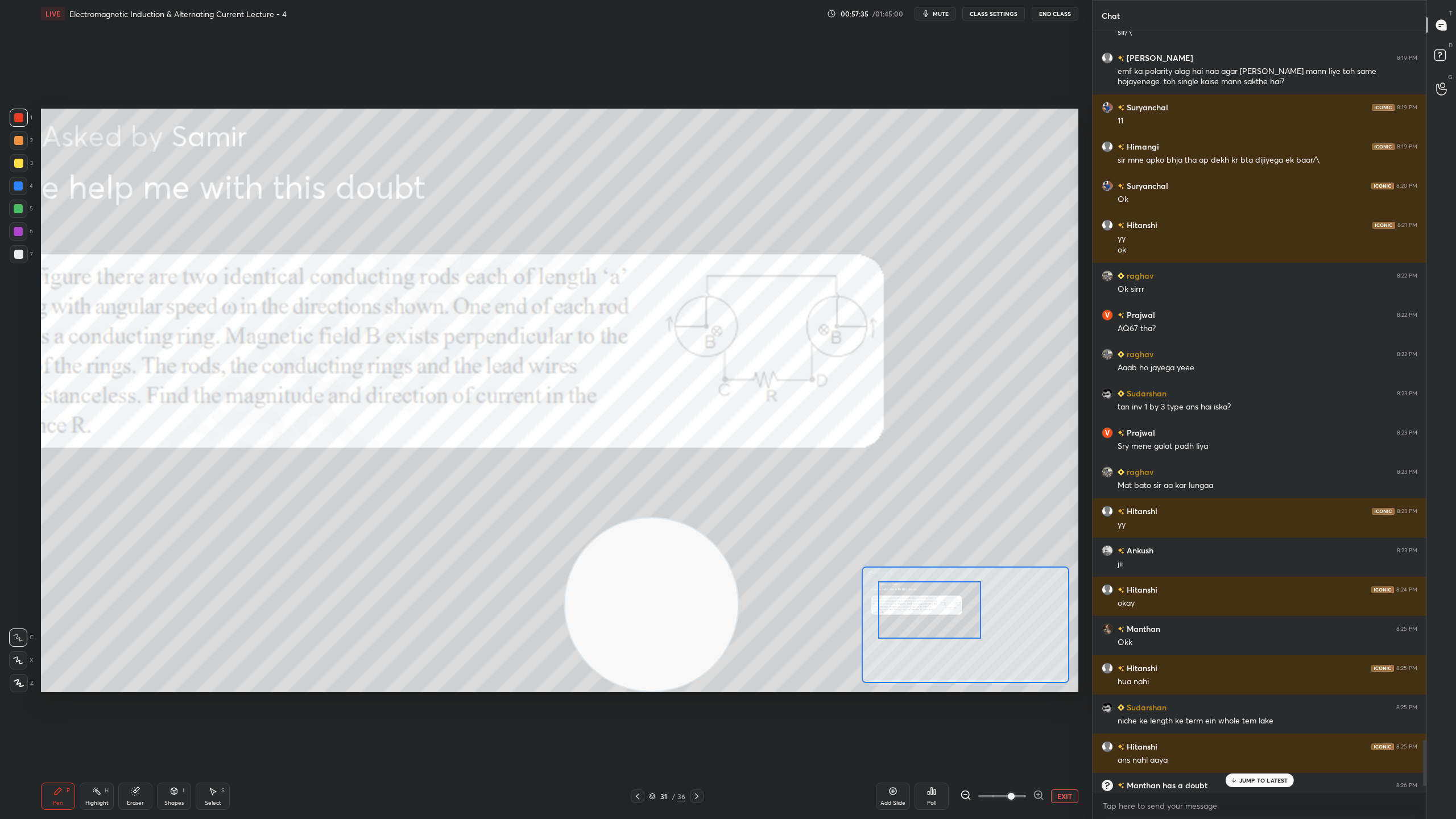
click at [1273, 722] on p "JUMP TO LATEST" at bounding box center [1263, 780] width 49 height 7
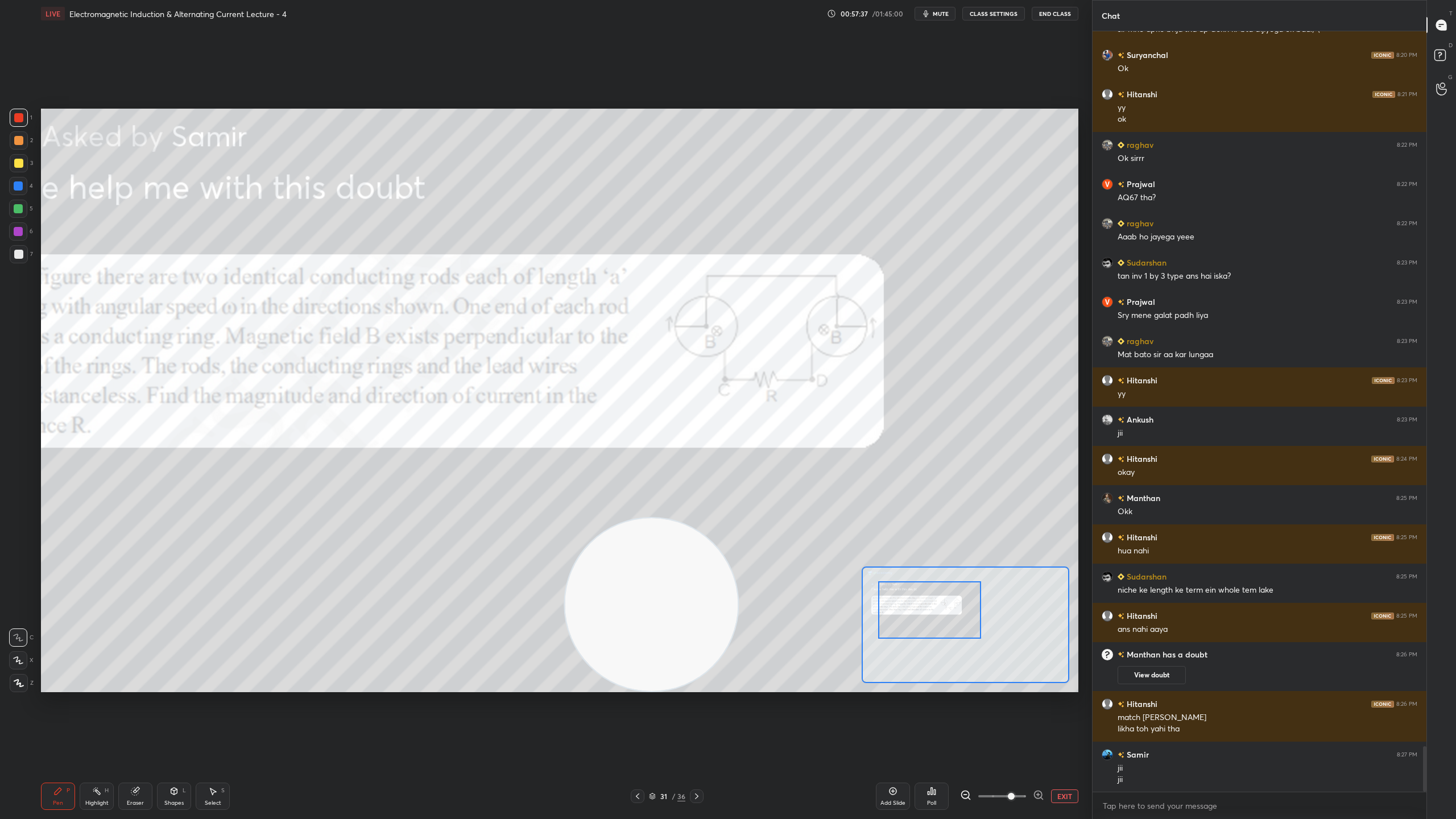
click at [1451, 42] on p "D" at bounding box center [1450, 45] width 4 height 9
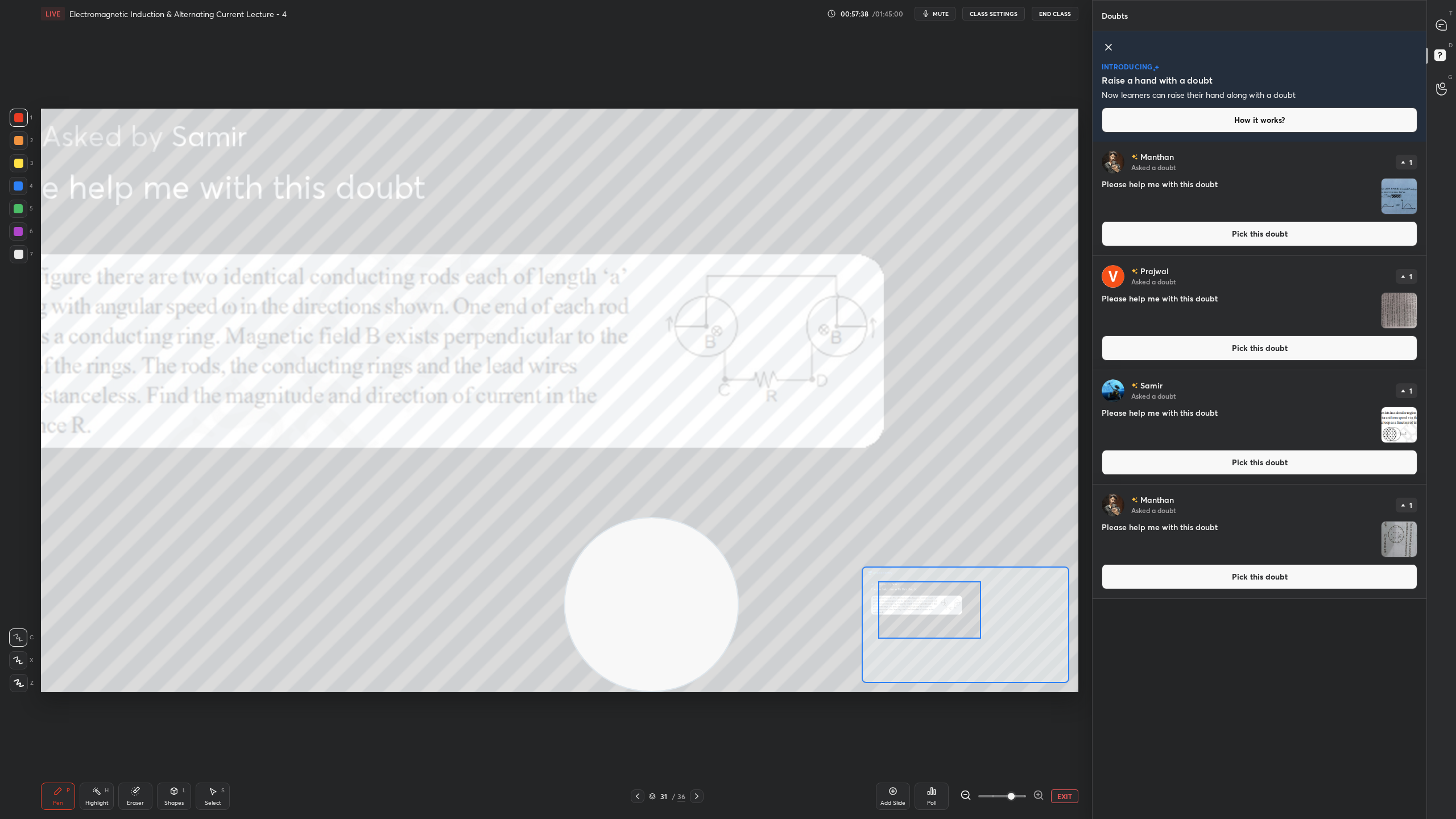
click at [1398, 188] on img "grid" at bounding box center [1398, 196] width 35 height 35
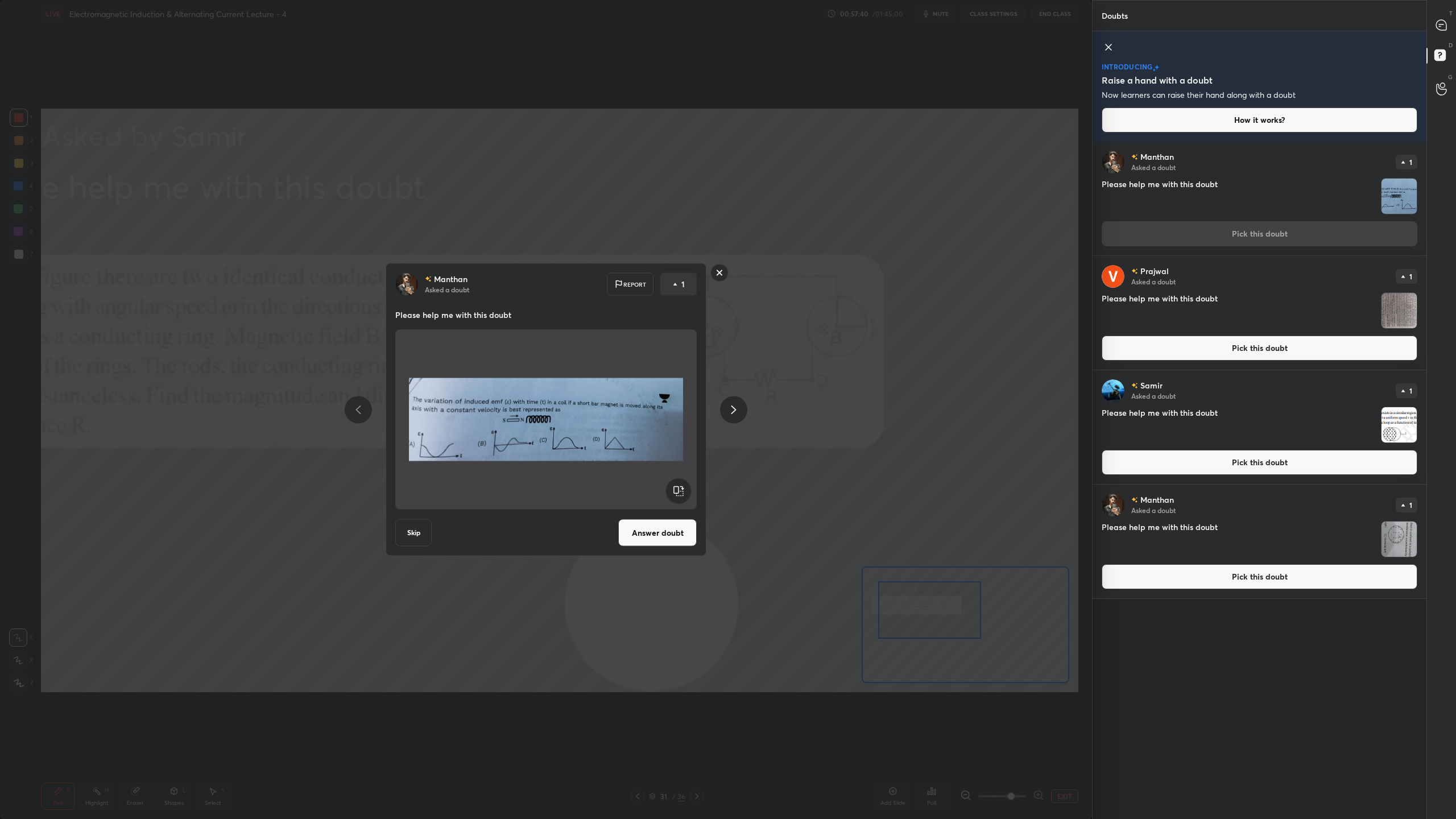
click at [662, 535] on button "Answer doubt" at bounding box center [657, 532] width 78 height 27
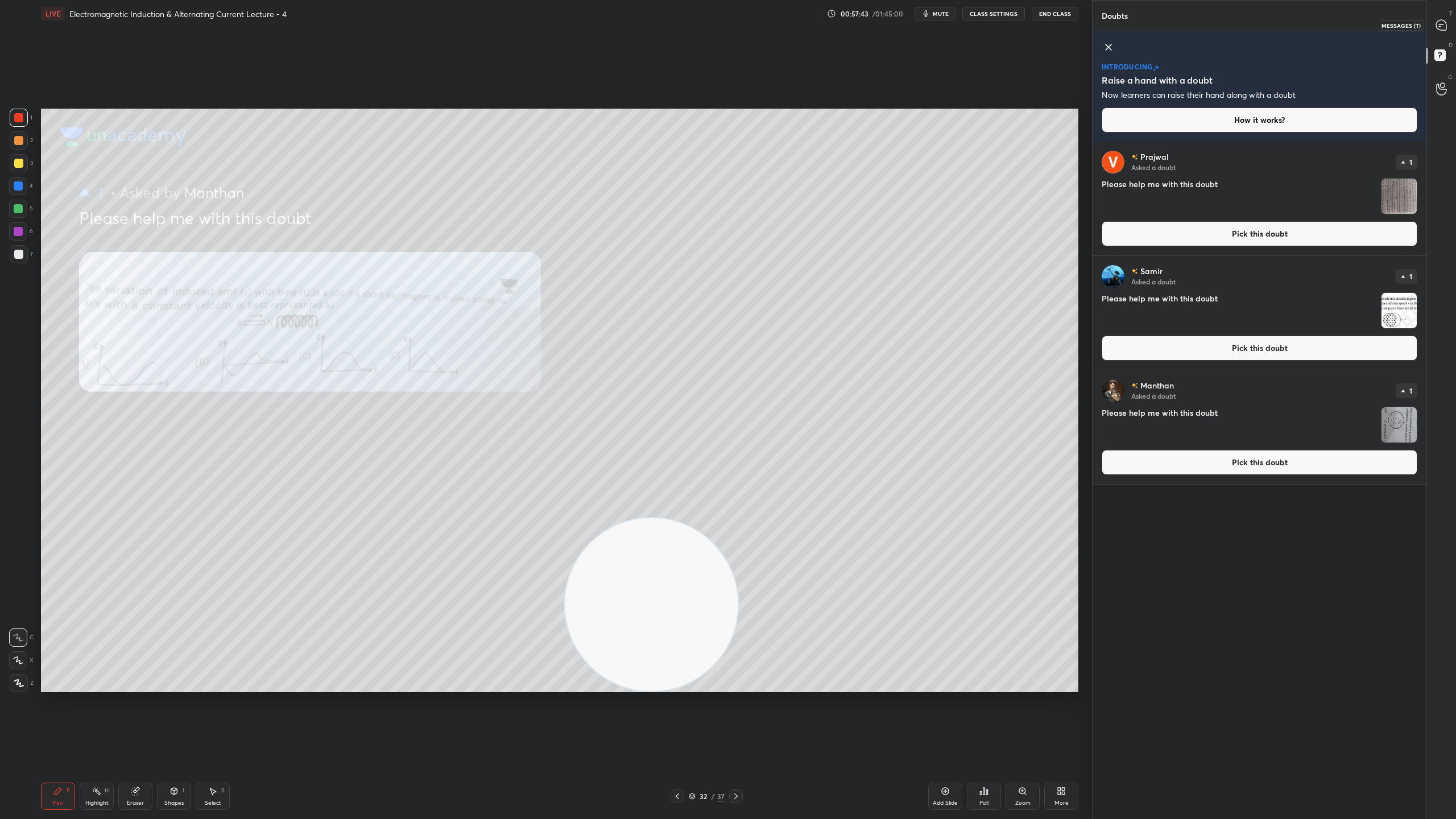
click at [1444, 21] on icon at bounding box center [1441, 25] width 10 height 10
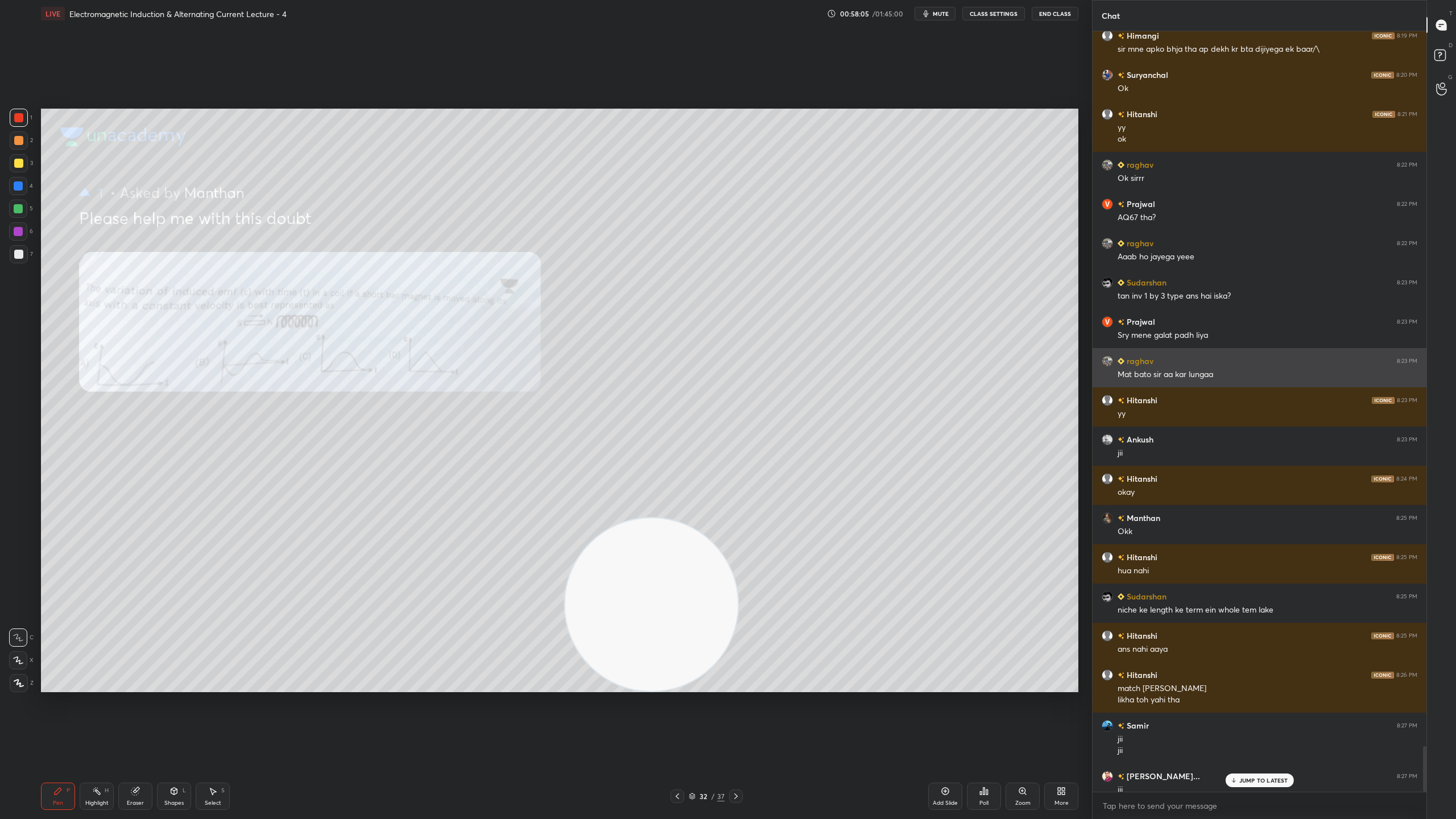
scroll to position [11940, 0]
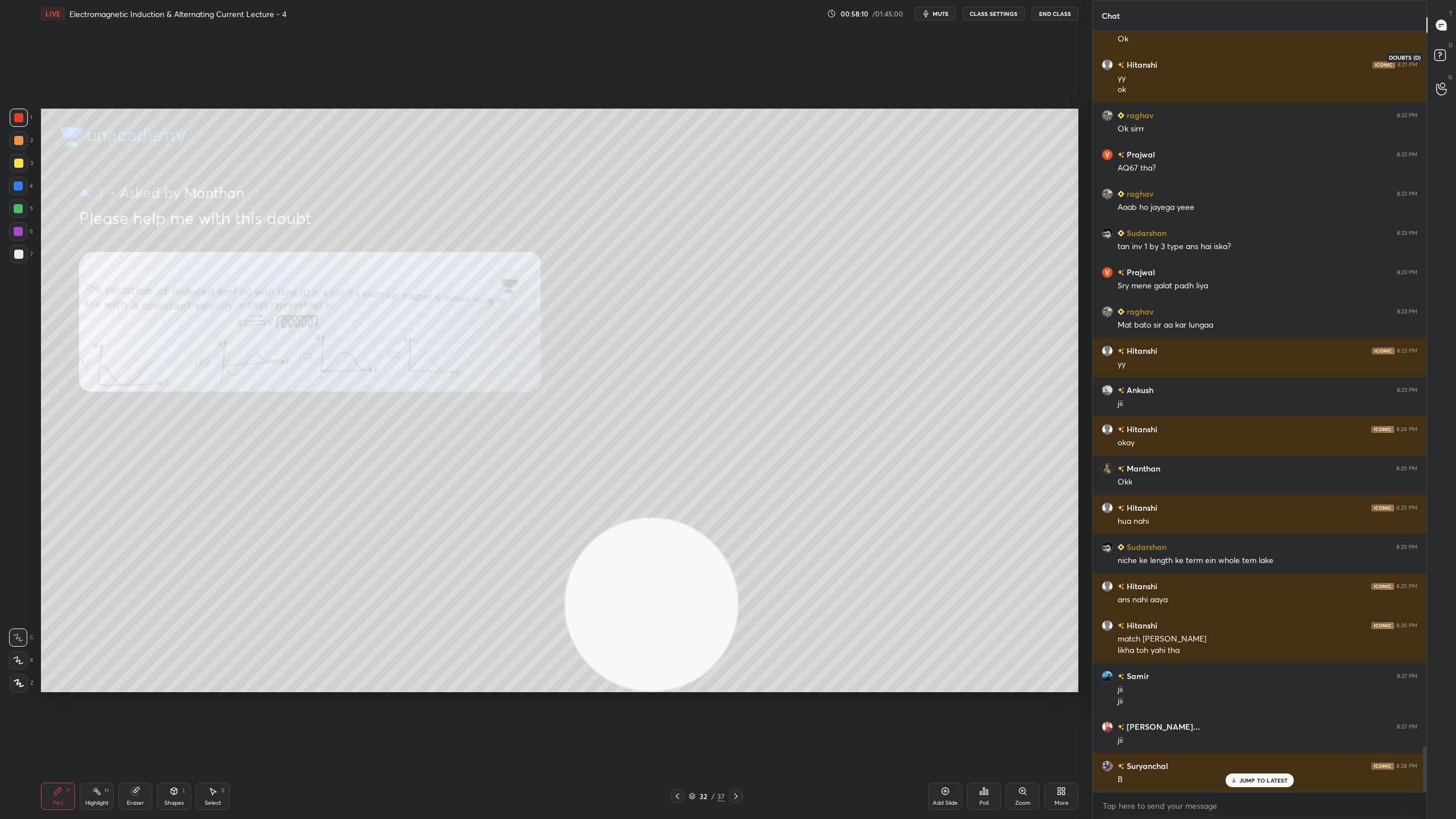
click at [1435, 60] on rect at bounding box center [1439, 55] width 11 height 11
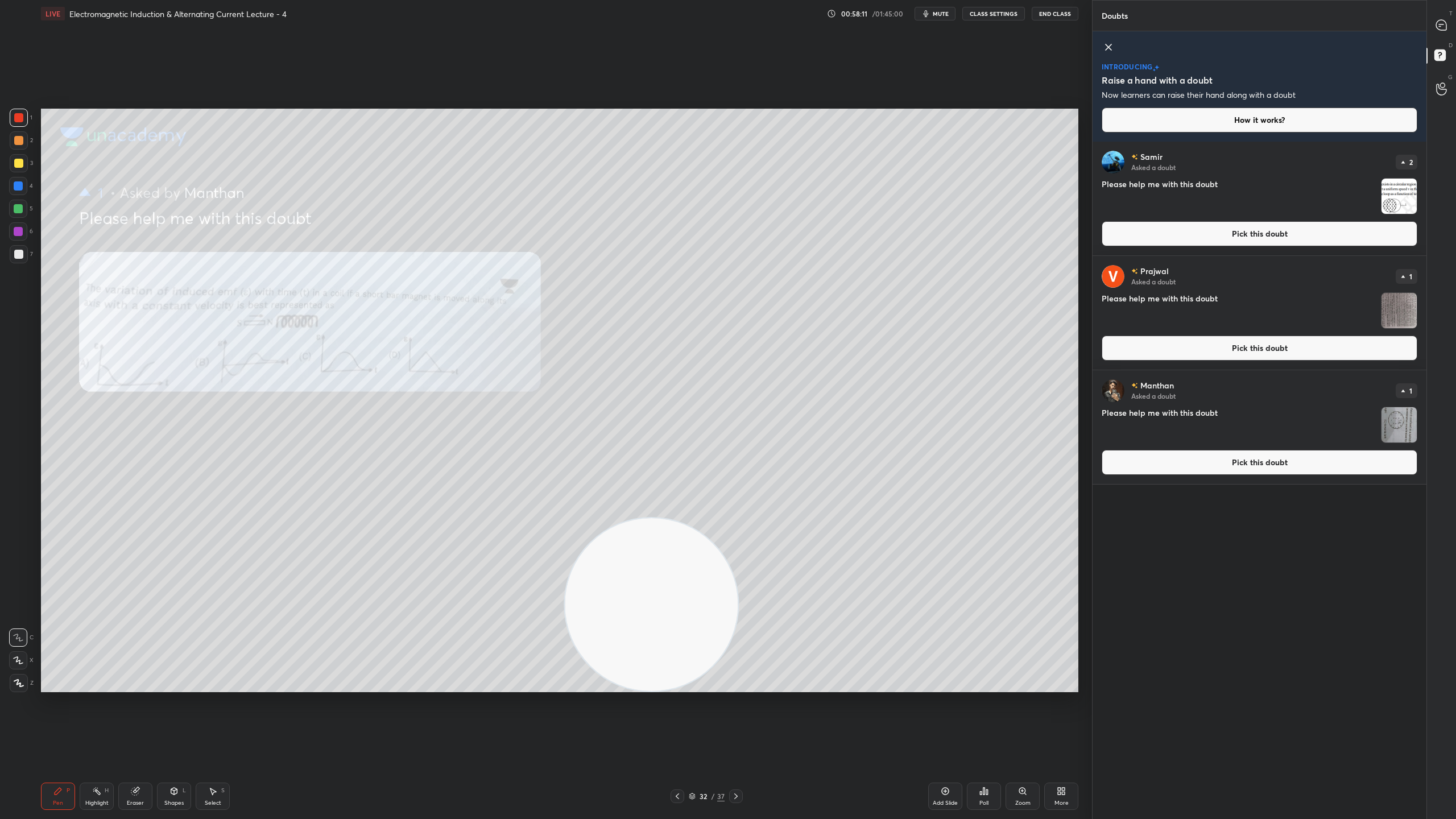
click at [1395, 202] on img "grid" at bounding box center [1398, 196] width 35 height 35
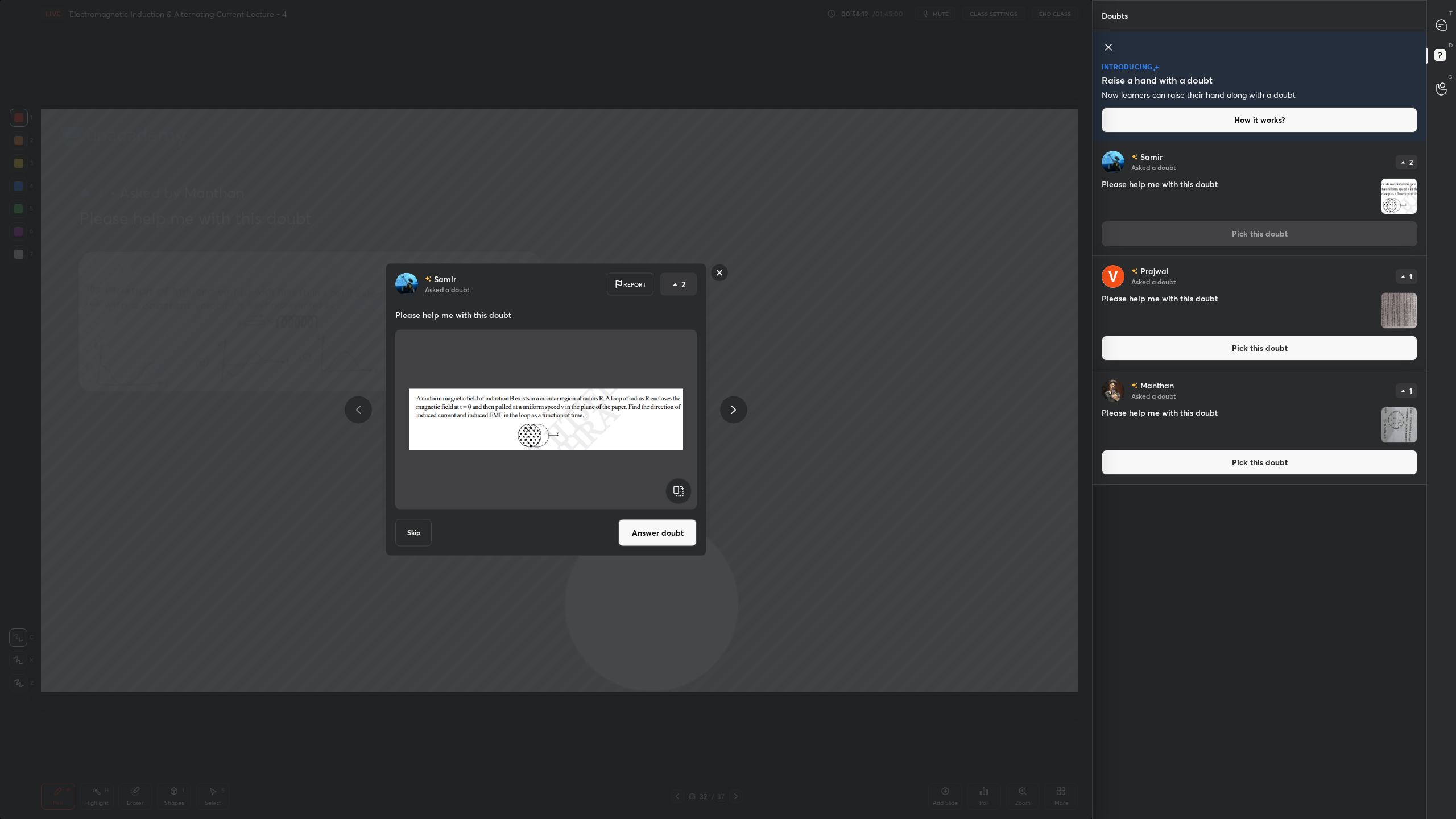
click at [404, 532] on button "Skip" at bounding box center [413, 532] width 36 height 27
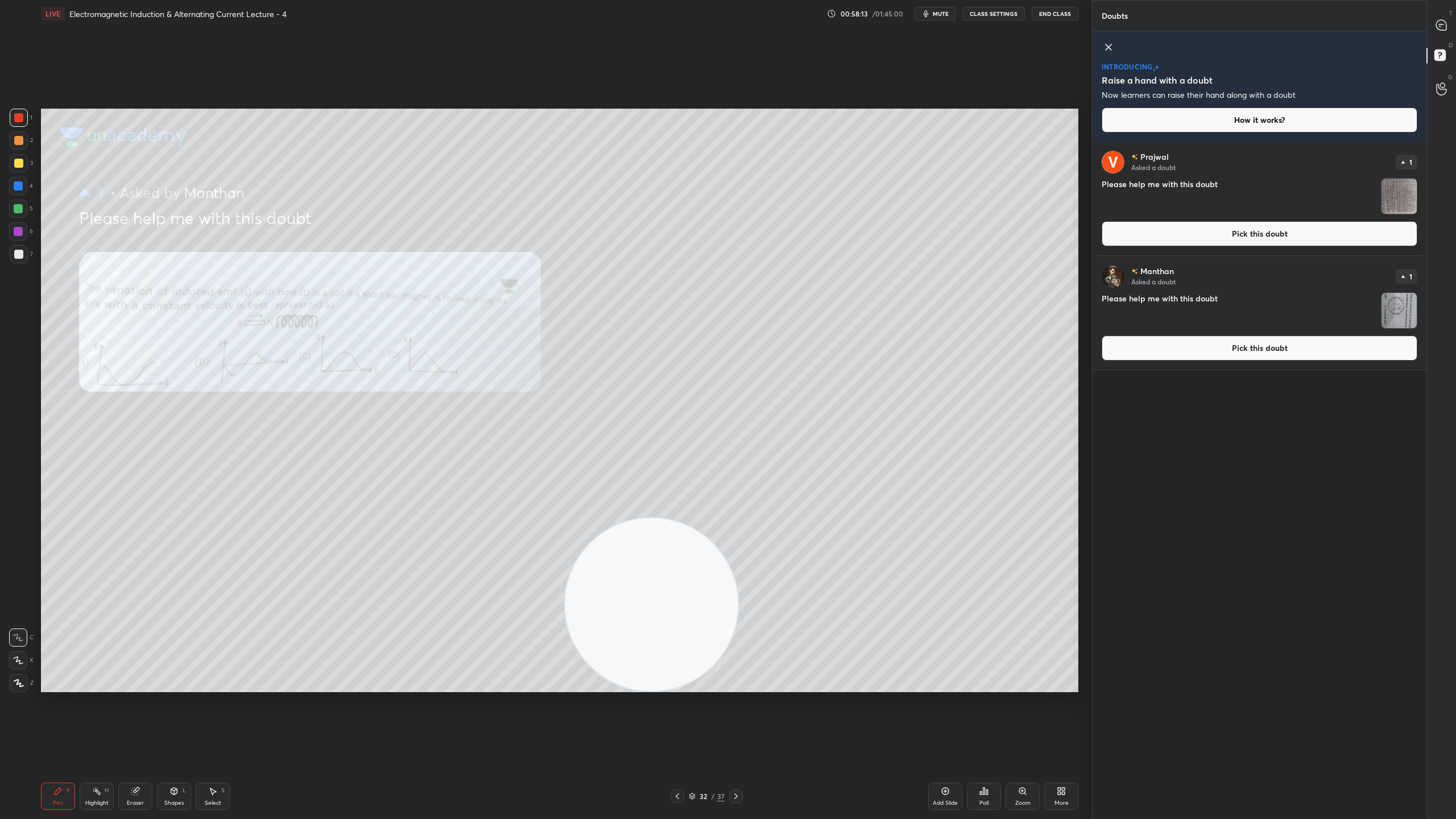
click at [1399, 202] on img "grid" at bounding box center [1398, 196] width 35 height 35
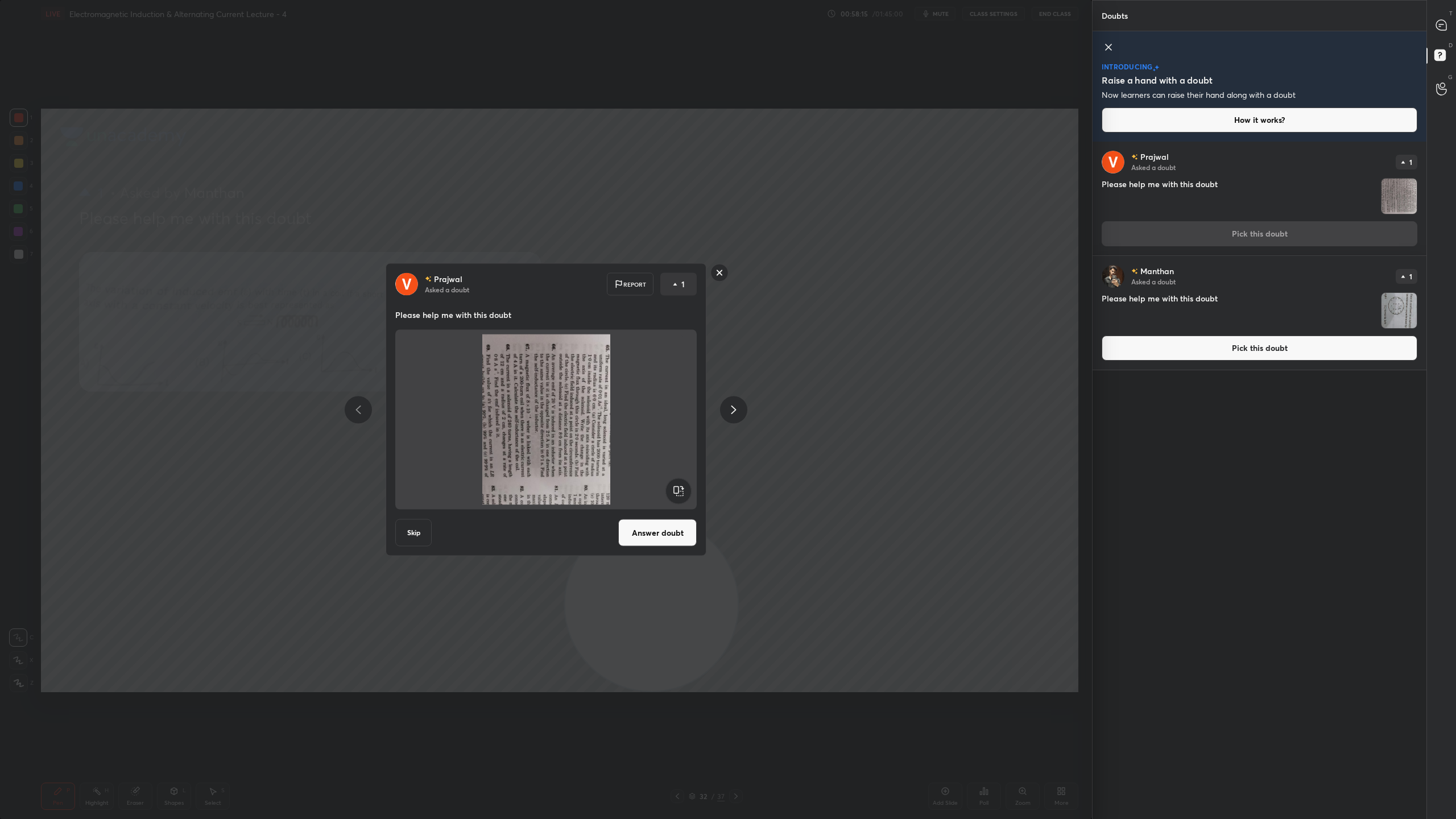
click at [688, 495] on rect at bounding box center [678, 491] width 26 height 26
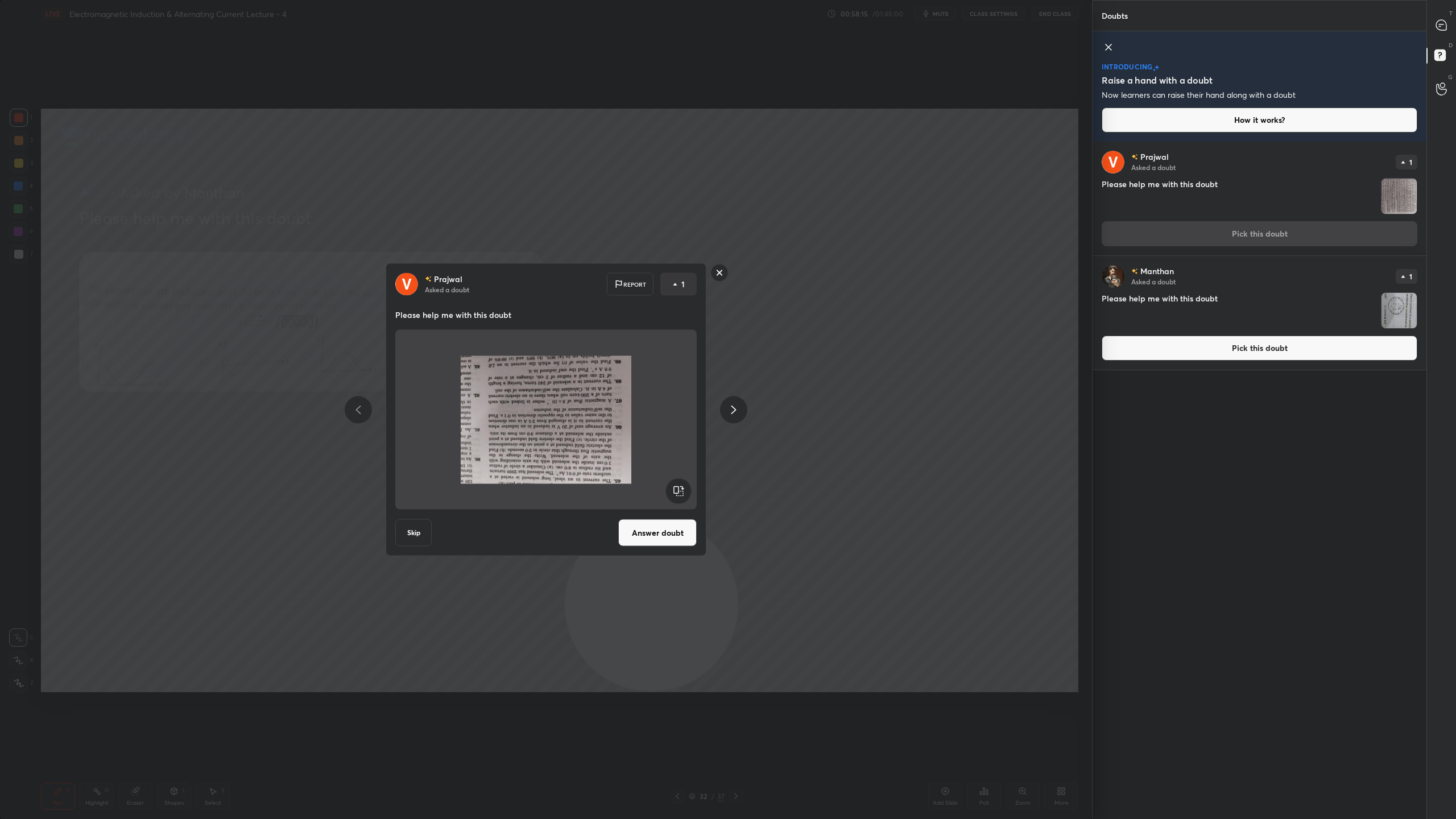
click at [688, 495] on rect at bounding box center [678, 491] width 26 height 26
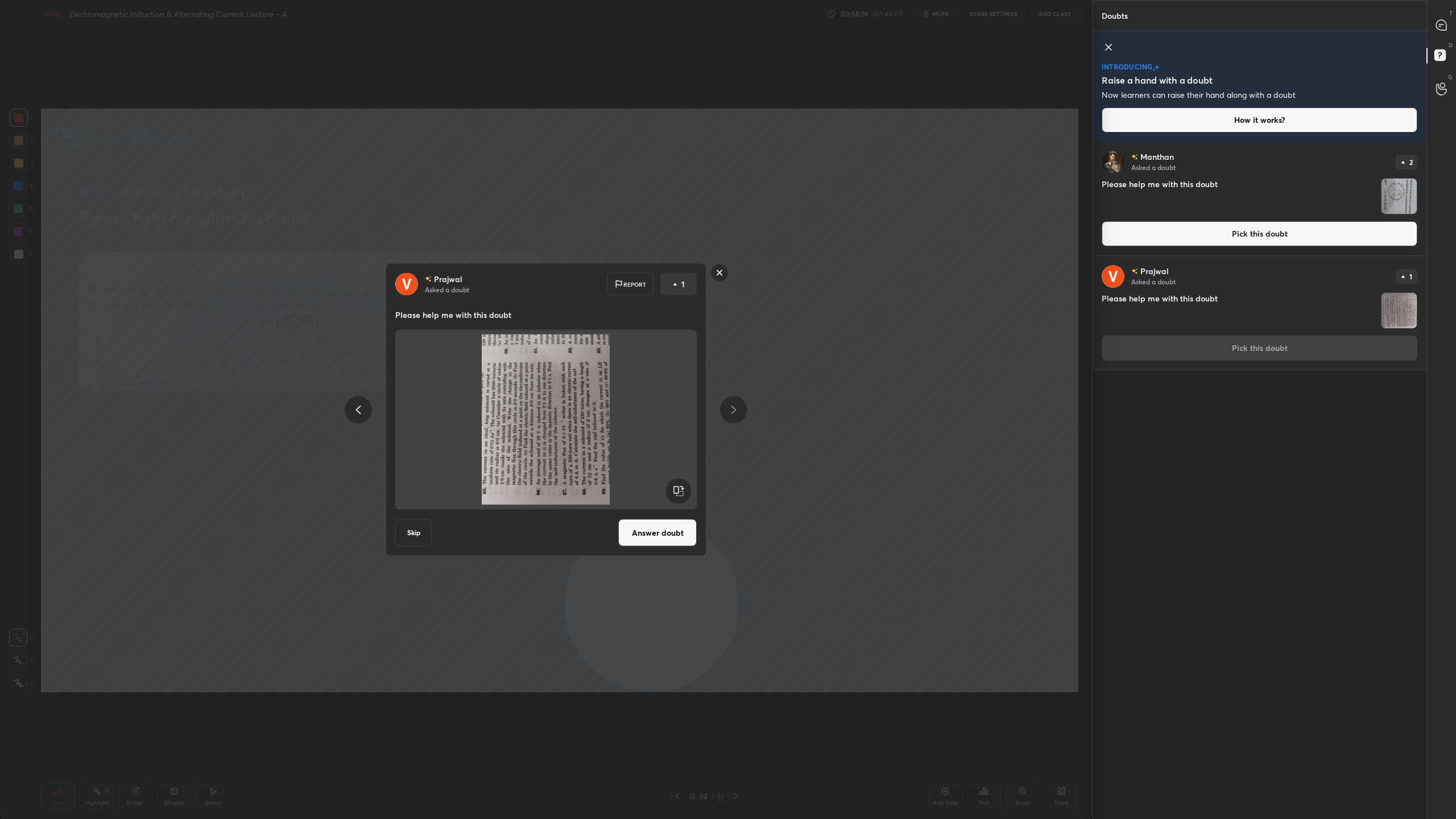
click at [688, 494] on rect at bounding box center [678, 491] width 26 height 26
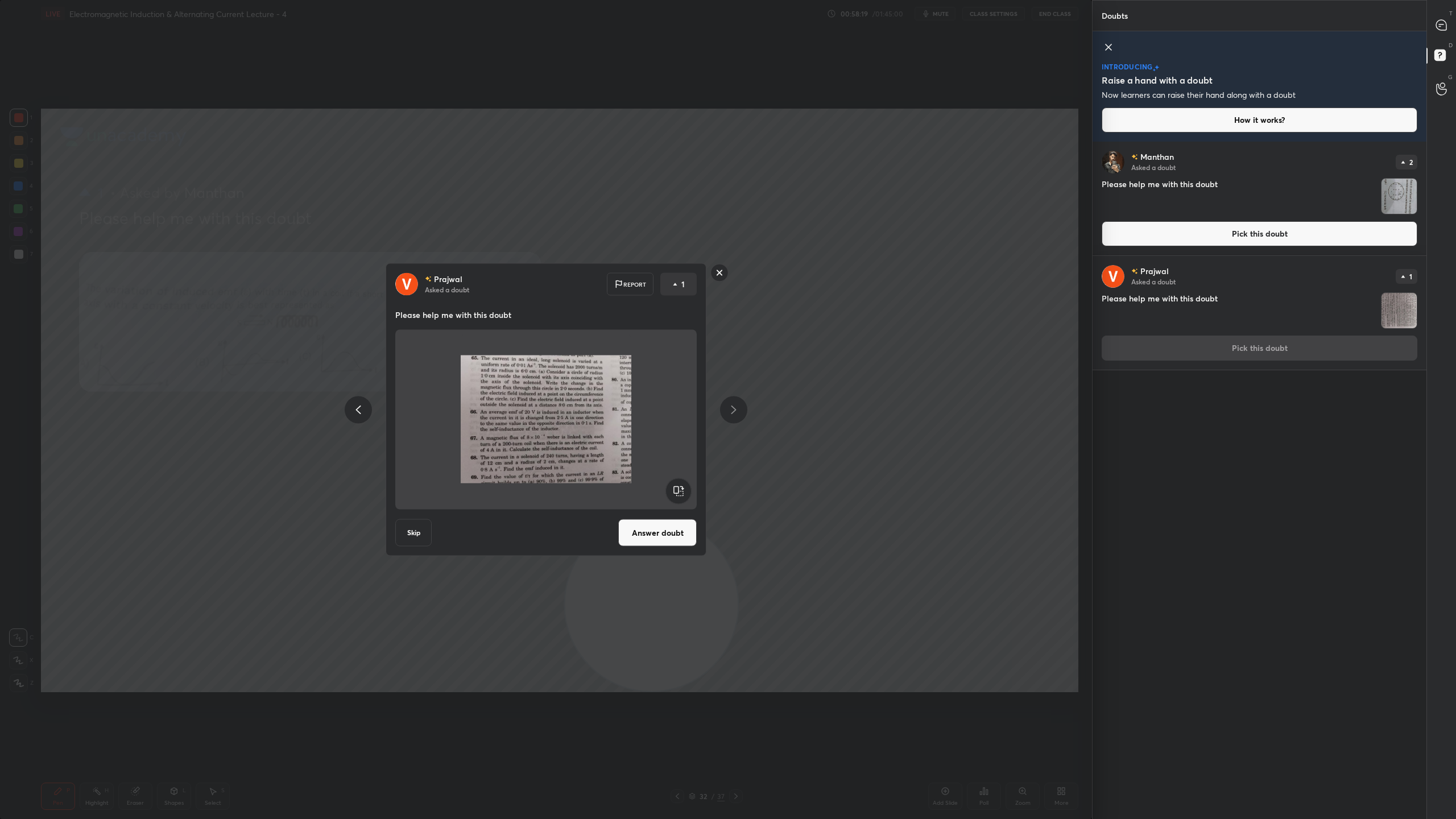
click at [408, 532] on button "Skip" at bounding box center [413, 532] width 36 height 27
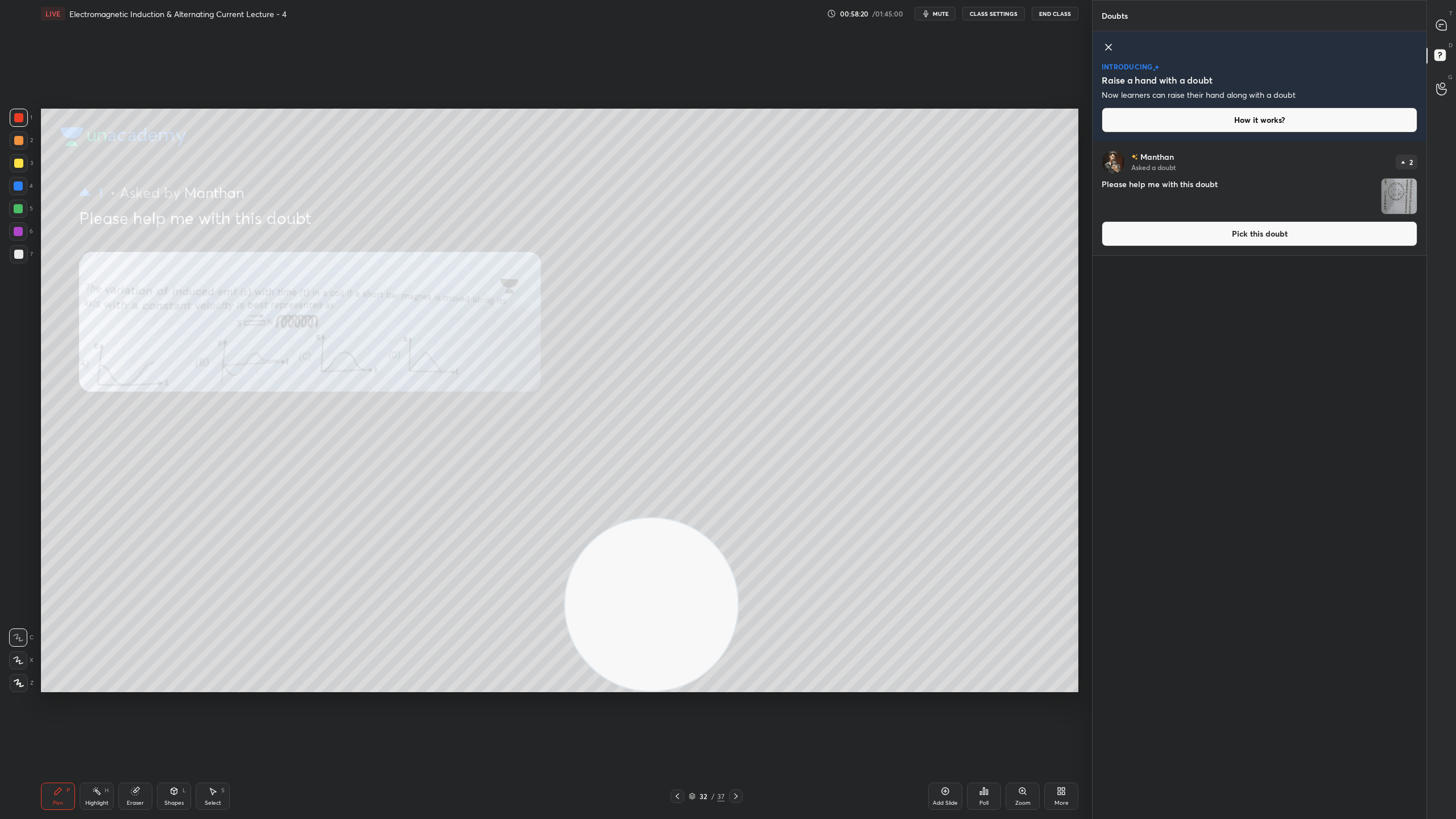
click at [1397, 195] on img "grid" at bounding box center [1398, 196] width 35 height 35
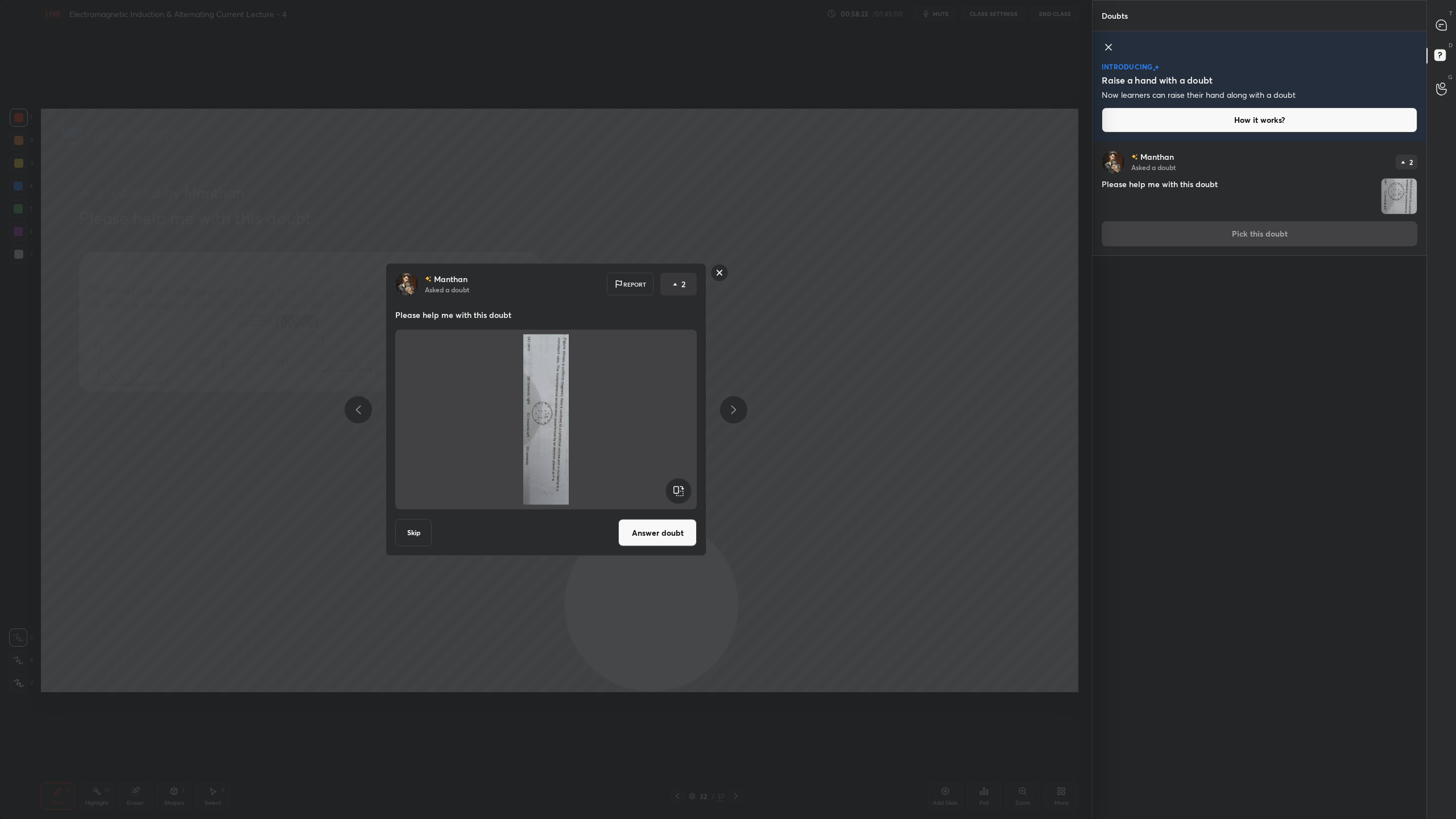
click at [422, 538] on button "Skip" at bounding box center [413, 532] width 36 height 27
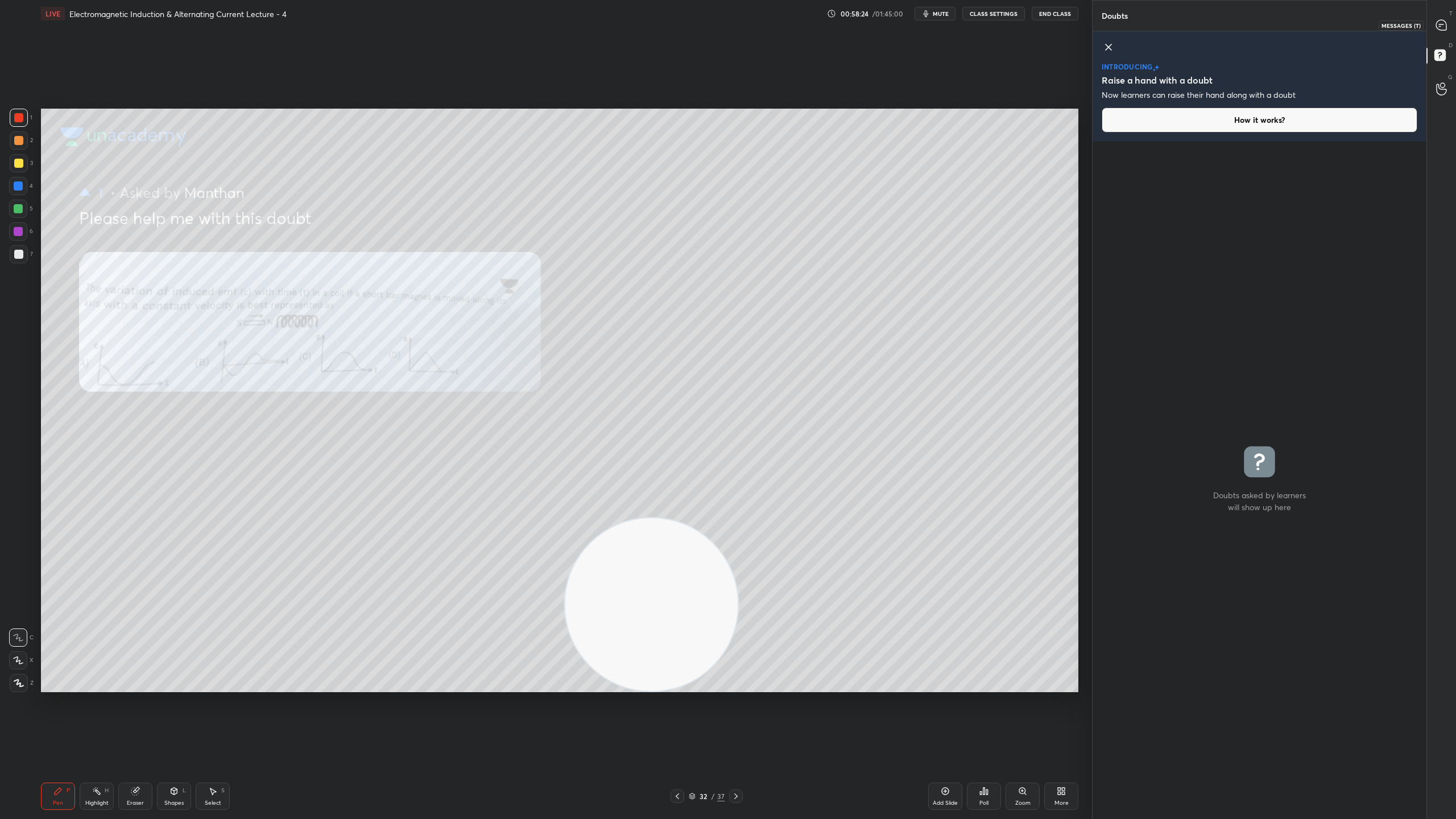
click at [1451, 23] on div at bounding box center [1441, 25] width 23 height 20
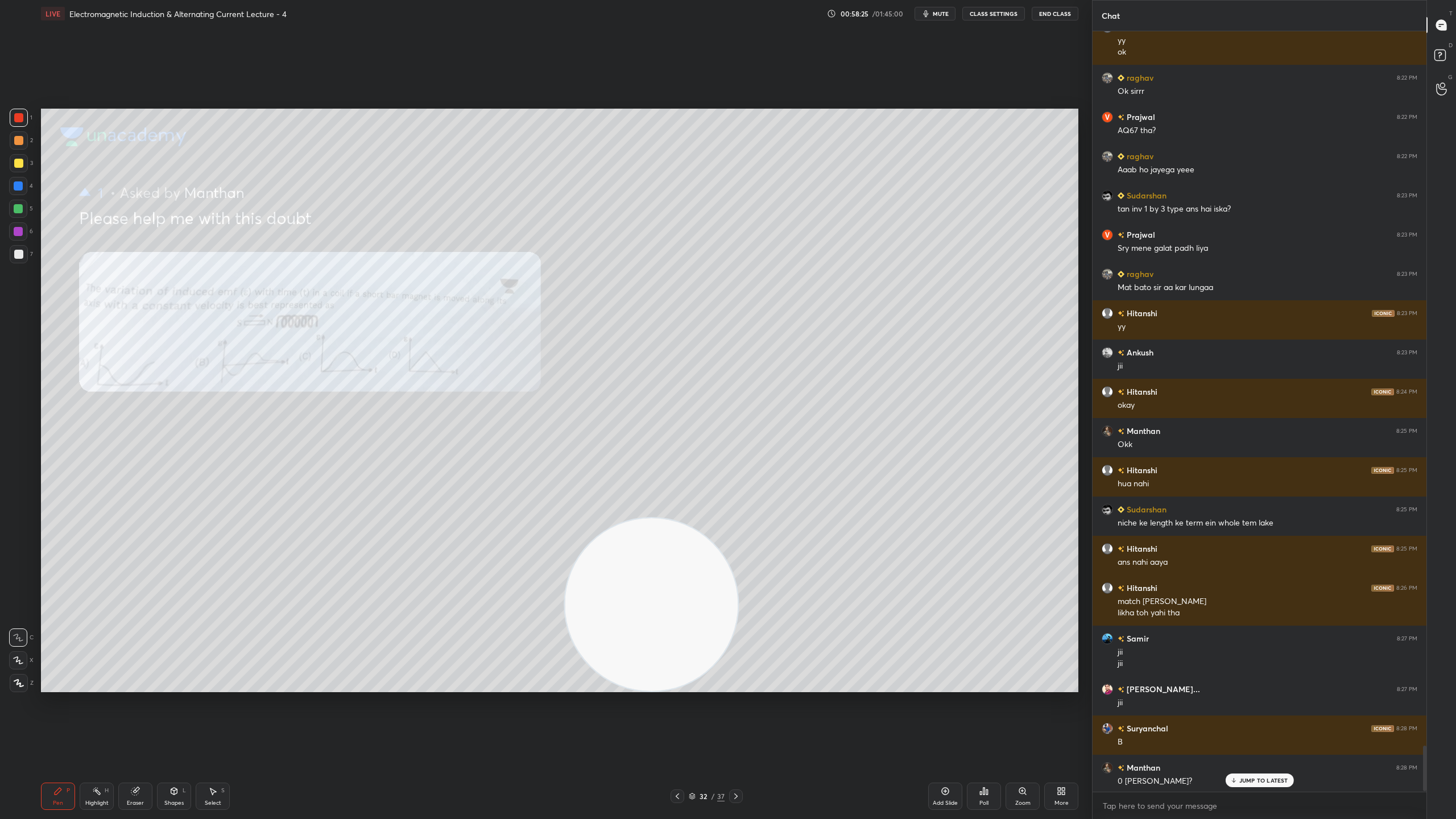
scroll to position [11894, 0]
click at [1442, 53] on rect at bounding box center [1439, 55] width 11 height 11
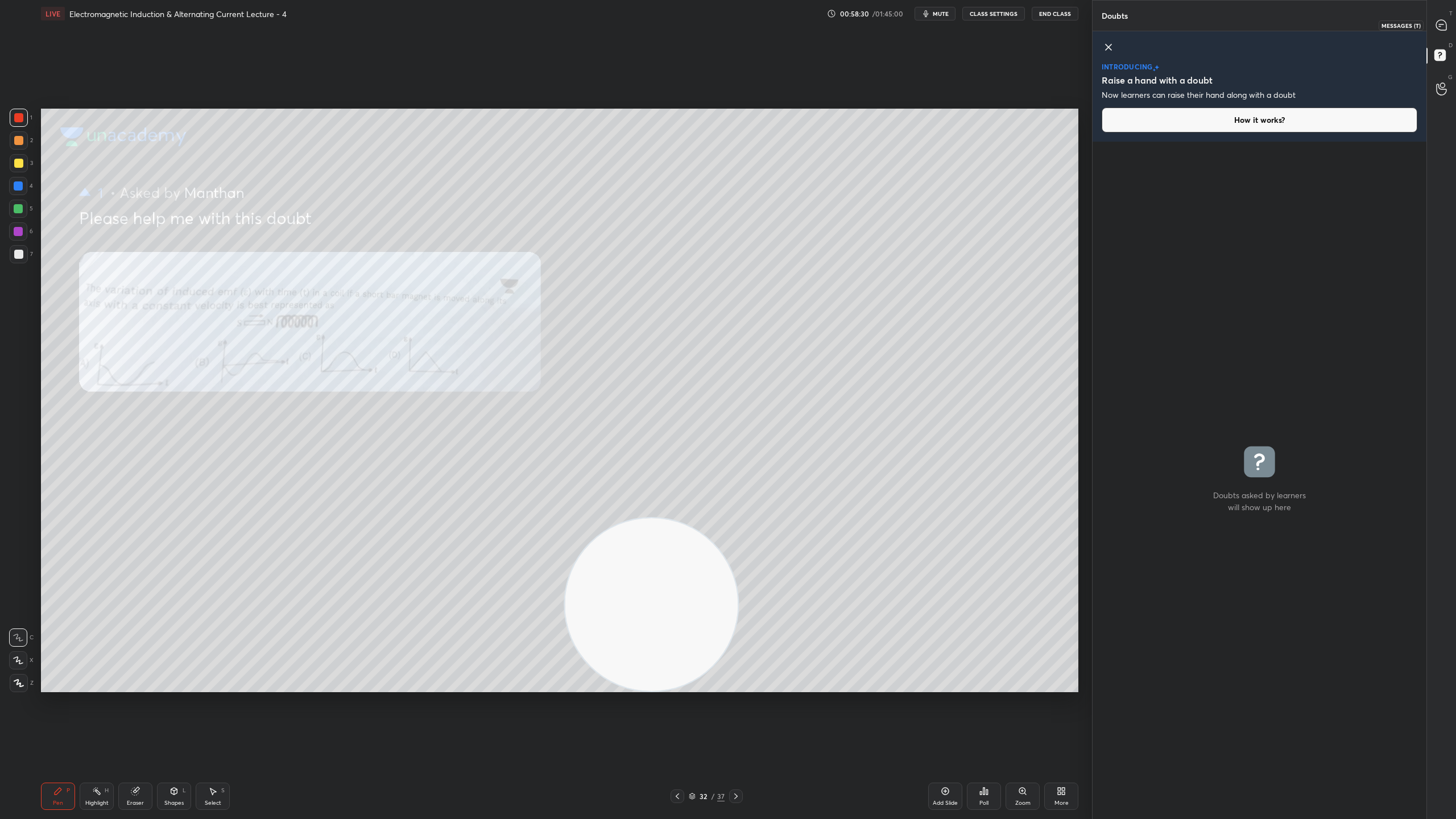
click at [1448, 27] on div at bounding box center [1441, 25] width 23 height 20
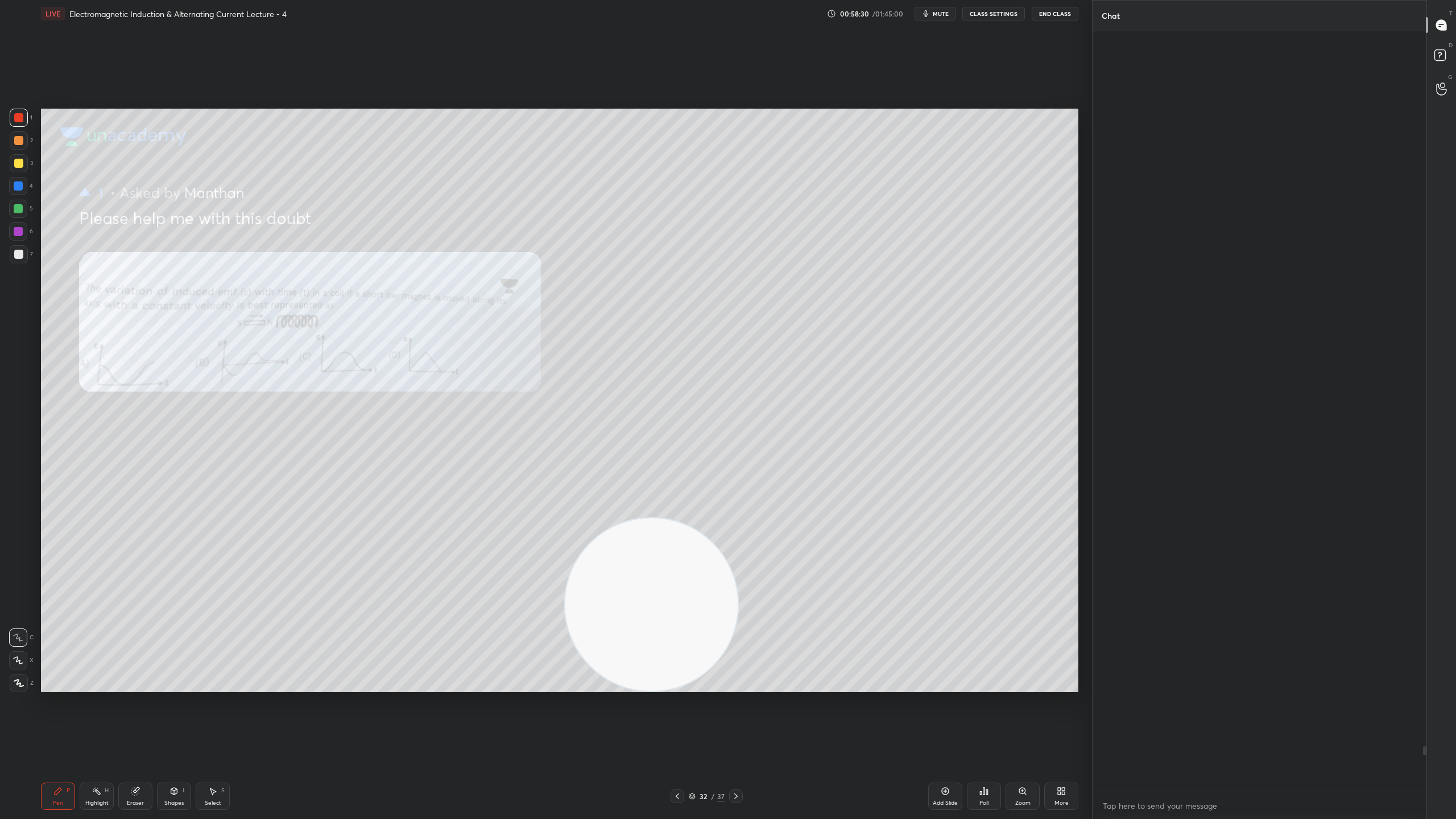
scroll to position [757, 330]
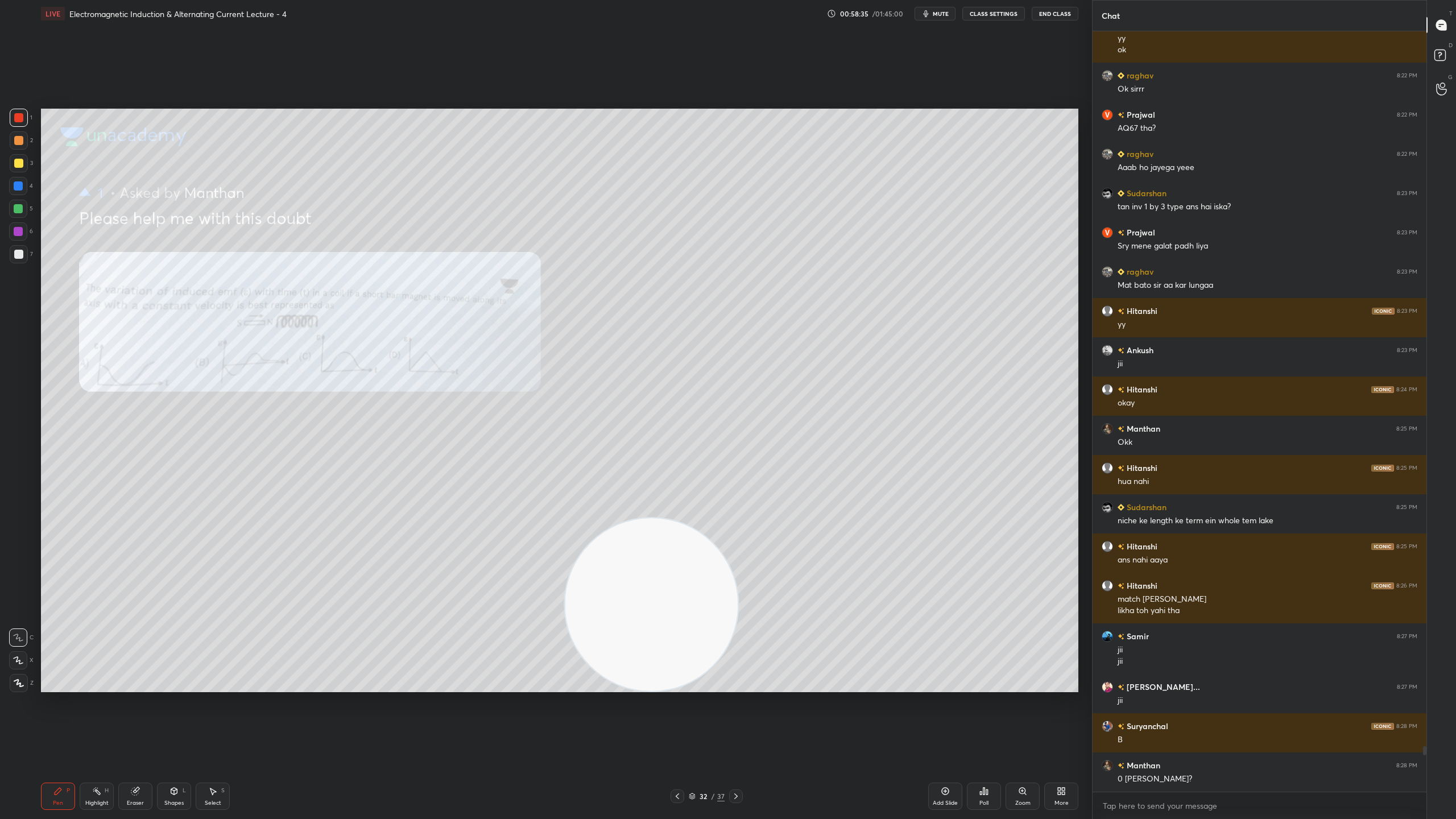
click at [693, 722] on icon at bounding box center [692, 796] width 7 height 7
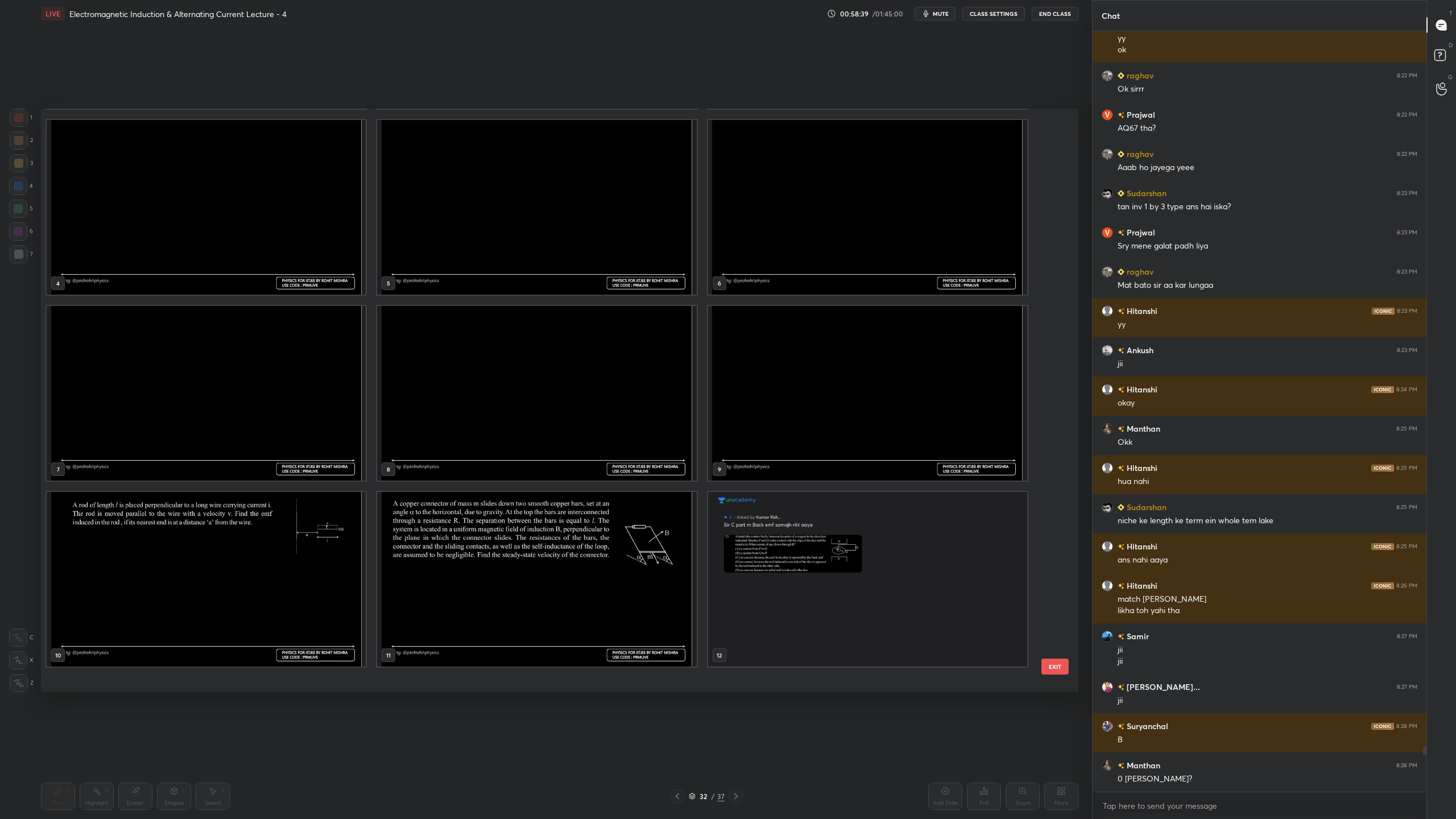
scroll to position [0, 0]
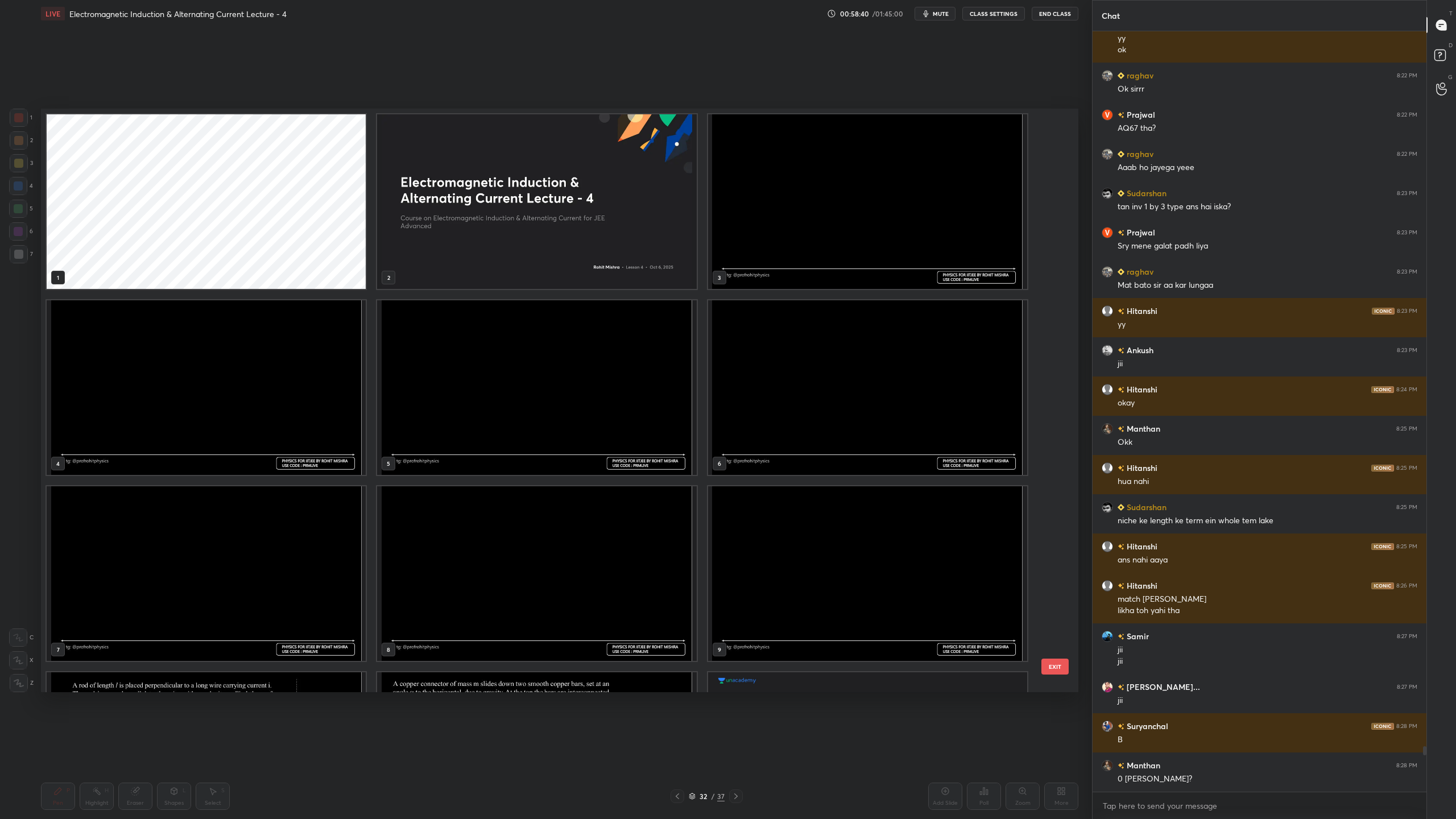
click at [927, 183] on img "grid" at bounding box center [867, 201] width 319 height 175
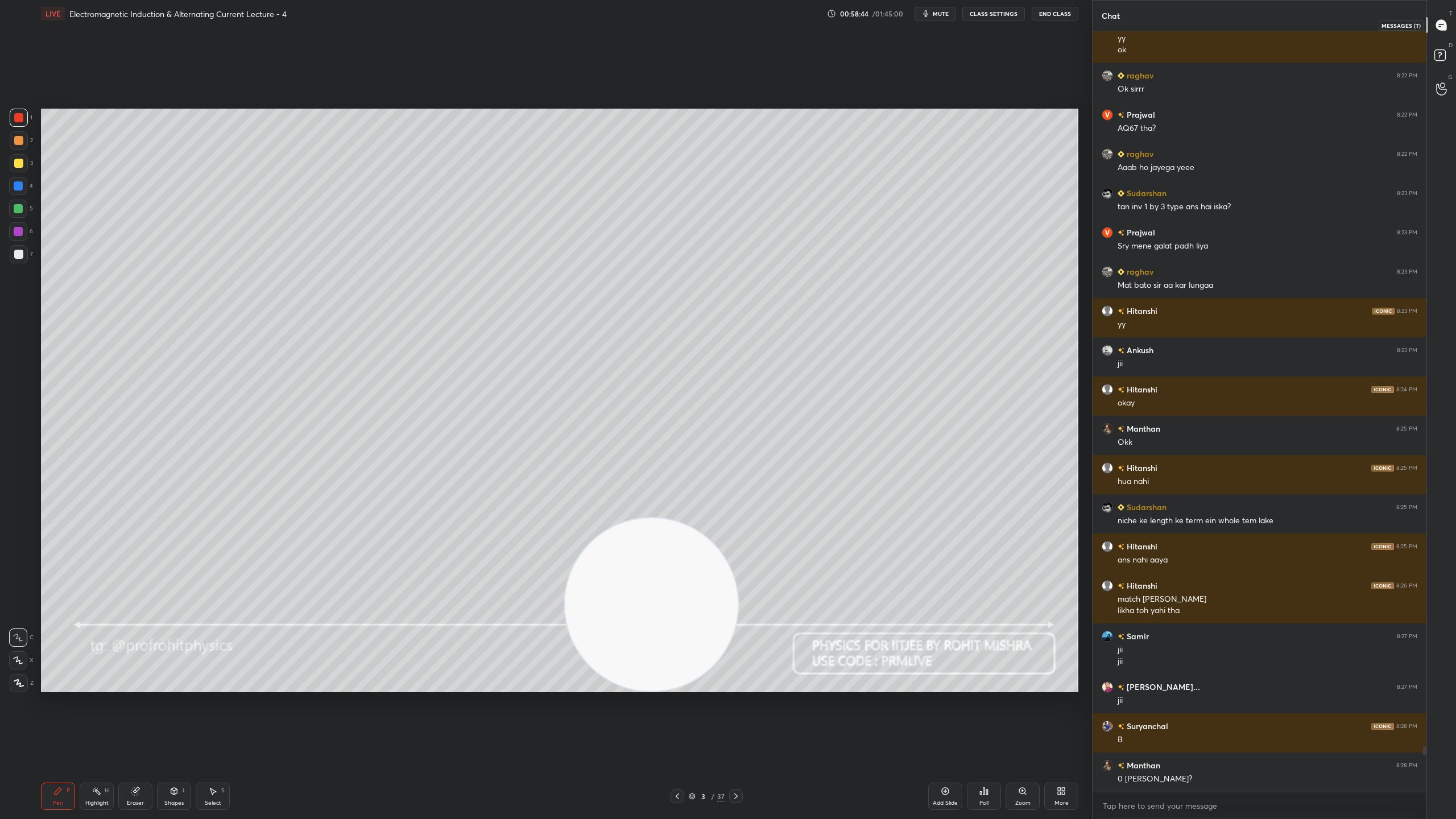
click at [1441, 26] on icon at bounding box center [1441, 25] width 10 height 10
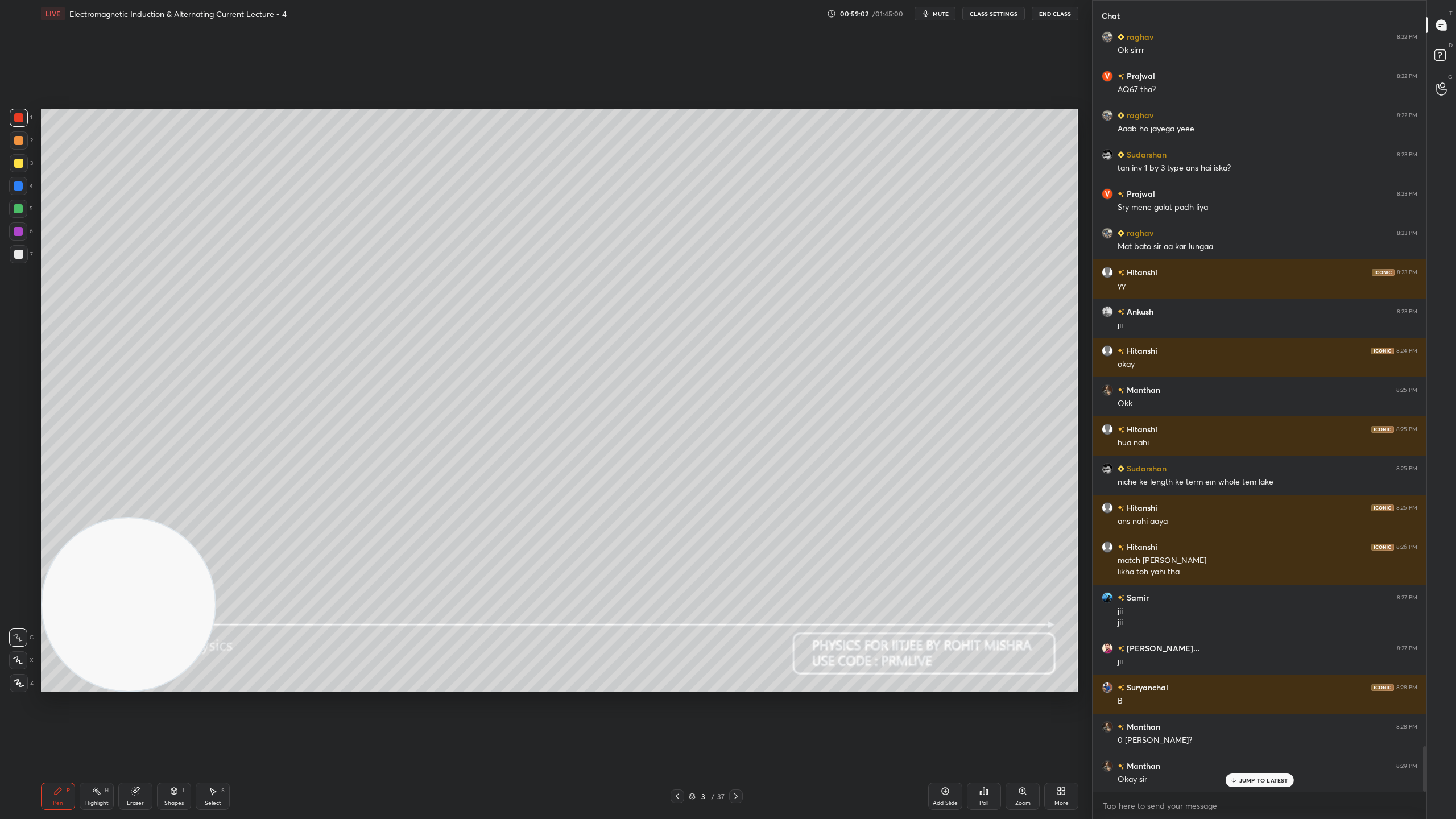
drag, startPoint x: 637, startPoint y: 624, endPoint x: 0, endPoint y: 701, distance: 641.4
click at [0, 701] on div "1 2 3 4 5 6 7 C X Z C X Z E E Erase all H H LIVE Electromagnetic Induction & Al…" at bounding box center [541, 409] width 1083 height 819
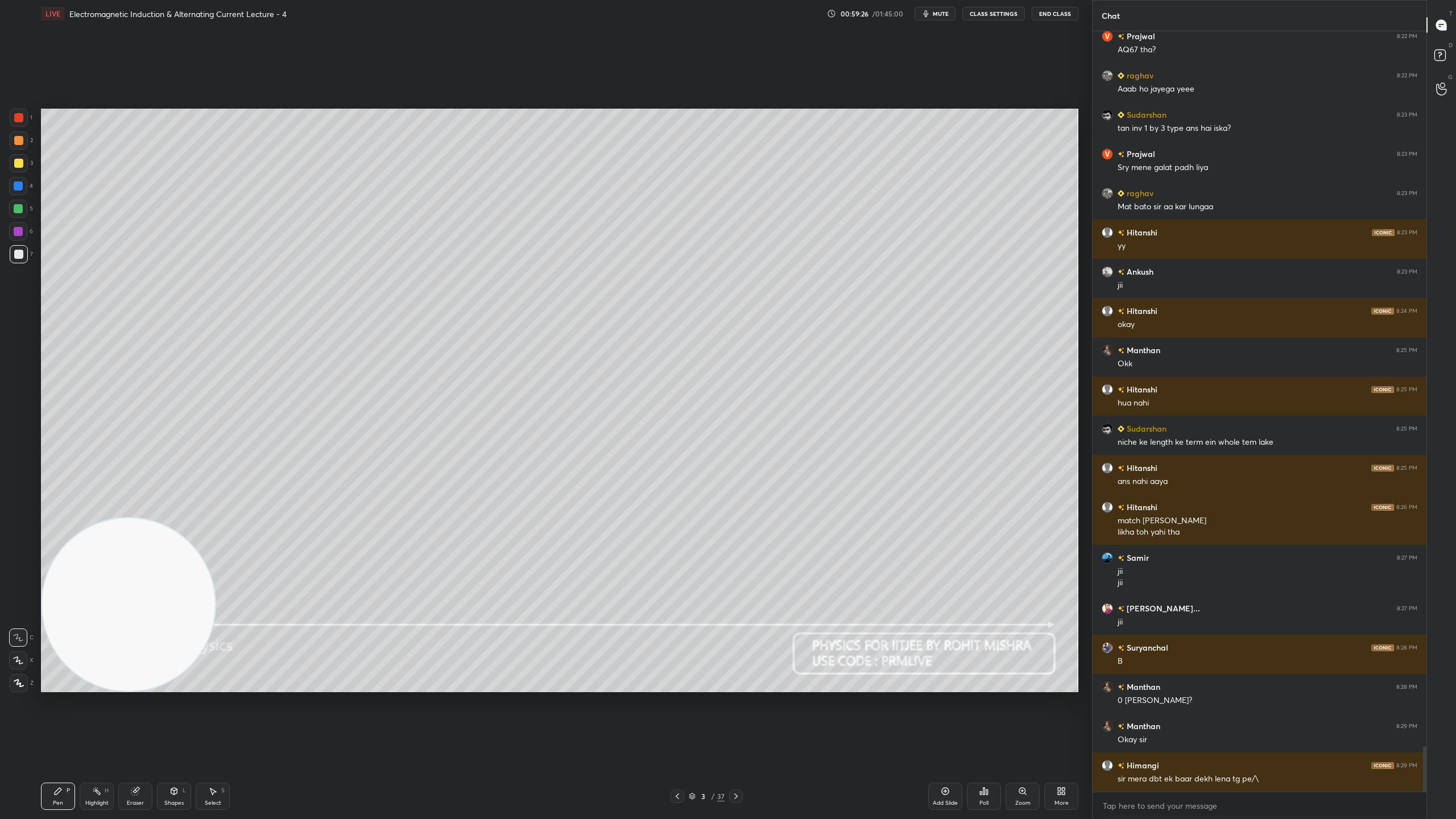
scroll to position [12022, 0]
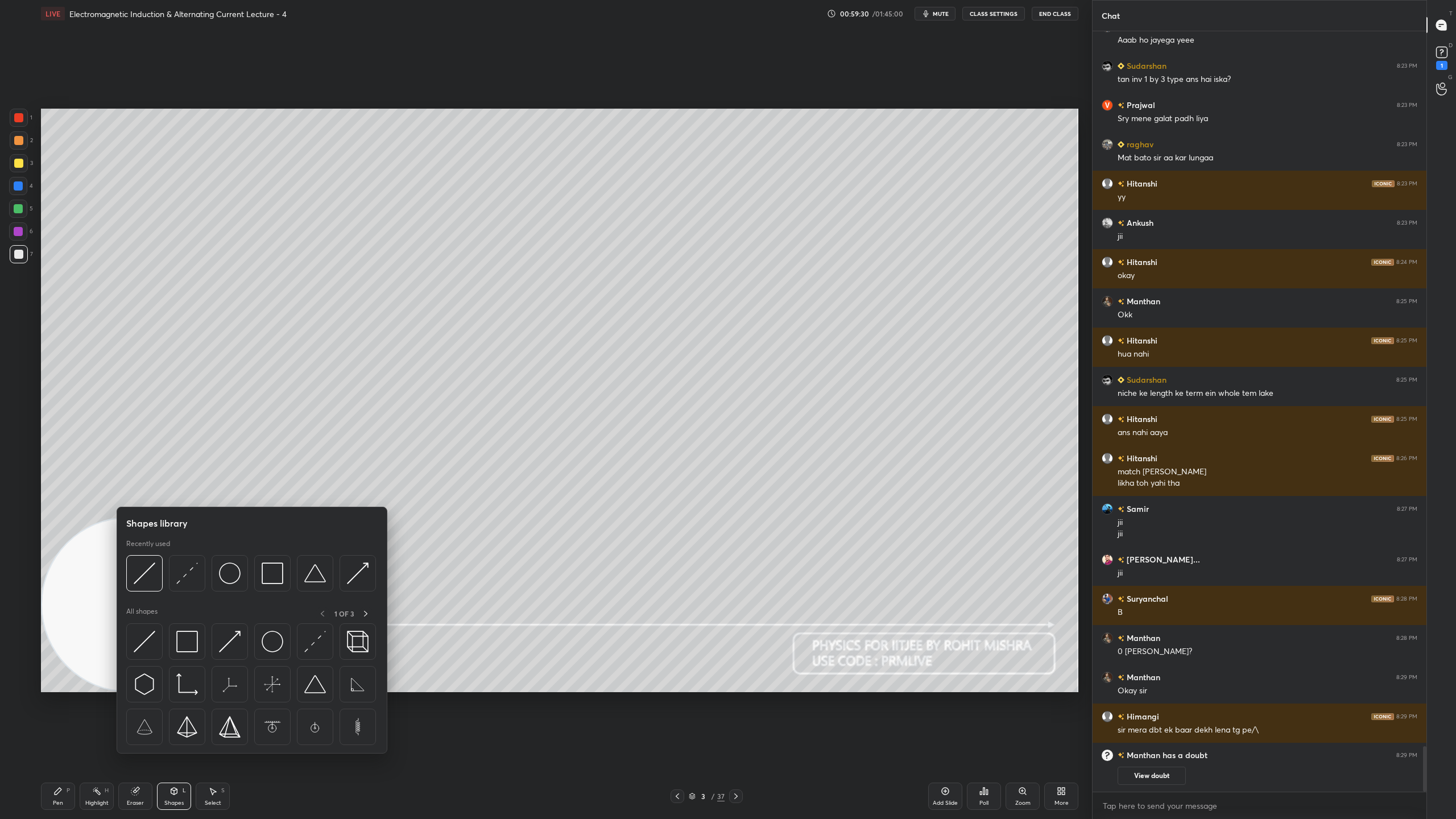
click at [147, 574] on img at bounding box center [145, 573] width 22 height 22
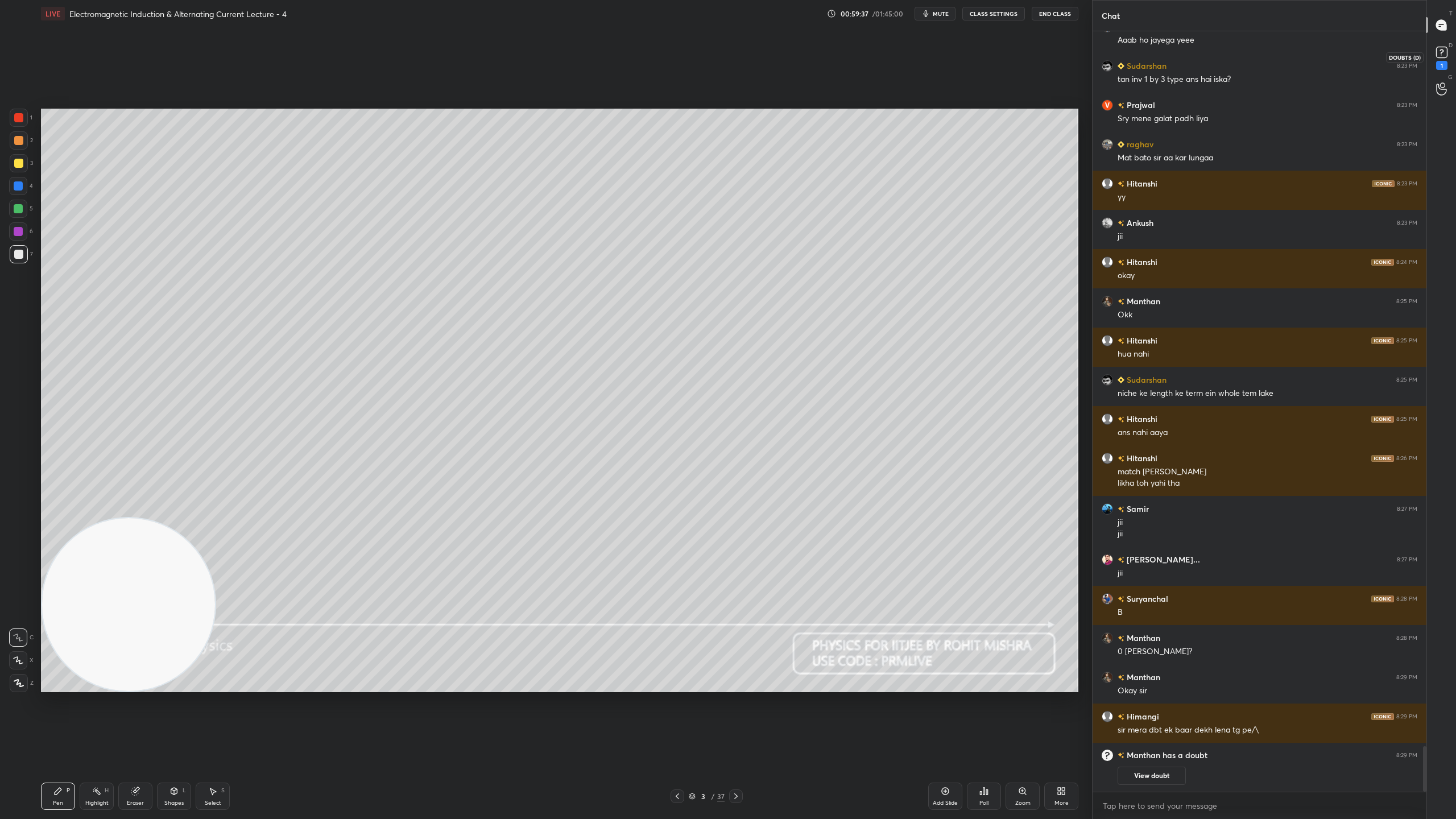
click at [1446, 49] on icon at bounding box center [1441, 52] width 17 height 17
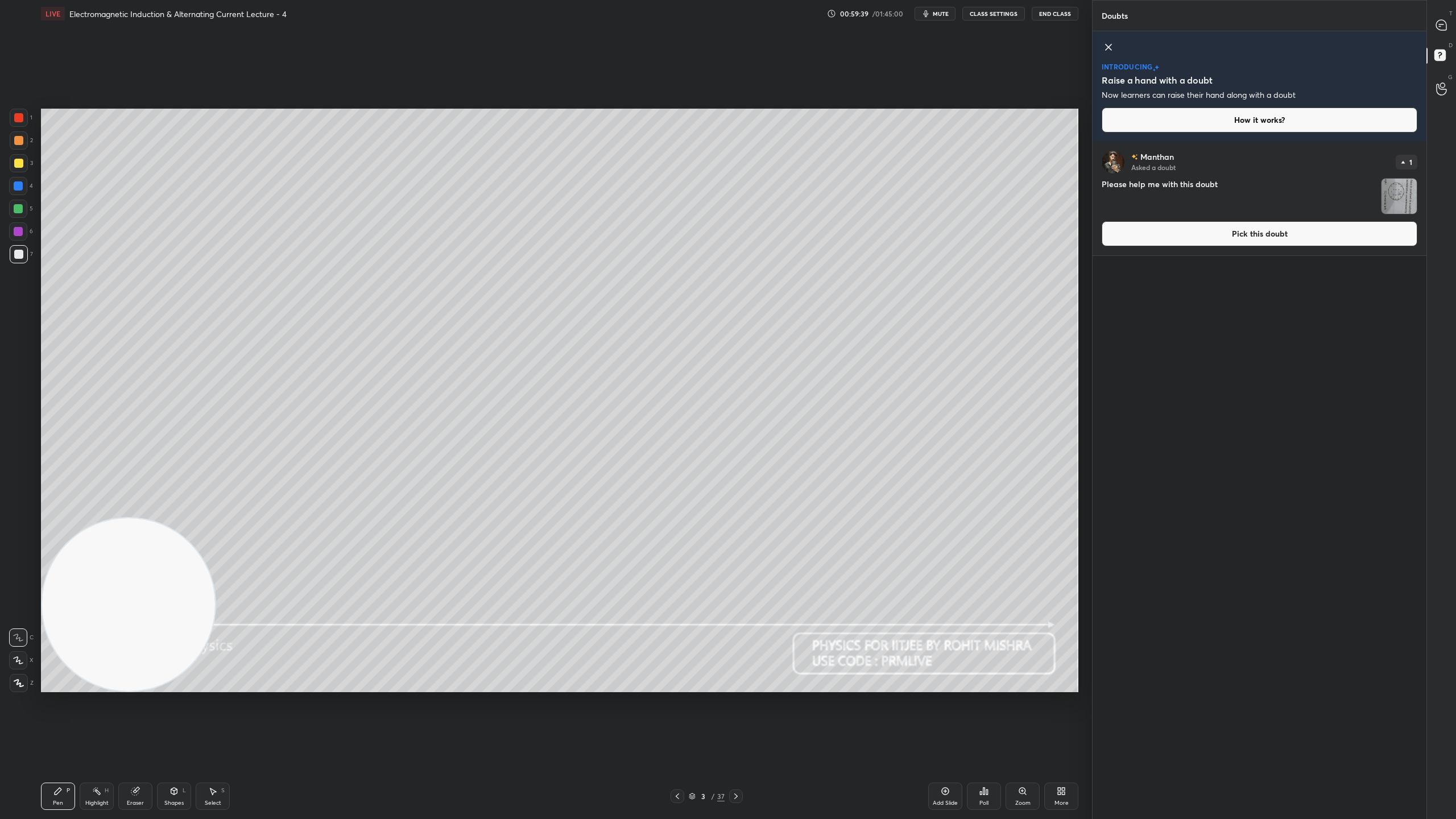
click at [1406, 189] on img "grid" at bounding box center [1398, 196] width 35 height 35
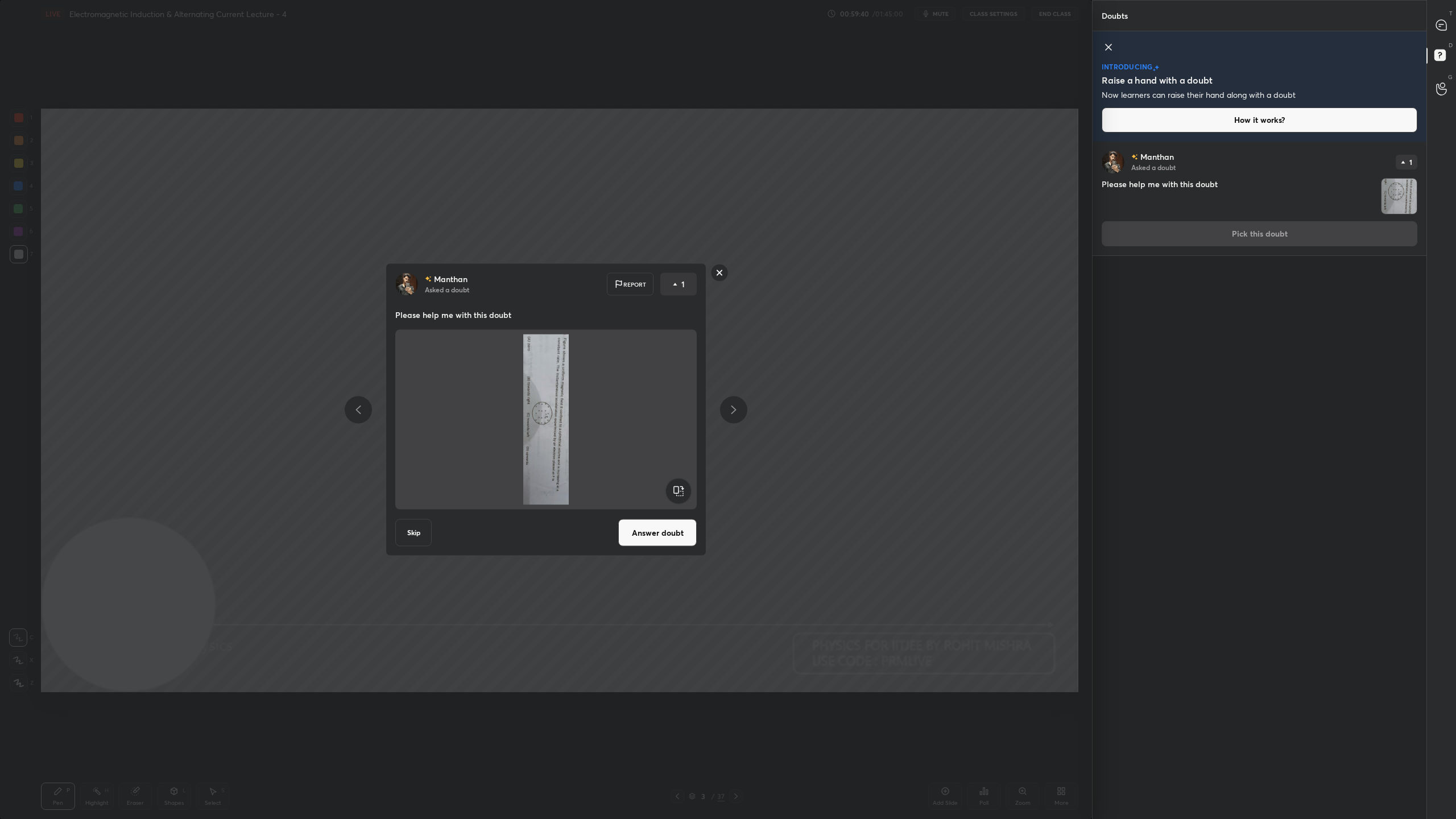
click at [672, 491] on rect at bounding box center [678, 491] width 26 height 26
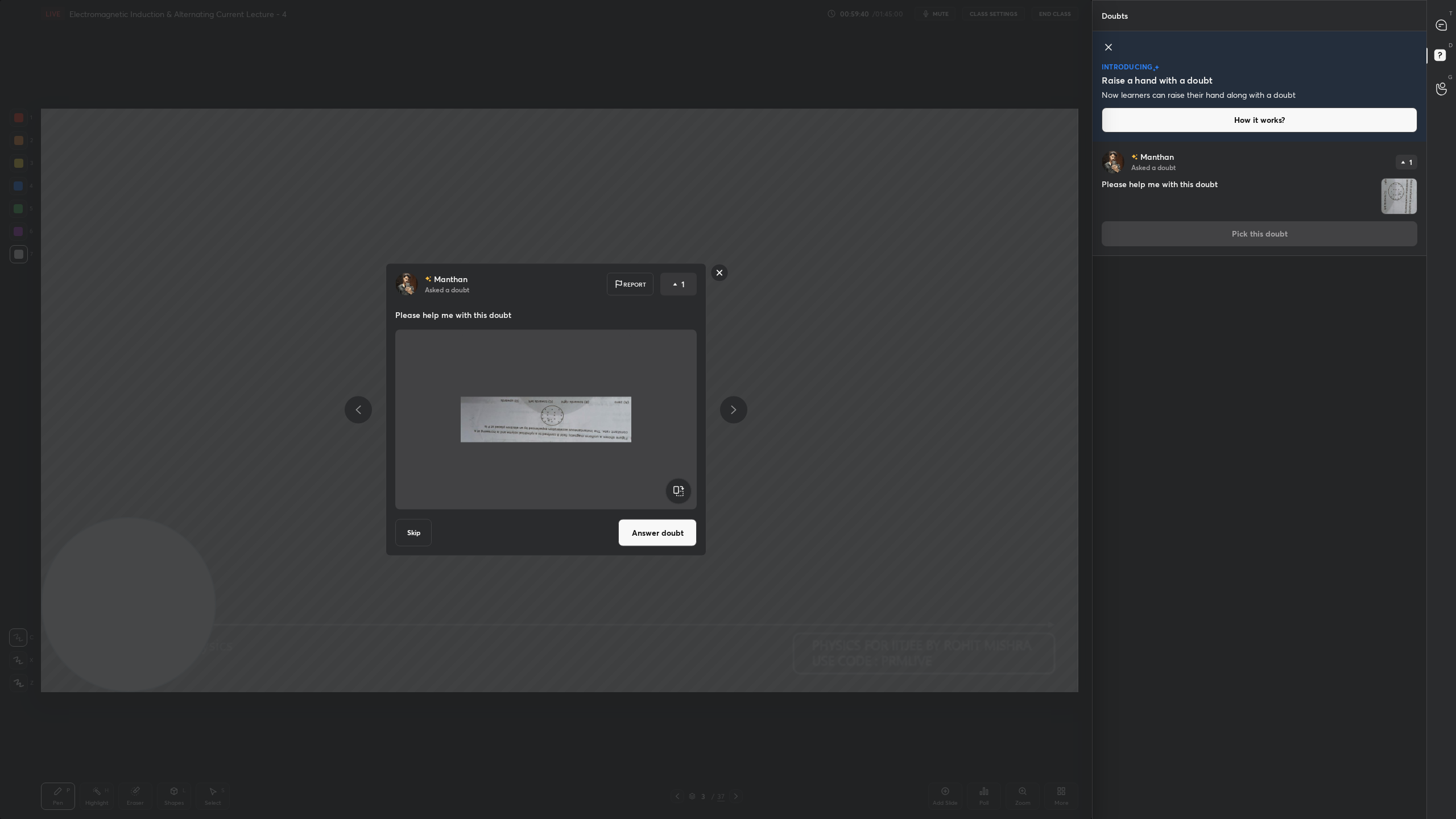
click at [672, 491] on rect at bounding box center [678, 491] width 26 height 26
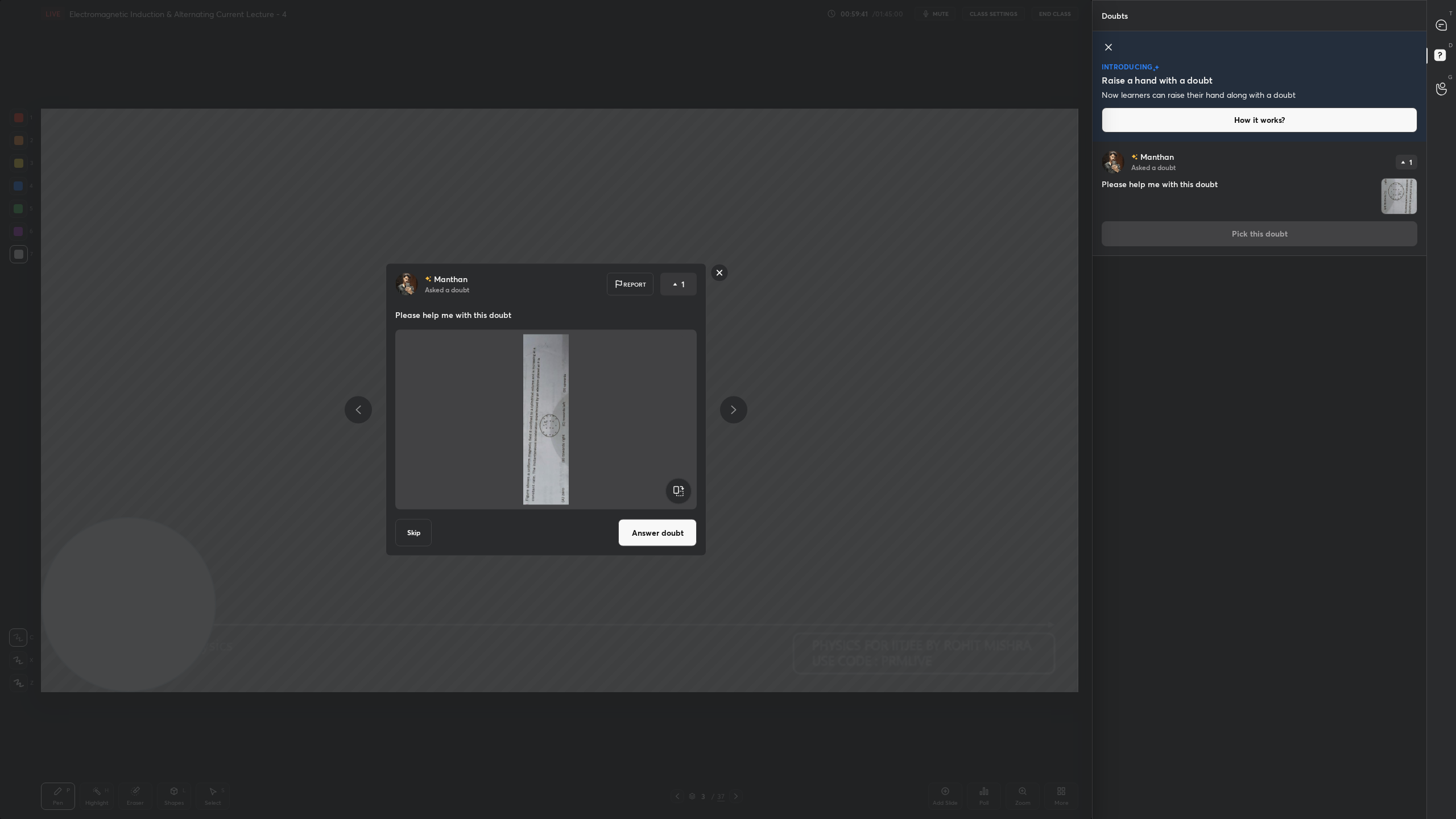
click at [672, 491] on rect at bounding box center [678, 491] width 26 height 26
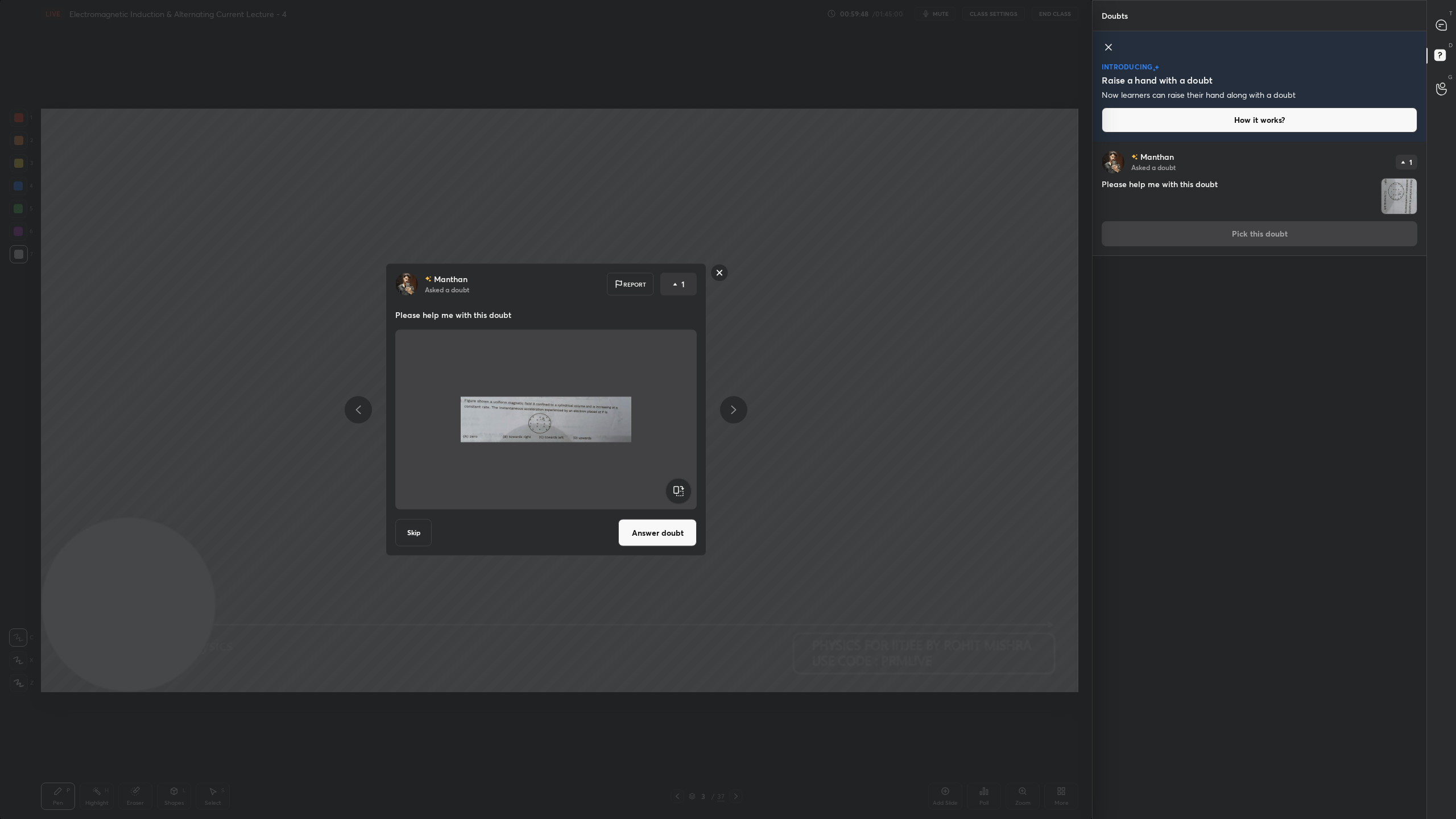
click at [659, 521] on button "Answer doubt" at bounding box center [657, 532] width 78 height 27
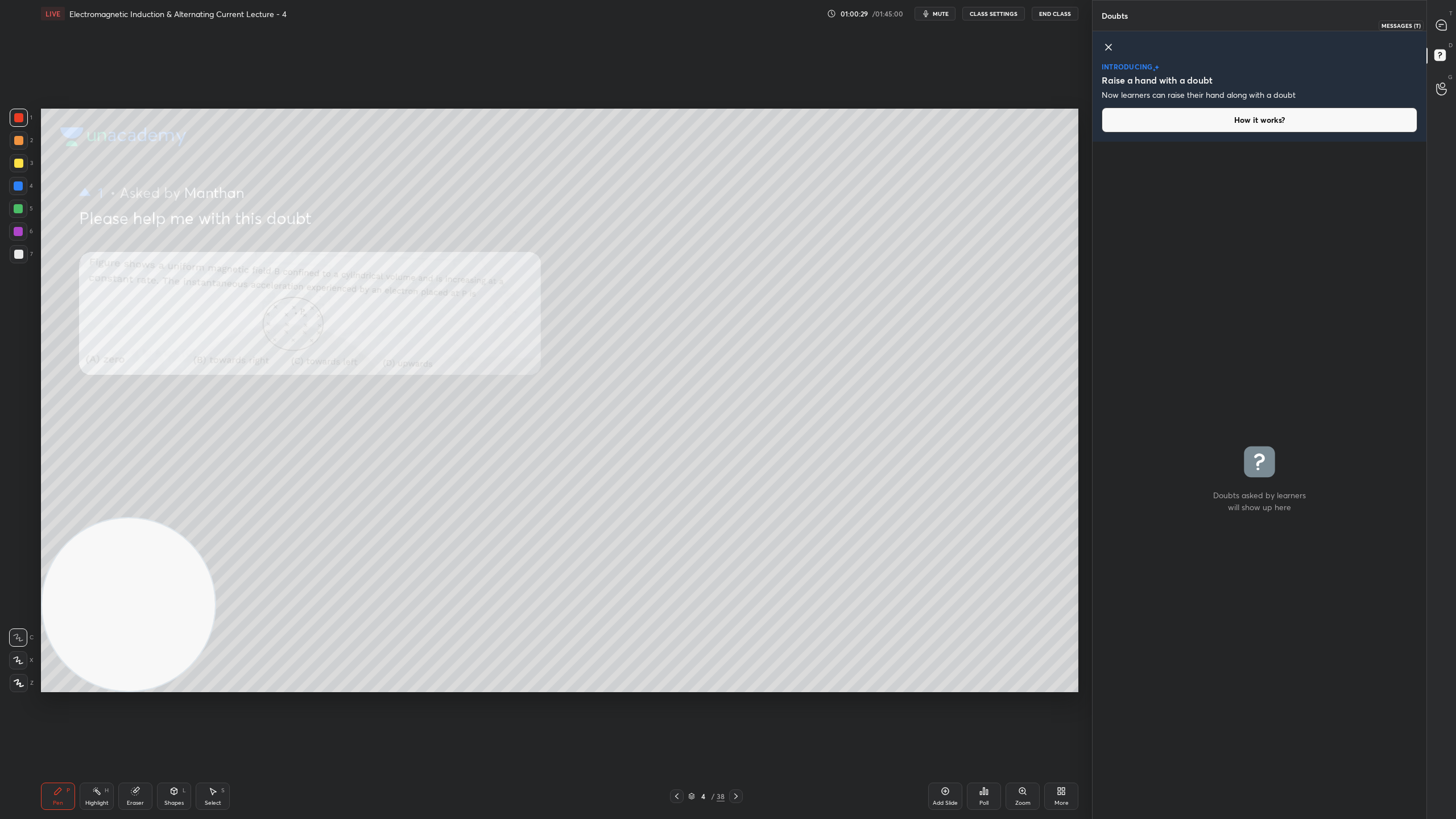
click at [1444, 22] on icon at bounding box center [1441, 25] width 10 height 10
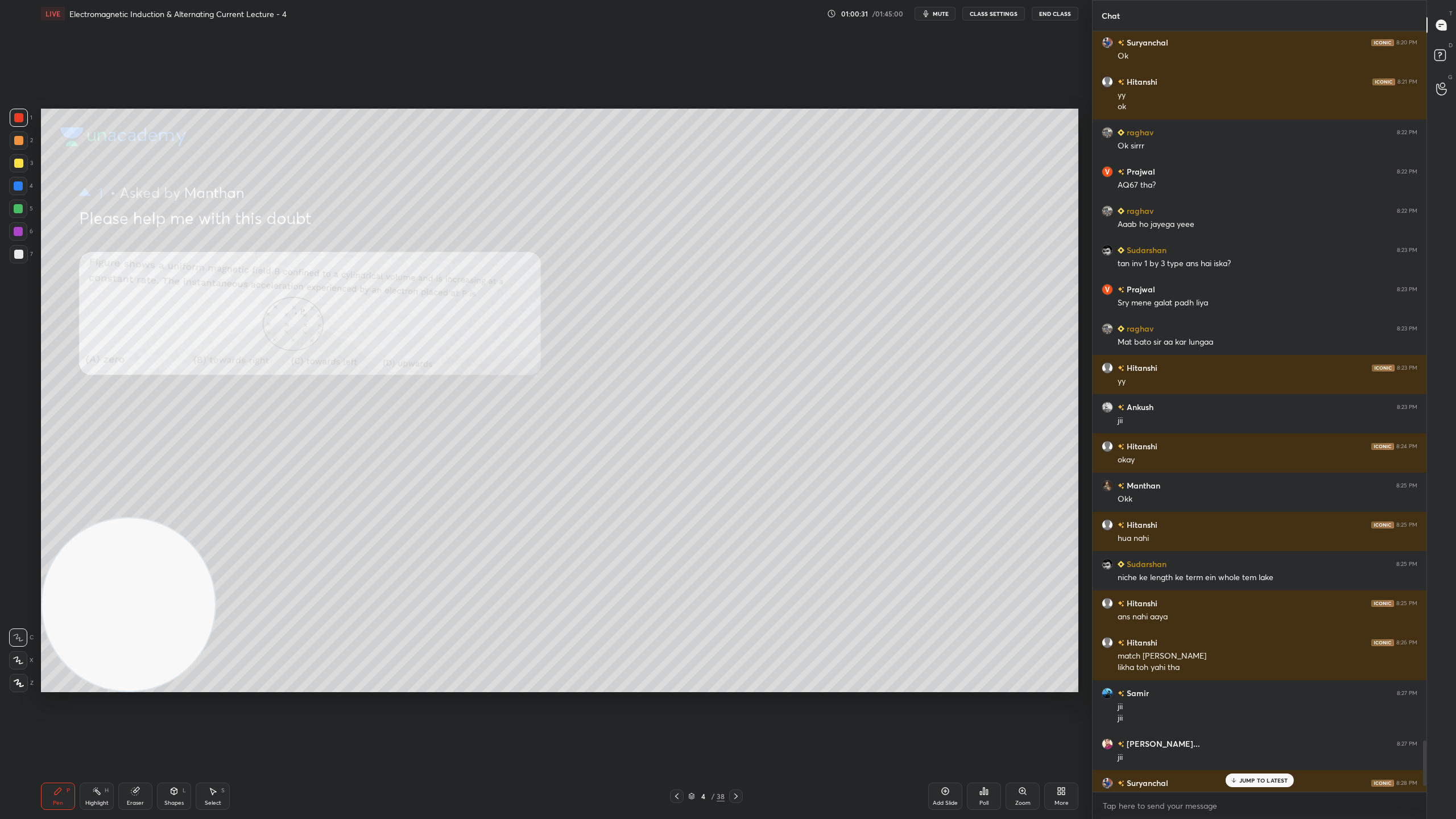
scroll to position [11806, 0]
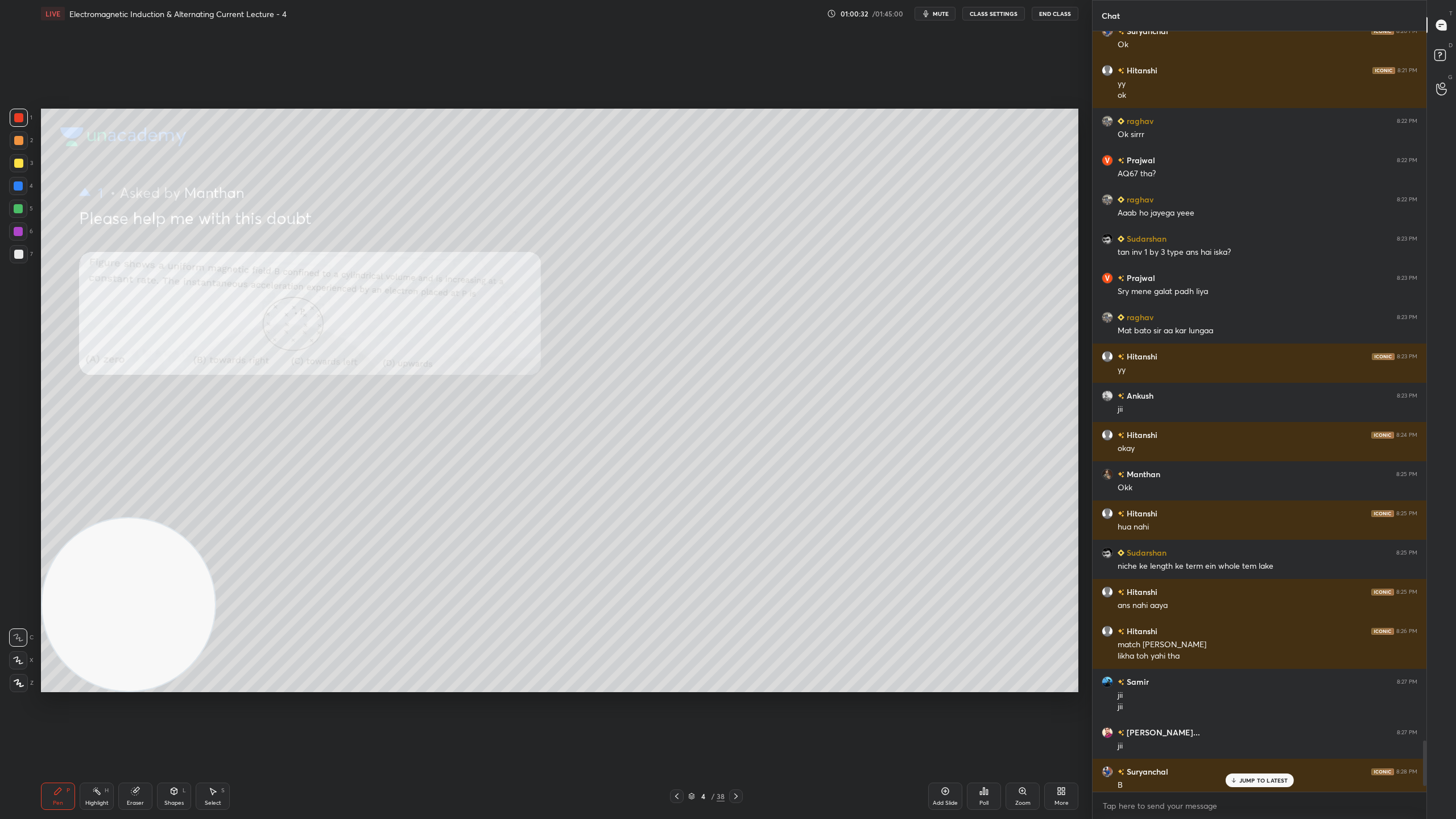
click at [1281, 722] on p "JUMP TO LATEST" at bounding box center [1263, 780] width 49 height 7
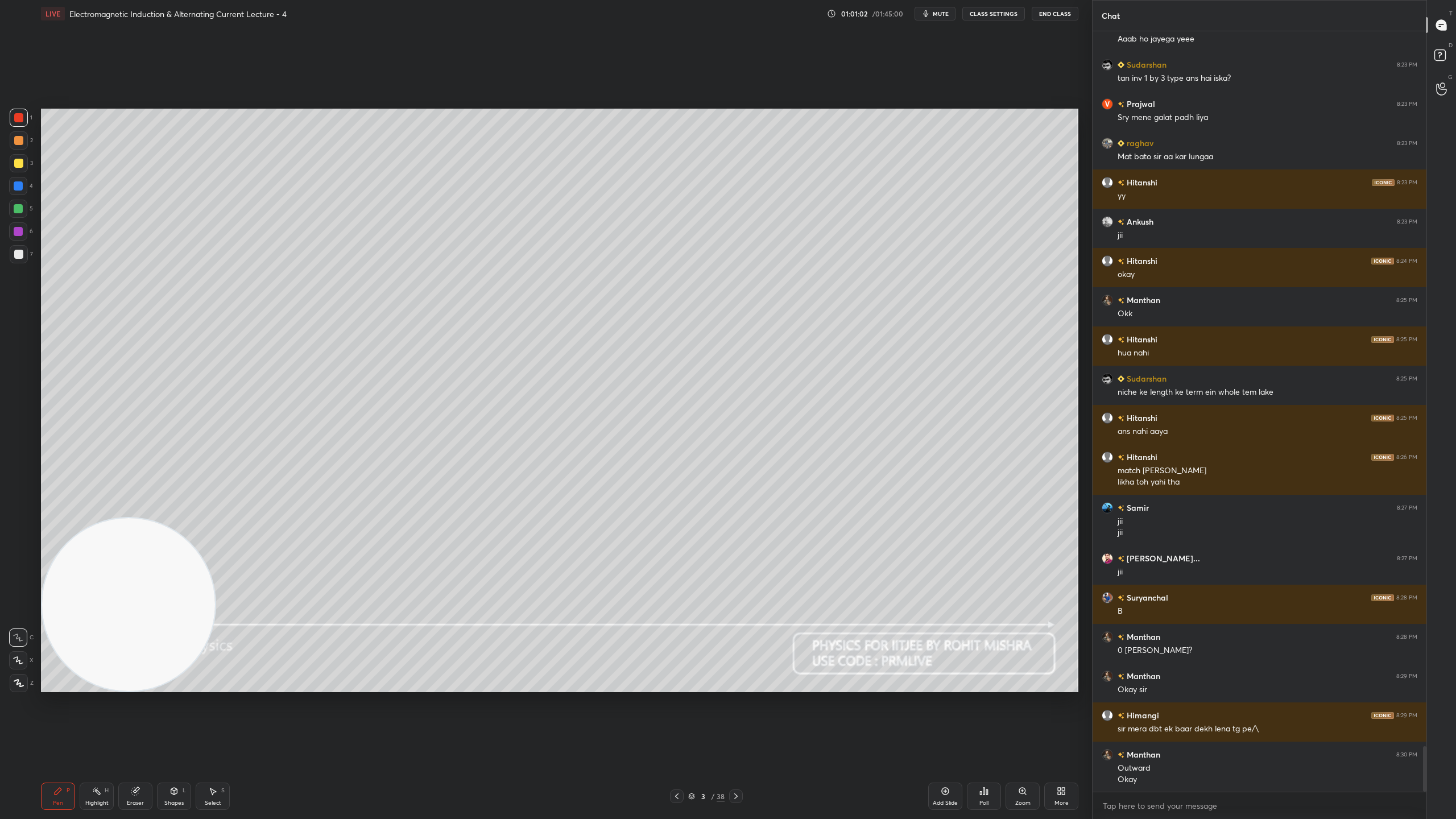
scroll to position [12019, 0]
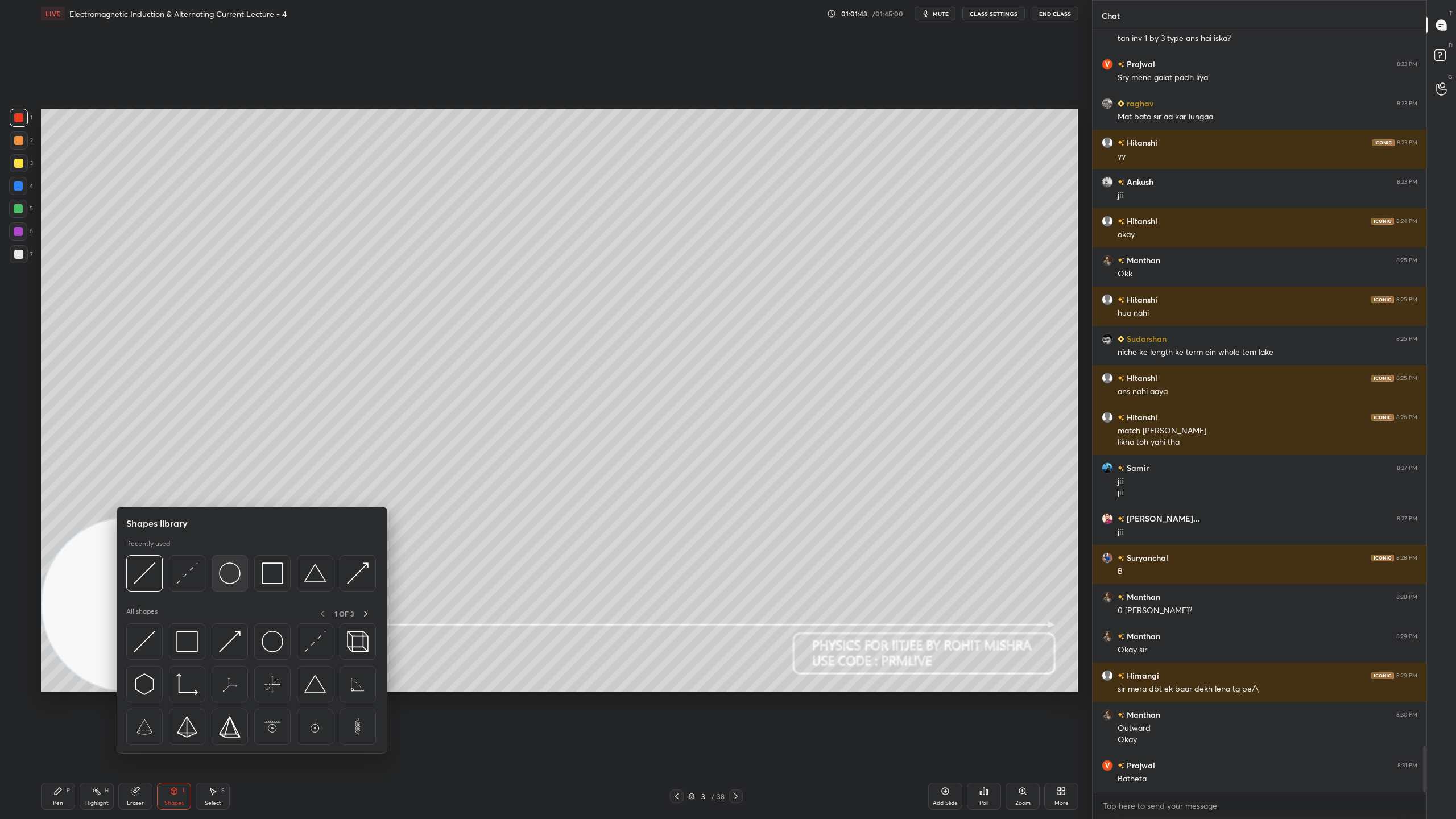
click at [230, 571] on img at bounding box center [230, 573] width 22 height 22
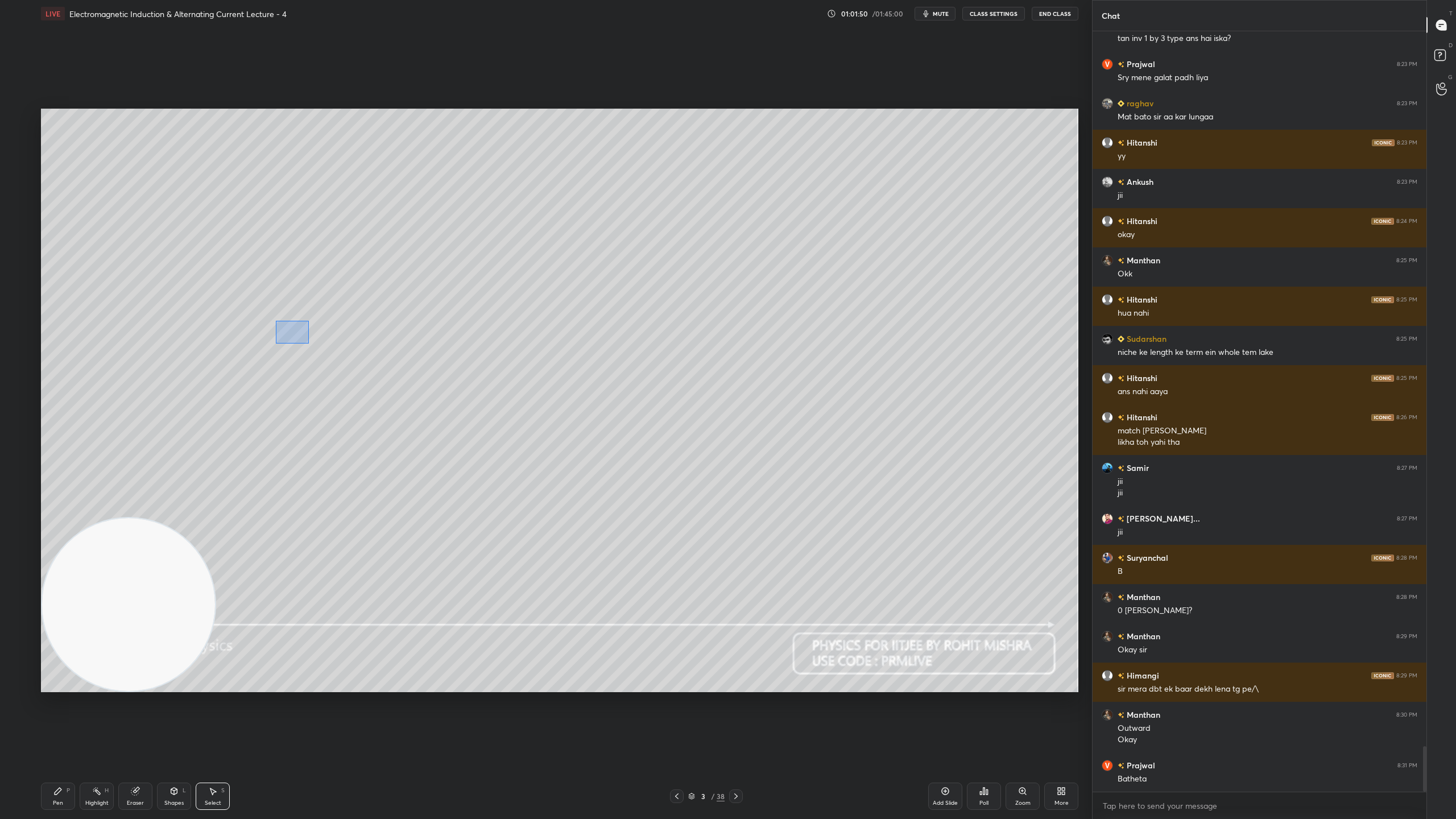
drag, startPoint x: 308, startPoint y: 343, endPoint x: 321, endPoint y: 350, distance: 14.2
click at [320, 350] on div "0 ° Undo Copy Duplicate Duplicate to new slide Delete" at bounding box center [559, 400] width 1037 height 583
click at [346, 274] on p "Duplicate" at bounding box center [345, 272] width 30 height 9
drag, startPoint x: 328, startPoint y: 372, endPoint x: 320, endPoint y: 366, distance: 9.7
click at [320, 366] on div "0 ° Undo Copy Duplicate Duplicate to new slide Delete" at bounding box center [559, 400] width 1037 height 583
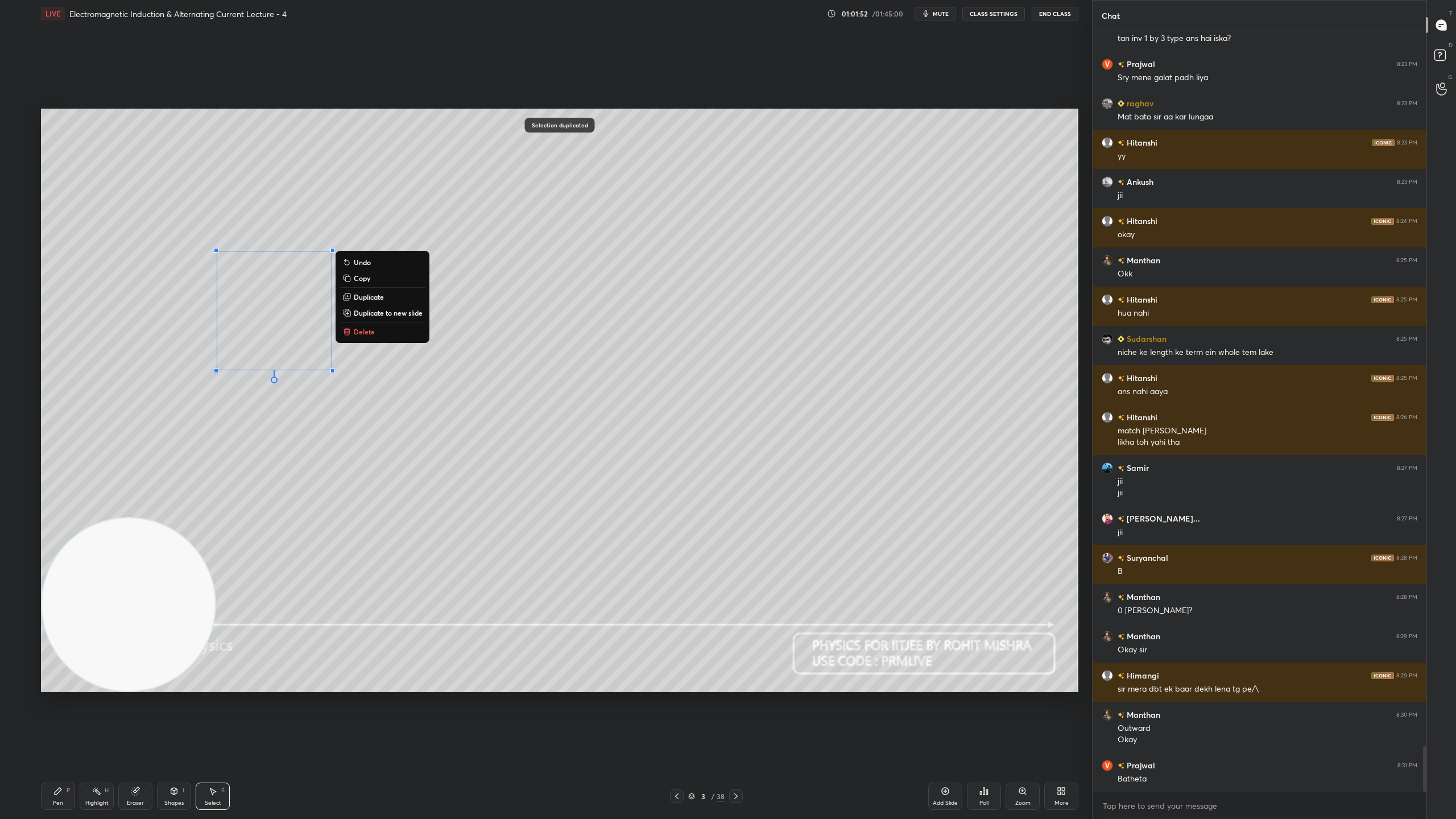
drag, startPoint x: 303, startPoint y: 346, endPoint x: 331, endPoint y: 365, distance: 34.1
click at [331, 365] on div "0 ° Undo Copy Duplicate Duplicate to new slide Delete" at bounding box center [559, 400] width 1037 height 583
drag, startPoint x: 323, startPoint y: 359, endPoint x: 295, endPoint y: 336, distance: 36.3
click at [295, 336] on div "0 ° Undo Copy Duplicate Duplicate to new slide Delete" at bounding box center [559, 400] width 1037 height 583
drag, startPoint x: 332, startPoint y: 371, endPoint x: 310, endPoint y: 340, distance: 37.2
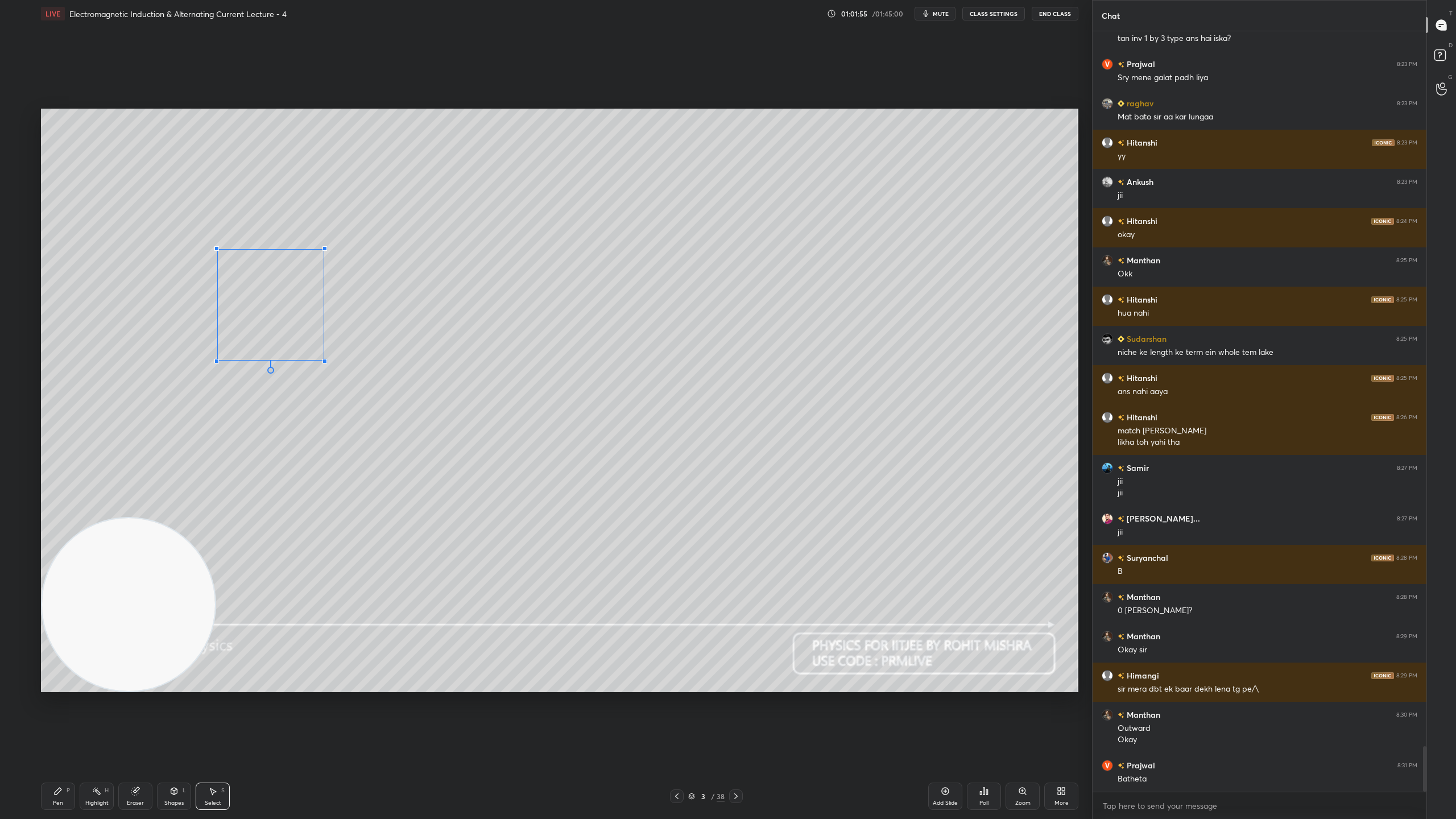
click at [324, 359] on div at bounding box center [324, 361] width 5 height 5
drag, startPoint x: 305, startPoint y: 331, endPoint x: 284, endPoint y: 313, distance: 27.4
click at [284, 314] on div "0 ° Undo Copy Duplicate Duplicate to new slide Delete" at bounding box center [559, 400] width 1037 height 583
drag, startPoint x: 304, startPoint y: 344, endPoint x: 296, endPoint y: 350, distance: 9.8
click at [304, 341] on div at bounding box center [306, 342] width 5 height 5
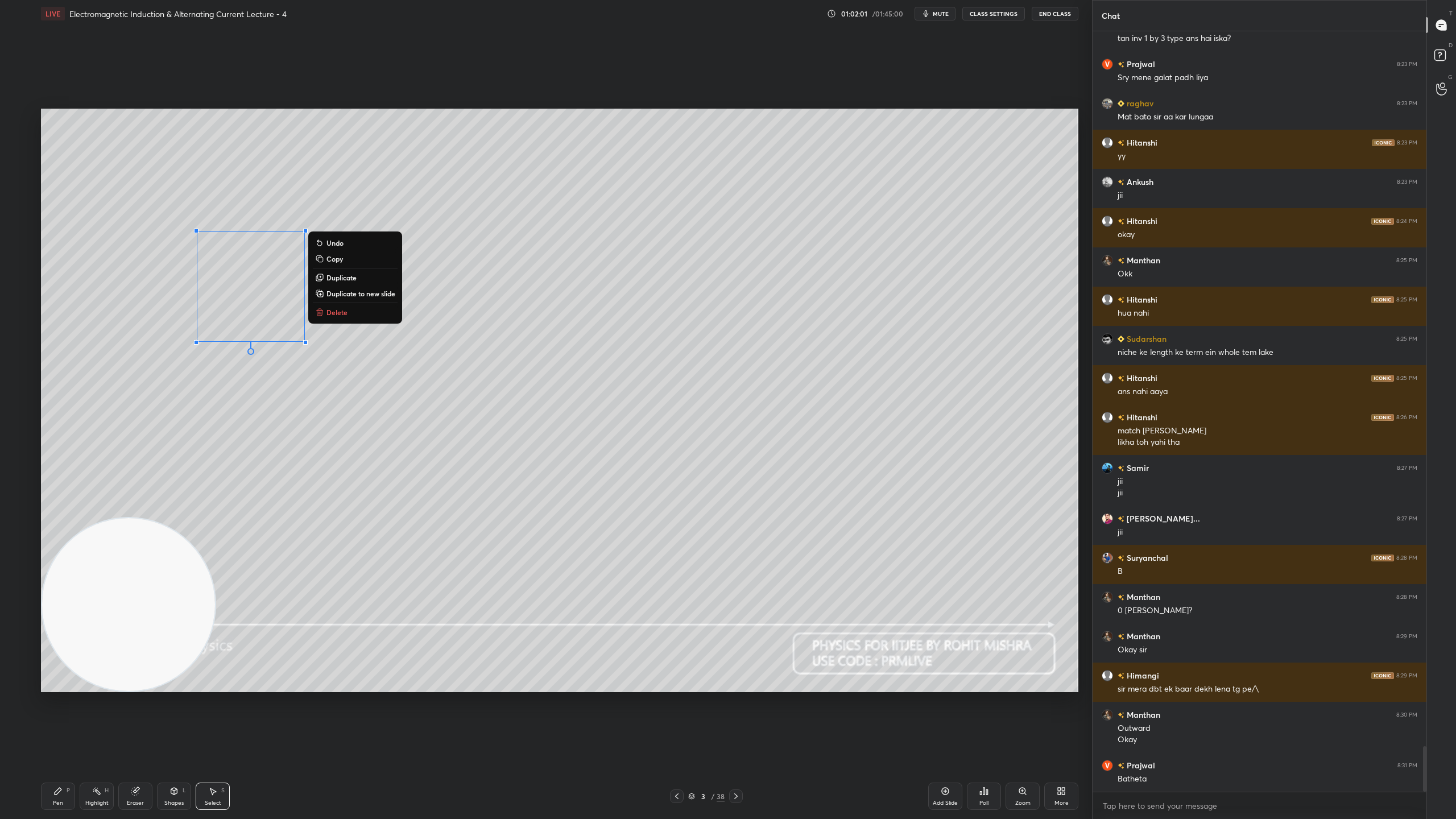
click at [289, 366] on div "0 ° Undo Copy Duplicate Duplicate to new slide Delete" at bounding box center [559, 400] width 1037 height 583
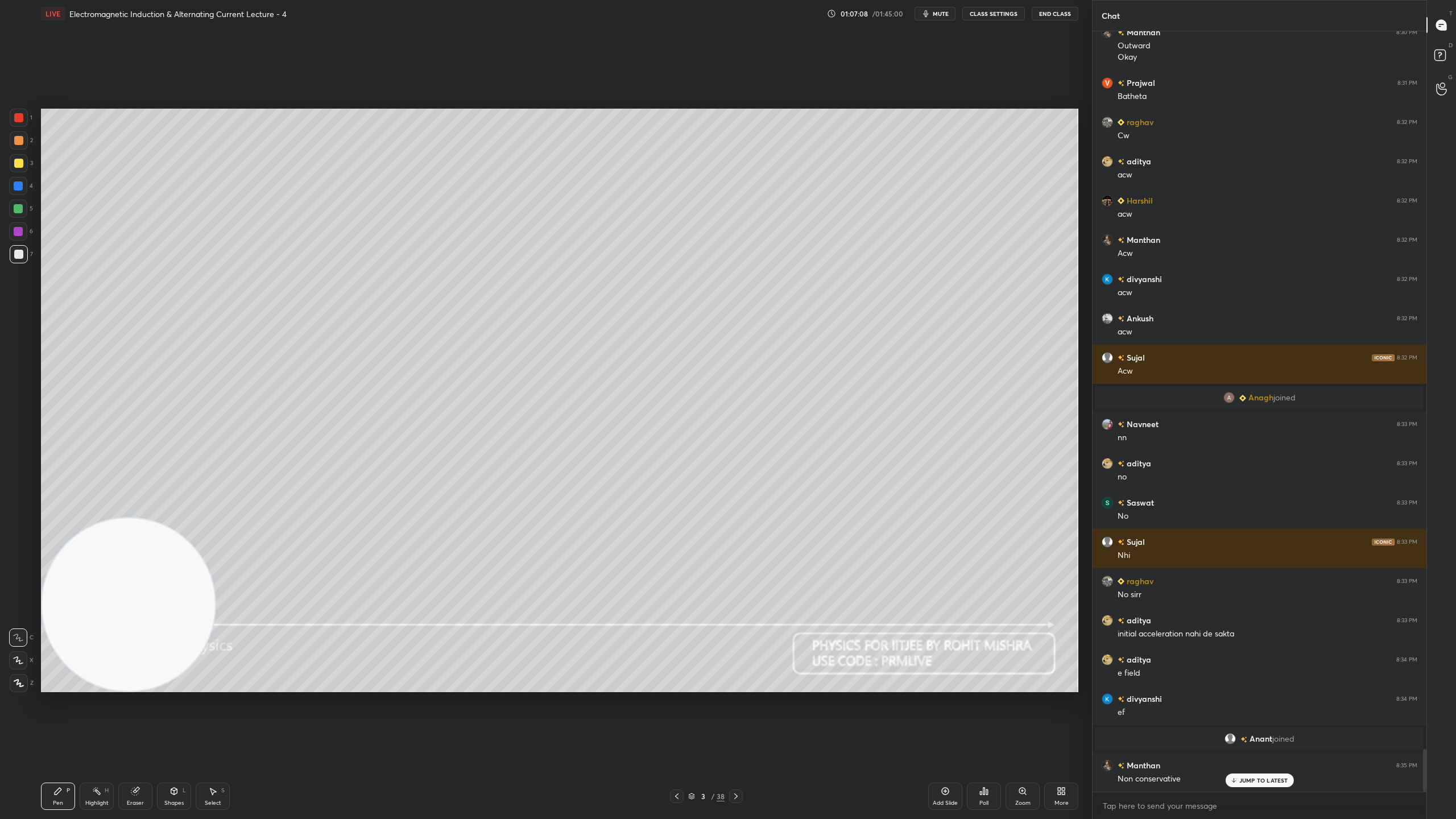
scroll to position [12740, 0]
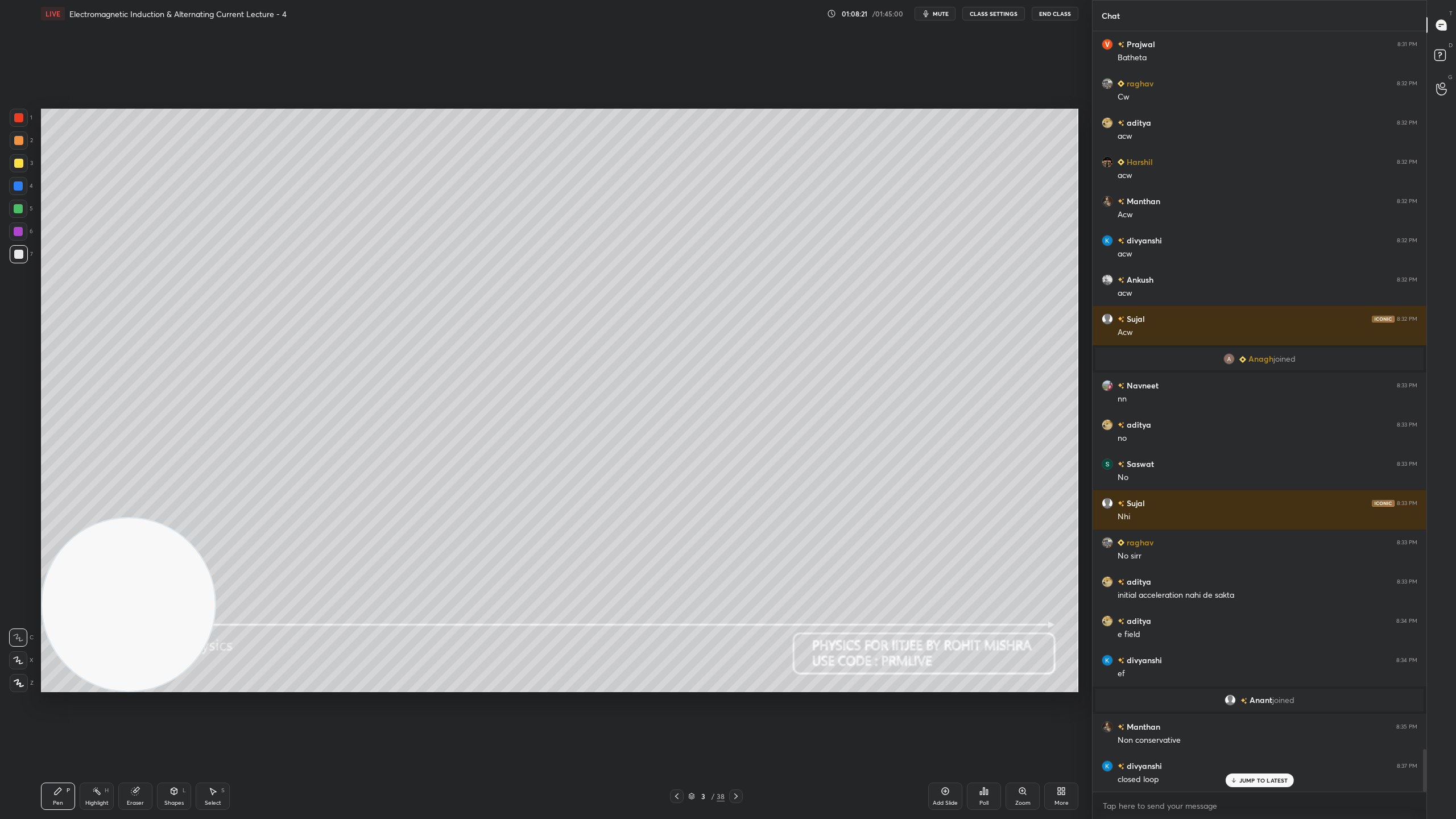
click at [1266, 722] on p "JUMP TO LATEST" at bounding box center [1263, 780] width 49 height 7
click at [740, 722] on div at bounding box center [736, 796] width 14 height 14
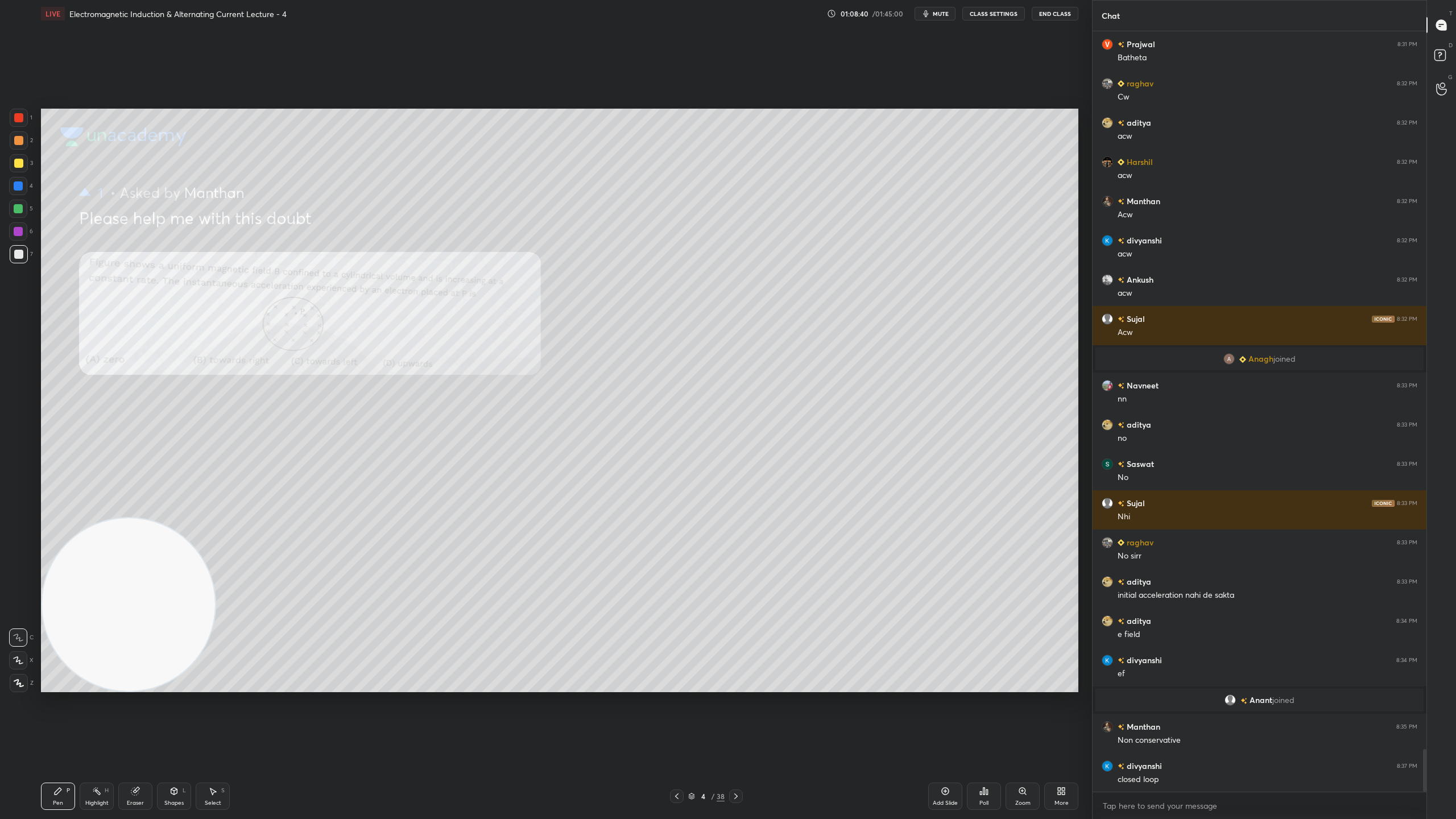
click at [677, 722] on div at bounding box center [677, 796] width 14 height 14
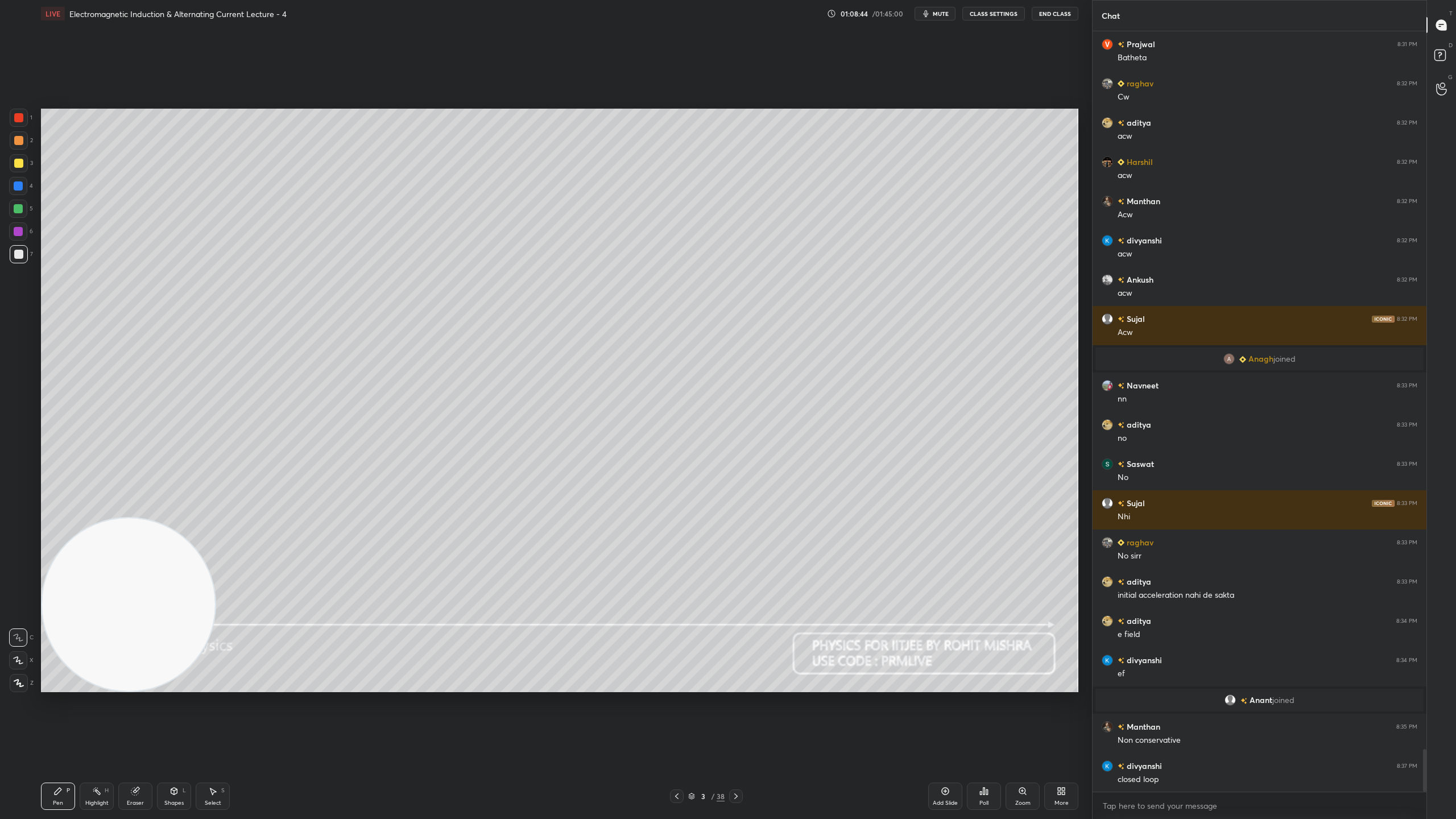
click at [734, 722] on icon at bounding box center [735, 796] width 9 height 9
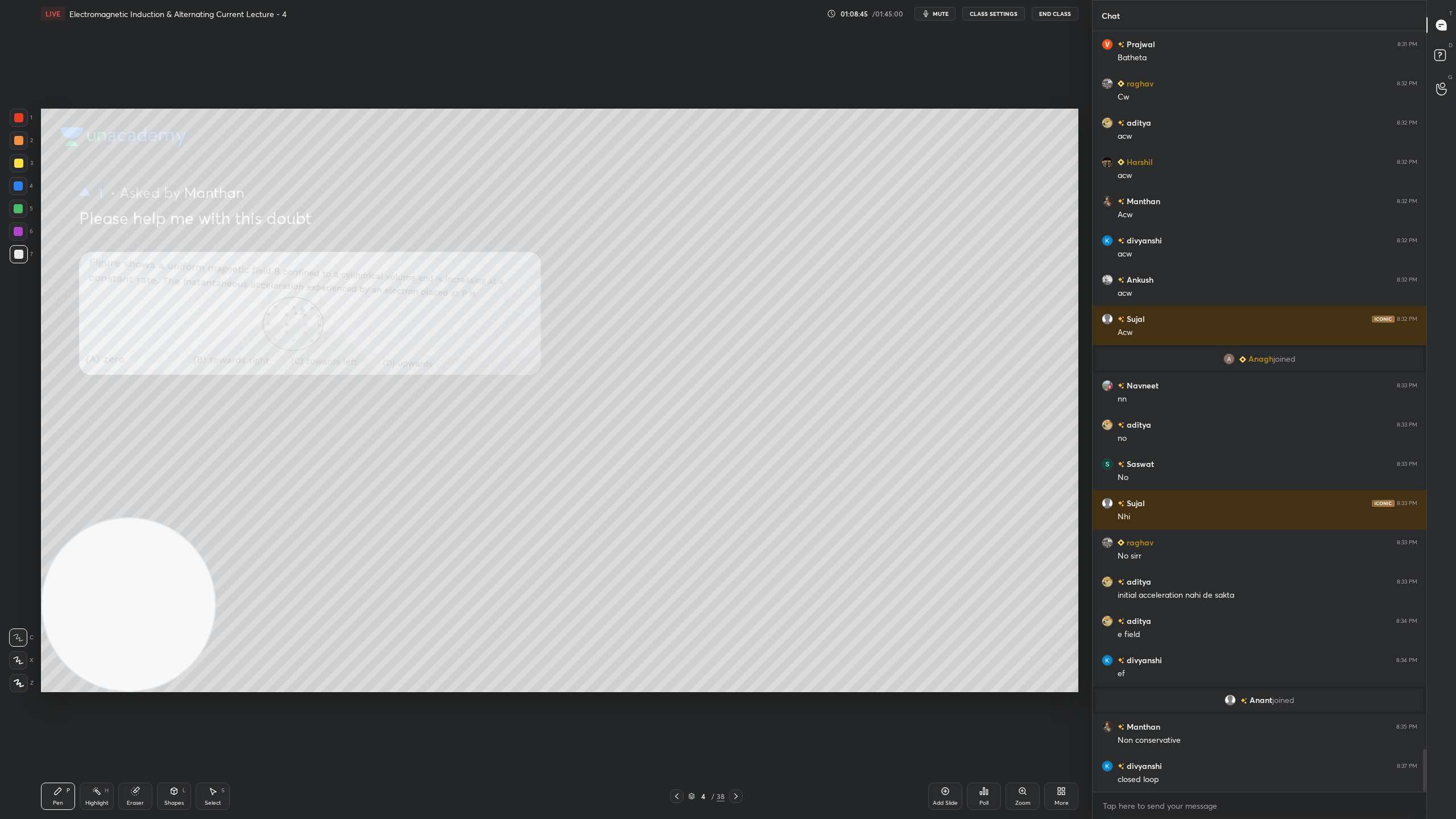
click at [734, 722] on icon at bounding box center [735, 796] width 9 height 9
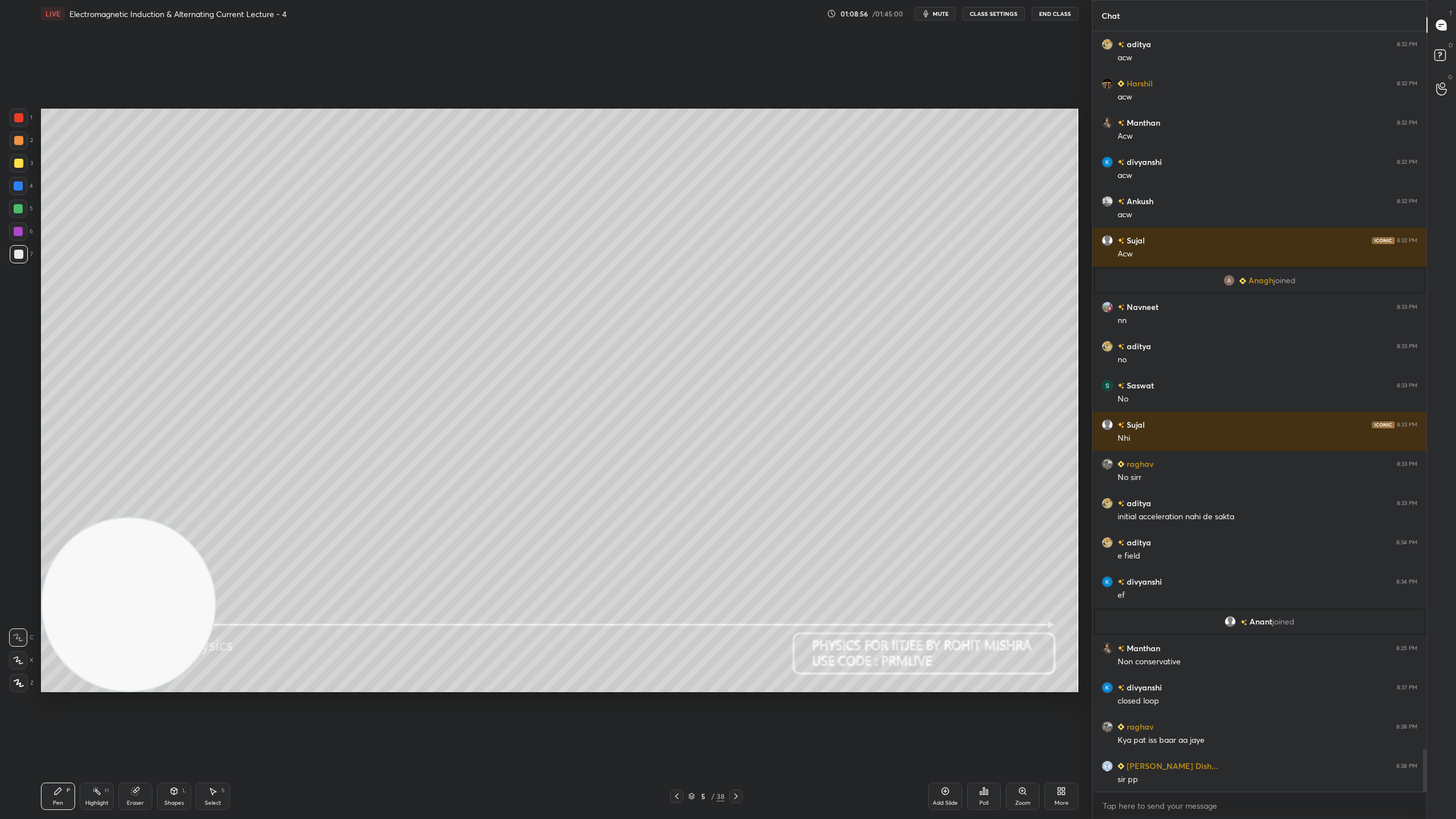
scroll to position [12859, 0]
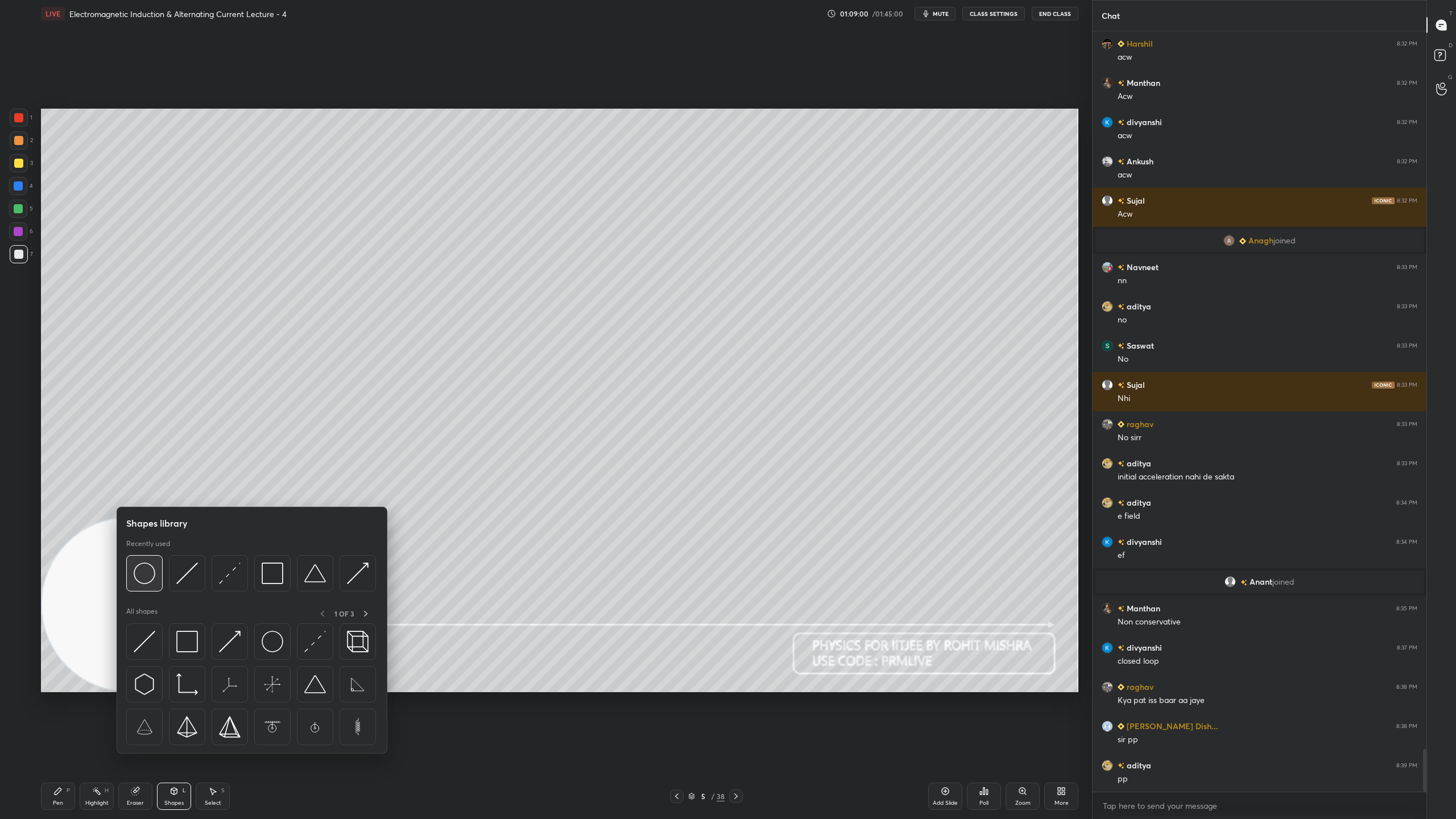
click at [144, 574] on img at bounding box center [145, 573] width 22 height 22
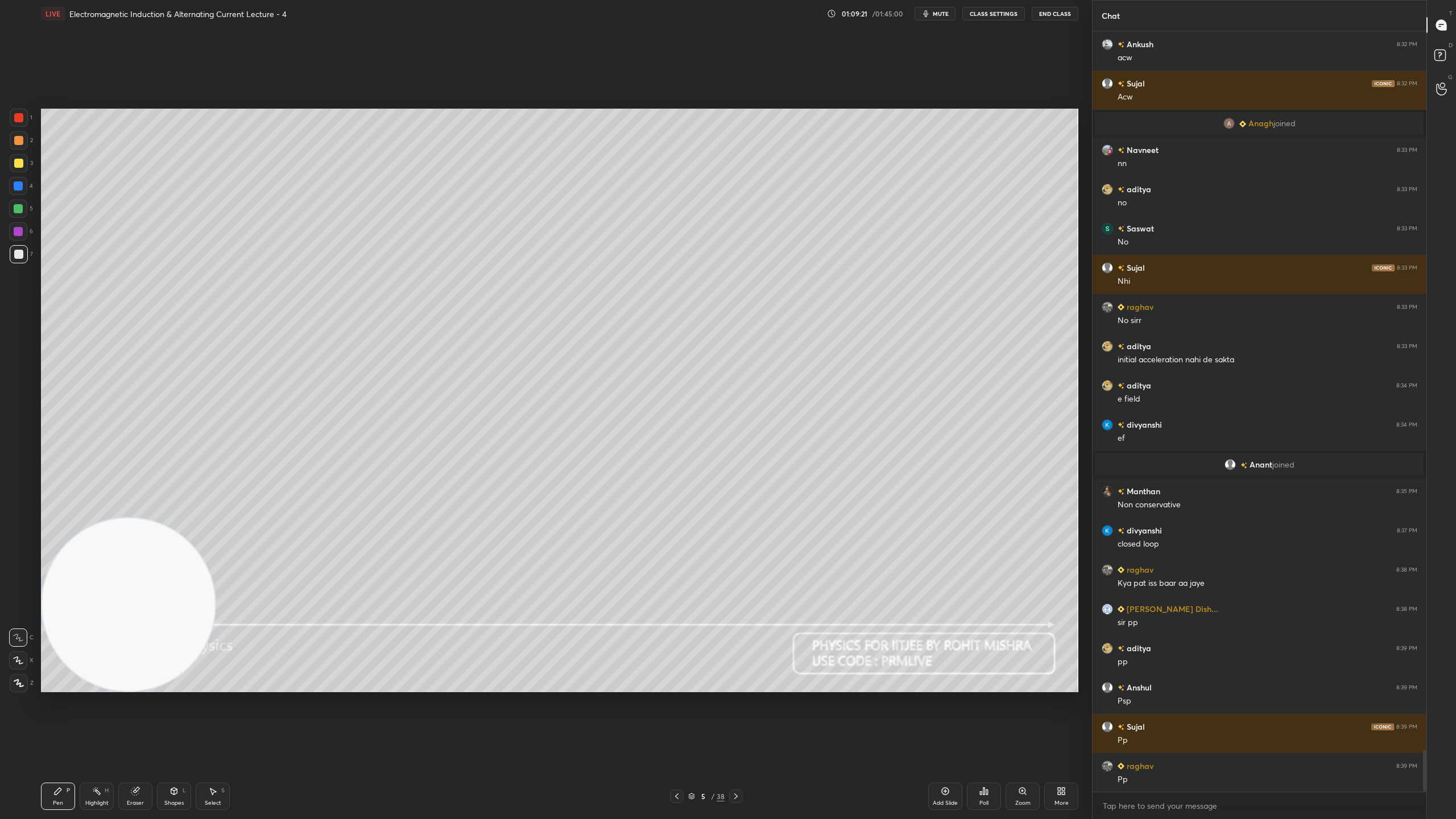
scroll to position [13016, 0]
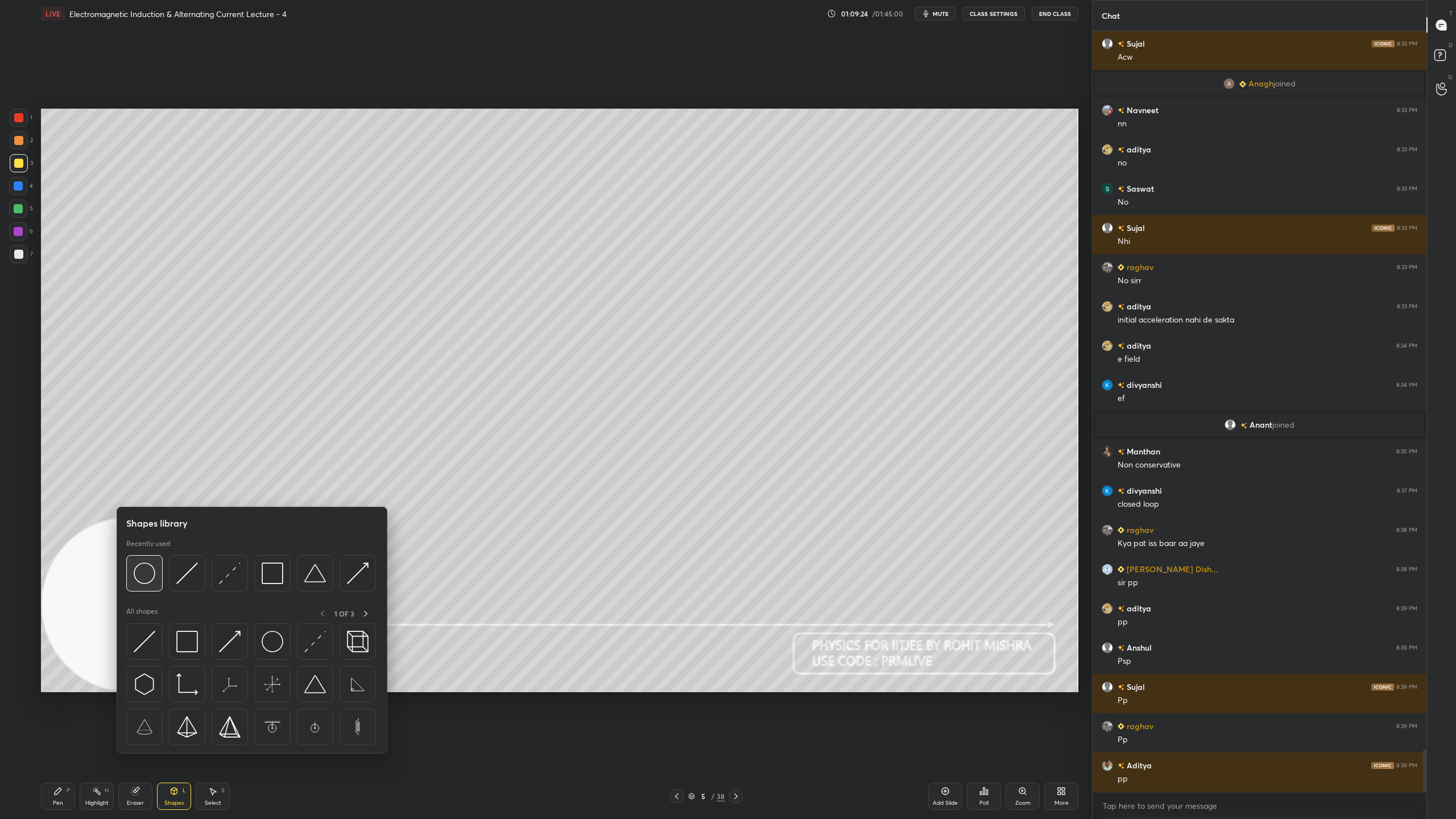
click at [150, 570] on img at bounding box center [145, 573] width 22 height 22
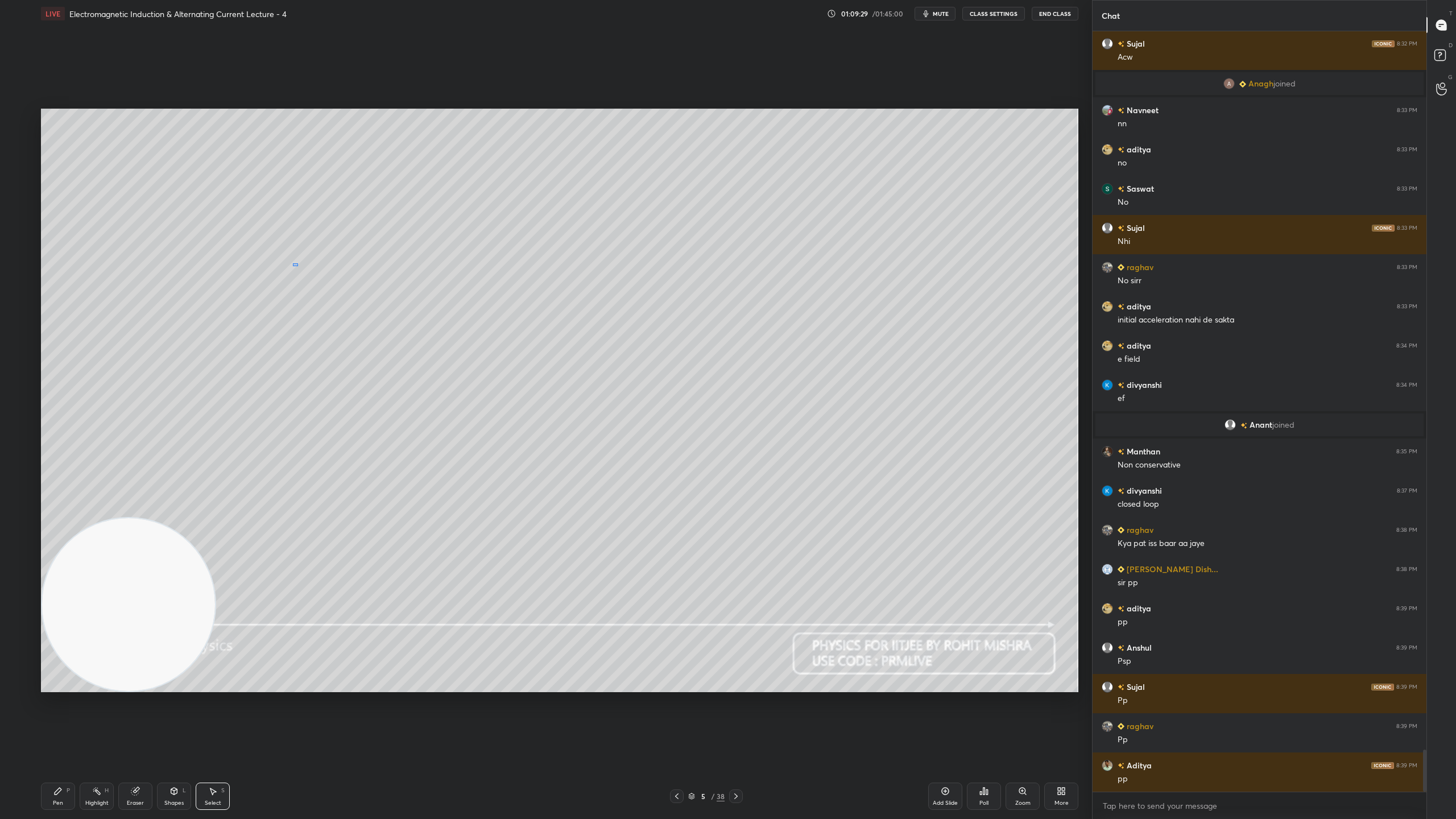
click at [303, 267] on div "0 ° Undo Copy Duplicate Duplicate to new slide Delete" at bounding box center [559, 400] width 1037 height 583
drag, startPoint x: 284, startPoint y: 276, endPoint x: 277, endPoint y: 275, distance: 6.4
click at [277, 275] on div "0 ° Undo Copy Duplicate Duplicate to new slide Delete" at bounding box center [559, 400] width 1037 height 583
click at [389, 346] on div "0 ° Undo Copy Duplicate Duplicate to new slide Delete" at bounding box center [559, 400] width 1037 height 583
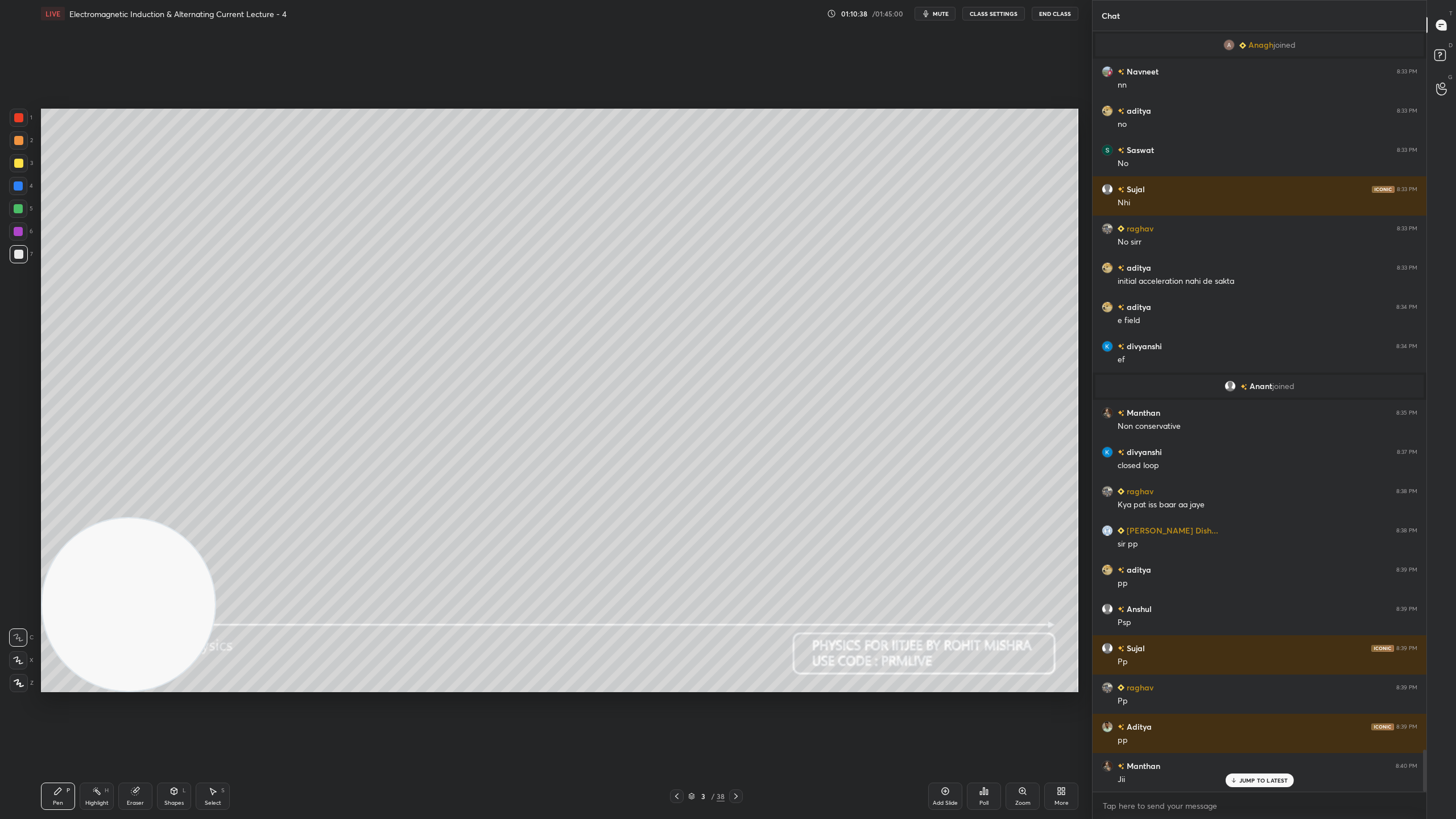
scroll to position [13094, 0]
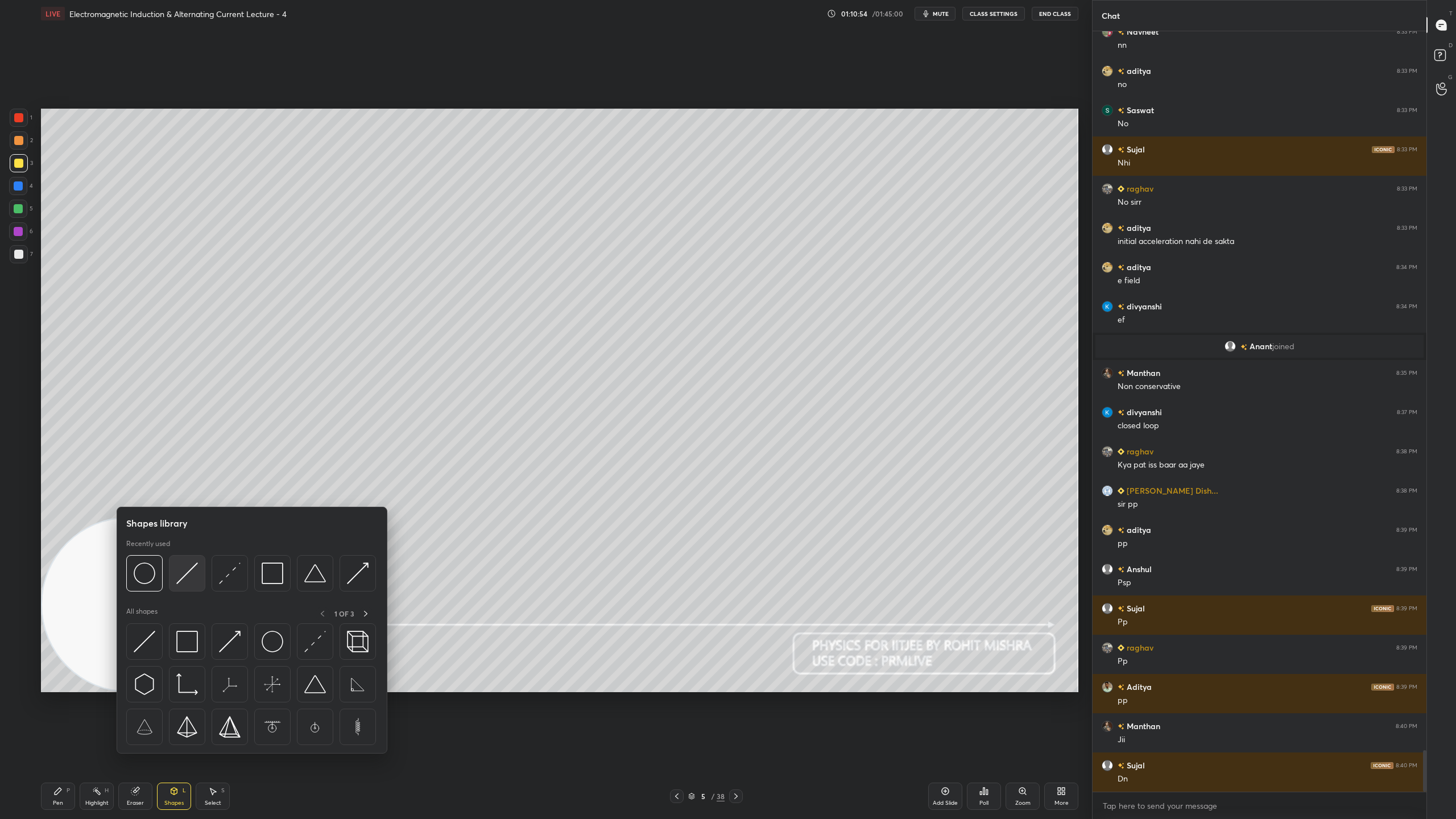
click at [190, 567] on img at bounding box center [187, 573] width 22 height 22
click at [355, 573] on img at bounding box center [358, 573] width 22 height 22
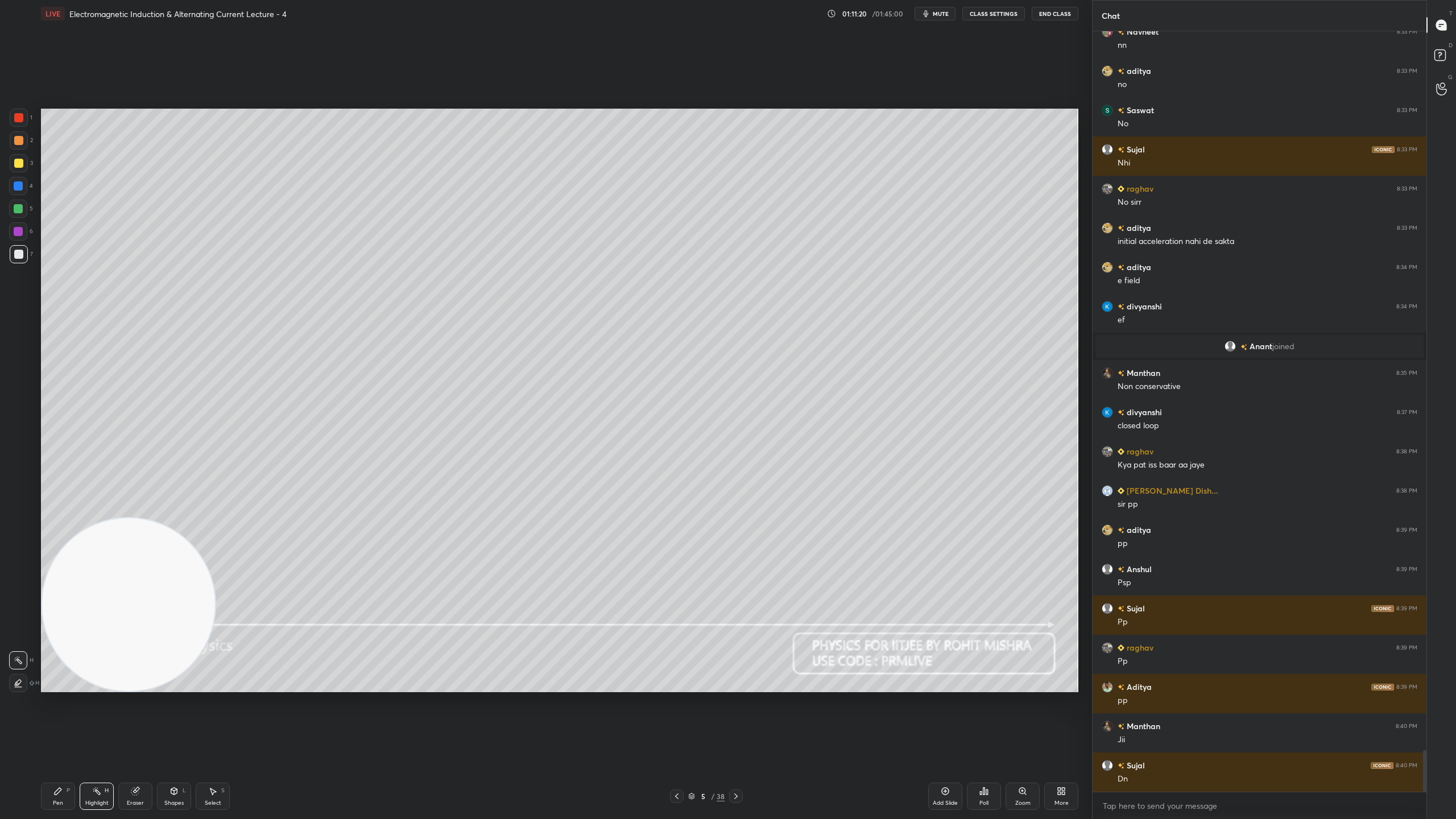
scroll to position [13133, 0]
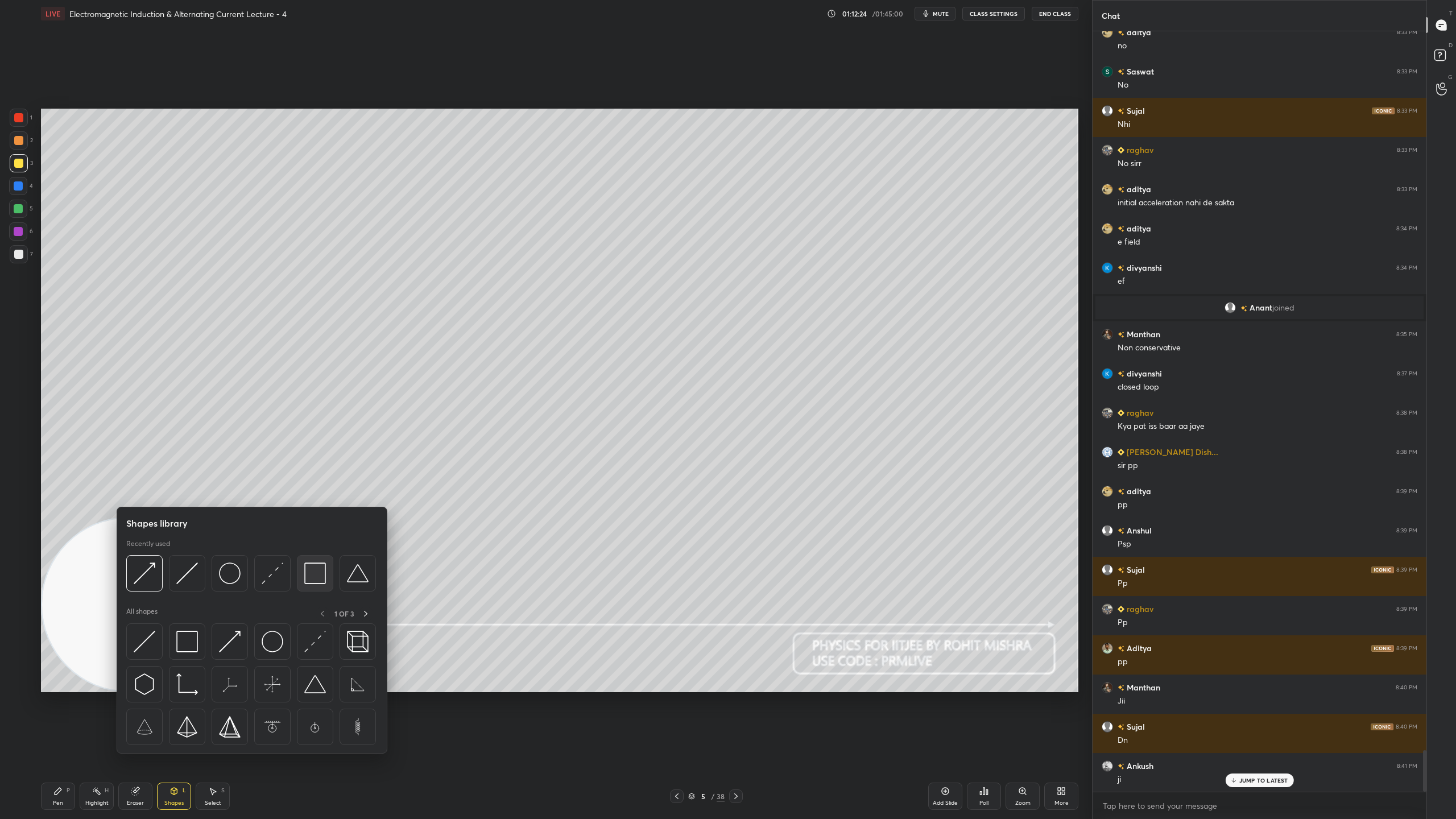
click at [320, 565] on img at bounding box center [315, 573] width 22 height 22
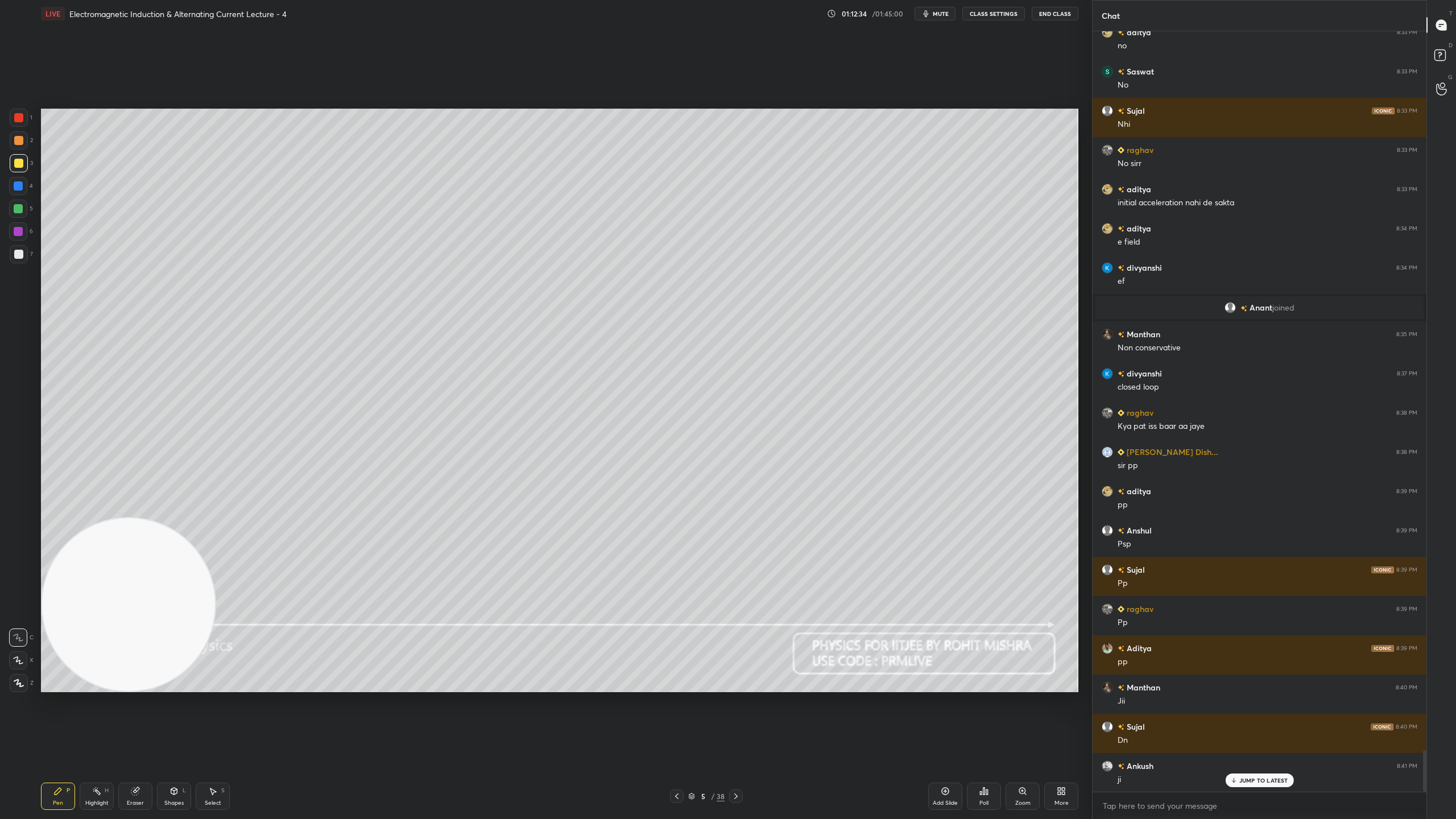
click at [1291, 722] on div "JUMP TO LATEST" at bounding box center [1259, 780] width 68 height 14
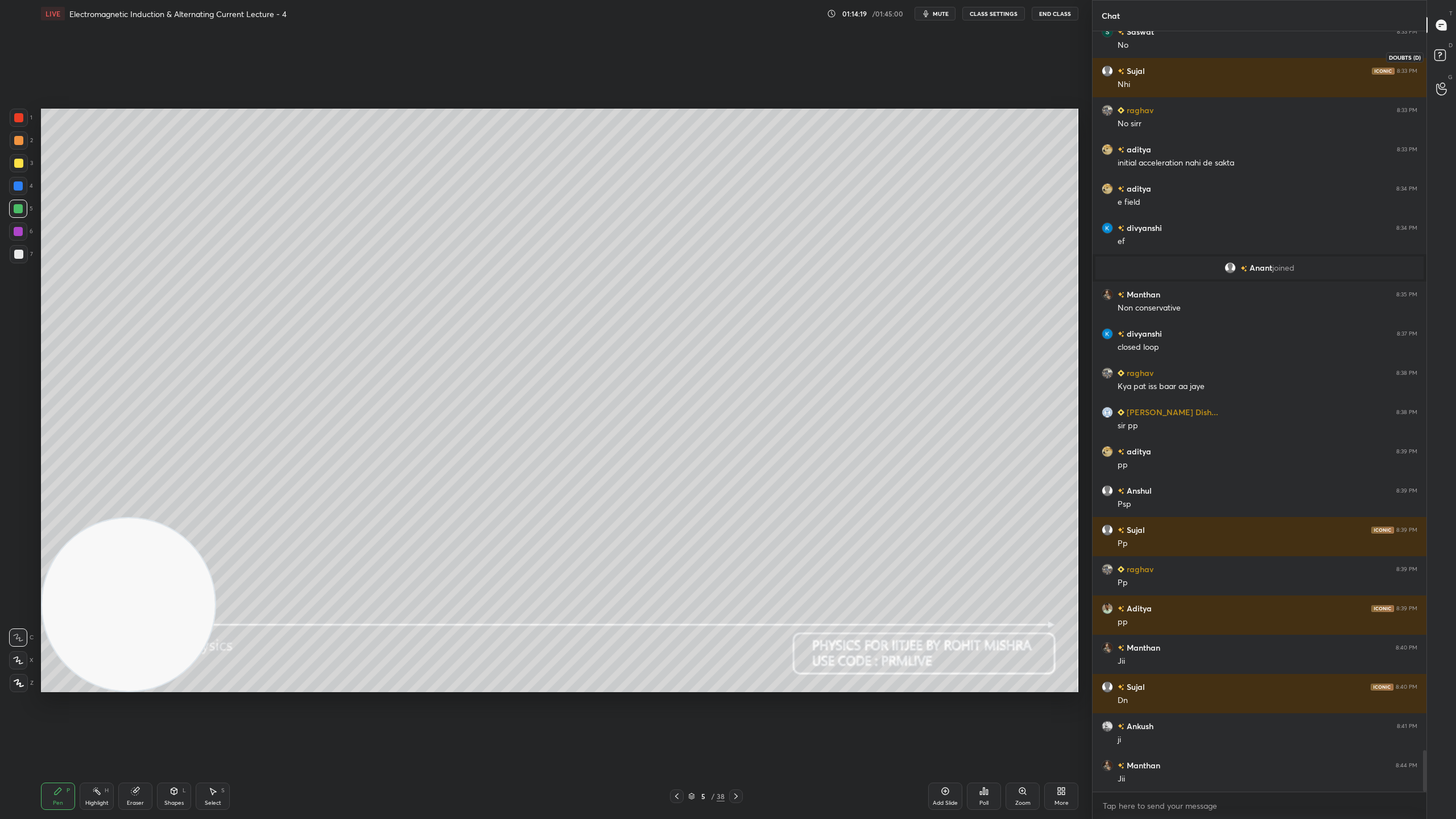
click at [1444, 50] on rect at bounding box center [1439, 55] width 11 height 11
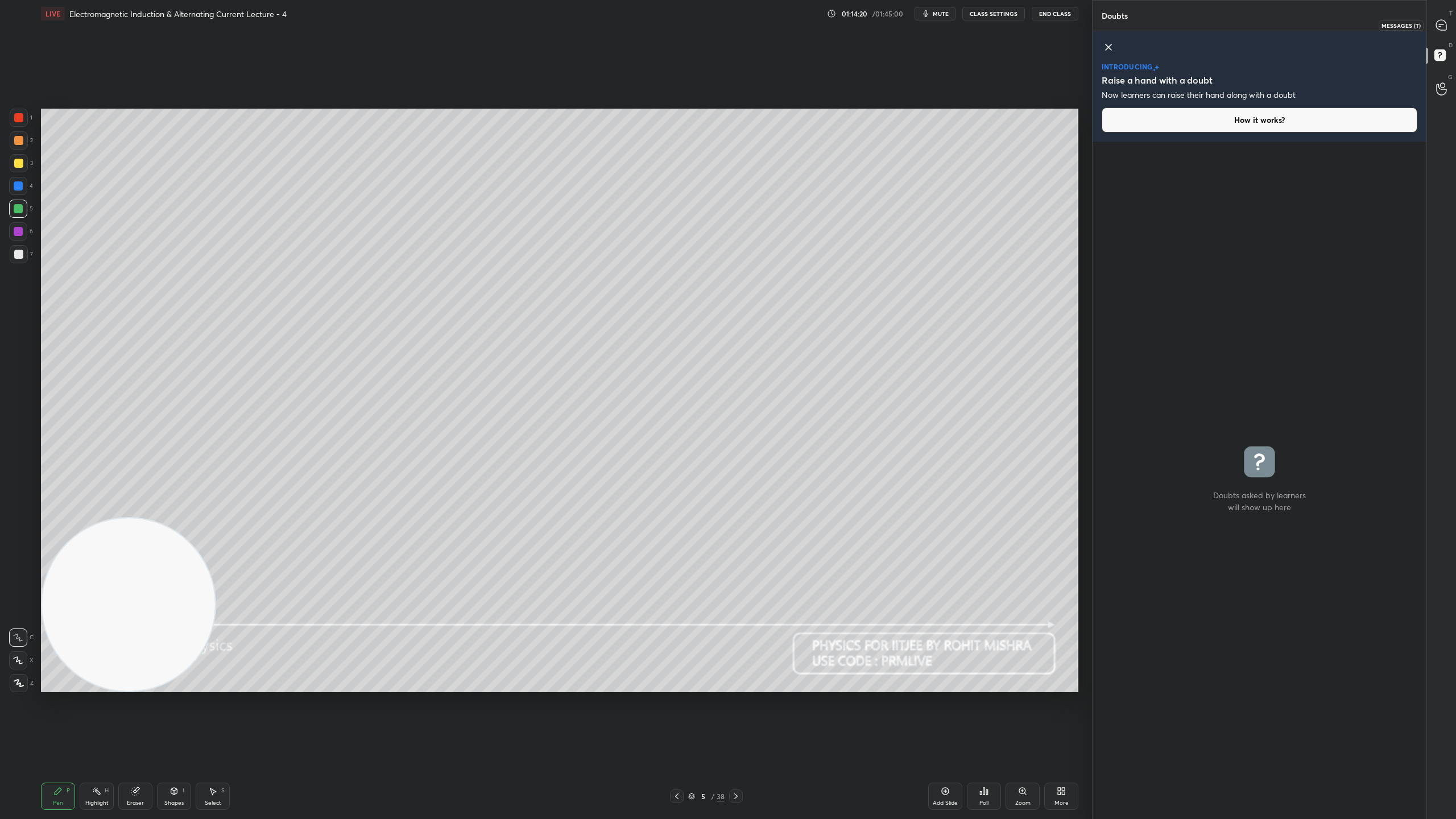
click at [1448, 23] on div at bounding box center [1441, 25] width 23 height 20
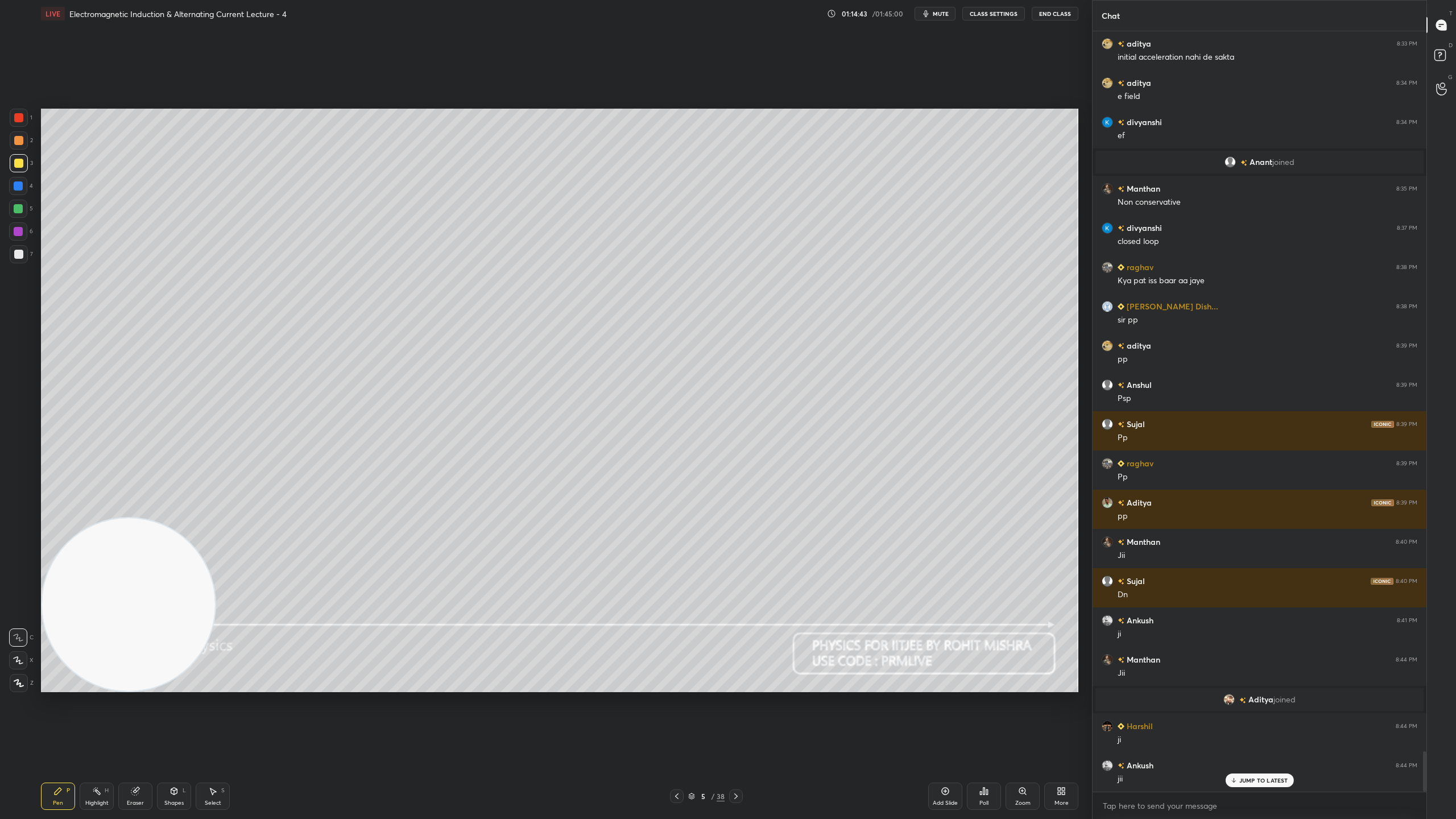
scroll to position [13490, 0]
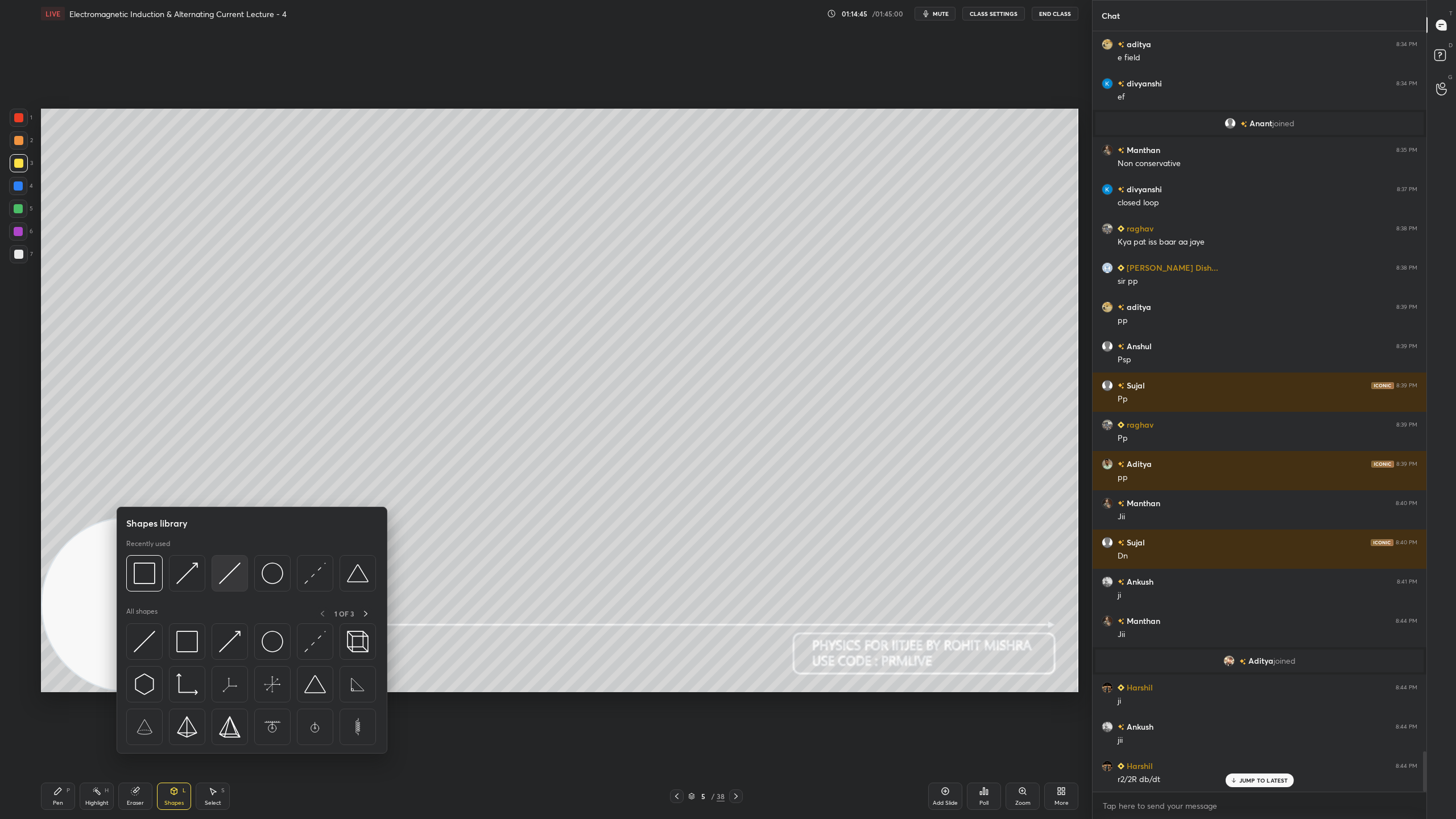
click at [231, 575] on img at bounding box center [230, 573] width 22 height 22
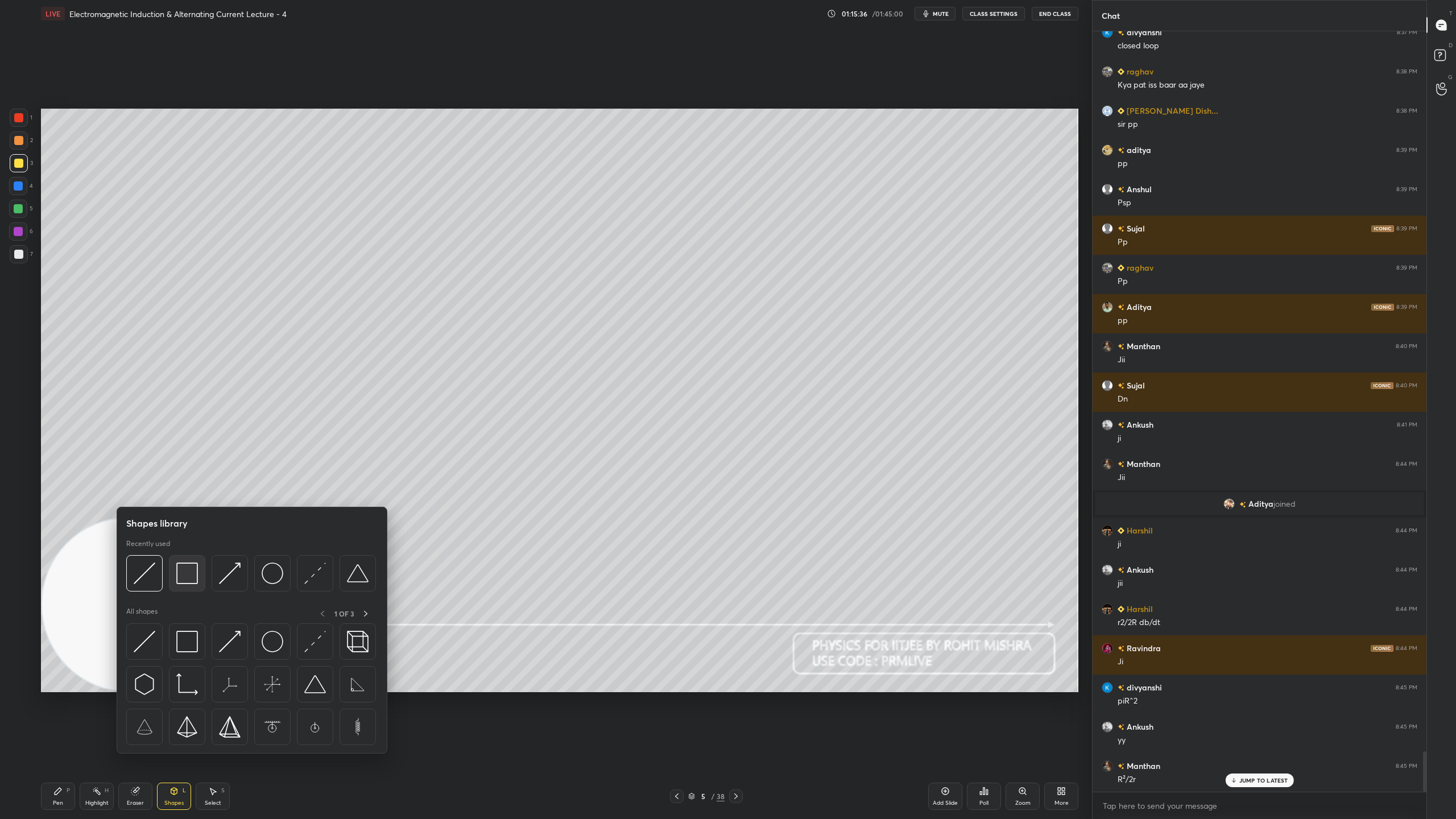
scroll to position [13674, 0]
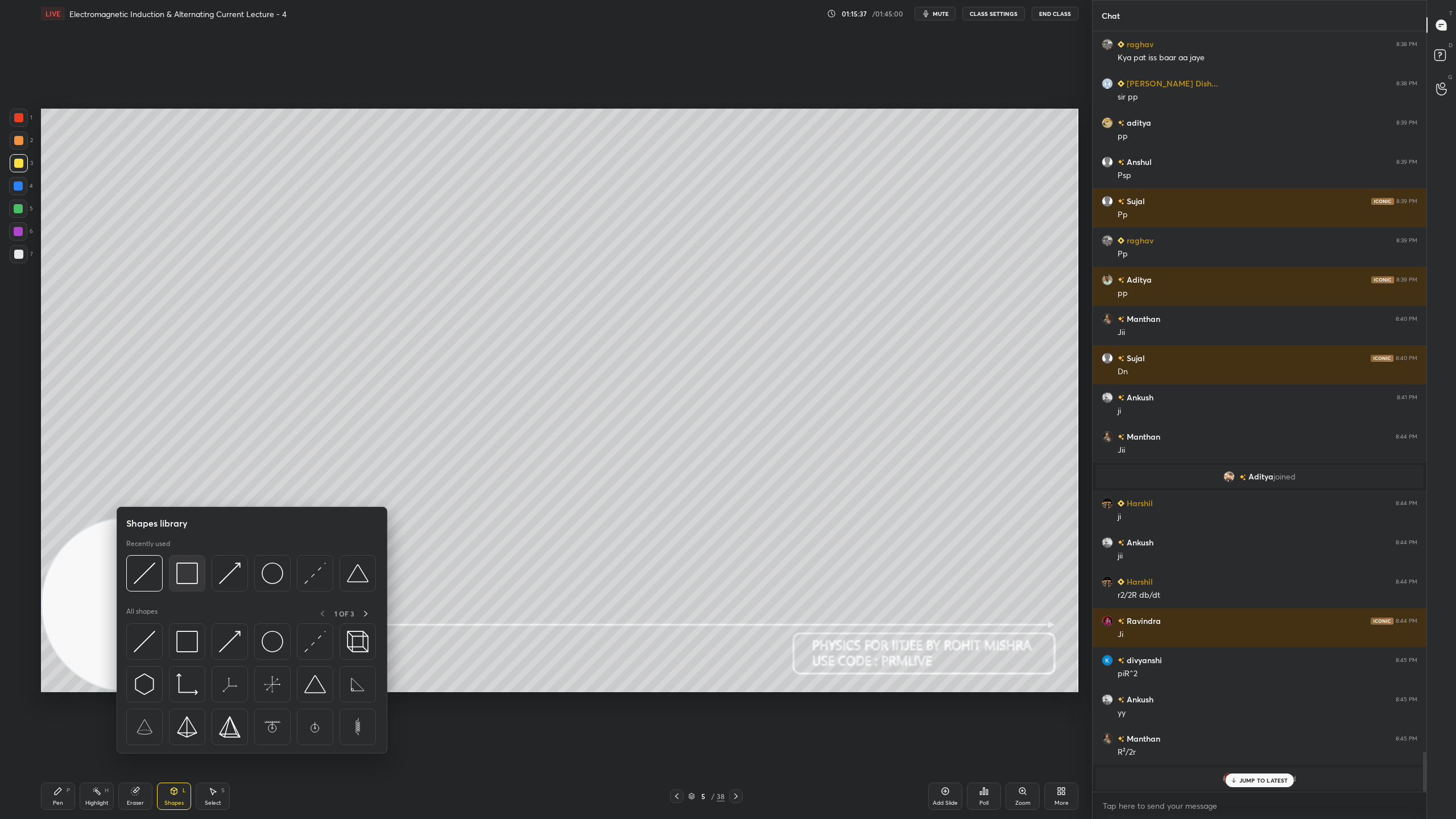
click at [190, 572] on img at bounding box center [187, 573] width 22 height 22
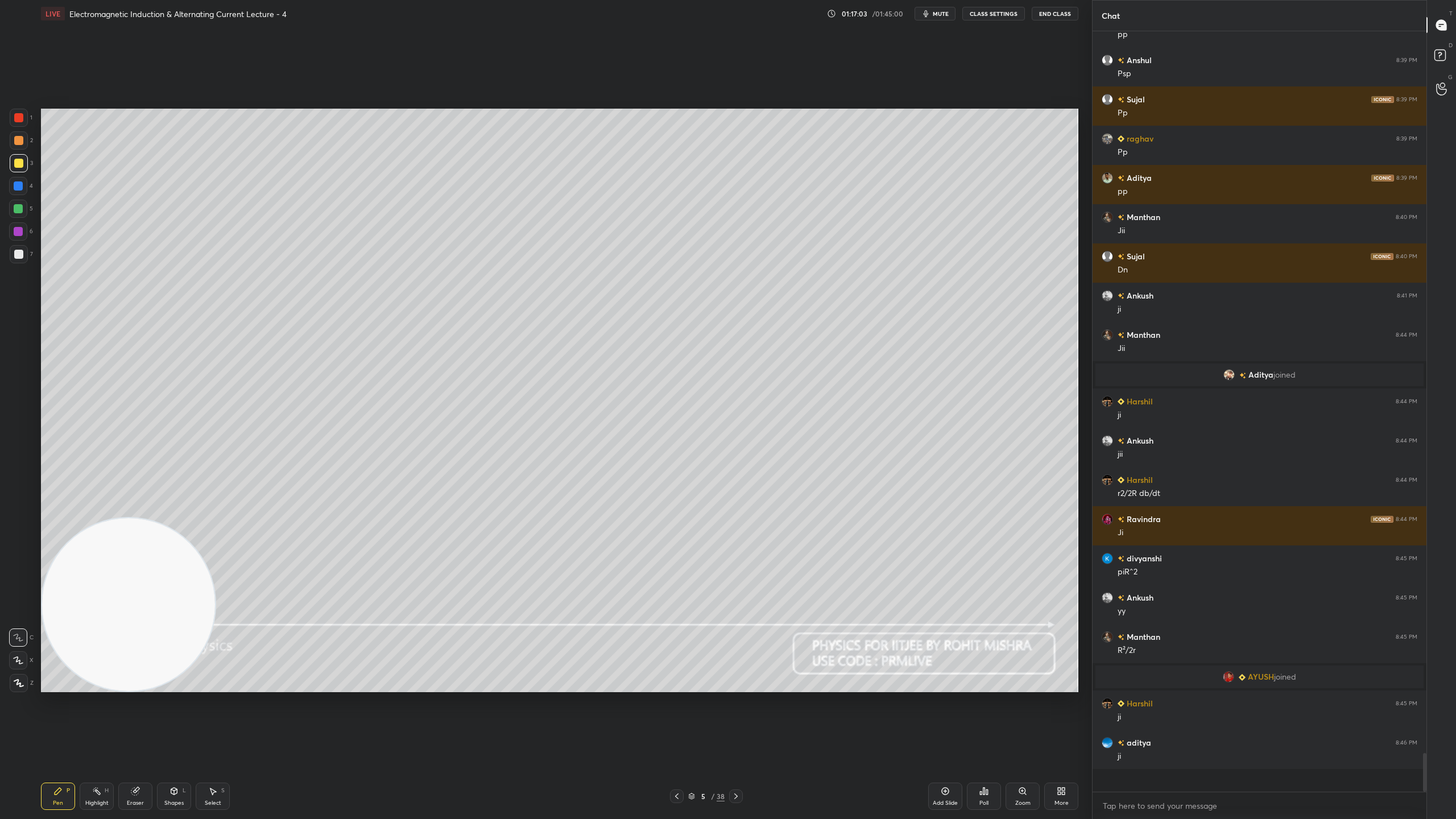
scroll to position [13752, 0]
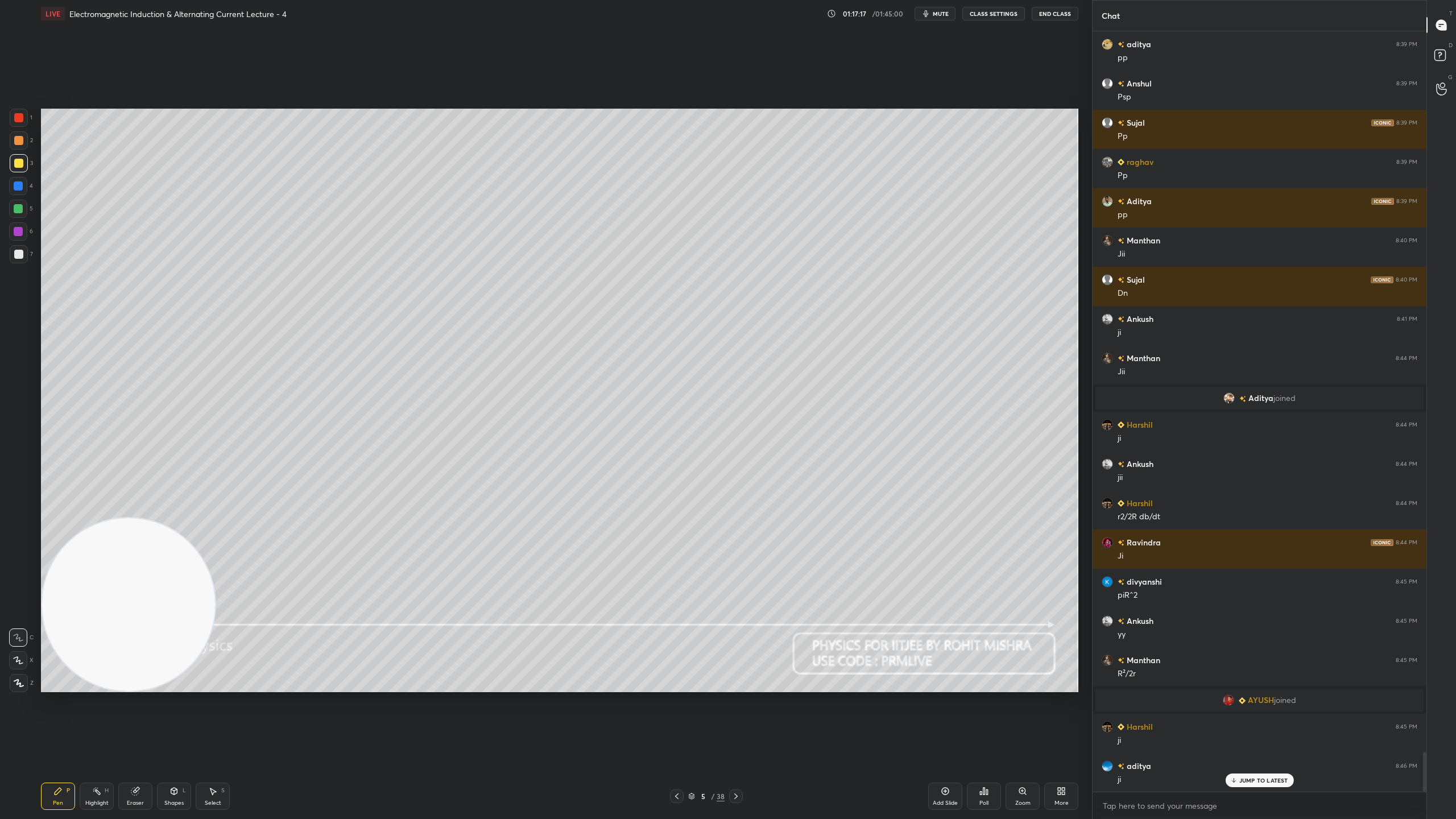
click at [690, 722] on icon at bounding box center [692, 794] width 6 height 3
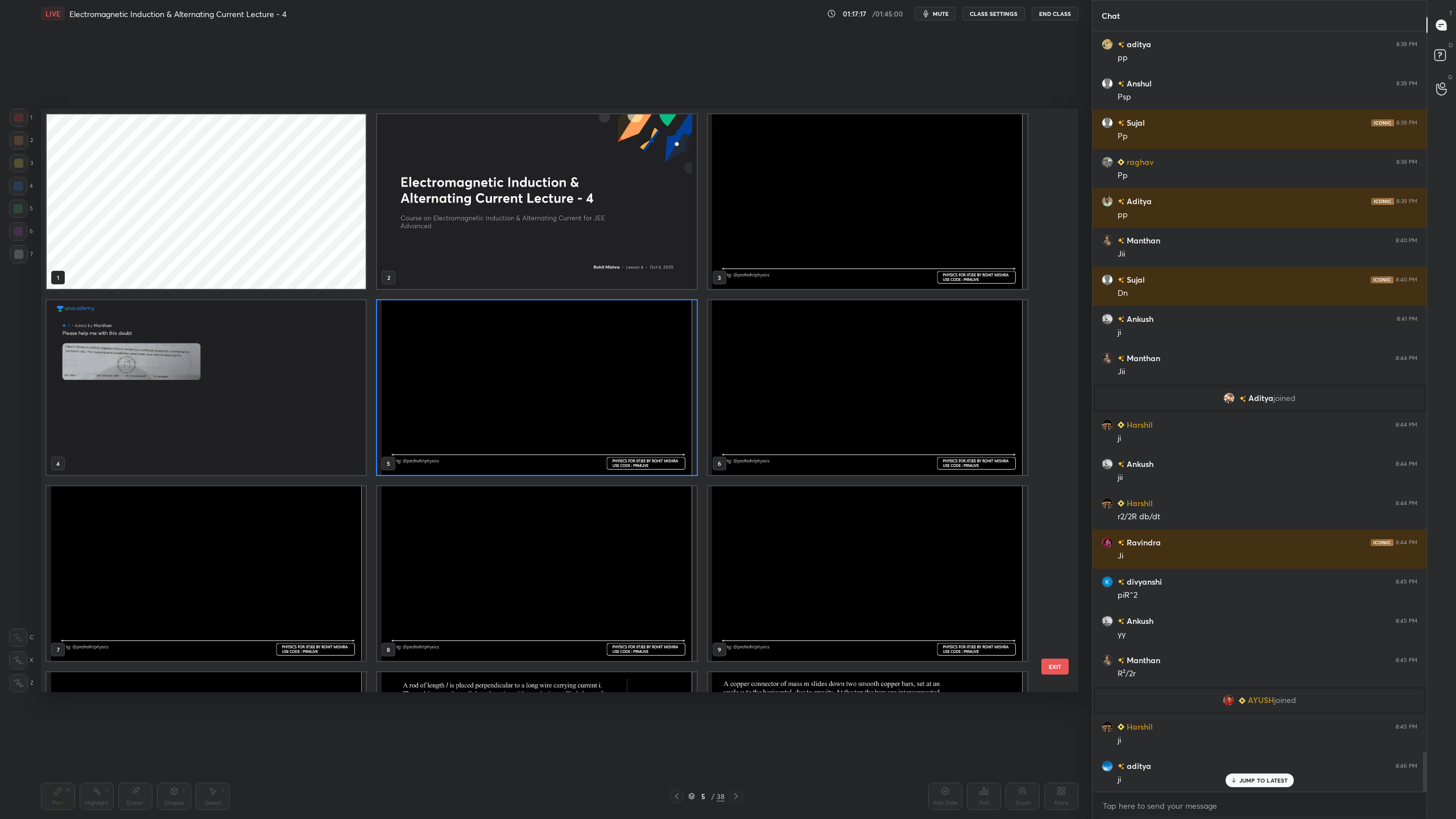
scroll to position [580, 1031]
click at [562, 358] on img "grid" at bounding box center [536, 387] width 319 height 175
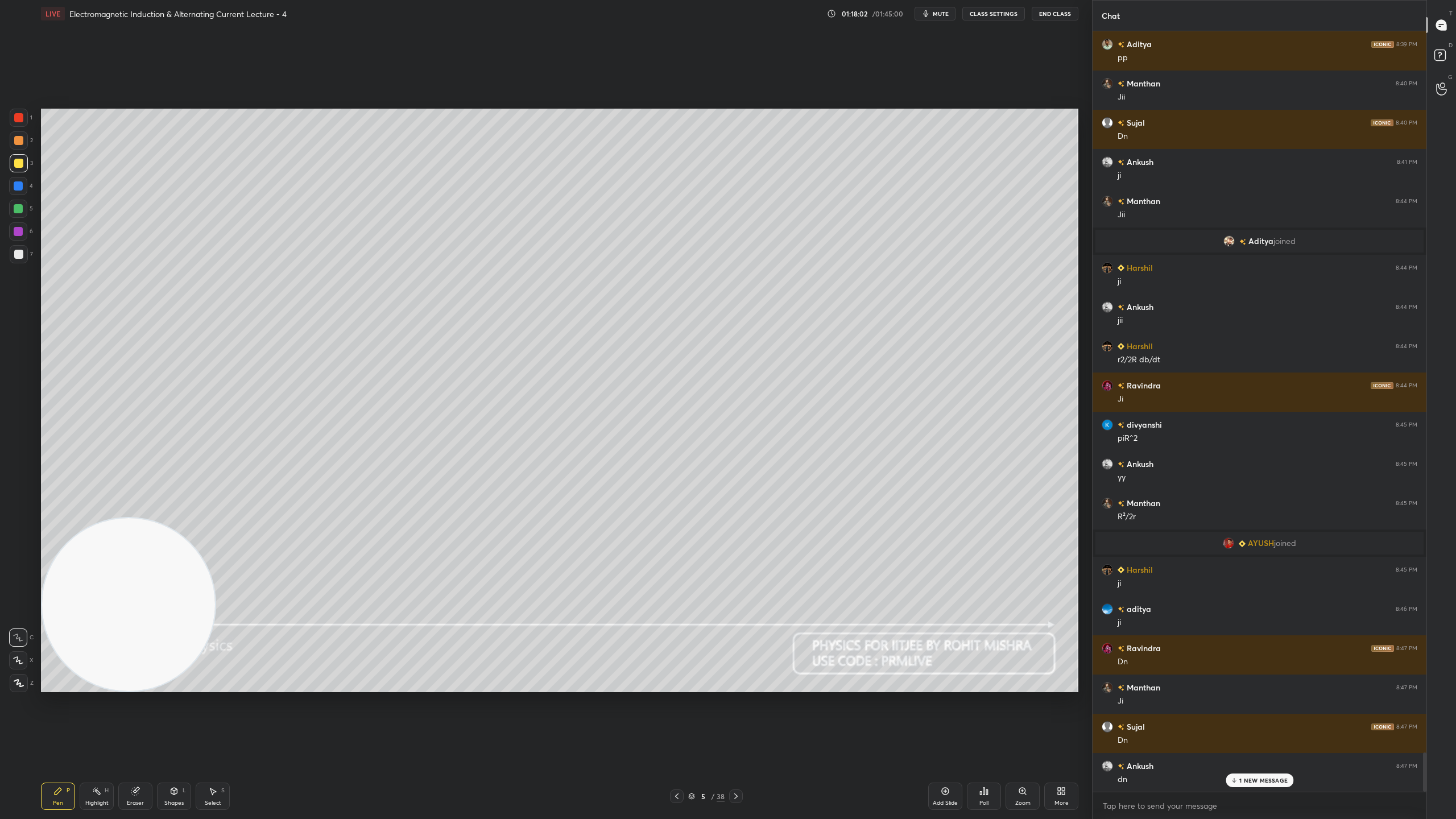
scroll to position [13949, 0]
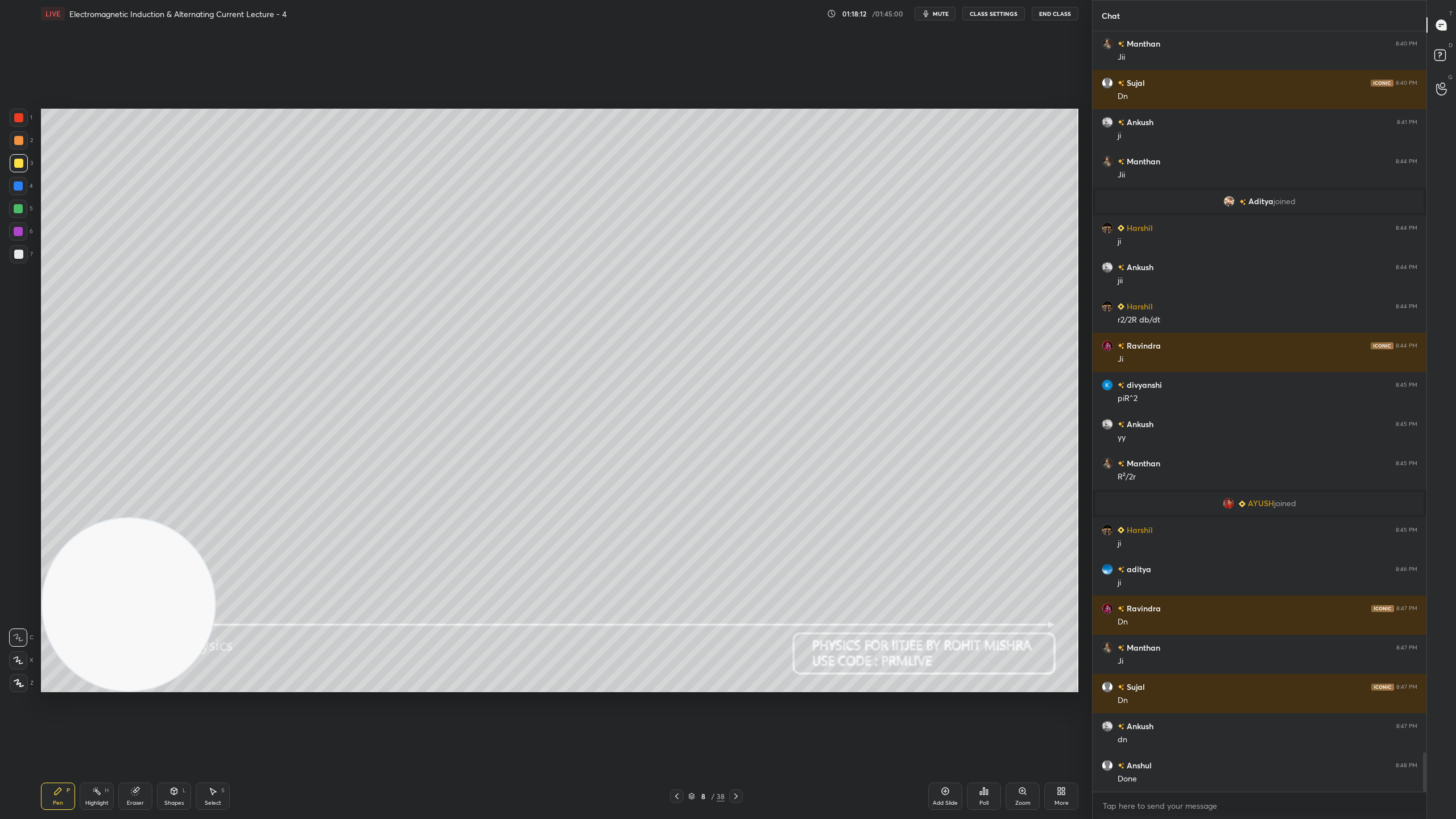
click at [689, 722] on icon at bounding box center [691, 796] width 7 height 7
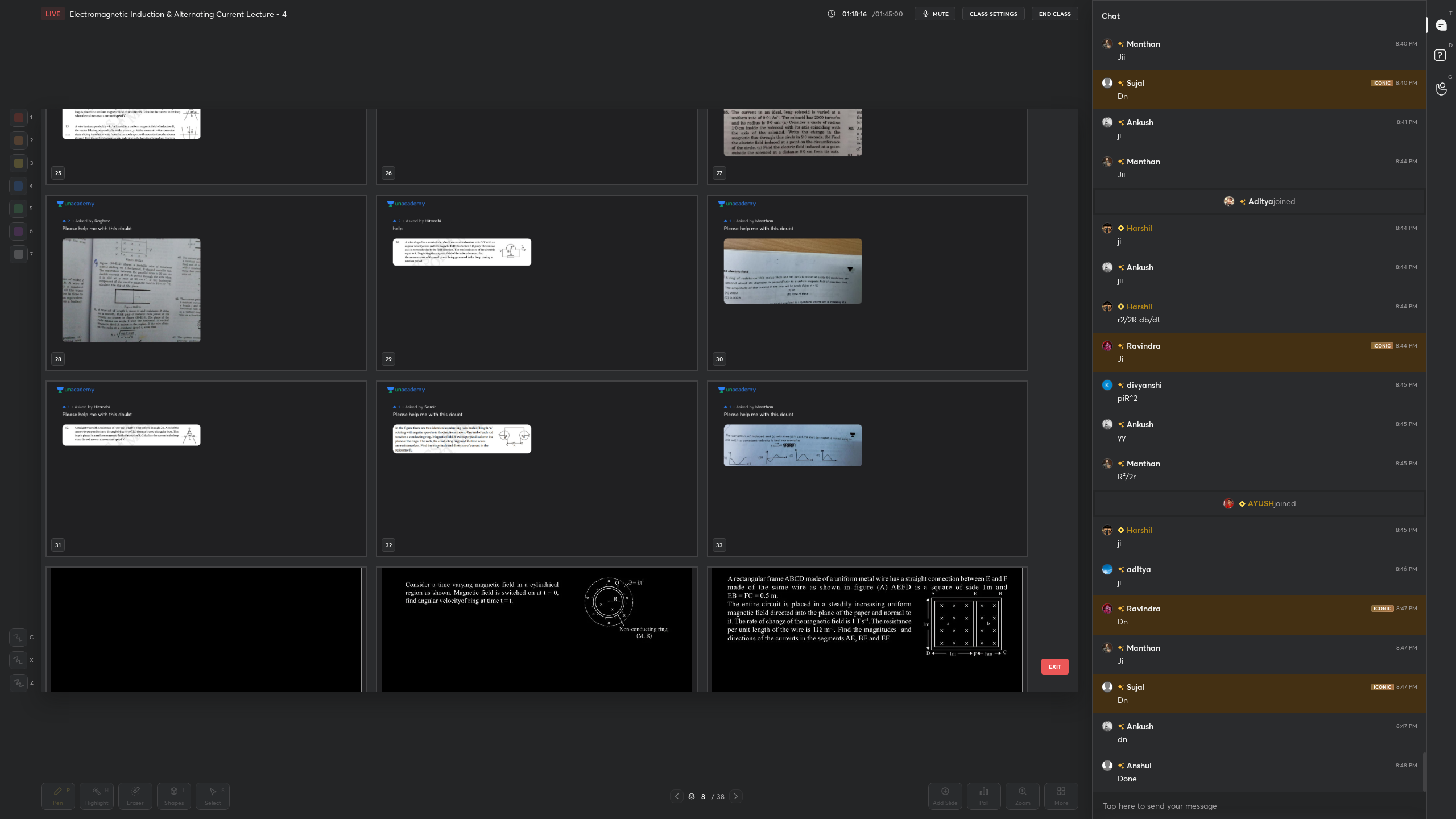
scroll to position [1763, 0]
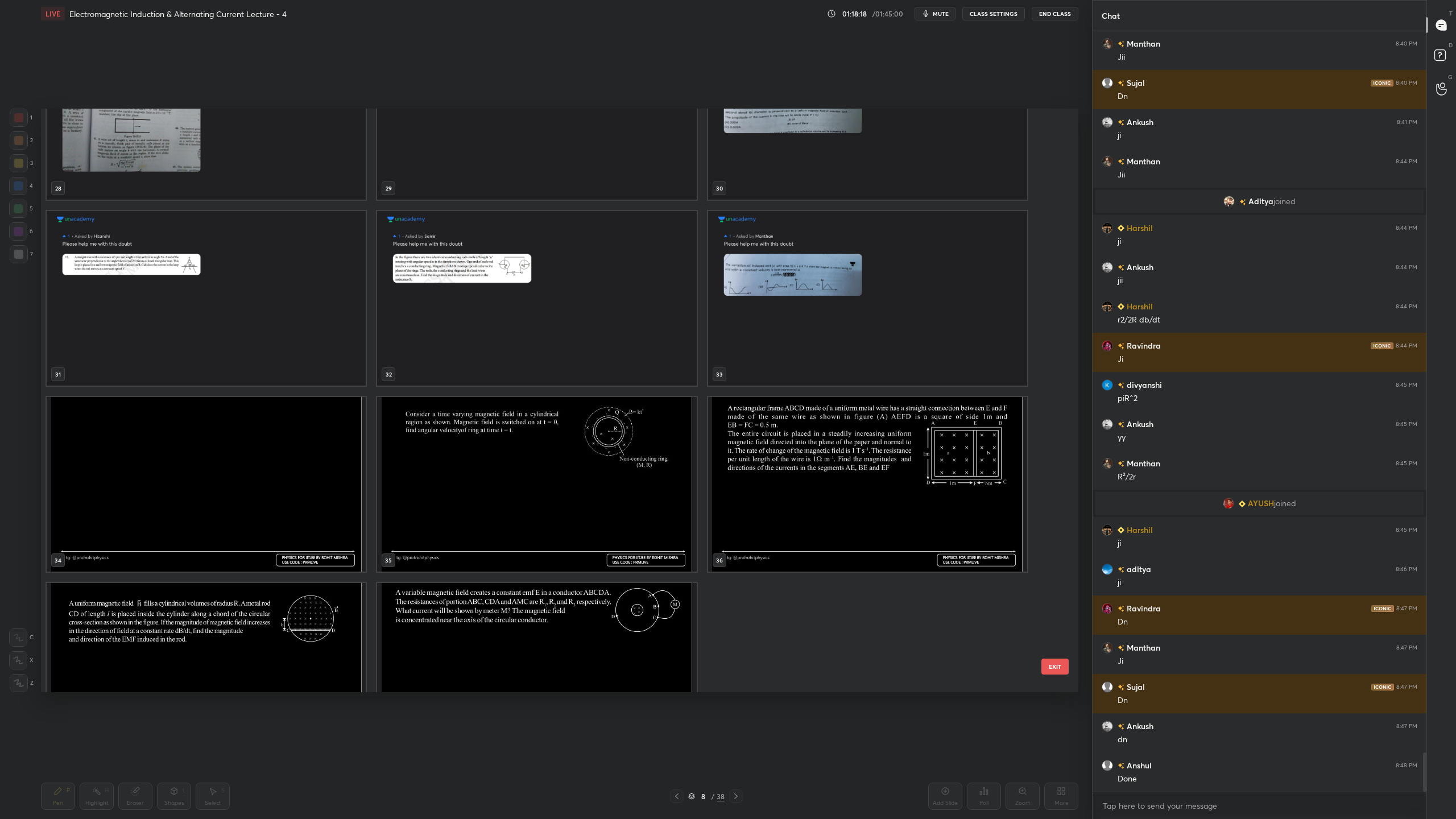
click at [577, 468] on img "grid" at bounding box center [536, 484] width 319 height 175
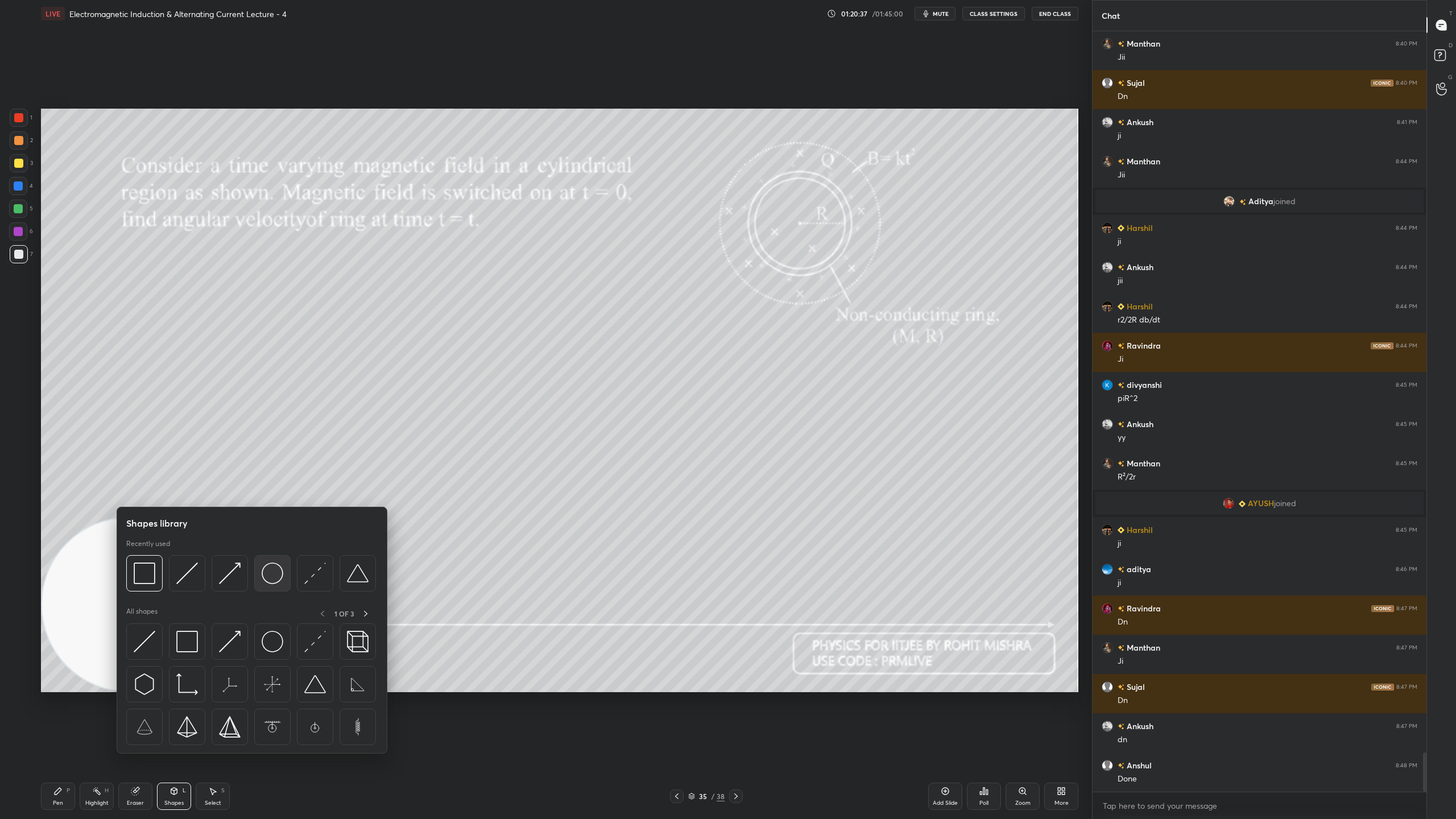
click at [275, 573] on img at bounding box center [273, 573] width 22 height 22
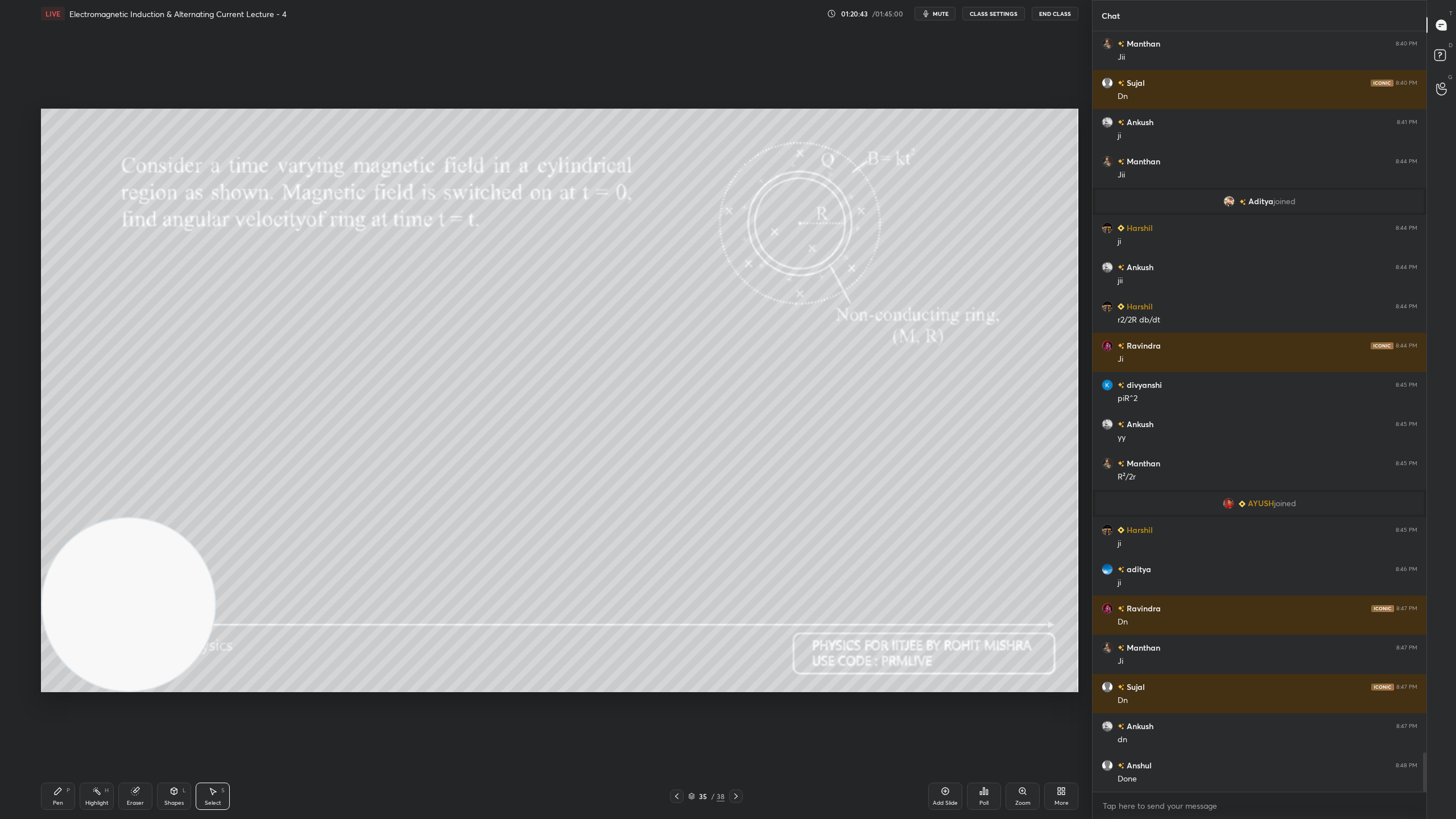
drag, startPoint x: 1009, startPoint y: 276, endPoint x: 1027, endPoint y: 285, distance: 20.9
click at [1028, 288] on div "0 ° Undo Copy Duplicate Duplicate to new slide Delete" at bounding box center [559, 400] width 1037 height 583
click at [1027, 281] on div at bounding box center [1028, 282] width 5 height 5
click at [871, 226] on p "Duplicate" at bounding box center [860, 226] width 30 height 9
drag, startPoint x: 1053, startPoint y: 307, endPoint x: 1012, endPoint y: 268, distance: 55.9
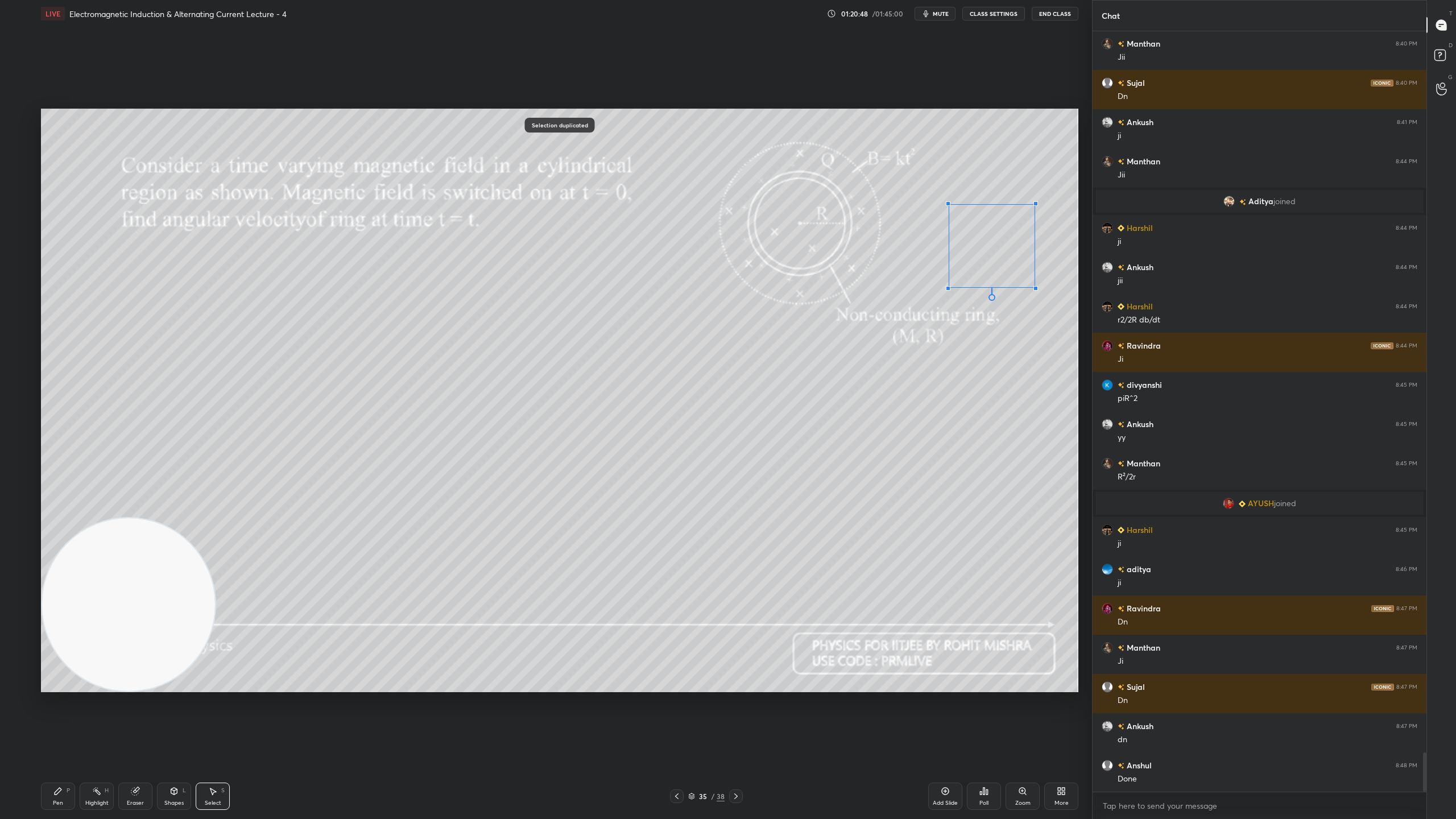
click at [1033, 286] on div at bounding box center [1035, 288] width 5 height 5
drag, startPoint x: 1000, startPoint y: 254, endPoint x: 987, endPoint y: 240, distance: 19.7
click at [987, 241] on div "0 ° Undo Copy Duplicate Duplicate to new slide Delete" at bounding box center [559, 400] width 1037 height 583
click at [886, 237] on button "Duplicate" at bounding box center [884, 237] width 85 height 14
drag, startPoint x: 1043, startPoint y: 296, endPoint x: 1066, endPoint y: 318, distance: 31.8
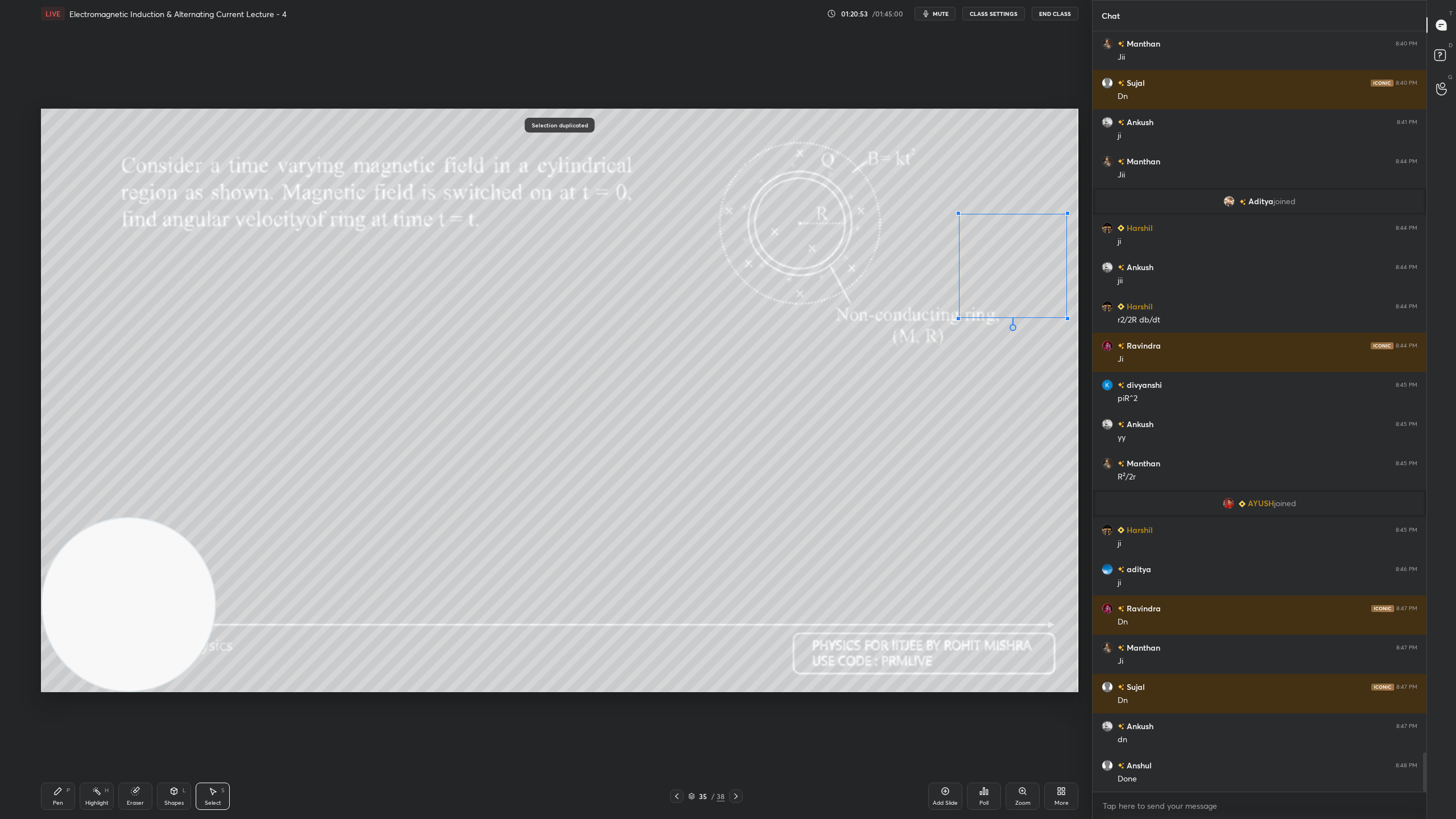
click at [1068, 318] on div at bounding box center [1067, 318] width 5 height 5
drag, startPoint x: 1031, startPoint y: 278, endPoint x: 988, endPoint y: 241, distance: 57.2
click at [988, 241] on div "0 ° Undo Copy Duplicate Duplicate to new slide Delete" at bounding box center [559, 400] width 1037 height 583
drag, startPoint x: 1022, startPoint y: 279, endPoint x: 1022, endPoint y: 273, distance: 6.3
click at [1036, 289] on div at bounding box center [1037, 291] width 5 height 5
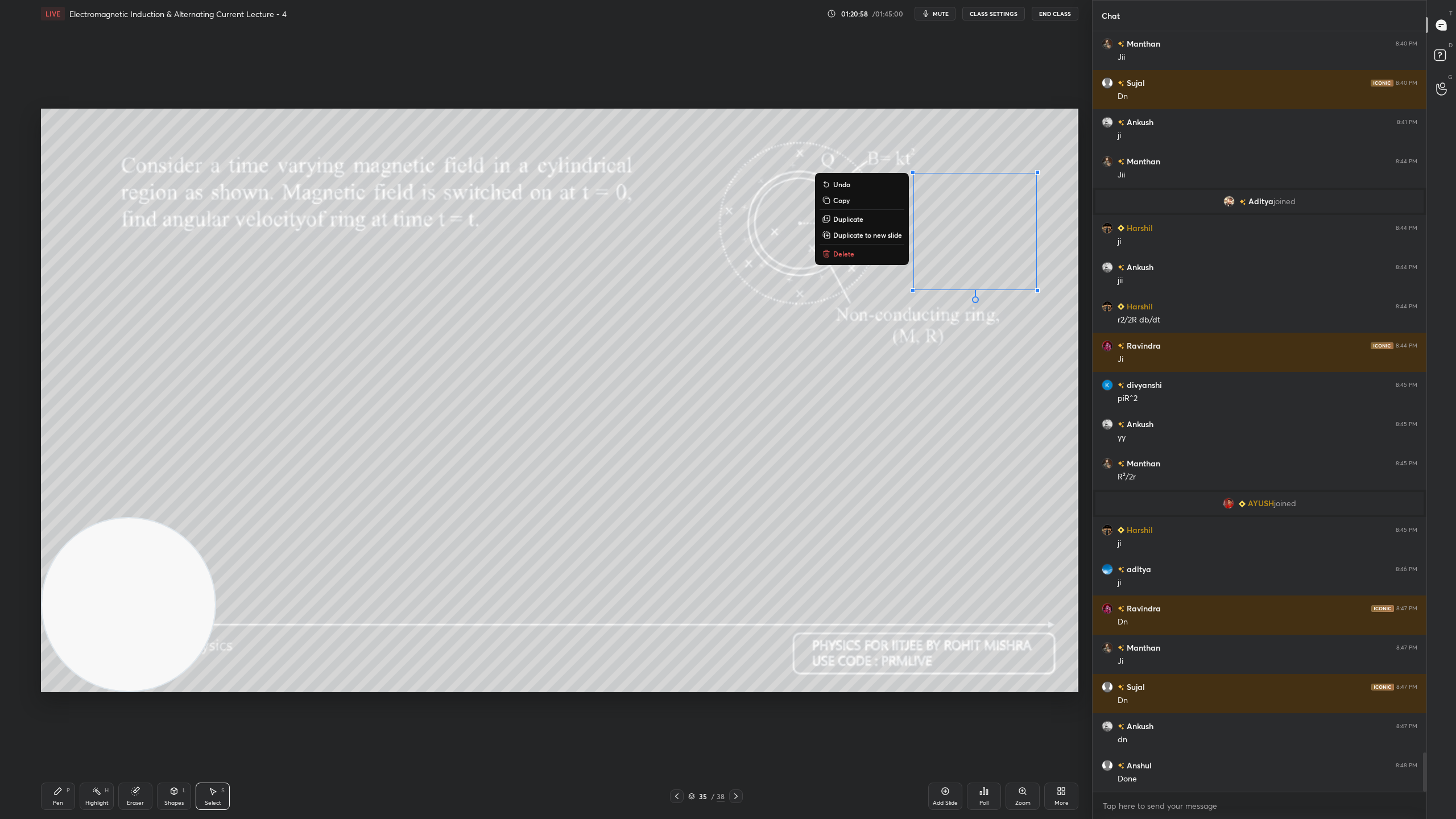
click at [1003, 326] on div "0 ° Undo Copy Duplicate Duplicate to new slide Delete" at bounding box center [559, 400] width 1037 height 583
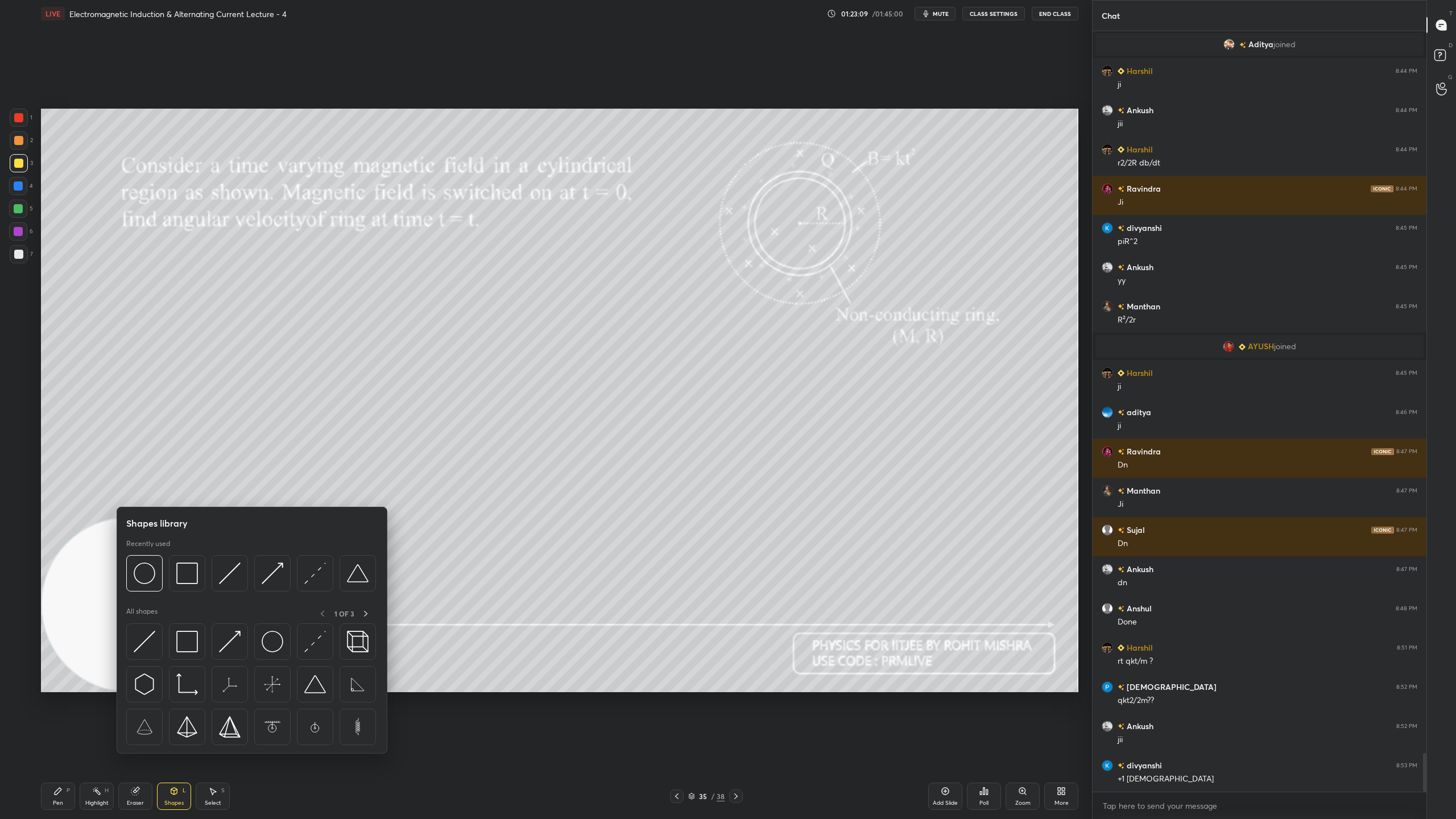
scroll to position [14145, 0]
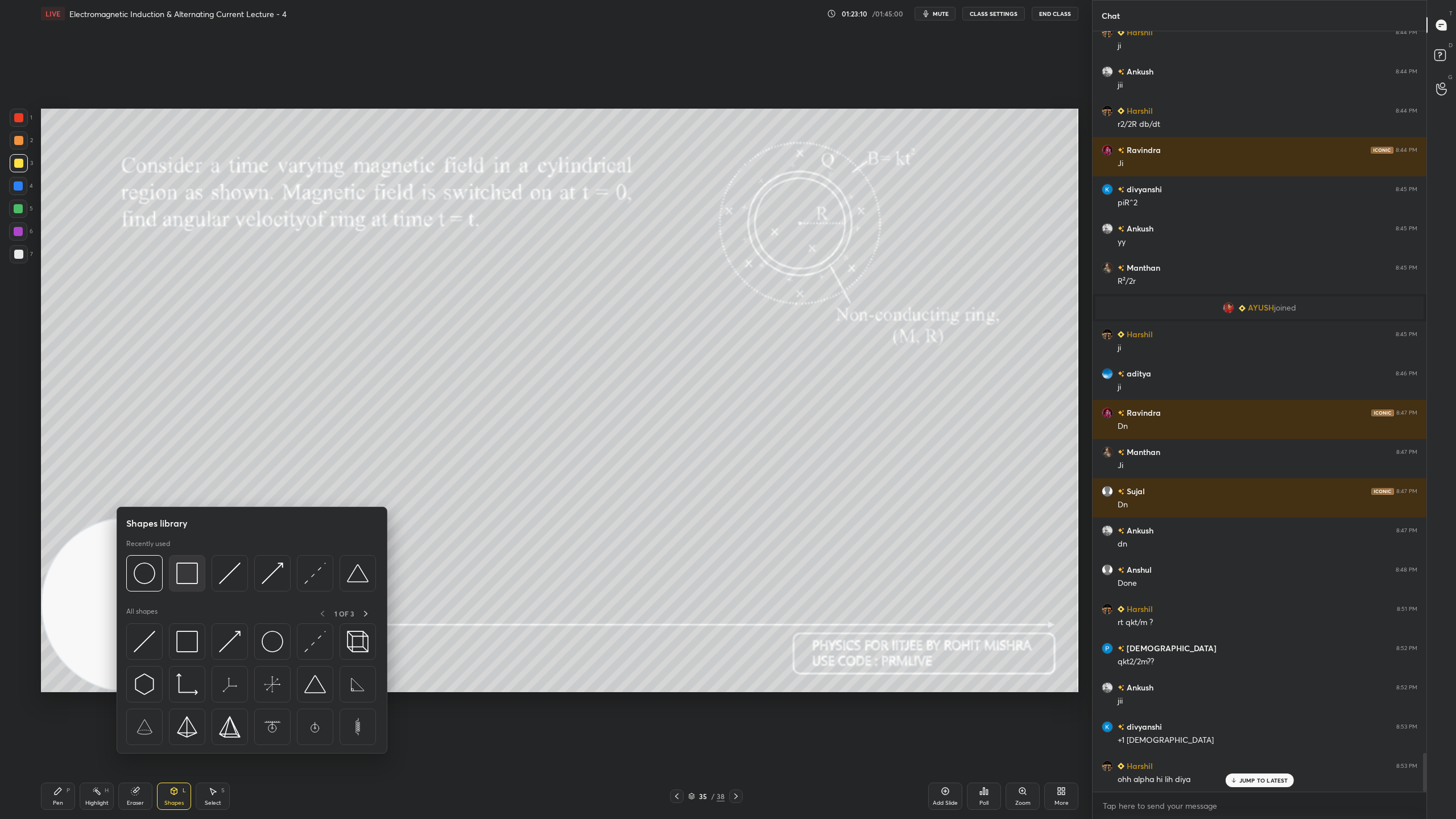
click at [194, 571] on img at bounding box center [187, 573] width 22 height 22
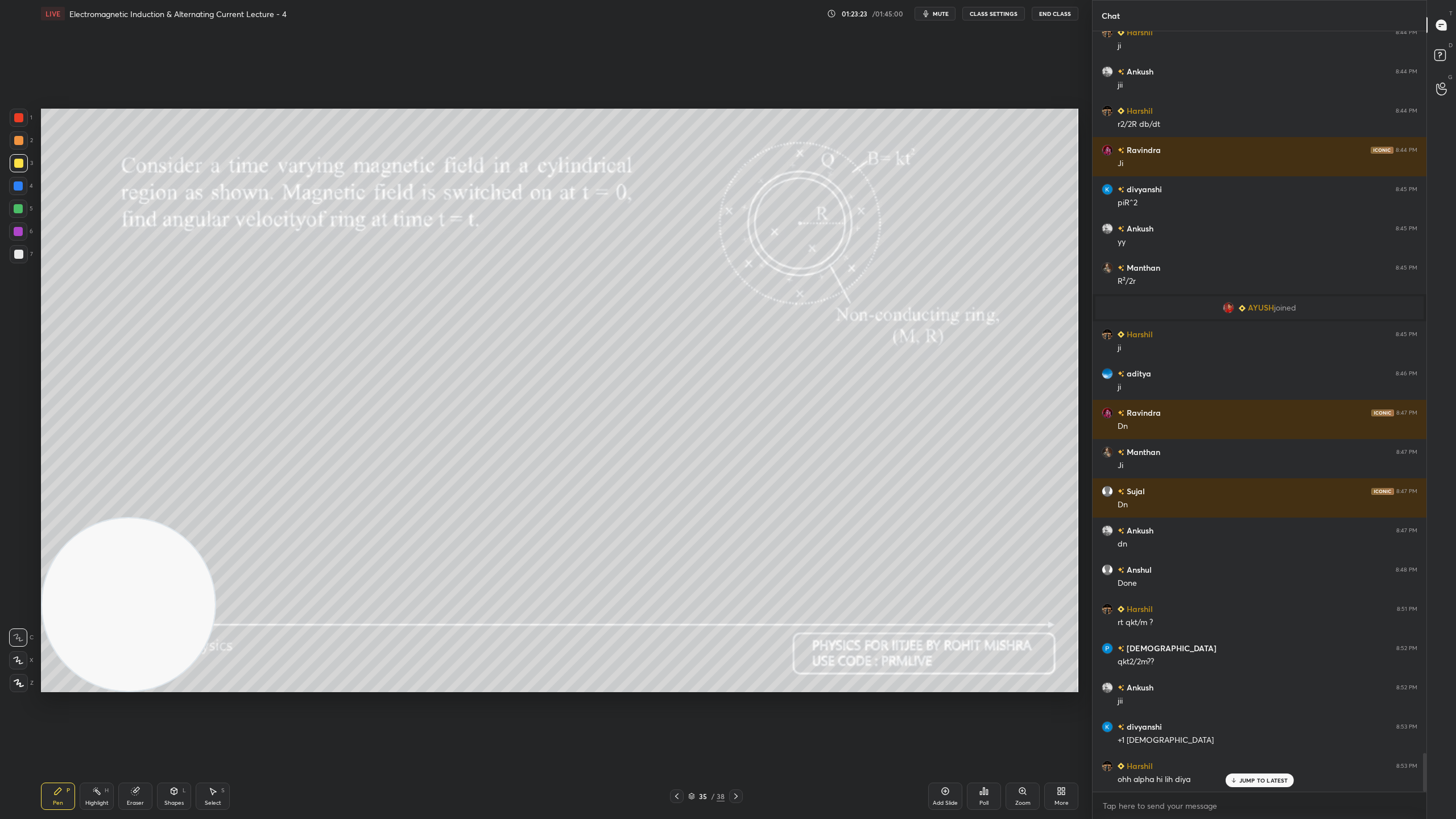
click at [1254, 722] on p "JUMP TO LATEST" at bounding box center [1263, 780] width 49 height 7
click at [1440, 47] on icon at bounding box center [1441, 57] width 20 height 20
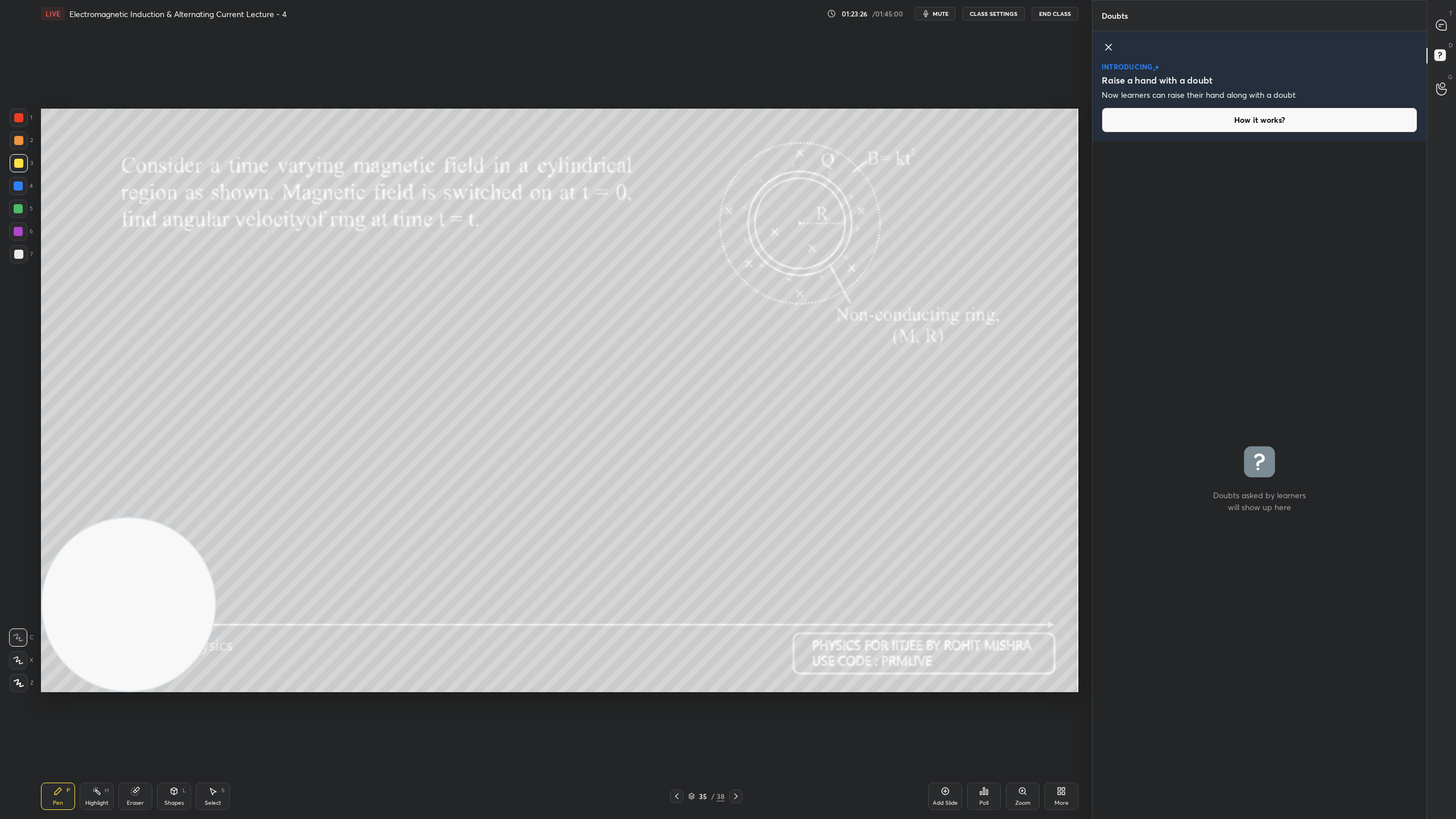
click at [1104, 42] on icon at bounding box center [1108, 47] width 14 height 14
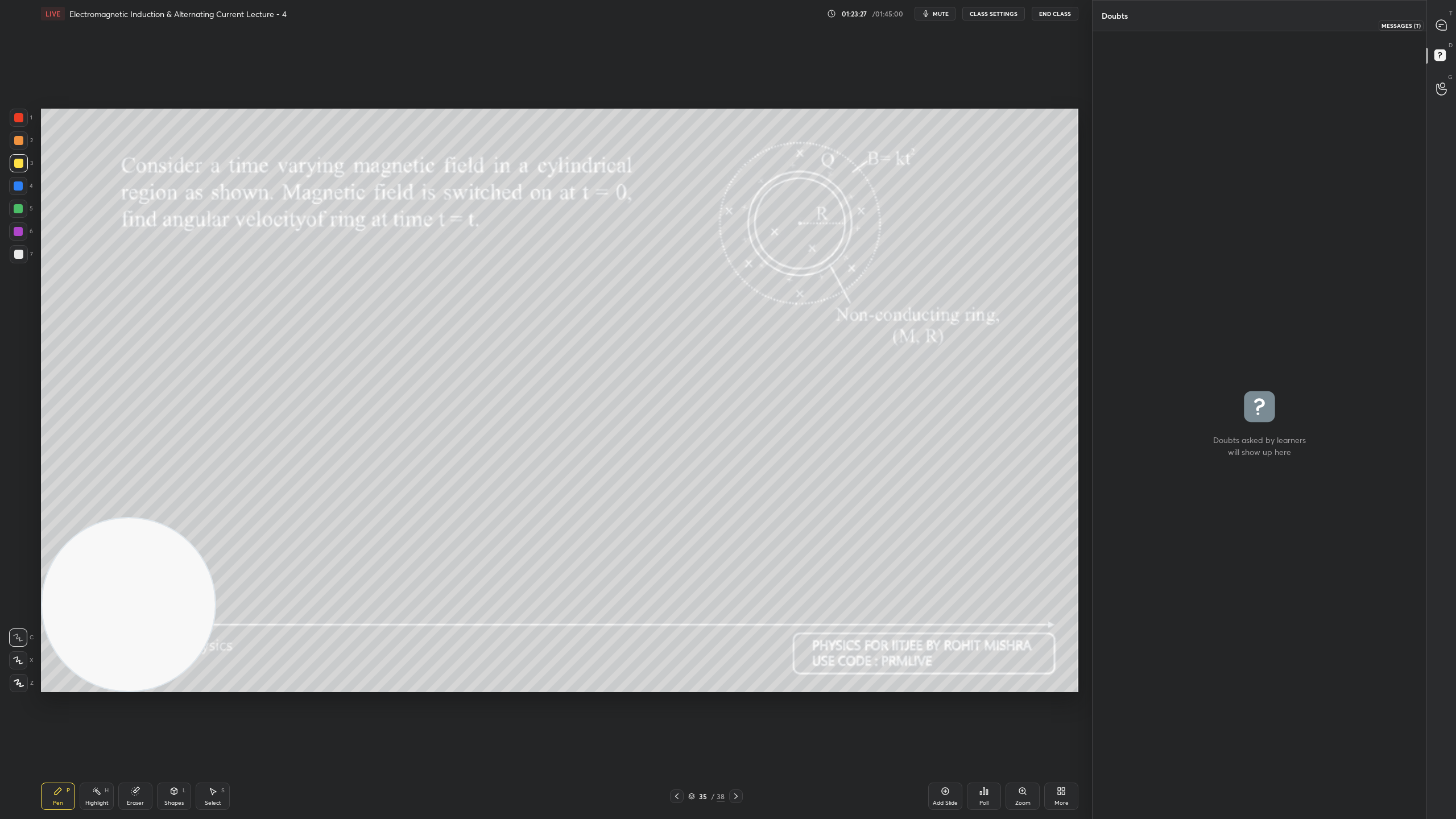
click at [1443, 19] on icon at bounding box center [1441, 25] width 12 height 12
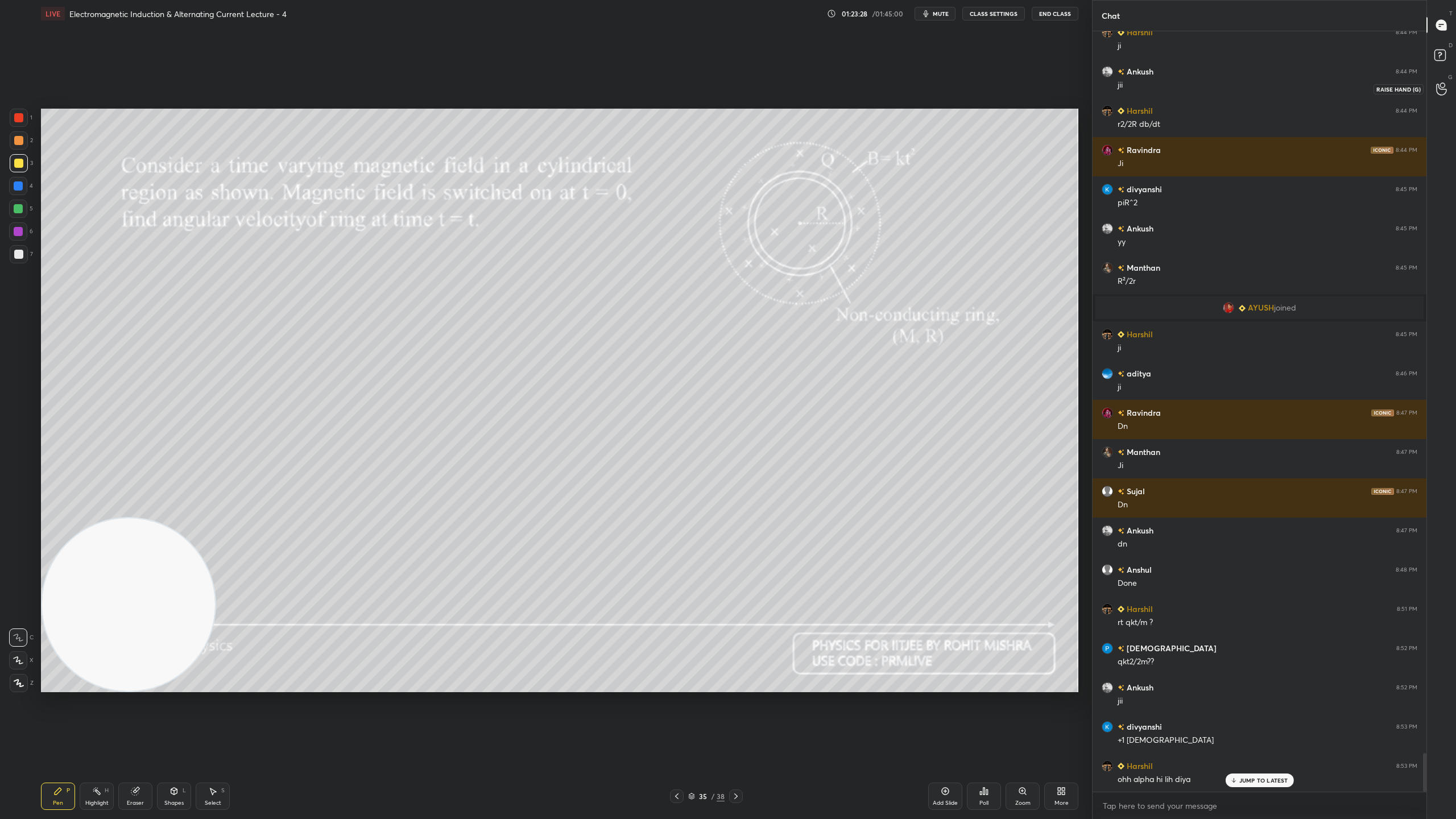
drag, startPoint x: 1448, startPoint y: 82, endPoint x: 1448, endPoint y: 76, distance: 6.3
click at [1448, 83] on div at bounding box center [1441, 88] width 23 height 20
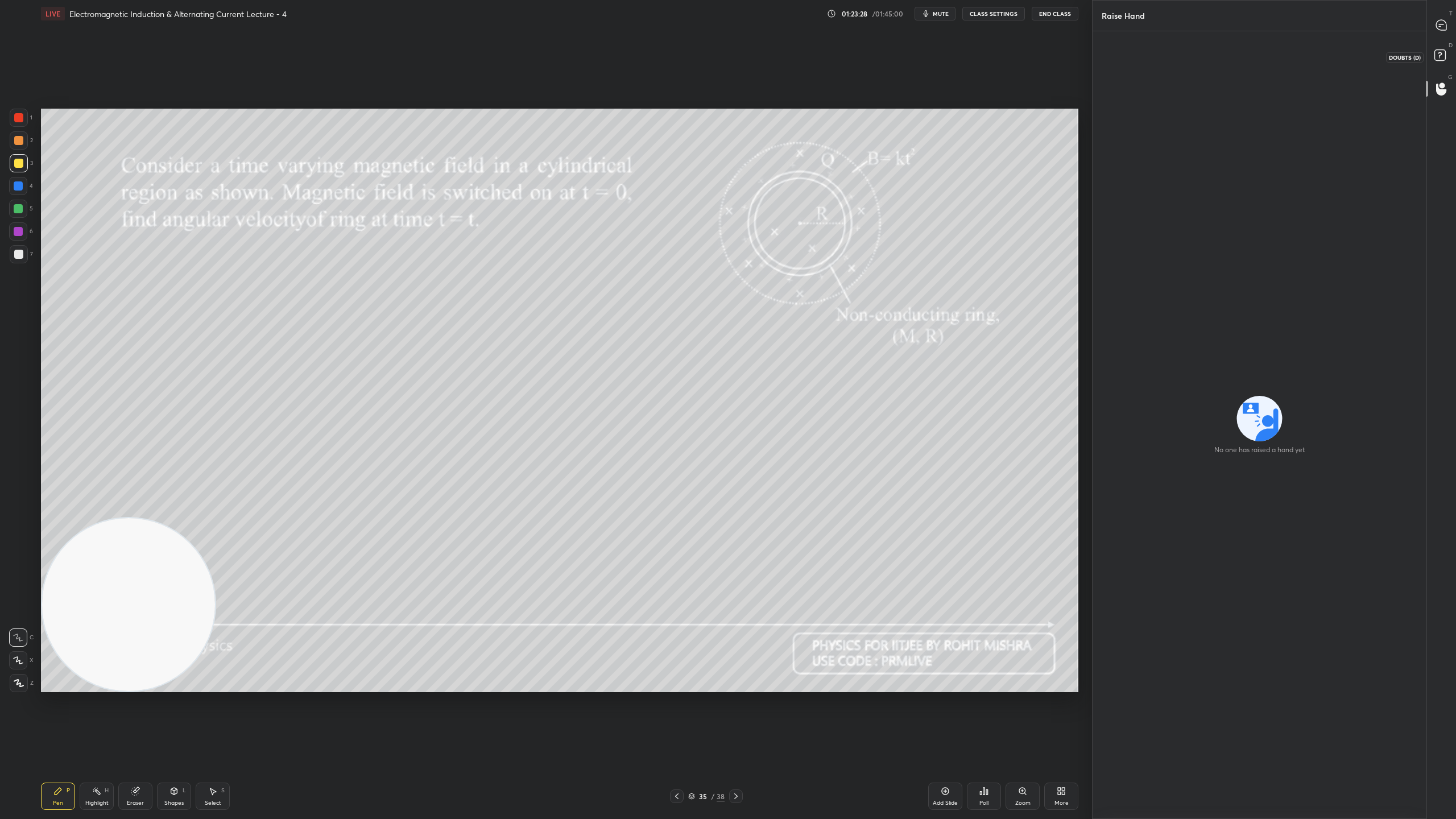
click at [1448, 53] on icon at bounding box center [1441, 57] width 20 height 20
click at [1449, 26] on div at bounding box center [1441, 25] width 23 height 20
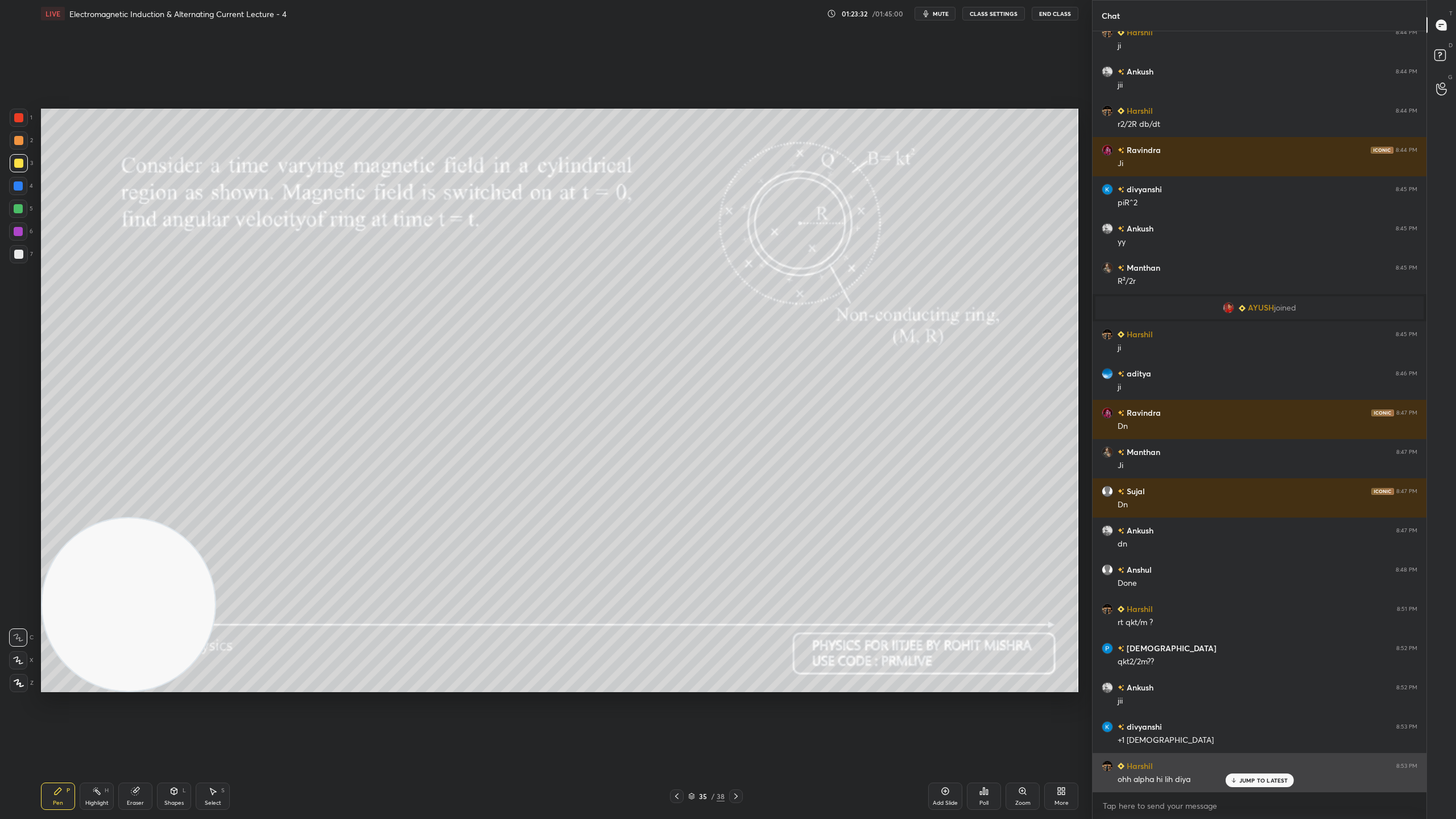
click at [1261, 722] on div "Harshil 8:53 PM ohh alpha hi lih diya" at bounding box center [1259, 772] width 334 height 39
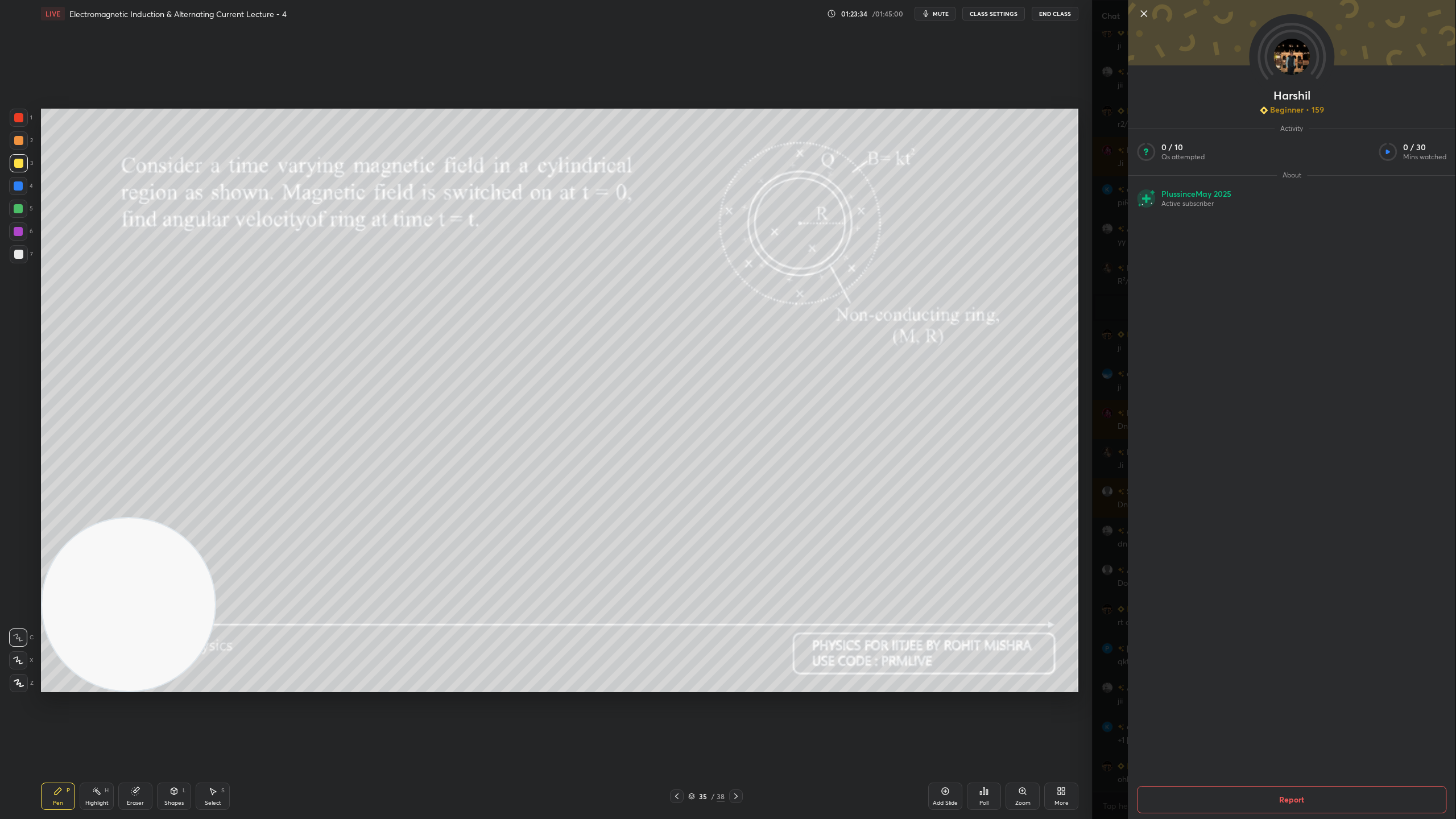
click at [1142, 11] on icon at bounding box center [1144, 14] width 6 height 6
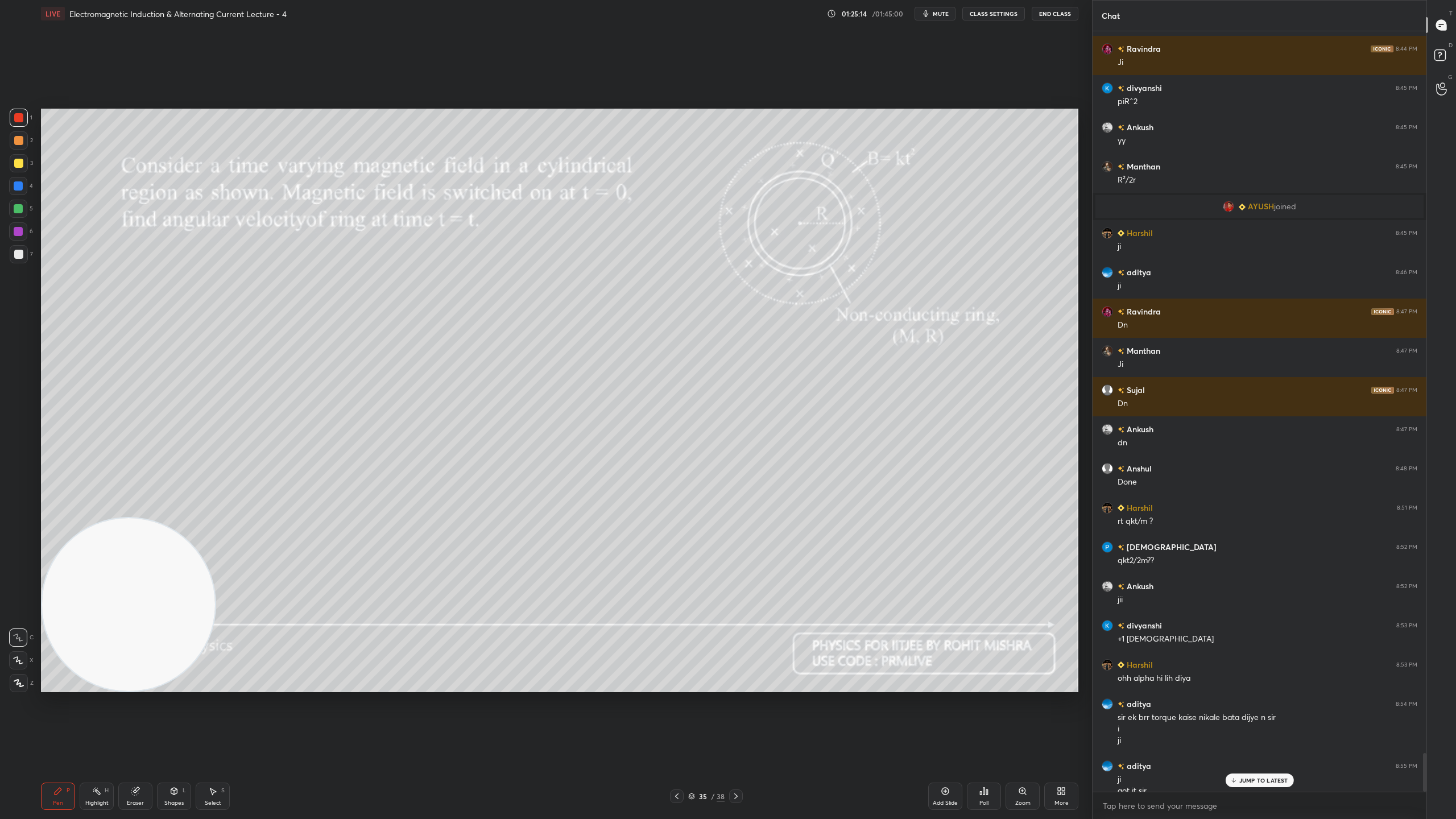
scroll to position [14257, 0]
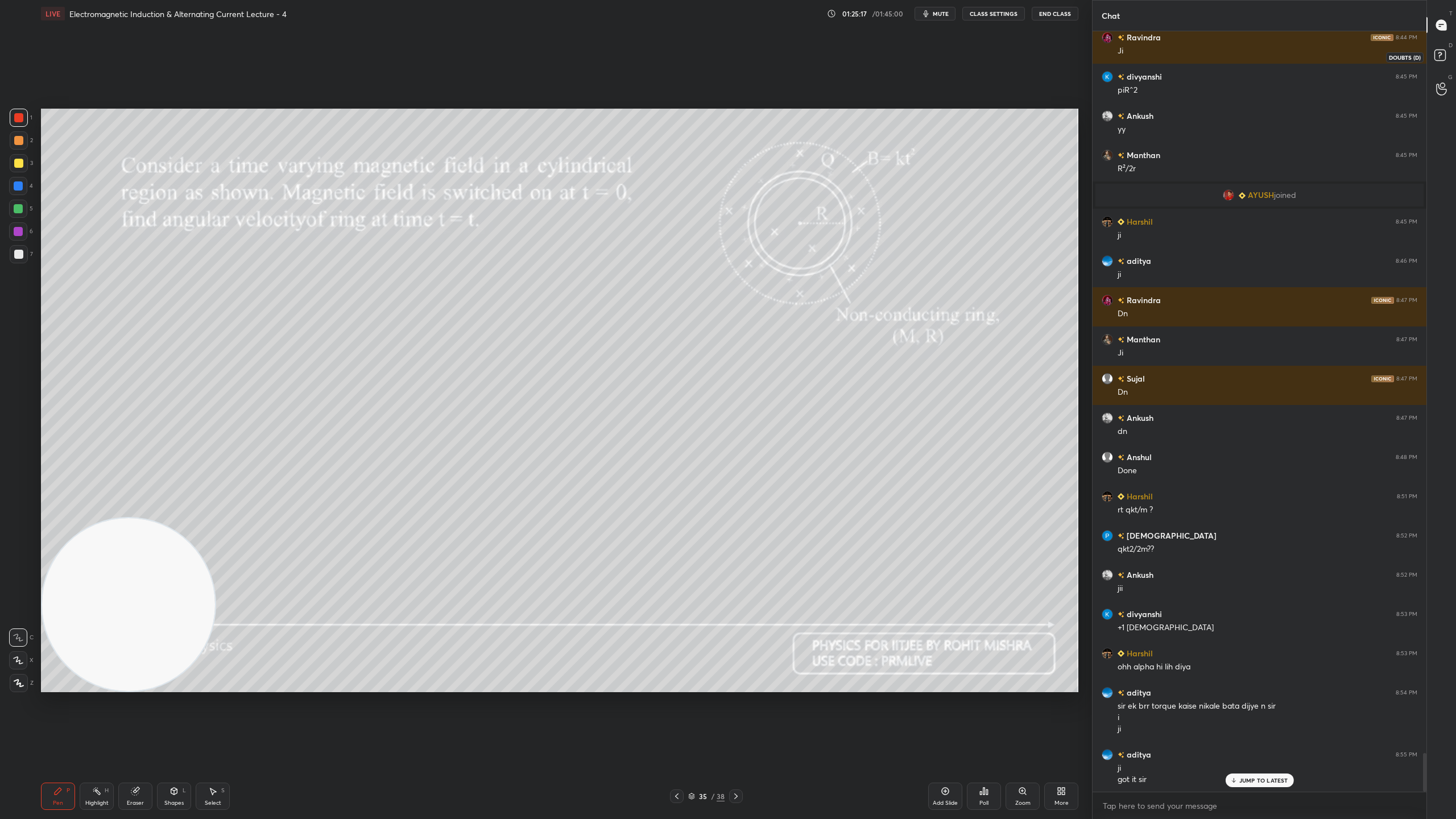
click at [1443, 58] on rect at bounding box center [1439, 55] width 11 height 11
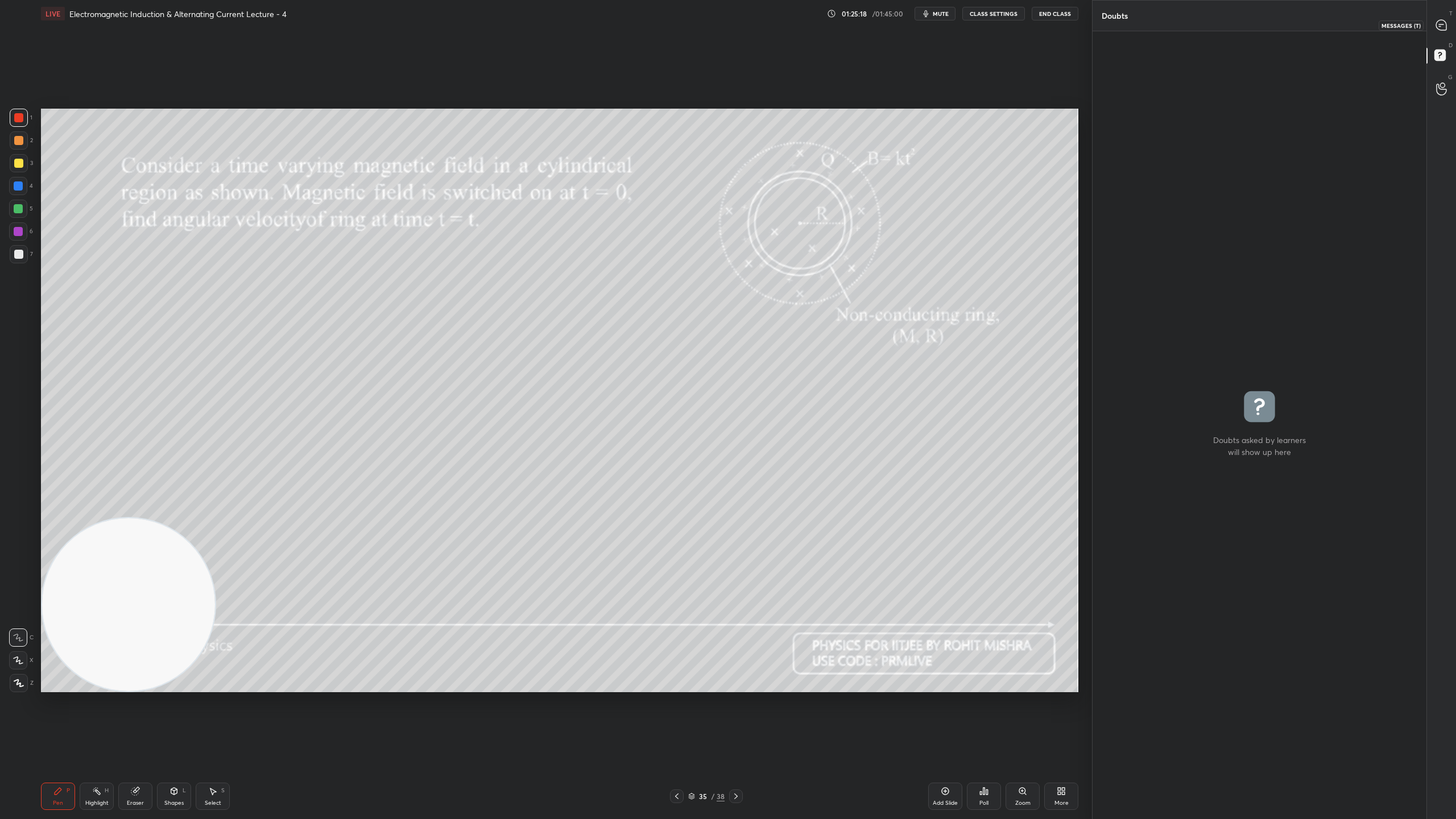
click at [1445, 31] on icon at bounding box center [1441, 25] width 12 height 12
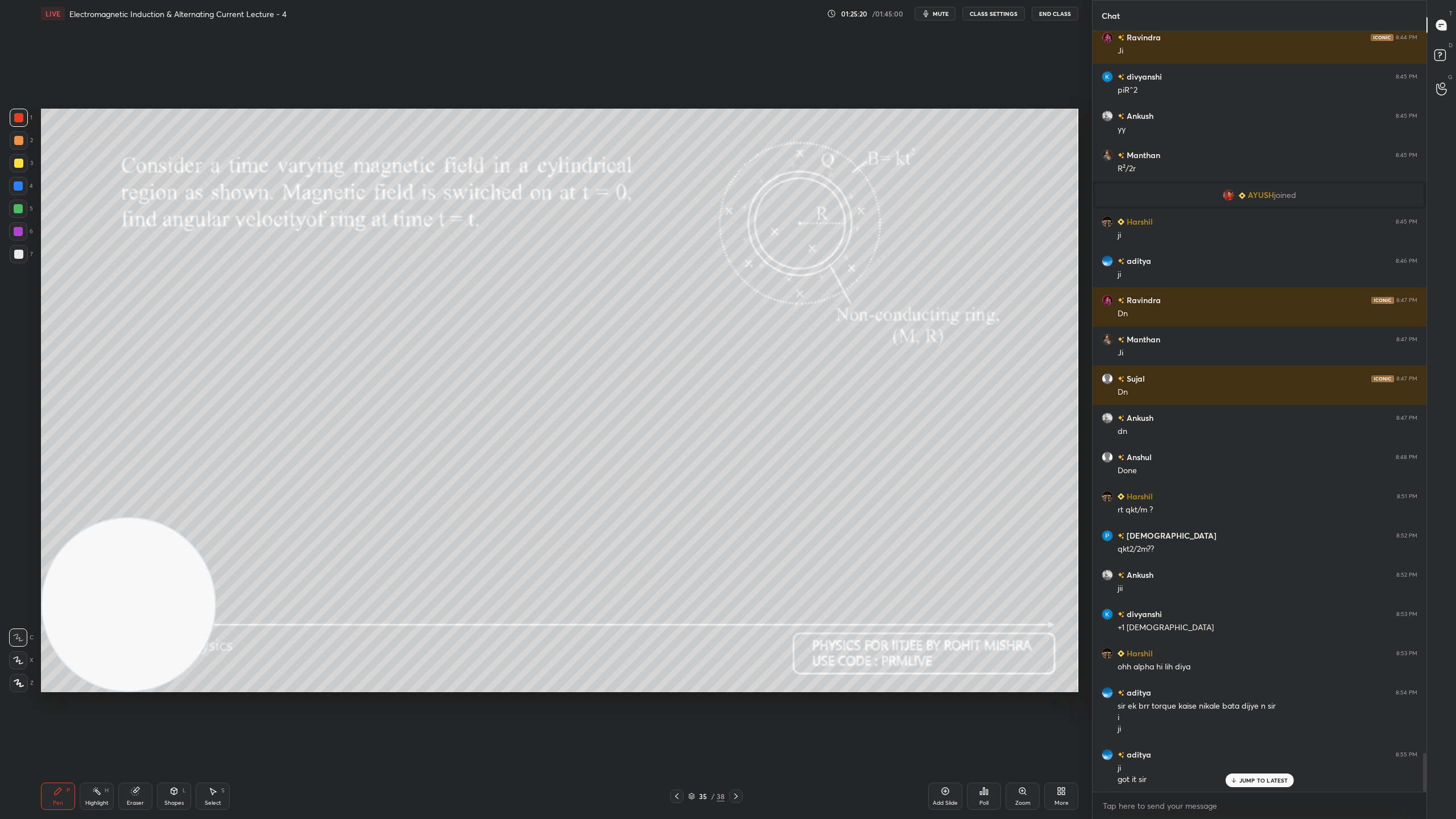
click at [697, 722] on div "35 / 38" at bounding box center [706, 796] width 36 height 10
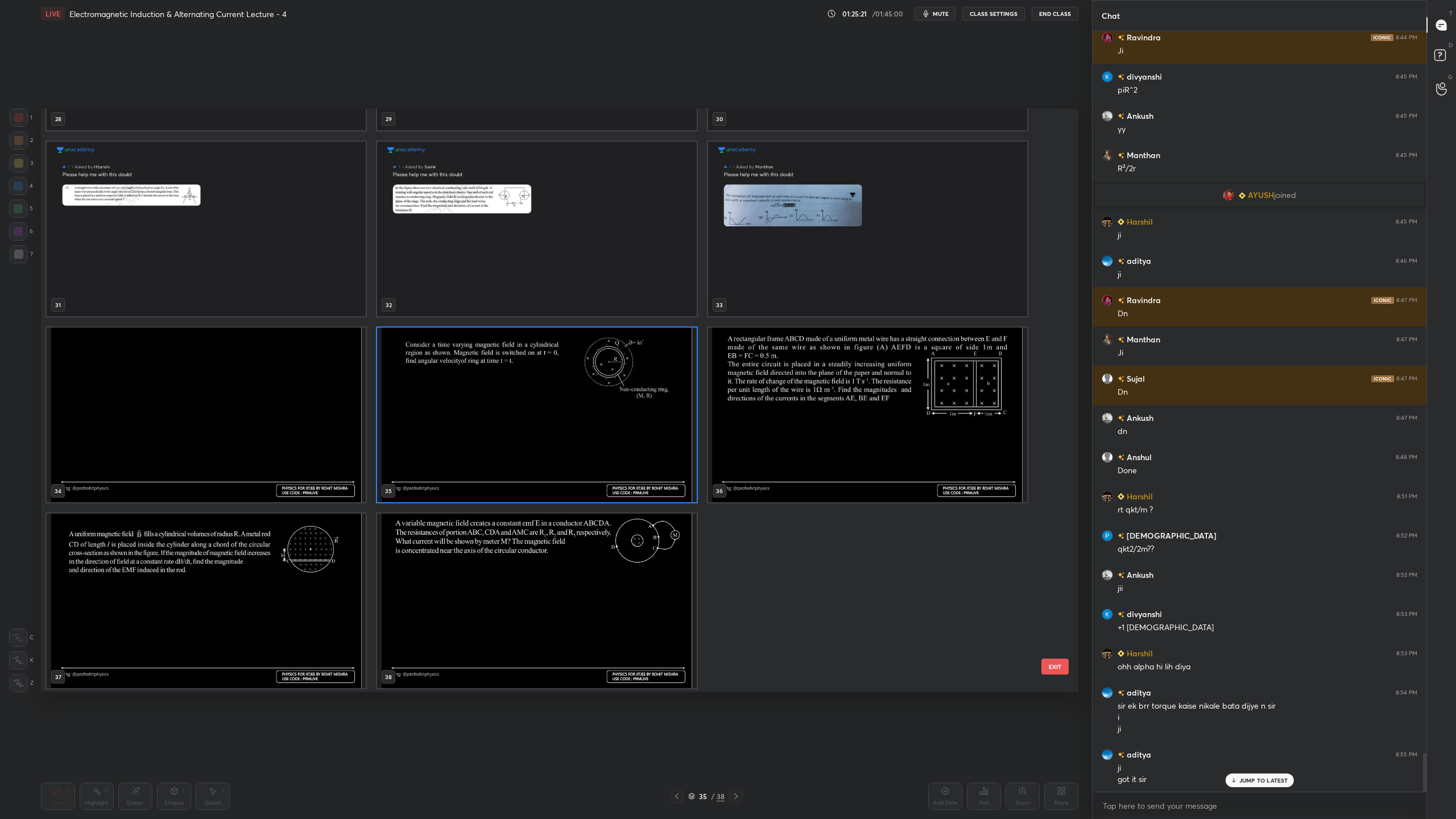
scroll to position [1834, 0]
click at [567, 463] on img "grid" at bounding box center [536, 413] width 319 height 175
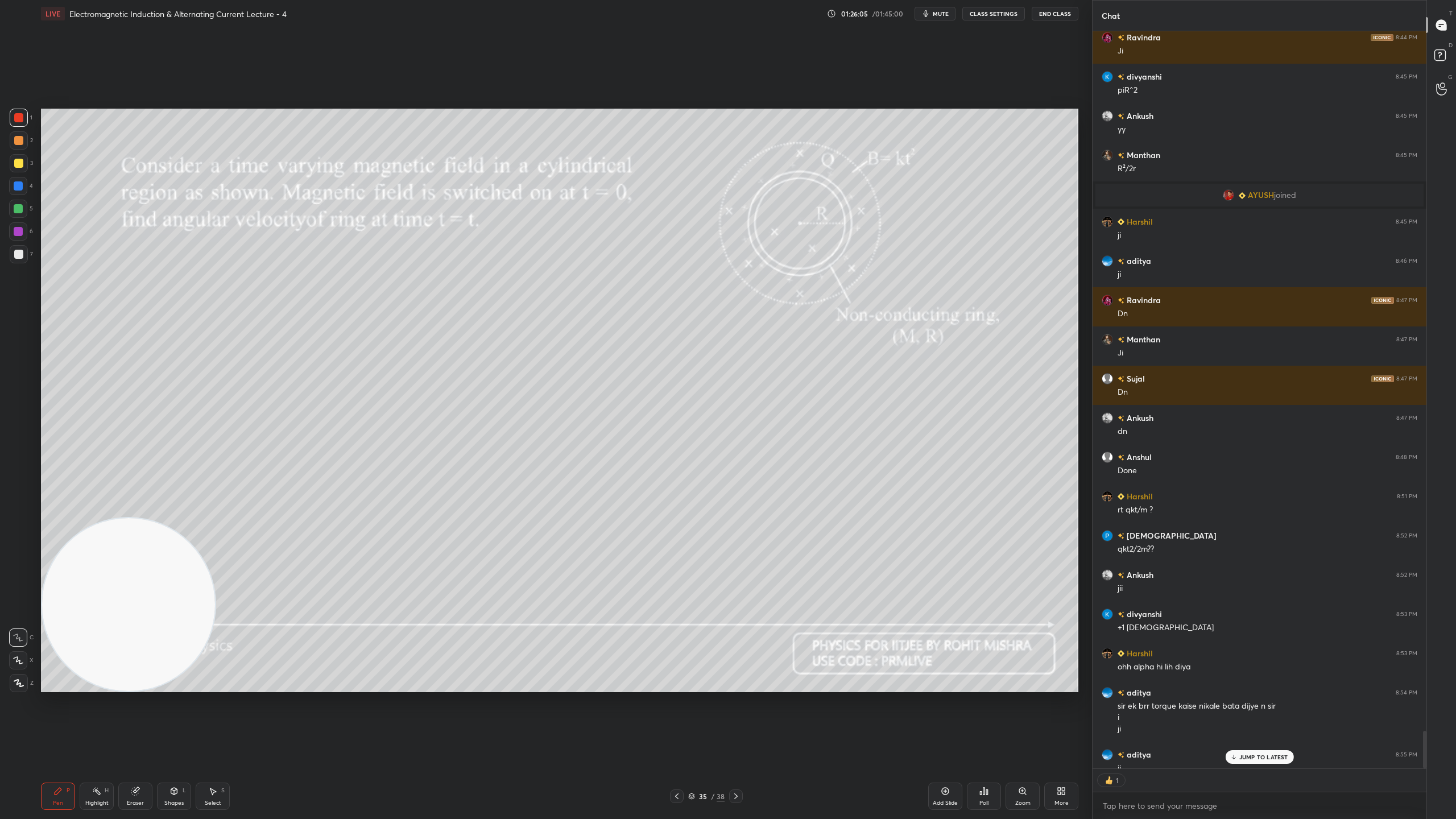
scroll to position [3, 3]
click at [691, 722] on icon at bounding box center [691, 796] width 7 height 7
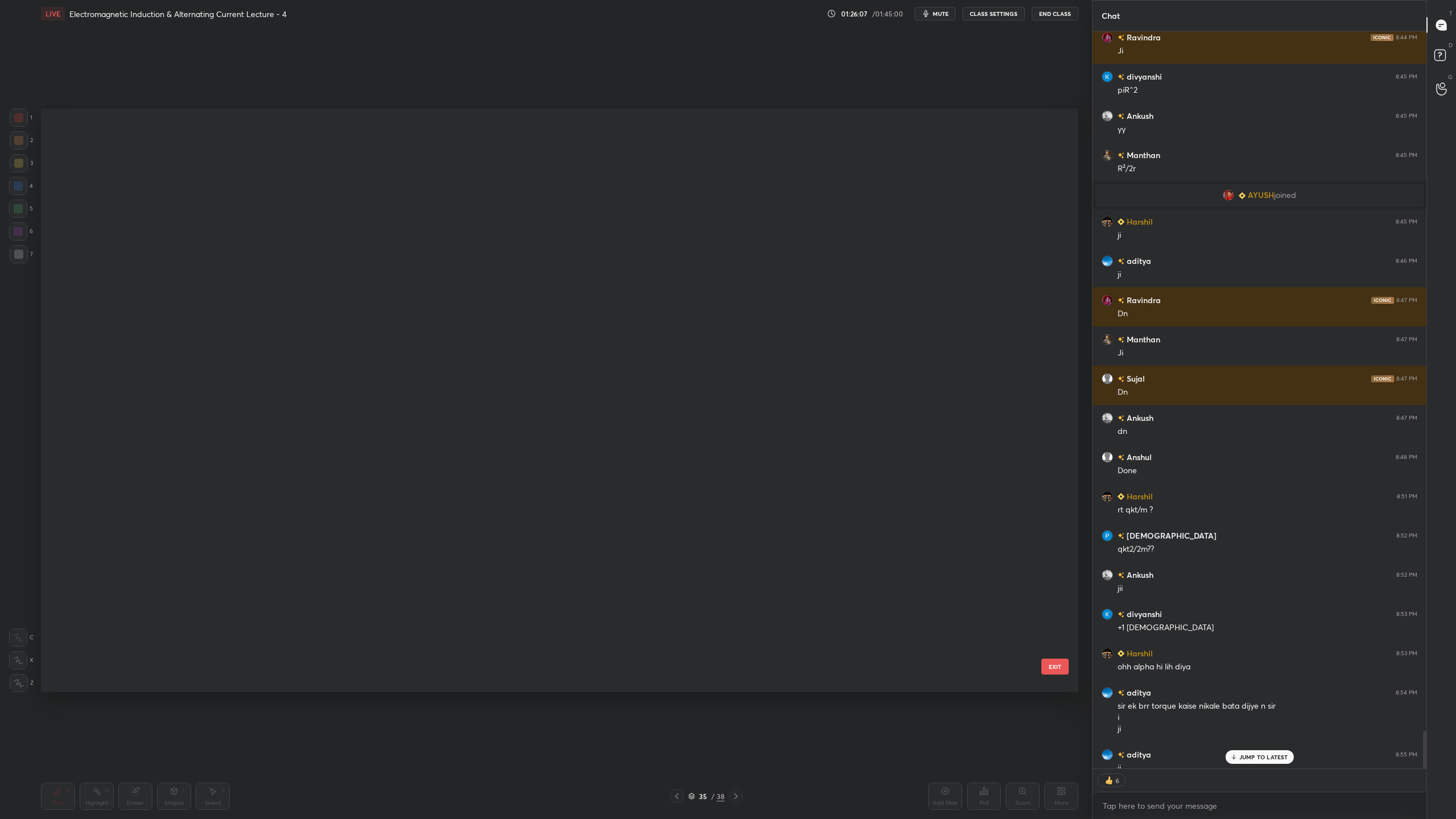
scroll to position [580, 1031]
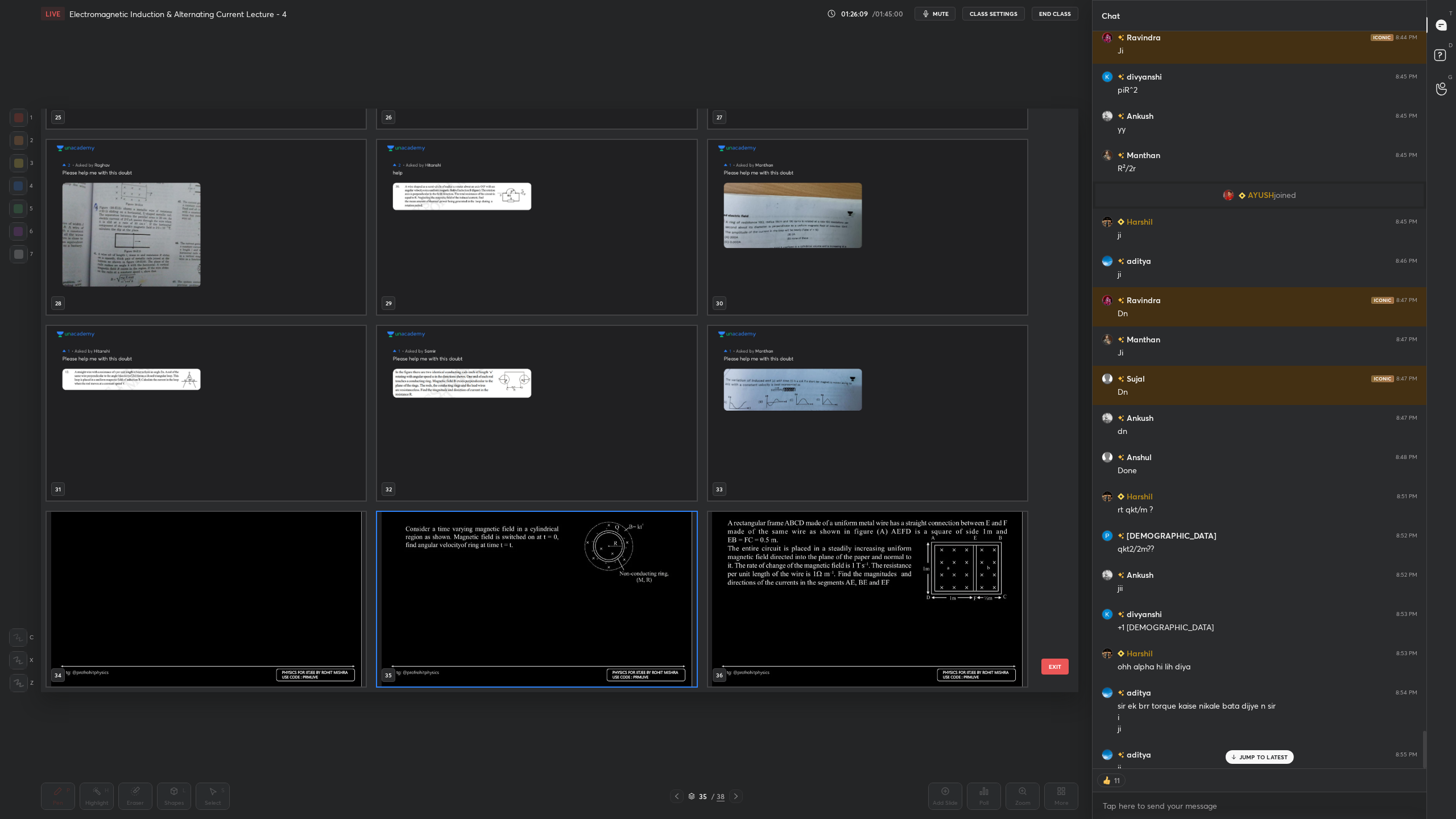
click at [552, 592] on img "grid" at bounding box center [536, 599] width 319 height 175
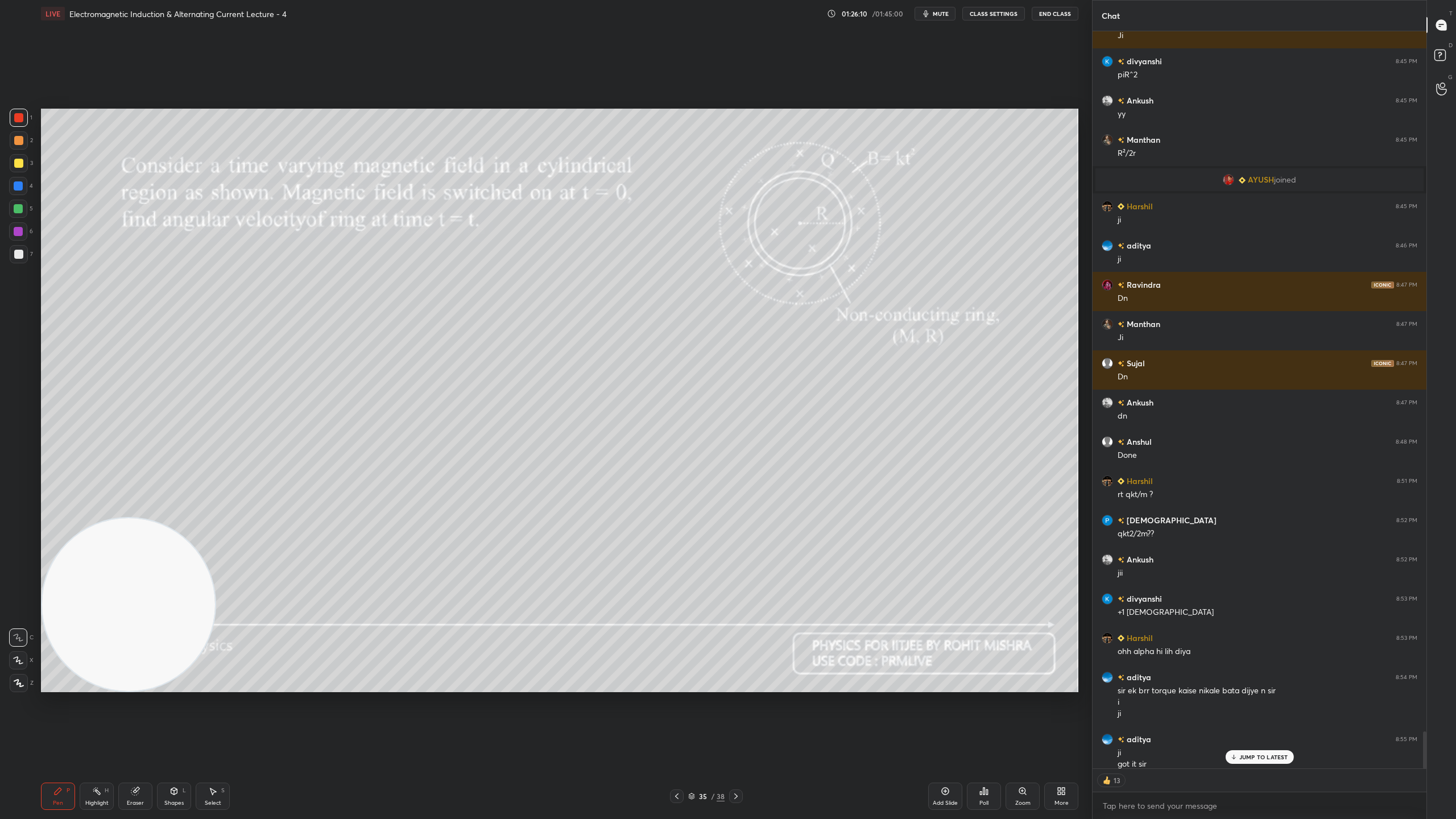
scroll to position [14281, 0]
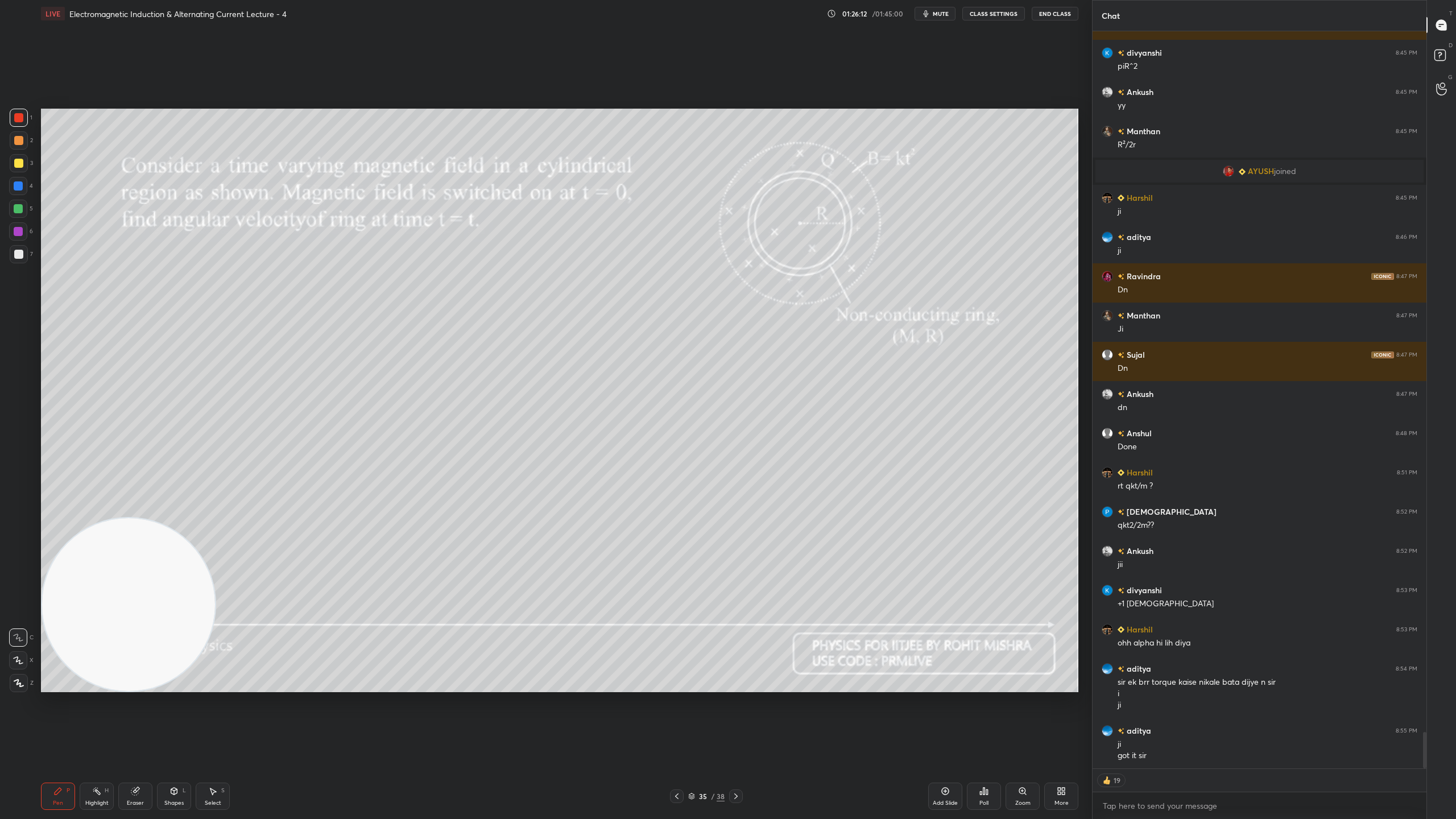
click at [693, 722] on icon at bounding box center [691, 796] width 7 height 7
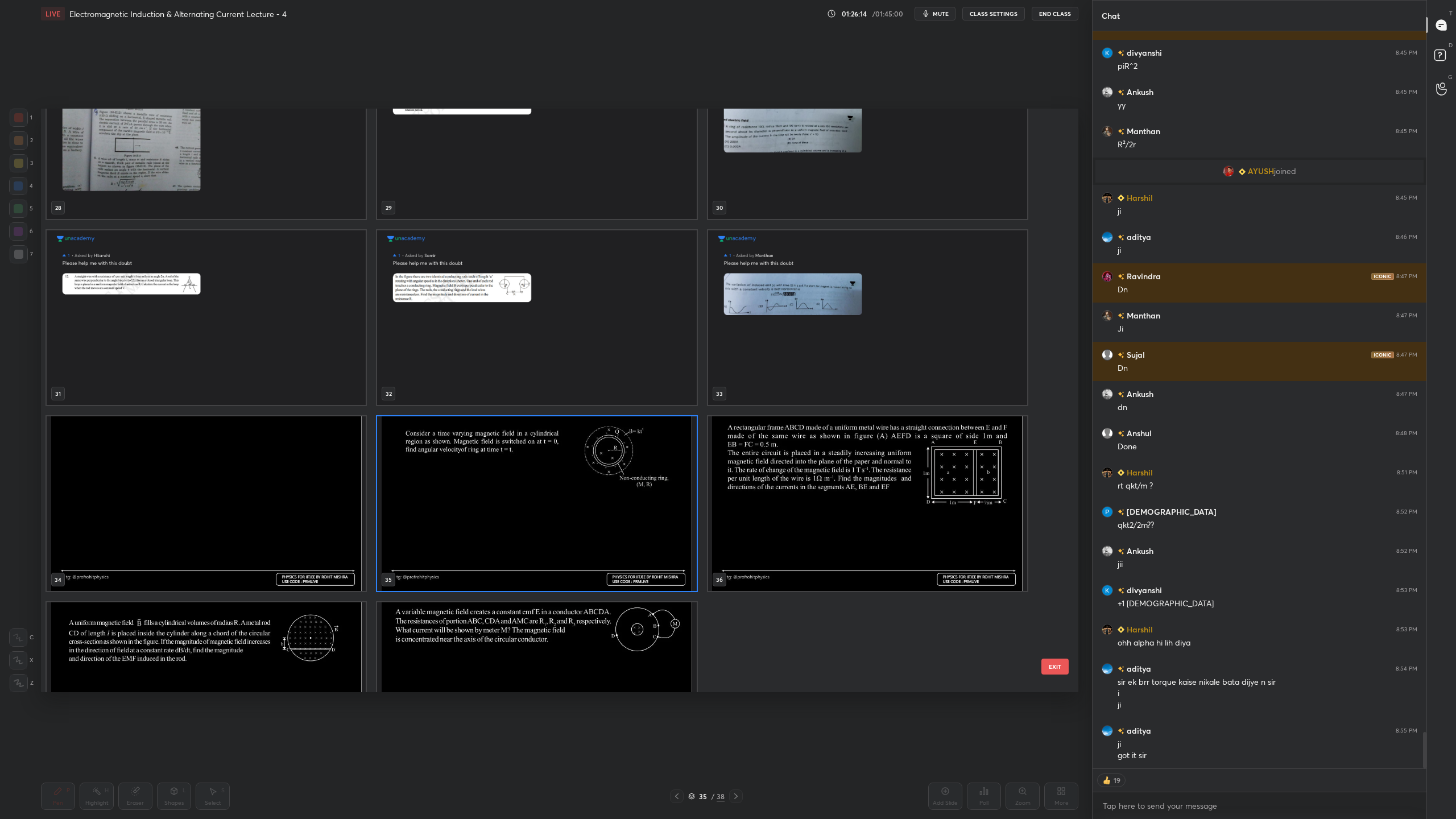
scroll to position [1834, 0]
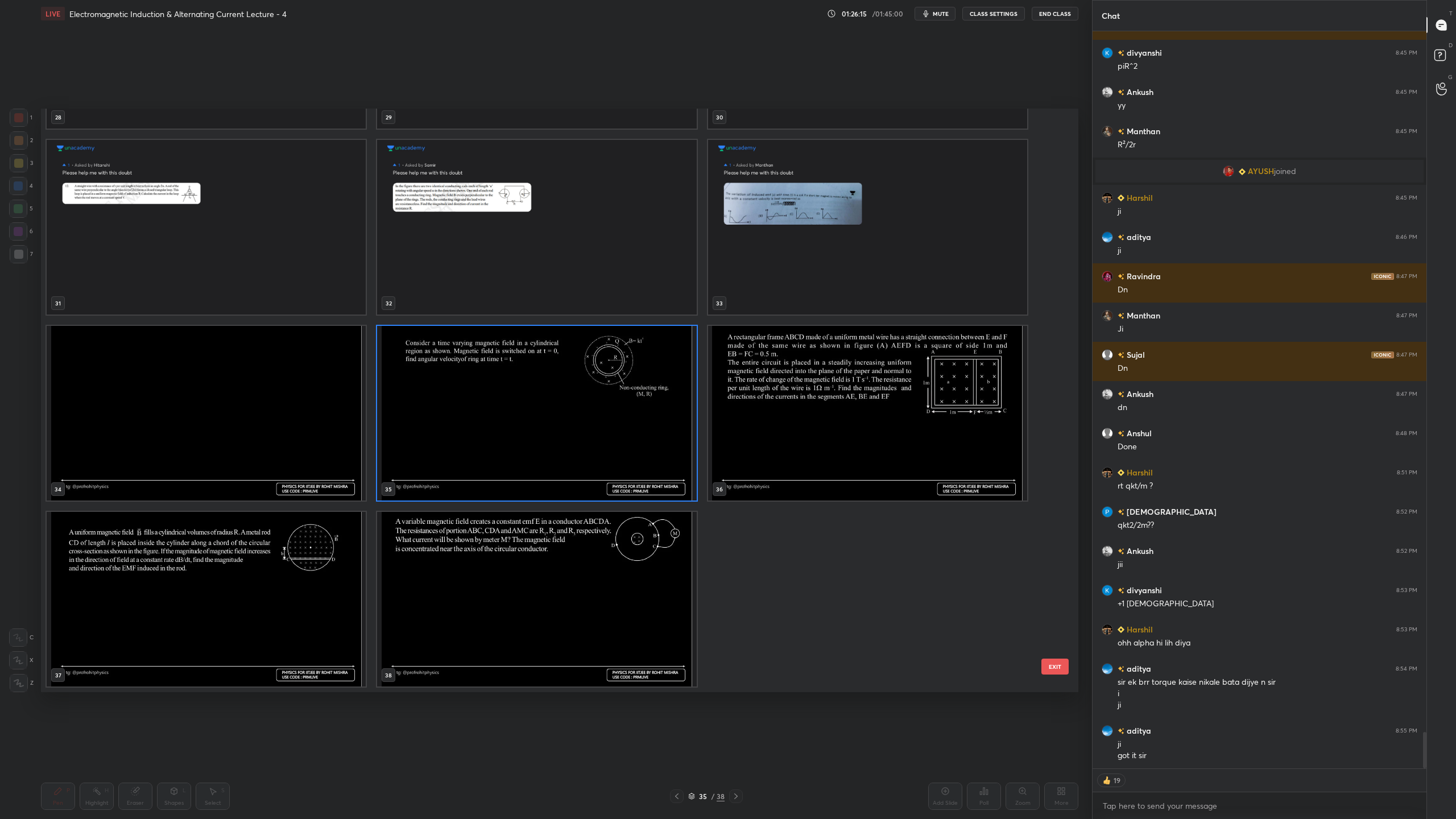
click at [284, 577] on img "grid" at bounding box center [206, 599] width 319 height 175
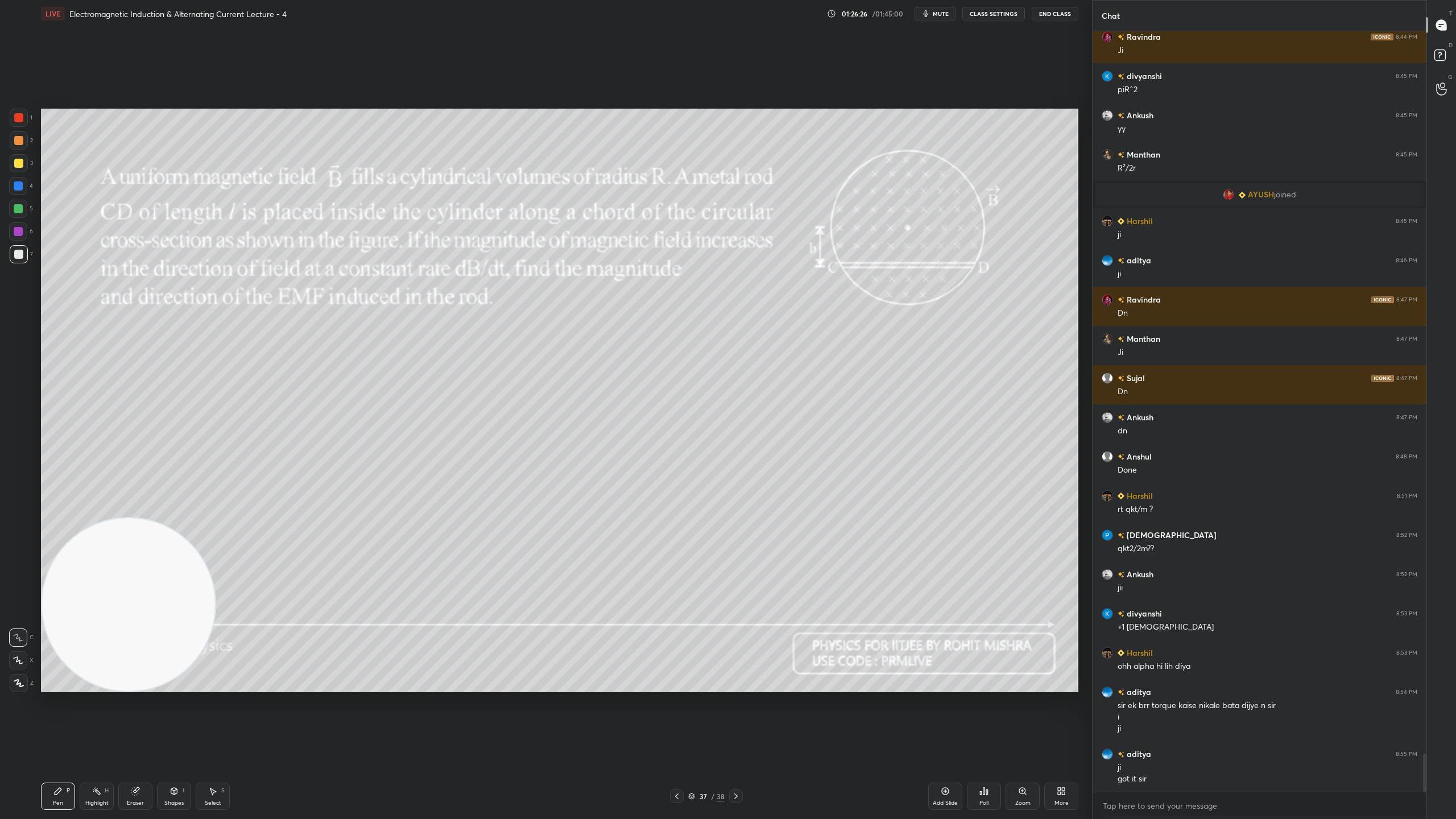
scroll to position [14257, 0]
click at [1263, 722] on div "JUMP TO LATEST" at bounding box center [1259, 780] width 68 height 14
click at [1437, 51] on rect at bounding box center [1439, 55] width 11 height 11
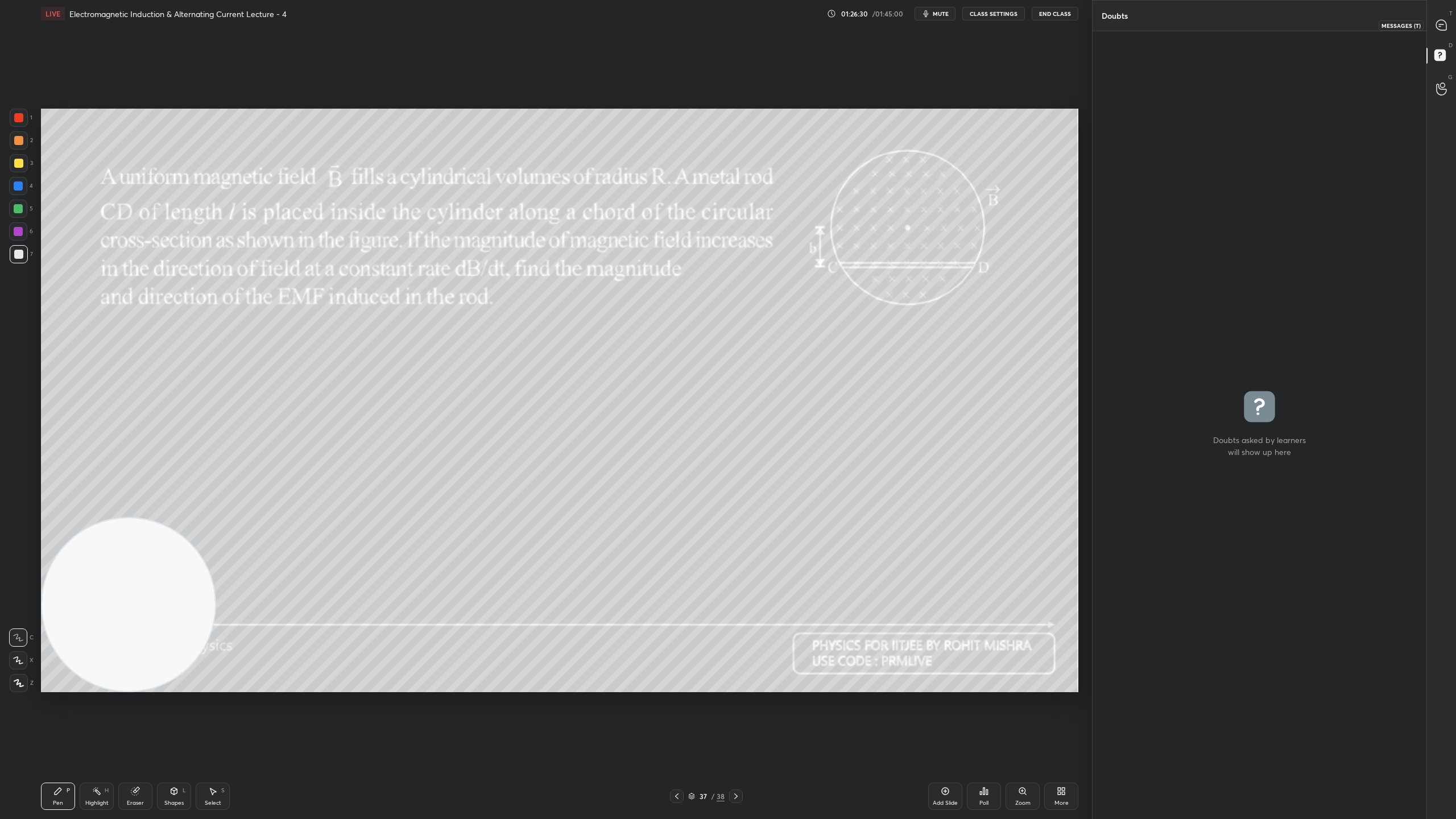
click at [1441, 25] on icon at bounding box center [1441, 25] width 10 height 10
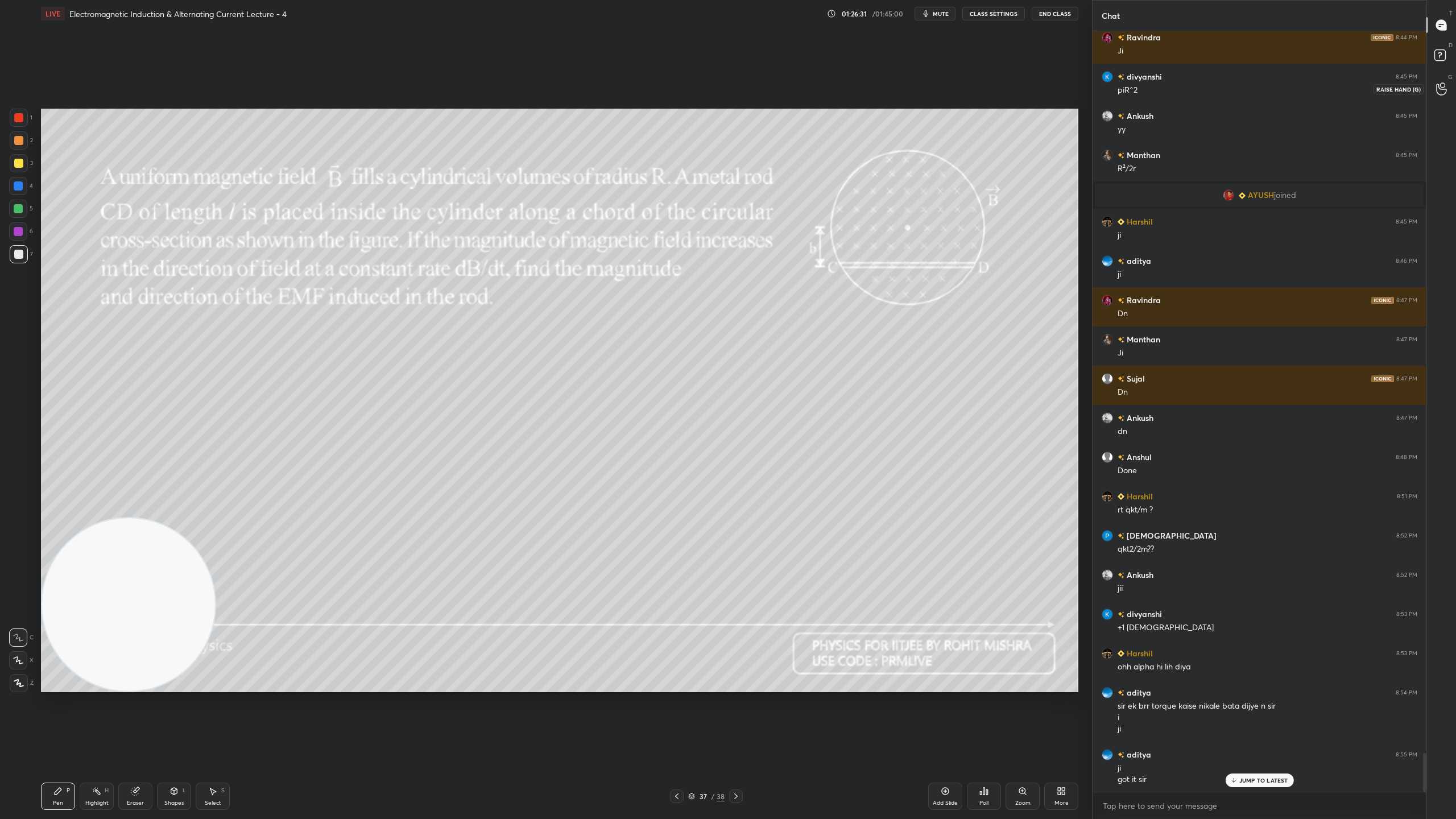
click at [1449, 82] on div at bounding box center [1441, 88] width 23 height 20
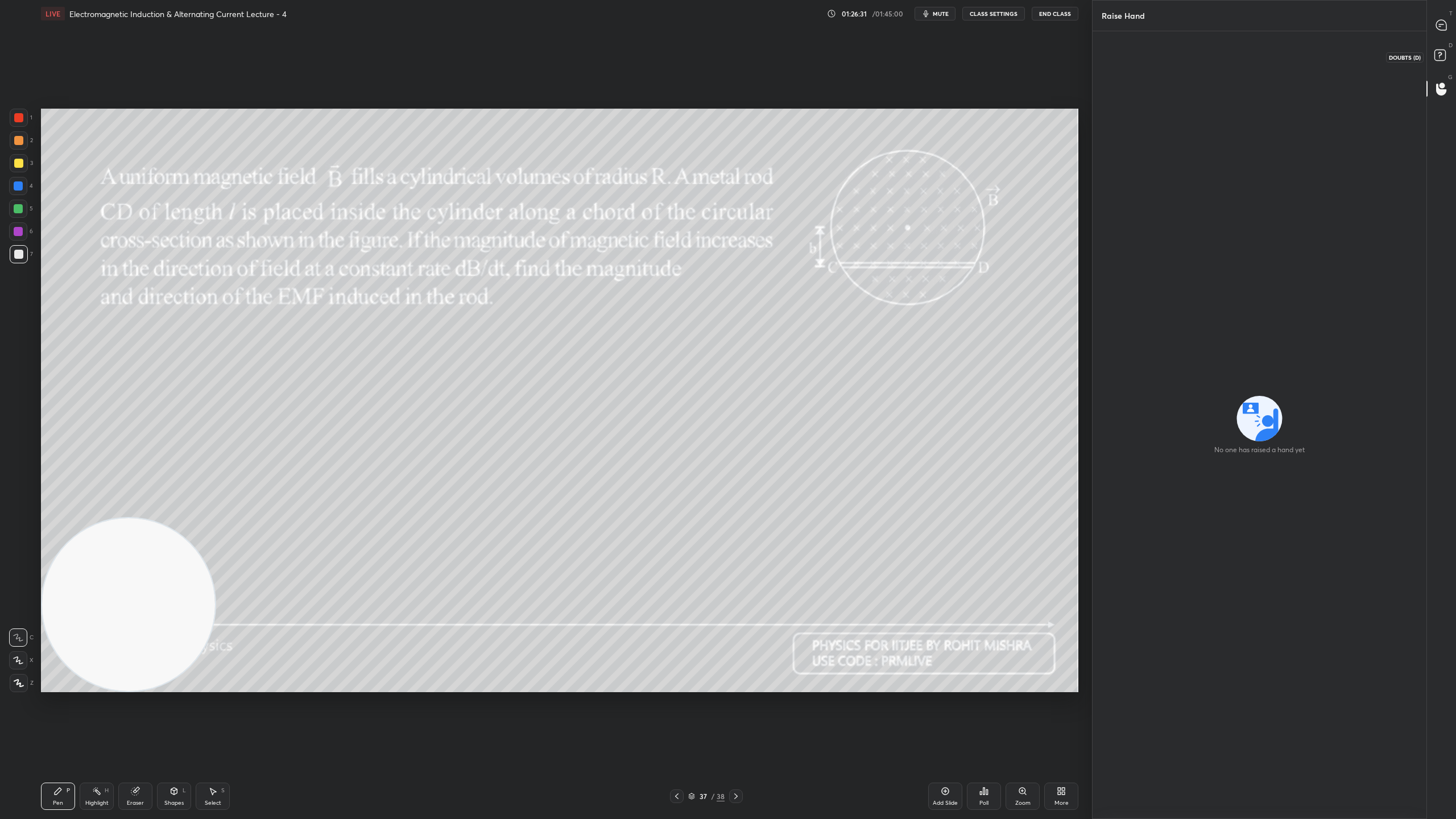
click at [1448, 53] on icon at bounding box center [1441, 57] width 20 height 20
click at [1448, 24] on div at bounding box center [1441, 25] width 23 height 20
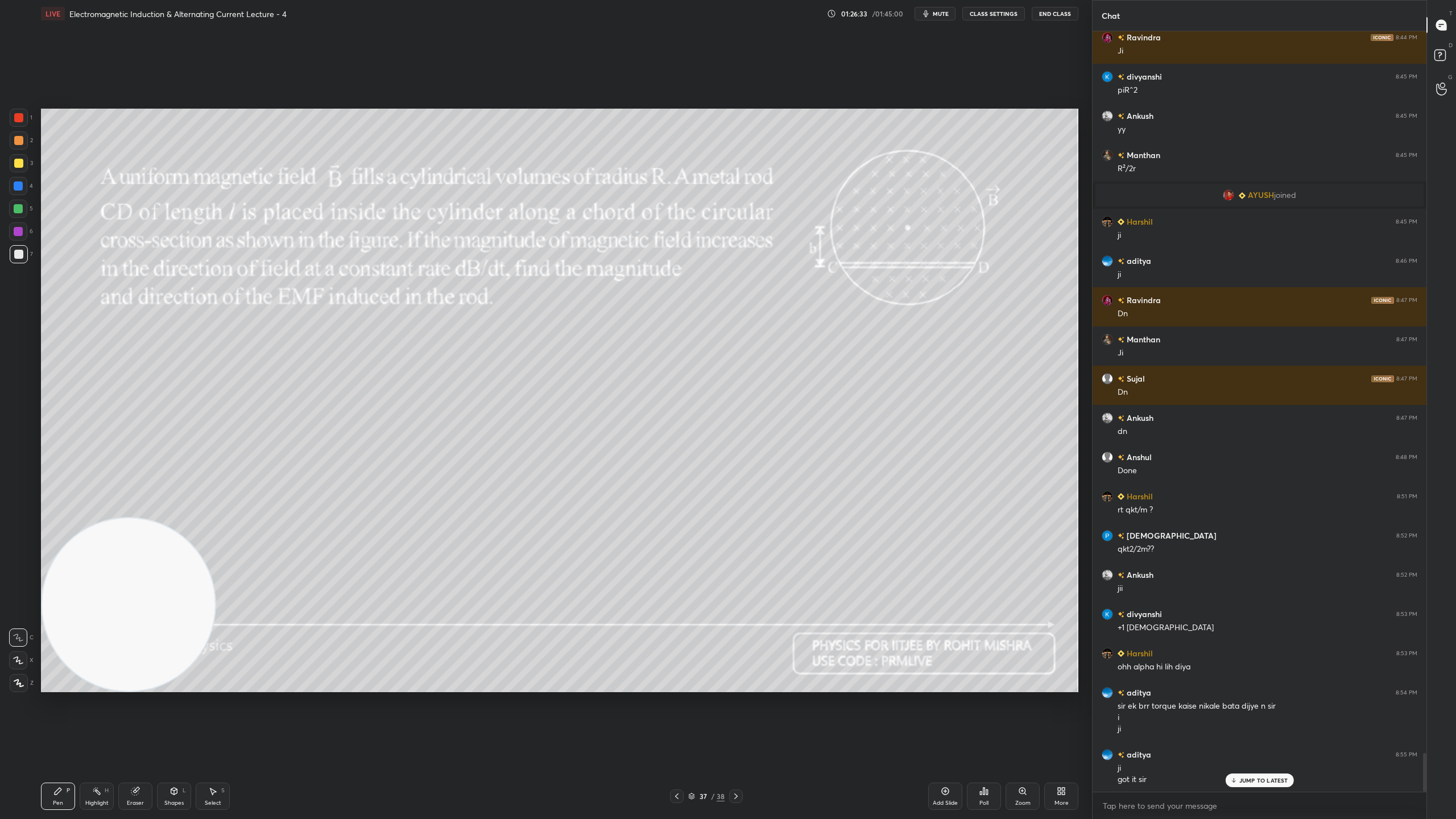
click at [998, 57] on div "Setting up your live class Poll for secs No correct answer Start poll" at bounding box center [559, 400] width 1046 height 746
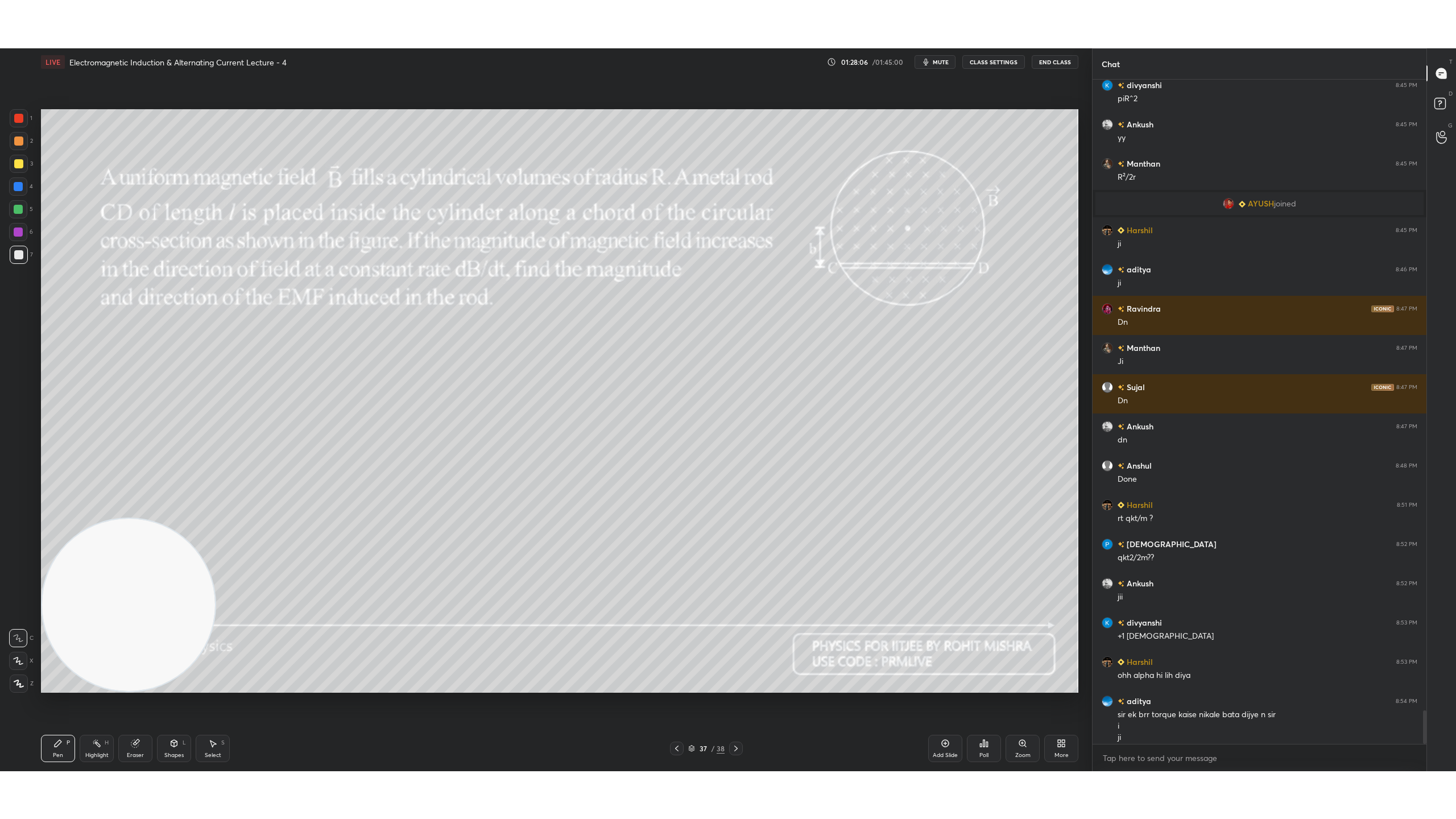
scroll to position [784, 330]
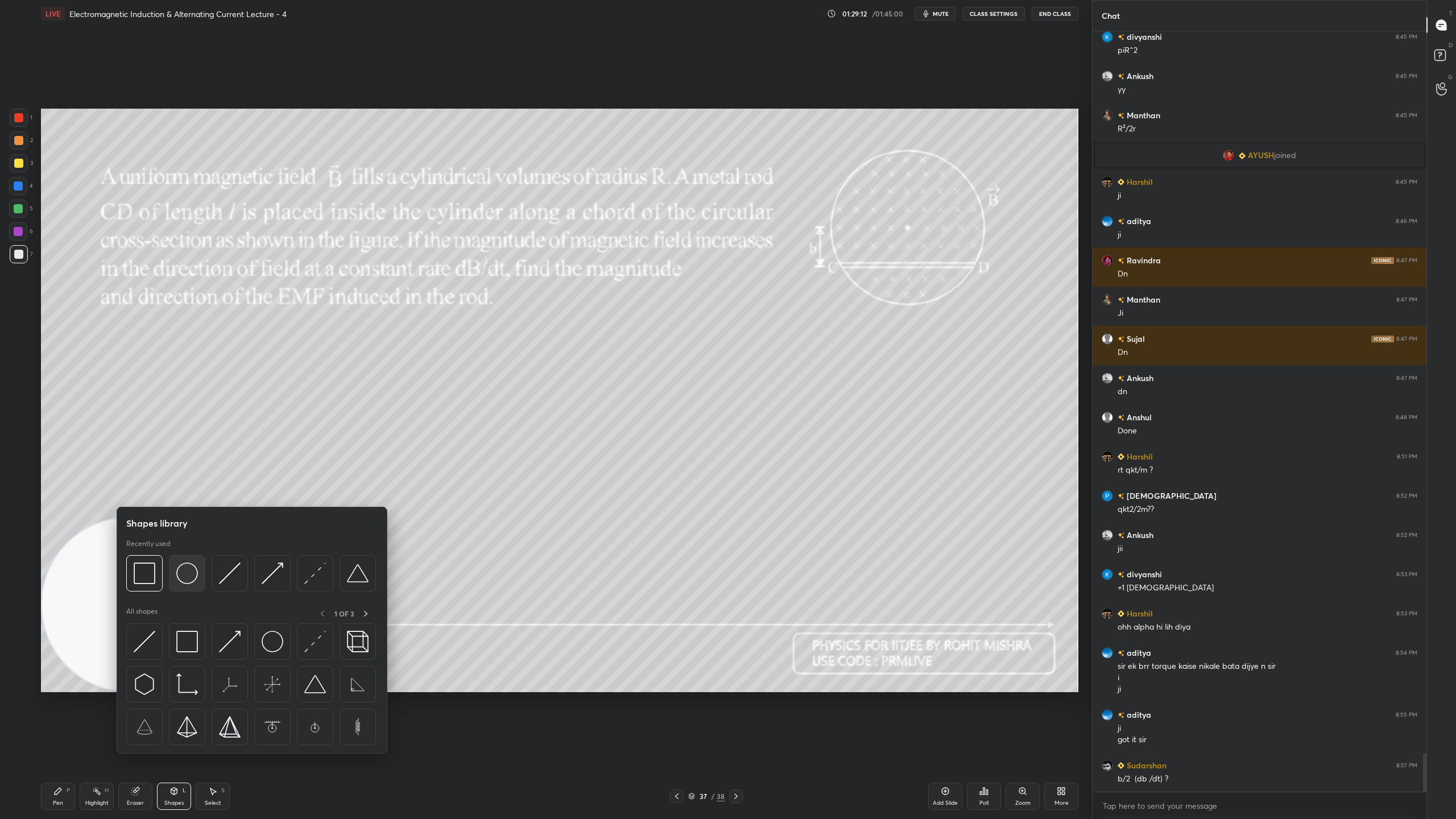
click at [188, 571] on img at bounding box center [187, 573] width 22 height 22
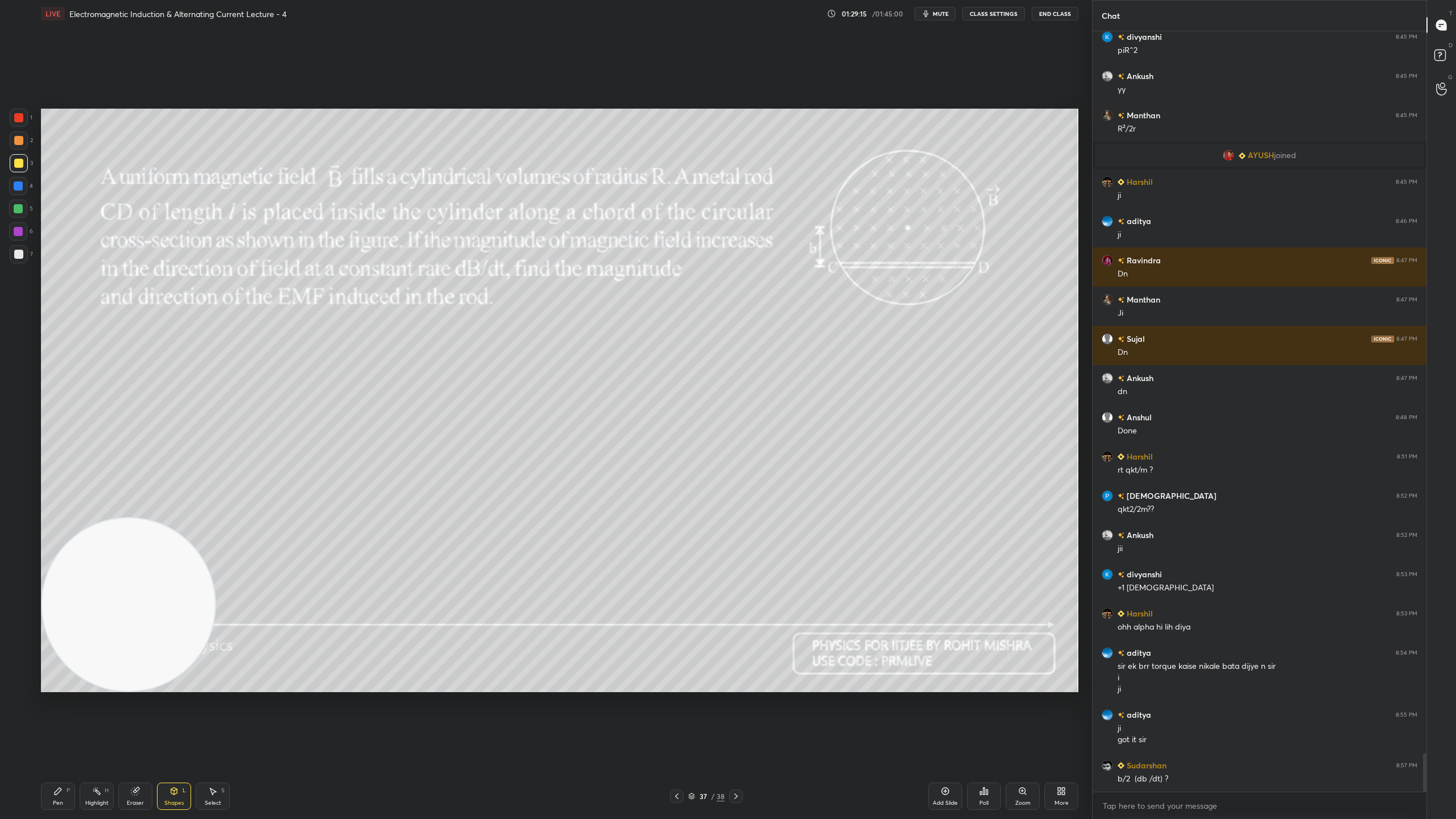
scroll to position [14336, 0]
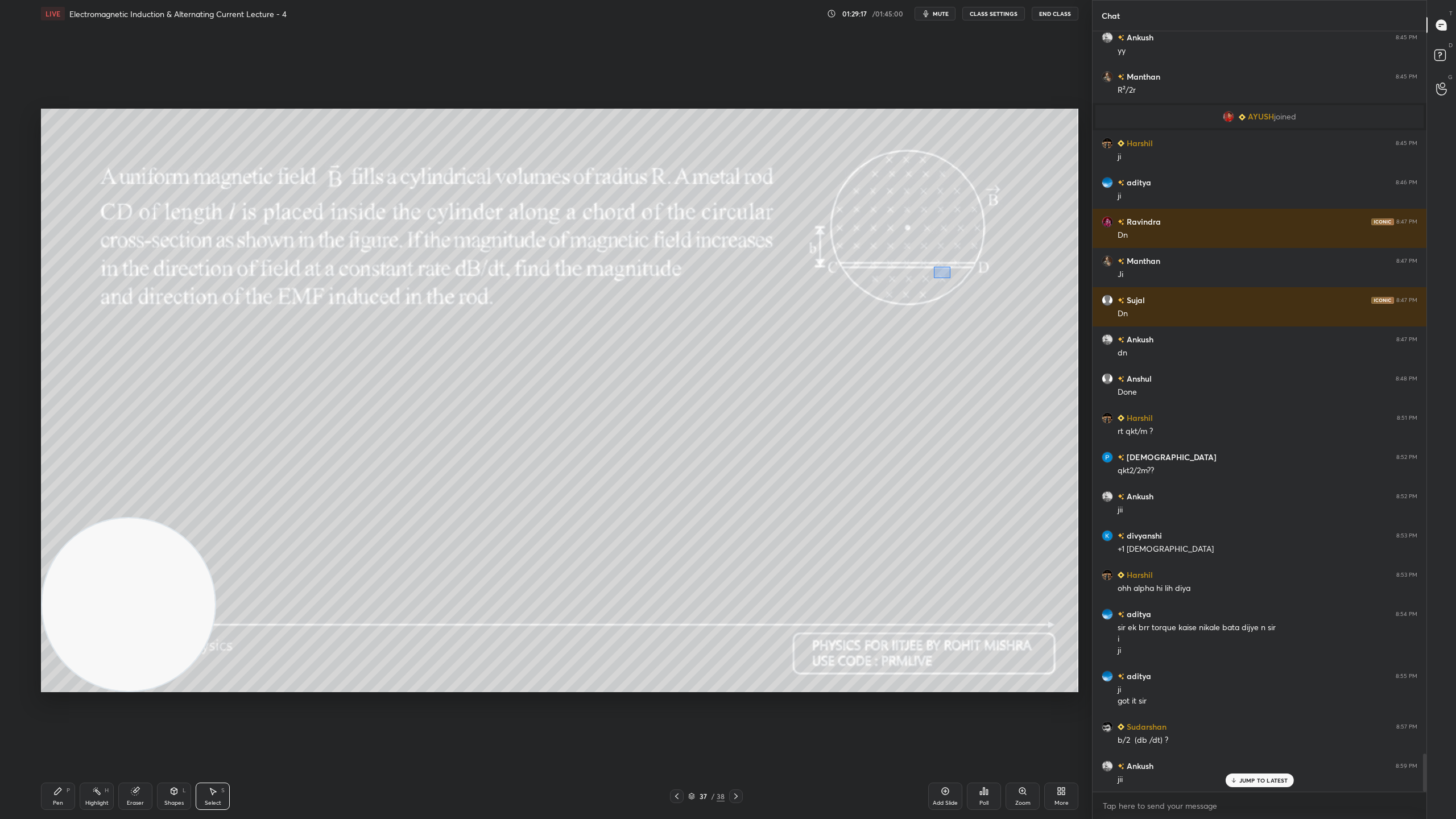
drag, startPoint x: 950, startPoint y: 277, endPoint x: 959, endPoint y: 283, distance: 9.9
click at [959, 283] on div "0 ° Undo Copy Duplicate Duplicate to new slide Delete" at bounding box center [559, 400] width 1037 height 583
drag, startPoint x: 932, startPoint y: 257, endPoint x: 923, endPoint y: 256, distance: 8.6
click at [923, 256] on div "0 ° Undo Copy Duplicate Duplicate to new slide Delete" at bounding box center [559, 400] width 1037 height 583
click at [994, 300] on div "0 ° Undo Copy Duplicate Duplicate to new slide Delete" at bounding box center [559, 400] width 1037 height 583
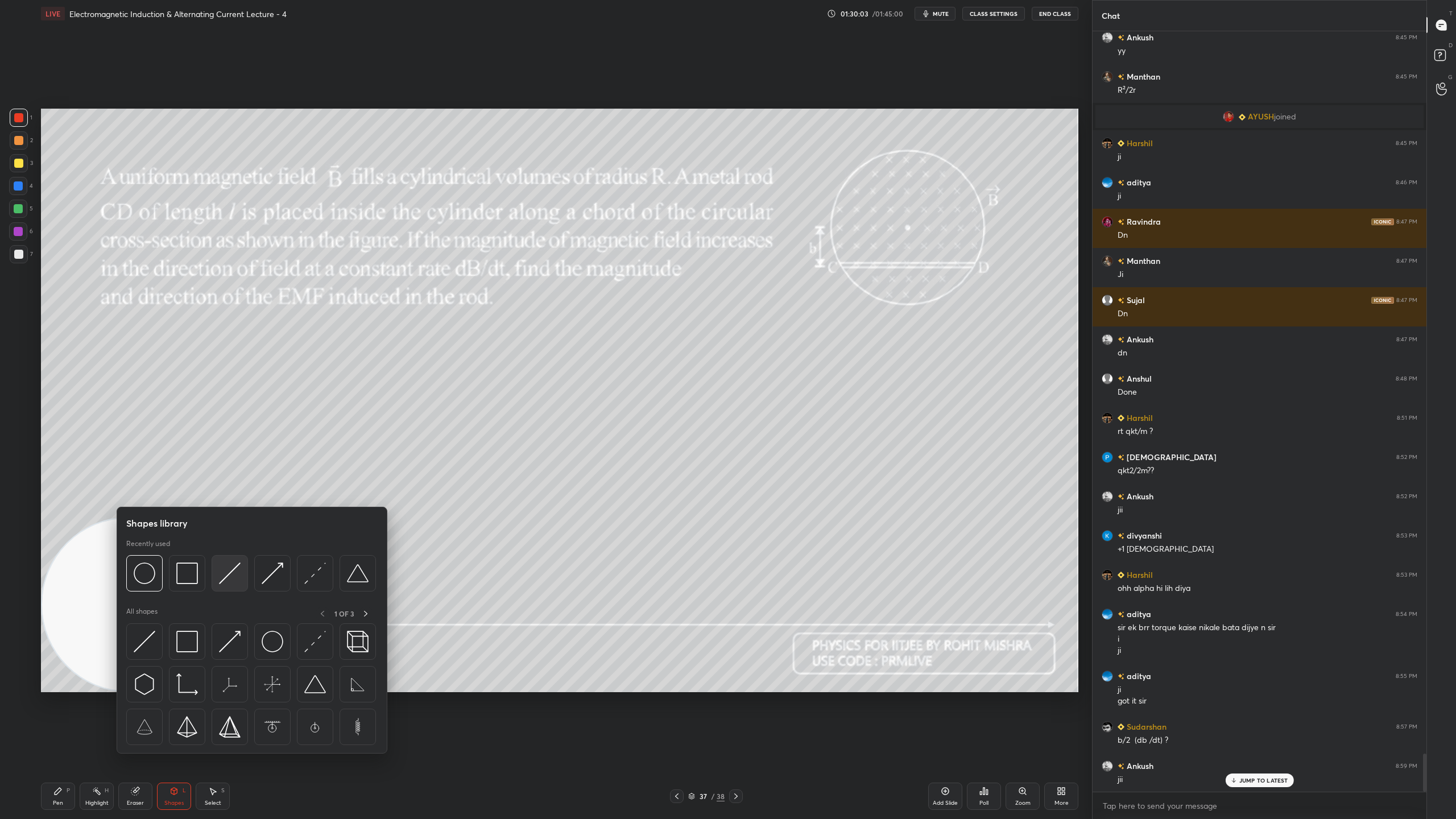
click at [226, 571] on img at bounding box center [230, 573] width 22 height 22
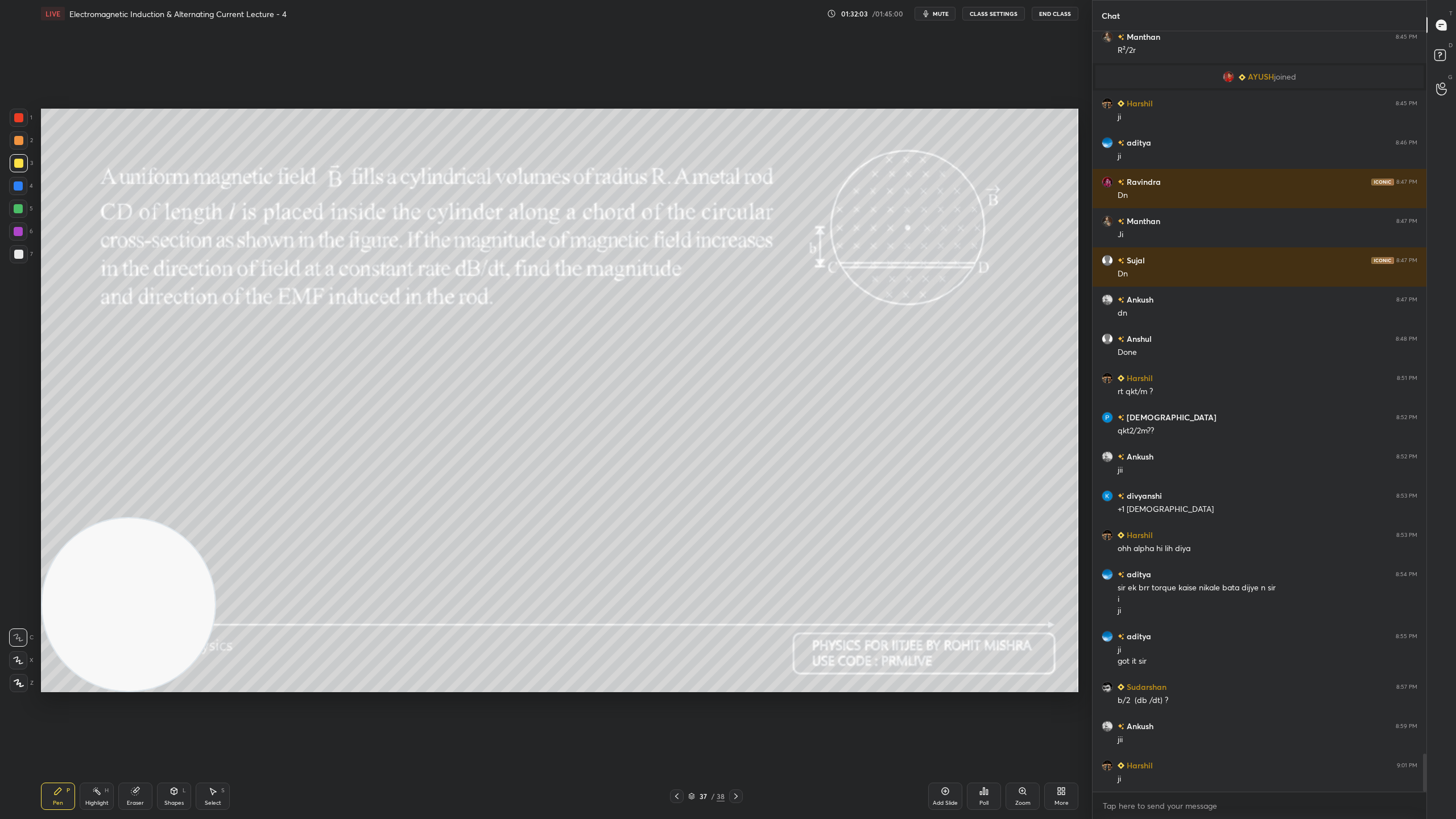
scroll to position [14414, 0]
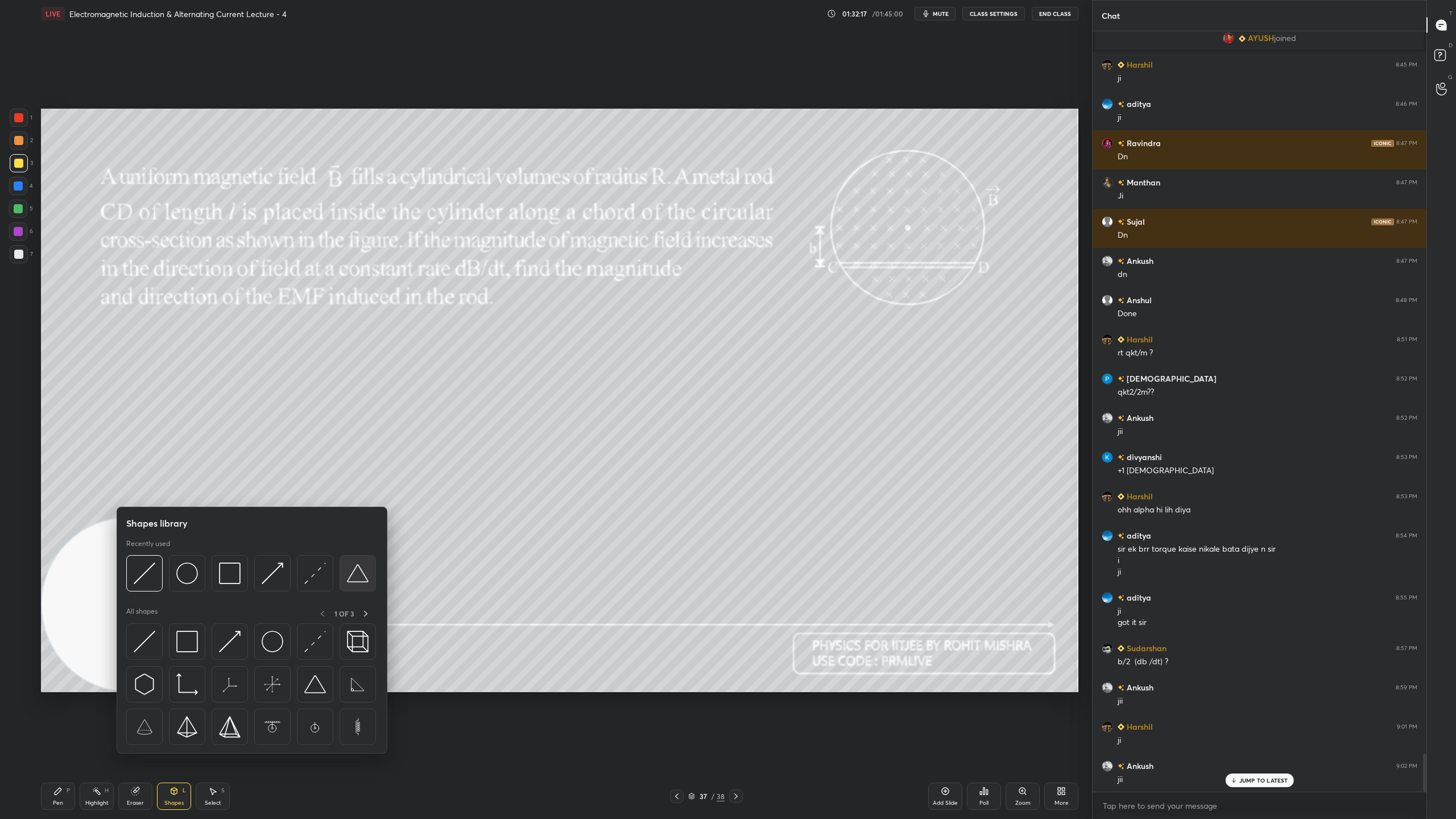
click at [359, 574] on img at bounding box center [358, 573] width 22 height 22
click at [231, 573] on img at bounding box center [230, 573] width 22 height 22
click at [313, 569] on img at bounding box center [315, 573] width 22 height 22
click at [235, 573] on img at bounding box center [230, 573] width 22 height 22
click at [272, 569] on img at bounding box center [273, 573] width 22 height 22
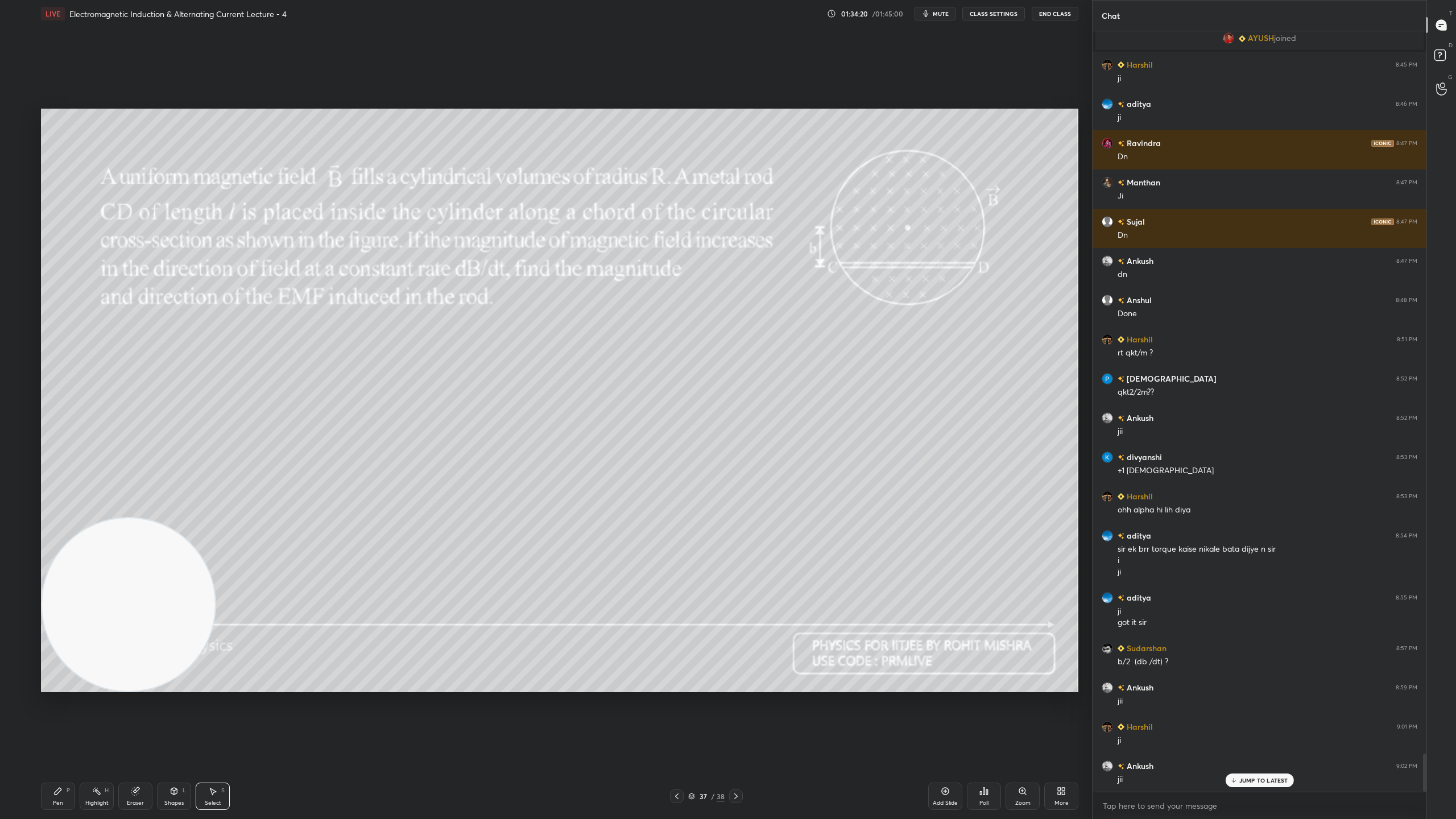
drag, startPoint x: 353, startPoint y: 429, endPoint x: 395, endPoint y: 459, distance: 52.1
click at [393, 459] on div "0 ° Undo Copy Duplicate Duplicate to new slide Delete" at bounding box center [559, 400] width 1037 height 583
click at [479, 399] on div "0 ° Undo Copy Duplicate Duplicate to new slide Delete" at bounding box center [559, 400] width 1037 height 583
drag, startPoint x: 423, startPoint y: 424, endPoint x: 440, endPoint y: 430, distance: 17.6
click at [440, 430] on div "0 ° Undo Copy Duplicate Duplicate to new slide Delete" at bounding box center [559, 400] width 1037 height 583
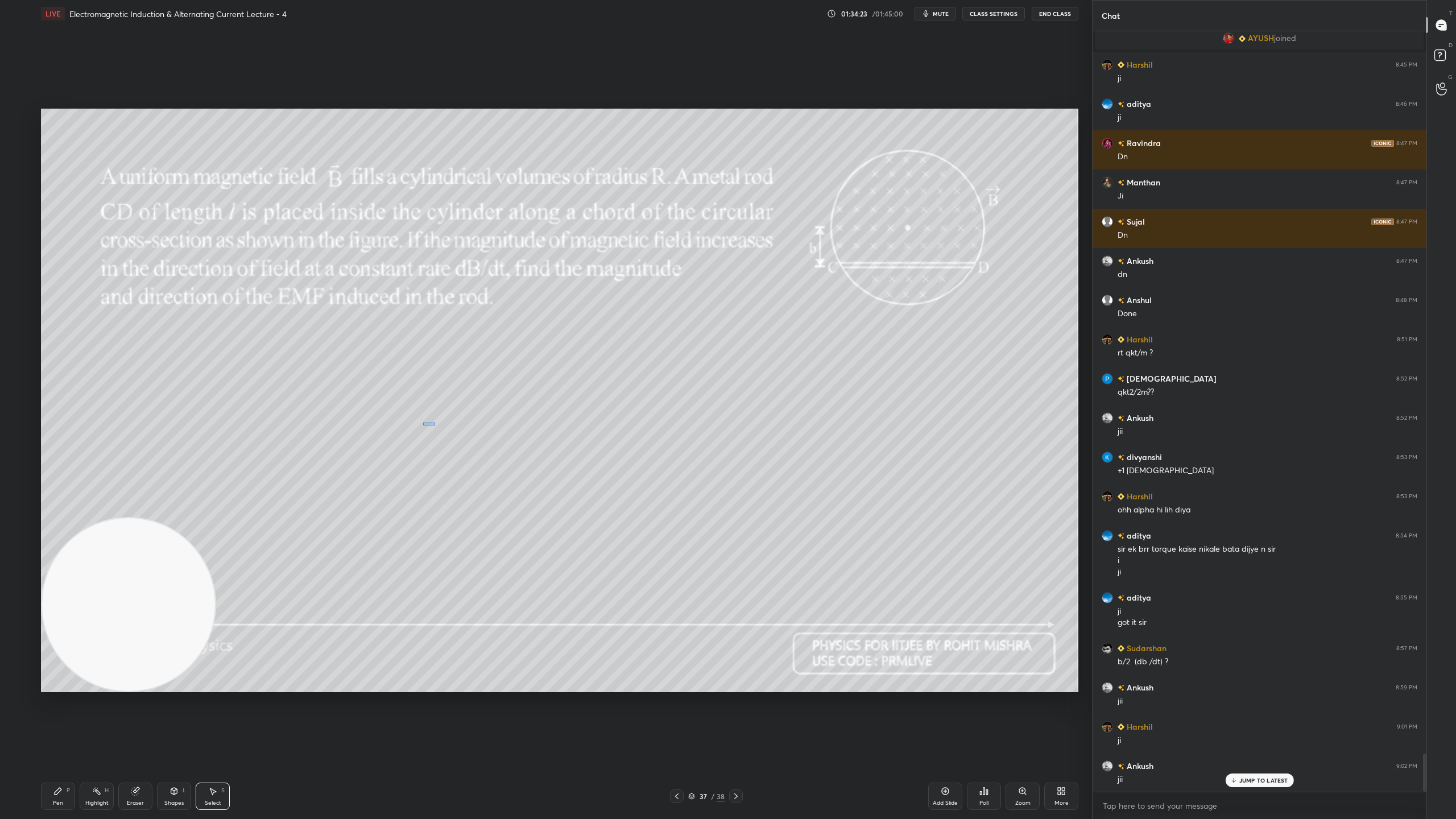
drag, startPoint x: 434, startPoint y: 425, endPoint x: 445, endPoint y: 426, distance: 10.3
click at [447, 428] on div "0 ° Undo Copy Duplicate Duplicate to new slide Delete" at bounding box center [559, 400] width 1037 height 583
click at [425, 448] on div "0 ° Undo Copy Duplicate Duplicate to new slide Delete" at bounding box center [559, 400] width 1037 height 583
click at [470, 462] on p "Duplicate" at bounding box center [477, 459] width 30 height 9
drag, startPoint x: 464, startPoint y: 520, endPoint x: 483, endPoint y: 538, distance: 26.2
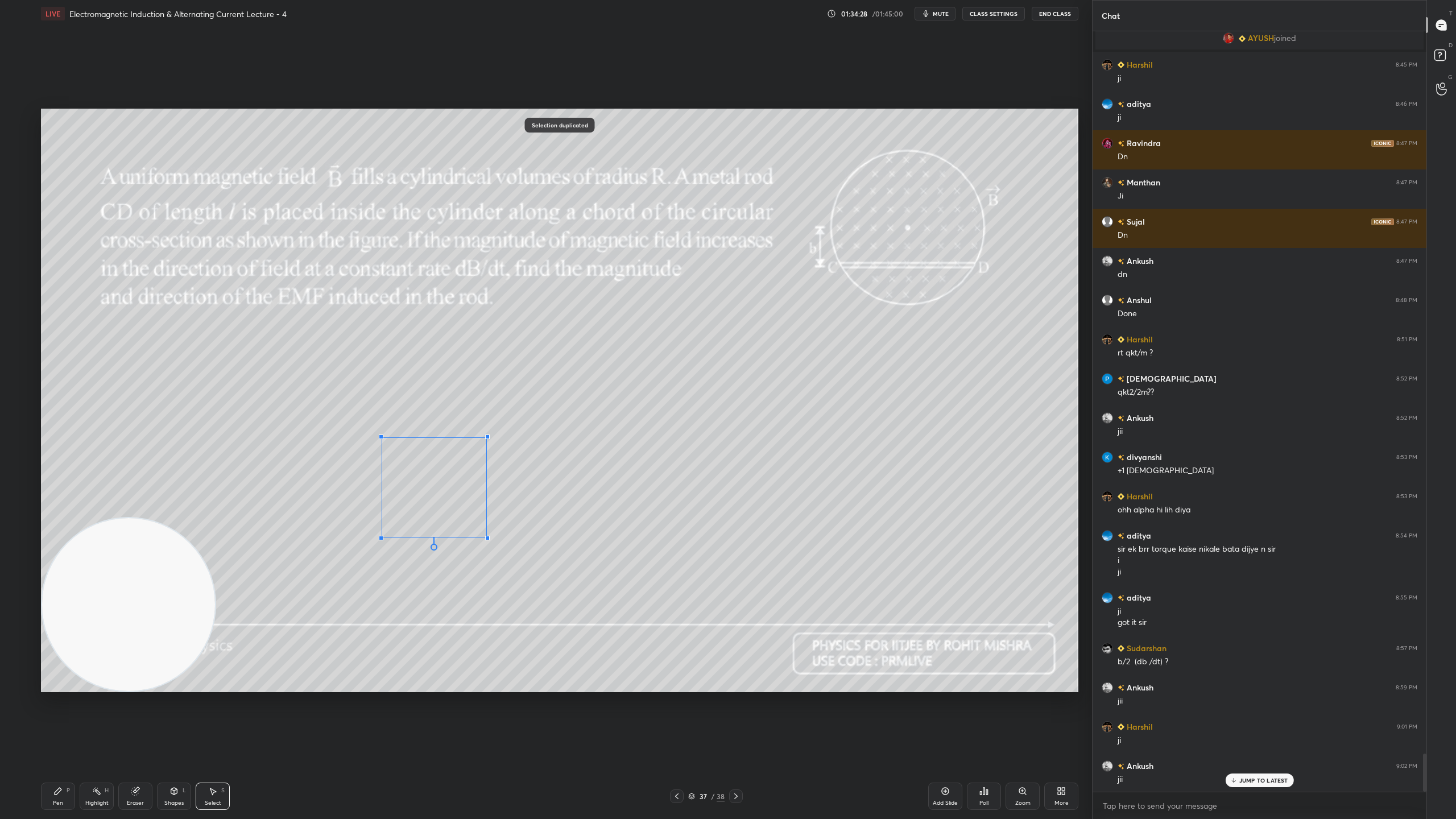
click at [486, 539] on div at bounding box center [487, 538] width 5 height 5
drag, startPoint x: 444, startPoint y: 491, endPoint x: 423, endPoint y: 476, distance: 25.4
click at [423, 476] on div "0 ° Undo Copy Duplicate Duplicate to new slide Delete" at bounding box center [559, 400] width 1037 height 583
click at [488, 449] on p "Duplicate" at bounding box center [488, 449] width 30 height 9
drag, startPoint x: 473, startPoint y: 529, endPoint x: 494, endPoint y: 548, distance: 28.2
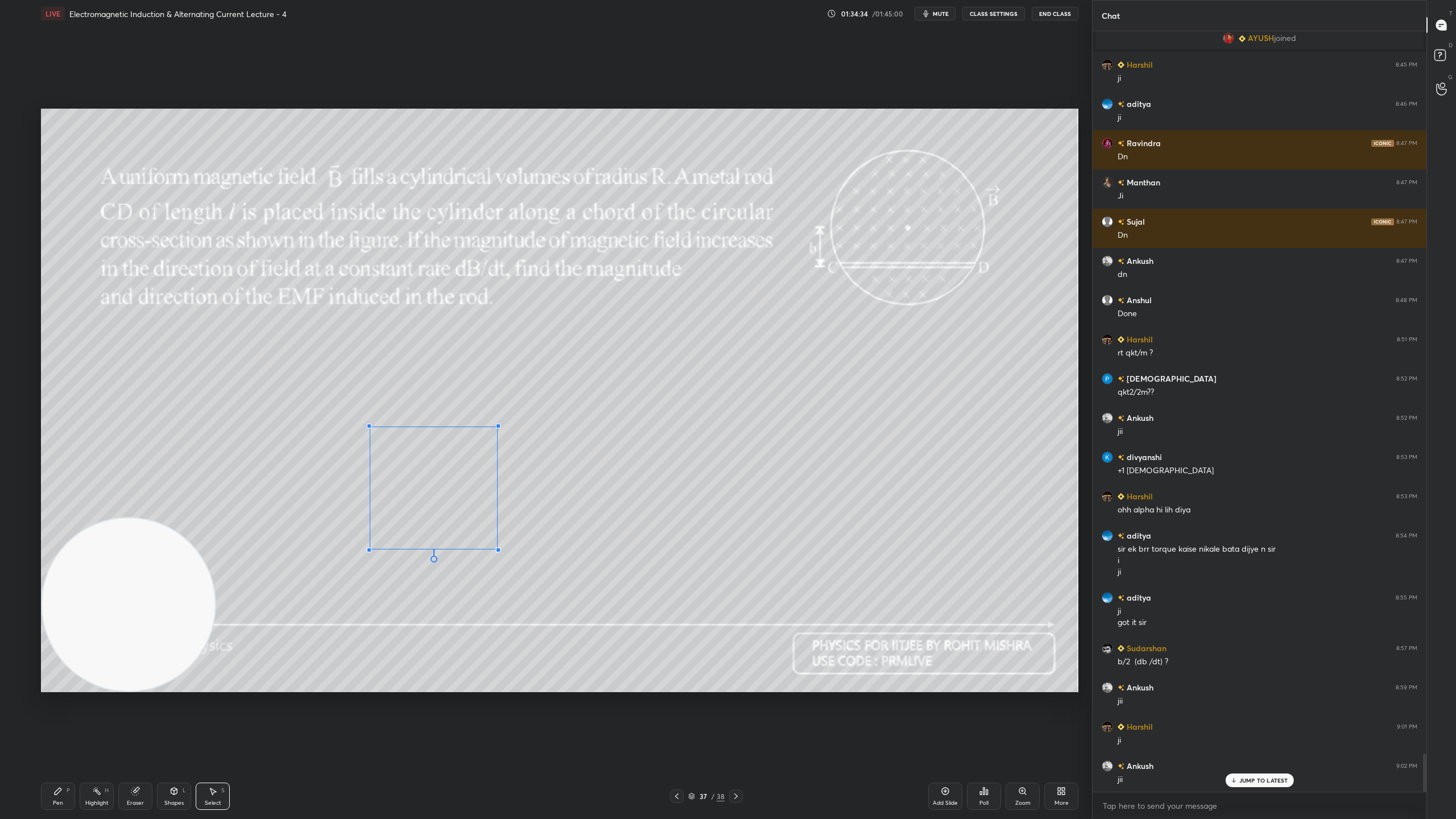
click at [496, 548] on div at bounding box center [498, 550] width 5 height 5
drag, startPoint x: 462, startPoint y: 512, endPoint x: 425, endPoint y: 478, distance: 49.9
click at [426, 478] on div "0 ° Undo Copy Duplicate Duplicate to new slide Delete" at bounding box center [559, 400] width 1037 height 583
drag, startPoint x: 434, startPoint y: 488, endPoint x: 438, endPoint y: 494, distance: 6.6
click at [436, 488] on div "0 ° Undo Copy Duplicate Duplicate to new slide Delete" at bounding box center [559, 400] width 1037 height 583
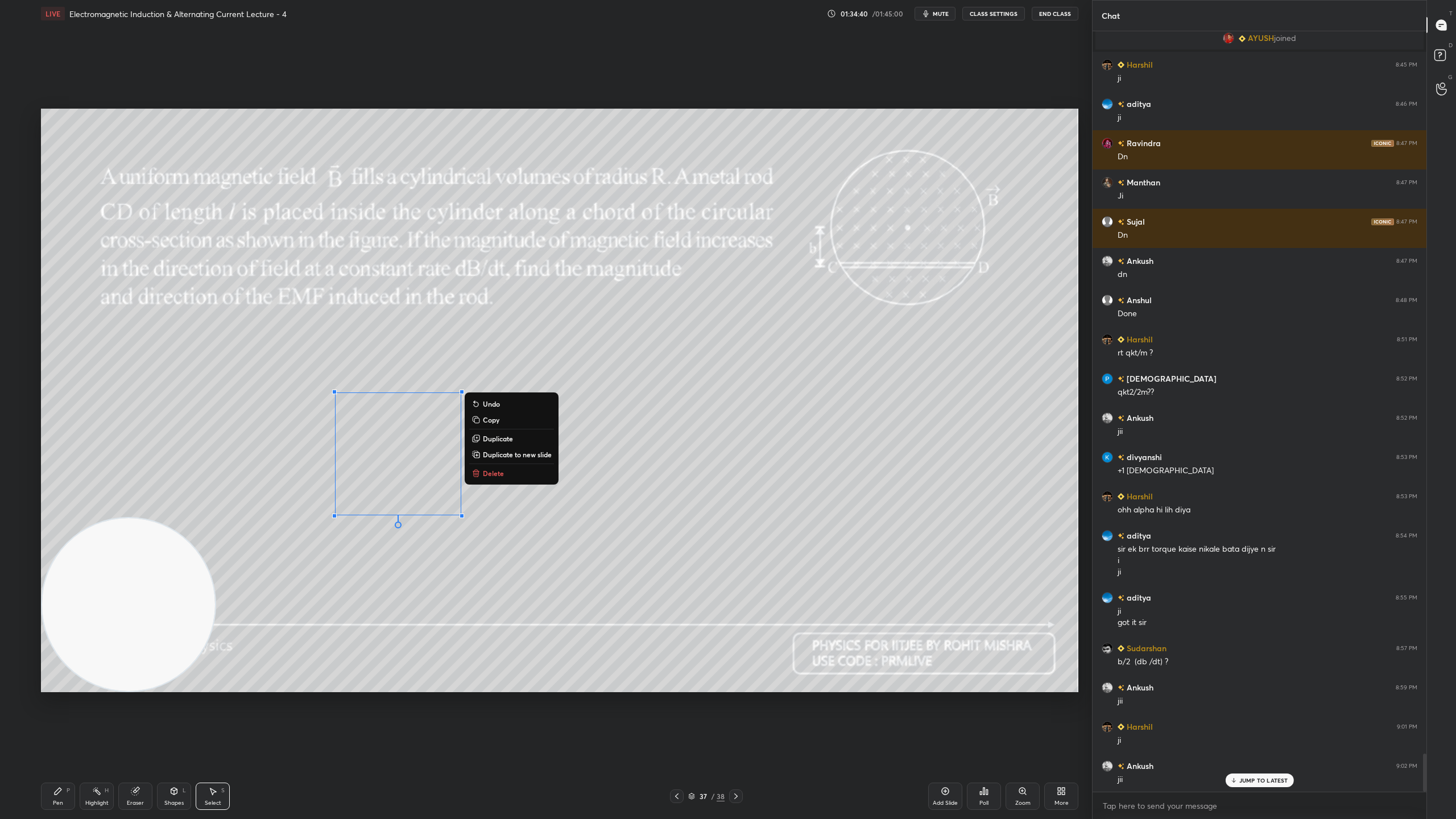
click at [497, 502] on div "0 ° Undo Copy Duplicate Duplicate to new slide Delete" at bounding box center [559, 400] width 1037 height 583
click at [607, 498] on div "0 ° Undo Copy Duplicate Duplicate to new slide Delete" at bounding box center [559, 400] width 1037 height 583
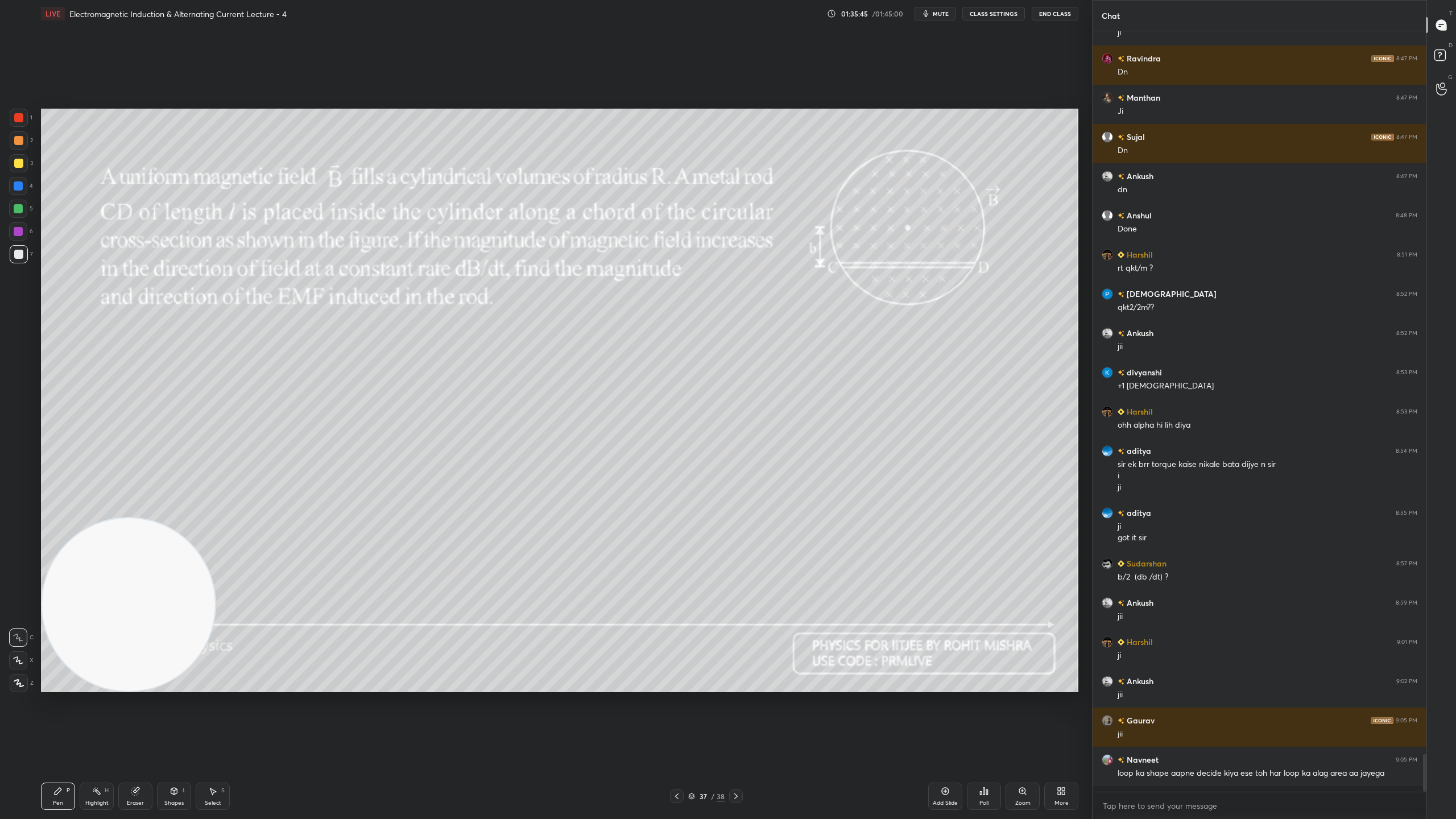
scroll to position [14493, 0]
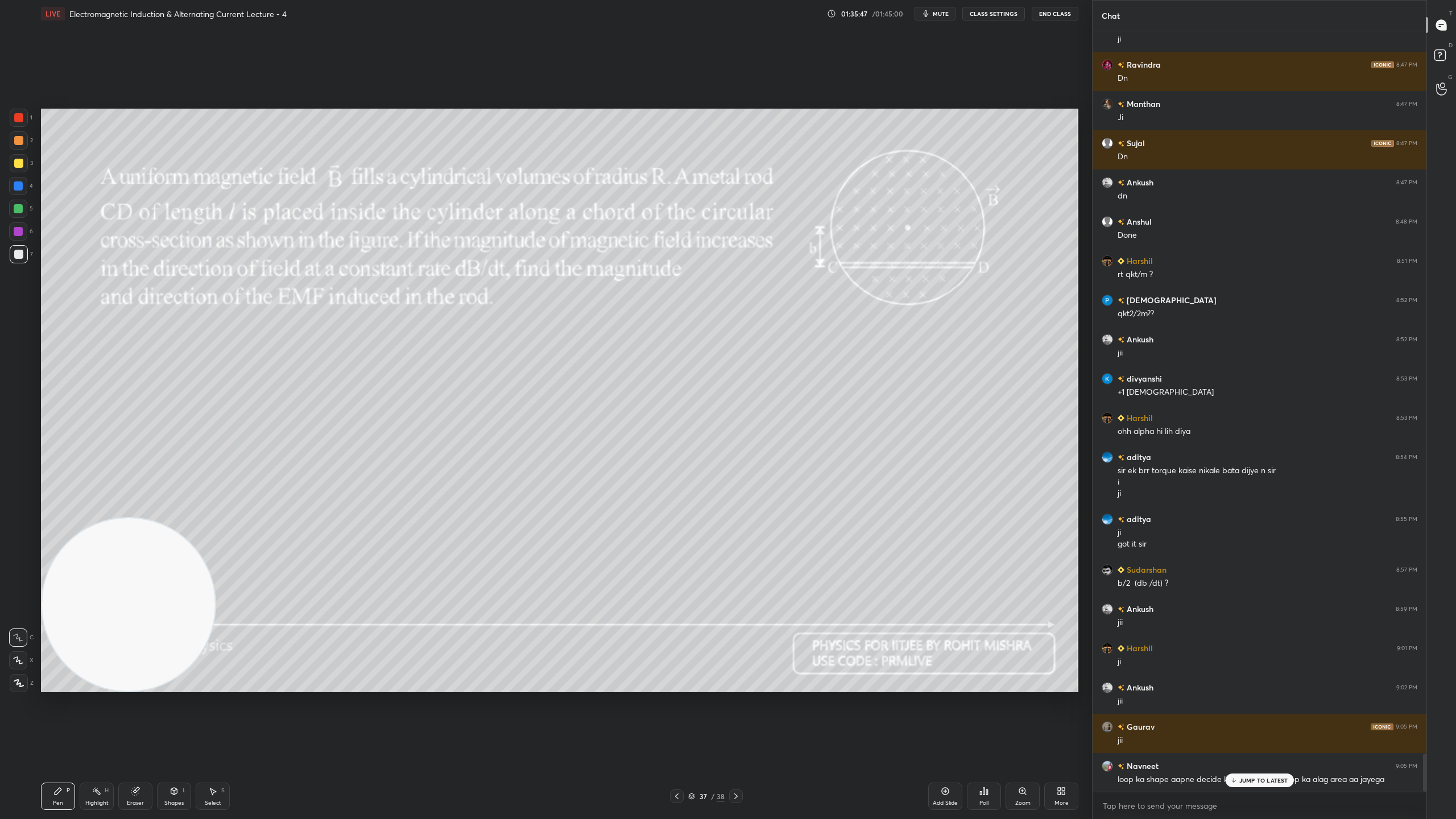
click at [1254, 722] on p "JUMP TO LATEST" at bounding box center [1263, 780] width 49 height 7
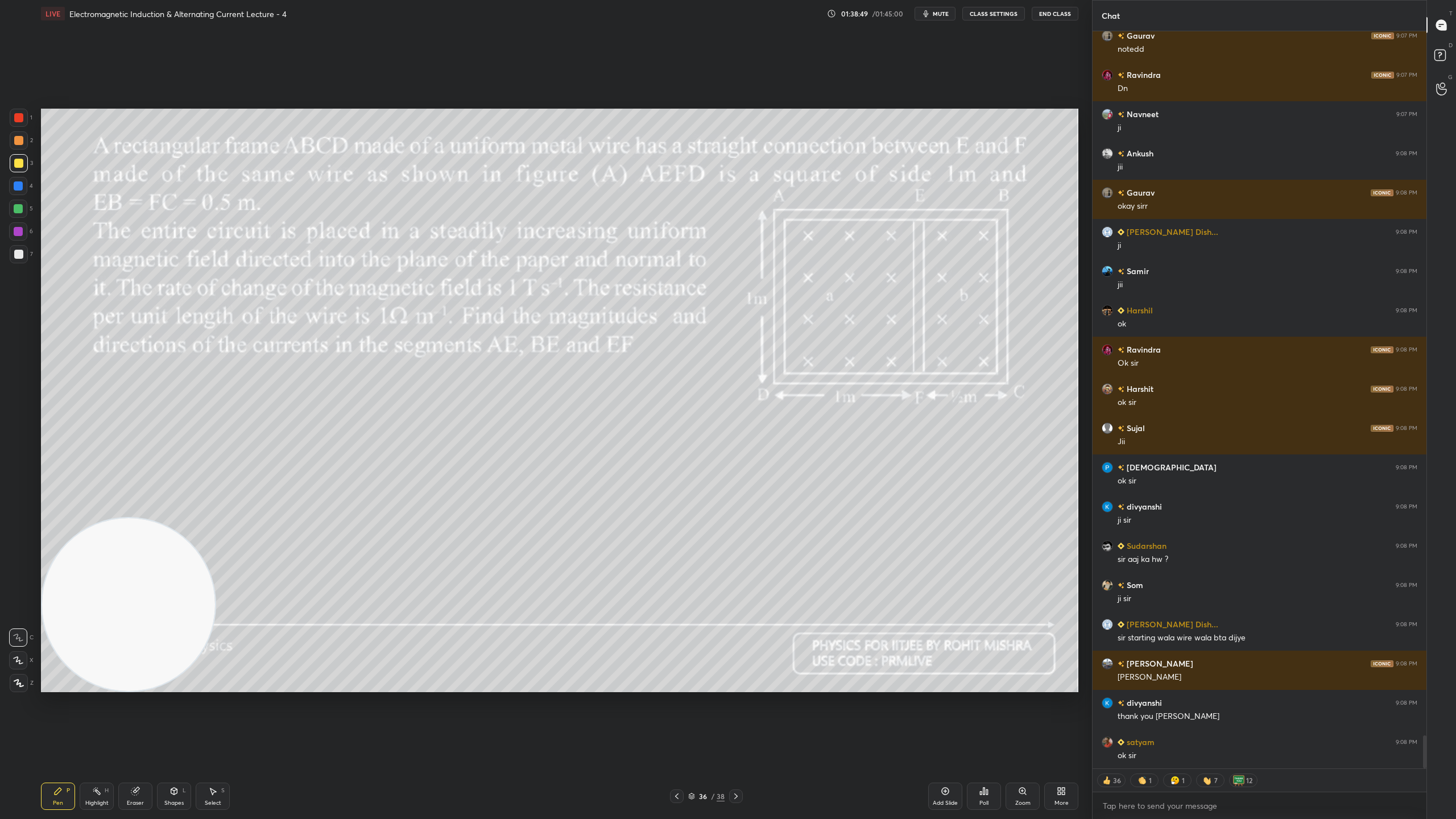
scroll to position [15627, 0]
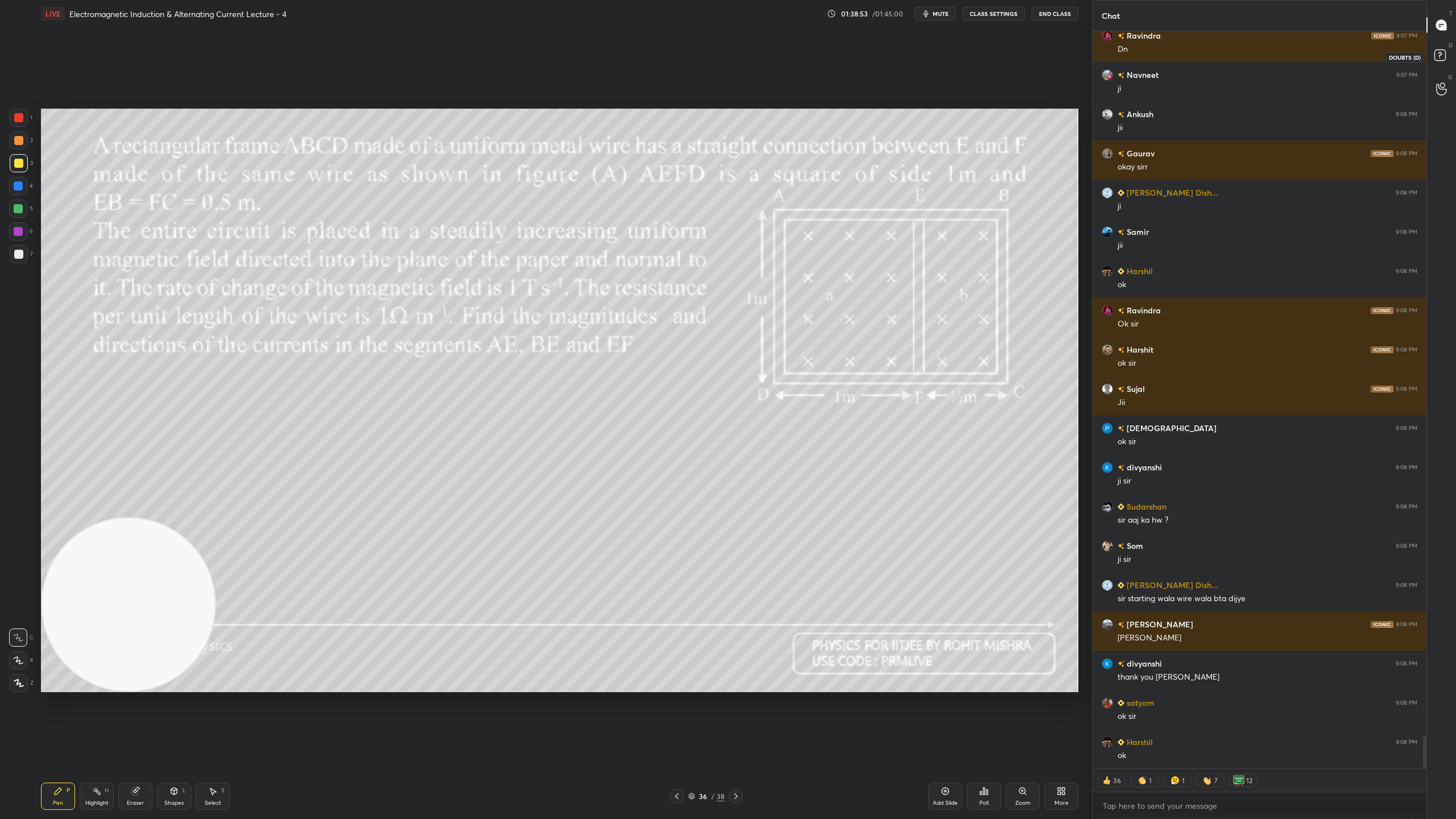
click at [1449, 58] on icon at bounding box center [1441, 57] width 20 height 20
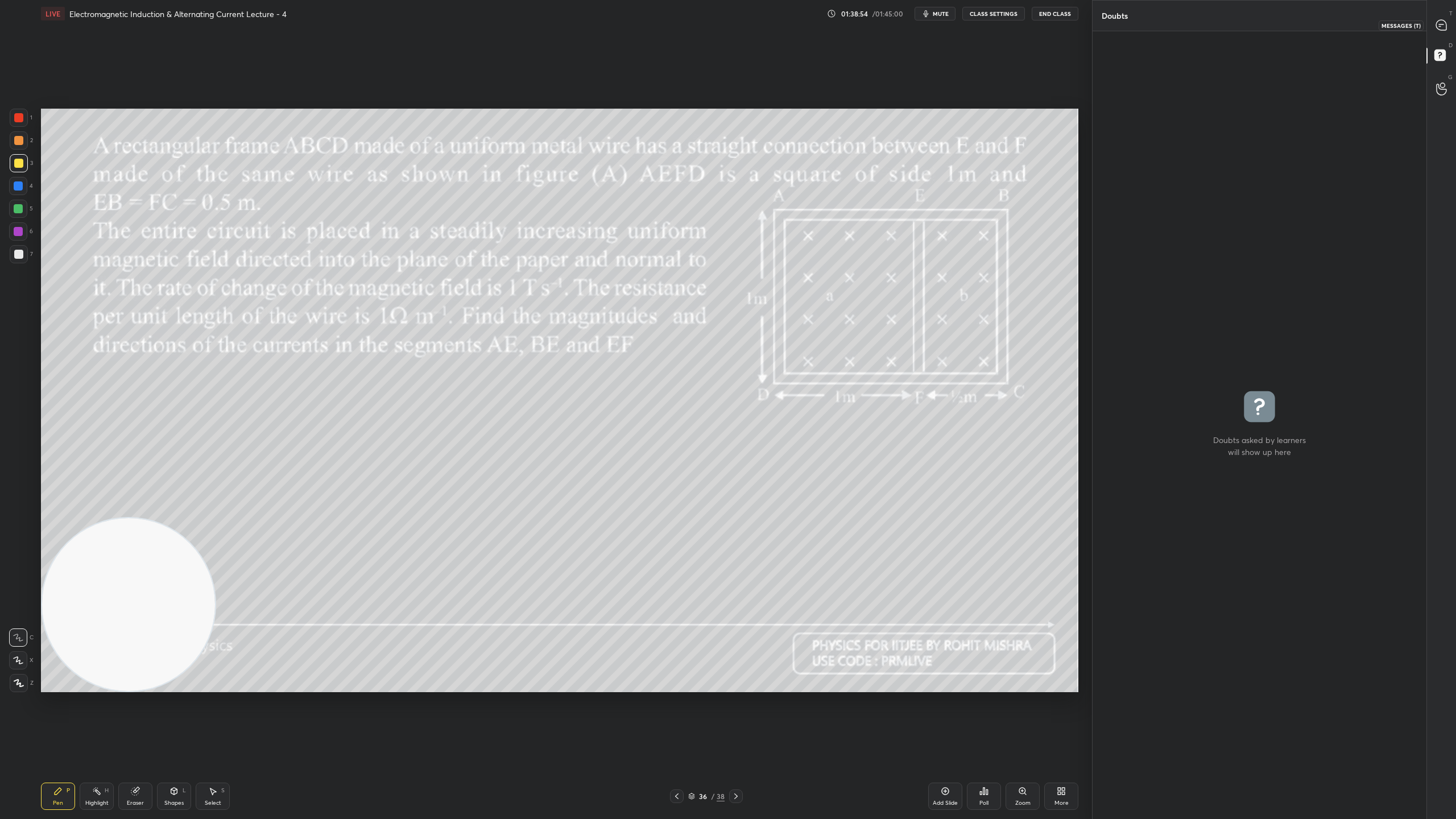
click at [1441, 18] on div at bounding box center [1441, 25] width 23 height 20
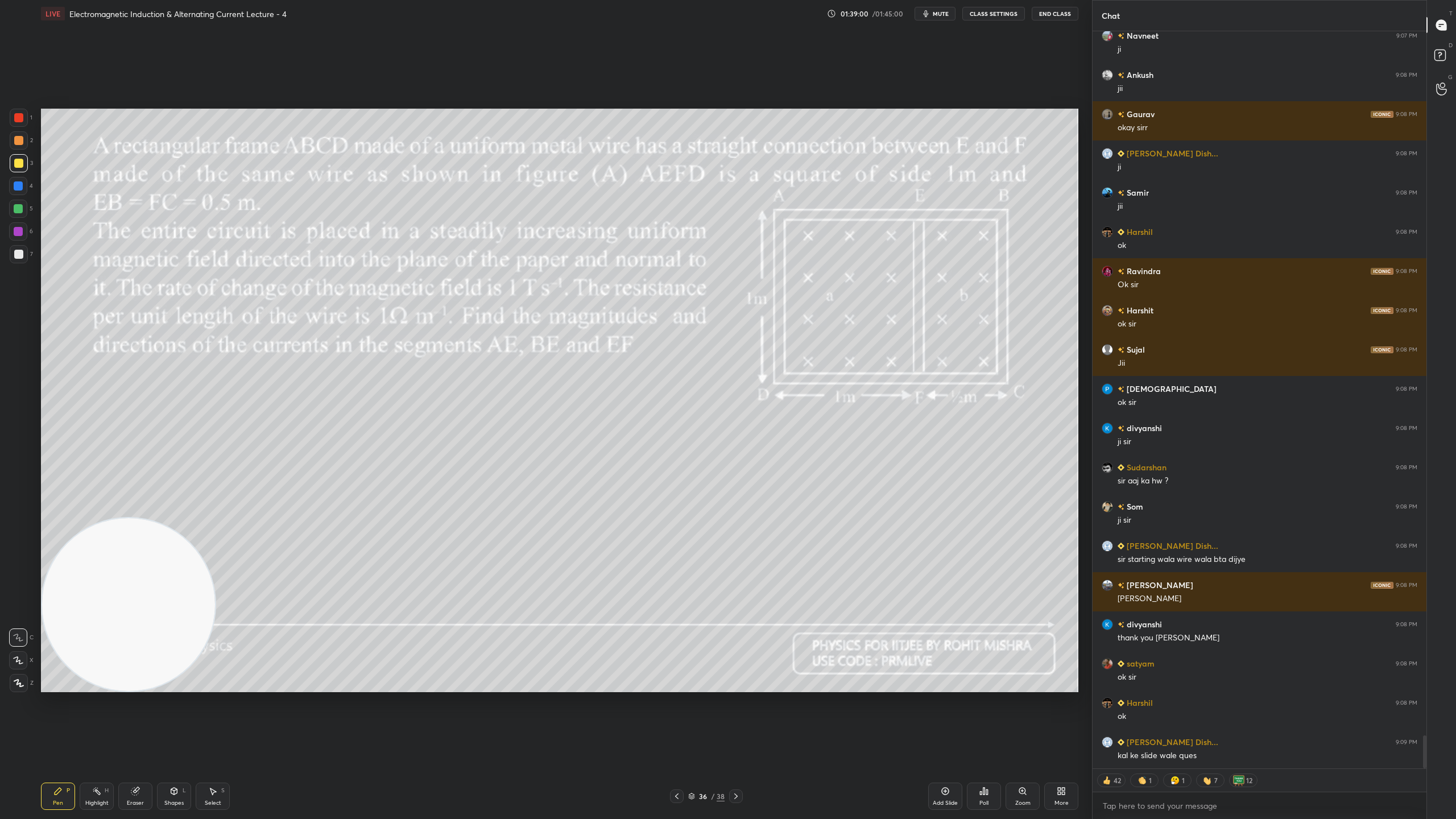
scroll to position [15705, 0]
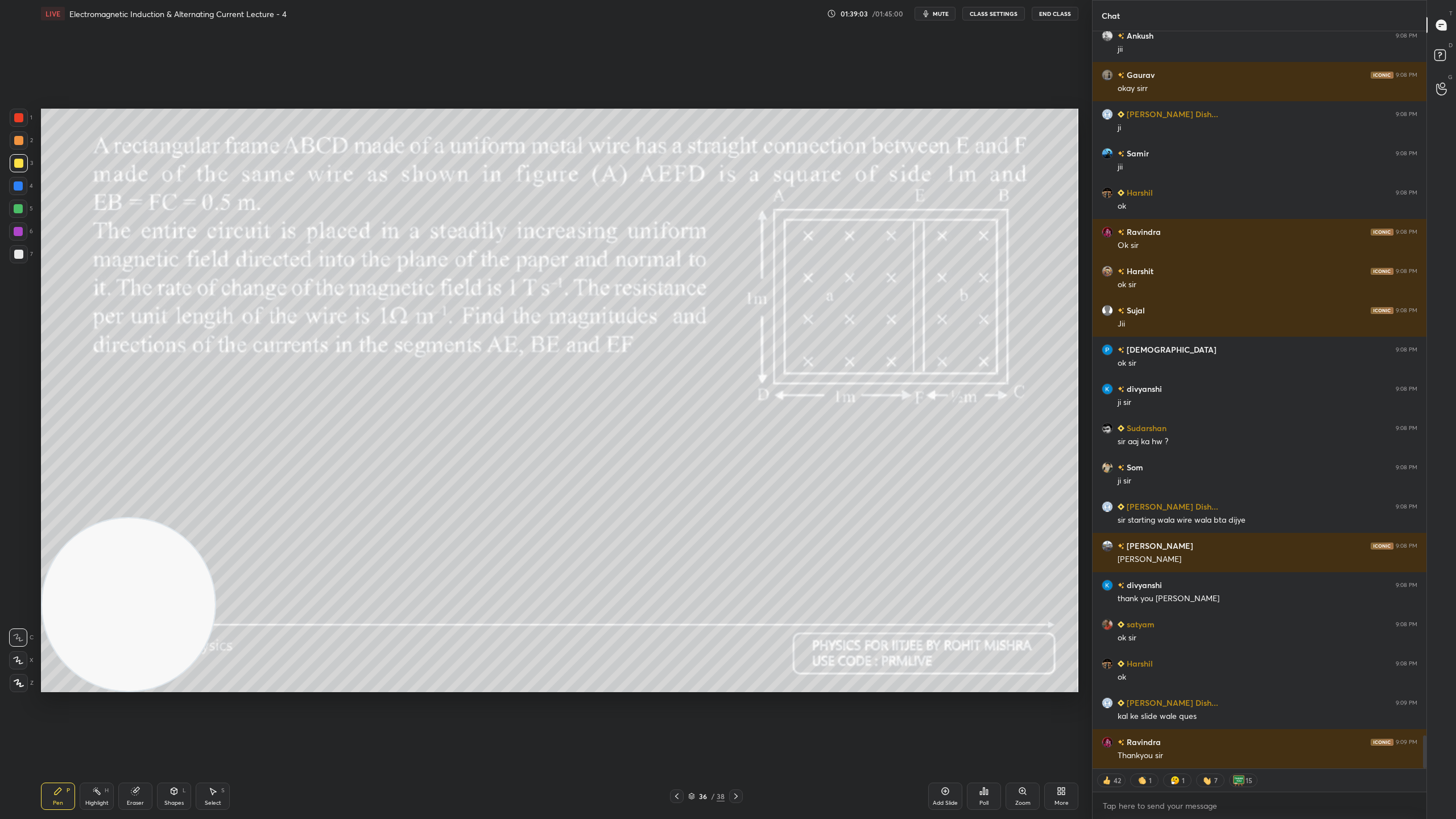
click at [690, 722] on icon at bounding box center [692, 798] width 6 height 2
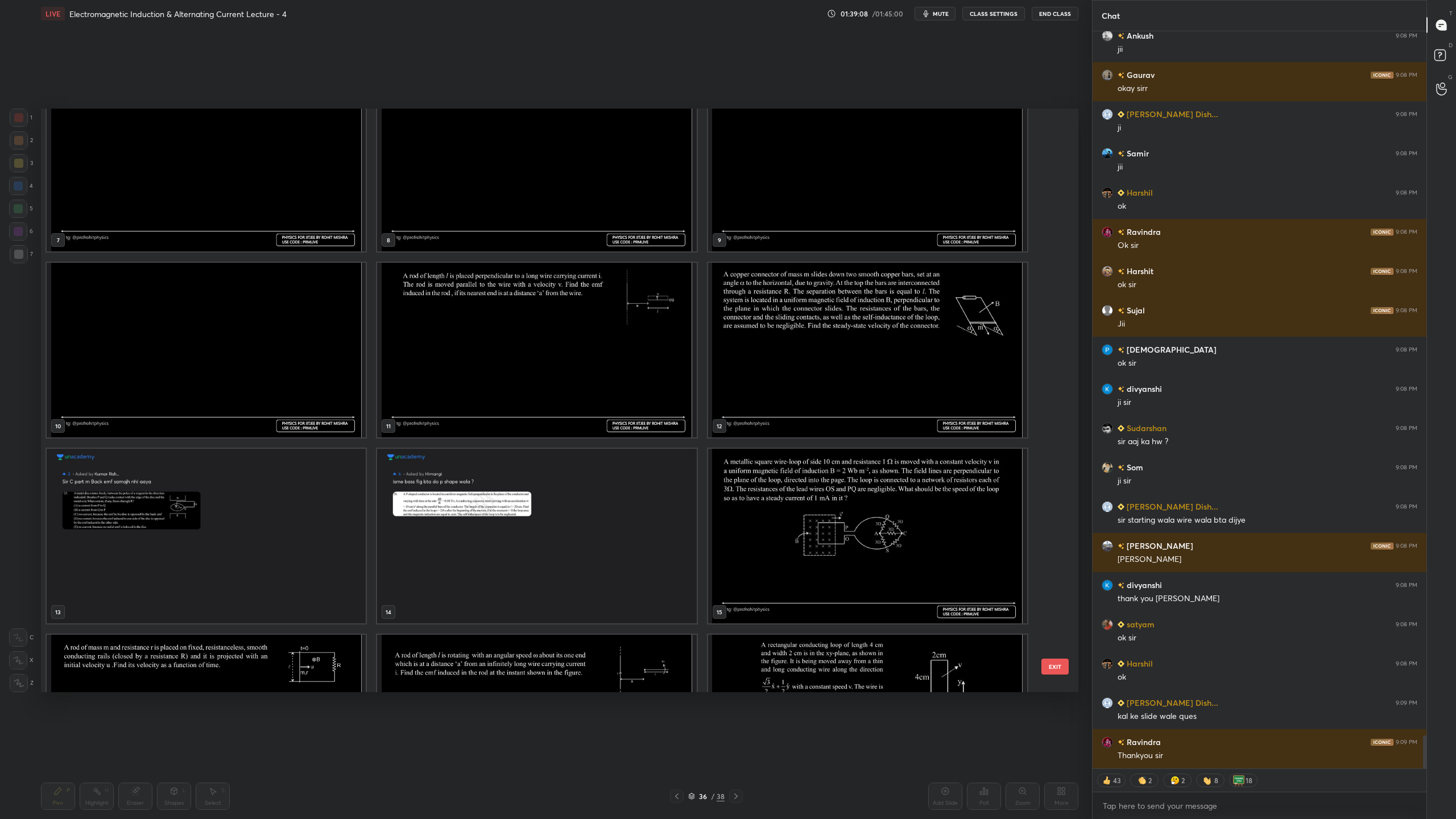
scroll to position [397, 0]
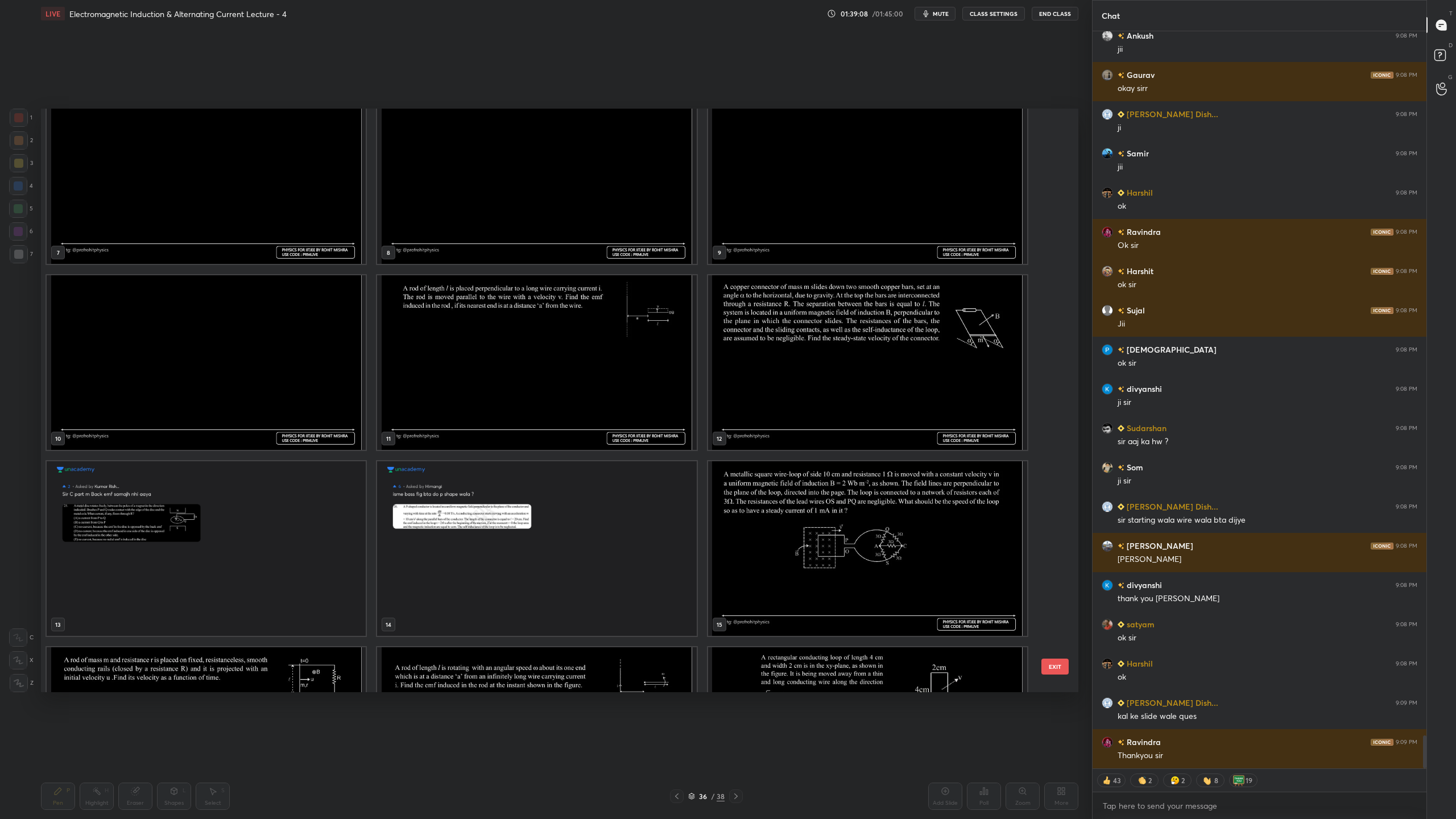
click at [598, 383] on img "grid" at bounding box center [536, 362] width 319 height 175
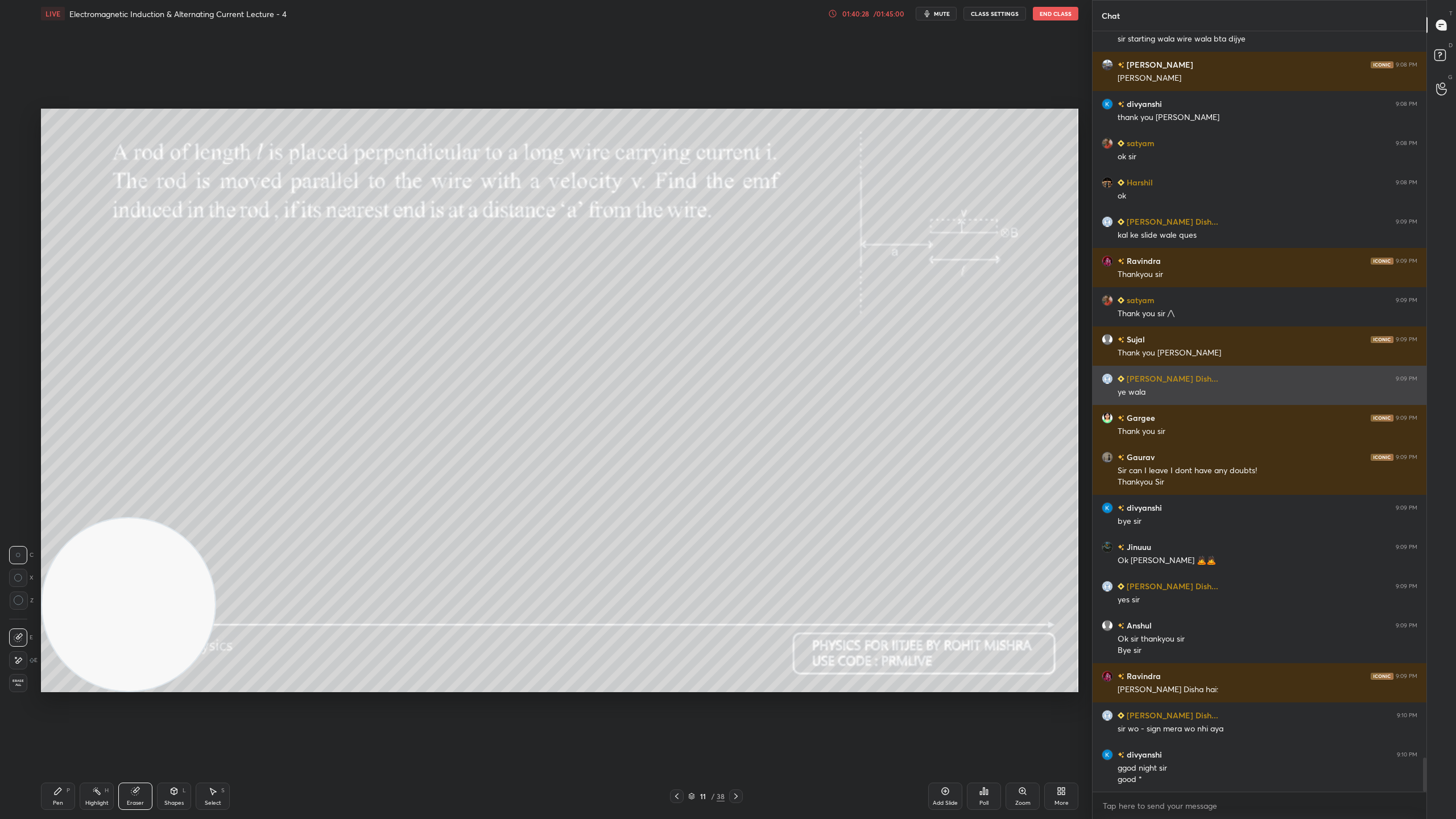
scroll to position [16226, 0]
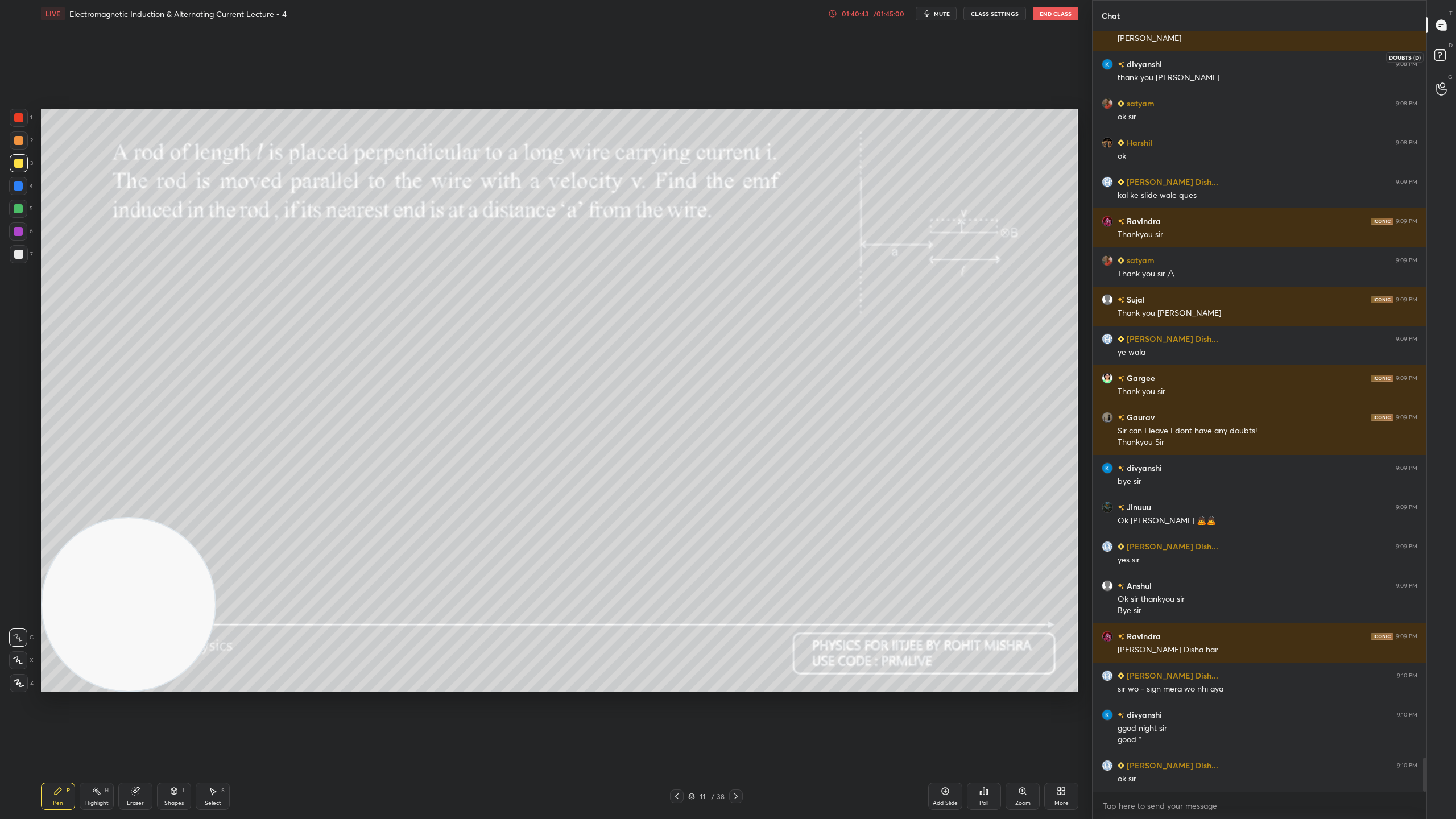
click at [1443, 60] on rect at bounding box center [1439, 55] width 11 height 11
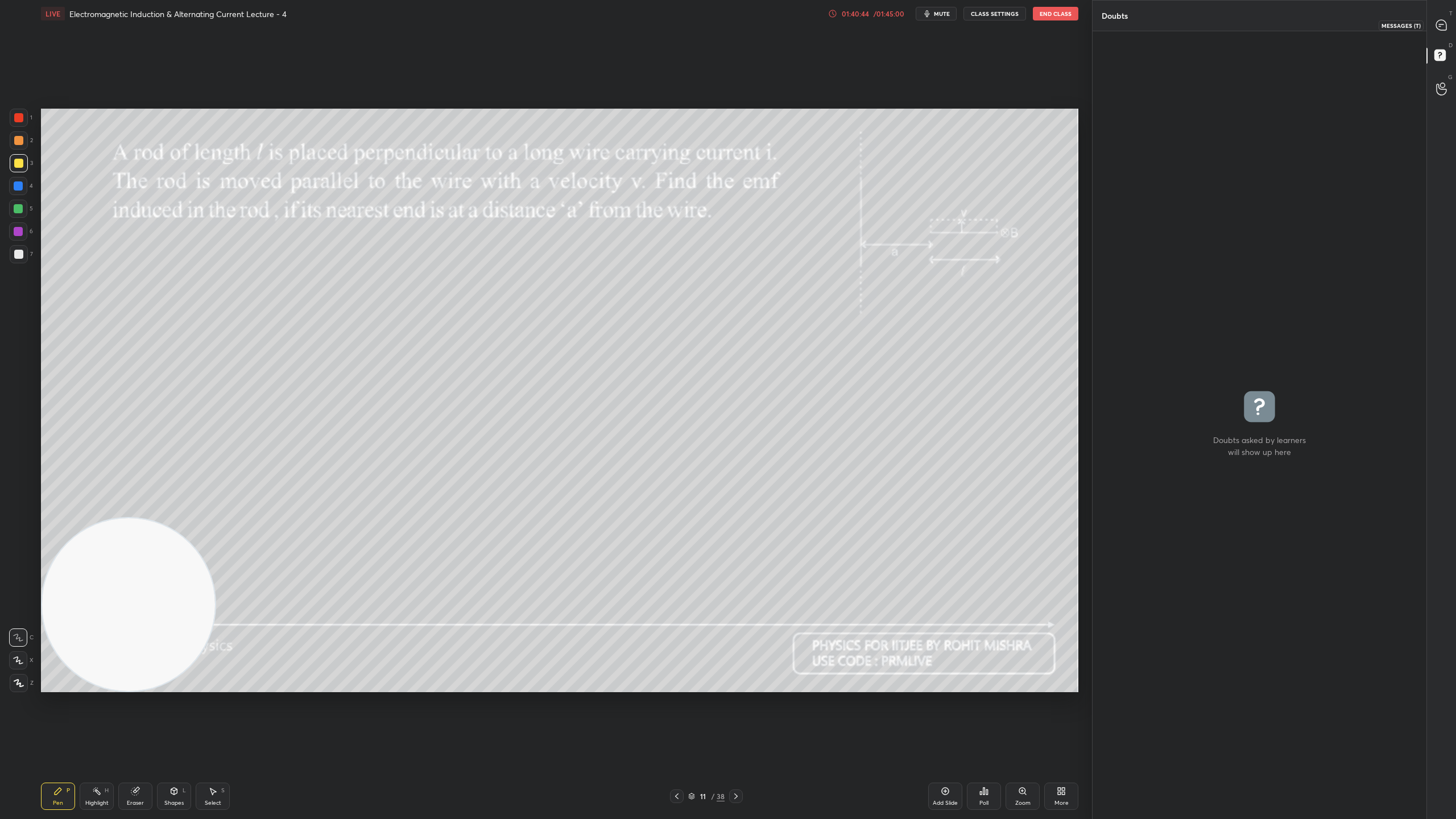
click at [1443, 24] on icon at bounding box center [1441, 25] width 10 height 10
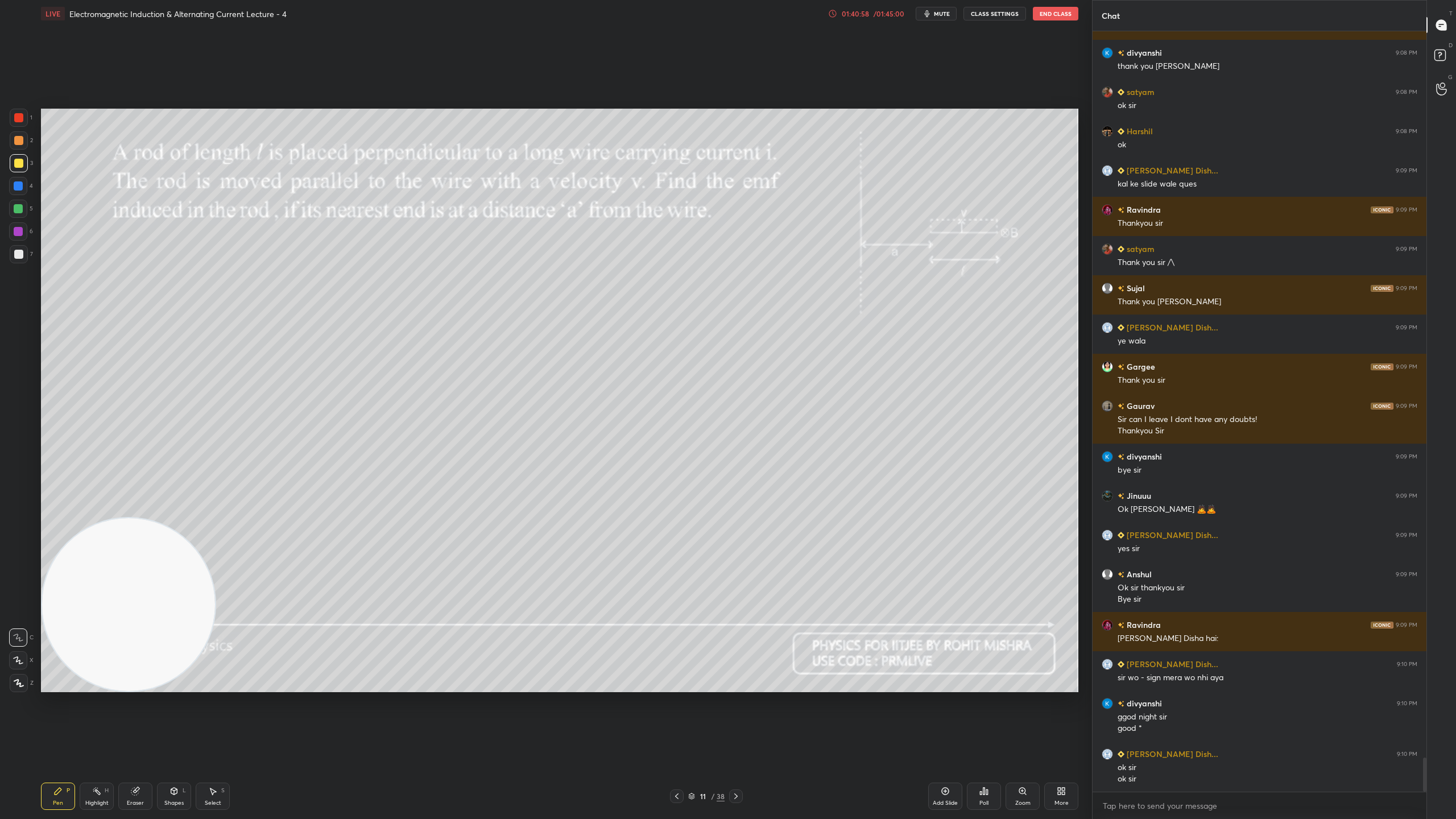
scroll to position [16276, 0]
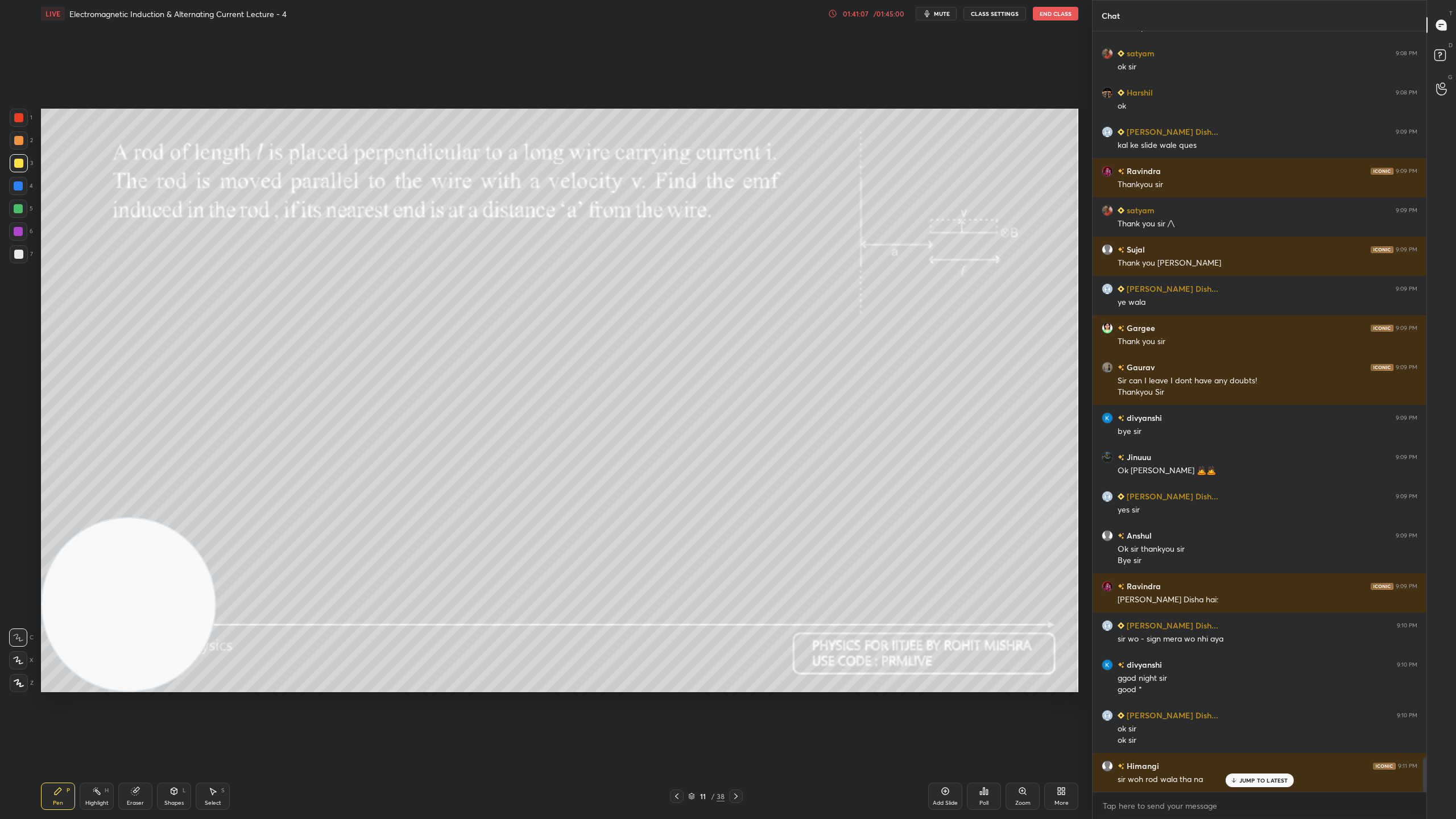
click at [692, 722] on icon at bounding box center [691, 796] width 7 height 7
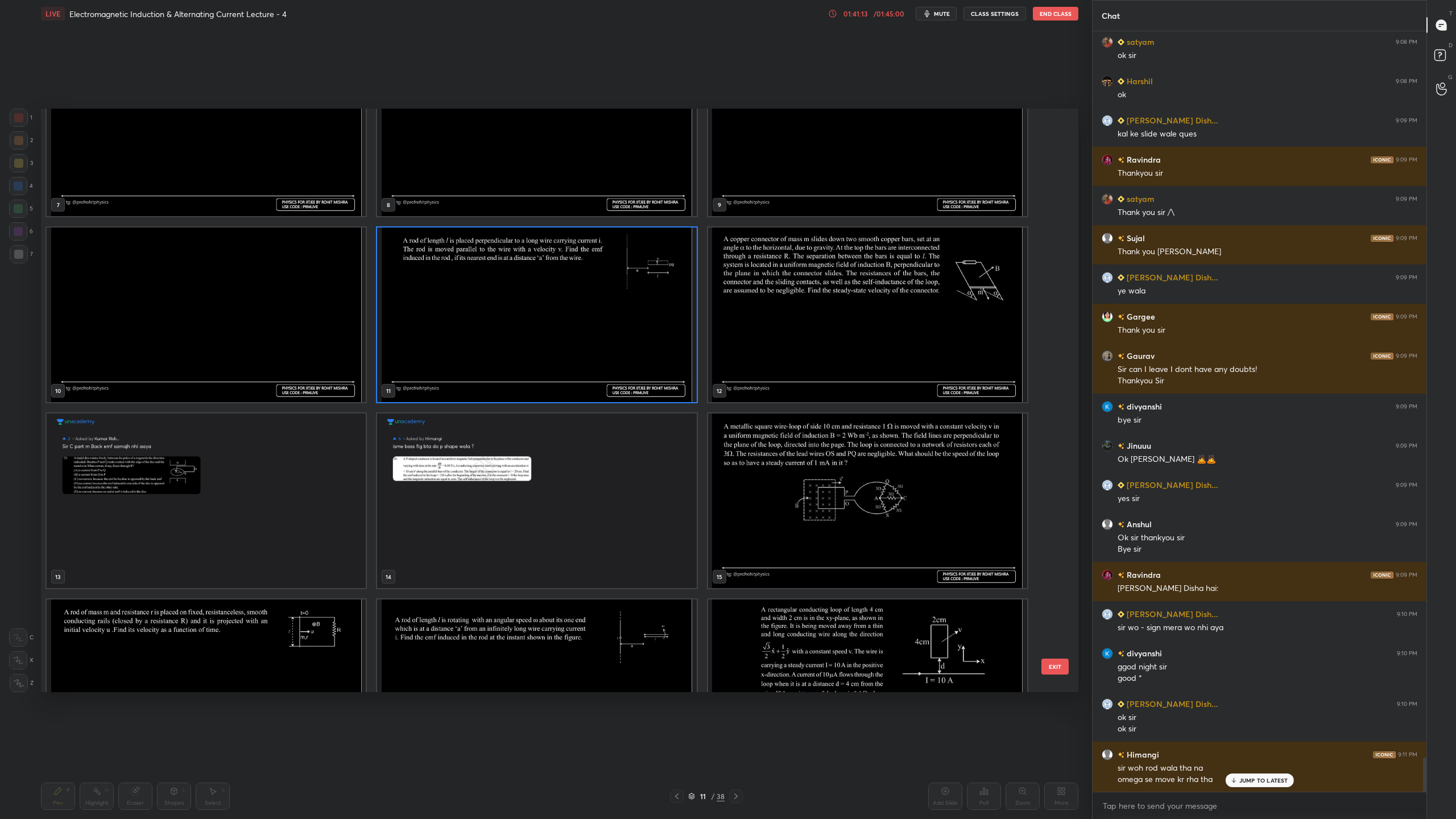
scroll to position [217, 0]
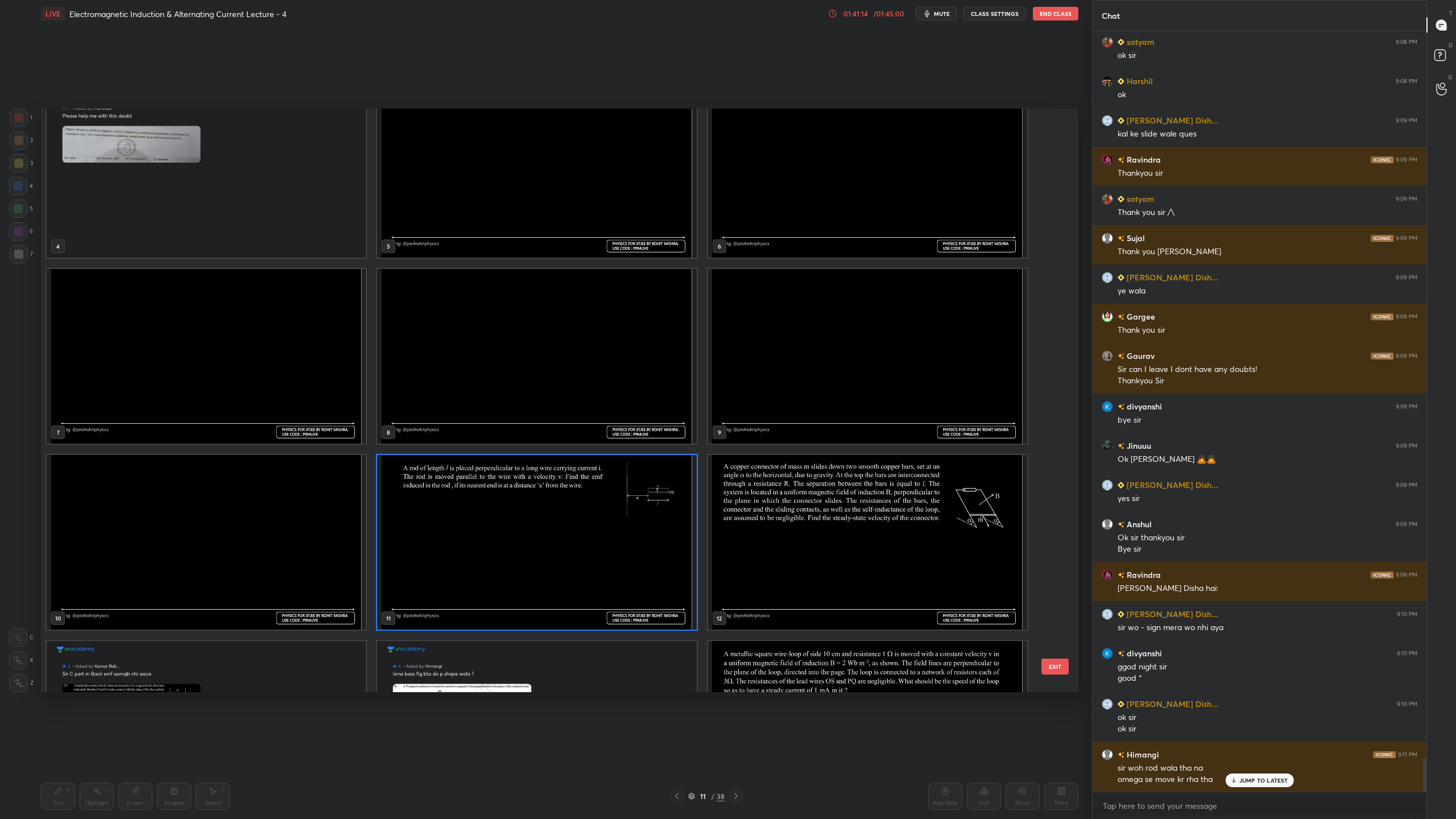
click at [605, 538] on img "grid" at bounding box center [536, 542] width 319 height 175
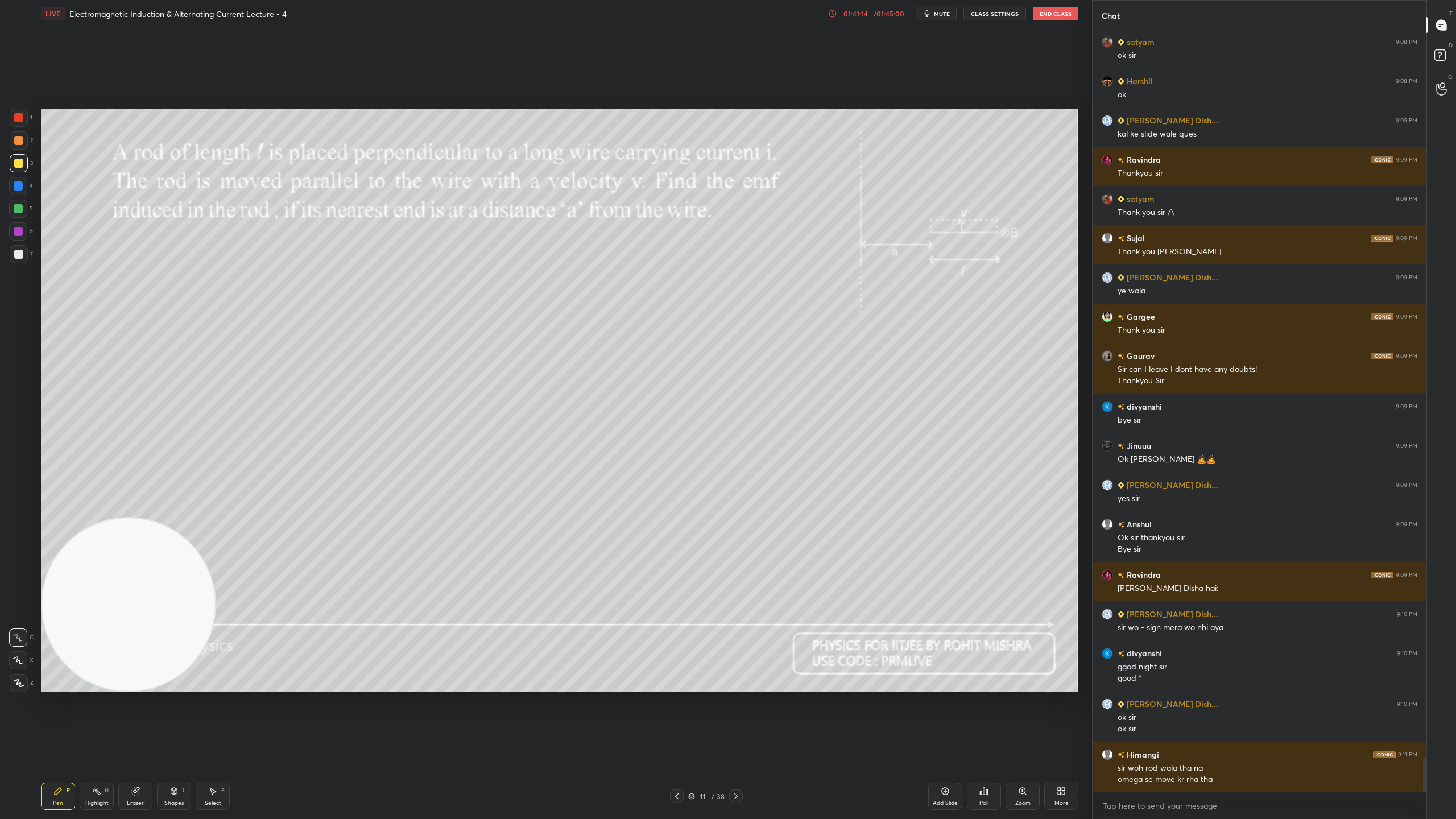
scroll to position [16327, 0]
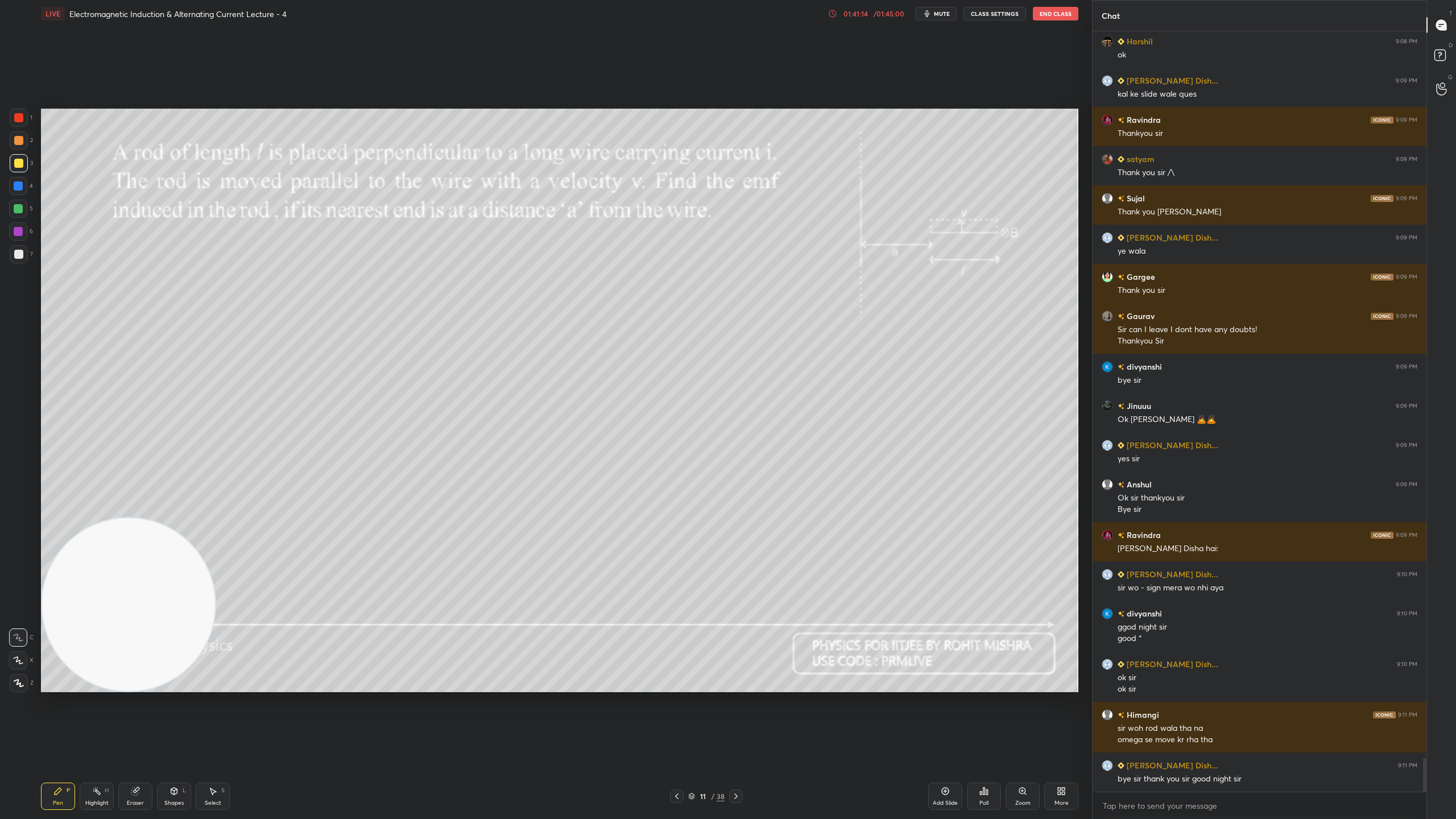
click at [605, 538] on img "grid" at bounding box center [536, 542] width 319 height 175
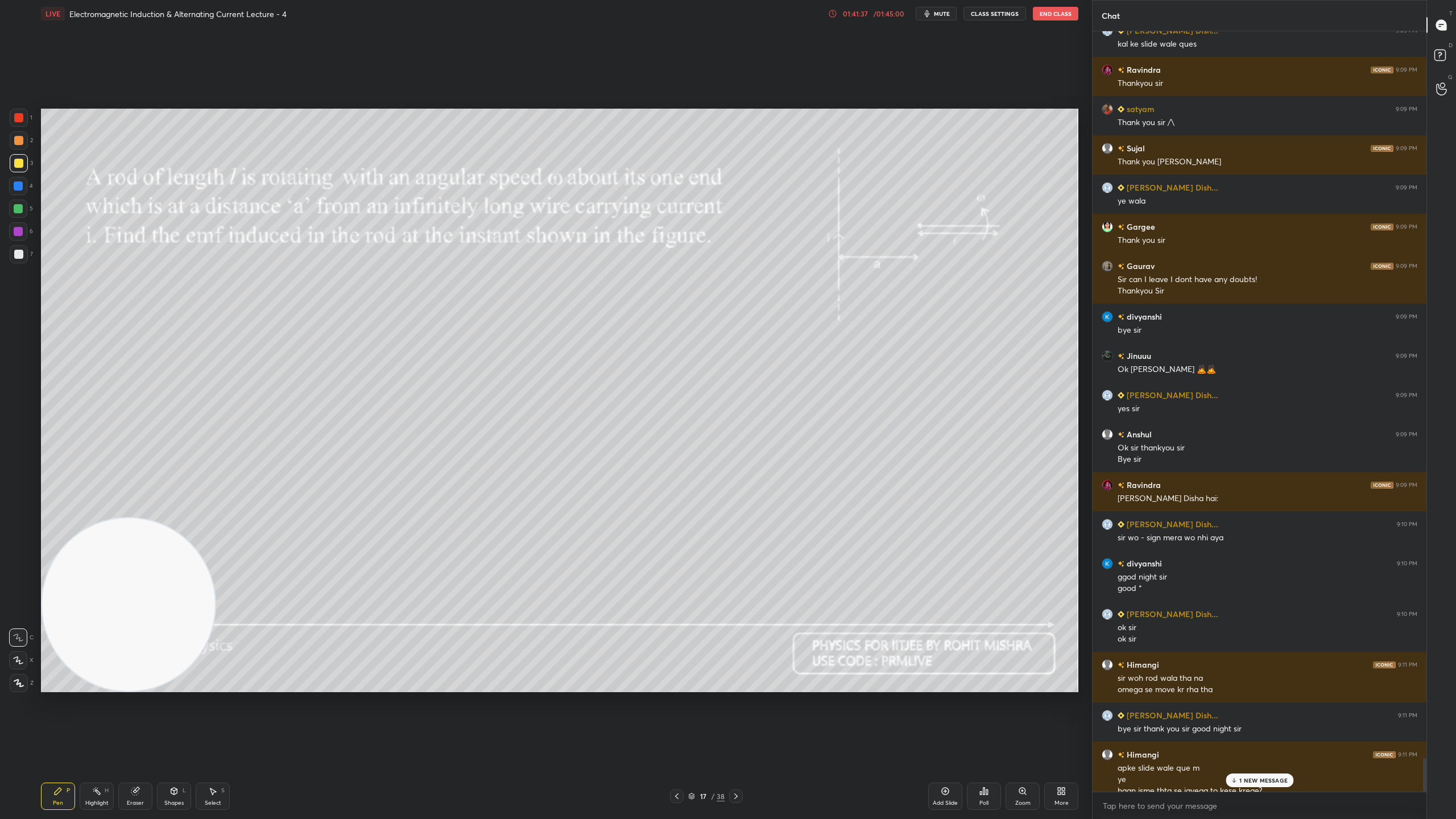
scroll to position [16389, 0]
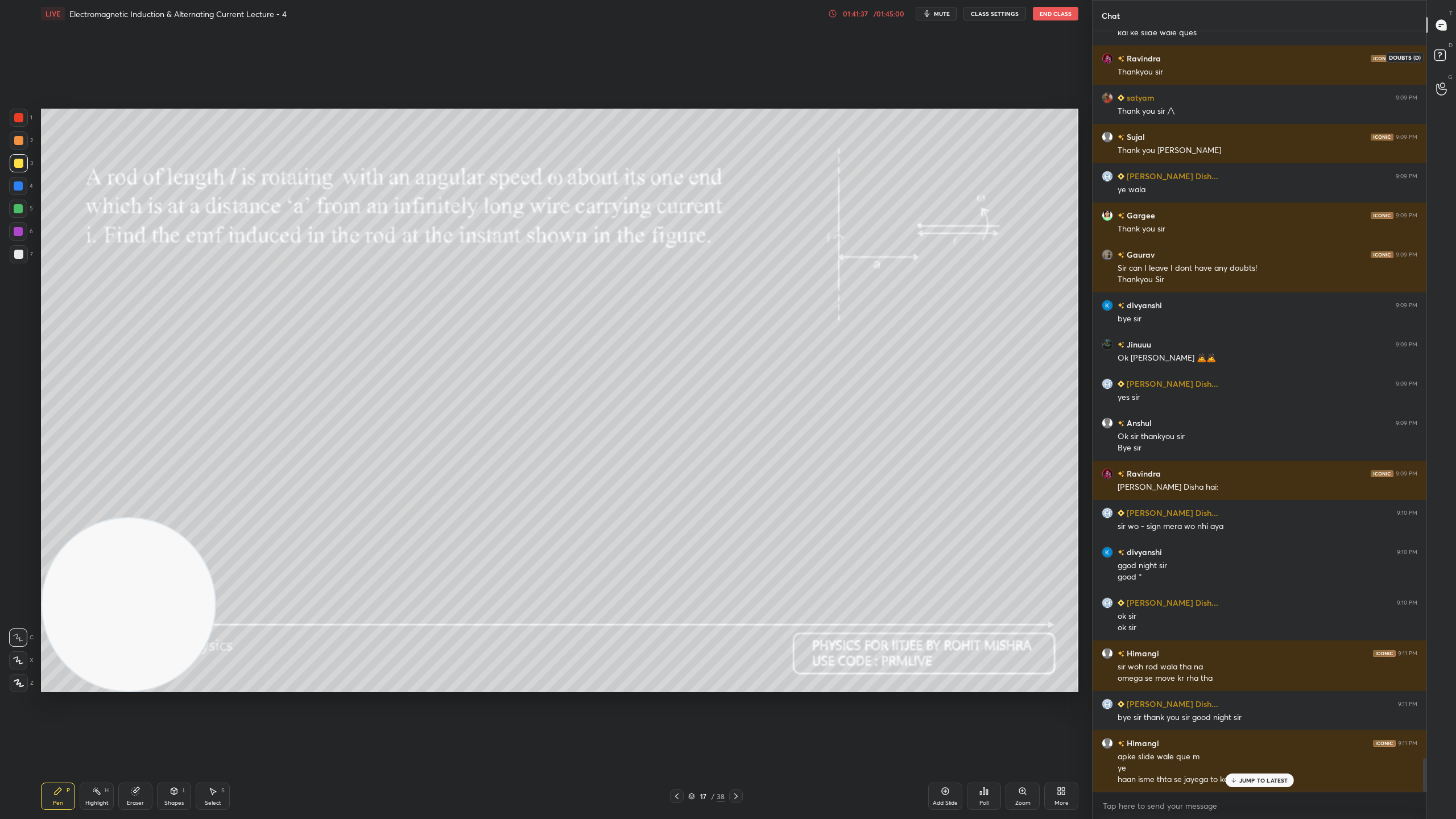
click at [1440, 57] on rect at bounding box center [1439, 55] width 11 height 11
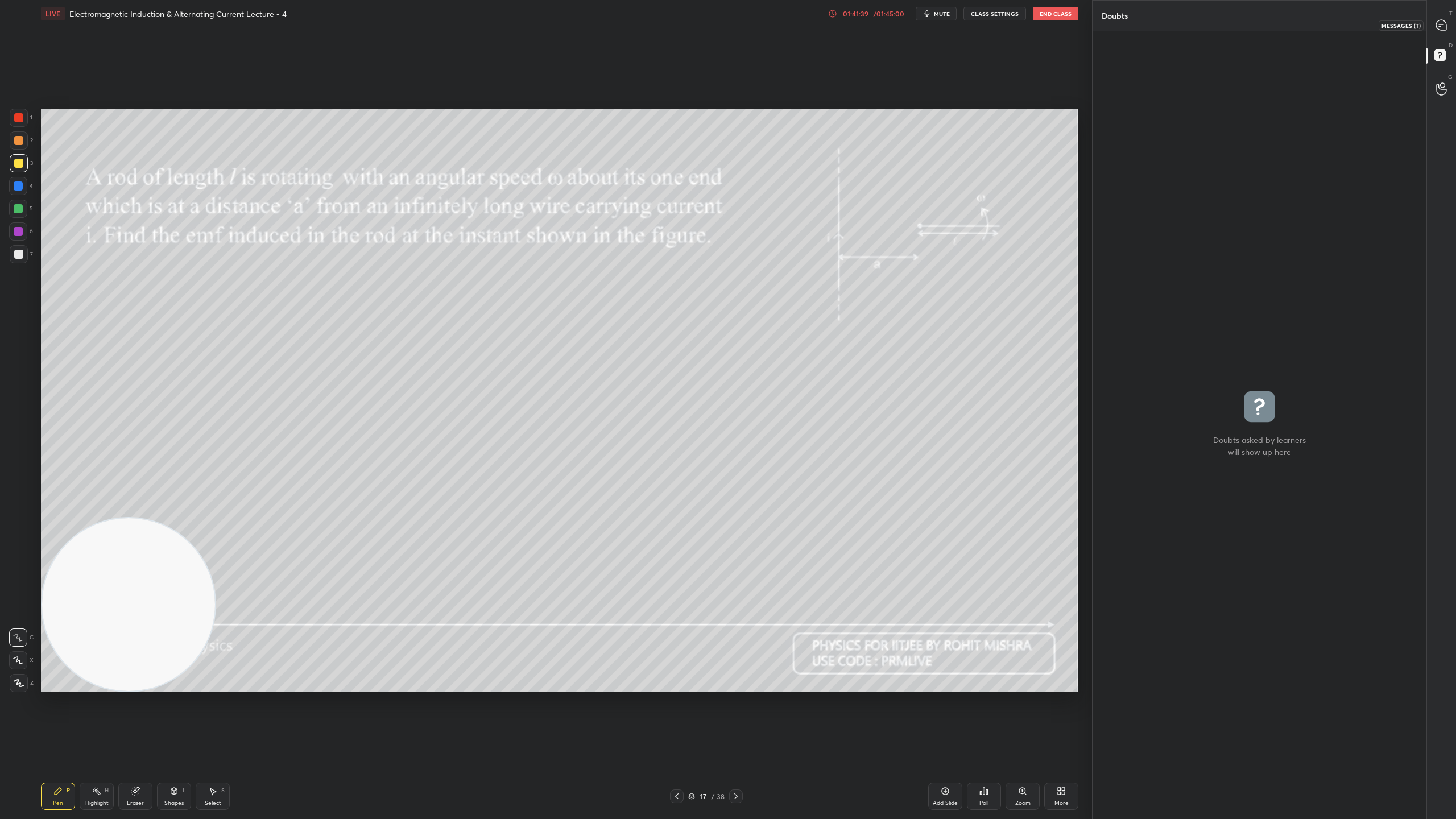
click at [1444, 24] on icon at bounding box center [1441, 25] width 10 height 10
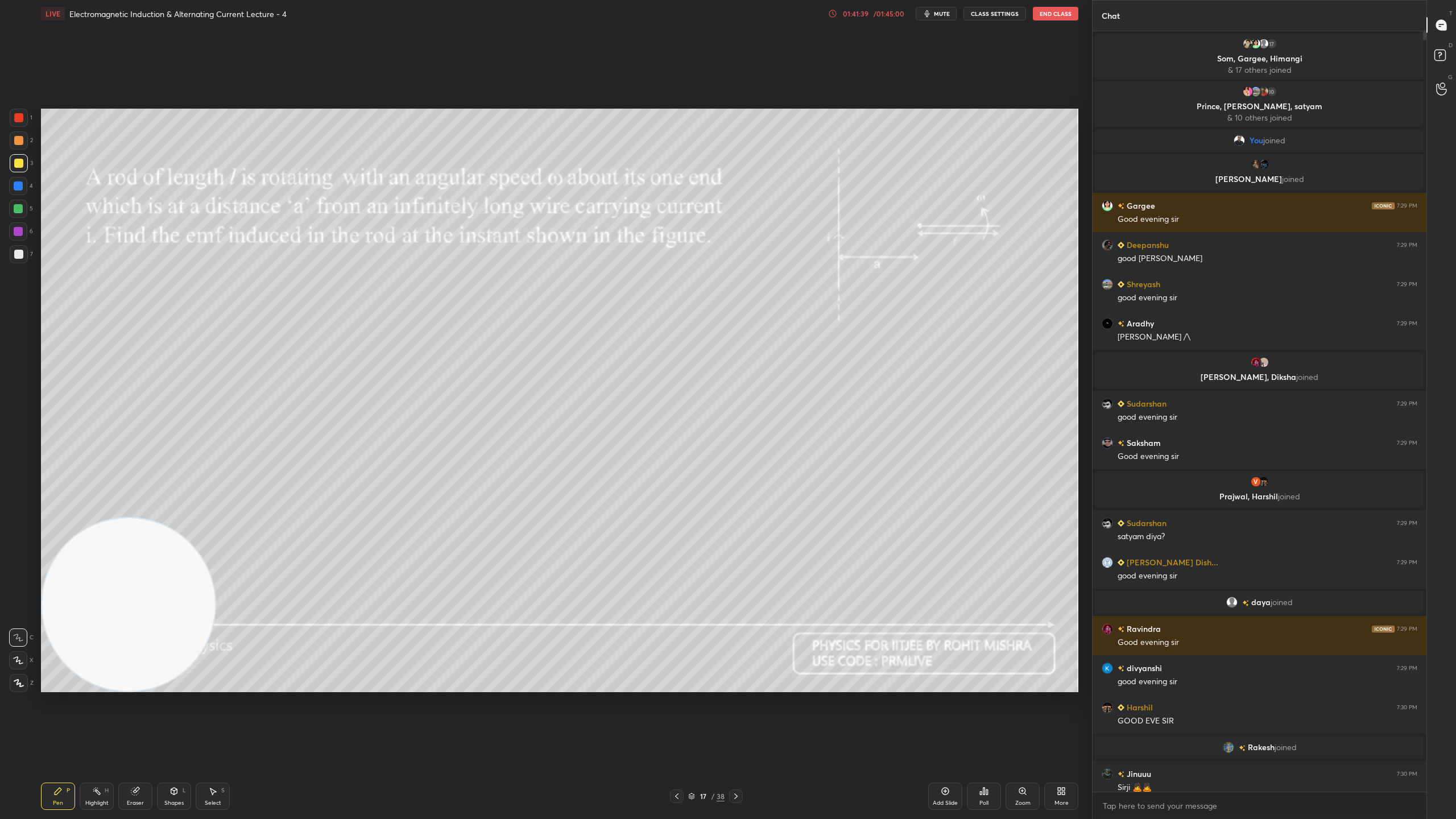
scroll to position [757, 330]
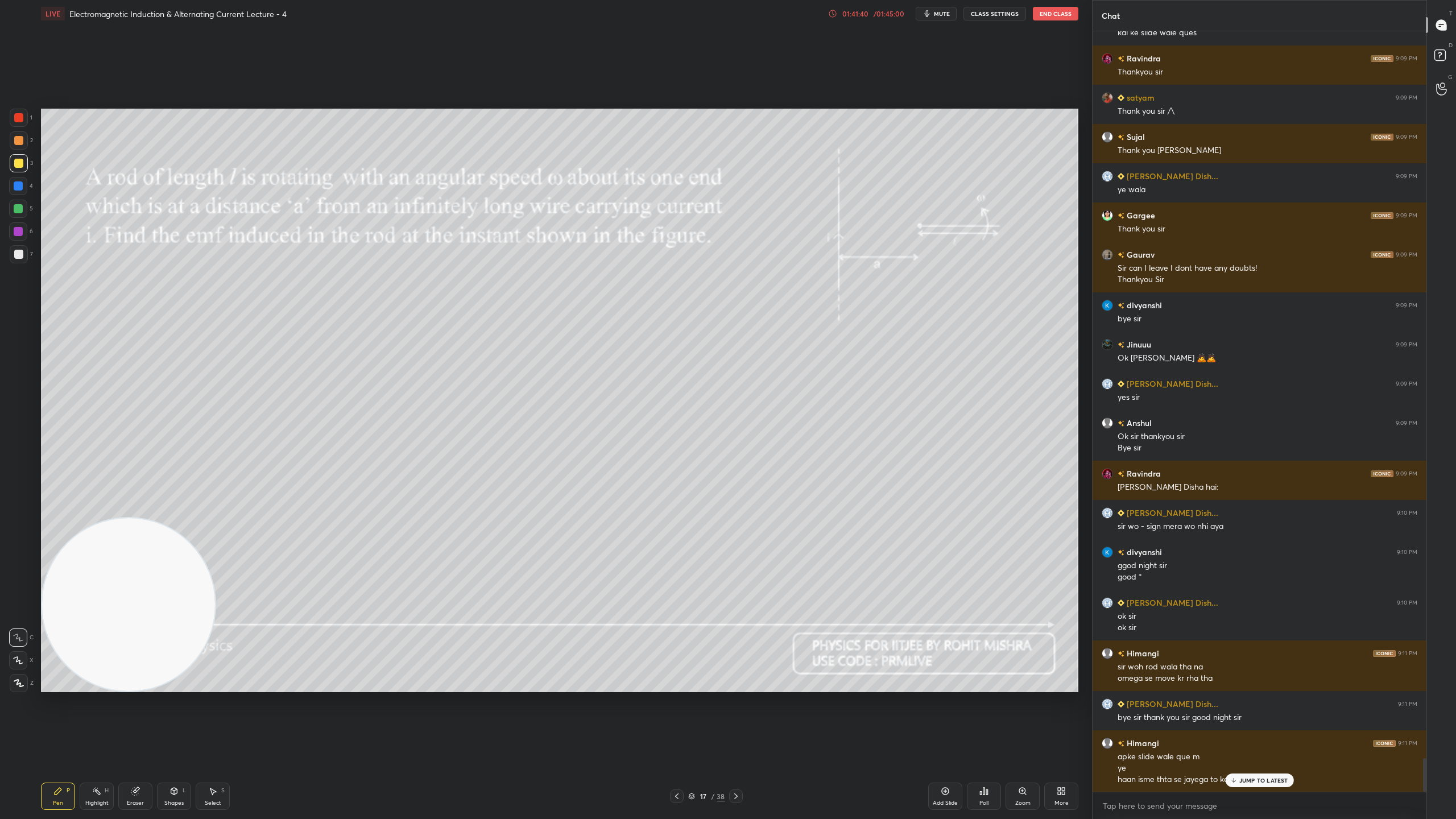
click at [1251, 722] on p "JUMP TO LATEST" at bounding box center [1263, 780] width 49 height 7
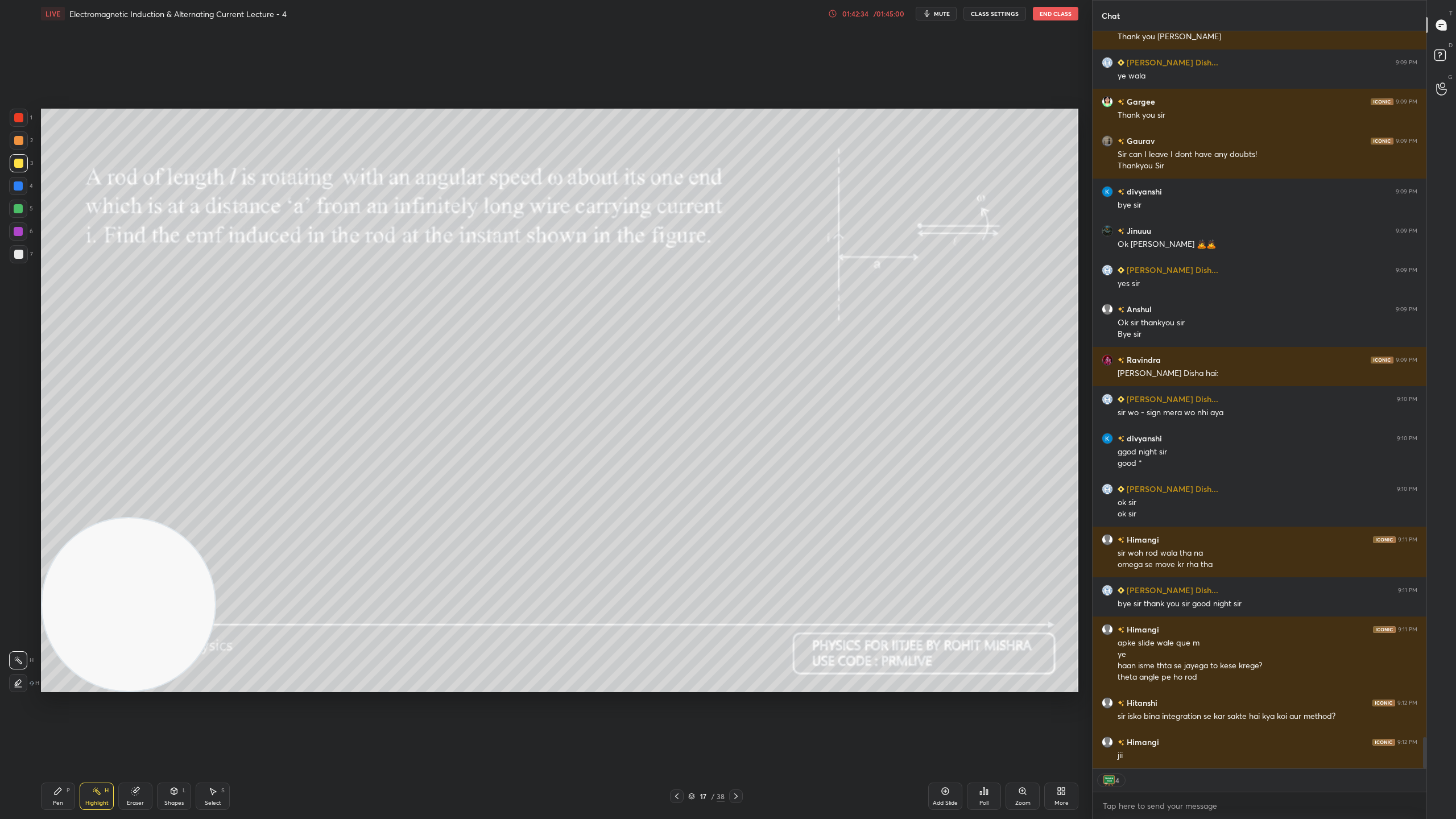
scroll to position [16541, 0]
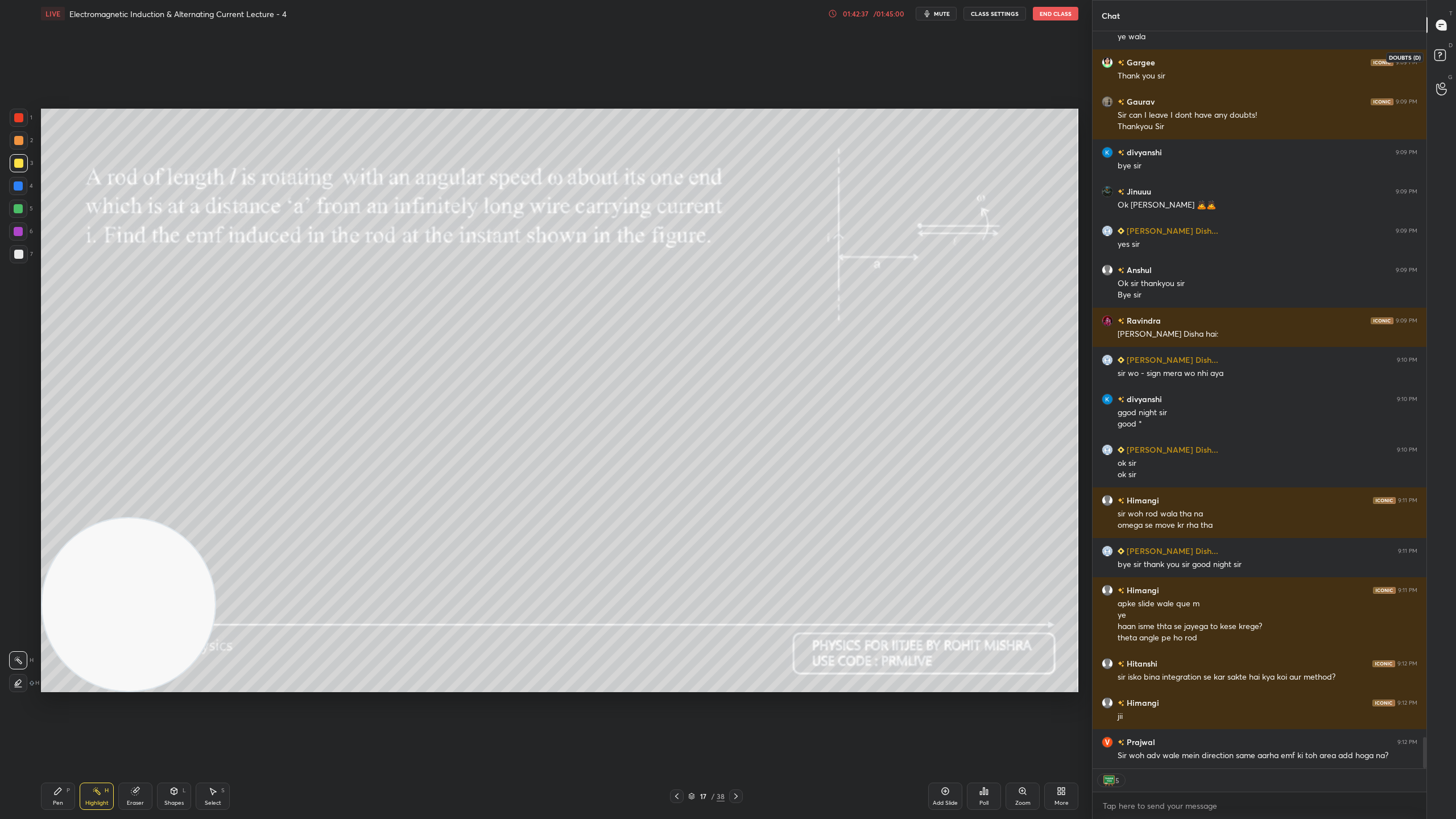
click at [1448, 54] on icon at bounding box center [1441, 57] width 20 height 20
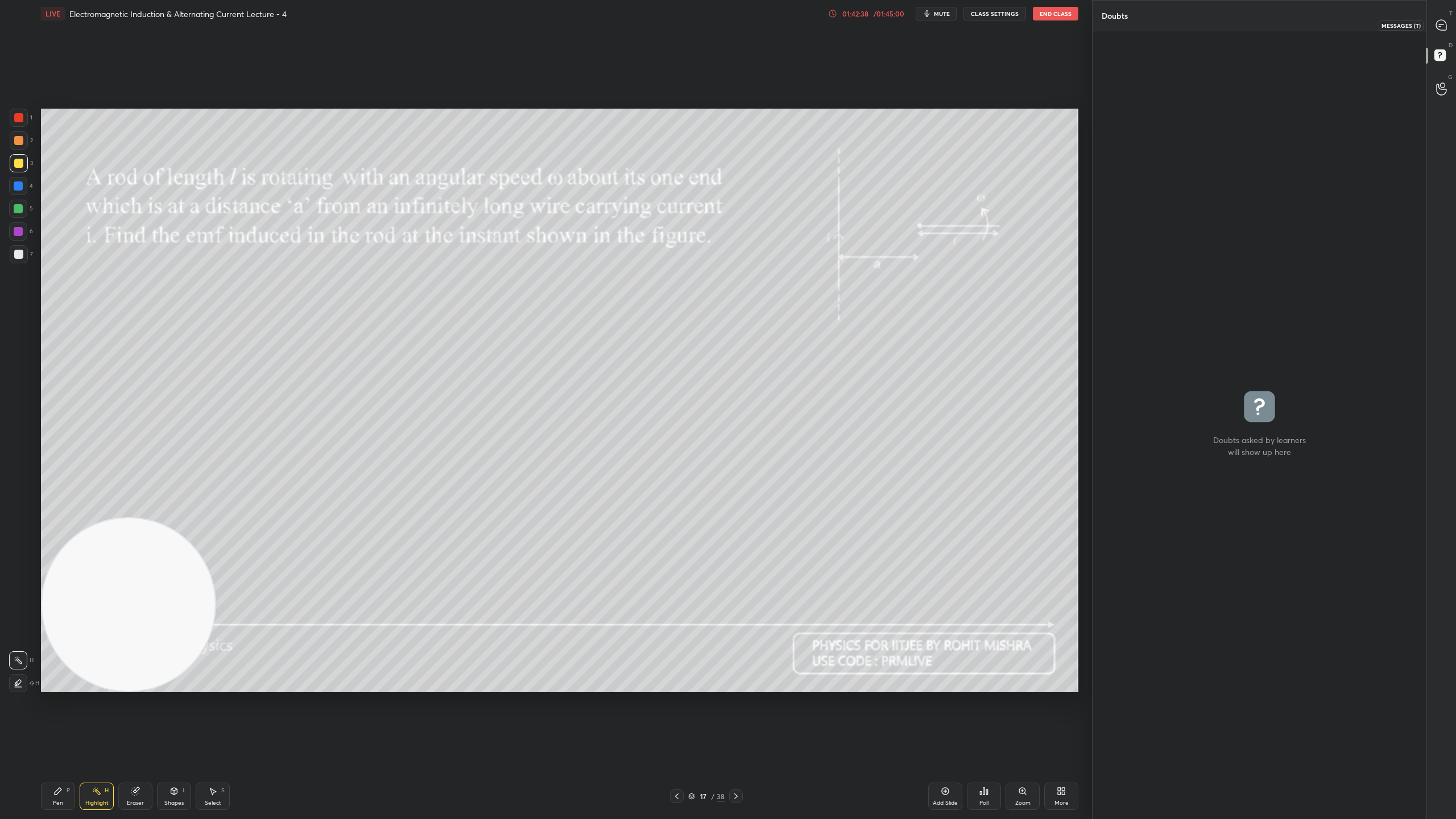
click at [1449, 25] on div at bounding box center [1441, 25] width 23 height 20
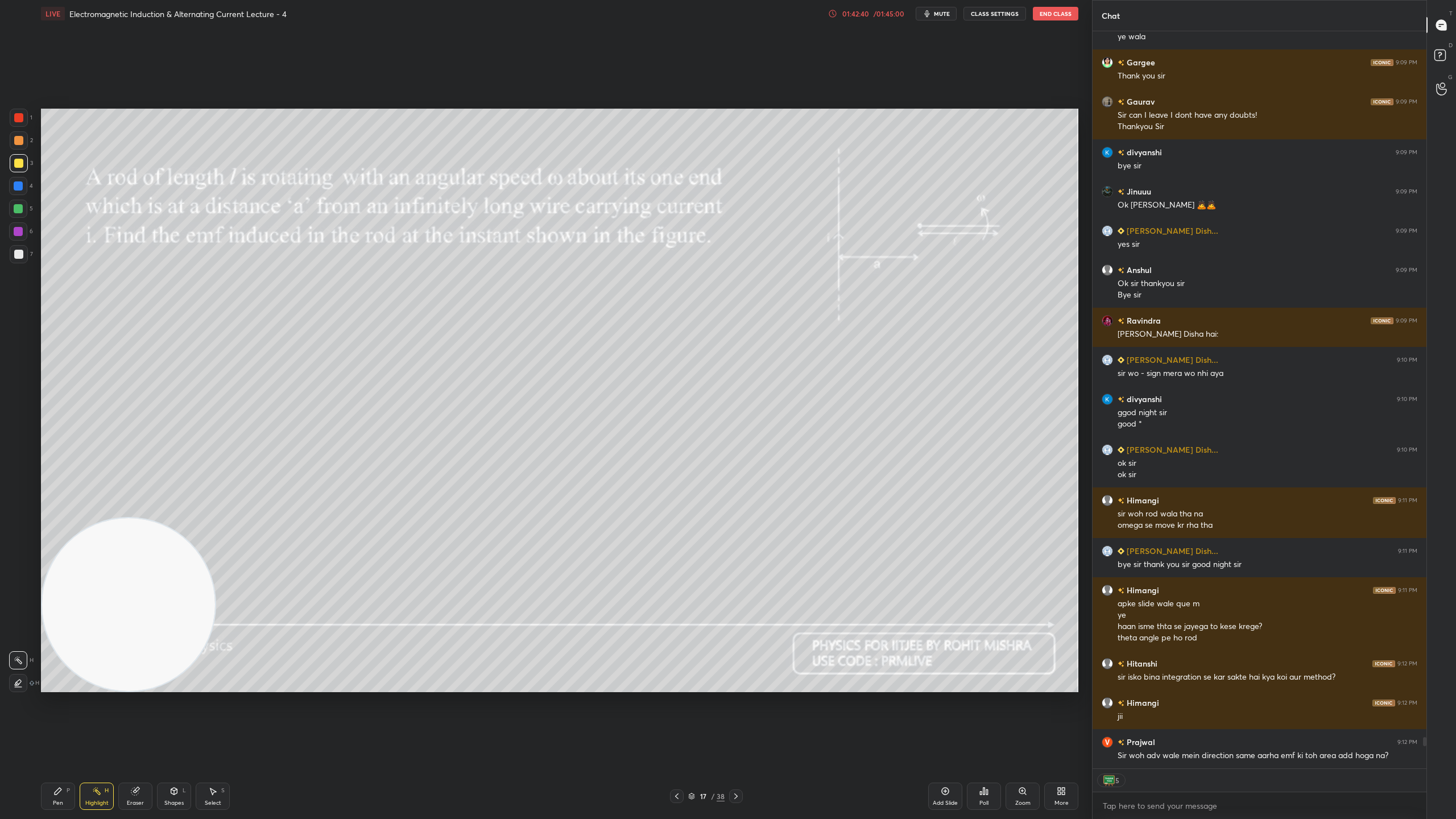
scroll to position [16581, 0]
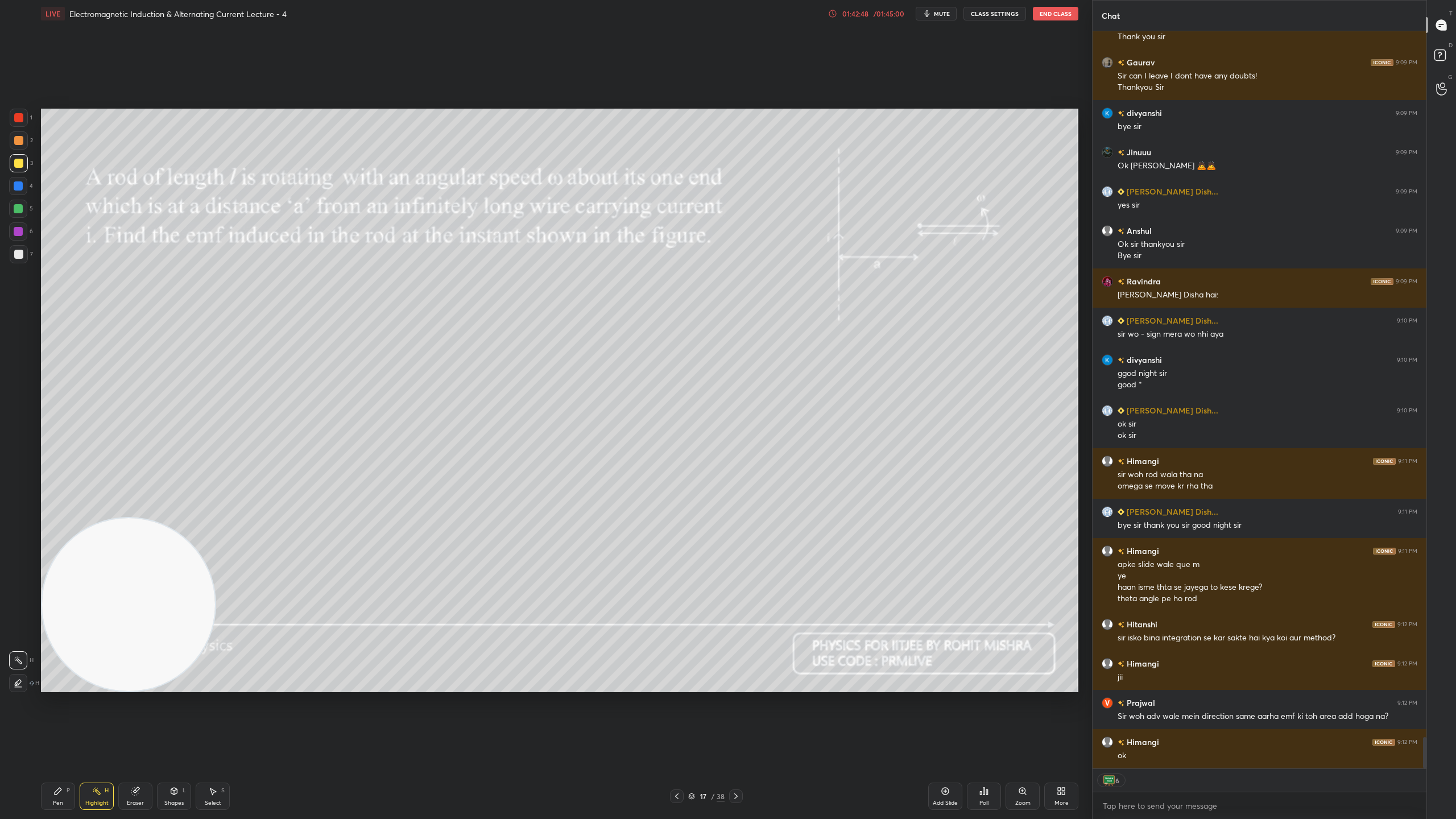
click at [694, 722] on icon at bounding box center [692, 797] width 6 height 2
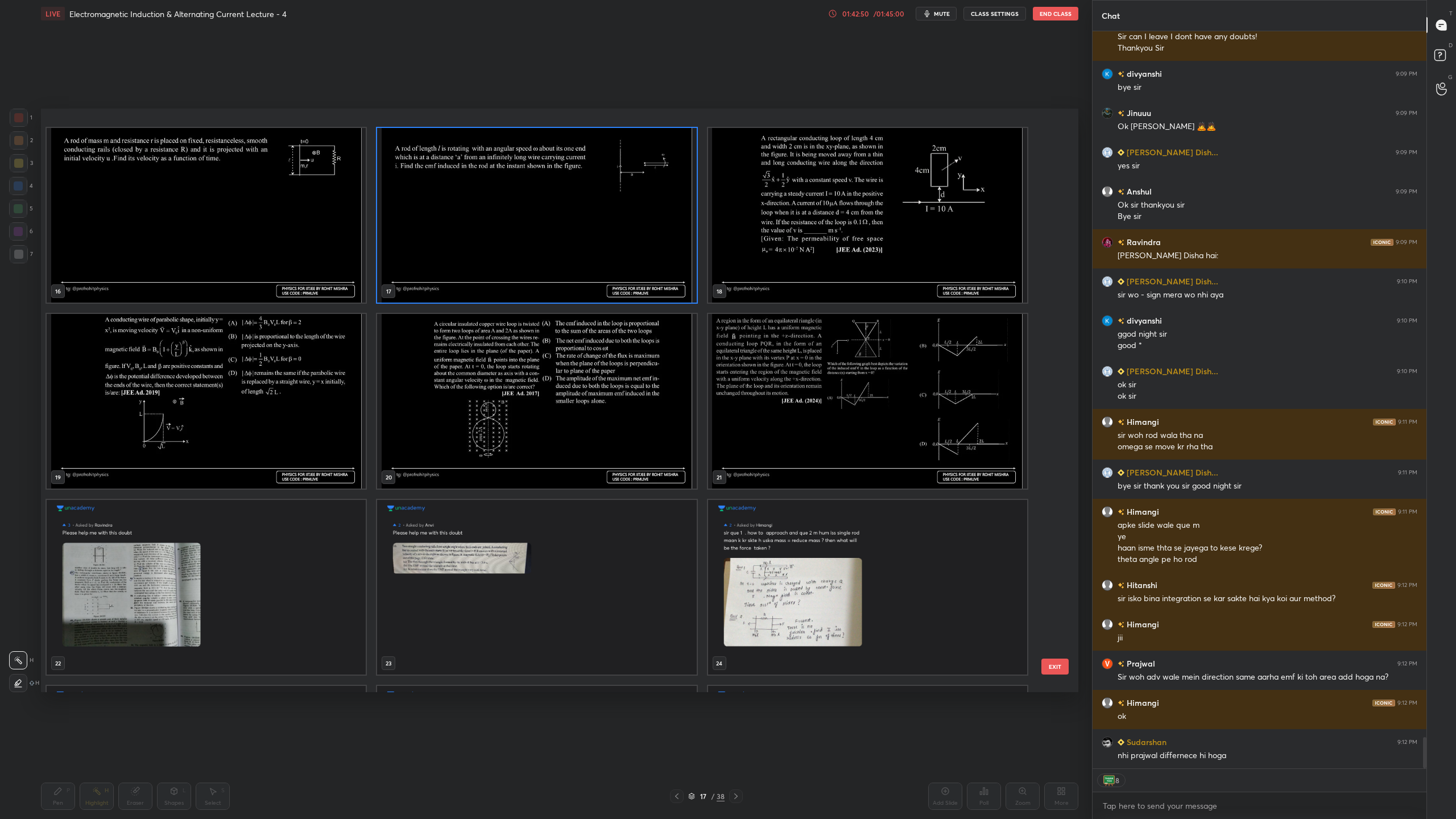
scroll to position [987, 0]
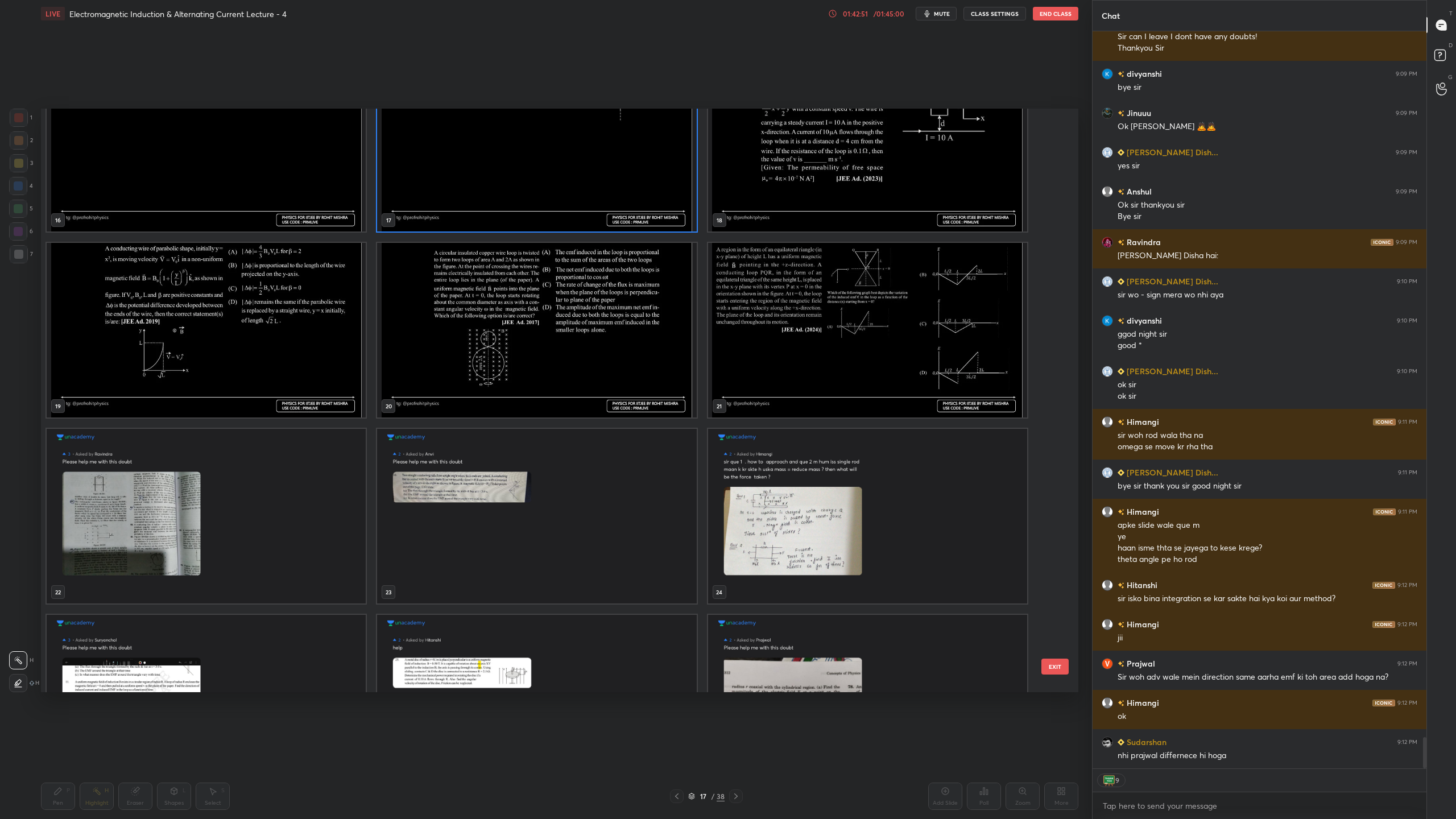
click at [870, 310] on img "grid" at bounding box center [867, 330] width 319 height 175
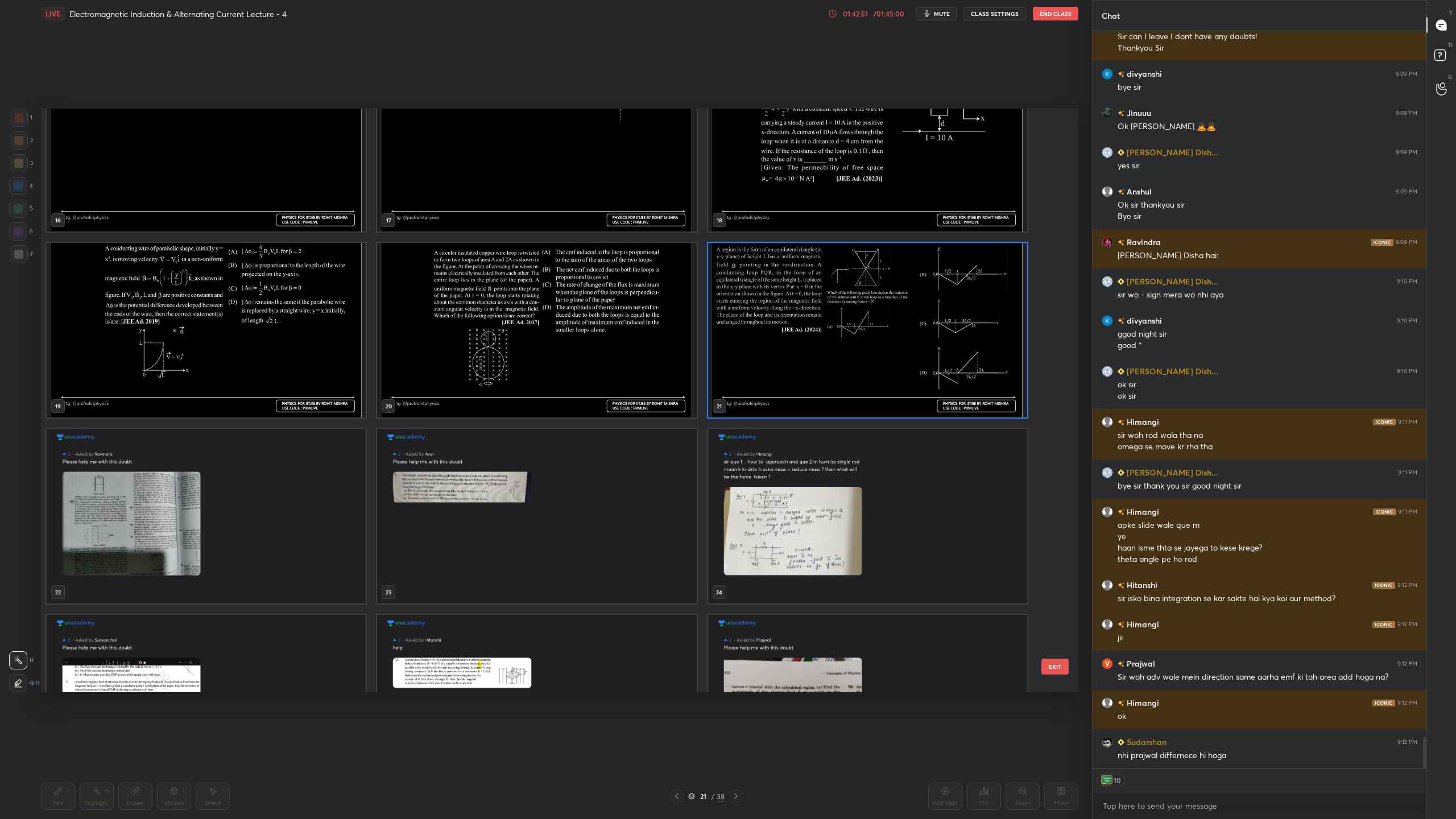
click at [870, 310] on img "grid" at bounding box center [867, 330] width 319 height 175
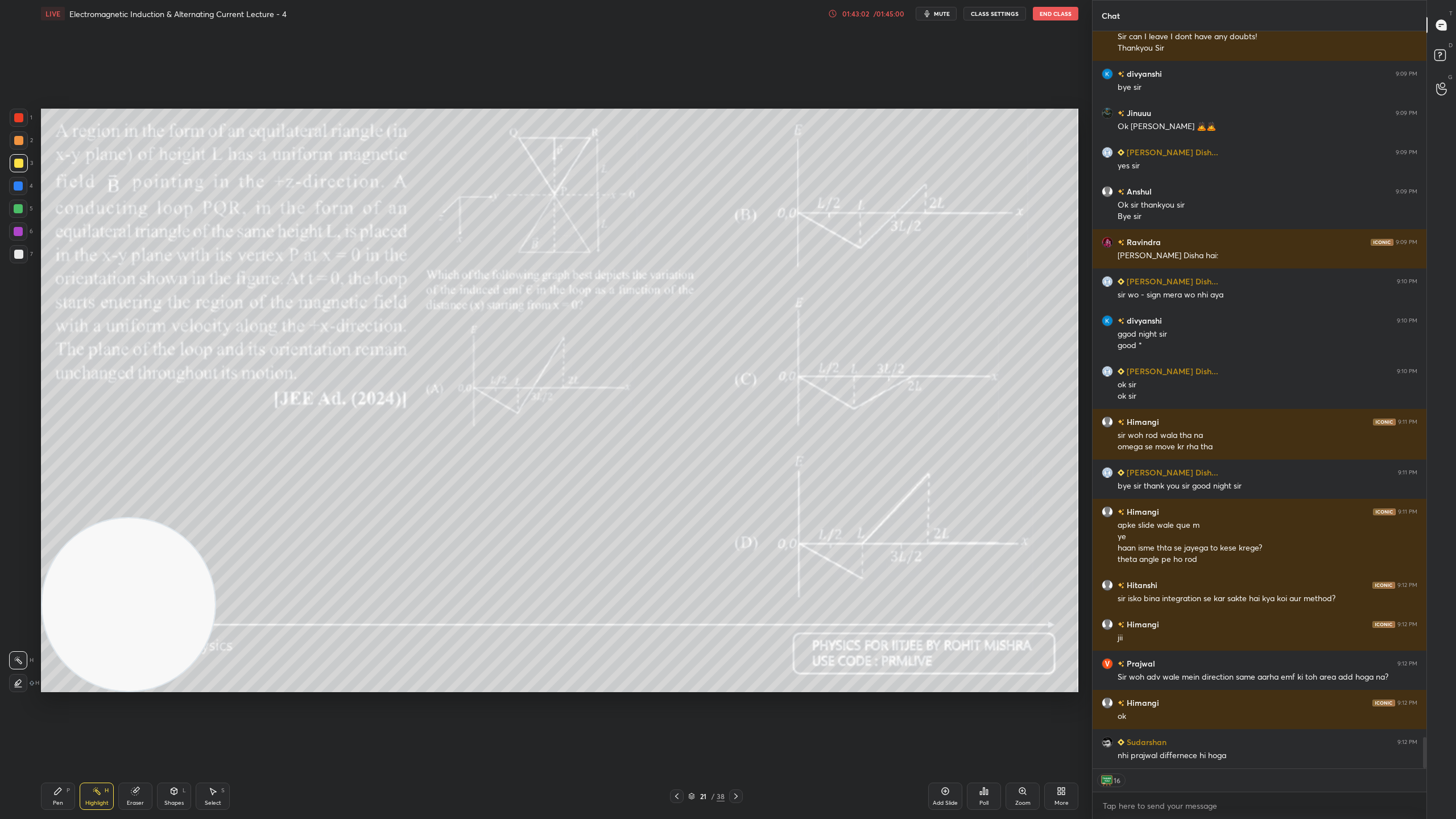
scroll to position [16659, 0]
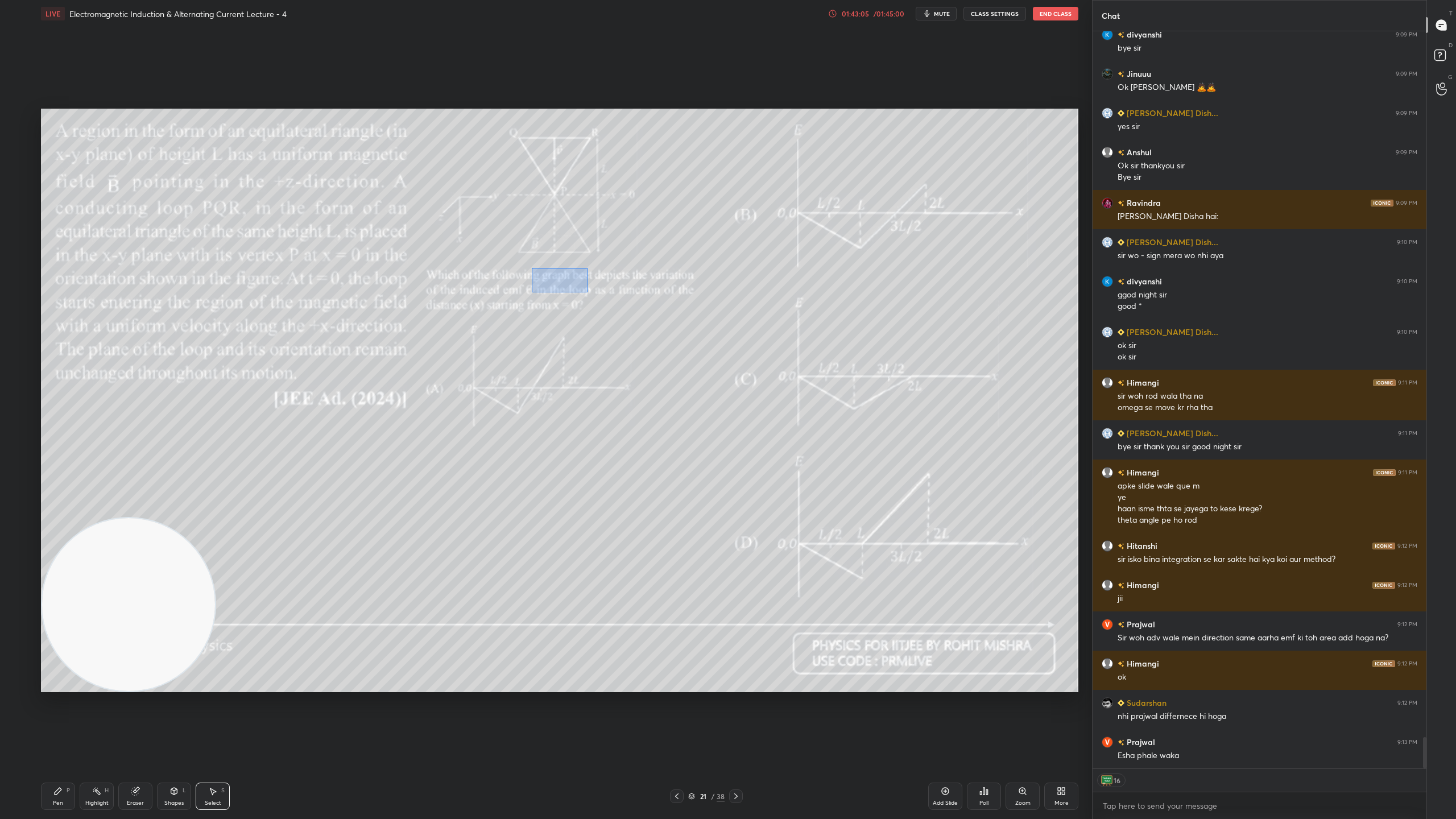
drag, startPoint x: 532, startPoint y: 268, endPoint x: 587, endPoint y: 292, distance: 60.9
click at [587, 292] on div "0 ° Undo Copy Duplicate Duplicate to new slide Delete" at bounding box center [559, 400] width 1037 height 583
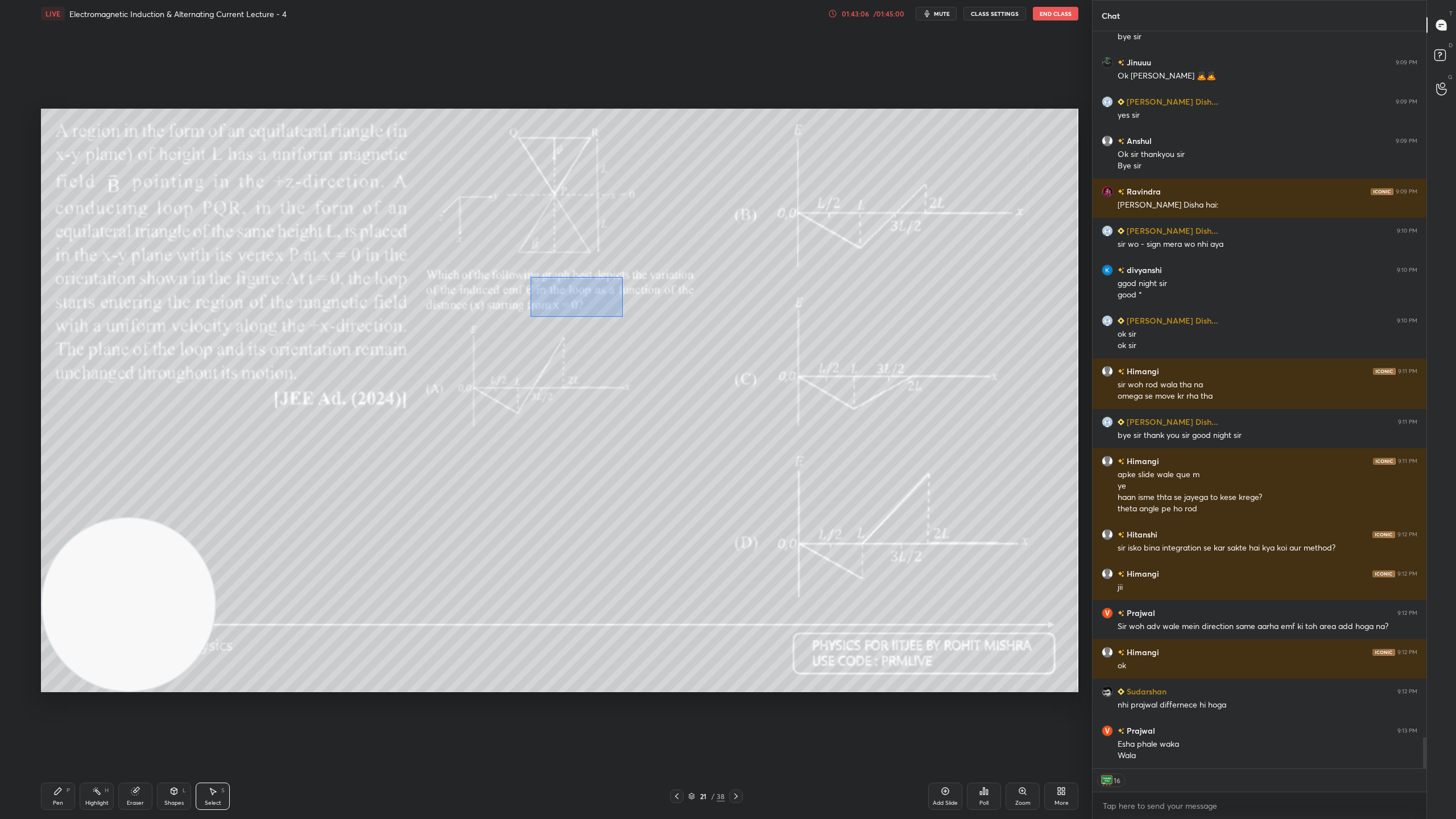
drag, startPoint x: 530, startPoint y: 277, endPoint x: 623, endPoint y: 316, distance: 100.6
click at [623, 316] on div "0 ° Undo Copy Duplicate Duplicate to new slide Delete" at bounding box center [559, 400] width 1037 height 583
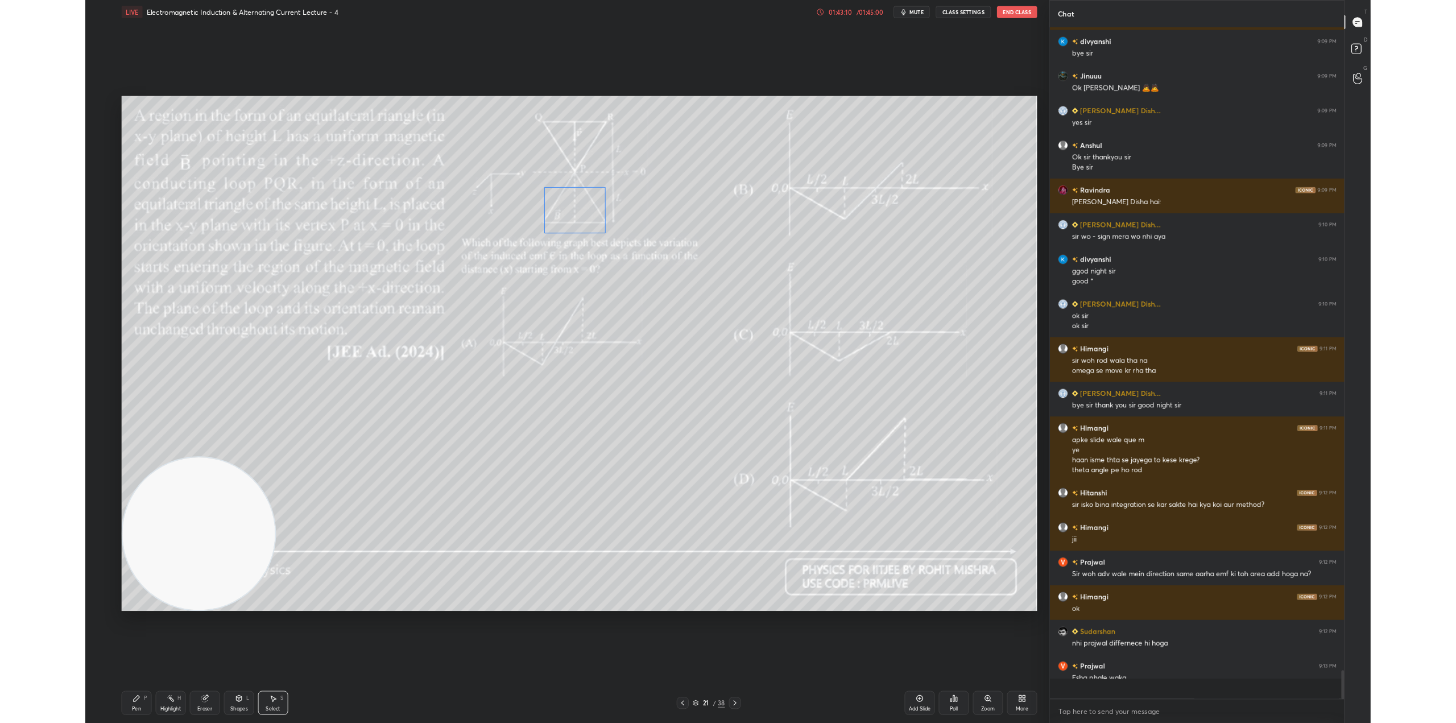
scroll to position [16647, 0]
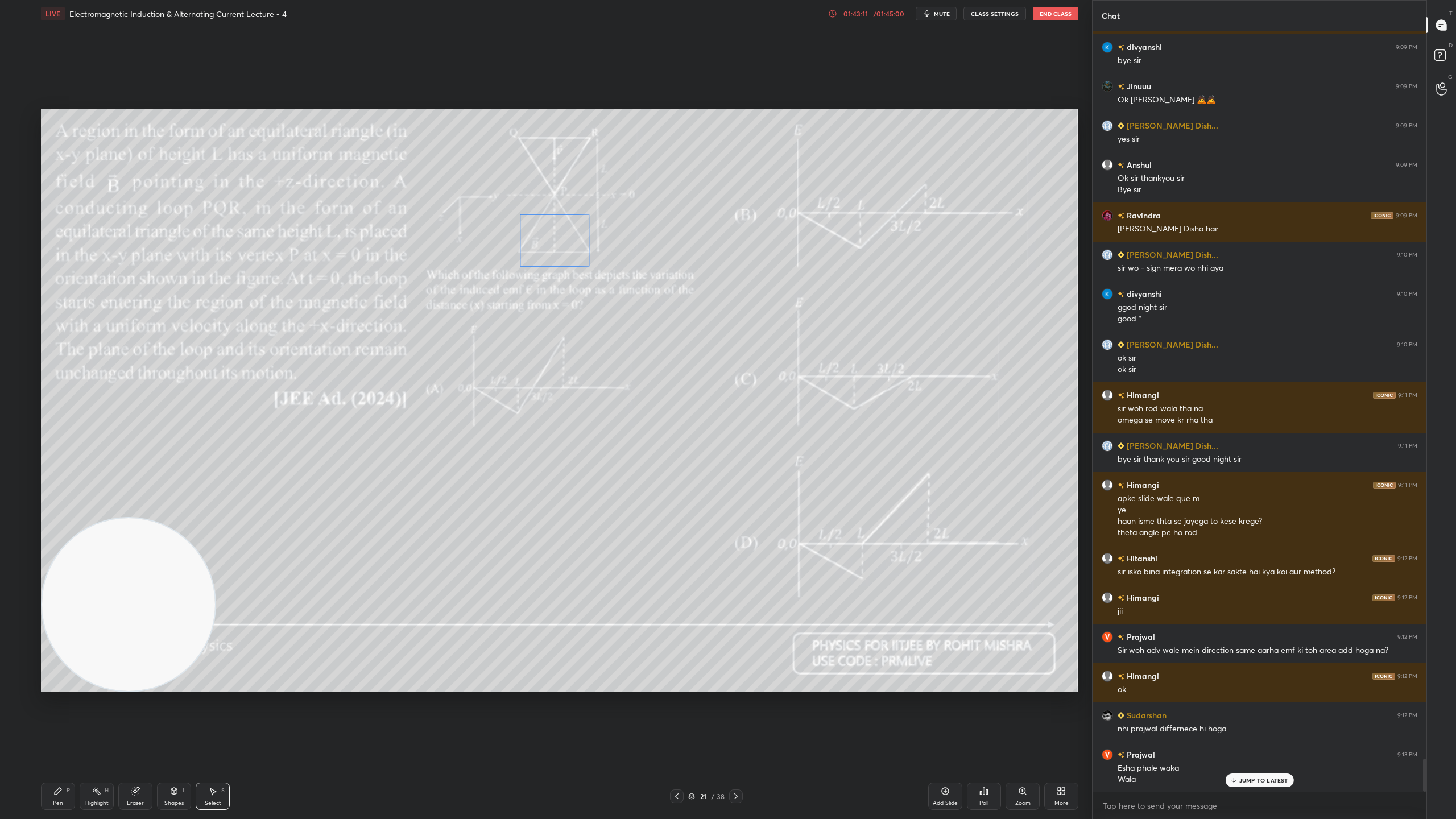
drag, startPoint x: 561, startPoint y: 285, endPoint x: 560, endPoint y: 255, distance: 30.7
click at [560, 255] on div "180 ° Undo Copy Duplicate Duplicate to new slide Delete" at bounding box center [559, 400] width 1037 height 583
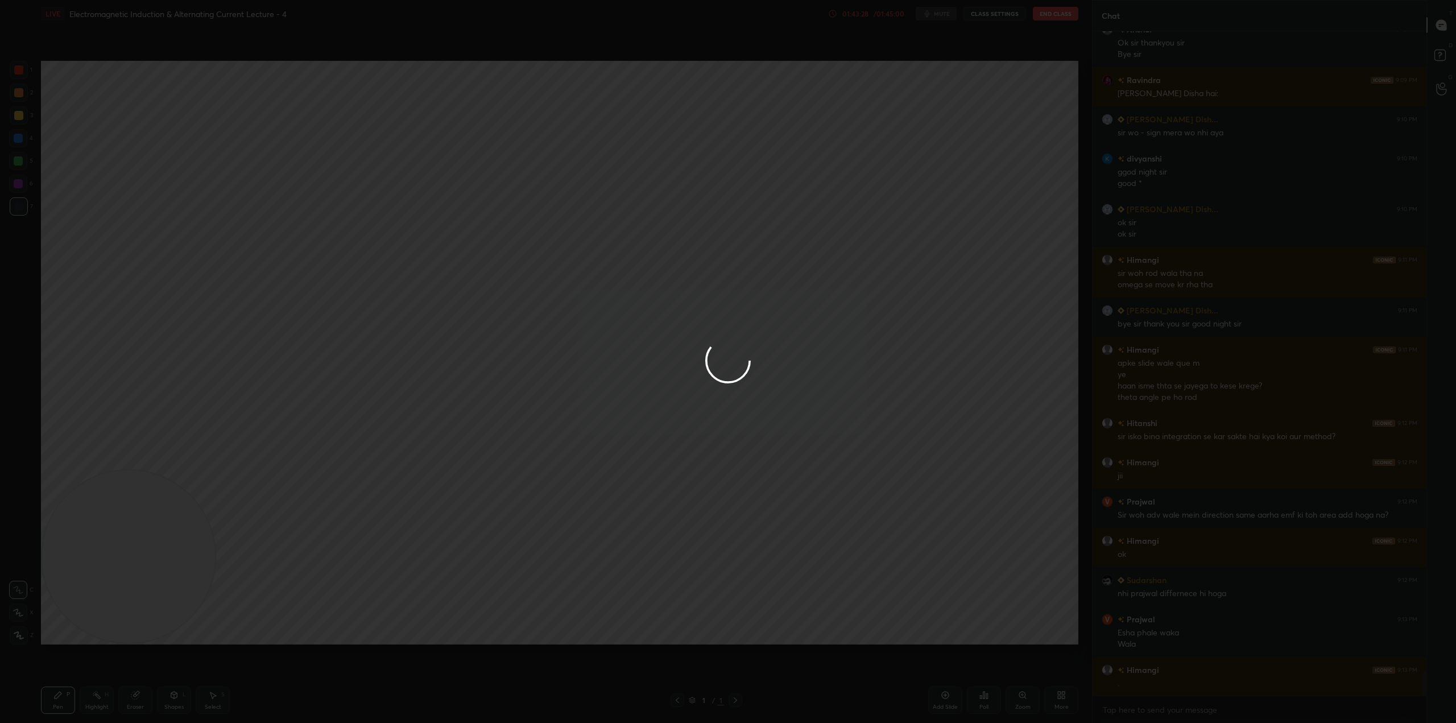
scroll to position [16821, 0]
click at [1261, 683] on div at bounding box center [728, 361] width 1456 height 723
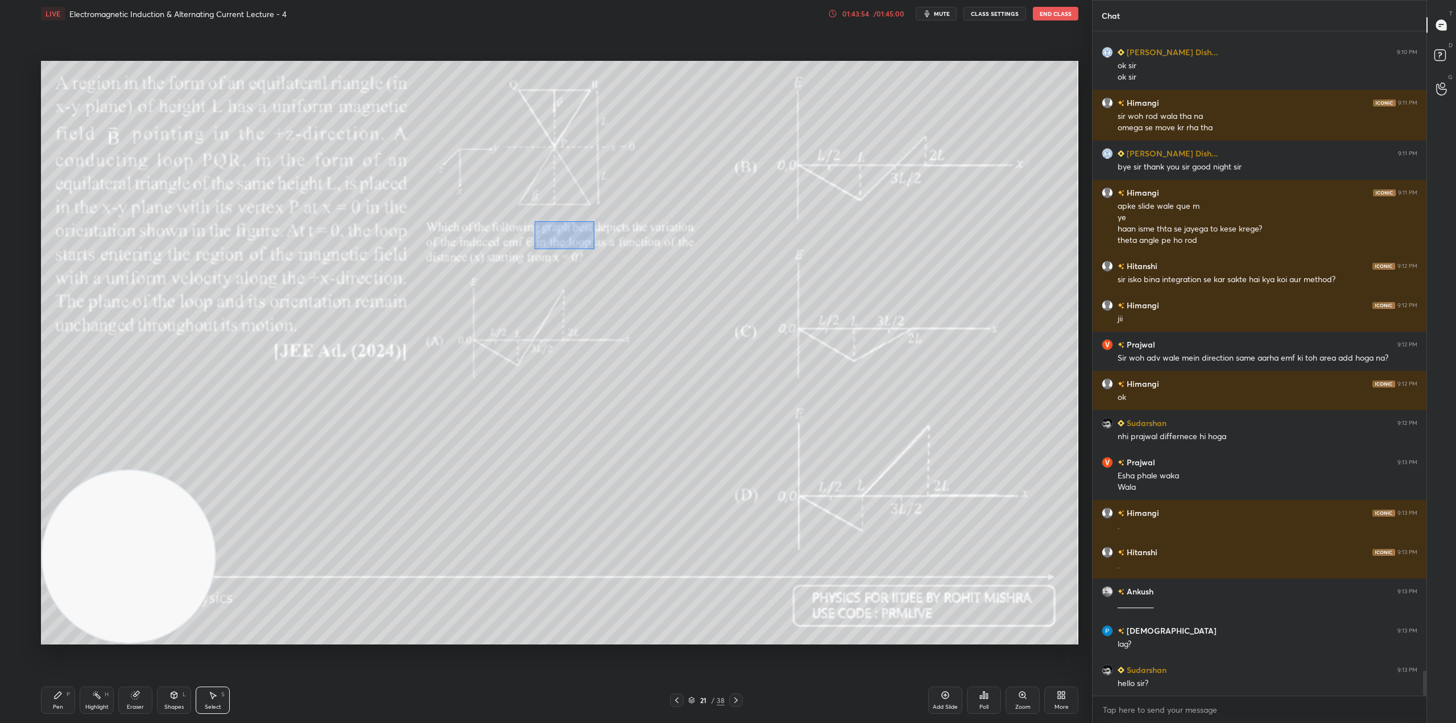
drag, startPoint x: 534, startPoint y: 221, endPoint x: 608, endPoint y: 256, distance: 81.9
click at [608, 256] on div "0 ° Undo Copy Duplicate Duplicate to new slide Delete" at bounding box center [559, 352] width 1037 height 583
drag, startPoint x: 559, startPoint y: 223, endPoint x: 554, endPoint y: 195, distance: 28.8
click at [554, 195] on div "180 ° Undo Copy Duplicate Duplicate to new slide Delete" at bounding box center [559, 352] width 1037 height 583
click at [561, 265] on div "0 ° Undo Copy Duplicate Duplicate to new slide Delete" at bounding box center [559, 352] width 1037 height 583
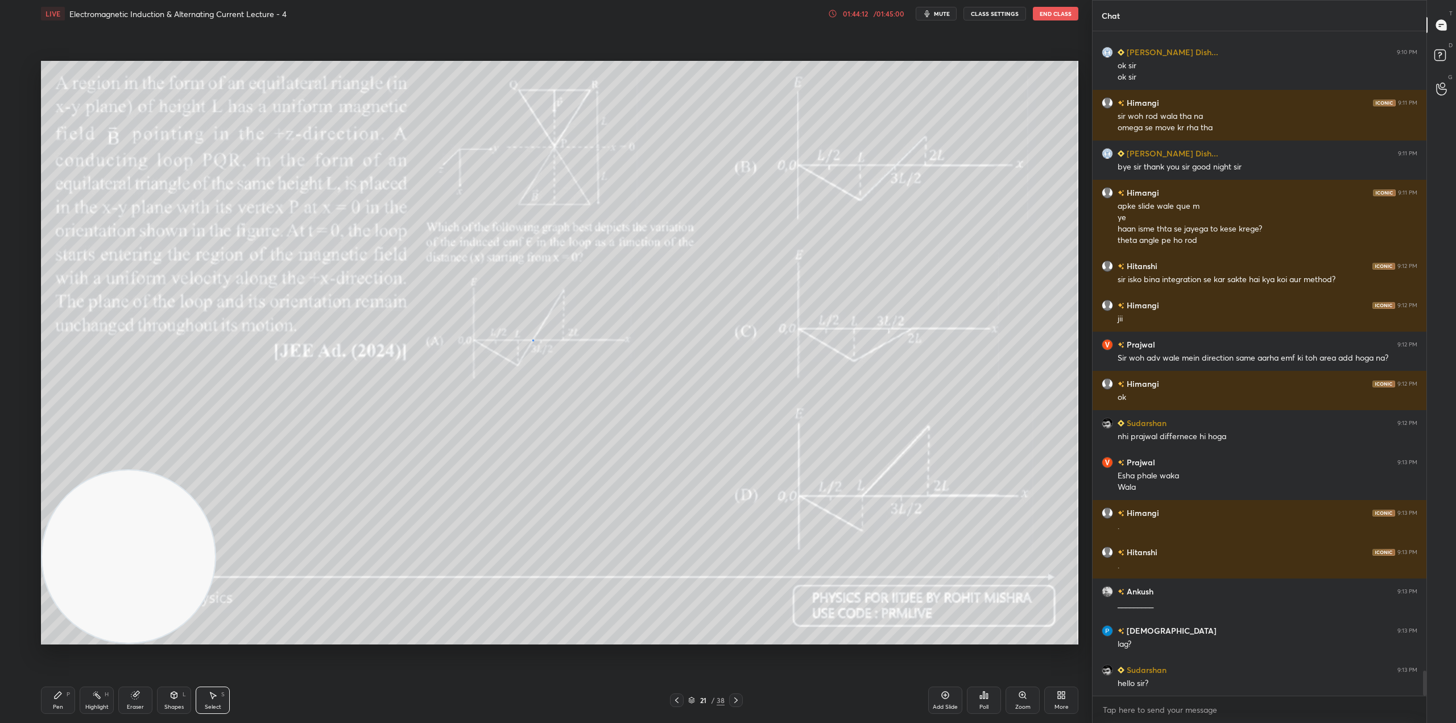
click at [532, 339] on div "0 ° Undo Copy Duplicate Duplicate to new slide Delete" at bounding box center [559, 352] width 1037 height 583
click at [532, 342] on div "0 ° Undo Copy Duplicate Duplicate to new slide Delete" at bounding box center [559, 352] width 1037 height 583
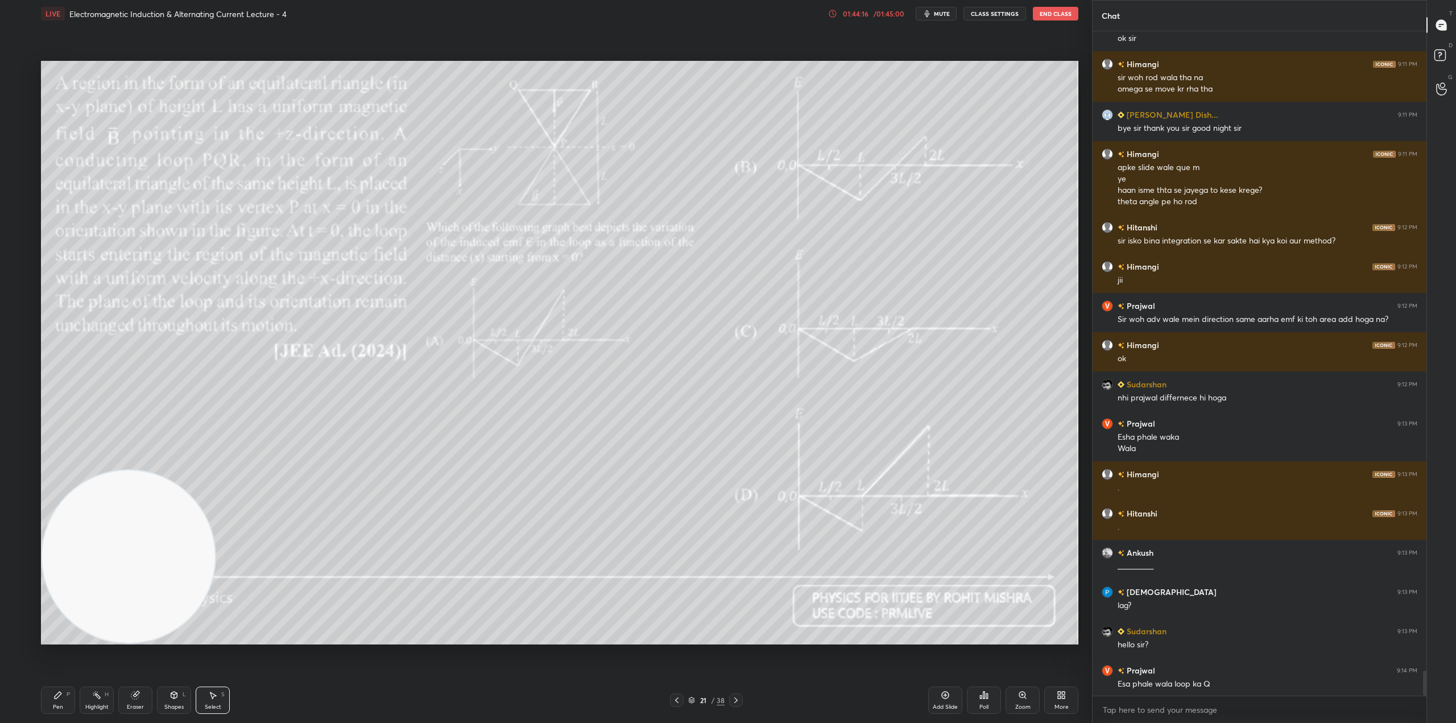
scroll to position [17017, 0]
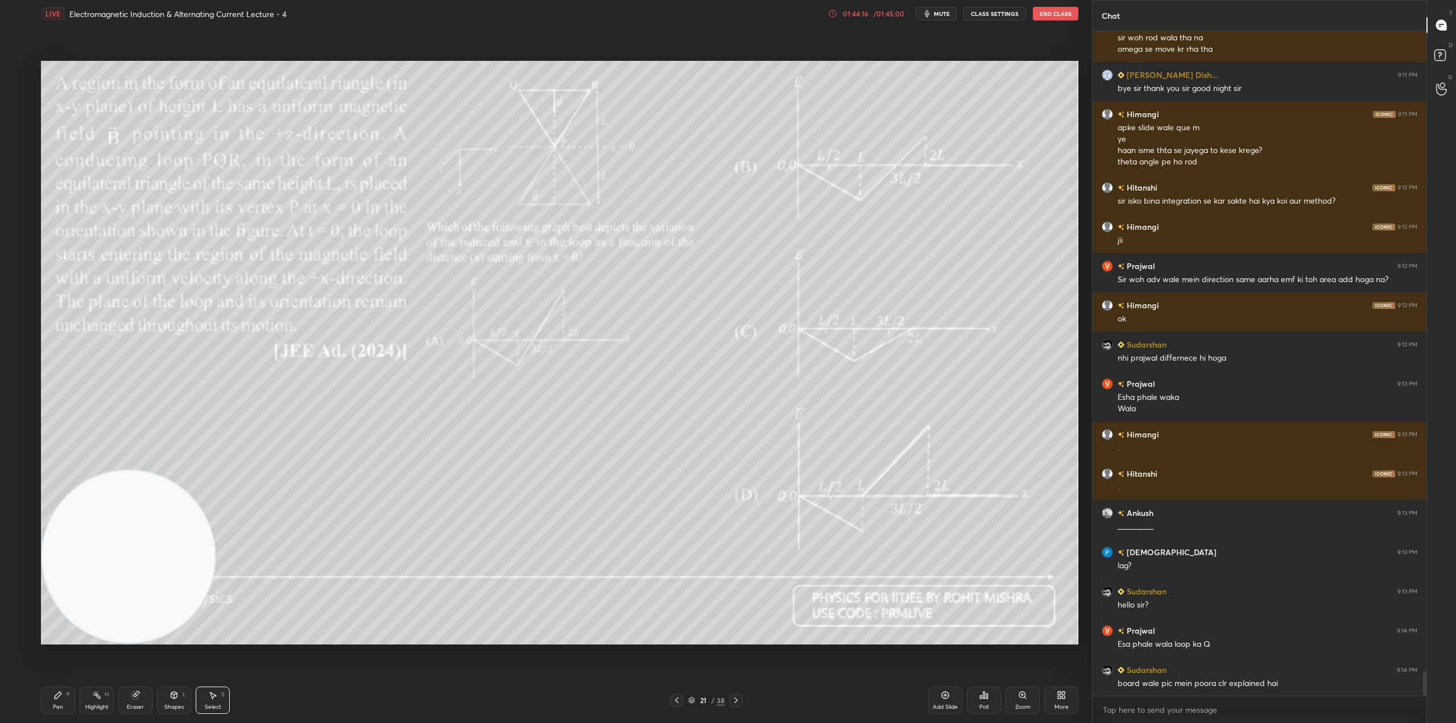
click at [1269, 687] on div "board wale pic mein poora clr explained hai" at bounding box center [1267, 683] width 300 height 11
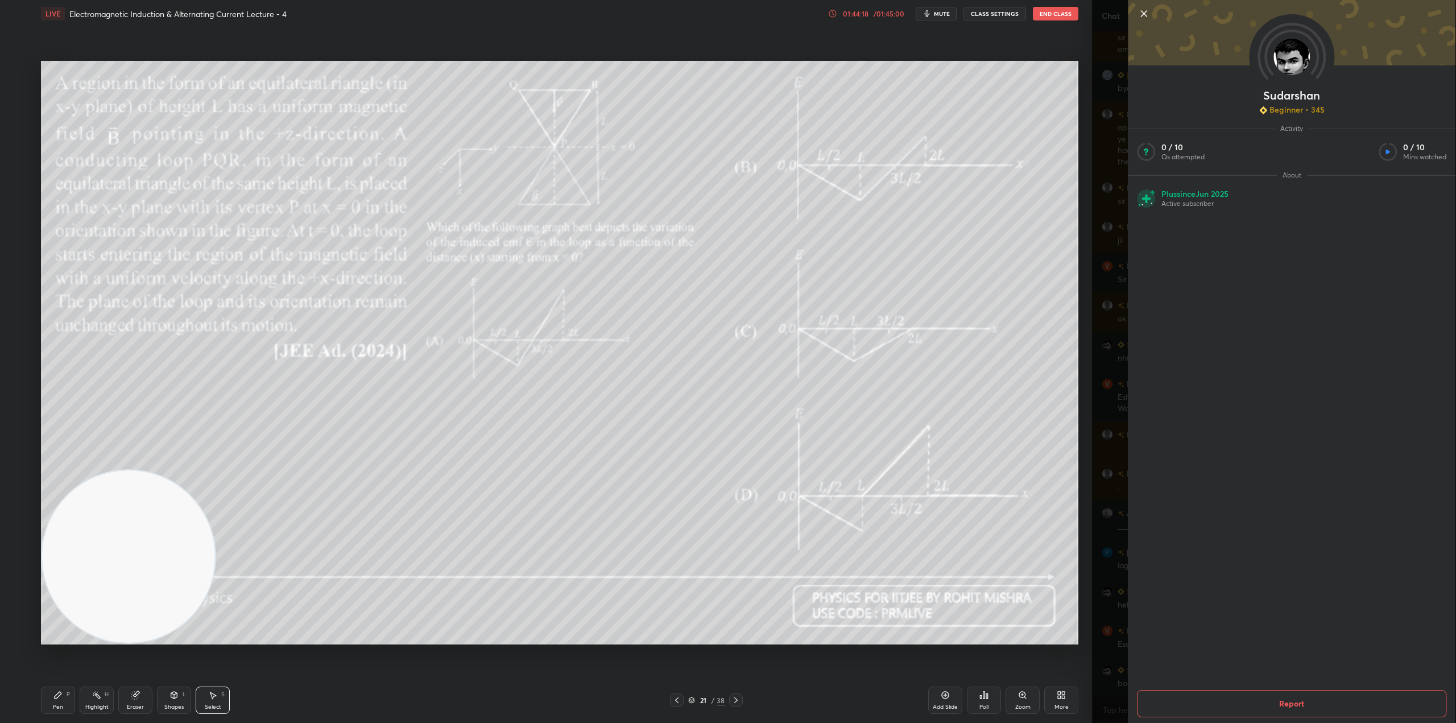
click at [1143, 9] on icon at bounding box center [1144, 14] width 14 height 14
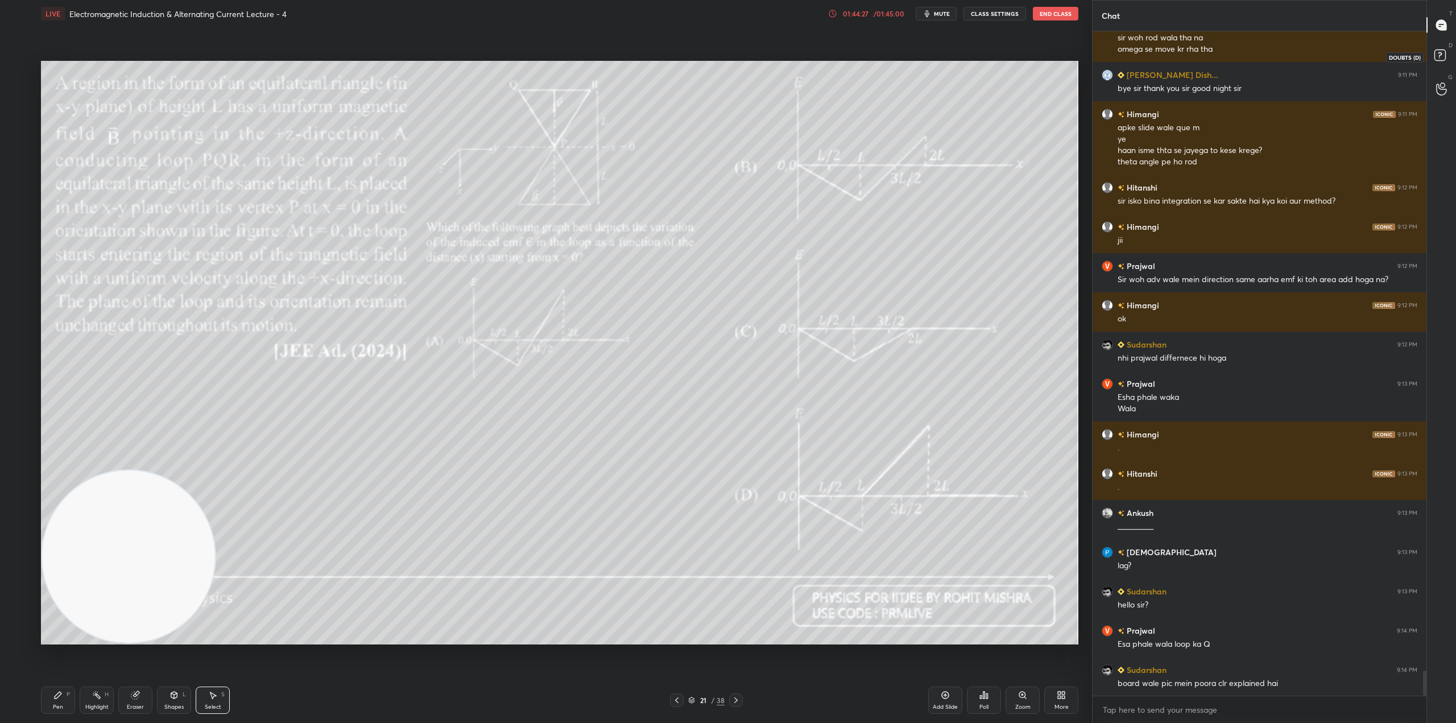
click at [1440, 51] on rect at bounding box center [1439, 55] width 11 height 11
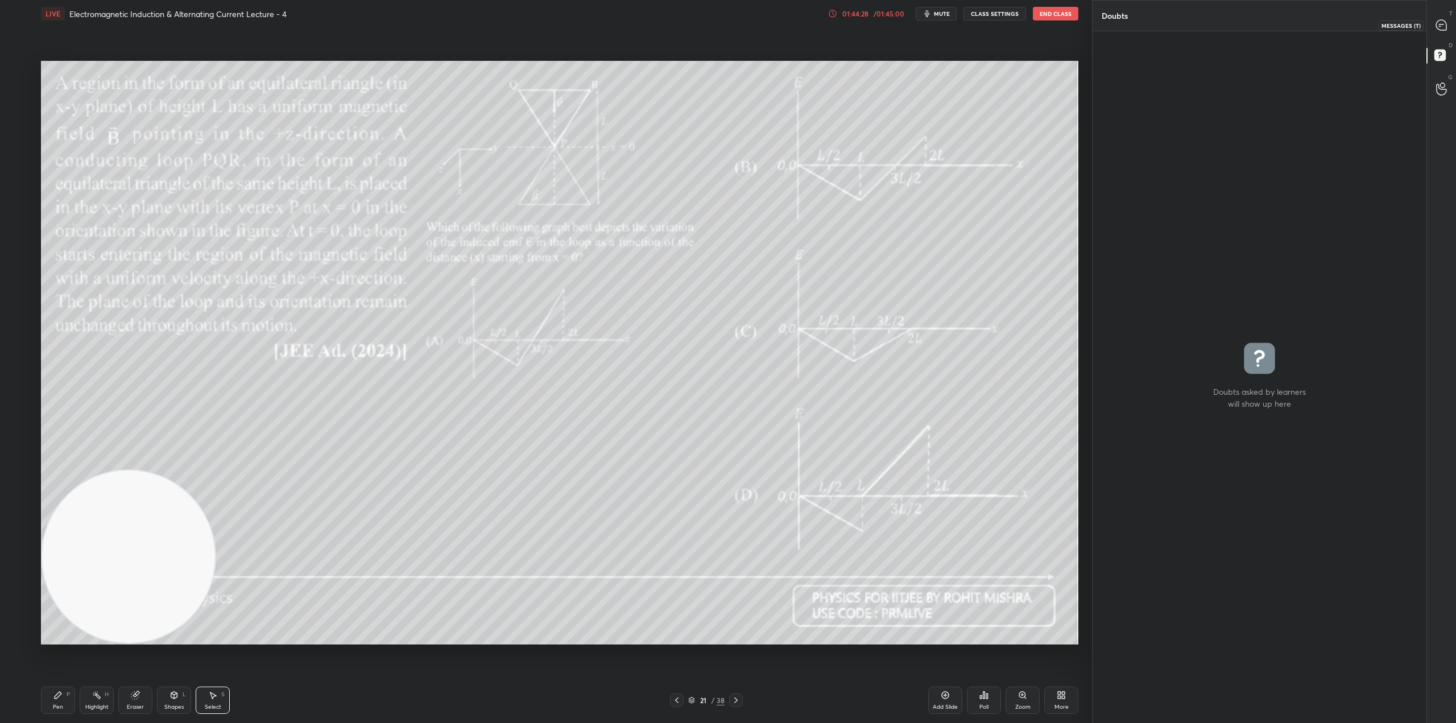
click at [1442, 22] on icon at bounding box center [1441, 25] width 10 height 10
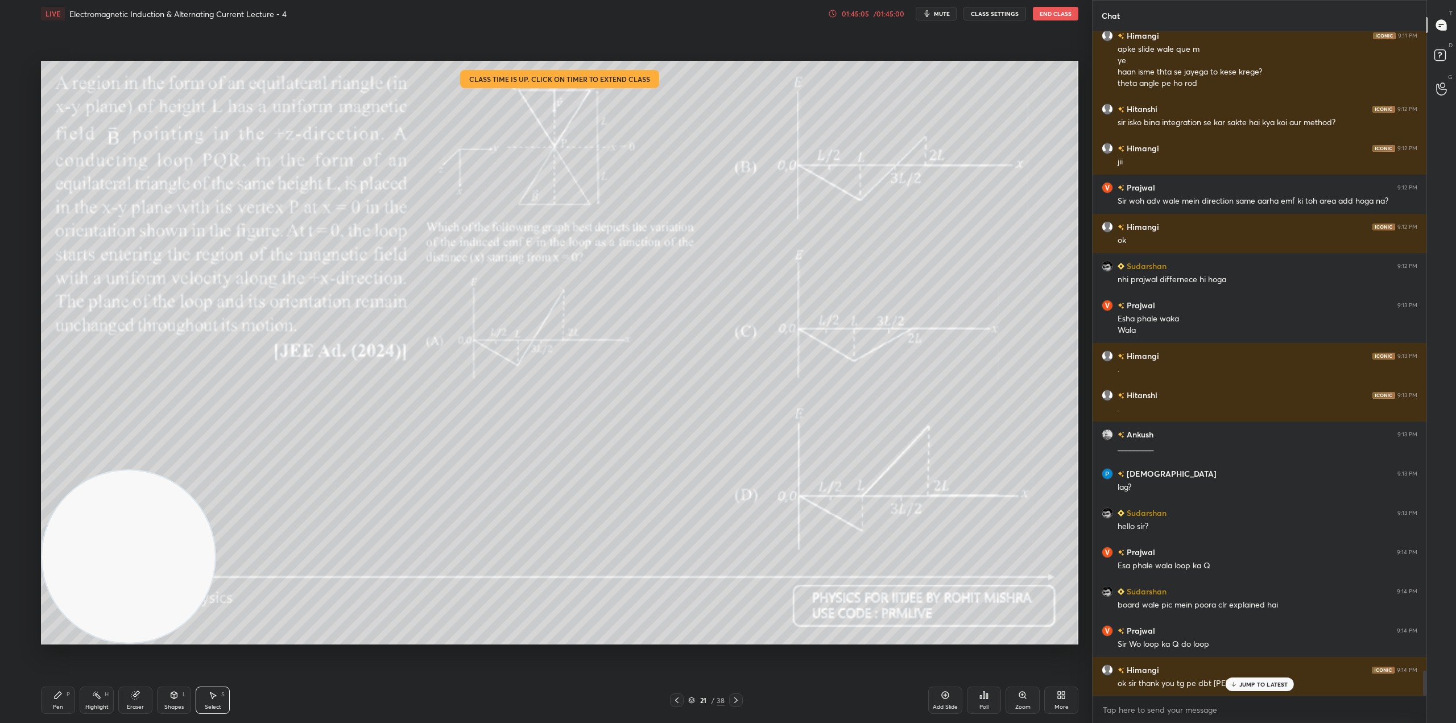
scroll to position [17135, 0]
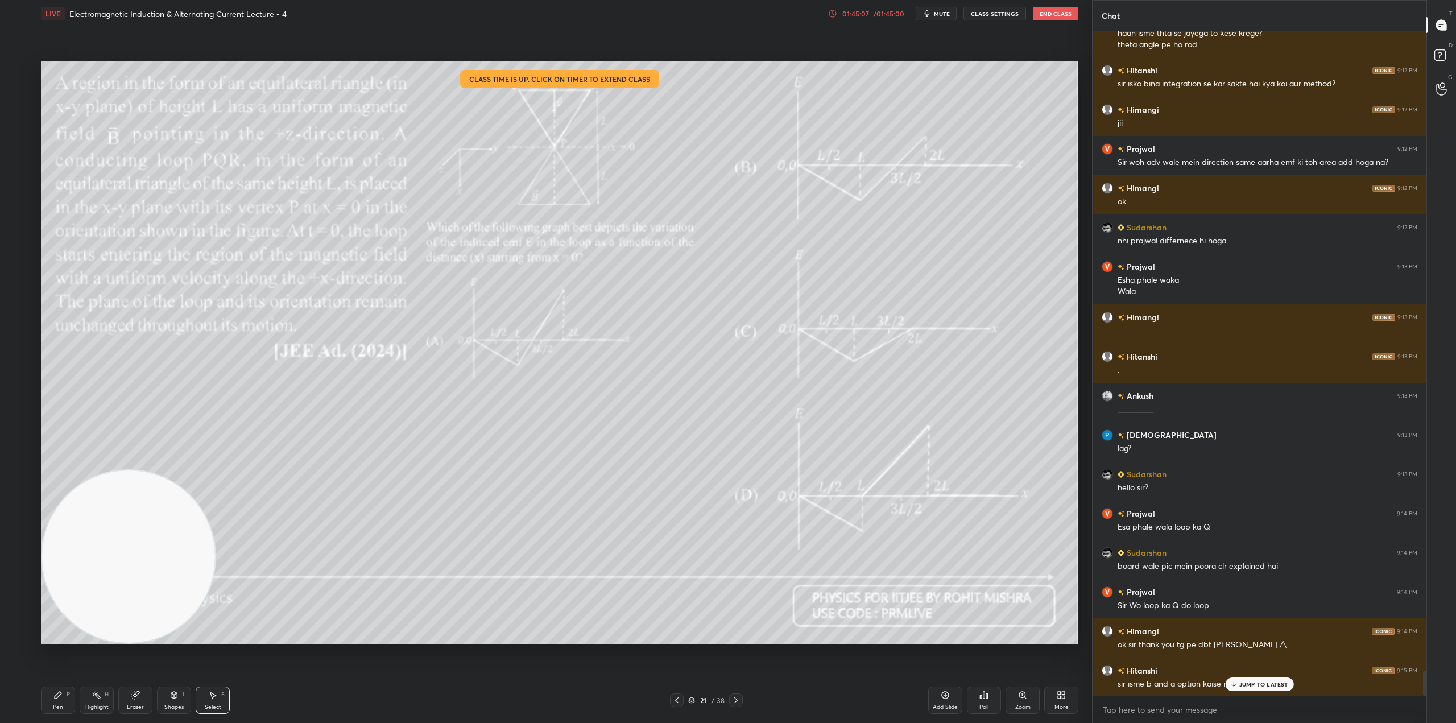
click at [1248, 684] on p "JUMP TO LATEST" at bounding box center [1263, 684] width 49 height 7
drag, startPoint x: 925, startPoint y: 136, endPoint x: 785, endPoint y: 139, distance: 139.4
click at [785, 139] on div "0 ° Undo Copy Duplicate Duplicate to new slide Delete" at bounding box center [559, 352] width 1037 height 583
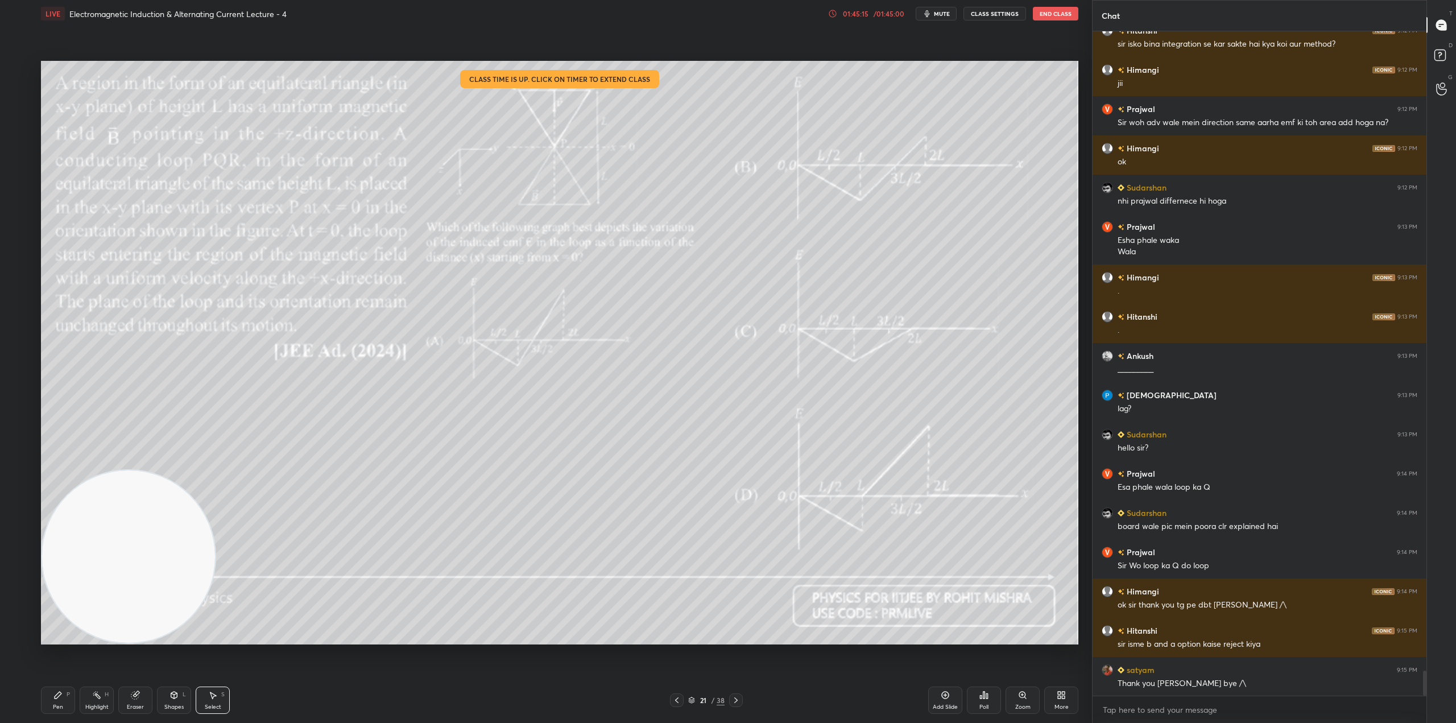
click at [889, 9] on div "01:45:15 / 01:45:00" at bounding box center [867, 13] width 78 height 9
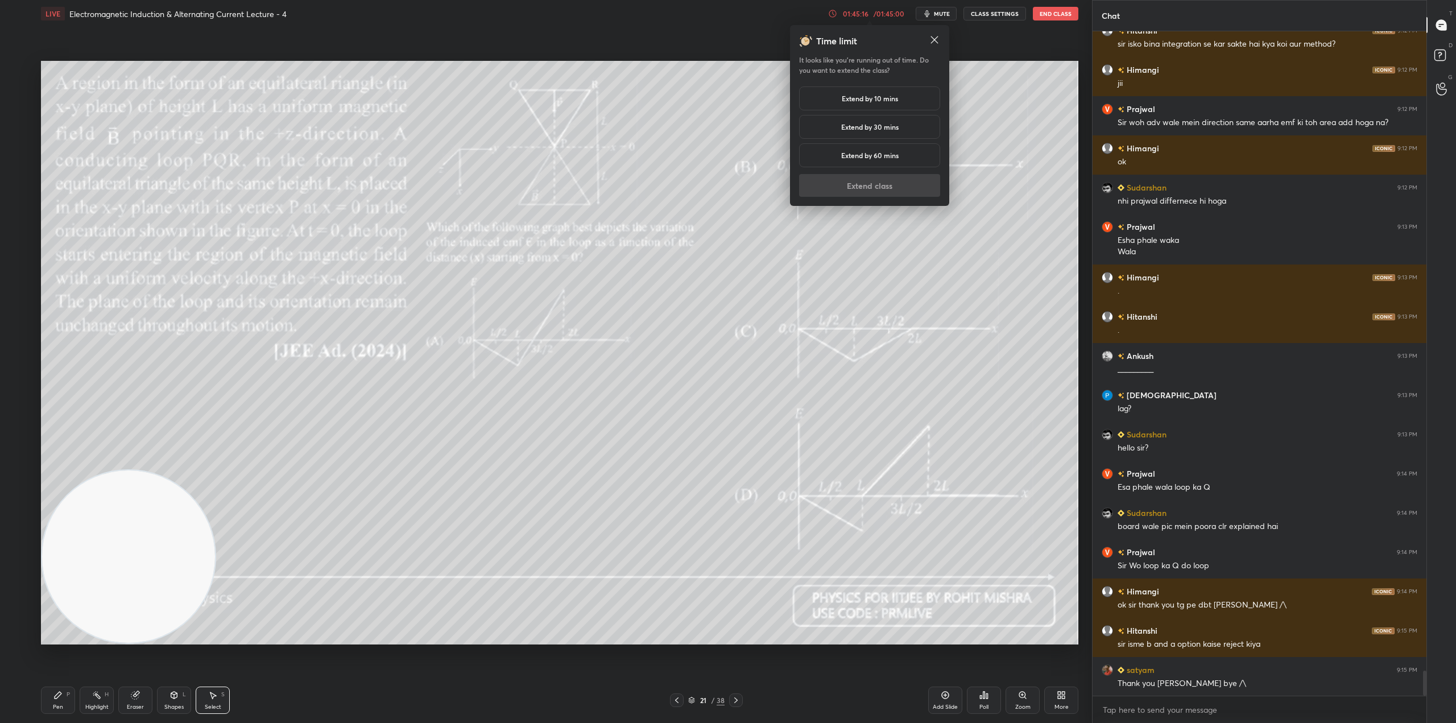
click at [893, 88] on div "Extend by 10 mins" at bounding box center [869, 98] width 141 height 24
click at [900, 193] on button "Extend class" at bounding box center [869, 185] width 141 height 23
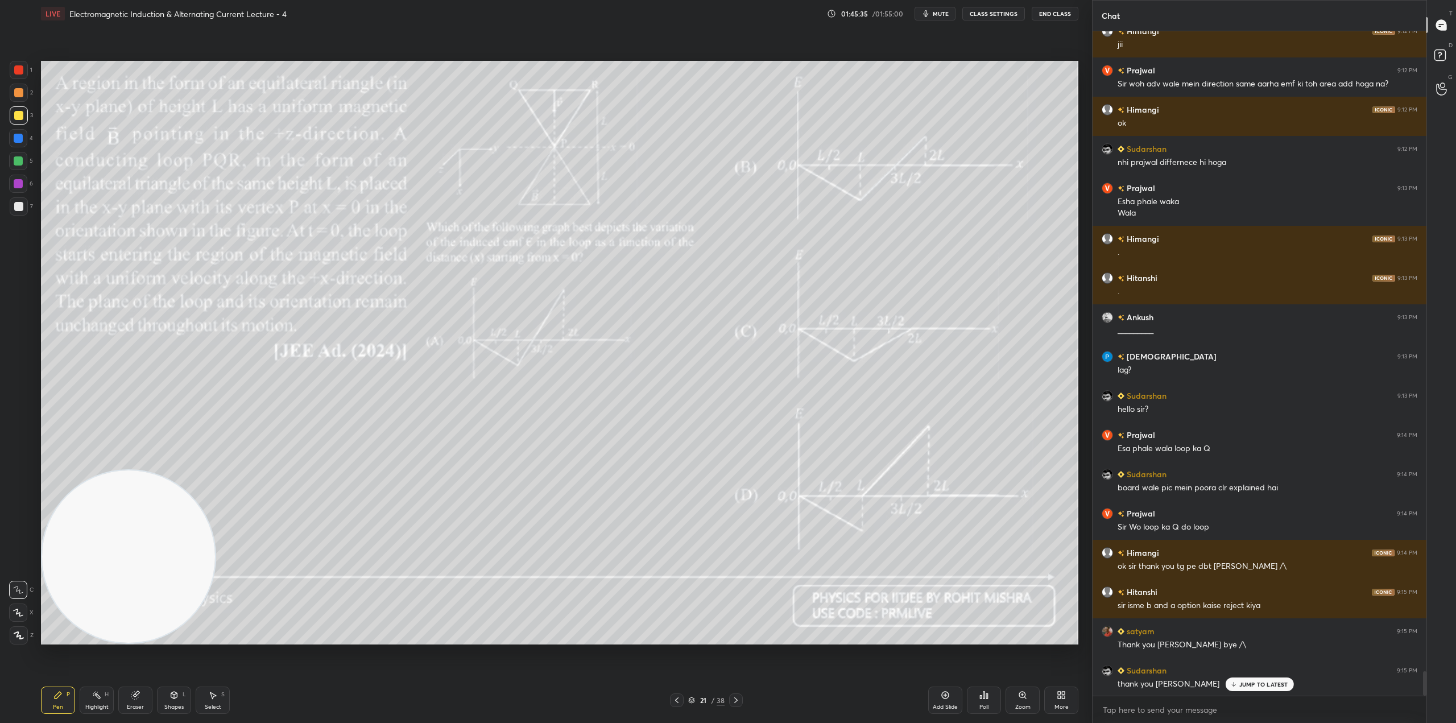
scroll to position [17253, 0]
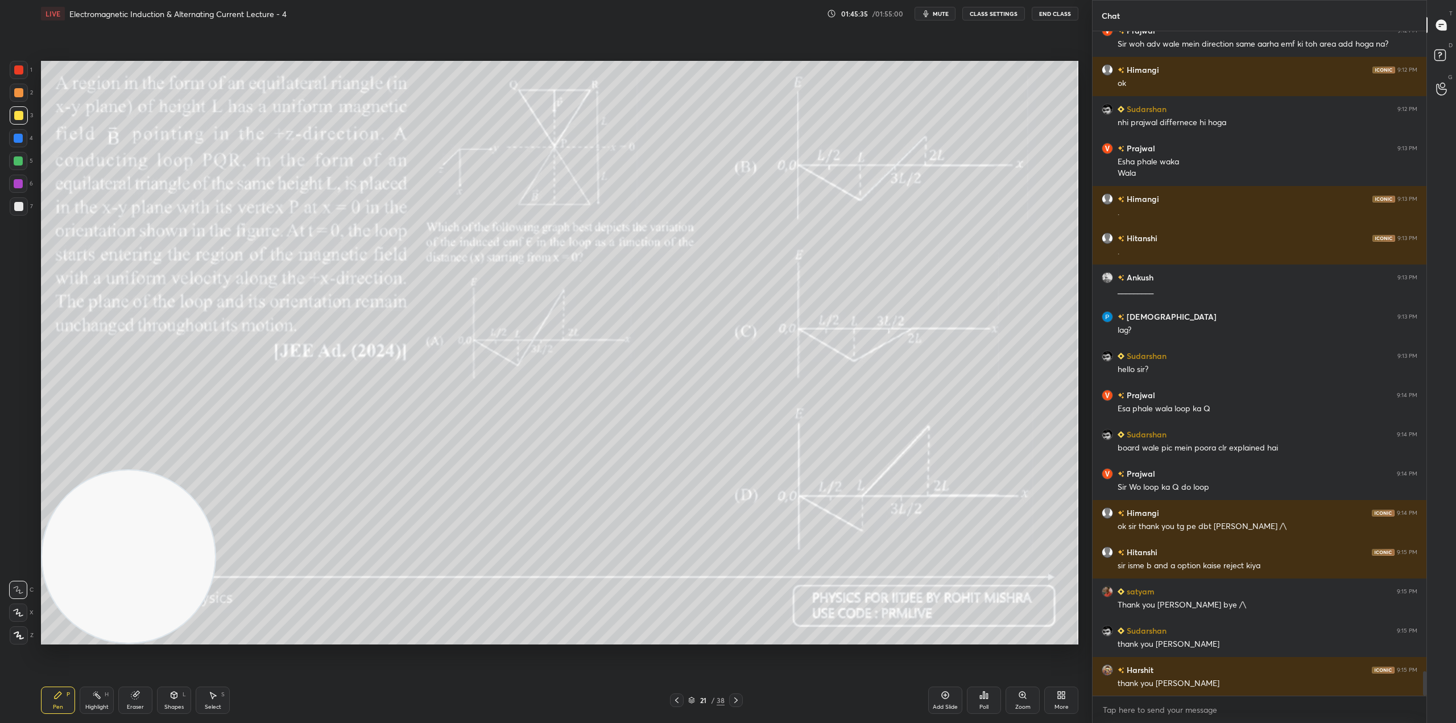
click at [1254, 687] on div "thank you [PERSON_NAME]" at bounding box center [1267, 683] width 300 height 11
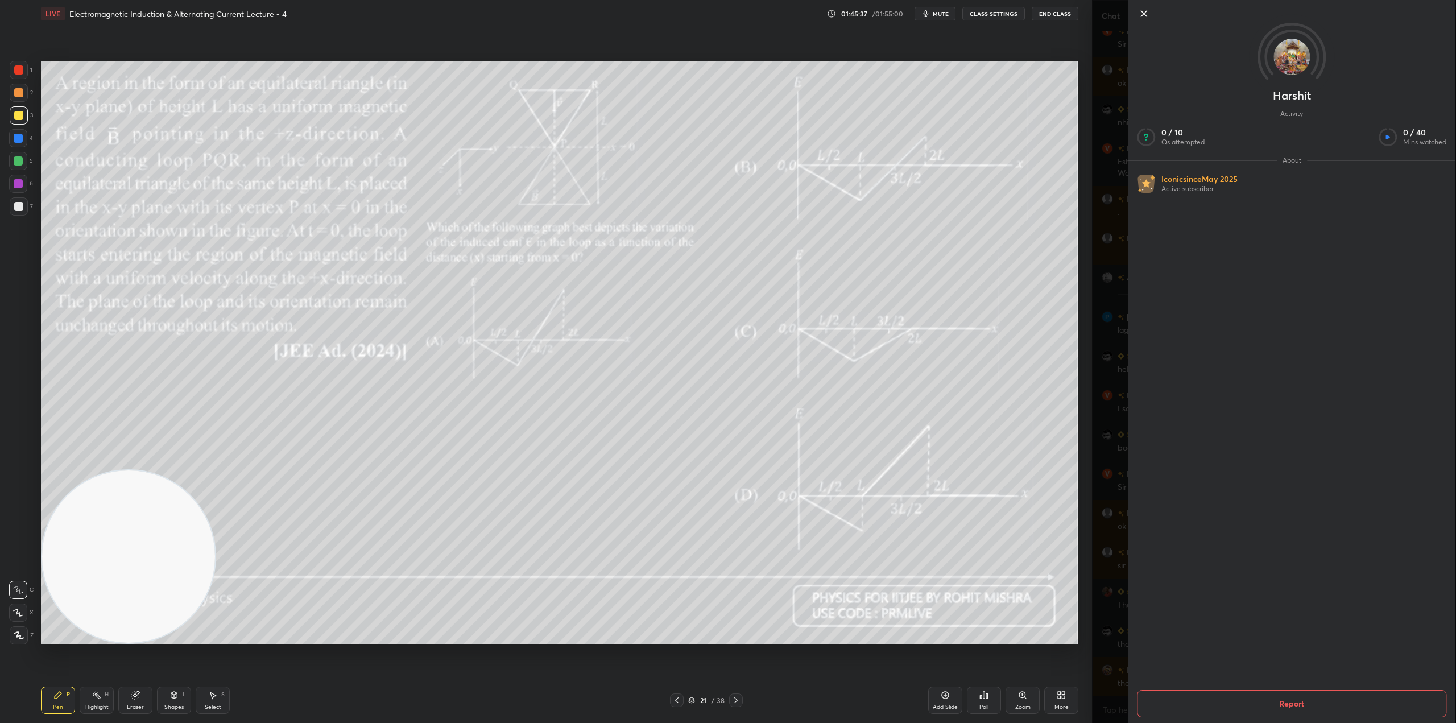
scroll to position [17291, 0]
click at [1144, 10] on icon at bounding box center [1144, 14] width 14 height 14
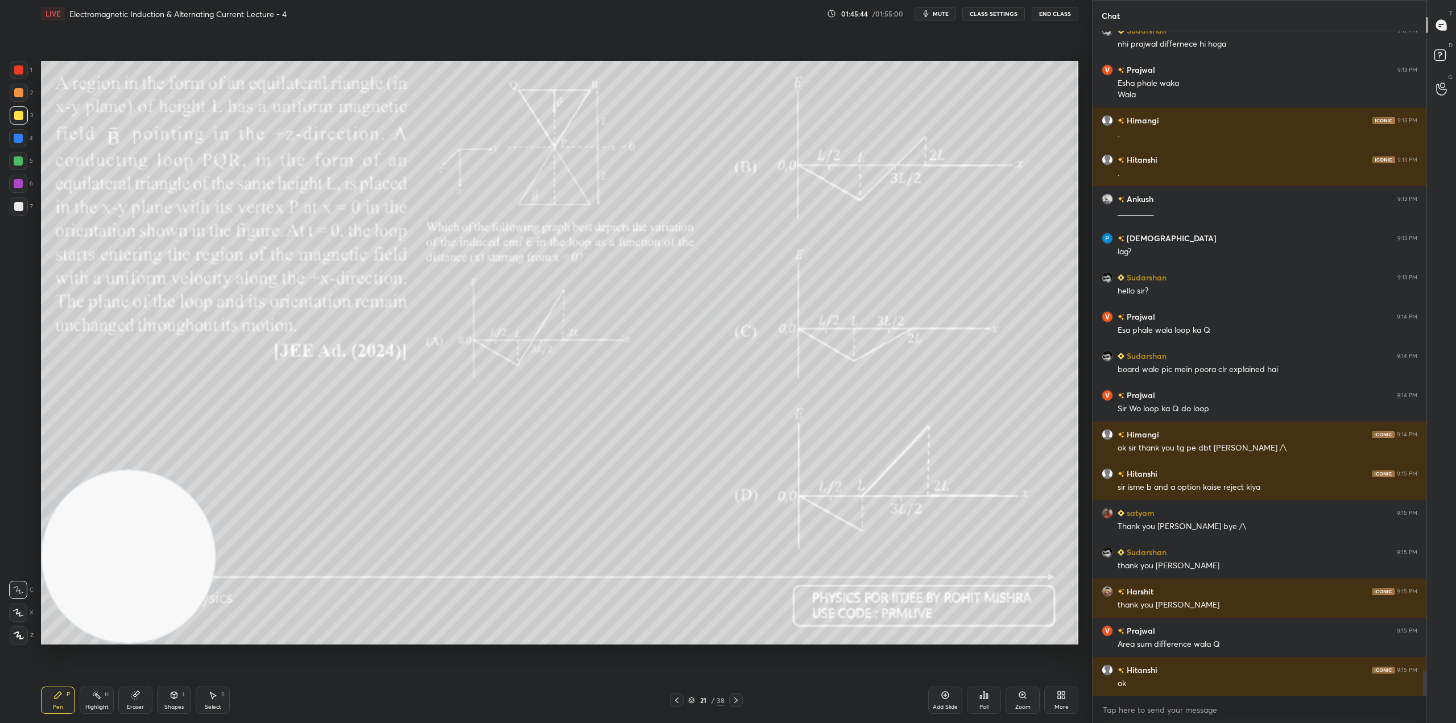
scroll to position [17370, 0]
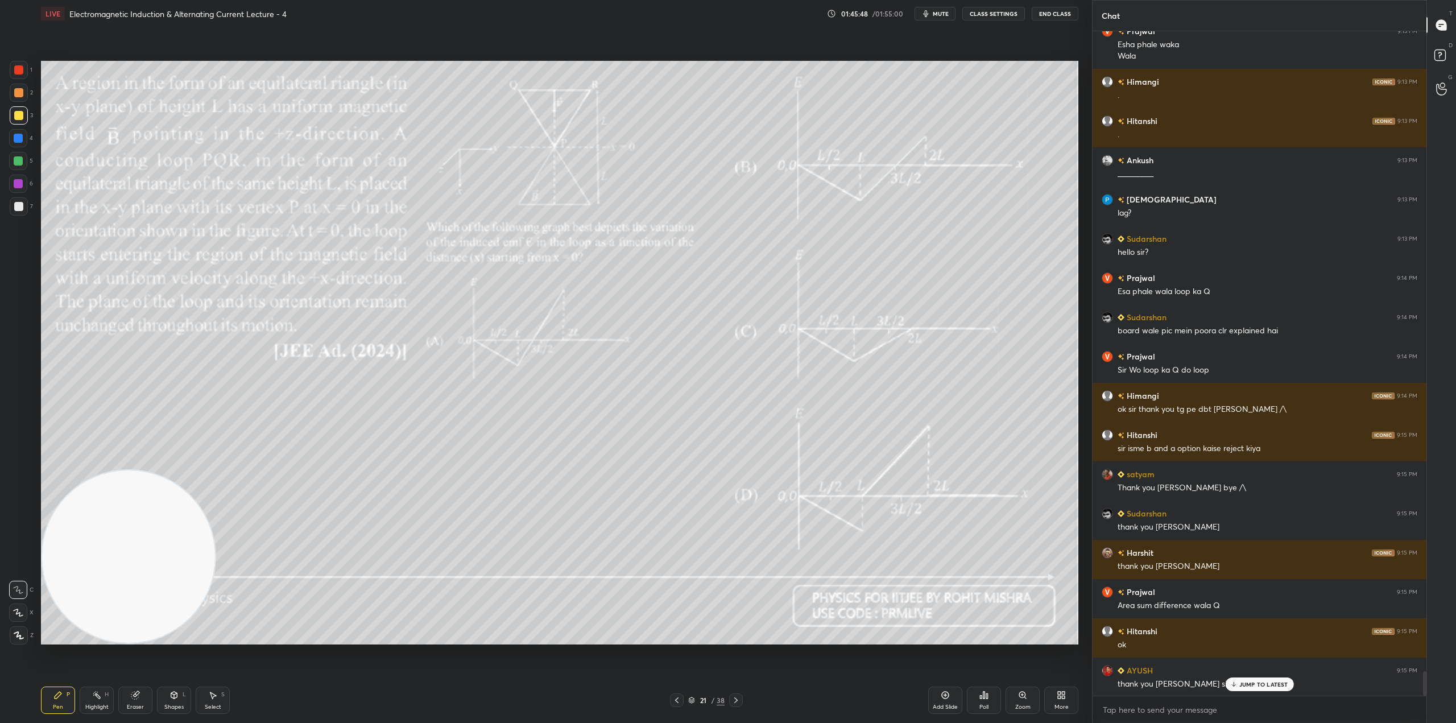
click at [736, 705] on div at bounding box center [736, 700] width 14 height 14
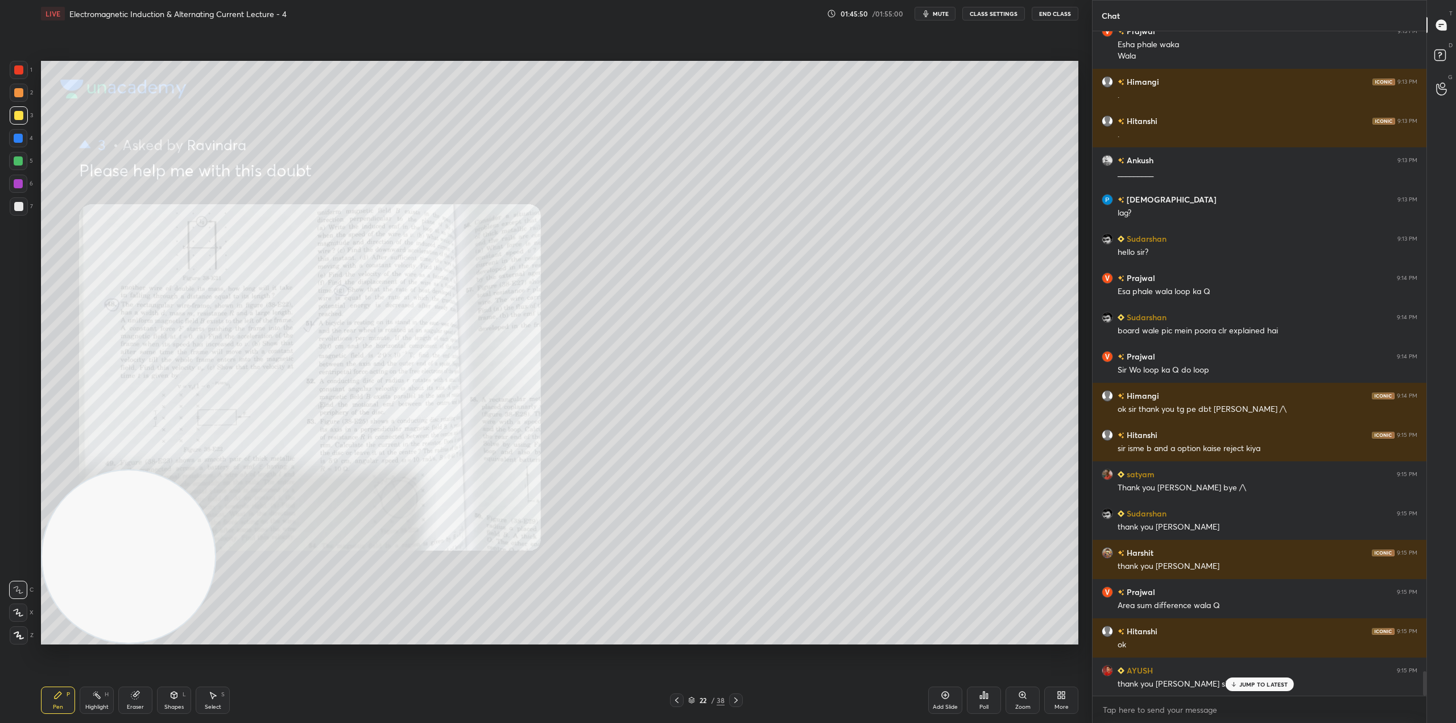
click at [693, 701] on icon at bounding box center [692, 701] width 6 height 2
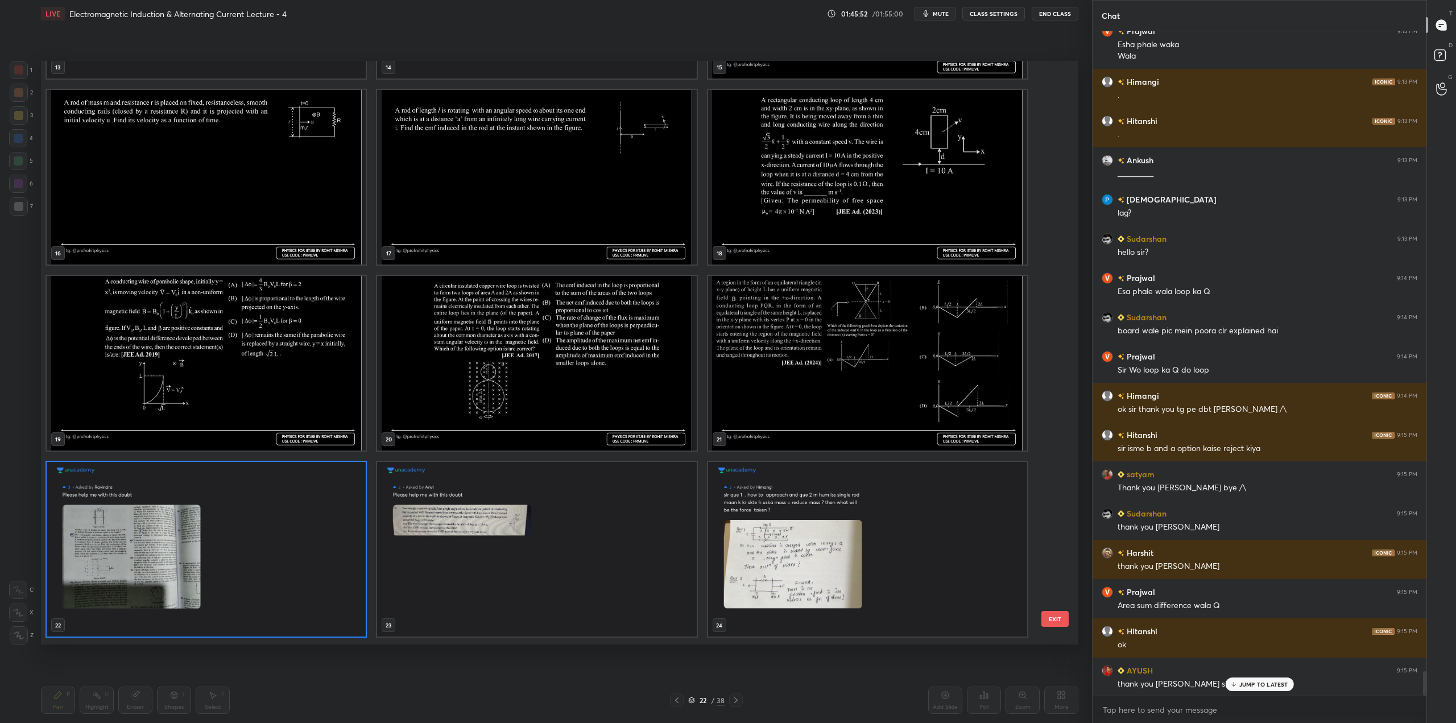
scroll to position [904, 0]
click at [629, 322] on img "grid" at bounding box center [536, 365] width 319 height 175
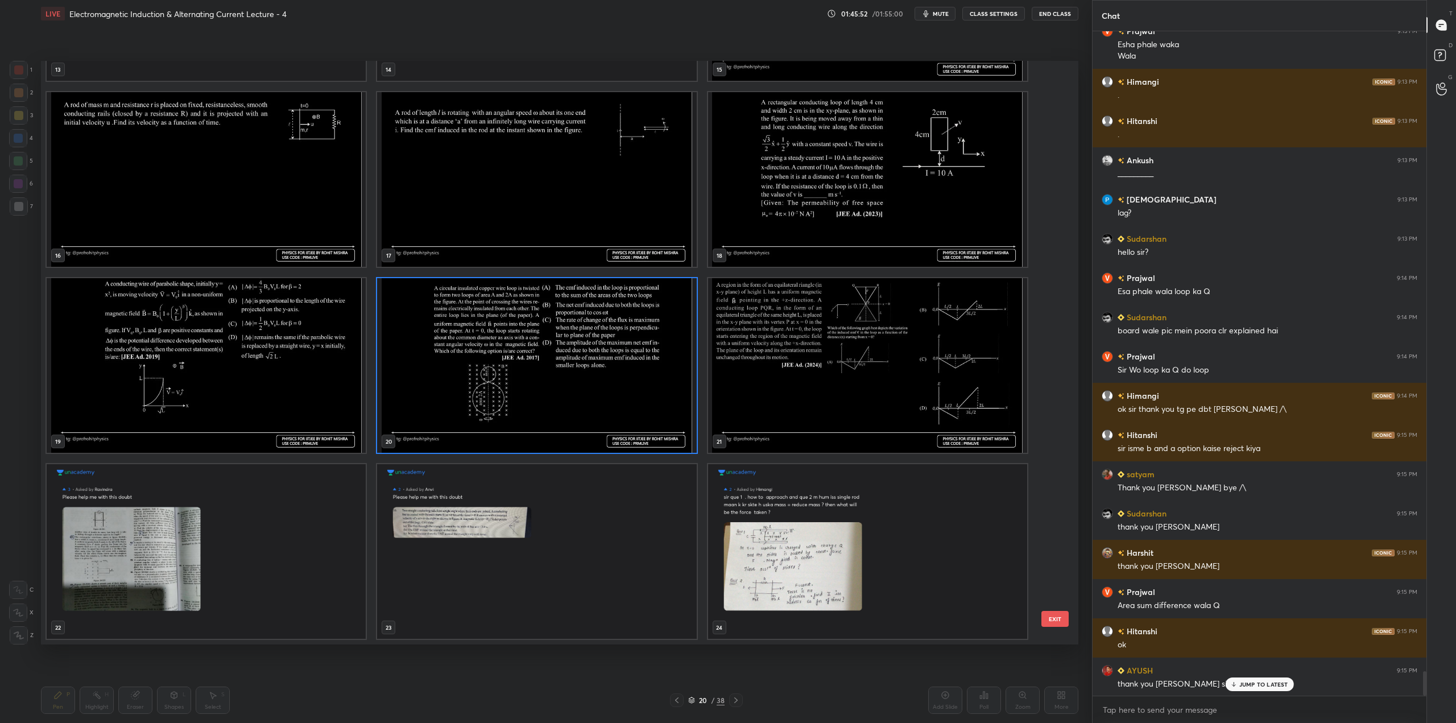
click at [629, 322] on img "grid" at bounding box center [536, 365] width 319 height 175
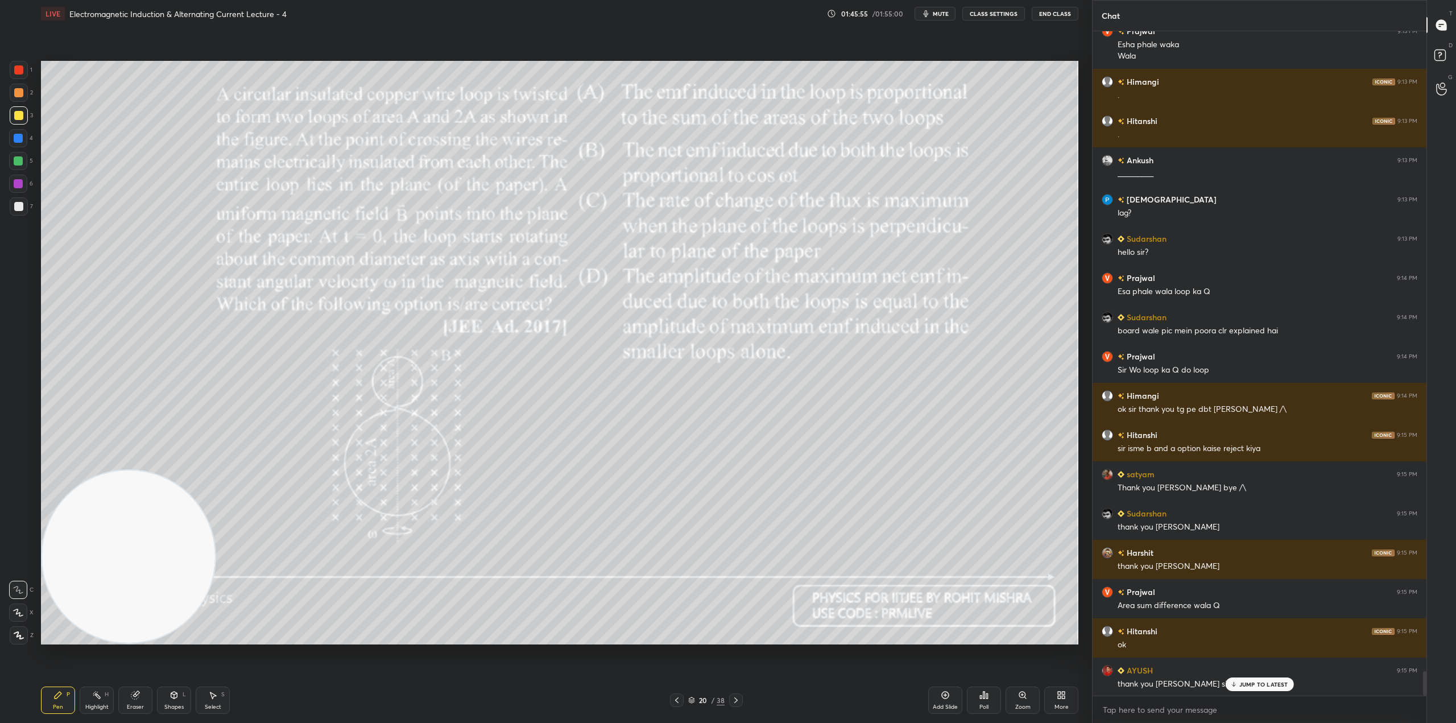
click at [1245, 683] on p "JUMP TO LATEST" at bounding box center [1263, 684] width 49 height 7
click at [1444, 56] on rect at bounding box center [1439, 55] width 11 height 11
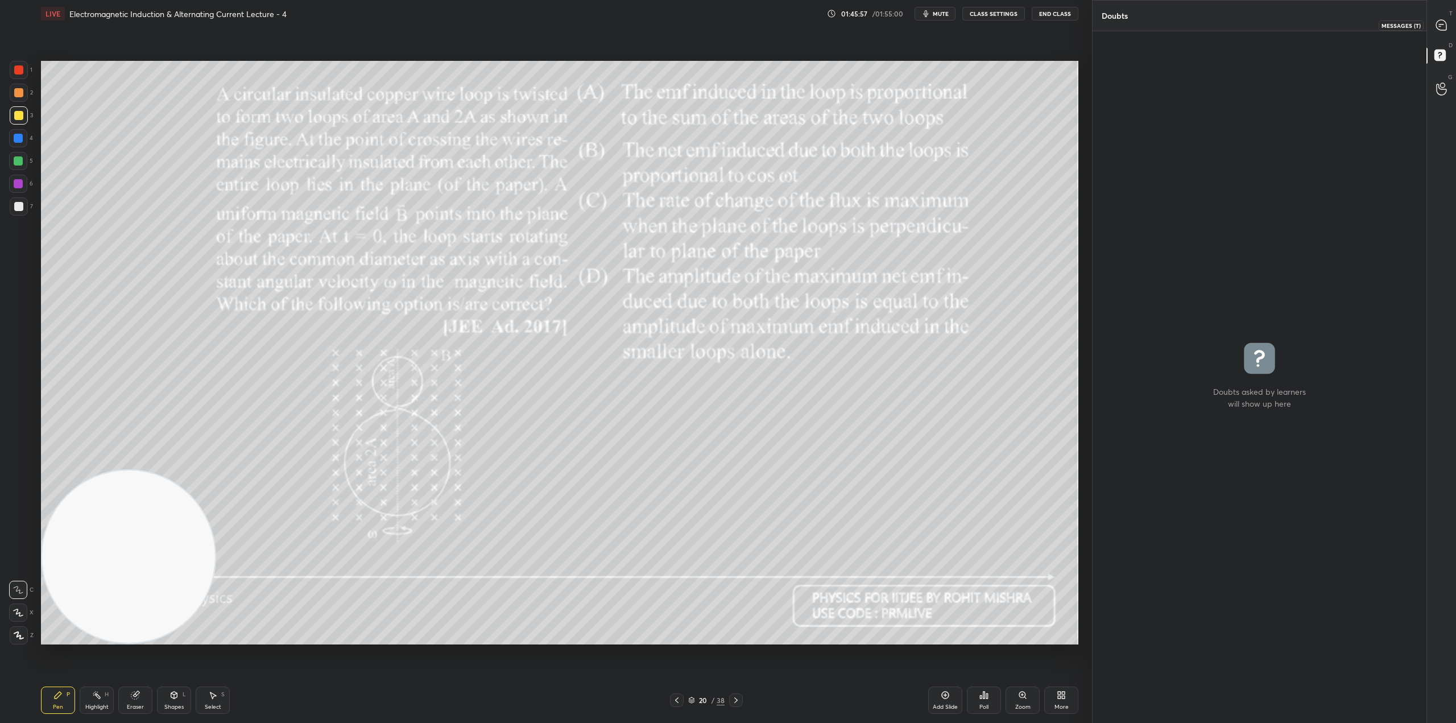
click at [1443, 26] on icon at bounding box center [1441, 25] width 10 height 10
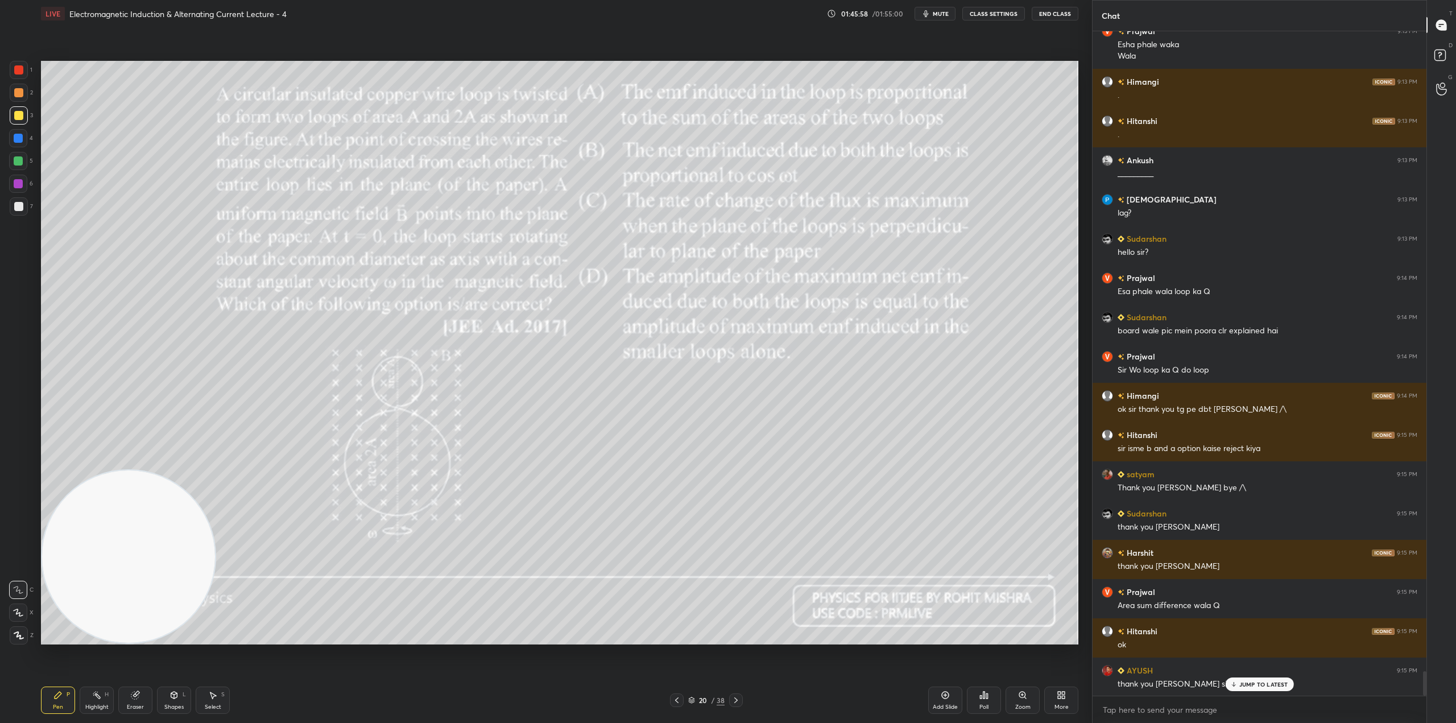
click at [1265, 682] on p "JUMP TO LATEST" at bounding box center [1263, 684] width 49 height 7
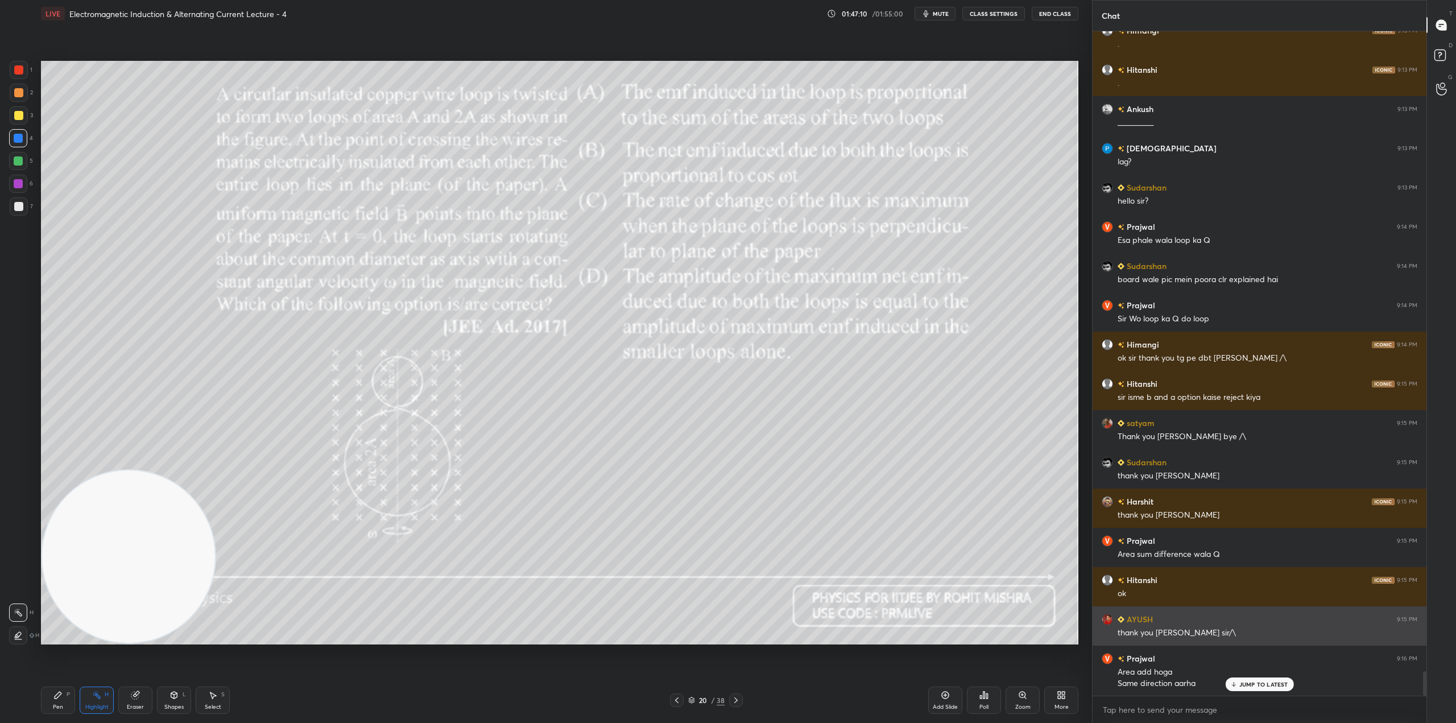
scroll to position [17460, 0]
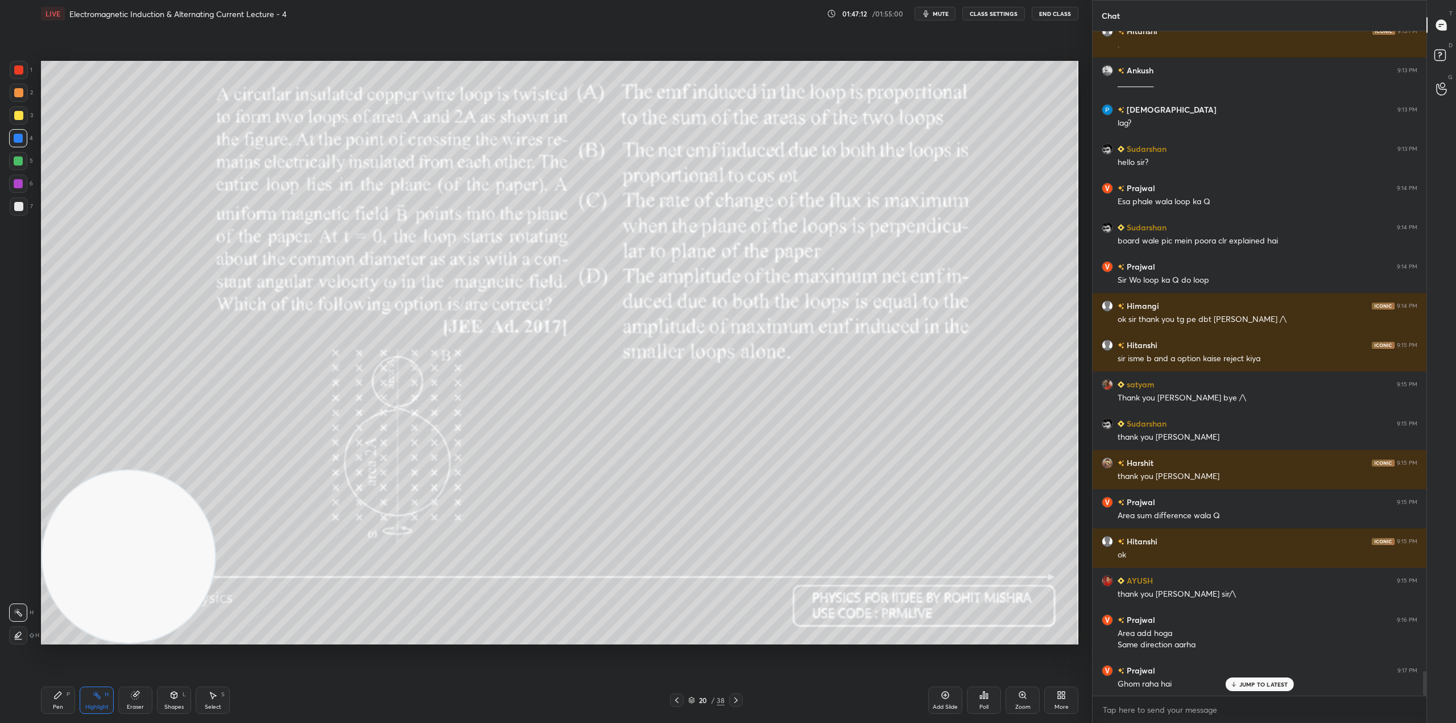
click at [1256, 681] on p "JUMP TO LATEST" at bounding box center [1263, 684] width 49 height 7
click at [672, 667] on div "Setting up your live class Poll for secs No correct answer Start poll" at bounding box center [559, 352] width 1046 height 650
click at [1440, 47] on icon at bounding box center [1441, 57] width 20 height 20
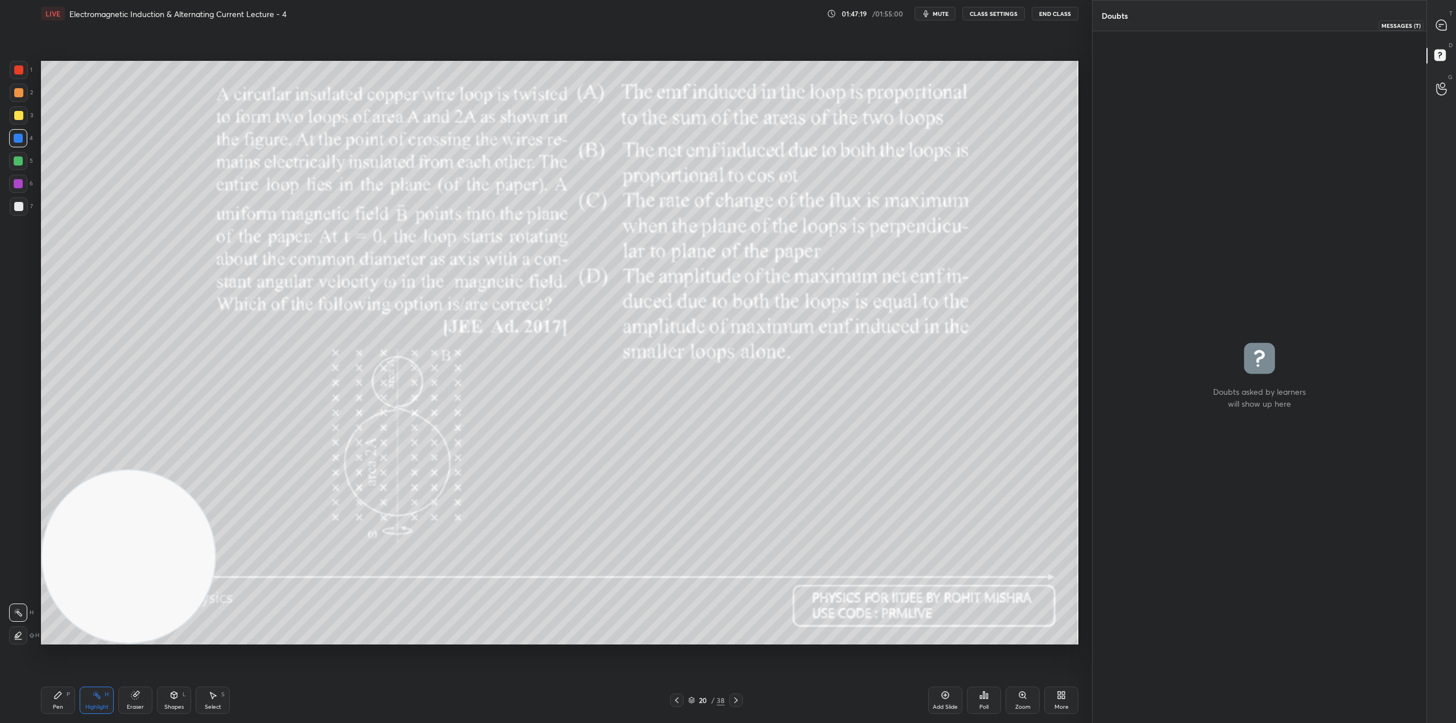
click at [1440, 25] on icon at bounding box center [1441, 25] width 10 height 10
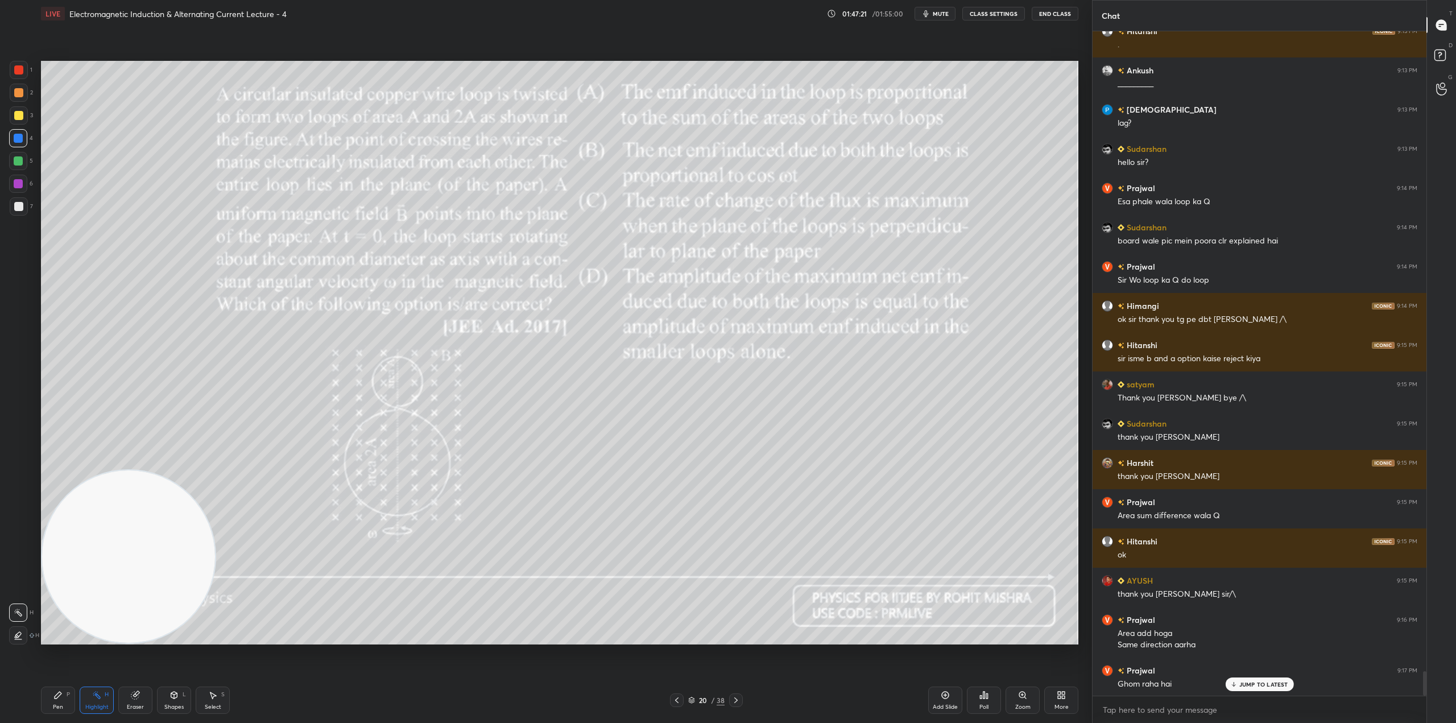
click at [1268, 683] on p "JUMP TO LATEST" at bounding box center [1263, 684] width 49 height 7
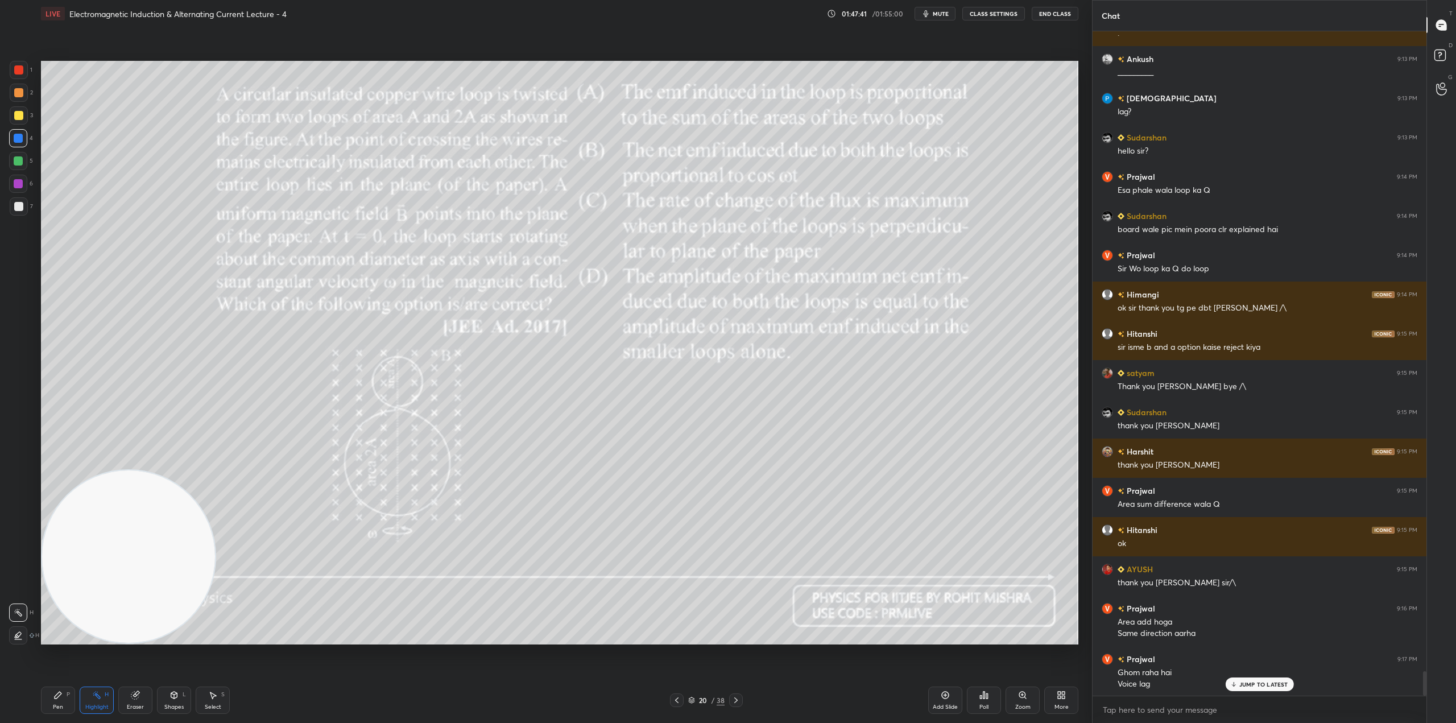
click at [1286, 685] on p "JUMP TO LATEST" at bounding box center [1263, 684] width 49 height 7
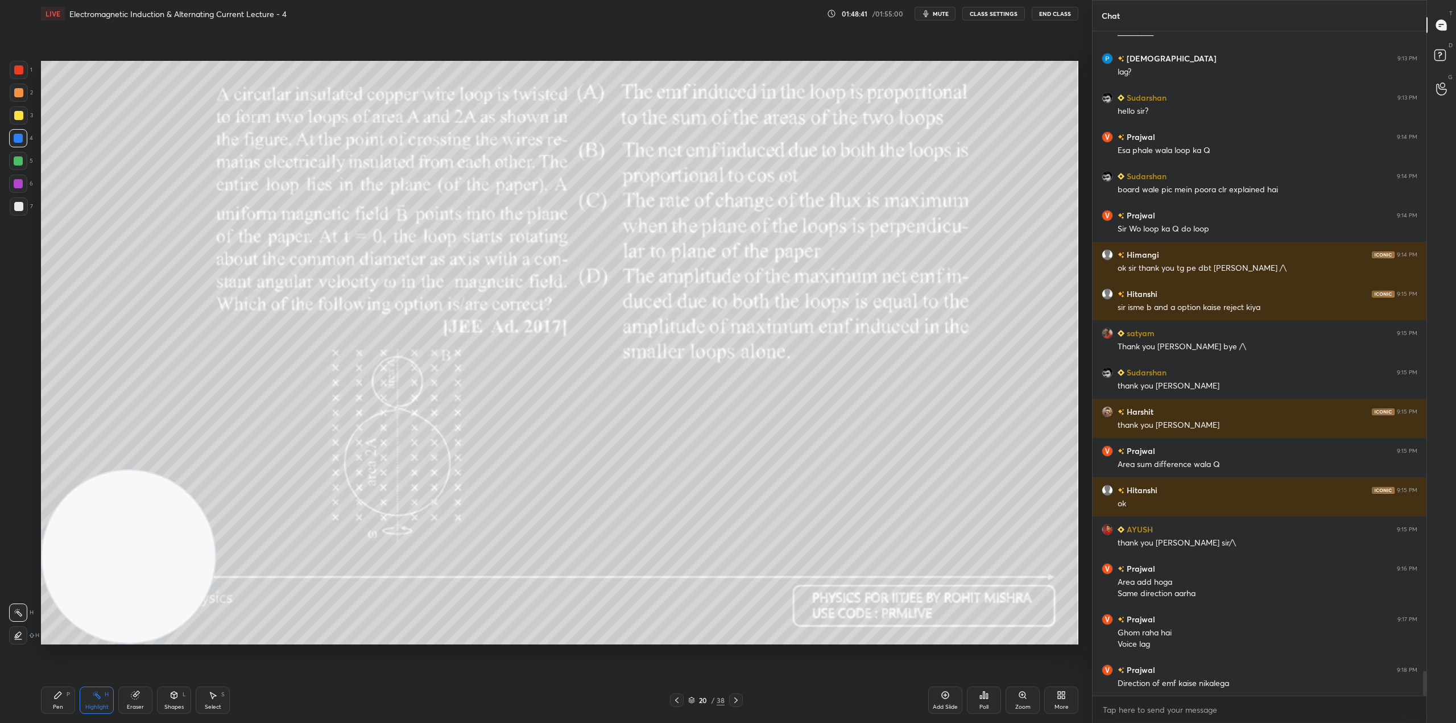
scroll to position [17522, 0]
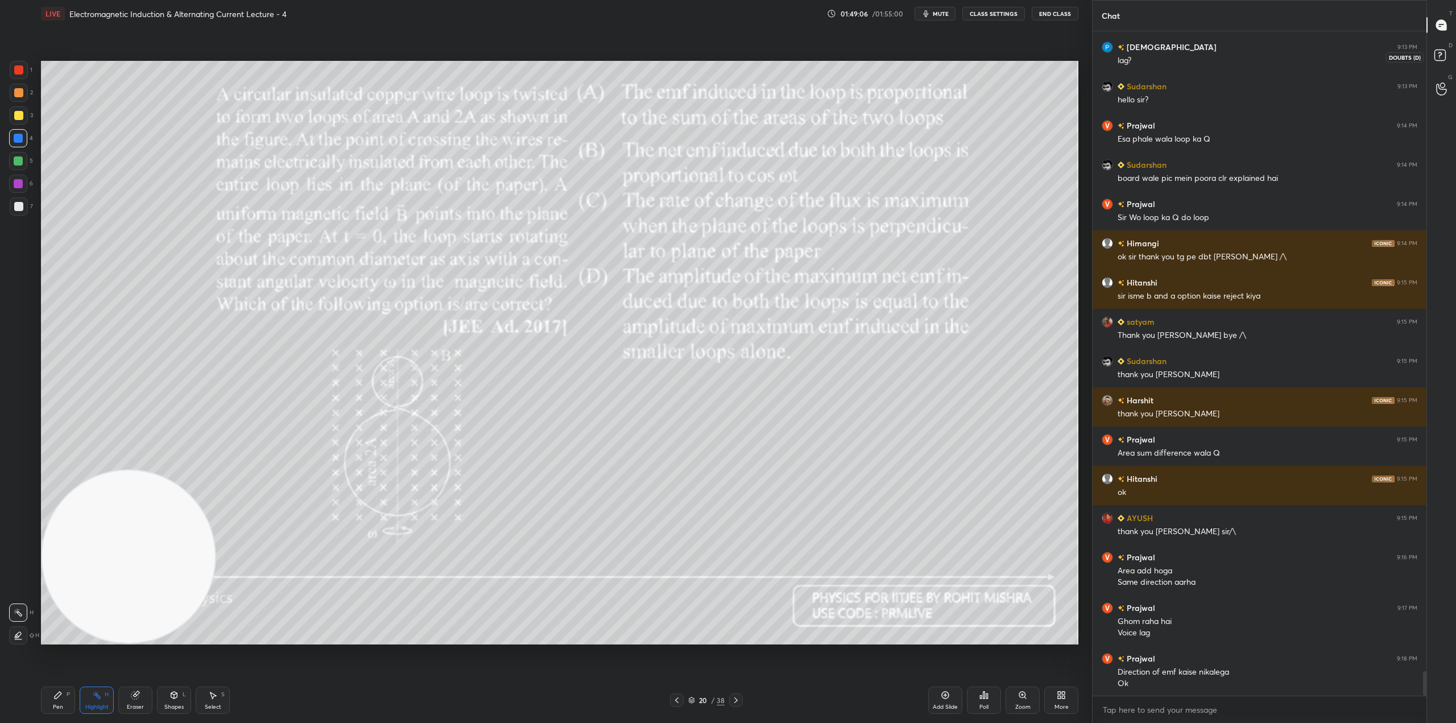
click at [1436, 60] on rect at bounding box center [1439, 55] width 11 height 11
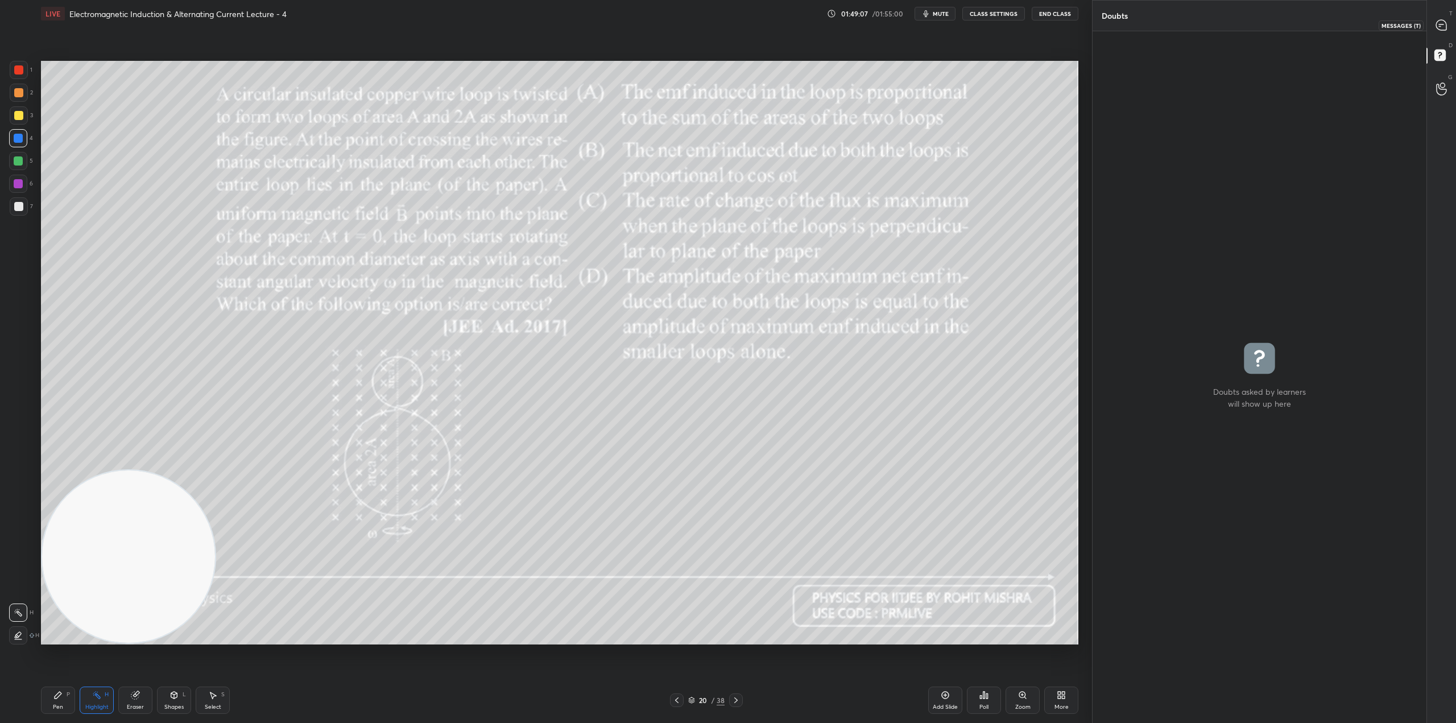
click at [1443, 30] on icon at bounding box center [1441, 25] width 10 height 10
type textarea "x"
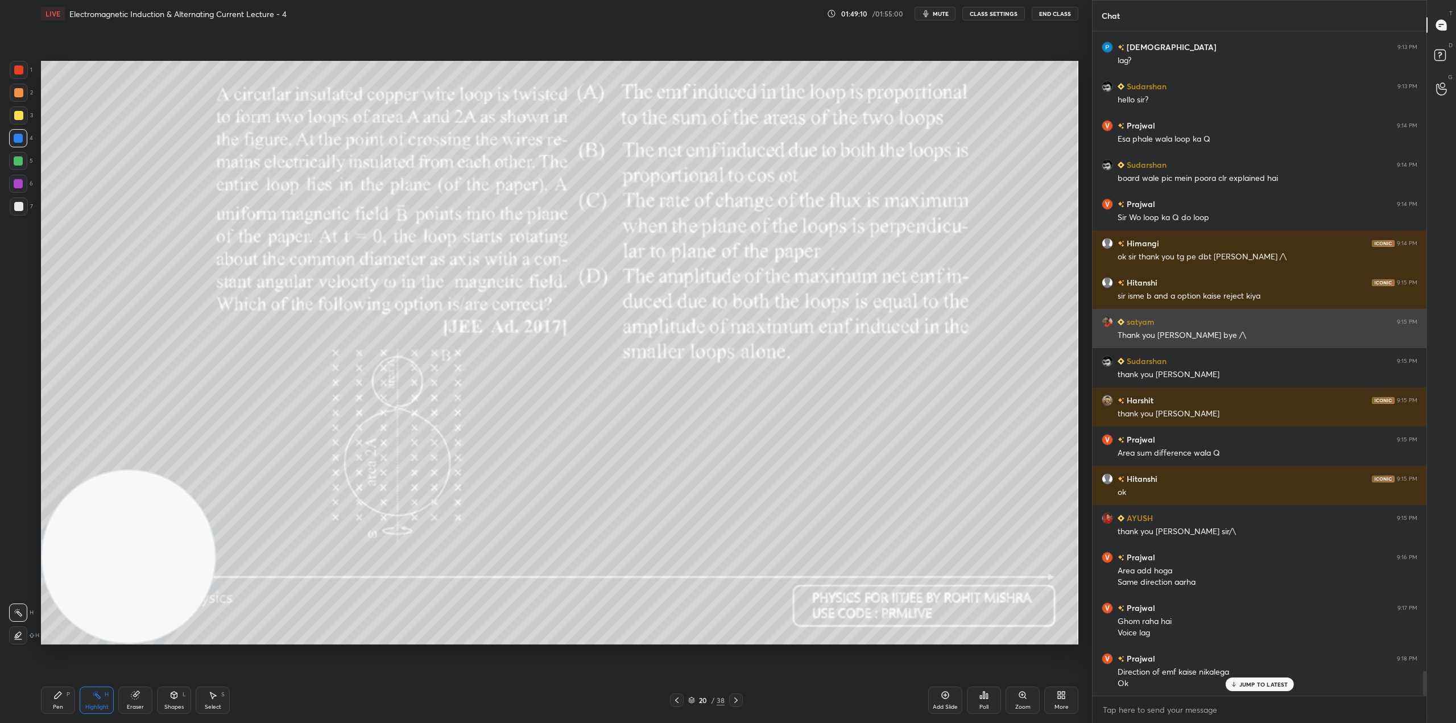
scroll to position [17561, 0]
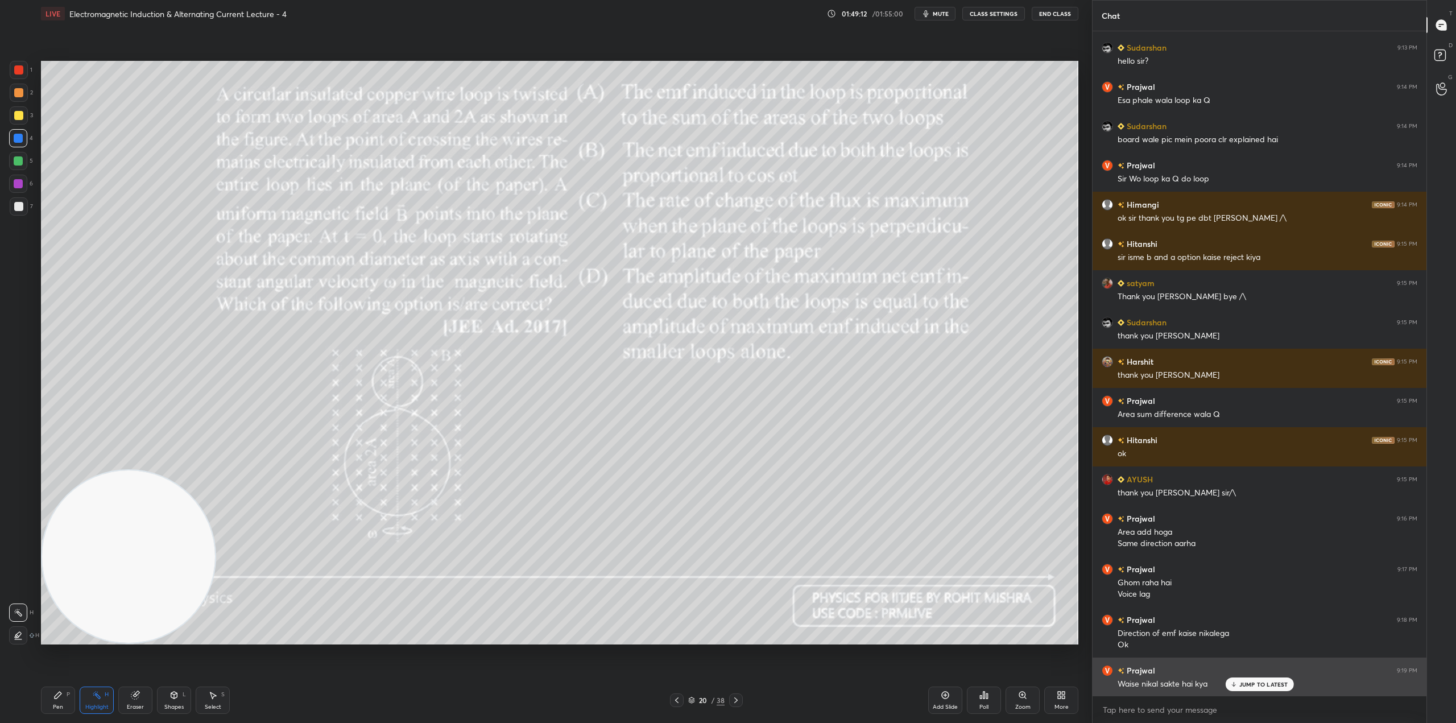
click at [1258, 683] on p "JUMP TO LATEST" at bounding box center [1263, 684] width 49 height 7
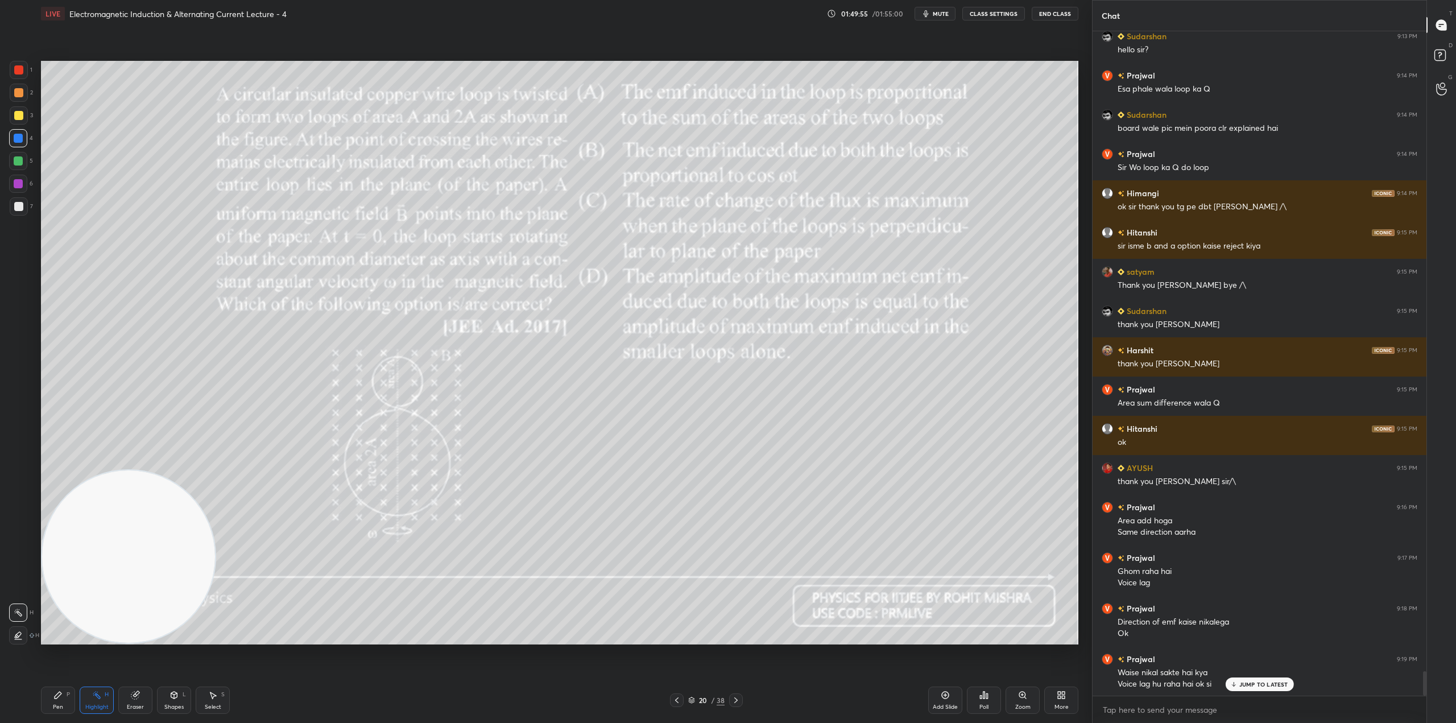
scroll to position [17612, 0]
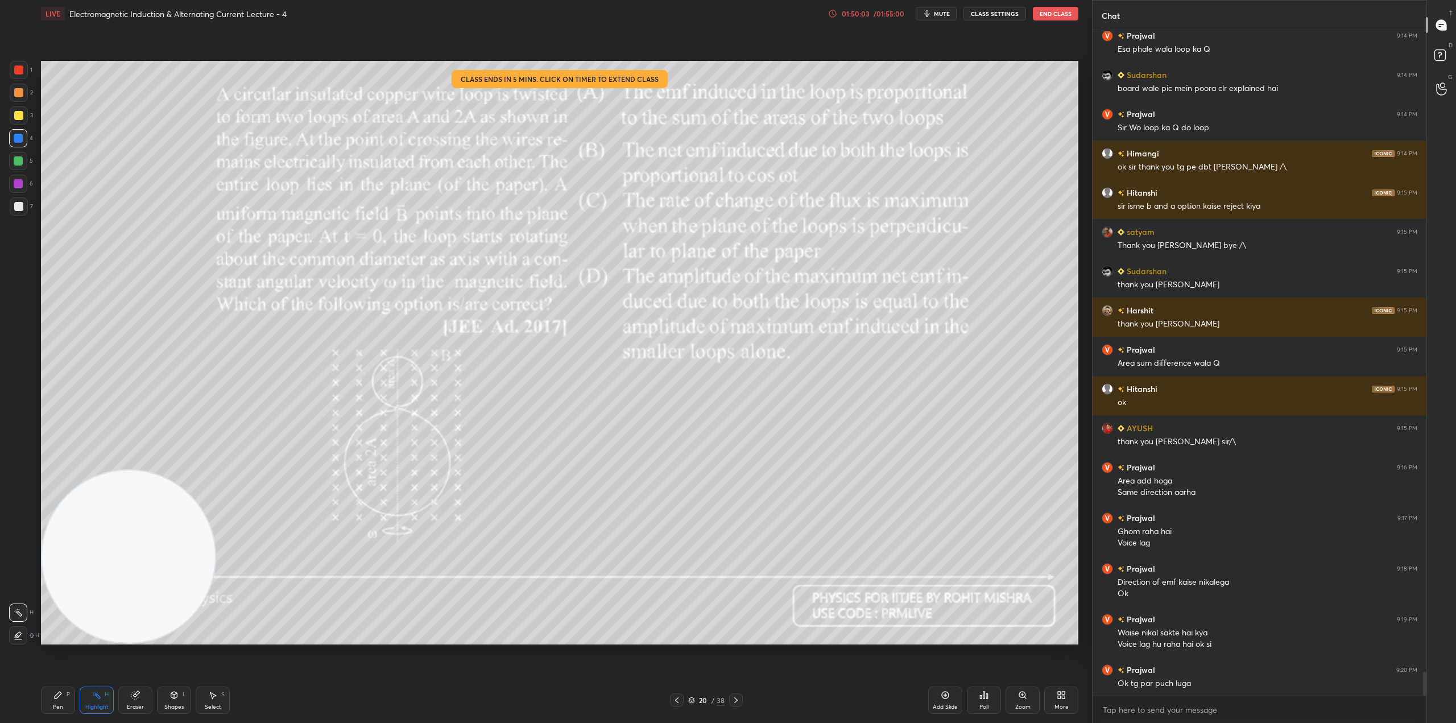
click at [1046, 12] on button "End Class" at bounding box center [1055, 14] width 45 height 14
